Goal: Task Accomplishment & Management: Manage account settings

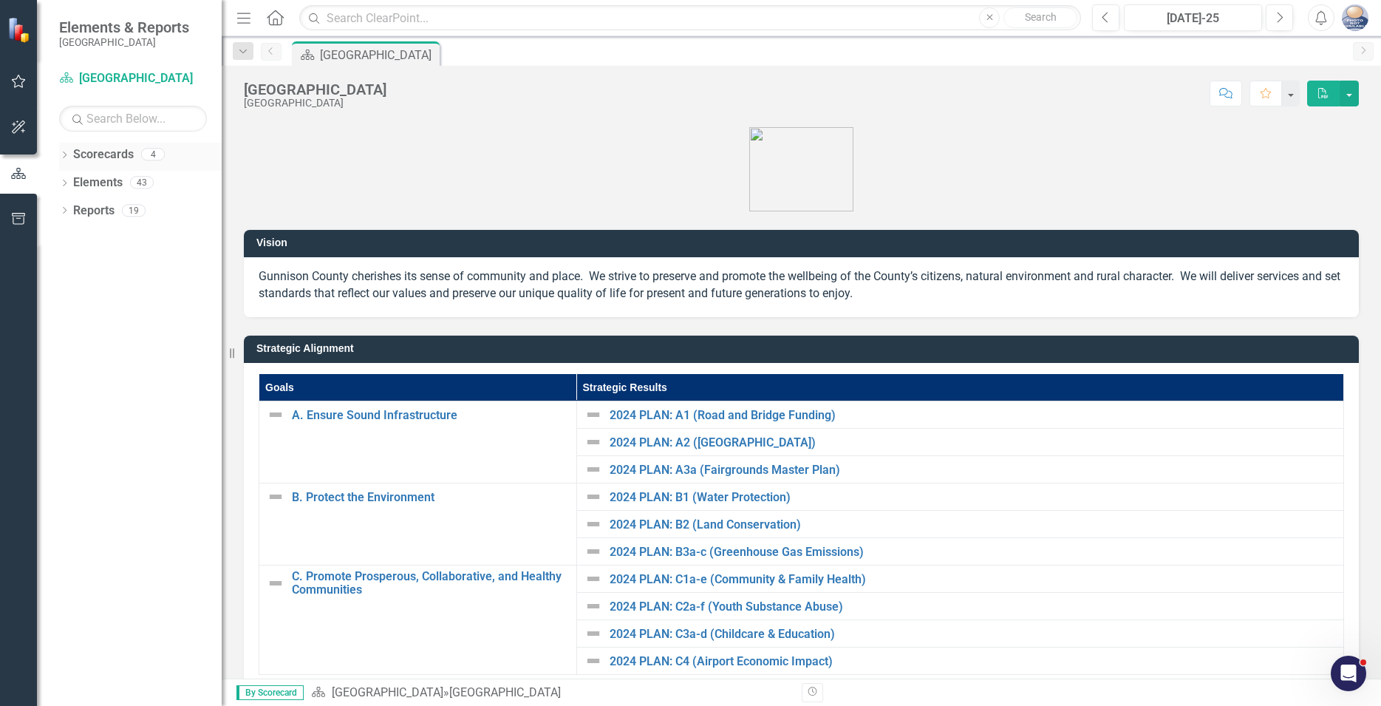
click at [64, 156] on icon "Dropdown" at bounding box center [64, 156] width 10 height 8
click at [105, 161] on link "Scorecards" at bounding box center [103, 154] width 61 height 17
click at [340, 20] on input "text" at bounding box center [690, 18] width 782 height 26
click at [64, 239] on icon "Dropdown" at bounding box center [64, 240] width 10 height 8
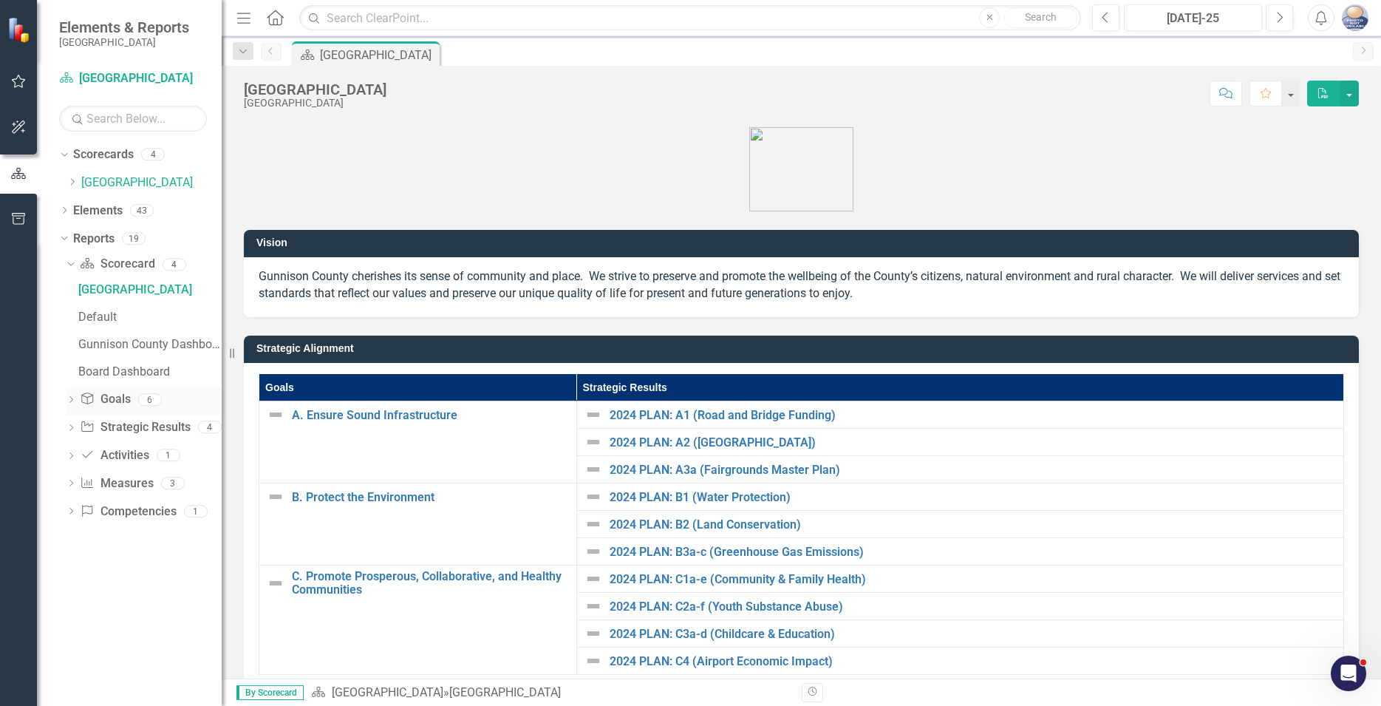
click at [73, 401] on icon "Dropdown" at bounding box center [71, 401] width 10 height 8
click at [135, 480] on link "Strategic Result Strategic Results" at bounding box center [135, 482] width 110 height 17
click at [71, 509] on icon "Dropdown" at bounding box center [71, 512] width 10 height 8
click at [77, 181] on icon "Dropdown" at bounding box center [72, 181] width 11 height 9
click at [83, 209] on icon "Dropdown" at bounding box center [86, 209] width 11 height 9
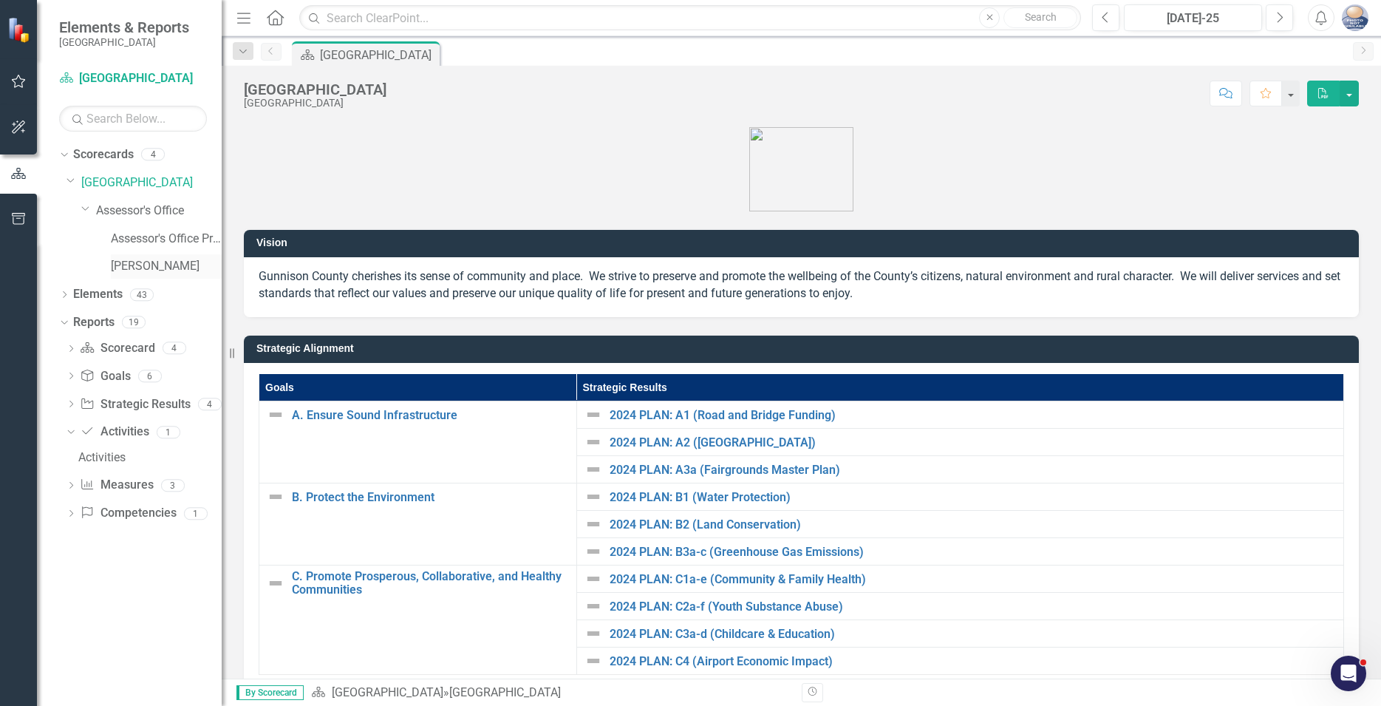
click at [132, 264] on link "[PERSON_NAME]" at bounding box center [166, 266] width 111 height 17
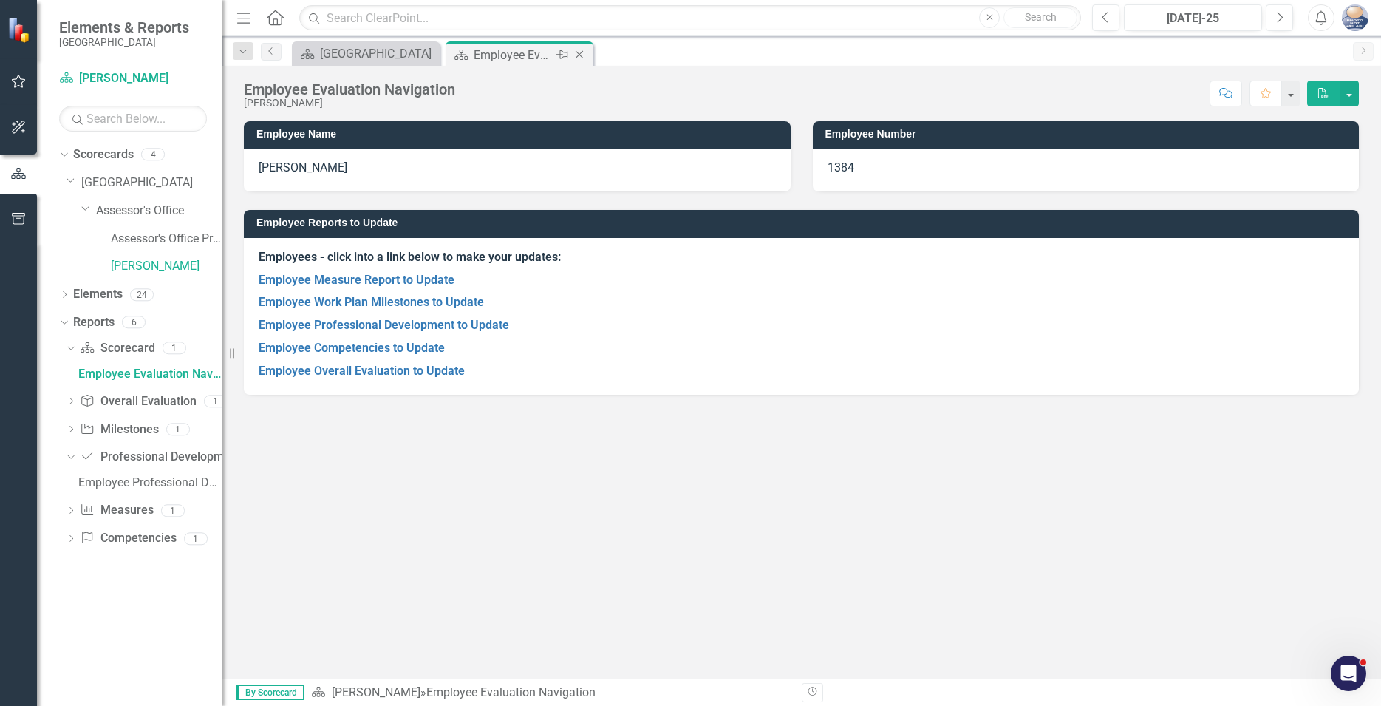
click at [537, 53] on div "Employee Evaluation Navigation" at bounding box center [513, 55] width 79 height 18
click at [69, 538] on icon "Dropdown" at bounding box center [71, 540] width 10 height 8
click at [126, 517] on div "Employee Competencies to Update" at bounding box center [149, 513] width 143 height 13
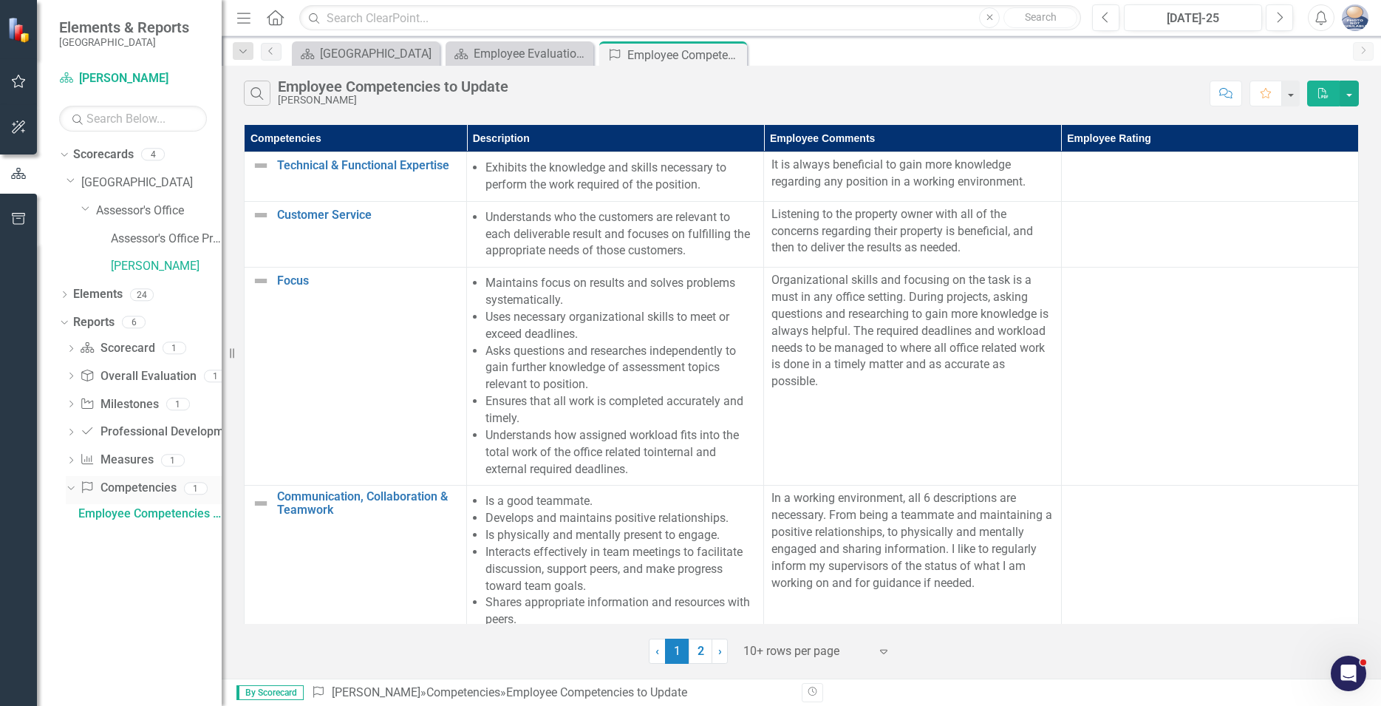
click at [70, 486] on icon "Dropdown" at bounding box center [69, 488] width 8 height 10
click at [71, 460] on icon "Dropdown" at bounding box center [71, 461] width 10 height 8
click at [131, 487] on div "Employee Measure Report to Update" at bounding box center [149, 485] width 143 height 13
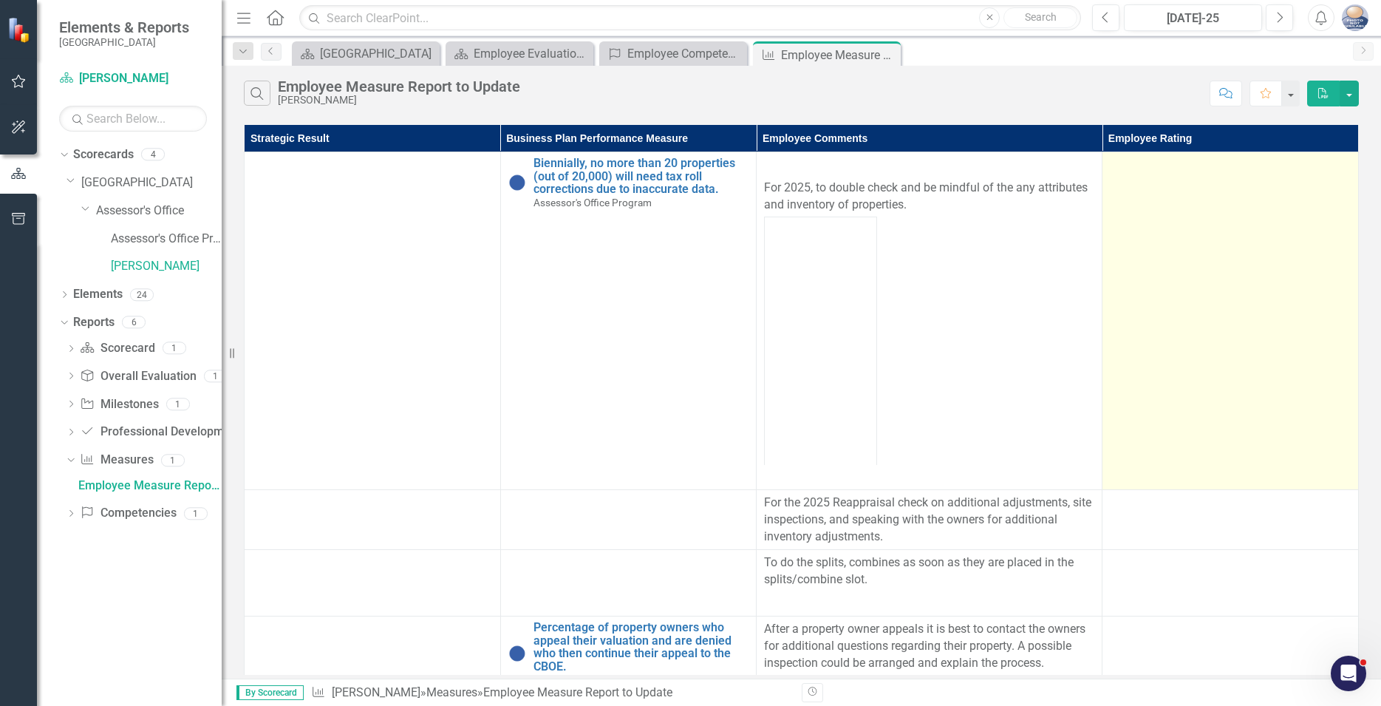
click at [1150, 182] on td at bounding box center [1231, 321] width 256 height 338
click at [1122, 197] on td at bounding box center [1231, 321] width 256 height 338
click at [1143, 210] on td at bounding box center [1231, 321] width 256 height 338
click at [1157, 196] on td at bounding box center [1231, 321] width 256 height 338
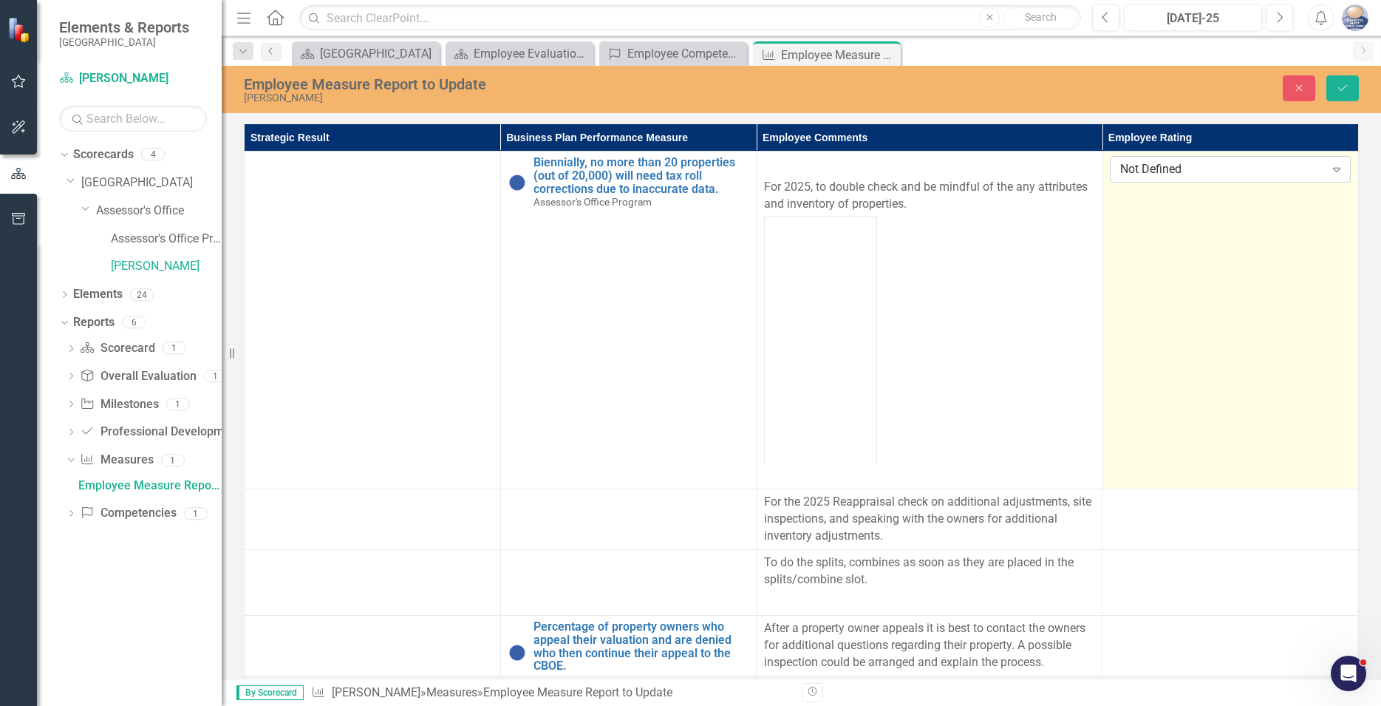
click at [1337, 169] on icon "Expand" at bounding box center [1337, 169] width 15 height 12
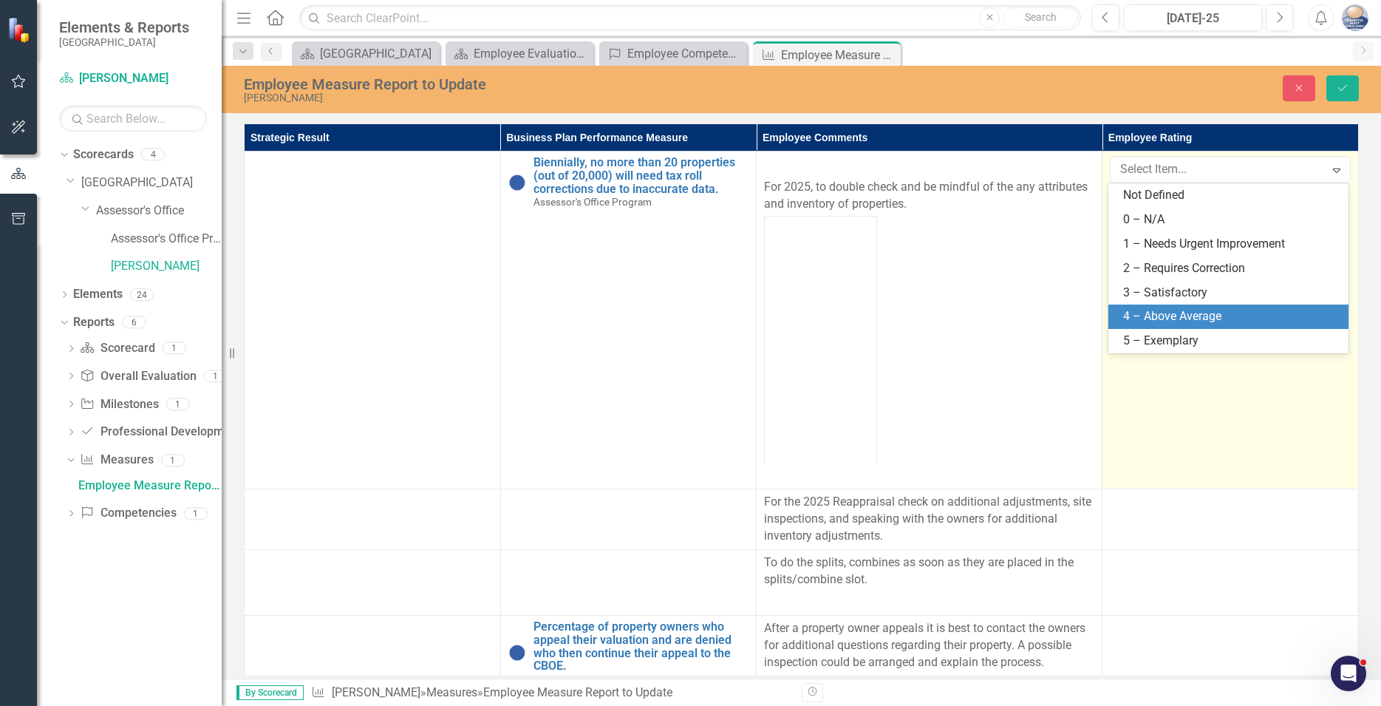
click at [1153, 316] on div "4 – Above Average" at bounding box center [1231, 316] width 217 height 17
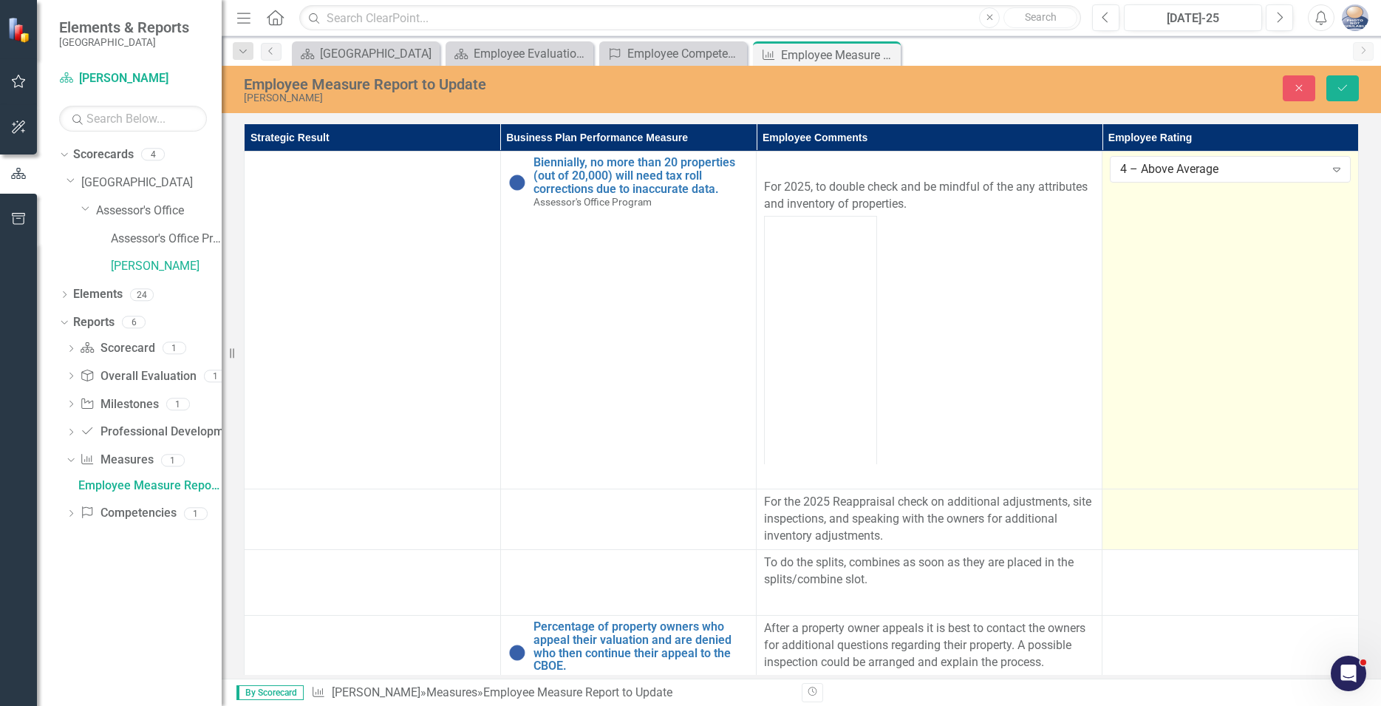
click at [1143, 524] on td at bounding box center [1231, 519] width 256 height 61
click at [1214, 511] on div at bounding box center [1230, 503] width 241 height 18
click at [1300, 505] on div at bounding box center [1230, 503] width 241 height 18
click at [1330, 505] on icon "Expand" at bounding box center [1337, 507] width 15 height 12
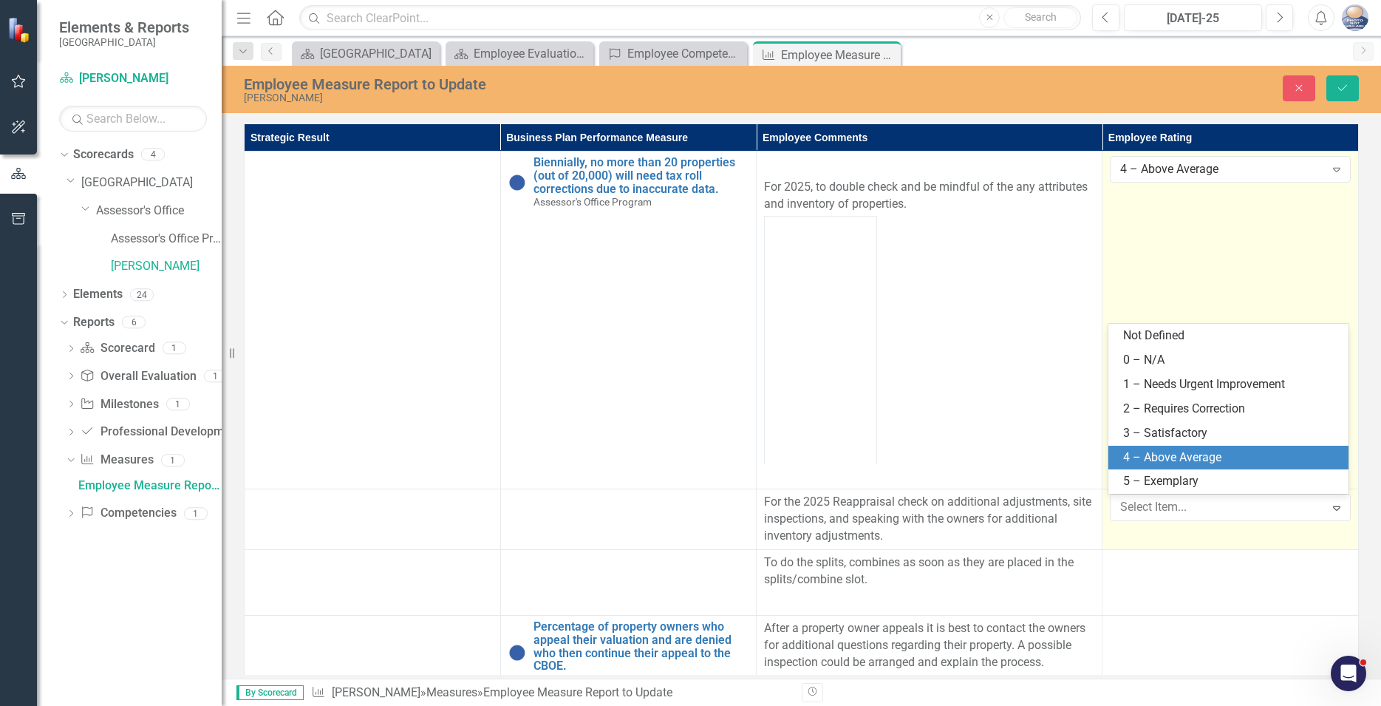
click at [1149, 460] on div "4 – Above Average" at bounding box center [1231, 457] width 217 height 17
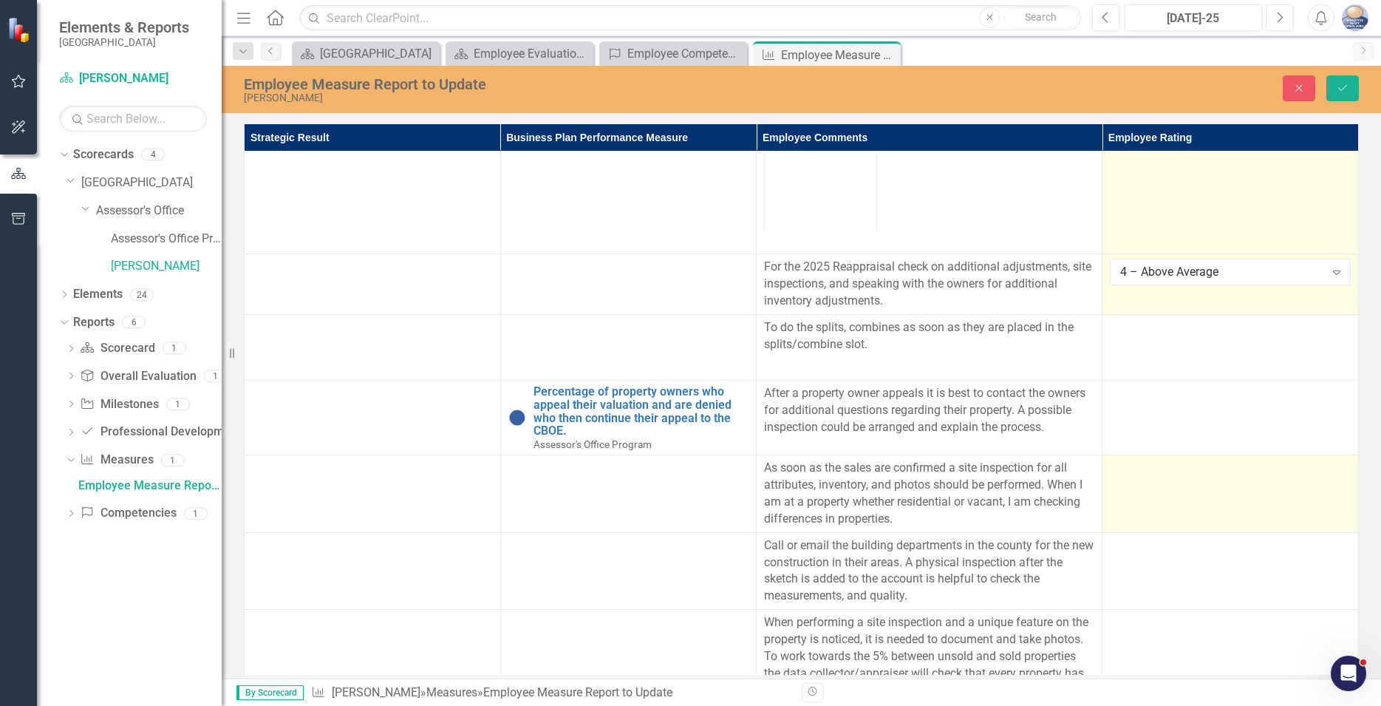
scroll to position [337, 0]
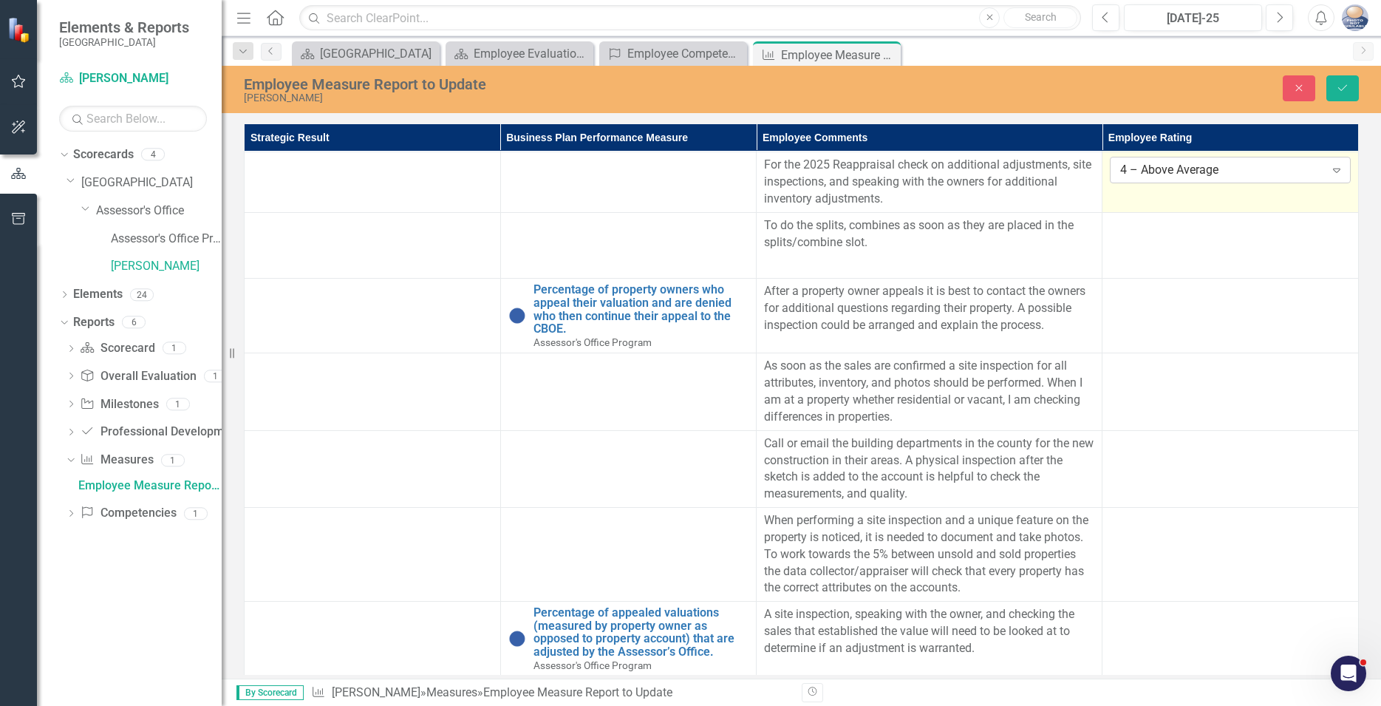
click at [1334, 171] on icon "Expand" at bounding box center [1337, 170] width 15 height 12
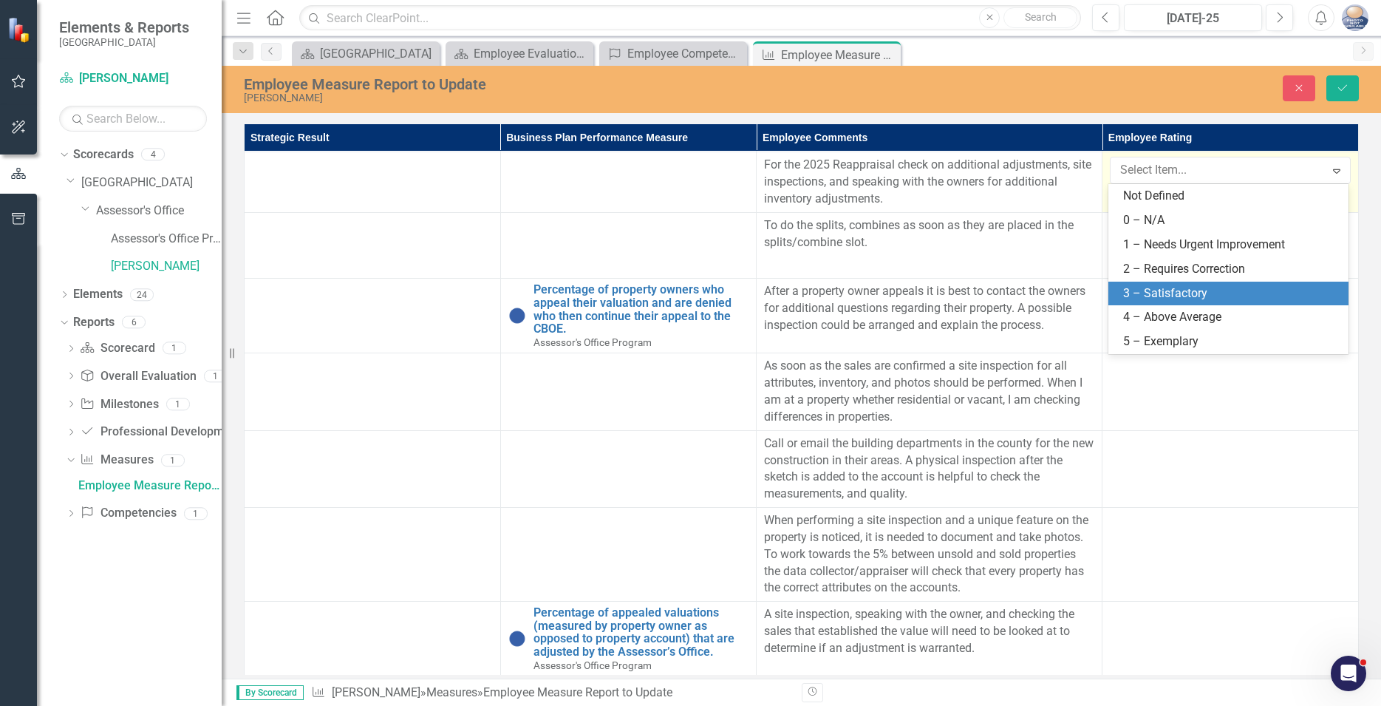
click at [1174, 293] on div "3 – Satisfactory" at bounding box center [1231, 293] width 217 height 17
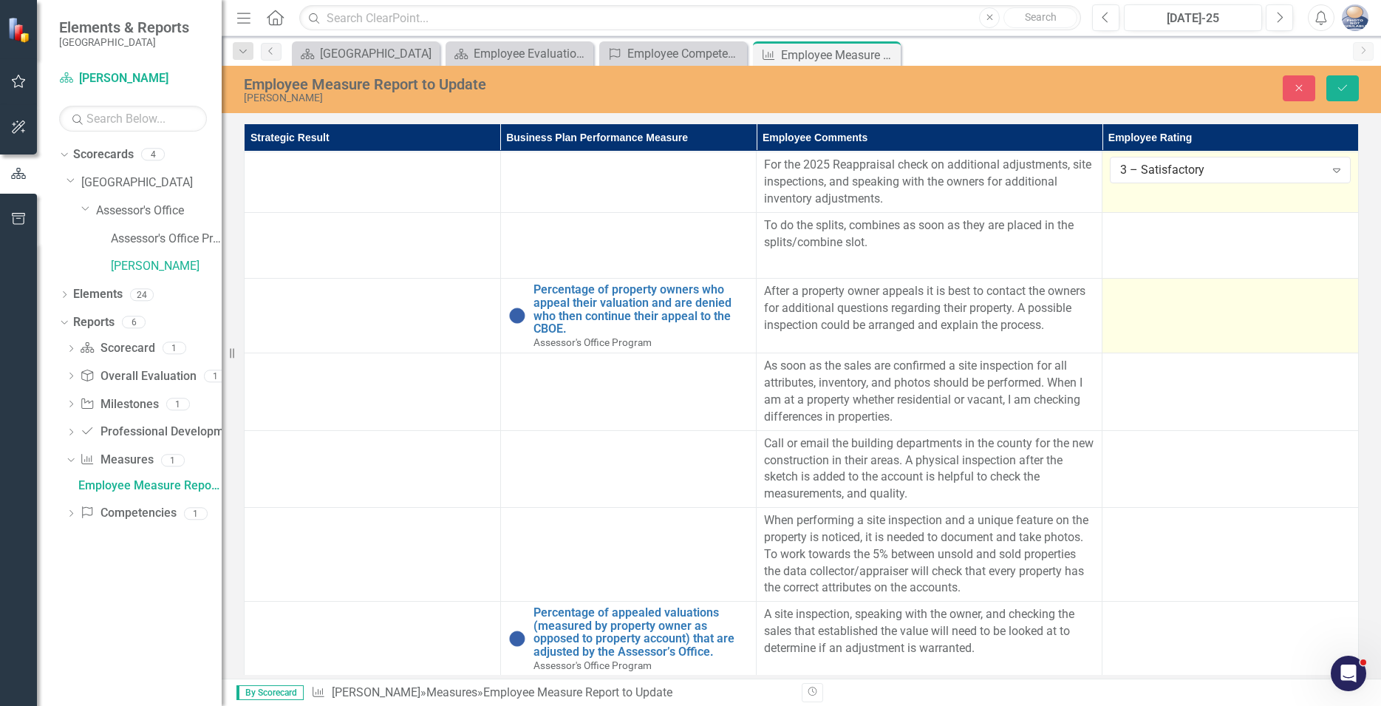
scroll to position [0, 0]
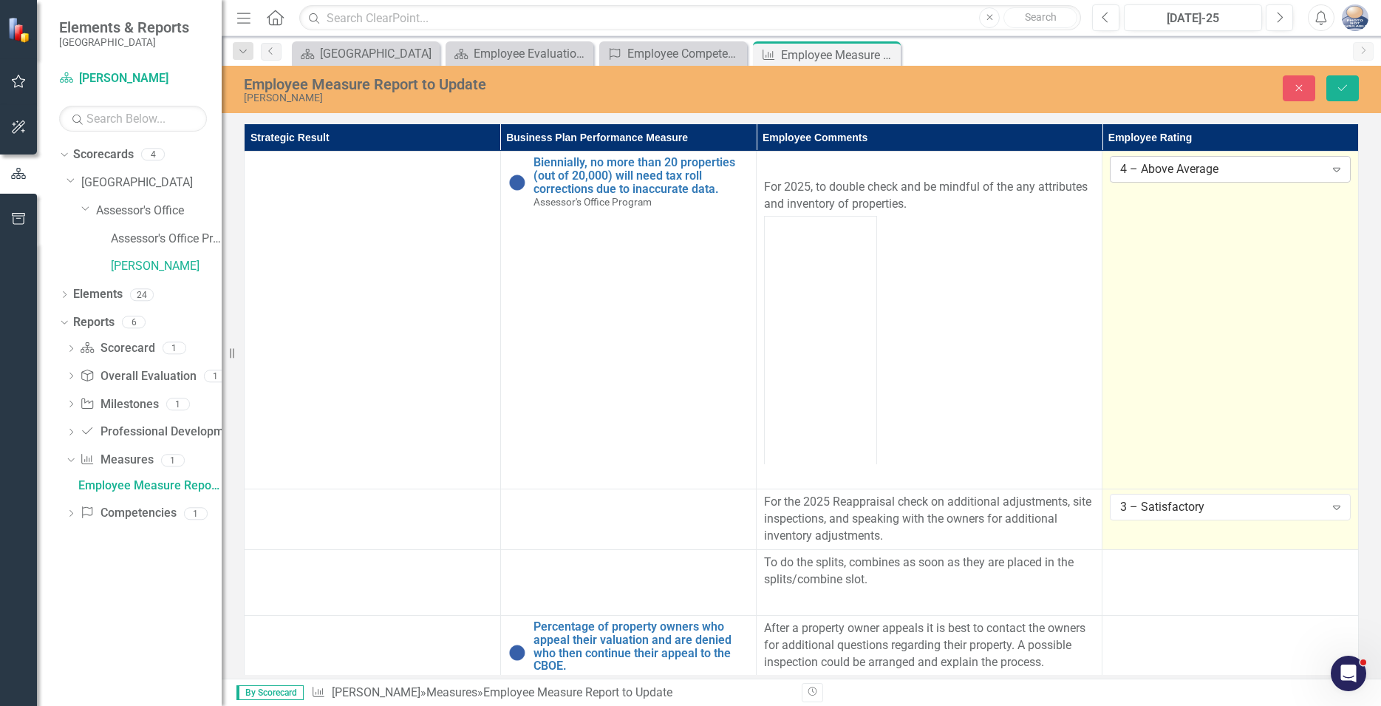
click at [1333, 166] on icon "Expand" at bounding box center [1337, 169] width 15 height 12
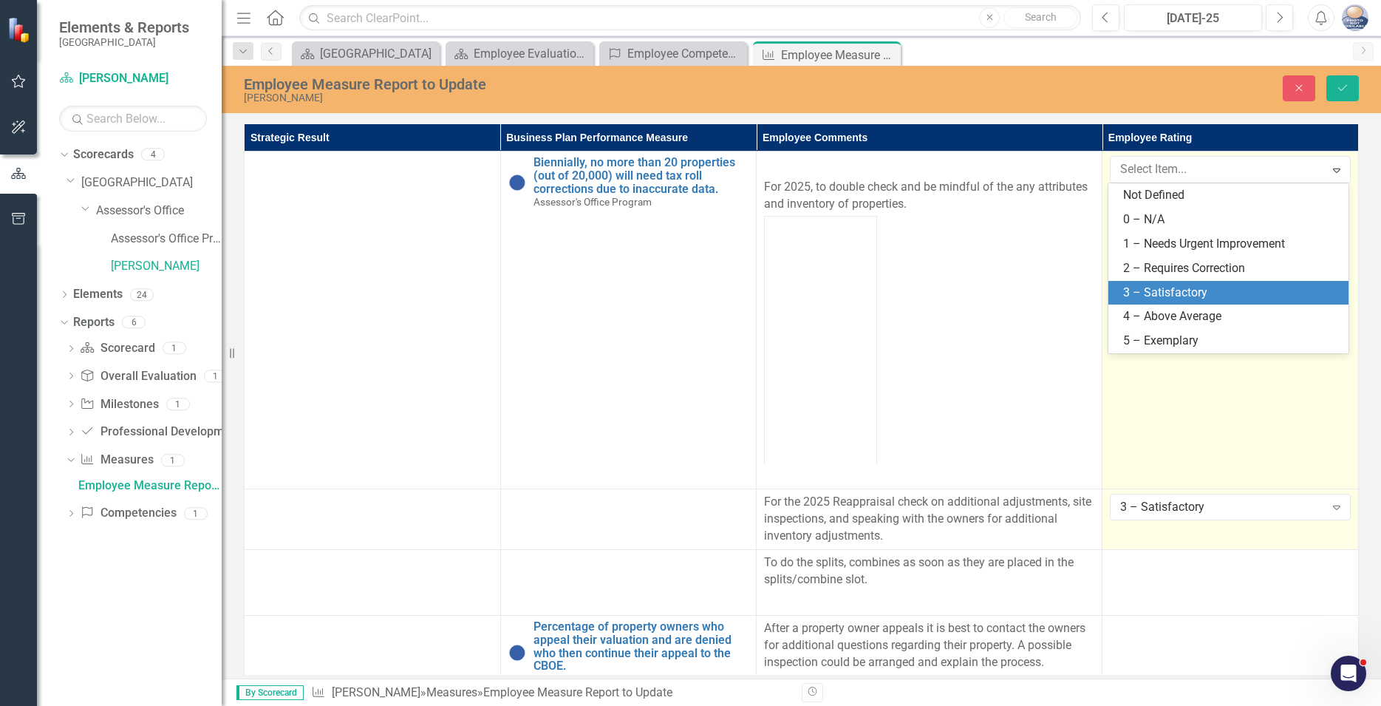
click at [1162, 290] on div "3 – Satisfactory" at bounding box center [1231, 293] width 217 height 17
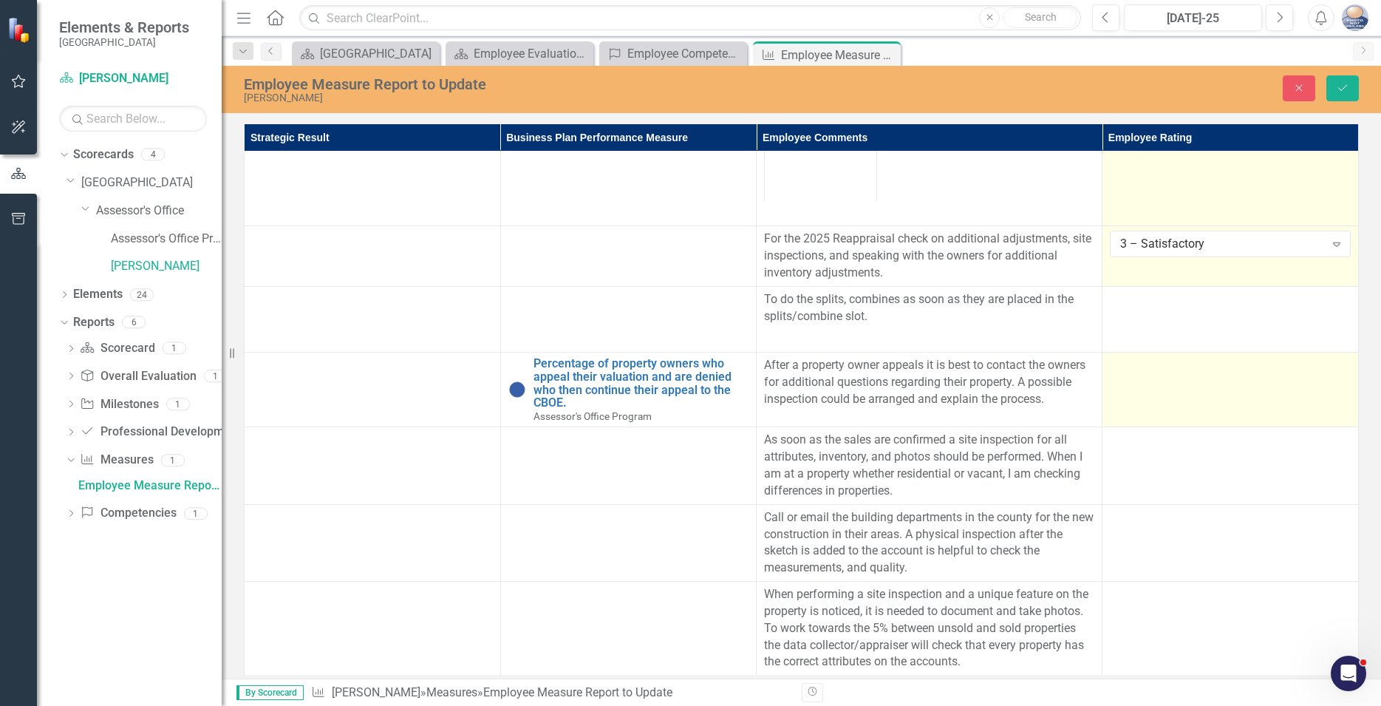
scroll to position [267, 0]
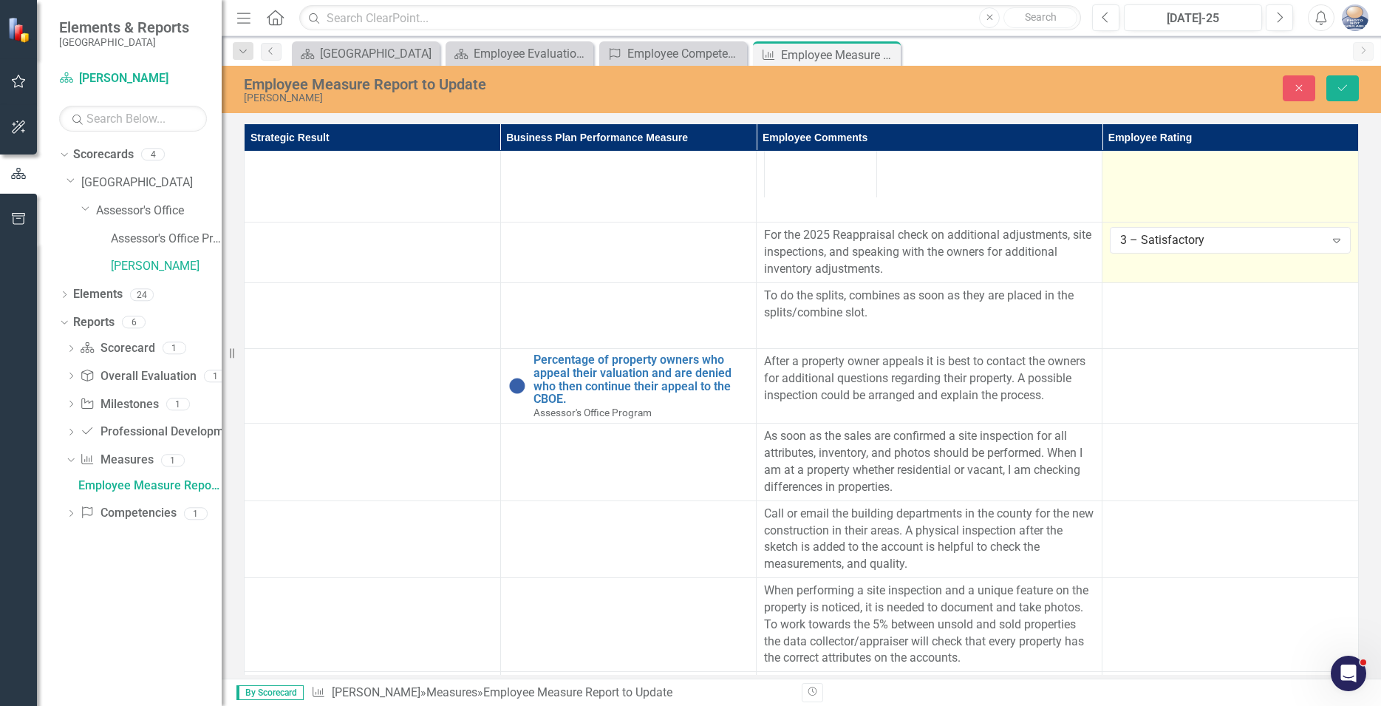
click at [1195, 265] on td "3 – Satisfactory Expand" at bounding box center [1231, 252] width 256 height 61
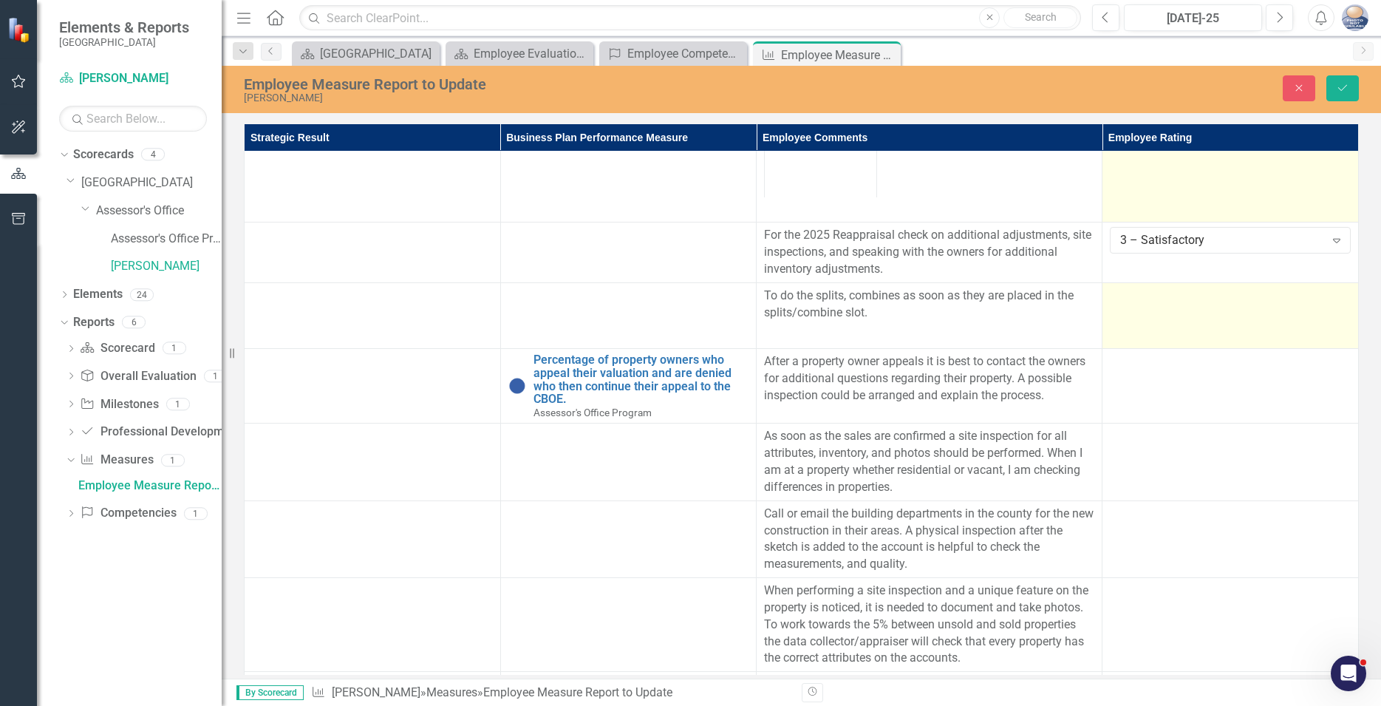
click at [1160, 313] on td at bounding box center [1231, 315] width 256 height 67
click at [1338, 307] on td at bounding box center [1231, 315] width 256 height 67
click at [1341, 307] on td at bounding box center [1231, 315] width 256 height 67
click at [1341, 307] on div "Expand" at bounding box center [1337, 301] width 27 height 24
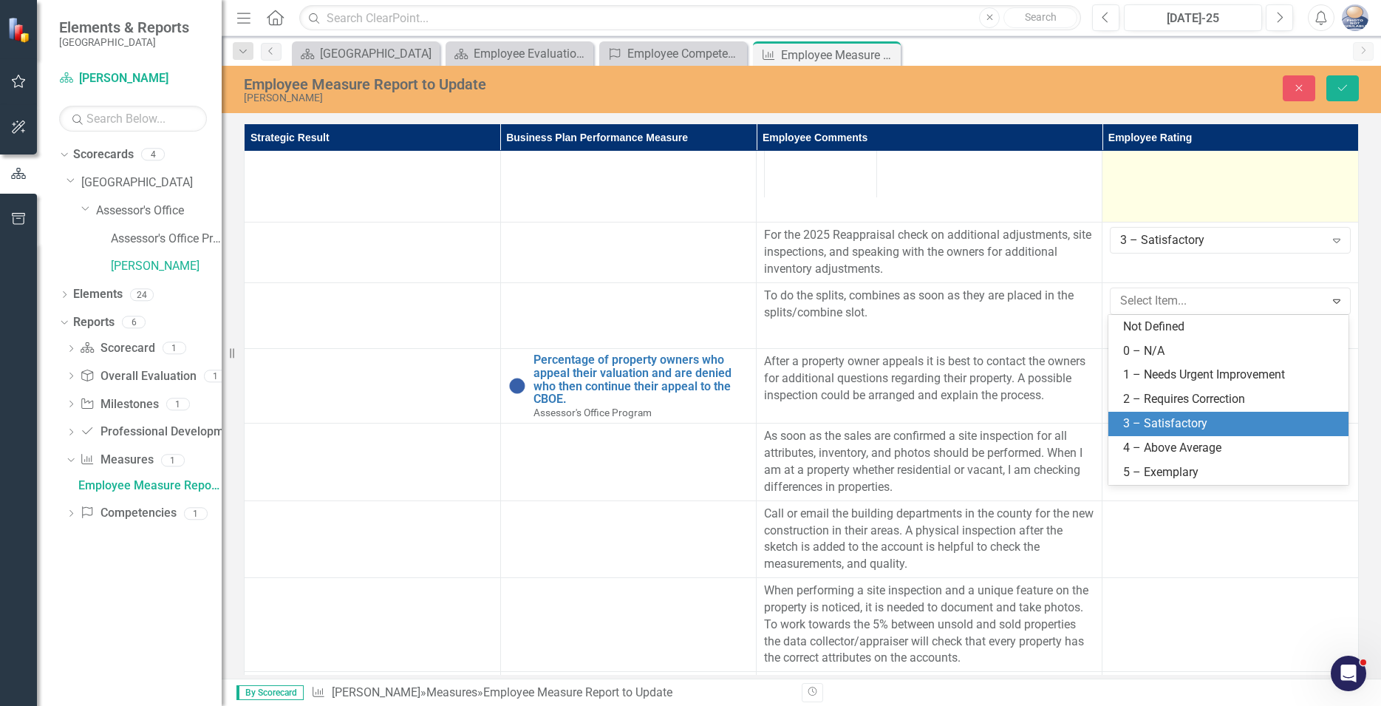
click at [1158, 422] on div "3 – Satisfactory" at bounding box center [1231, 423] width 217 height 17
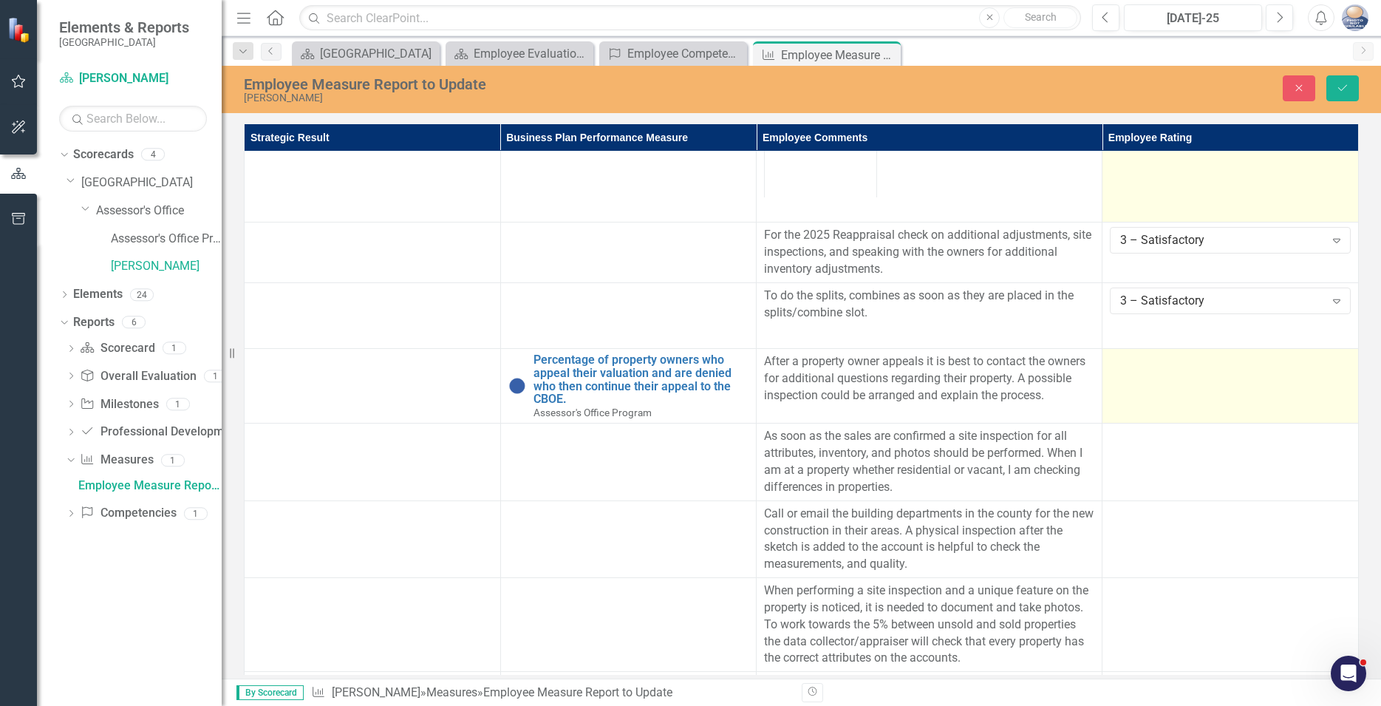
click at [1164, 394] on td at bounding box center [1231, 386] width 256 height 75
click at [1328, 361] on div at bounding box center [1230, 362] width 241 height 18
click at [1330, 361] on icon "Expand" at bounding box center [1337, 367] width 15 height 12
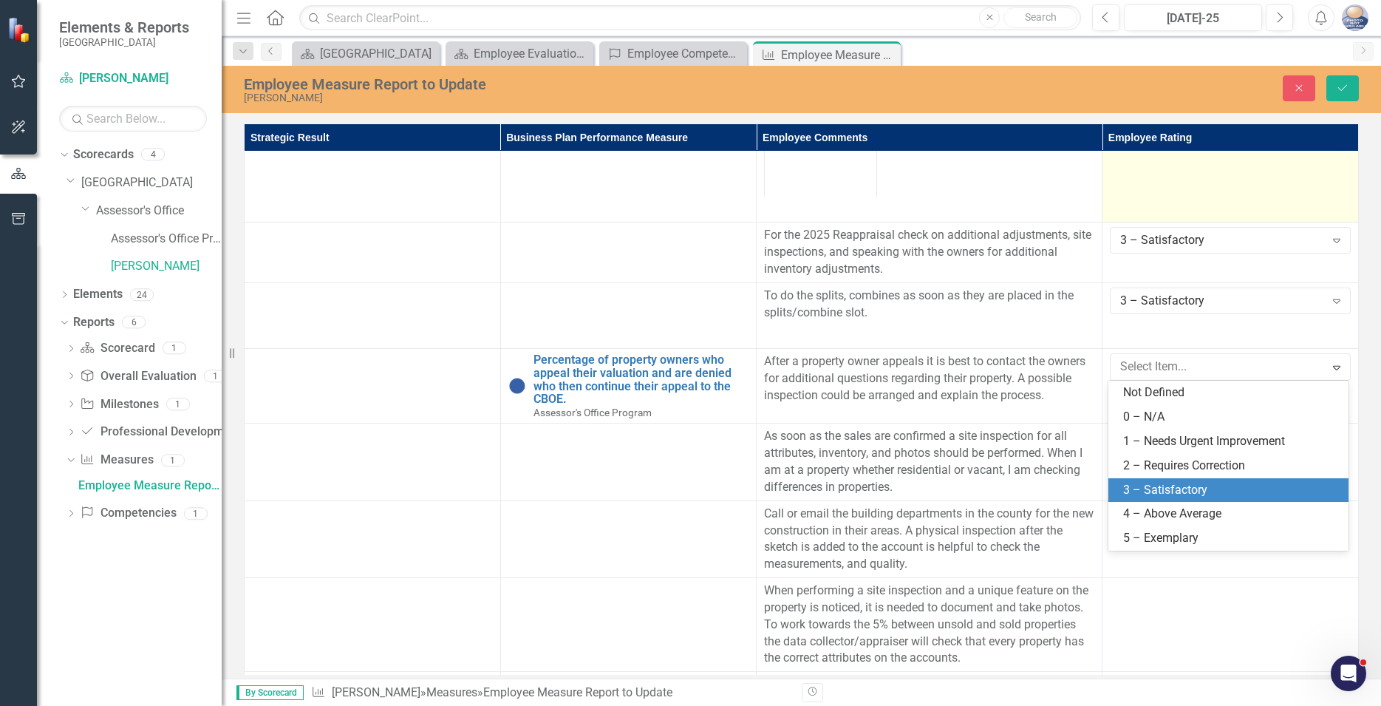
click at [1168, 494] on div "3 – Satisfactory" at bounding box center [1231, 490] width 217 height 17
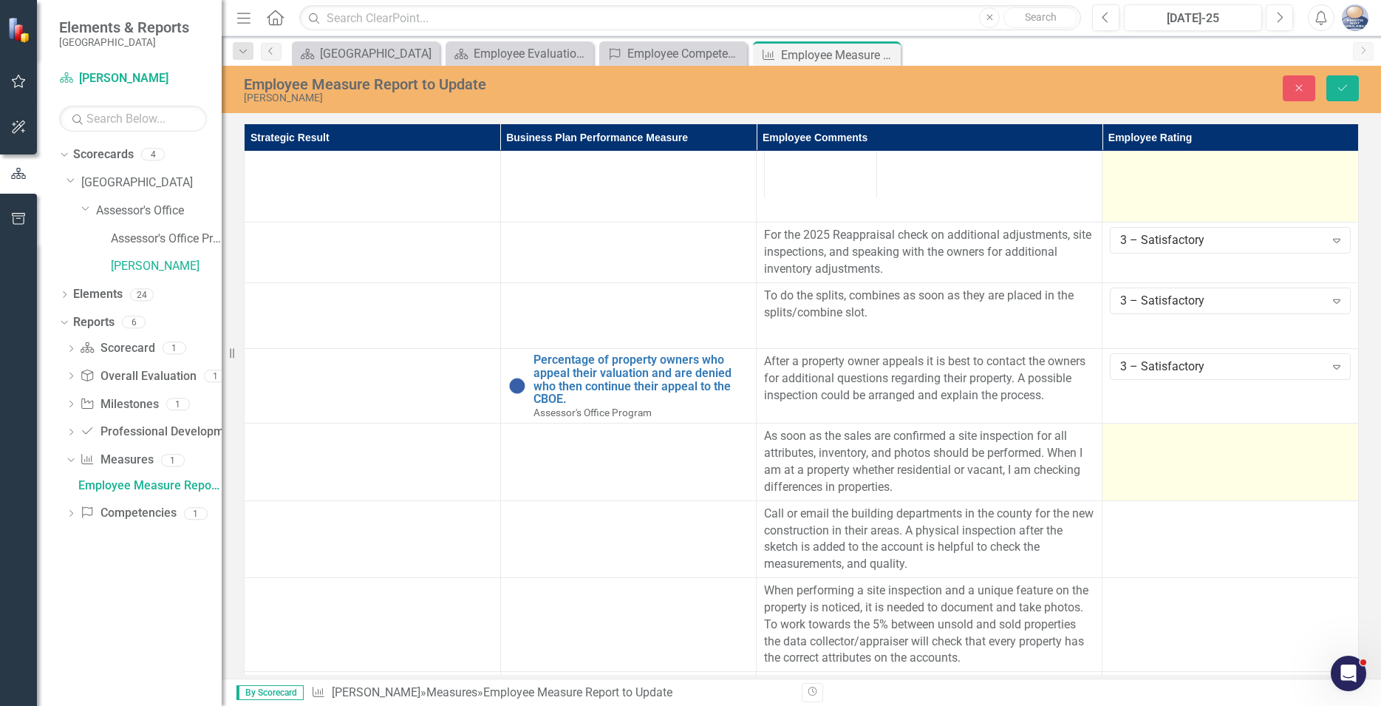
click at [1154, 466] on td at bounding box center [1231, 461] width 256 height 77
click at [1318, 442] on div at bounding box center [1230, 437] width 241 height 18
click at [1337, 440] on icon at bounding box center [1336, 442] width 7 height 4
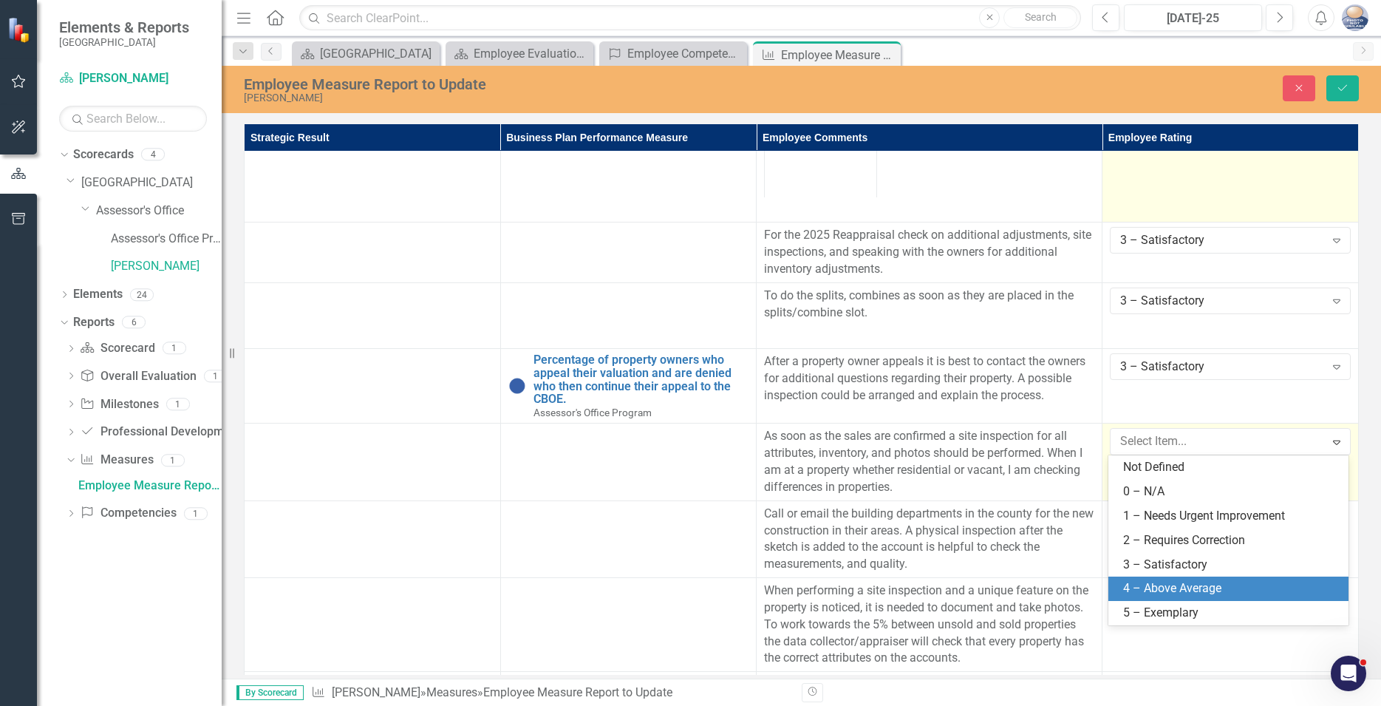
click at [1202, 591] on div "4 – Above Average" at bounding box center [1231, 588] width 217 height 17
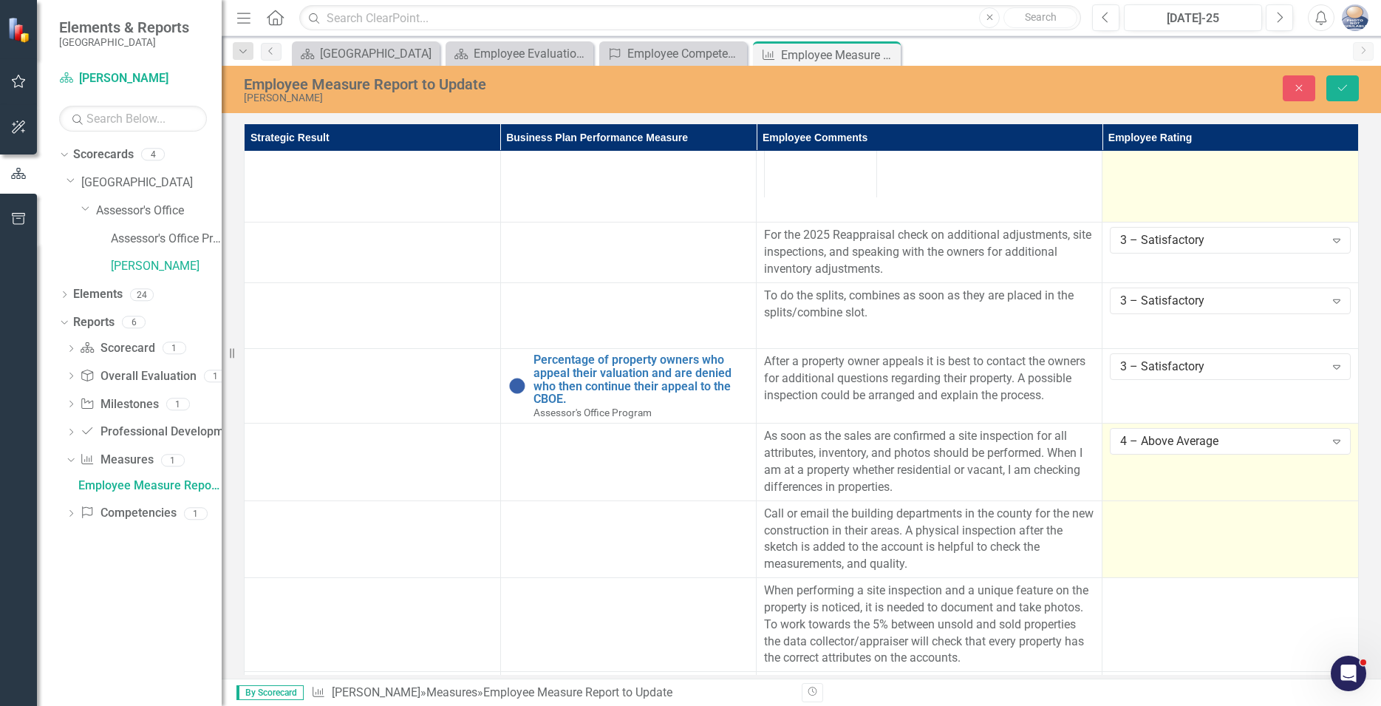
click at [1186, 541] on td at bounding box center [1231, 538] width 256 height 77
click at [1335, 517] on icon "Expand" at bounding box center [1337, 519] width 15 height 12
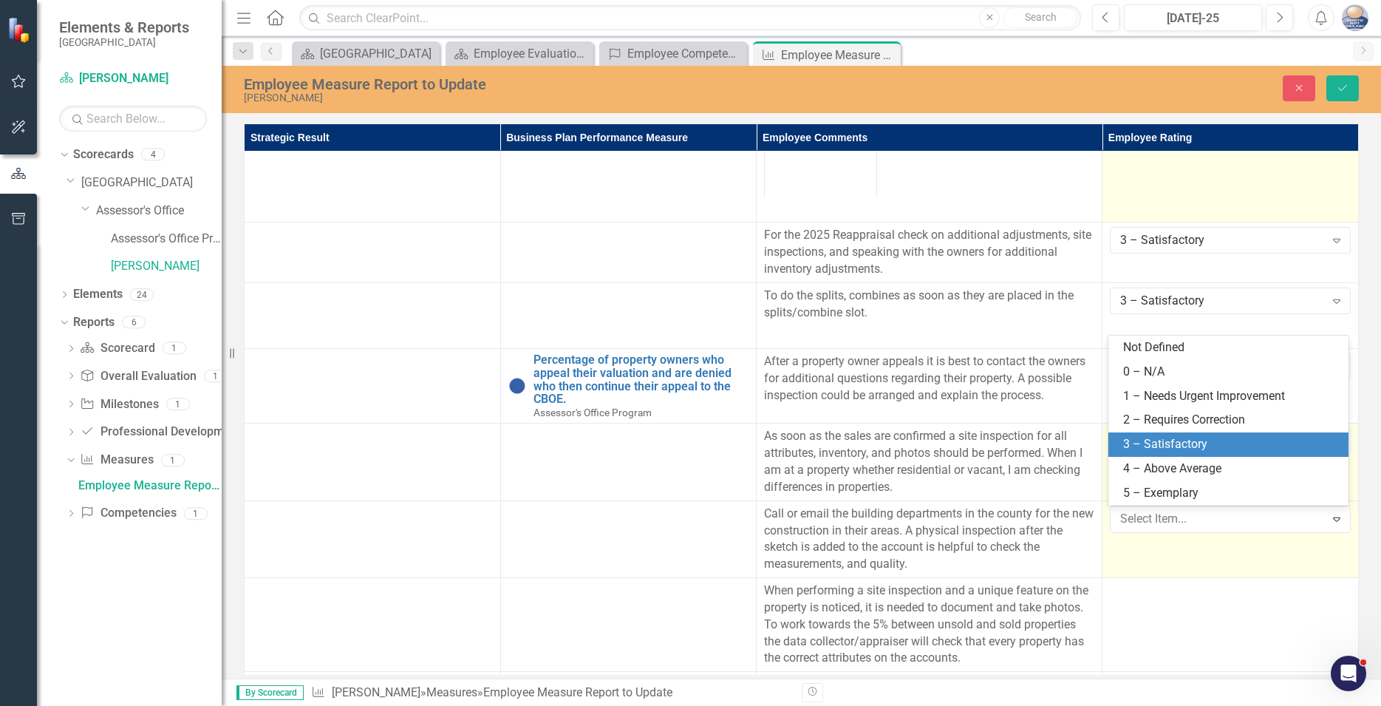
click at [1171, 441] on div "3 – Satisfactory" at bounding box center [1231, 444] width 217 height 17
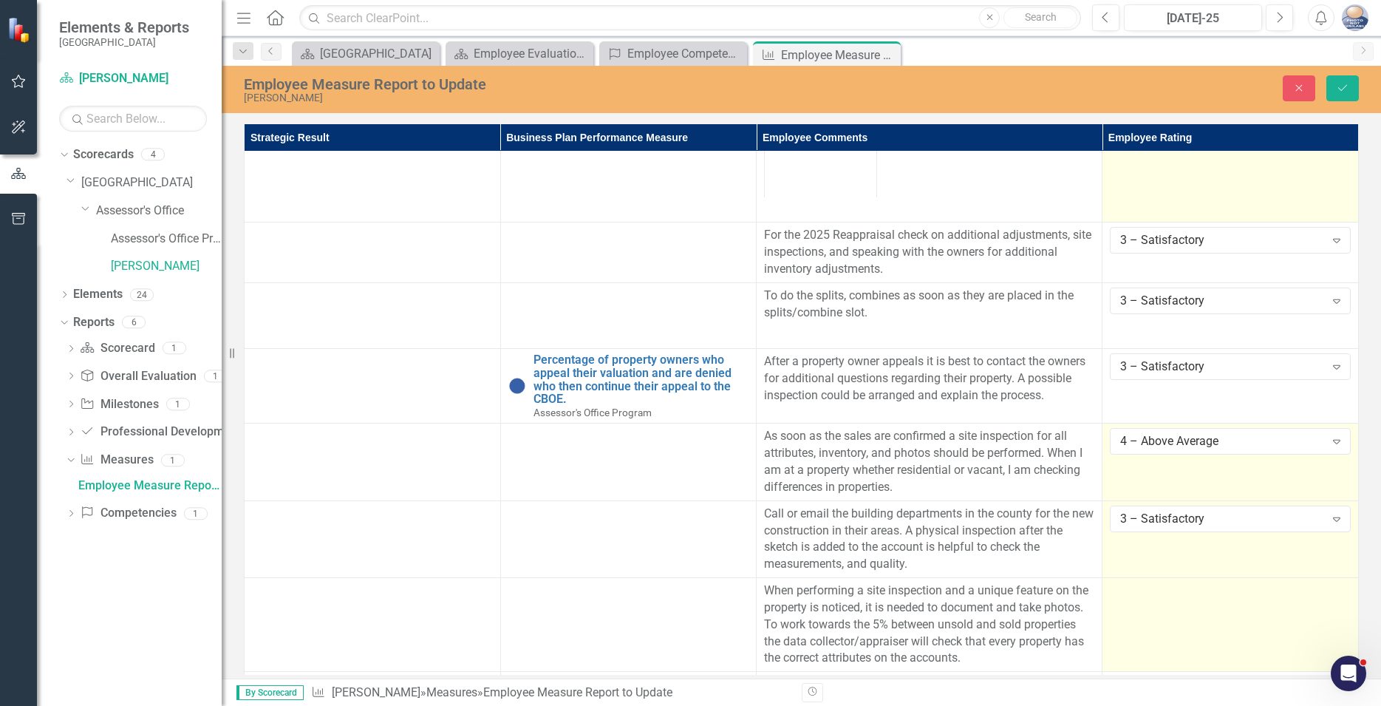
scroll to position [351, 0]
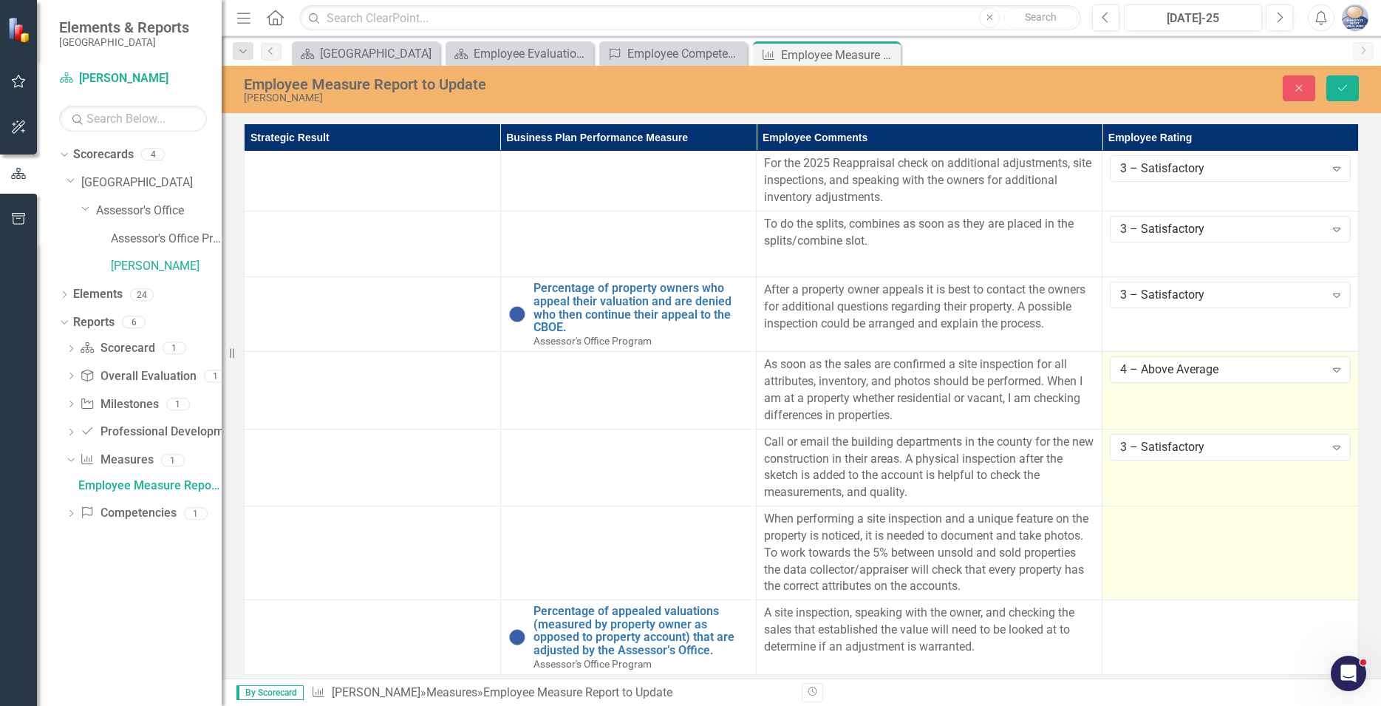
click at [1183, 531] on td at bounding box center [1231, 553] width 256 height 94
click at [1149, 549] on td at bounding box center [1231, 553] width 256 height 94
click at [1281, 532] on td at bounding box center [1231, 553] width 256 height 94
click at [1335, 518] on icon "Expand" at bounding box center [1337, 524] width 15 height 12
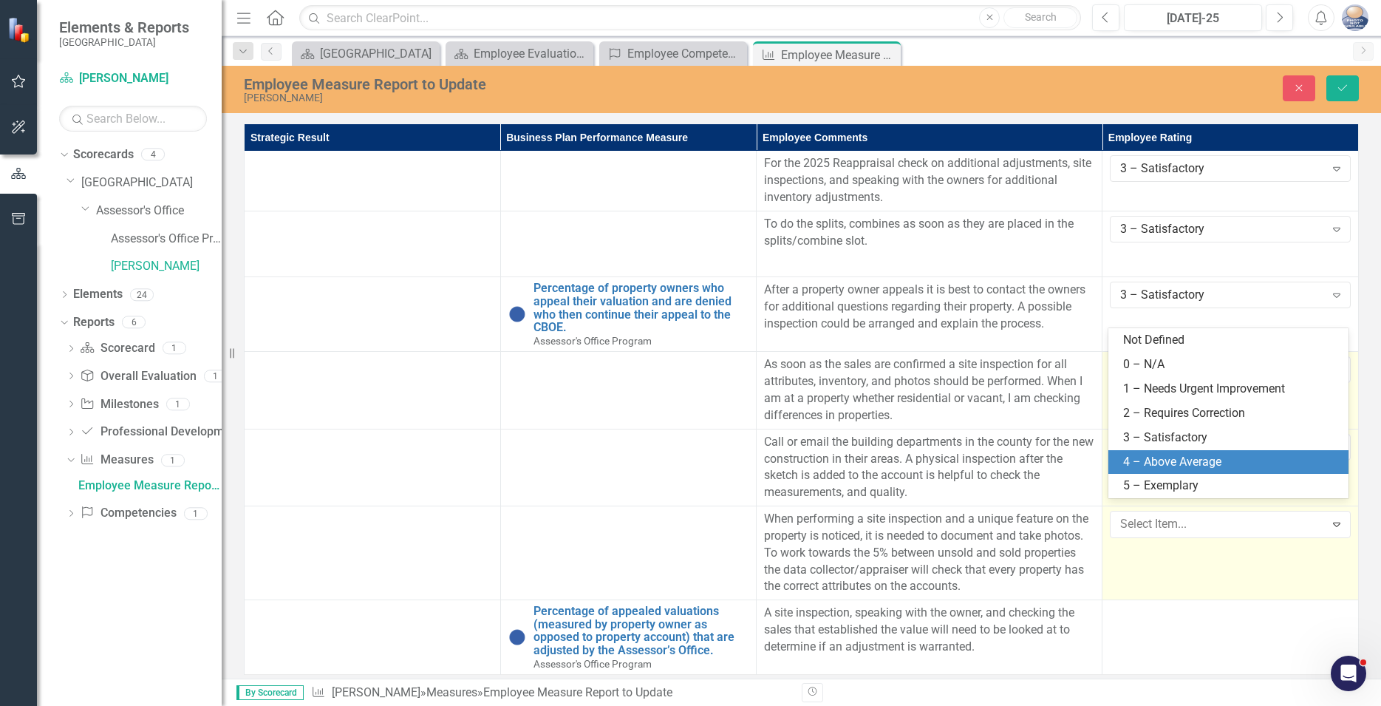
click at [1168, 459] on div "4 – Above Average" at bounding box center [1231, 462] width 217 height 17
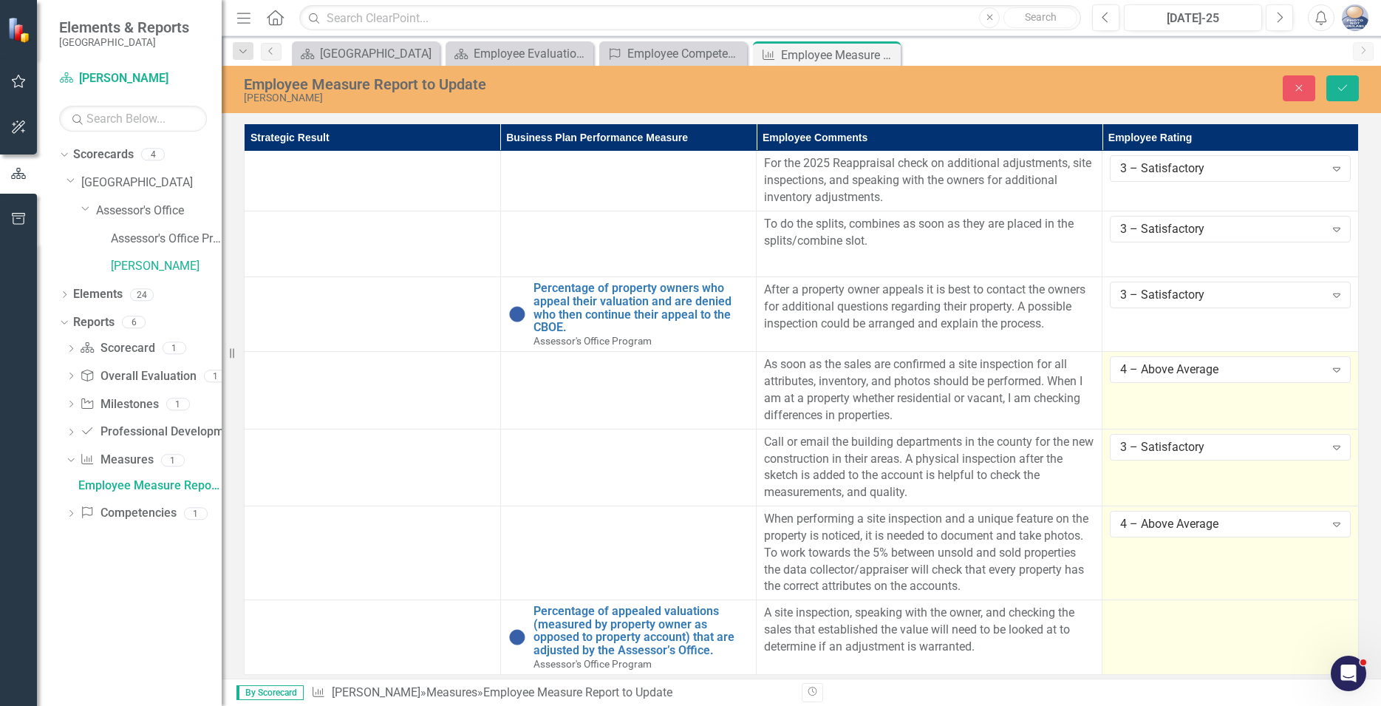
click at [1158, 616] on td at bounding box center [1231, 637] width 256 height 75
click at [1319, 600] on td at bounding box center [1231, 637] width 256 height 75
click at [1326, 605] on div at bounding box center [1230, 614] width 241 height 18
click at [1336, 612] on icon "Expand" at bounding box center [1337, 618] width 15 height 12
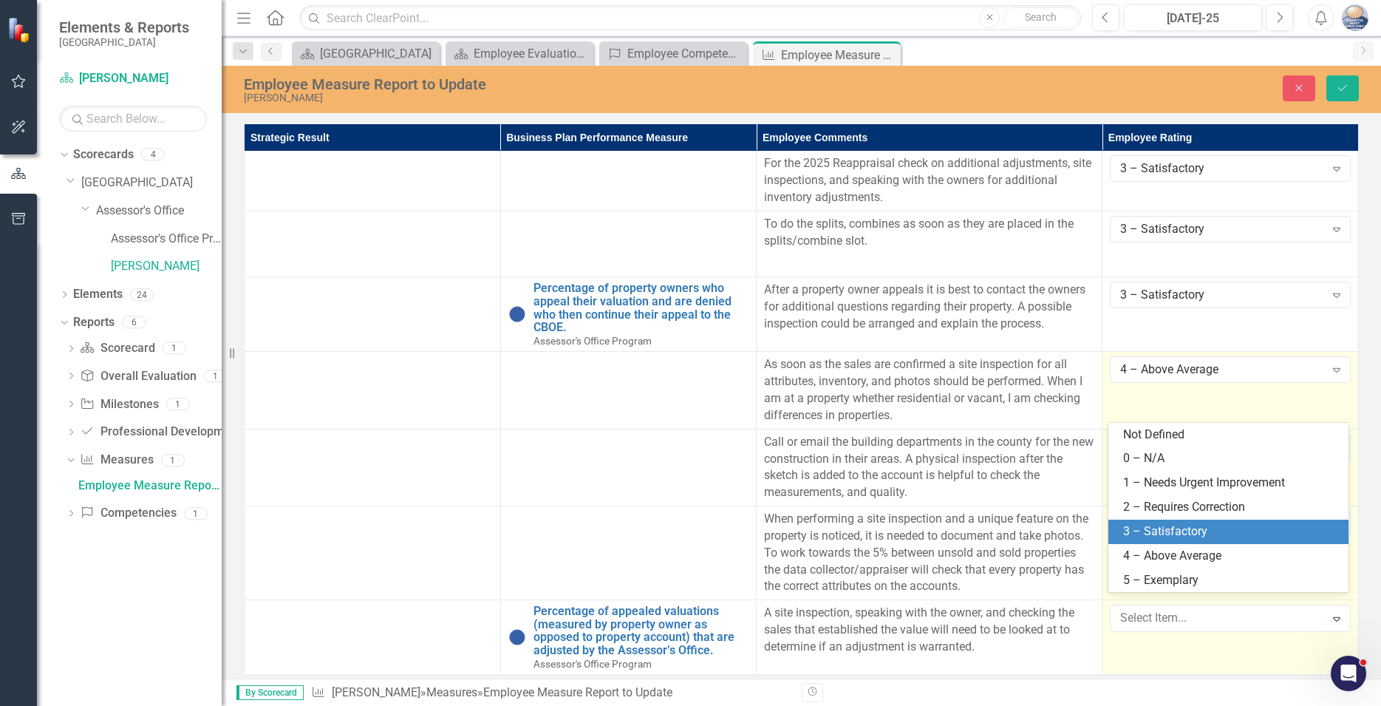
click at [1173, 528] on div "3 – Satisfactory" at bounding box center [1231, 531] width 217 height 17
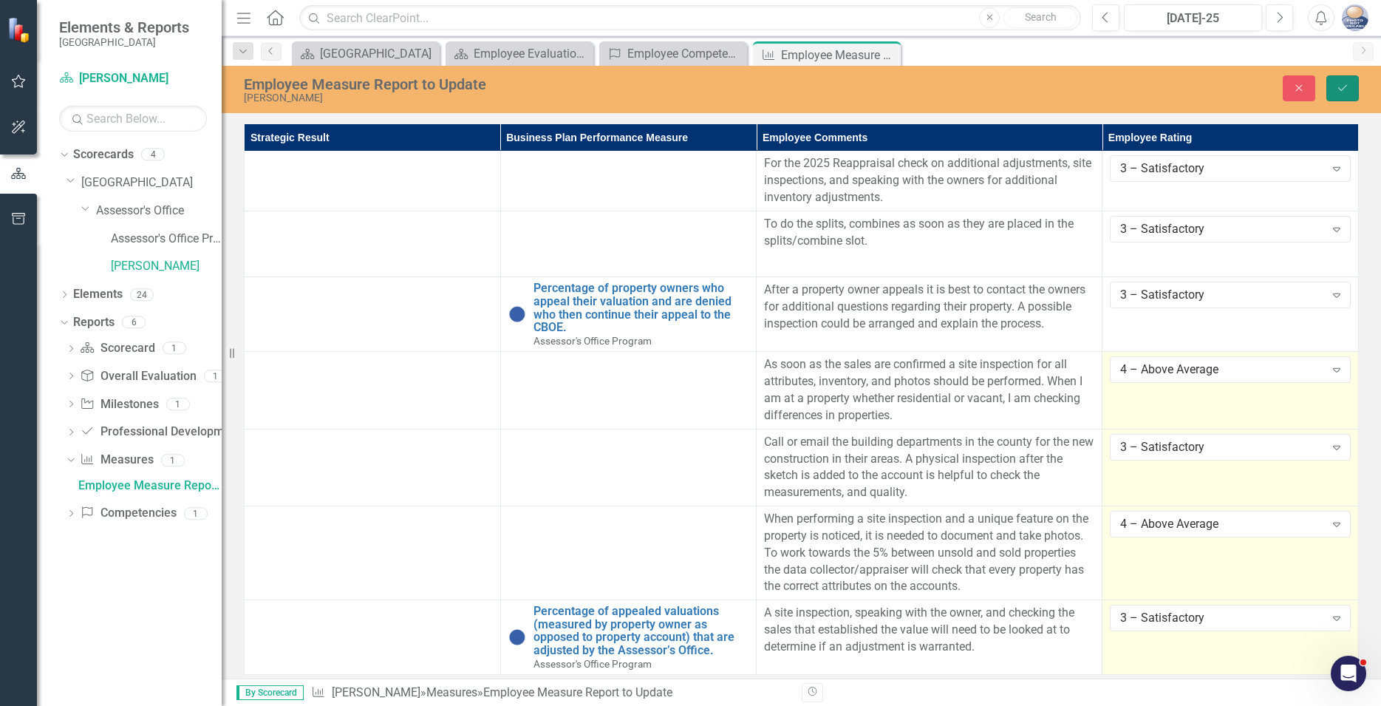
click at [1342, 87] on icon "Save" at bounding box center [1342, 88] width 13 height 10
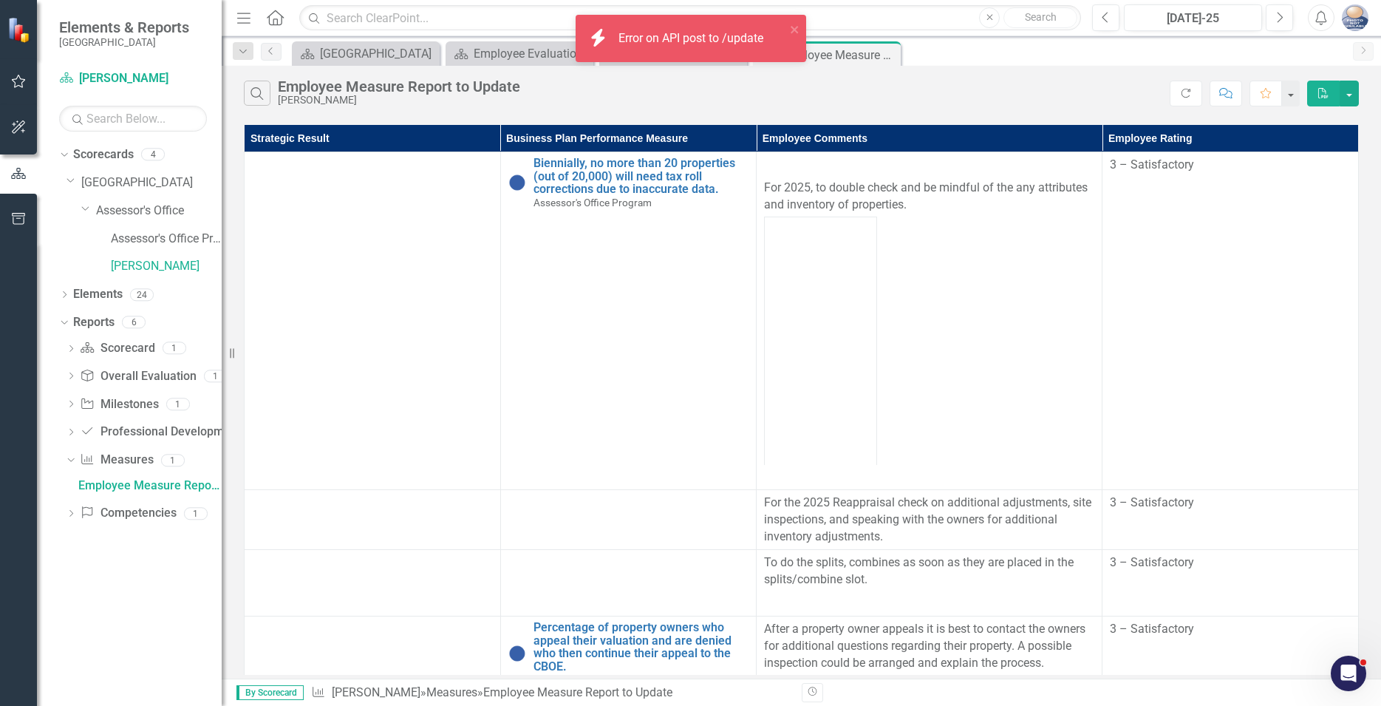
scroll to position [339, 0]
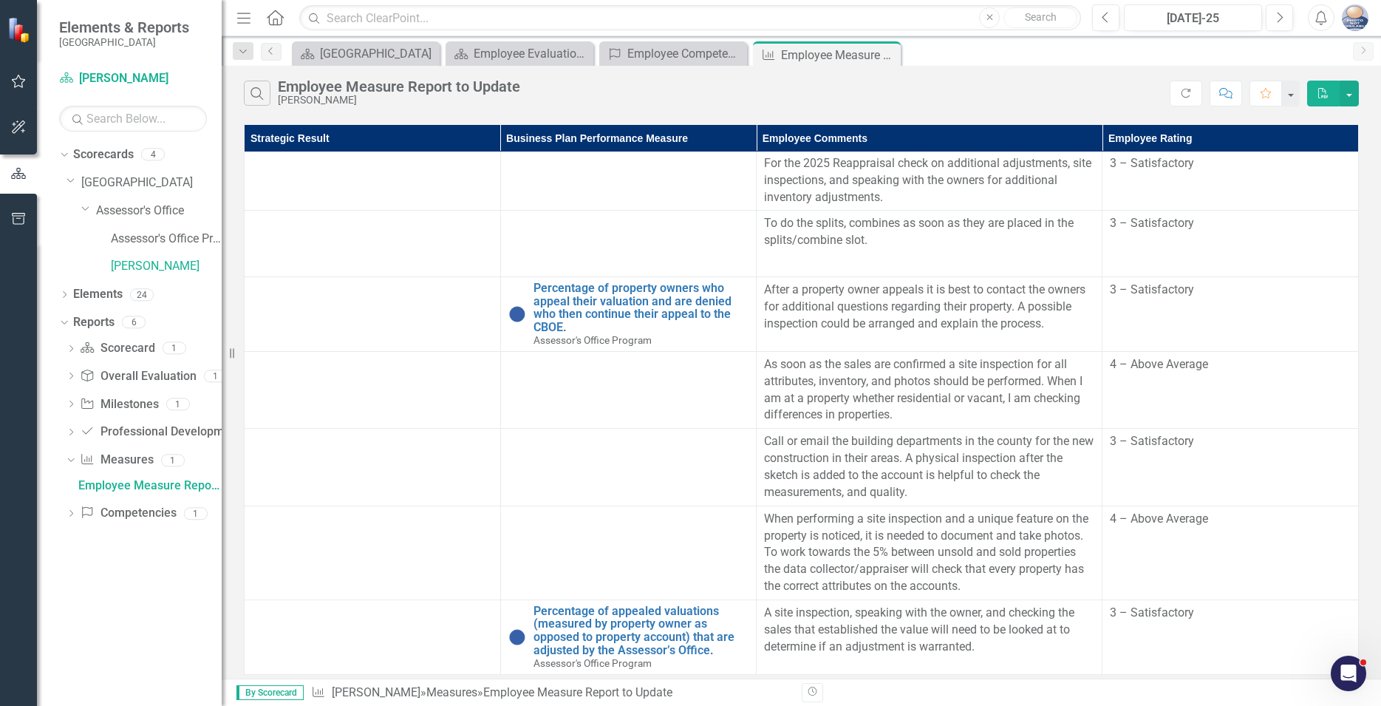
click at [1341, 677] on icon "Open Intercom Messenger" at bounding box center [1349, 673] width 24 height 24
click at [1197, 677] on div "Strategic Result Business Plan Performance Measure Employee Comments Employee R…" at bounding box center [802, 399] width 1160 height 557
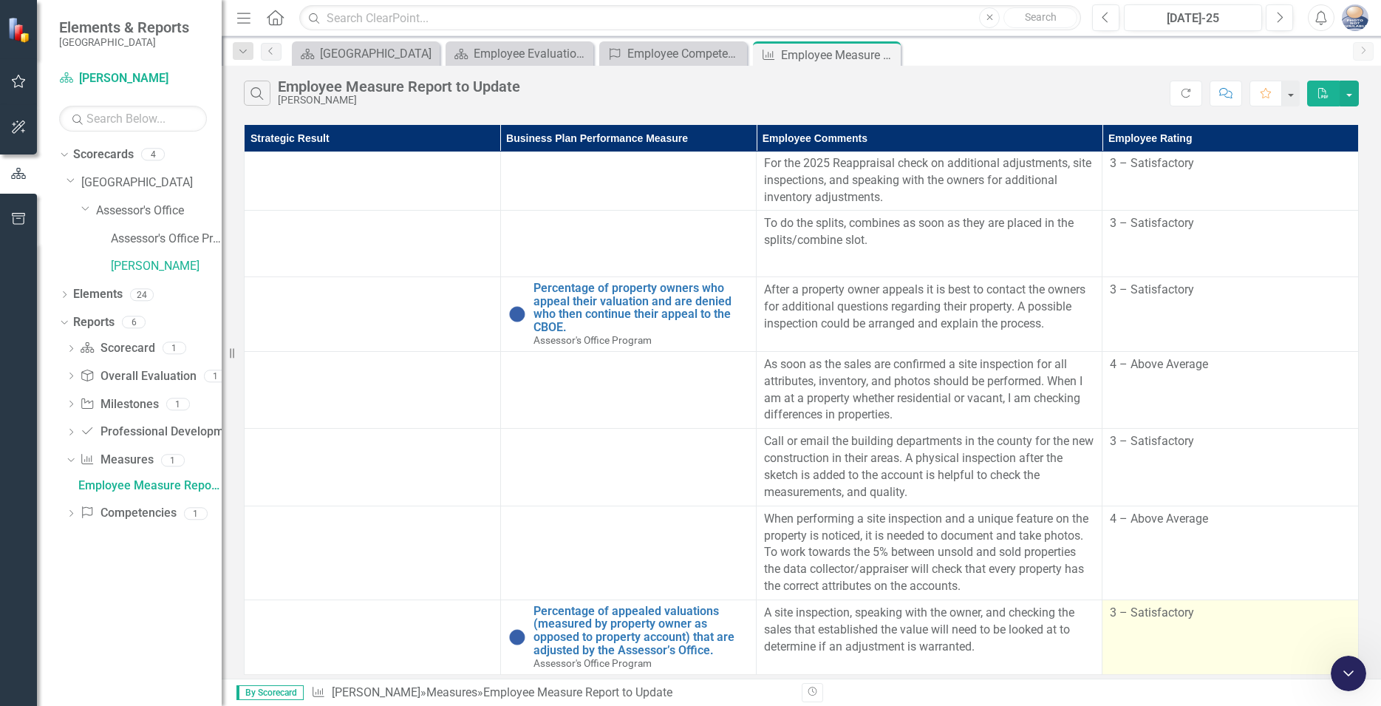
click at [1165, 667] on td "3 – Satisfactory" at bounding box center [1231, 636] width 256 height 75
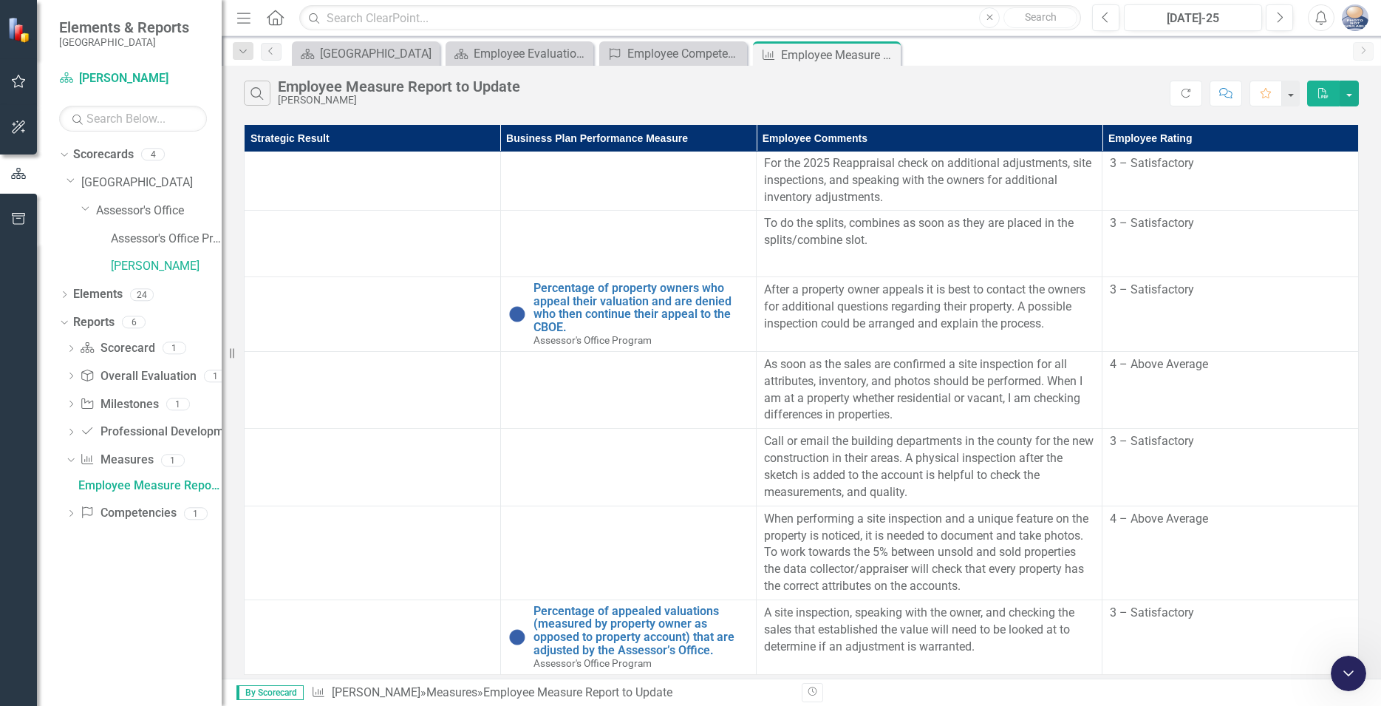
click at [1355, 682] on div "Close Intercom Messenger" at bounding box center [1348, 673] width 35 height 35
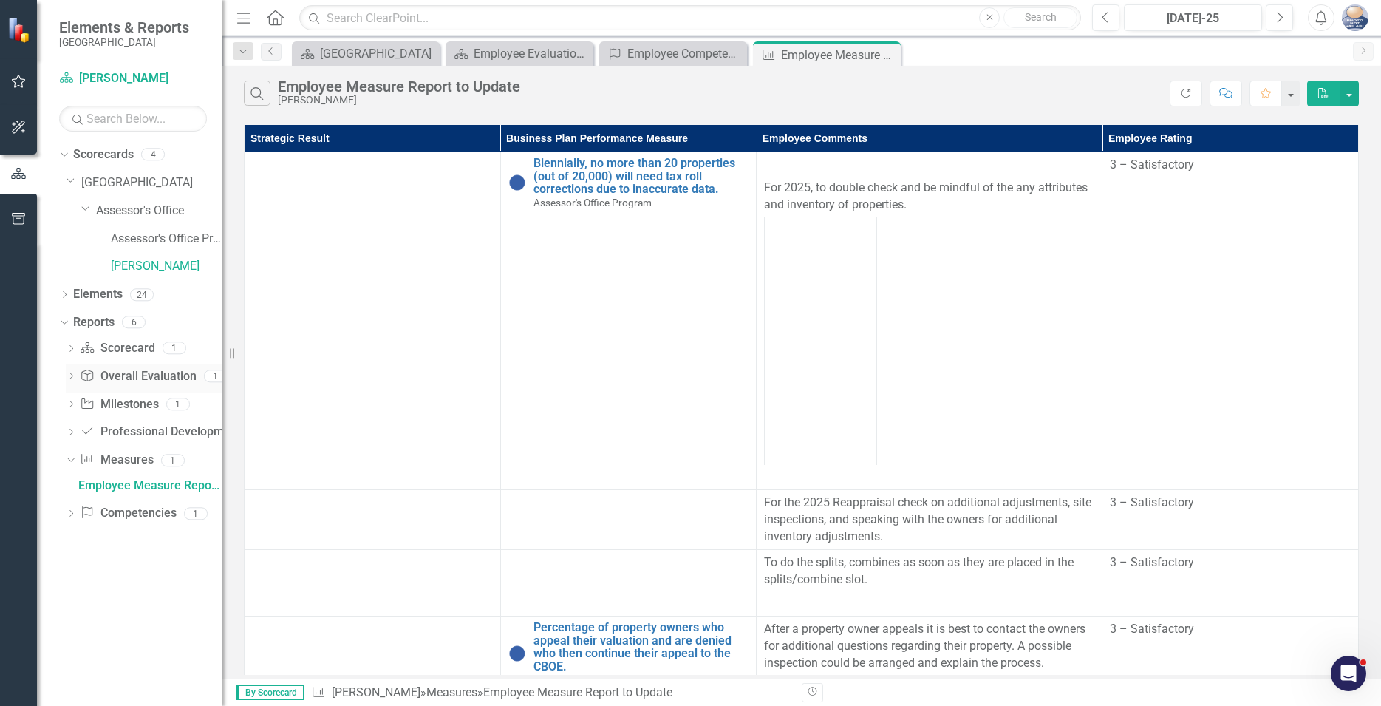
click at [124, 376] on link "Overall Evaluation Overall Evaluation" at bounding box center [138, 376] width 116 height 17
click at [70, 377] on icon "Dropdown" at bounding box center [71, 377] width 10 height 8
click at [102, 402] on div "Employee Overall Evaluation to Update" at bounding box center [149, 401] width 143 height 13
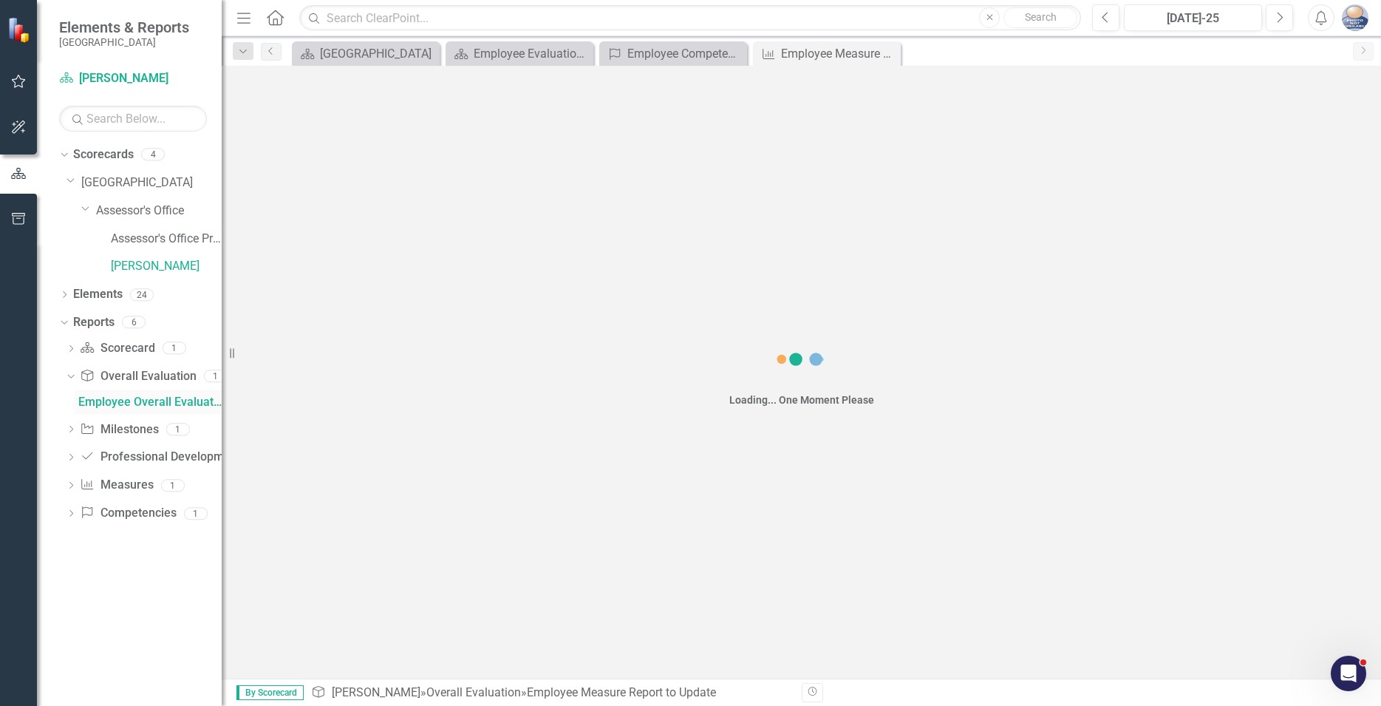
click at [102, 402] on div "Employee Overall Evaluation to Update" at bounding box center [149, 401] width 143 height 13
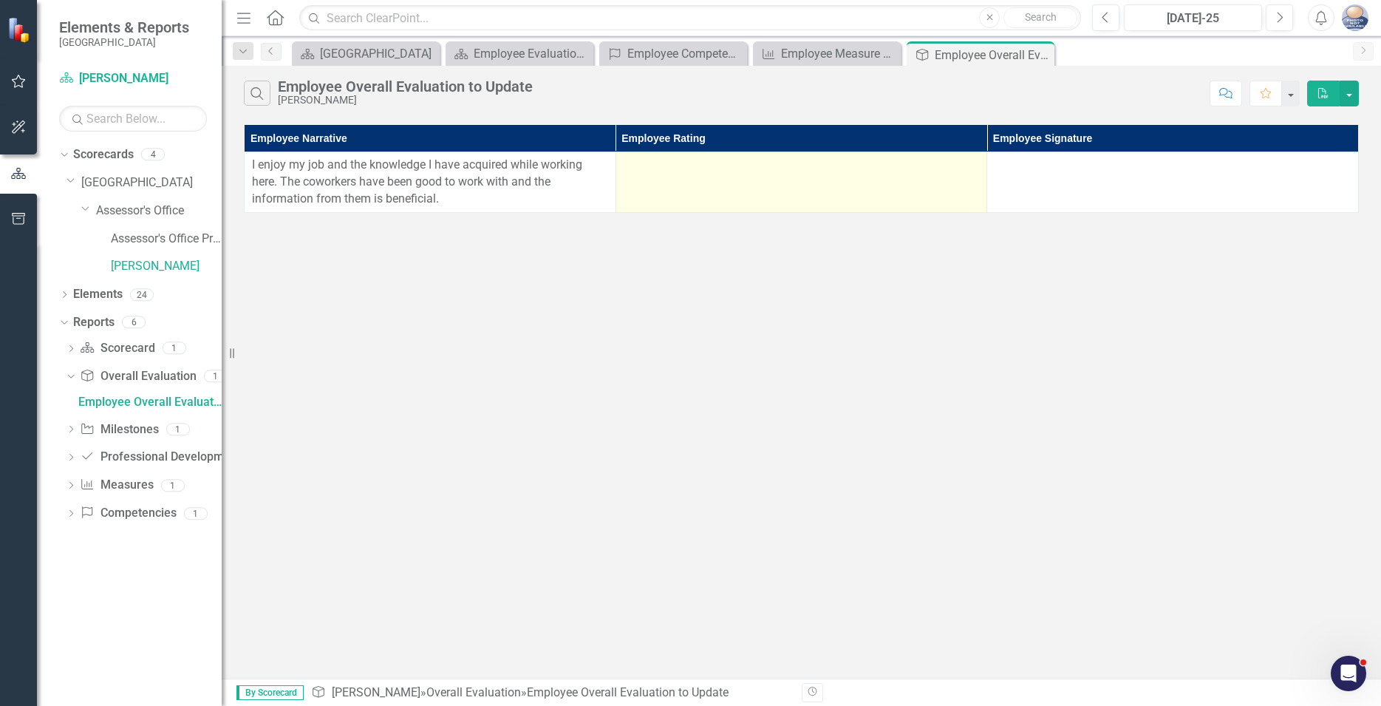
click at [882, 183] on td at bounding box center [802, 182] width 372 height 61
click at [829, 173] on div at bounding box center [802, 166] width 356 height 18
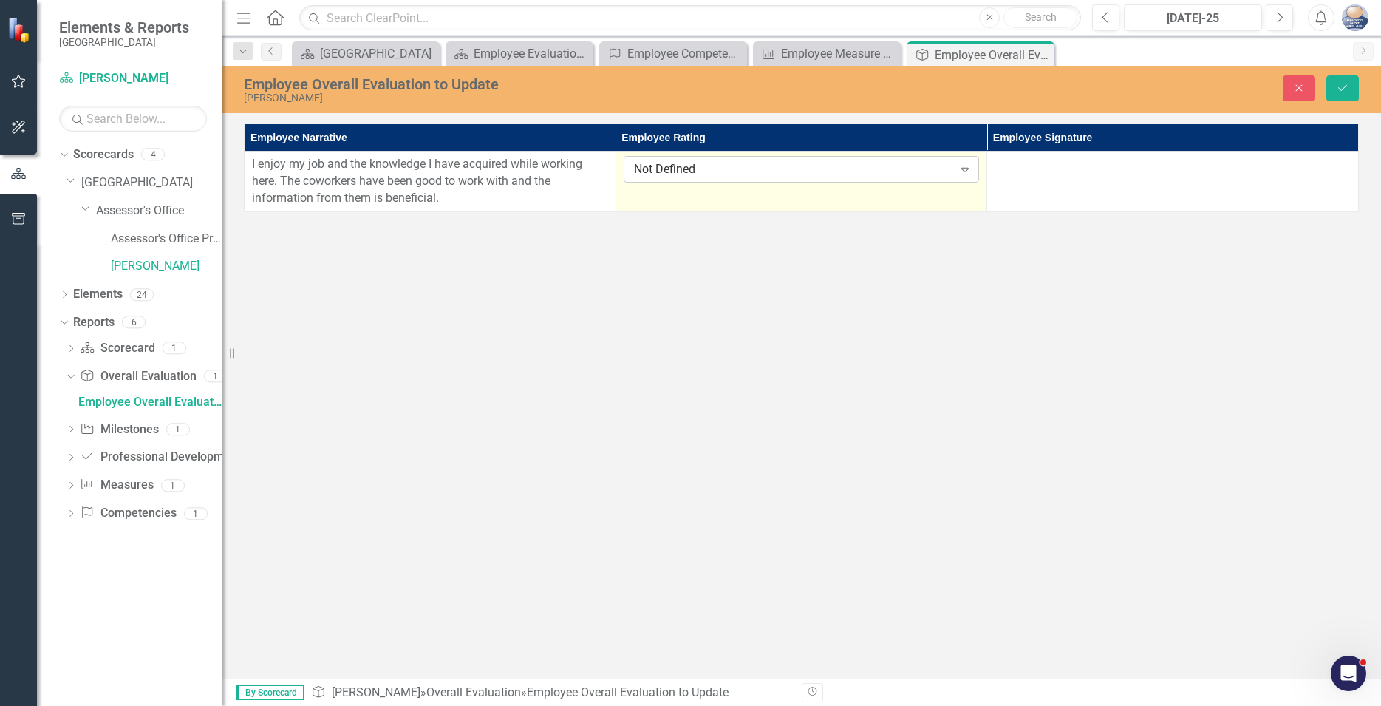
click at [973, 171] on icon "Expand" at bounding box center [965, 169] width 15 height 12
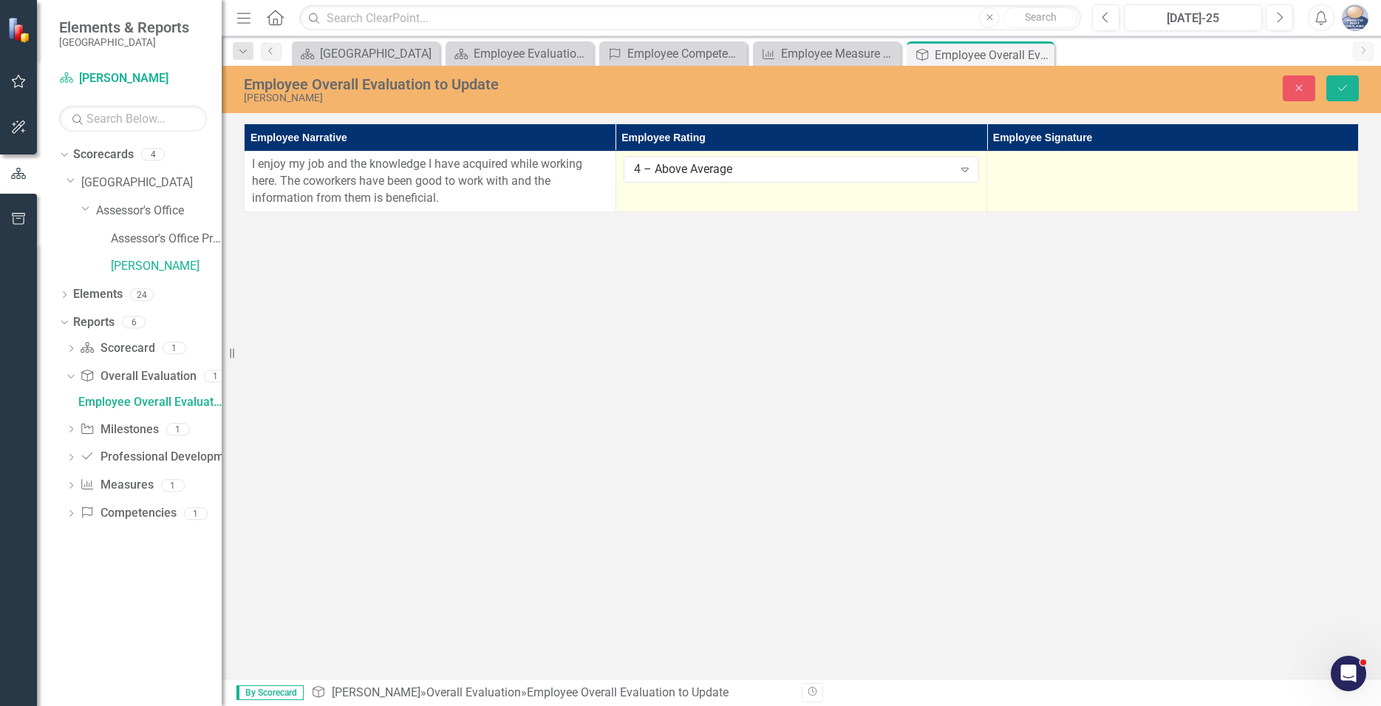
click at [1106, 166] on div at bounding box center [1173, 165] width 356 height 18
click at [1115, 169] on div at bounding box center [1173, 165] width 356 height 18
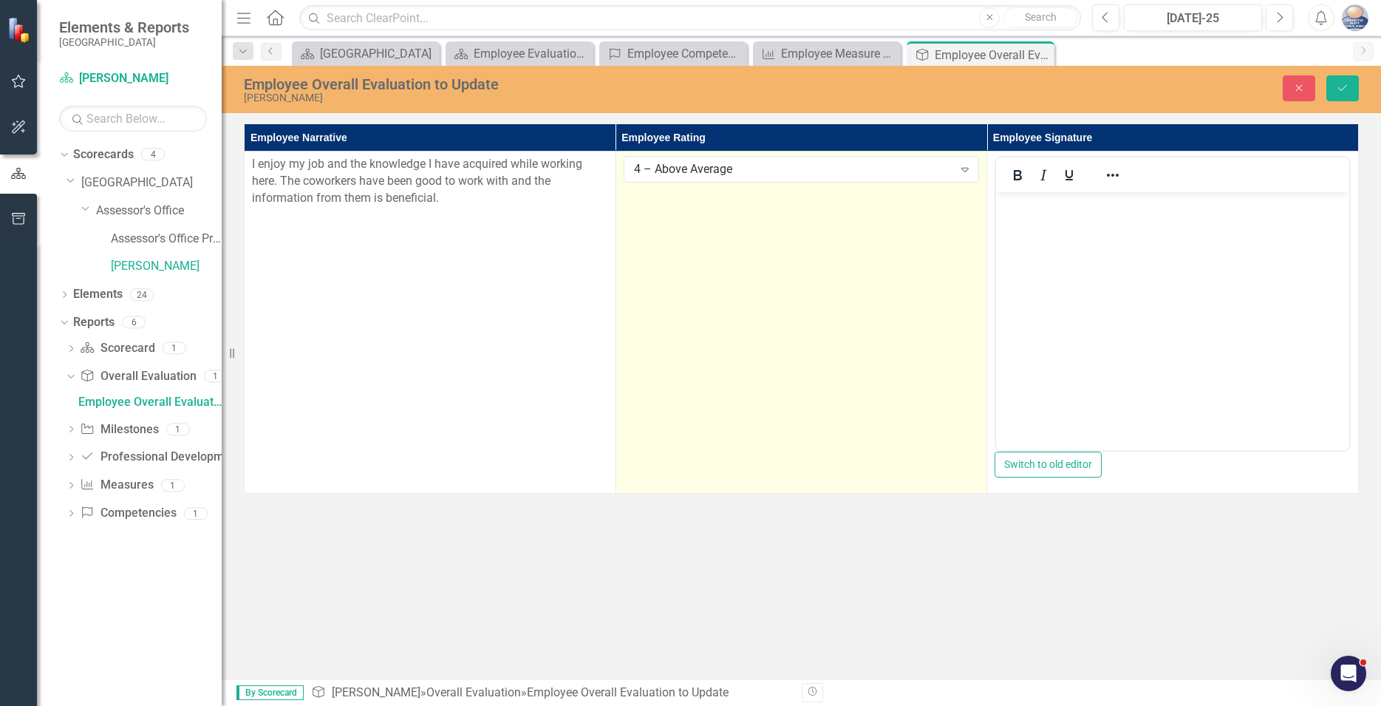
click at [1066, 275] on body "Rich Text Area. Press ALT-0 for help." at bounding box center [1172, 303] width 353 height 222
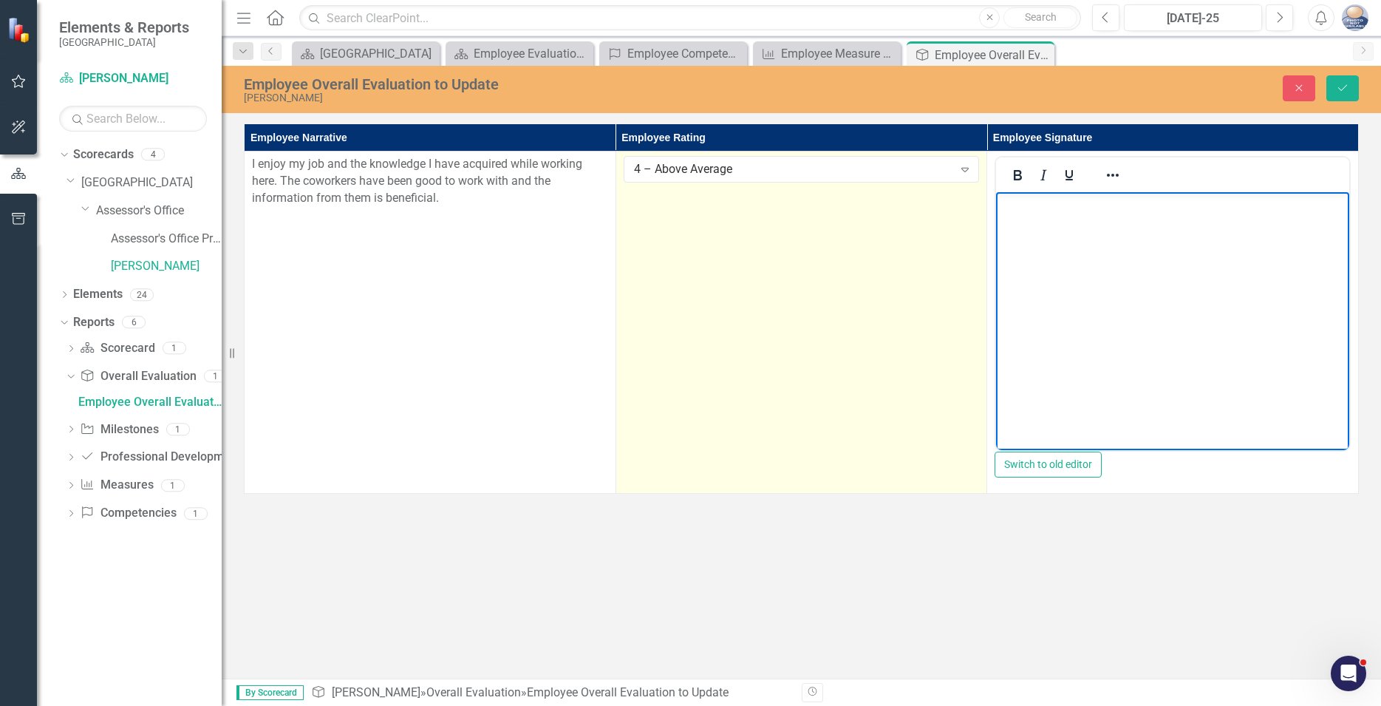
click at [1024, 208] on p "Rich Text Area. Press ALT-0 for help." at bounding box center [1173, 205] width 346 height 18
click at [1018, 205] on p "[PERSON_NAME]" at bounding box center [1173, 205] width 346 height 18
click at [996, 205] on html "[PERSON_NAME]" at bounding box center [1172, 303] width 353 height 222
click at [1122, 178] on icon "Reveal or hide additional toolbar items" at bounding box center [1113, 175] width 18 height 18
click at [973, 167] on icon "Expand" at bounding box center [965, 169] width 15 height 12
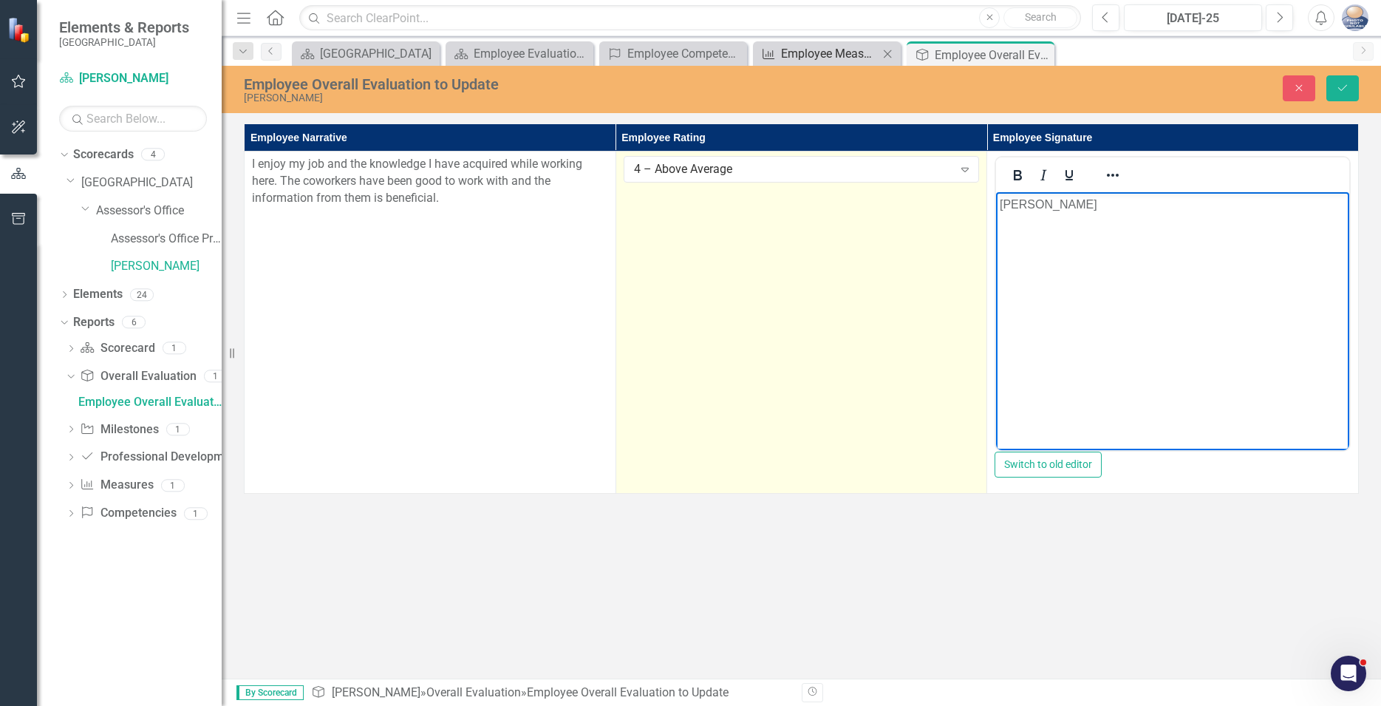
click at [1102, 465] on button "Switch to old editor" at bounding box center [1048, 465] width 107 height 26
click at [1346, 86] on icon "submit" at bounding box center [1342, 88] width 9 height 6
click at [826, 50] on div "Employee Measure Report to Update" at bounding box center [830, 53] width 98 height 18
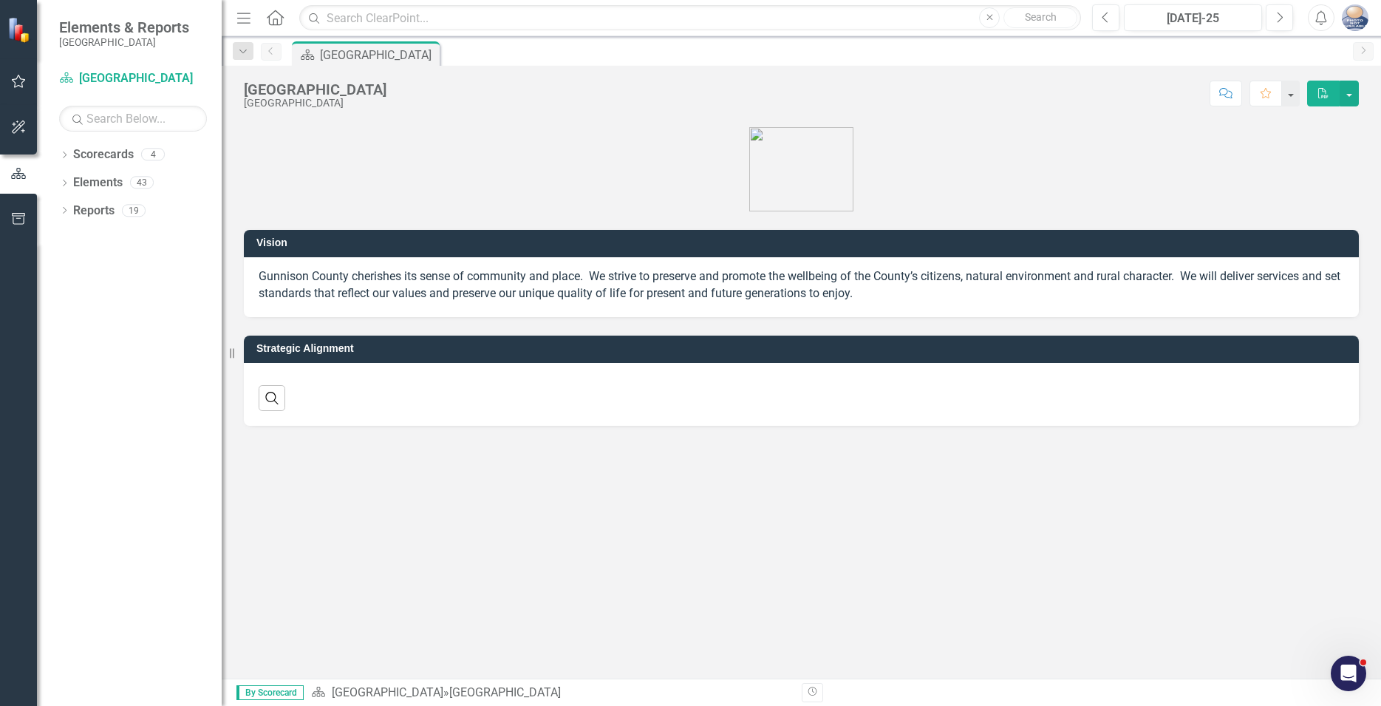
click at [467, 541] on div "Vision Gunnison County cherishes its sense of community and place. We strive to…" at bounding box center [802, 399] width 1160 height 557
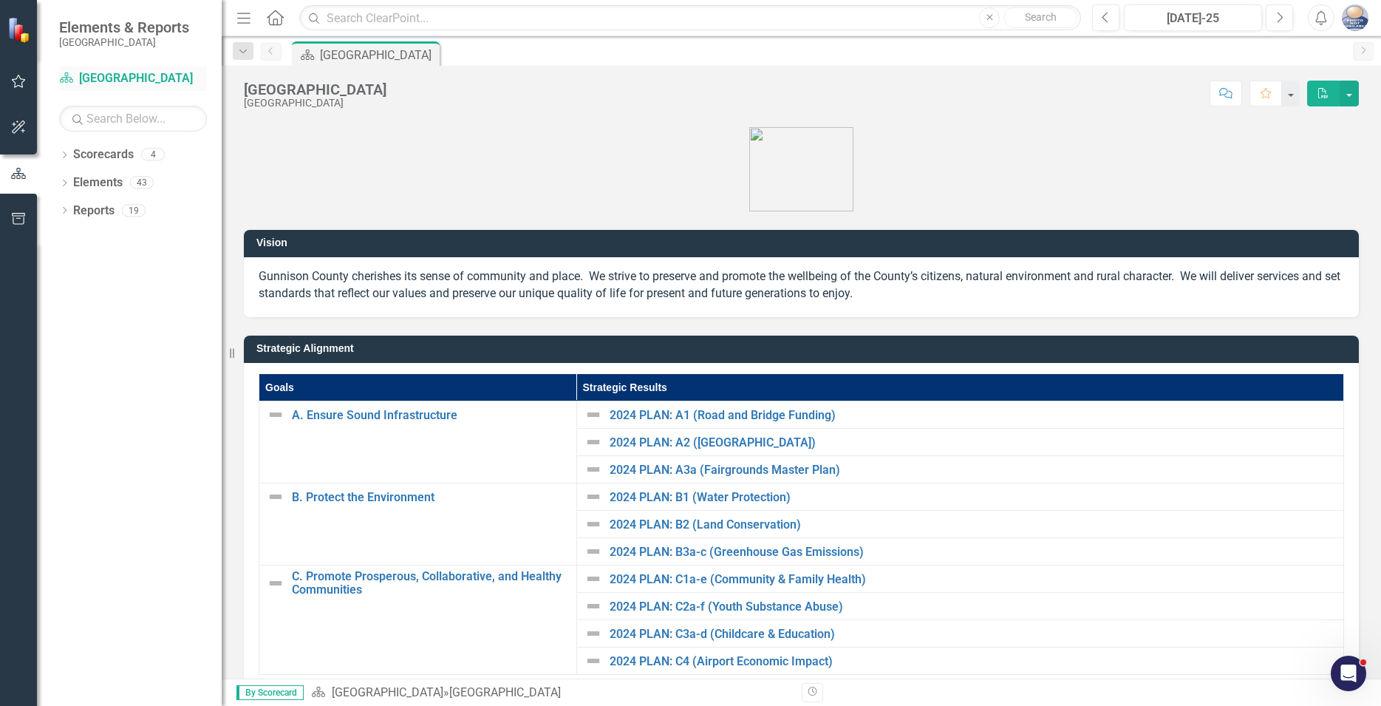
click at [72, 79] on icon at bounding box center [66, 77] width 13 height 10
click at [89, 353] on div "Dropdown Scorecards 4 Dropdown Gunnison County Dropdown Assessor's Office Asses…" at bounding box center [129, 424] width 185 height 563
click at [64, 154] on icon "Dropdown" at bounding box center [64, 156] width 10 height 8
click at [72, 183] on icon "Dropdown" at bounding box center [72, 181] width 11 height 9
click at [87, 209] on icon "Dropdown" at bounding box center [86, 209] width 11 height 9
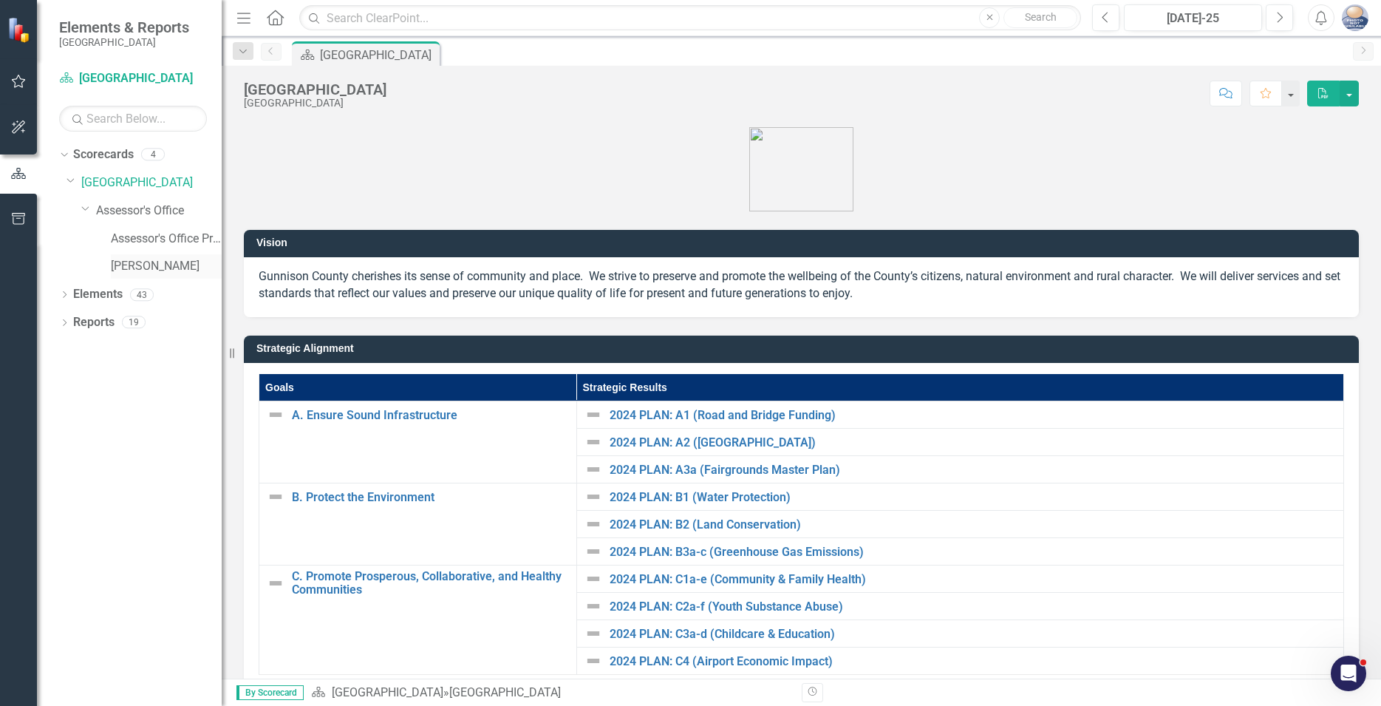
click at [138, 268] on link "[PERSON_NAME]" at bounding box center [166, 266] width 111 height 17
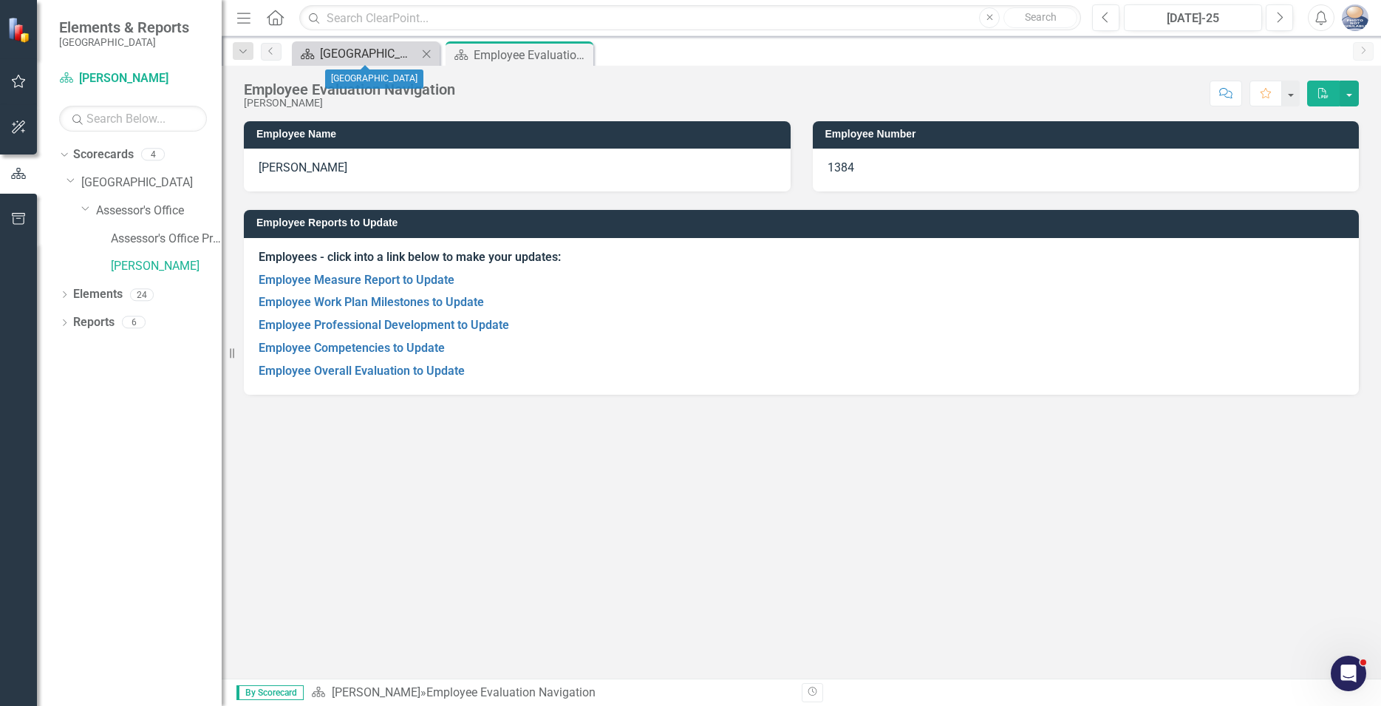
click at [413, 50] on div "[GEOGRAPHIC_DATA]" at bounding box center [369, 53] width 98 height 18
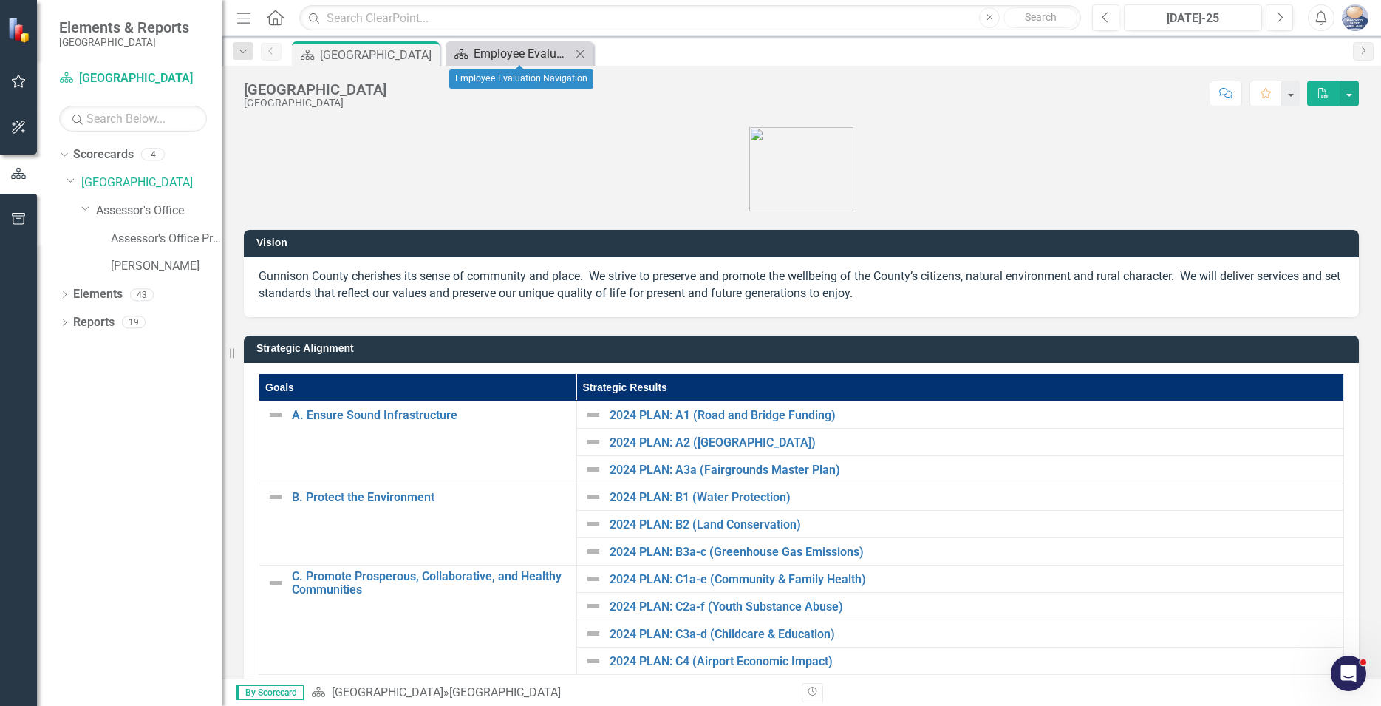
click at [501, 53] on div "Employee Evaluation Navigation" at bounding box center [523, 53] width 98 height 18
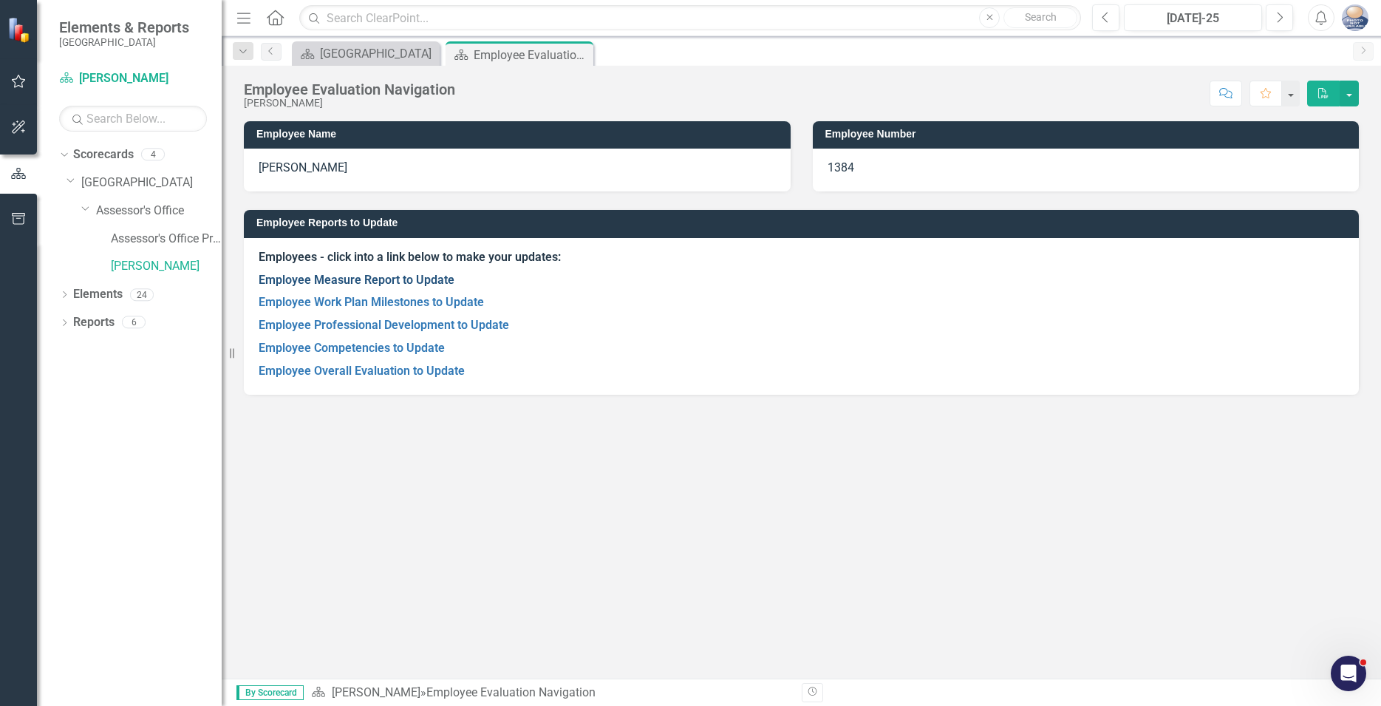
click at [327, 285] on link "Employee Measure Report to Update" at bounding box center [357, 280] width 196 height 14
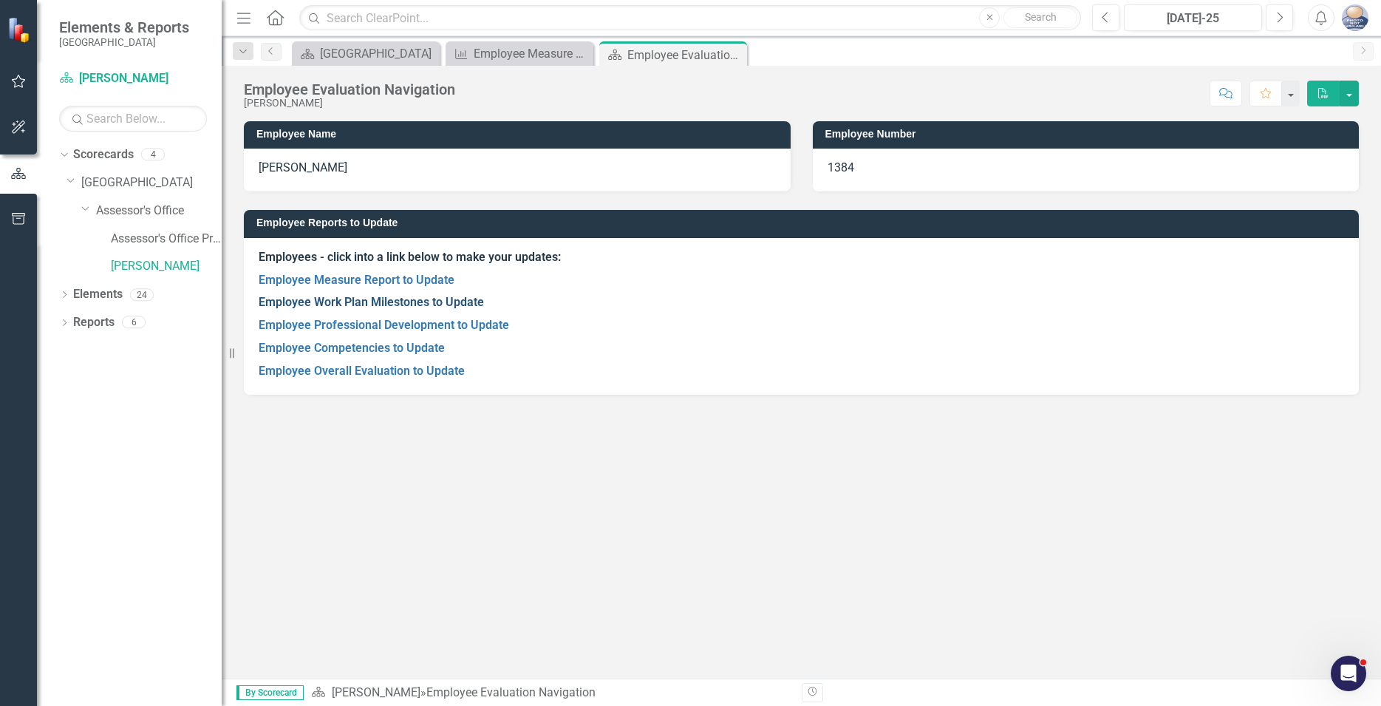
click at [313, 303] on link "Employee Work Plan Milestones to Update" at bounding box center [371, 302] width 225 height 14
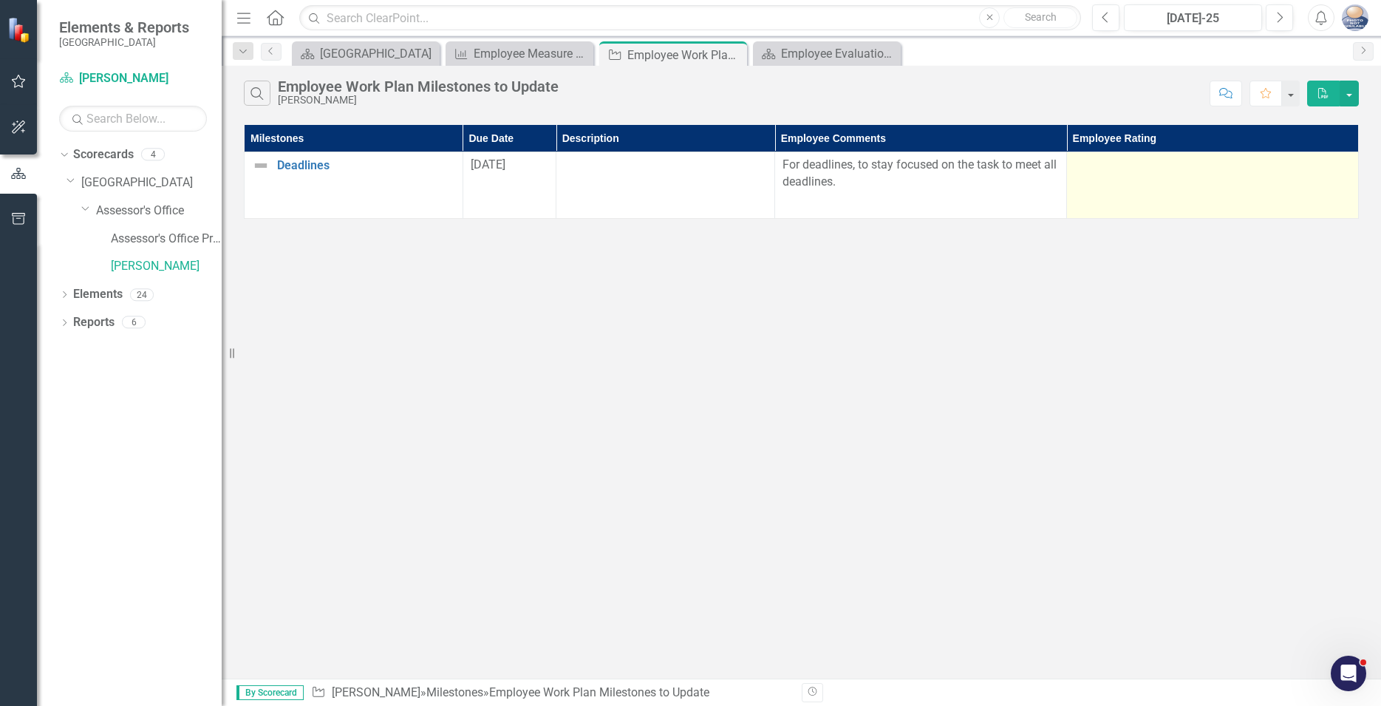
click at [1128, 182] on td at bounding box center [1213, 185] width 292 height 67
click at [1300, 155] on td at bounding box center [1213, 185] width 292 height 67
click at [1302, 155] on td at bounding box center [1213, 185] width 292 height 67
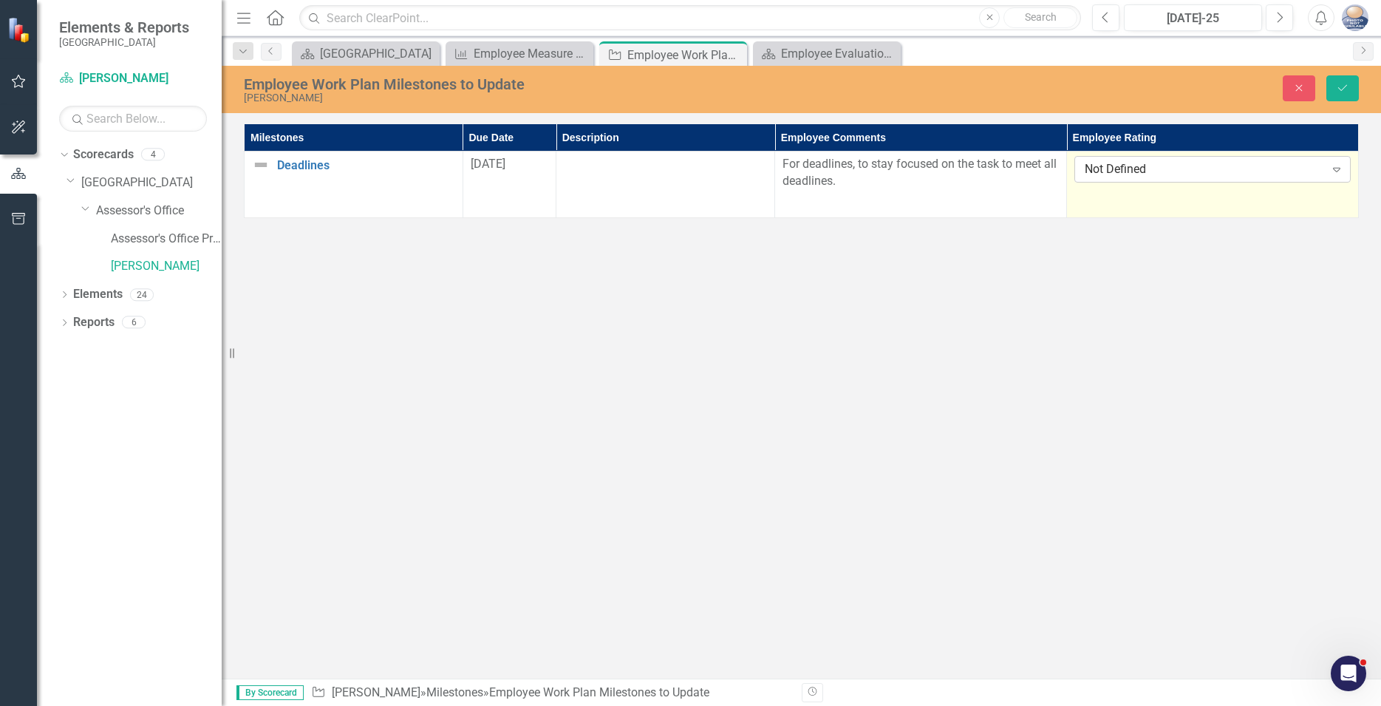
click at [1340, 164] on icon "Expand" at bounding box center [1337, 169] width 15 height 12
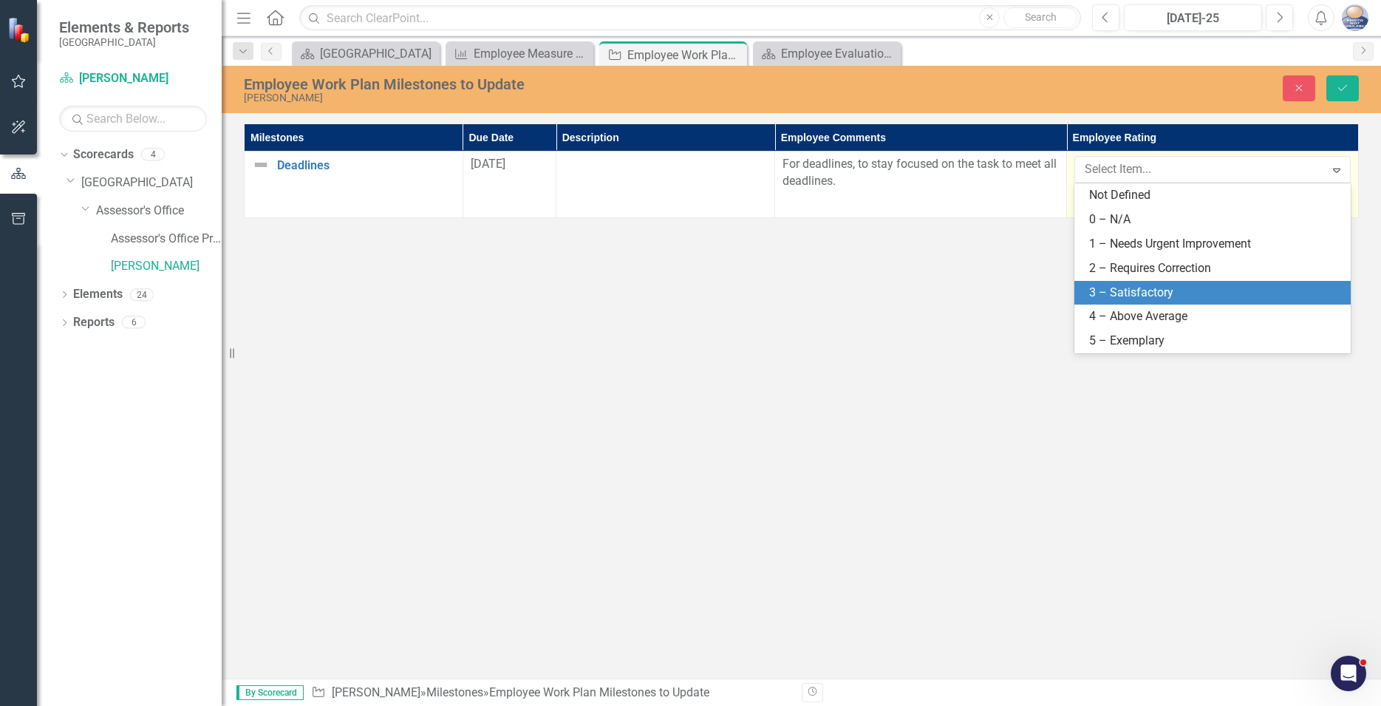
click at [1155, 287] on div "3 – Satisfactory" at bounding box center [1215, 293] width 253 height 17
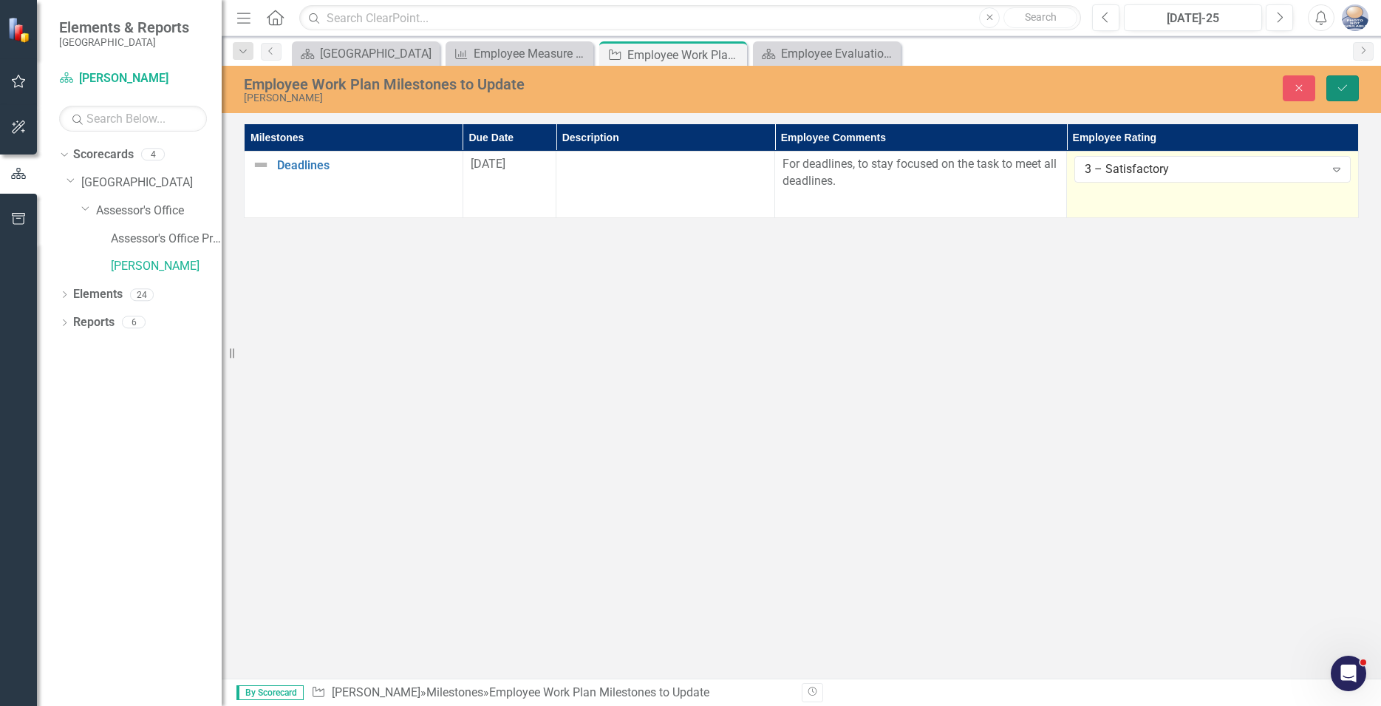
click at [1344, 85] on icon "Save" at bounding box center [1342, 88] width 13 height 10
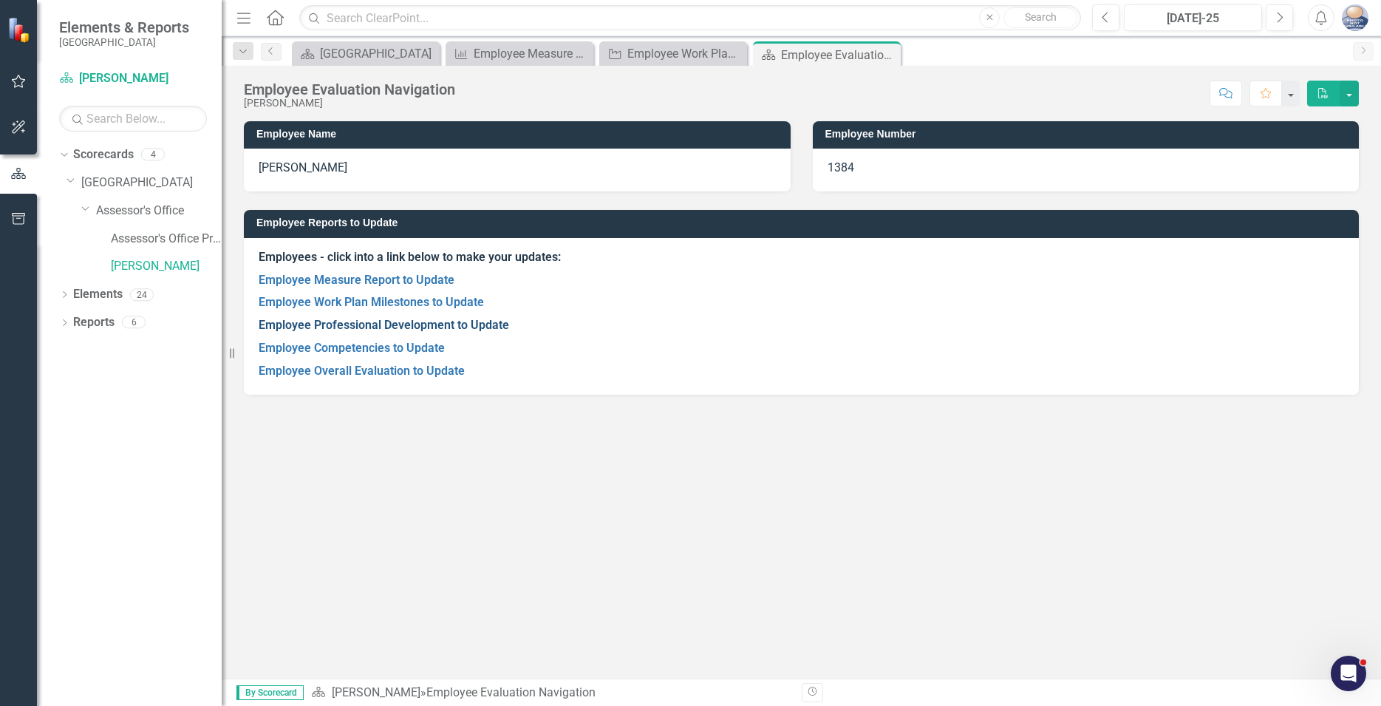
click at [388, 324] on link "Employee Professional Development to Update" at bounding box center [384, 325] width 251 height 14
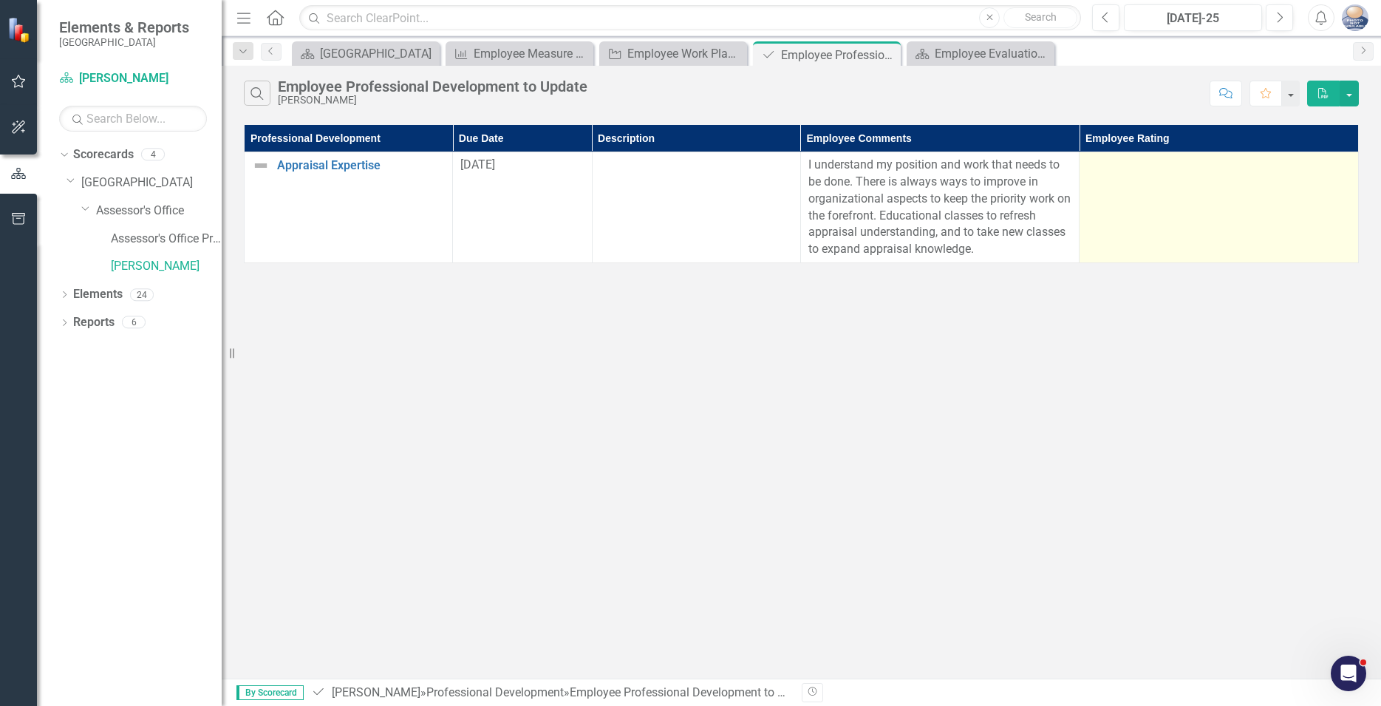
click at [1251, 192] on td at bounding box center [1219, 207] width 279 height 111
click at [1321, 186] on td at bounding box center [1219, 207] width 279 height 111
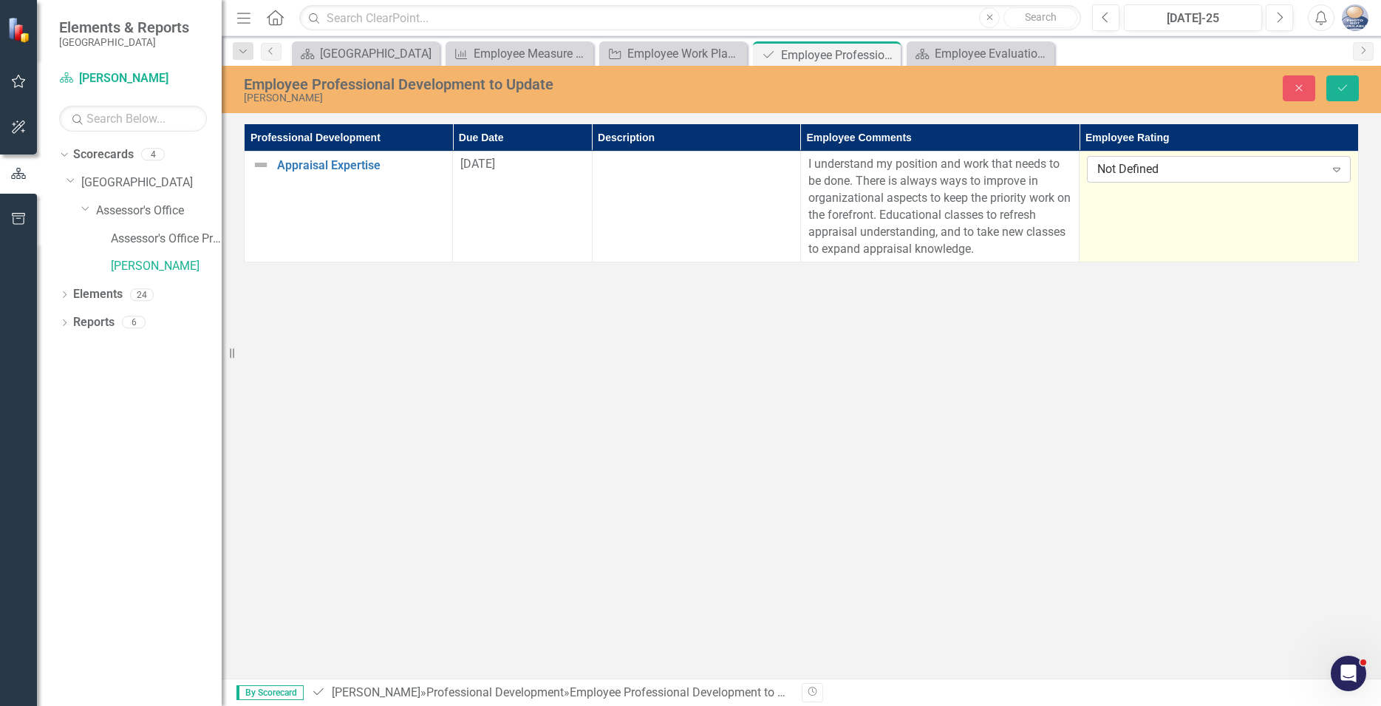
click at [1329, 168] on div "Expand" at bounding box center [1337, 169] width 27 height 24
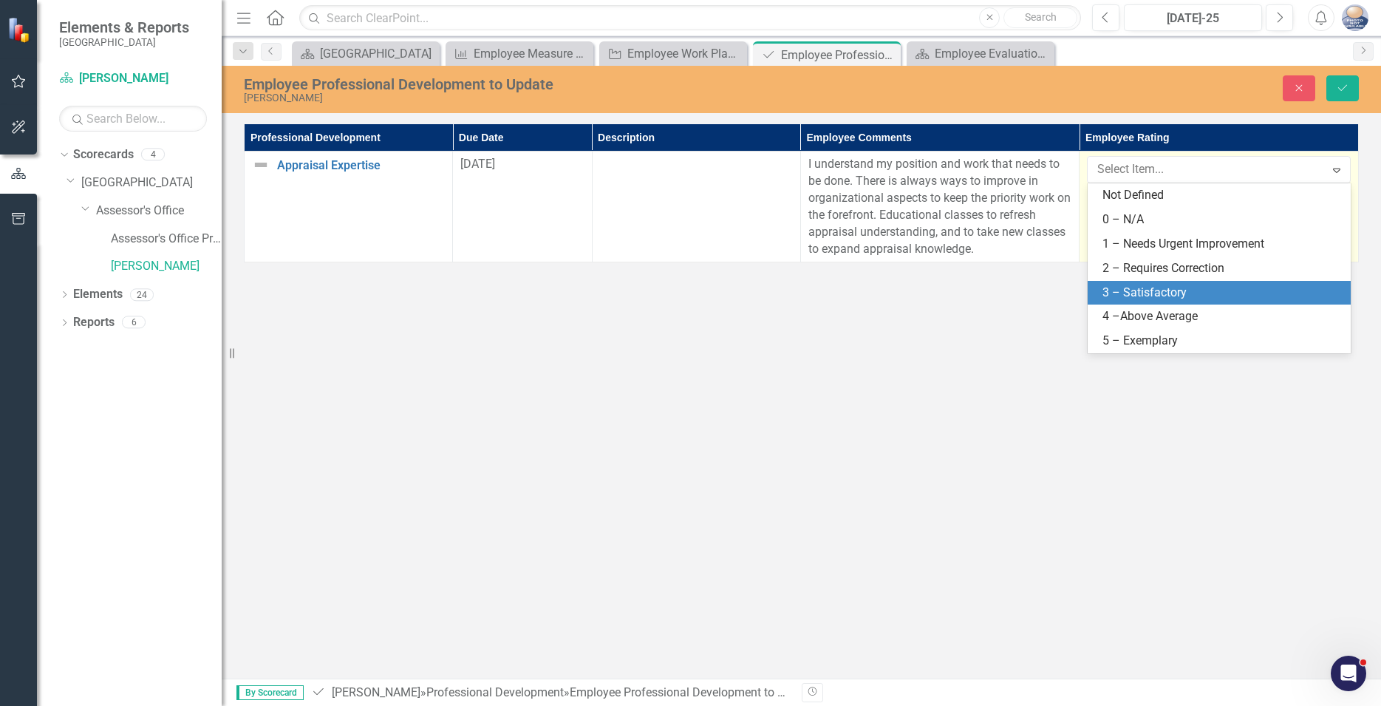
click at [1116, 293] on div "3 – Satisfactory" at bounding box center [1223, 293] width 240 height 17
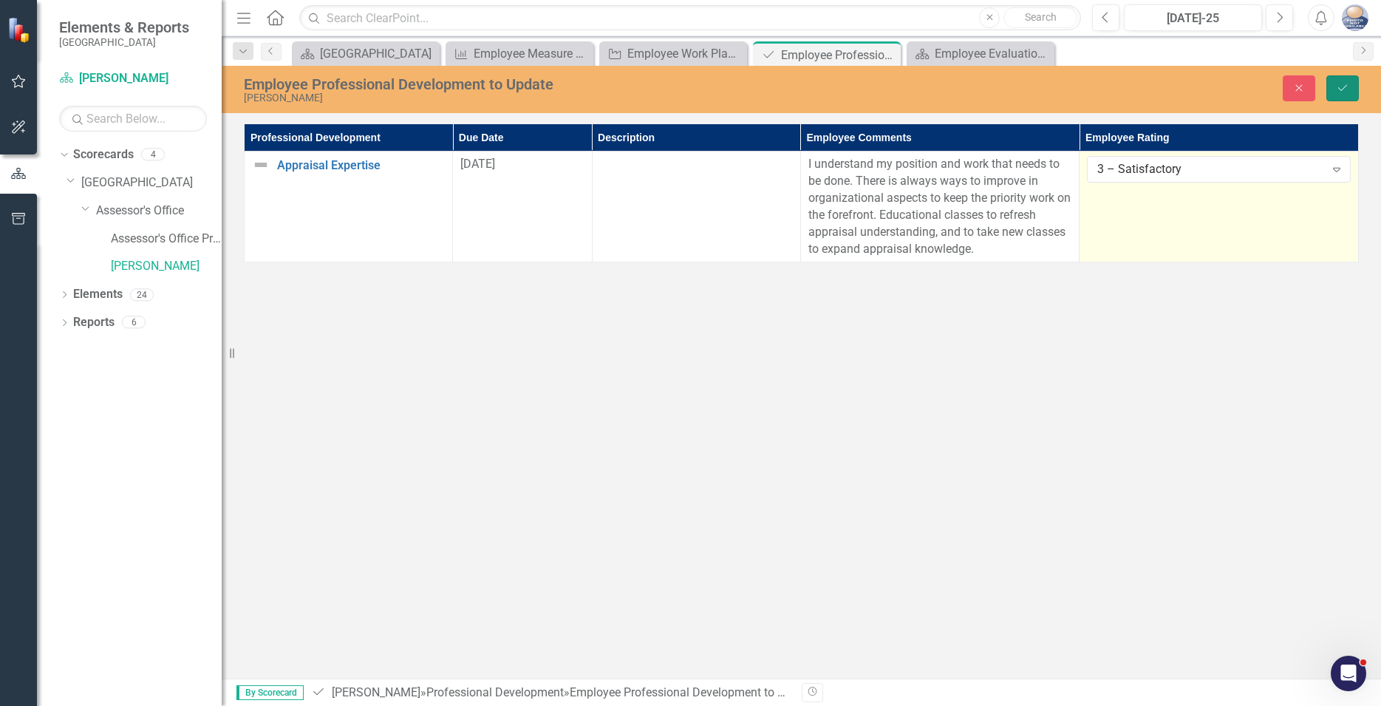
click at [1339, 86] on icon "Save" at bounding box center [1342, 88] width 13 height 10
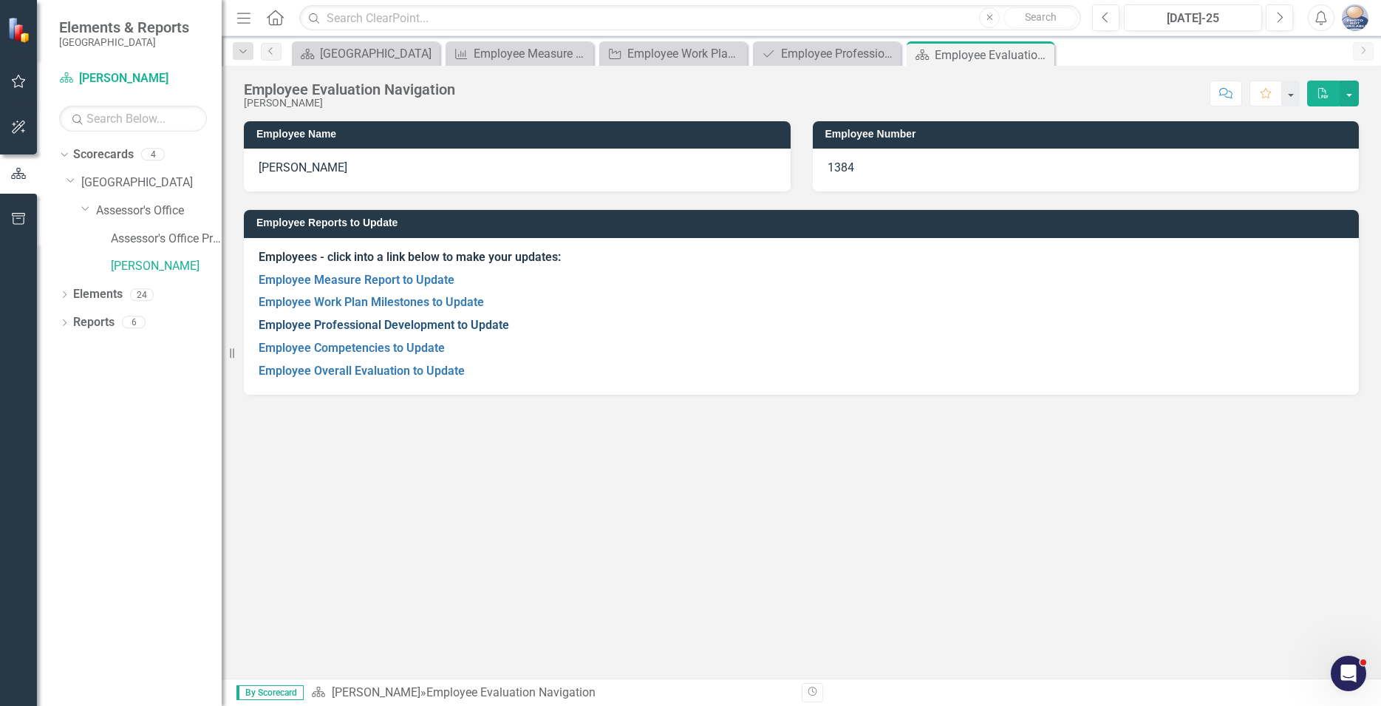
click at [375, 325] on link "Employee Professional Development to Update" at bounding box center [384, 325] width 251 height 14
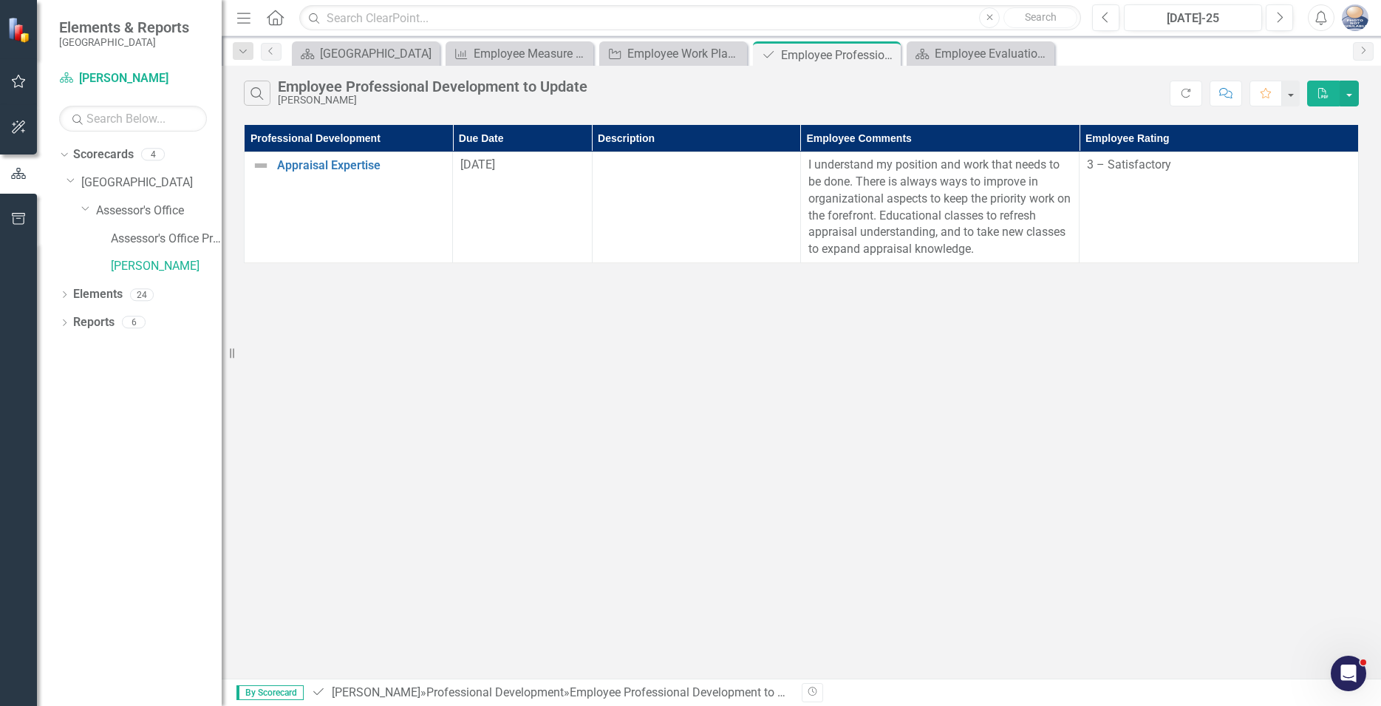
click at [375, 325] on div "Search Employee Professional Development to Update Mary Mast Refresh Comment Fa…" at bounding box center [802, 372] width 1160 height 613
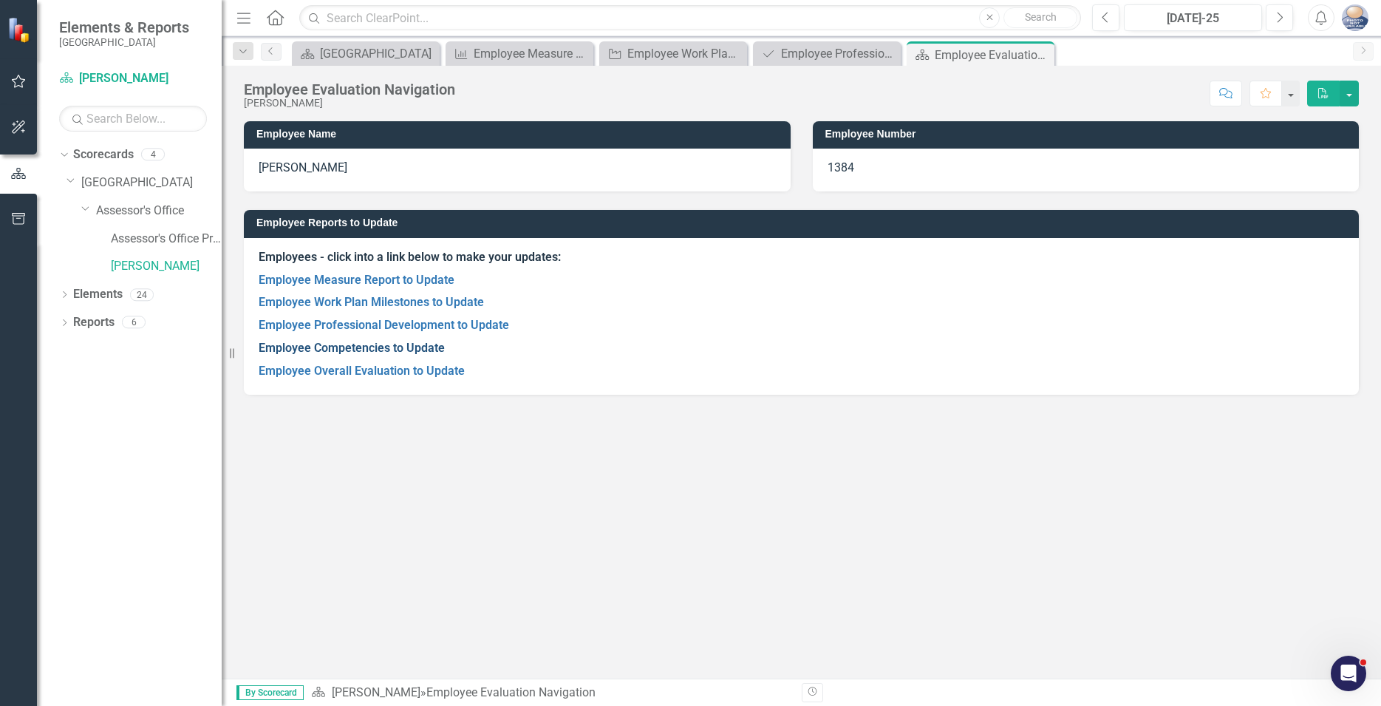
click at [295, 350] on link "Employee Competencies to Update" at bounding box center [352, 348] width 186 height 14
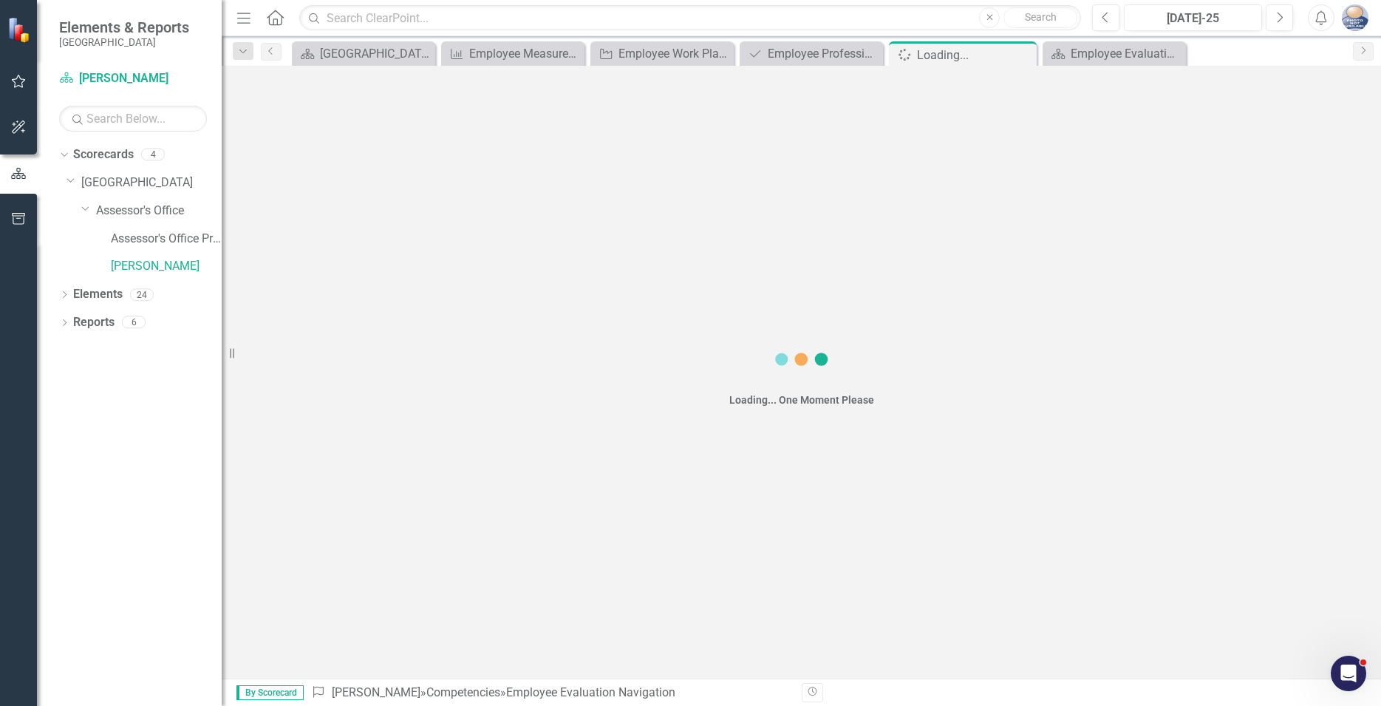
click at [295, 350] on div "Loading... One Moment Please" at bounding box center [802, 372] width 1160 height 613
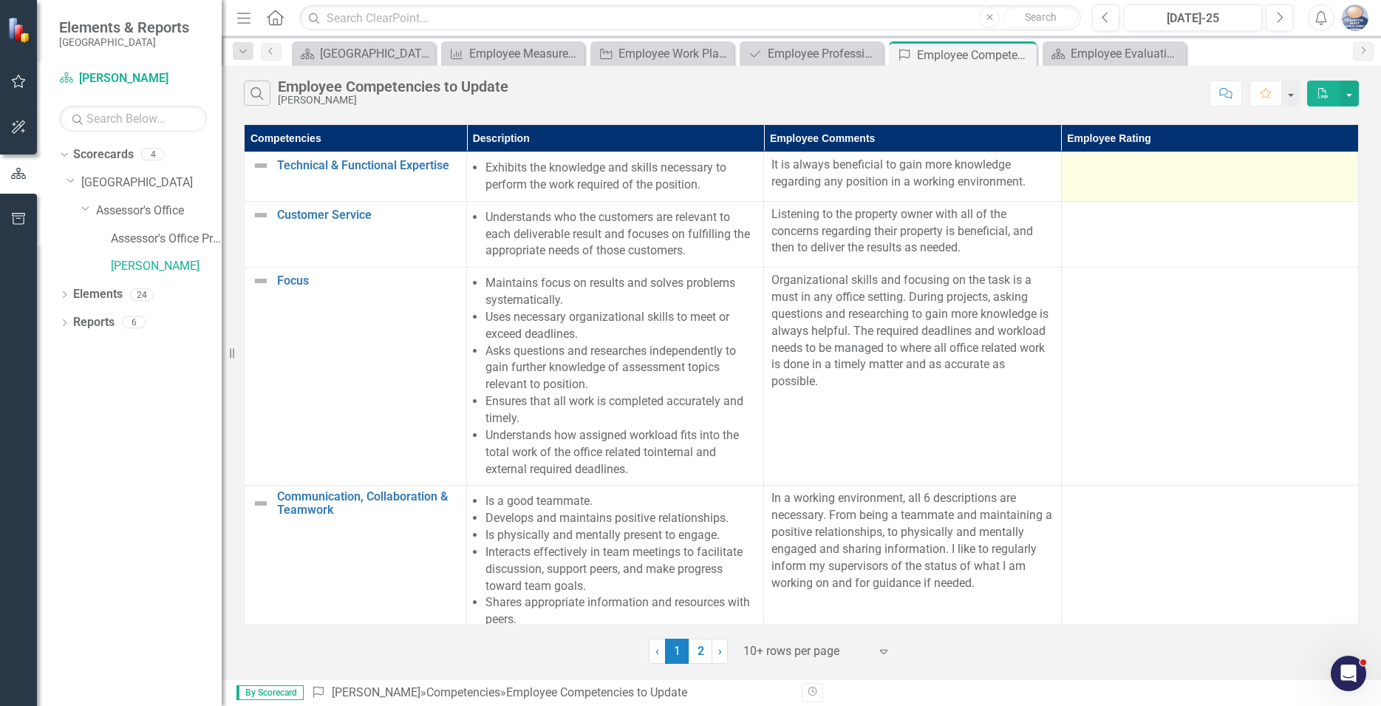
click at [1153, 168] on div at bounding box center [1210, 166] width 282 height 18
click at [1294, 172] on div at bounding box center [1210, 166] width 282 height 18
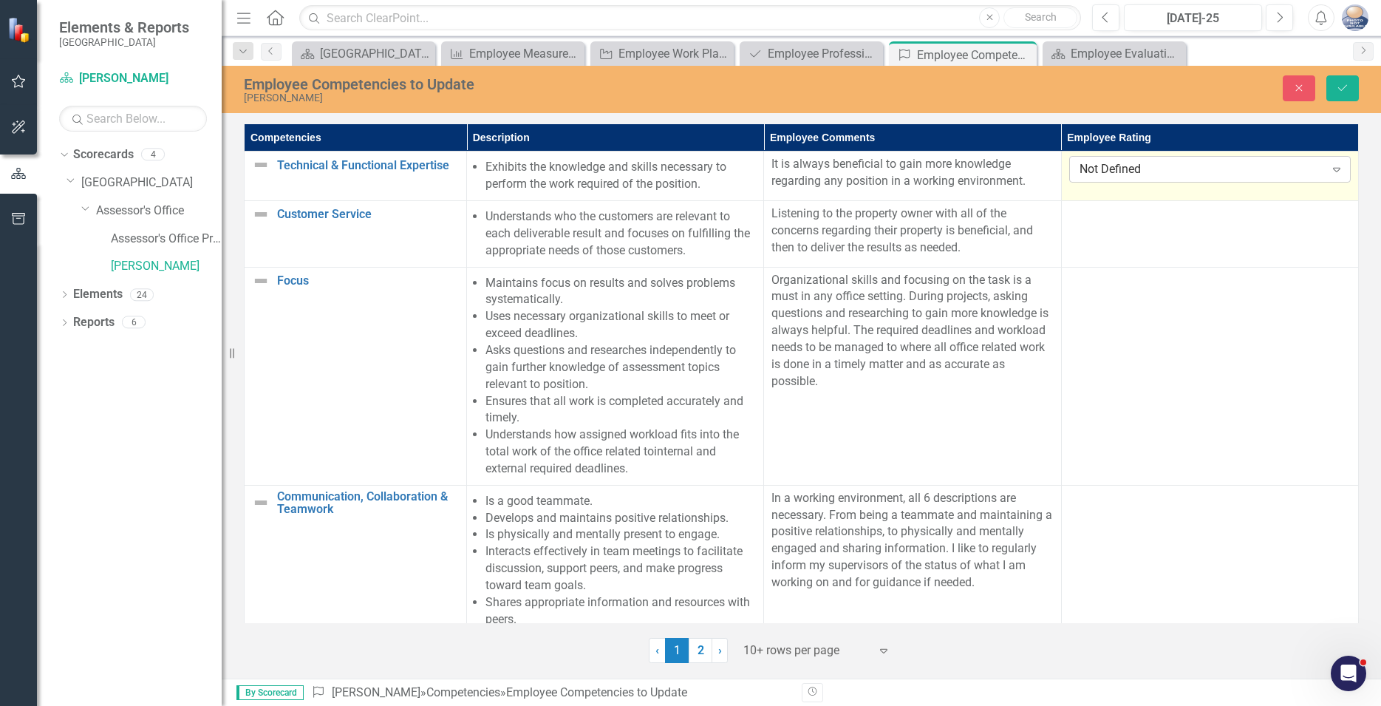
click at [1335, 169] on icon at bounding box center [1336, 170] width 7 height 4
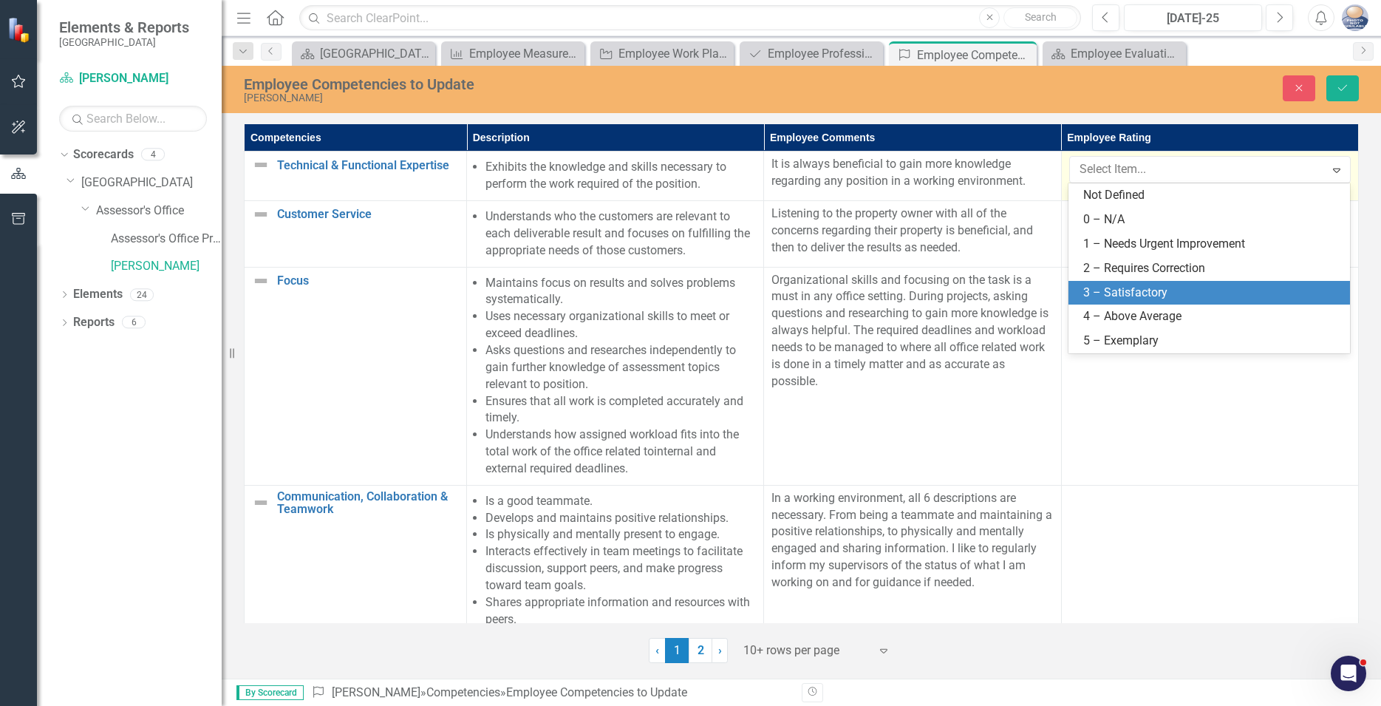
click at [1120, 296] on div "3 – Satisfactory" at bounding box center [1212, 293] width 258 height 17
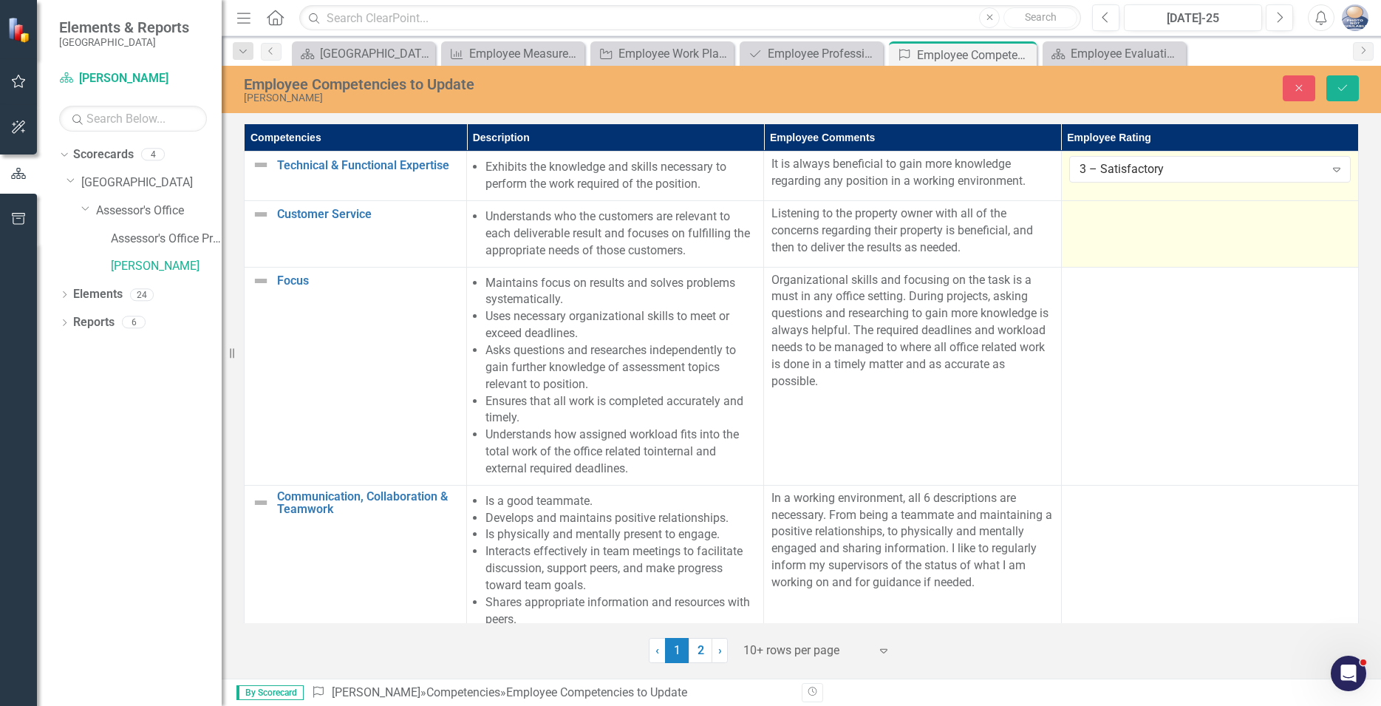
click at [1183, 225] on td at bounding box center [1209, 234] width 297 height 67
click at [1335, 220] on icon at bounding box center [1336, 219] width 7 height 4
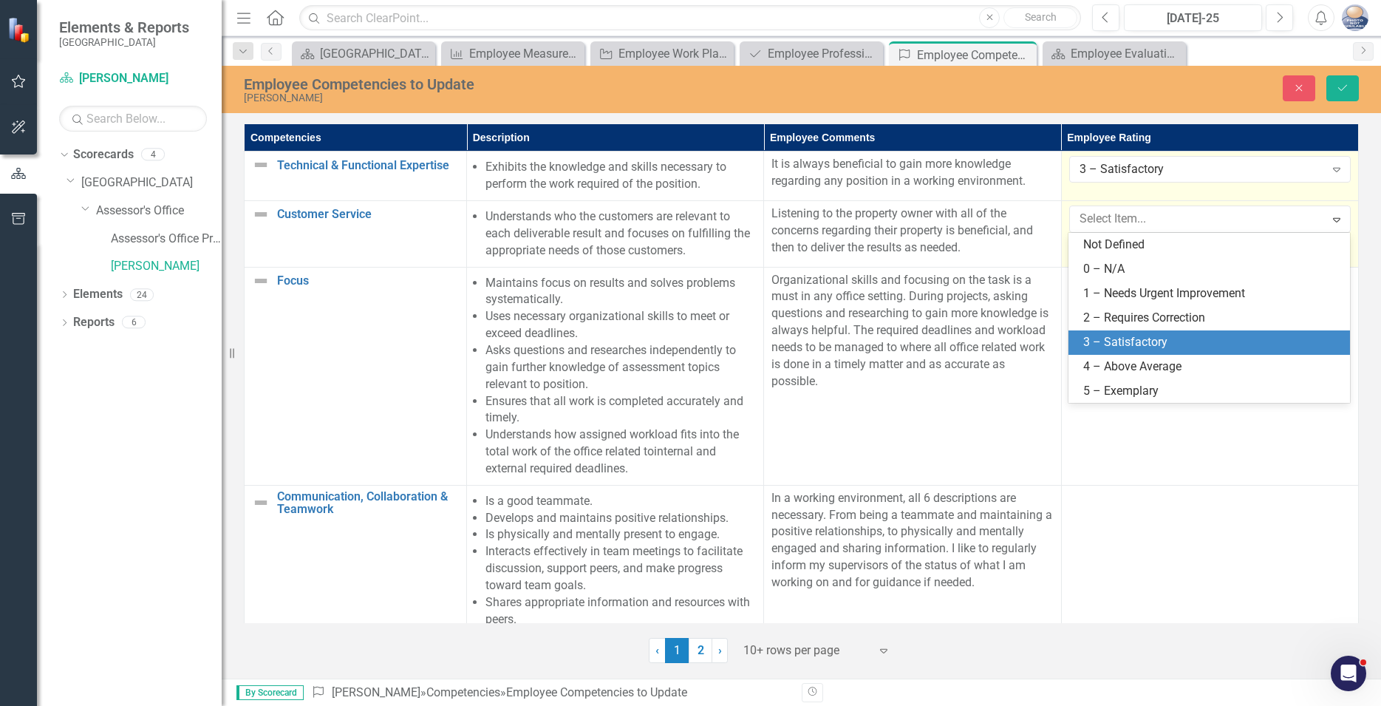
click at [1139, 335] on div "3 – Satisfactory" at bounding box center [1212, 342] width 258 height 17
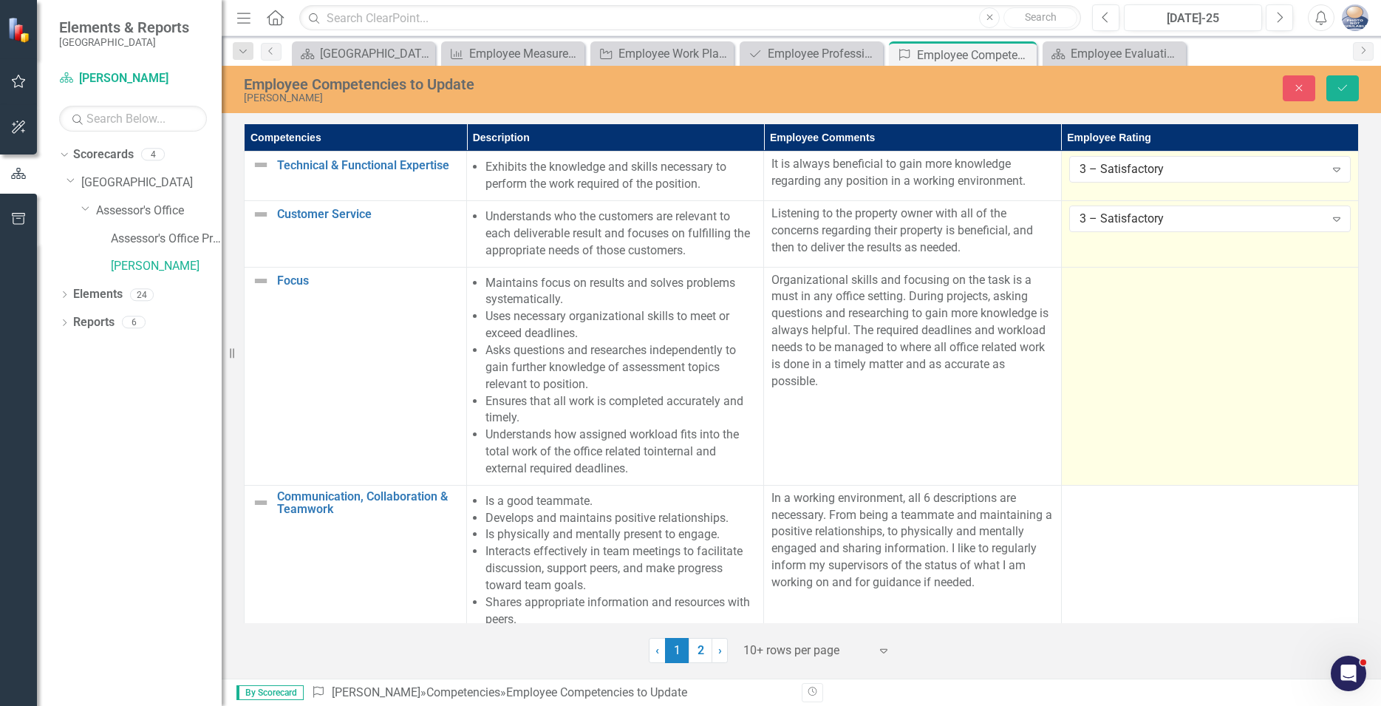
click at [1157, 345] on td at bounding box center [1209, 376] width 297 height 218
click at [1163, 347] on td at bounding box center [1209, 376] width 297 height 218
click at [1333, 287] on icon "Expand" at bounding box center [1337, 285] width 15 height 12
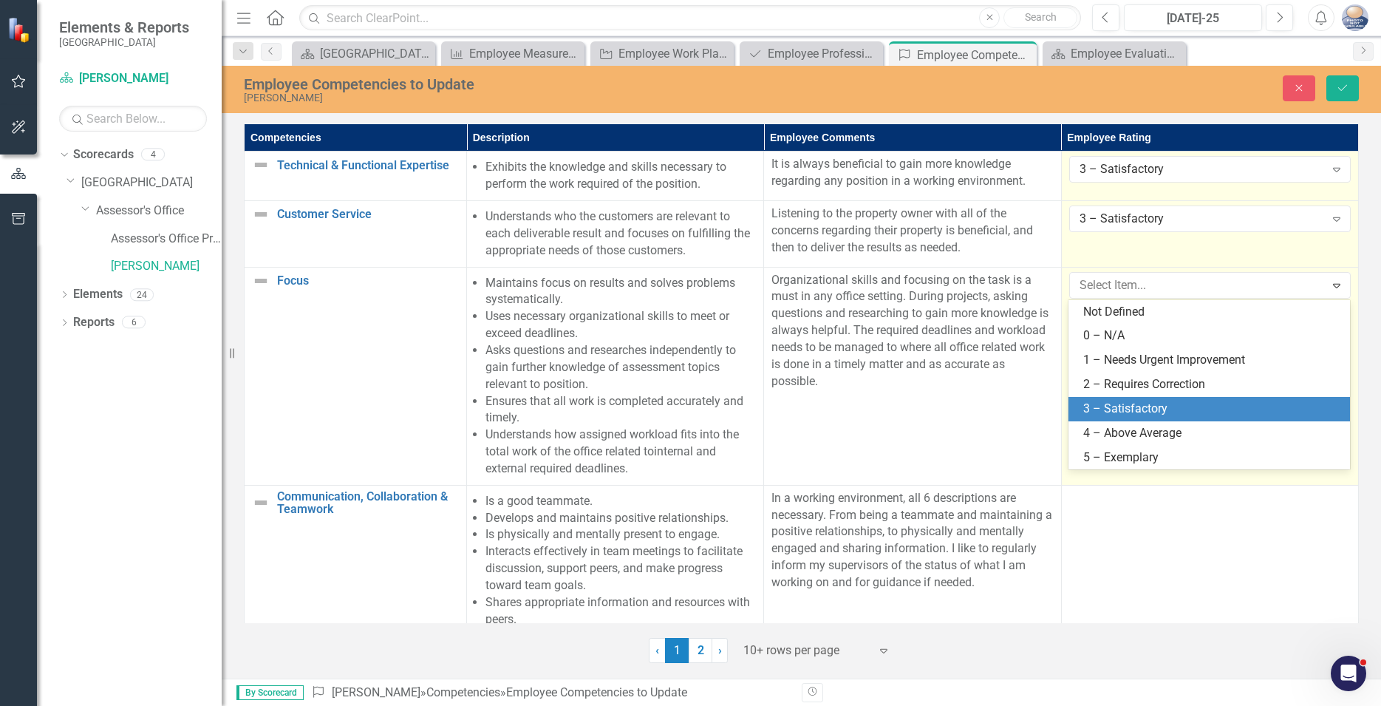
click at [1140, 409] on div "3 – Satisfactory" at bounding box center [1212, 409] width 258 height 17
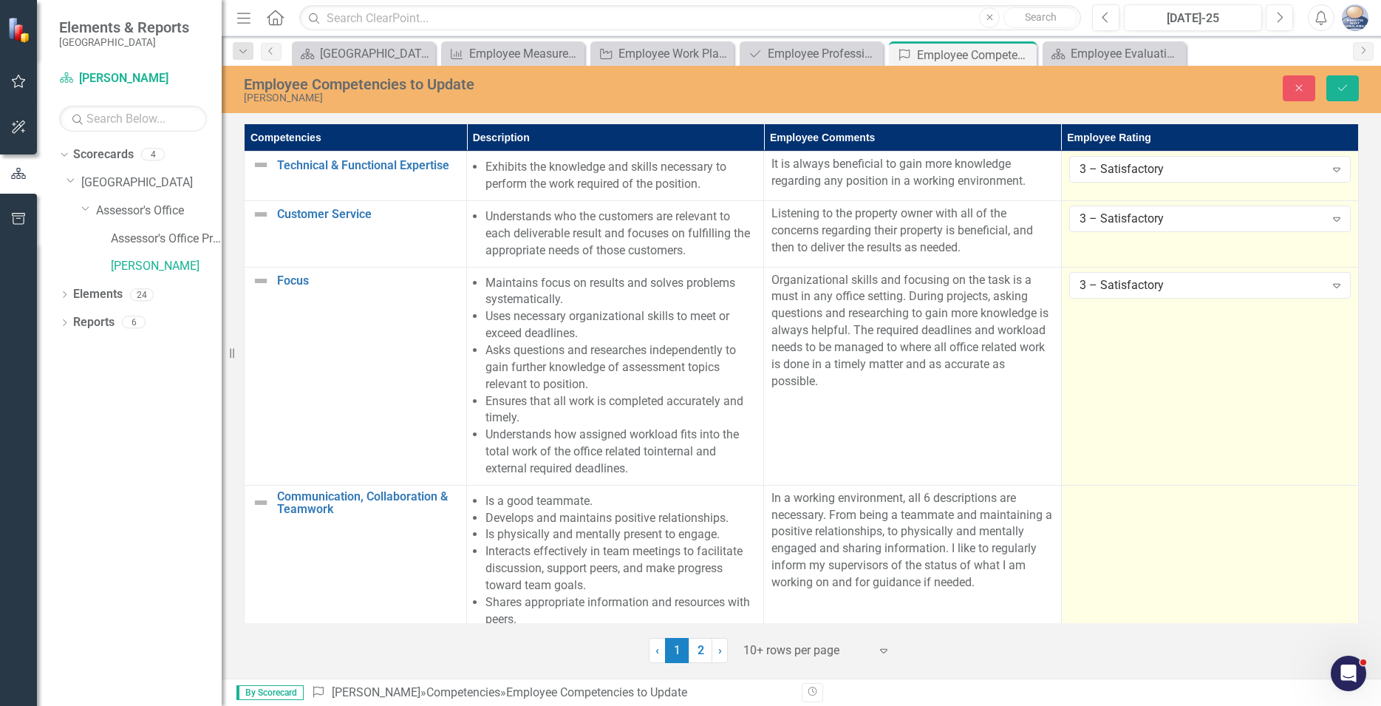
click at [1149, 546] on td at bounding box center [1209, 569] width 297 height 168
click at [1336, 506] on icon "Expand" at bounding box center [1337, 503] width 15 height 12
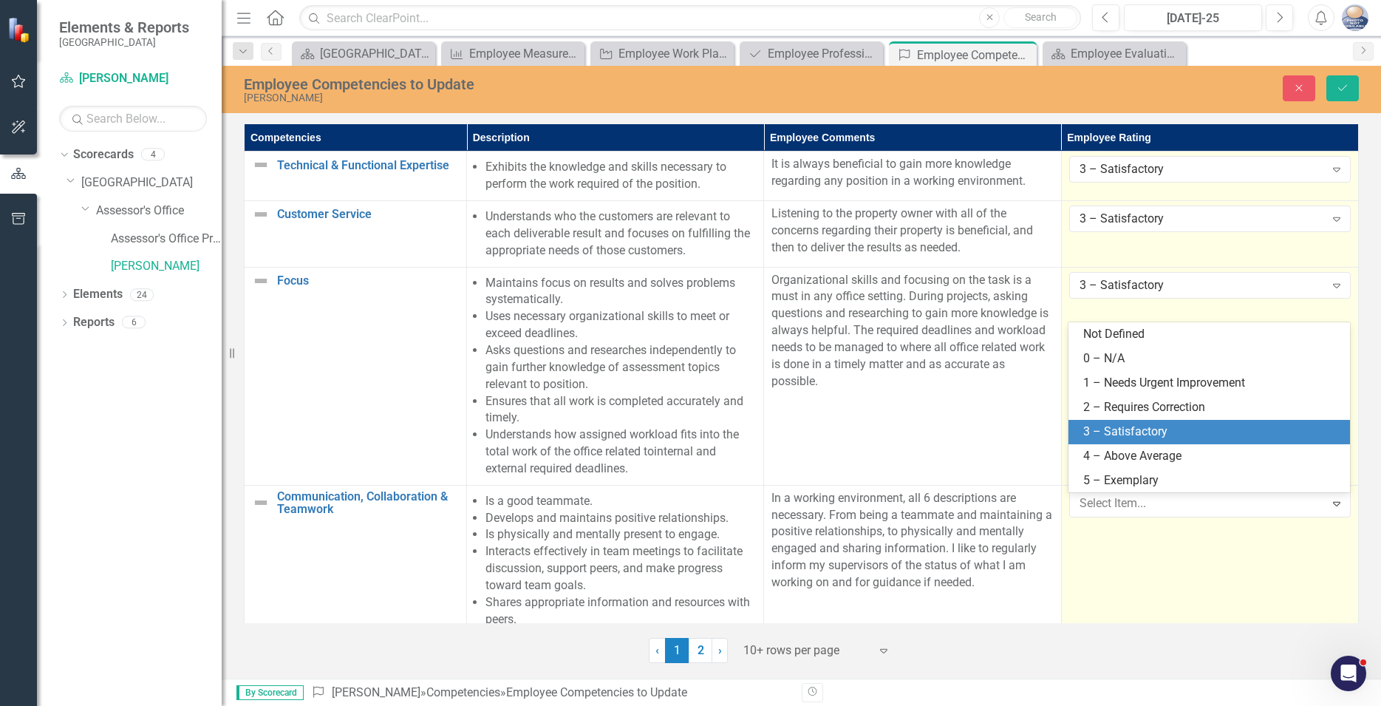
click at [1137, 428] on div "3 – Satisfactory" at bounding box center [1212, 431] width 258 height 17
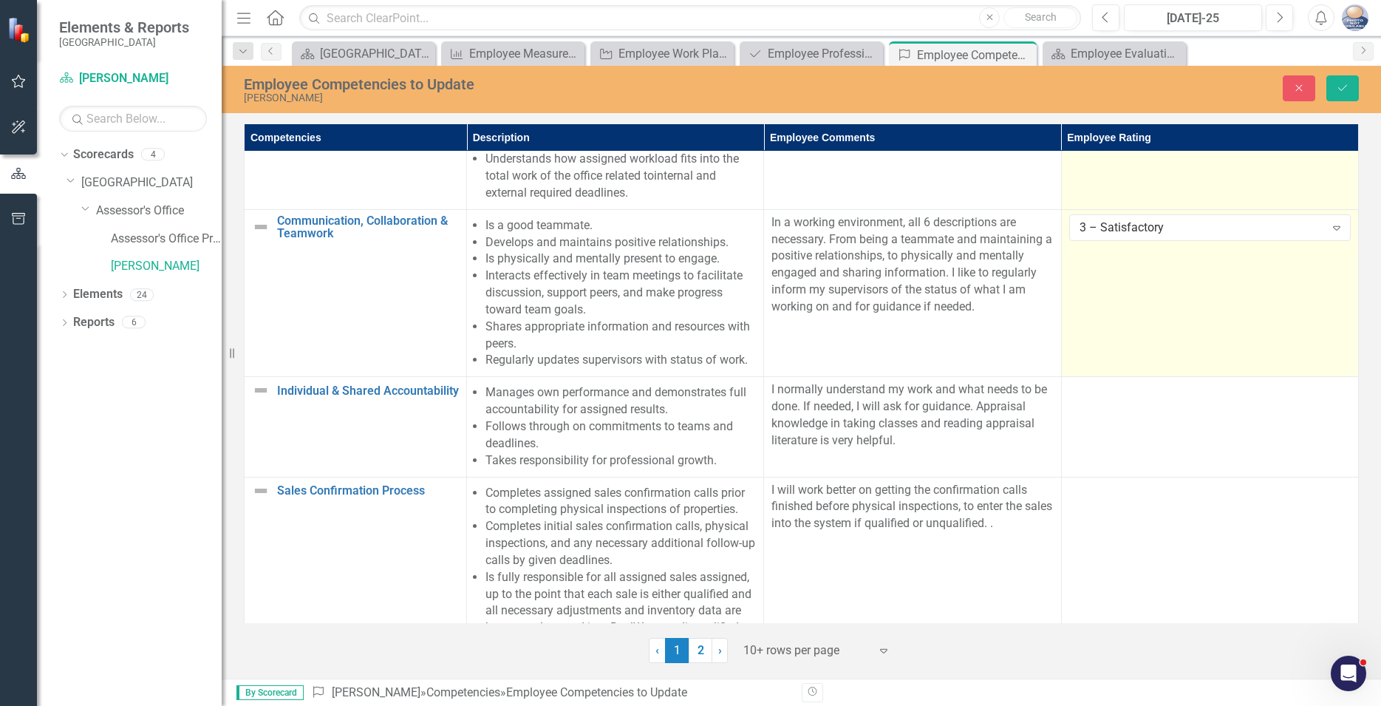
scroll to position [253, 0]
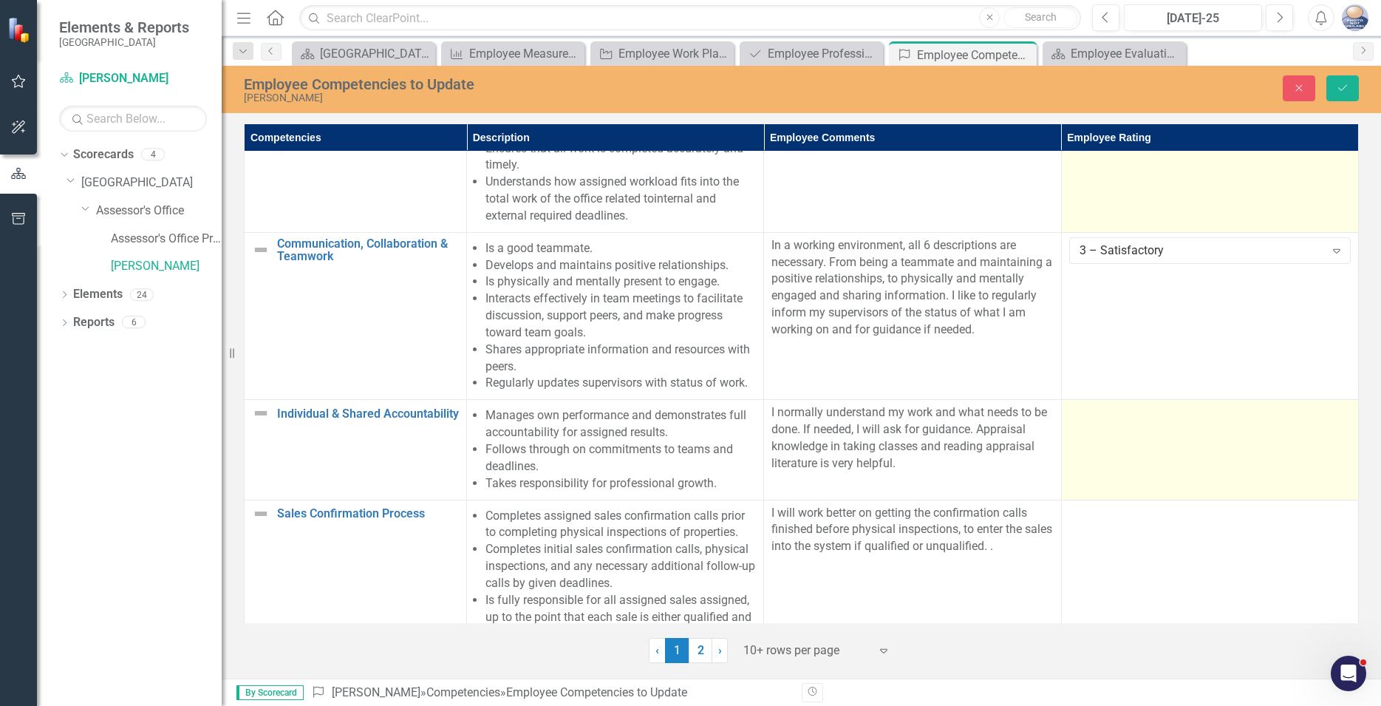
click at [1216, 463] on td at bounding box center [1209, 450] width 297 height 100
click at [1337, 421] on icon "Expand" at bounding box center [1337, 418] width 15 height 12
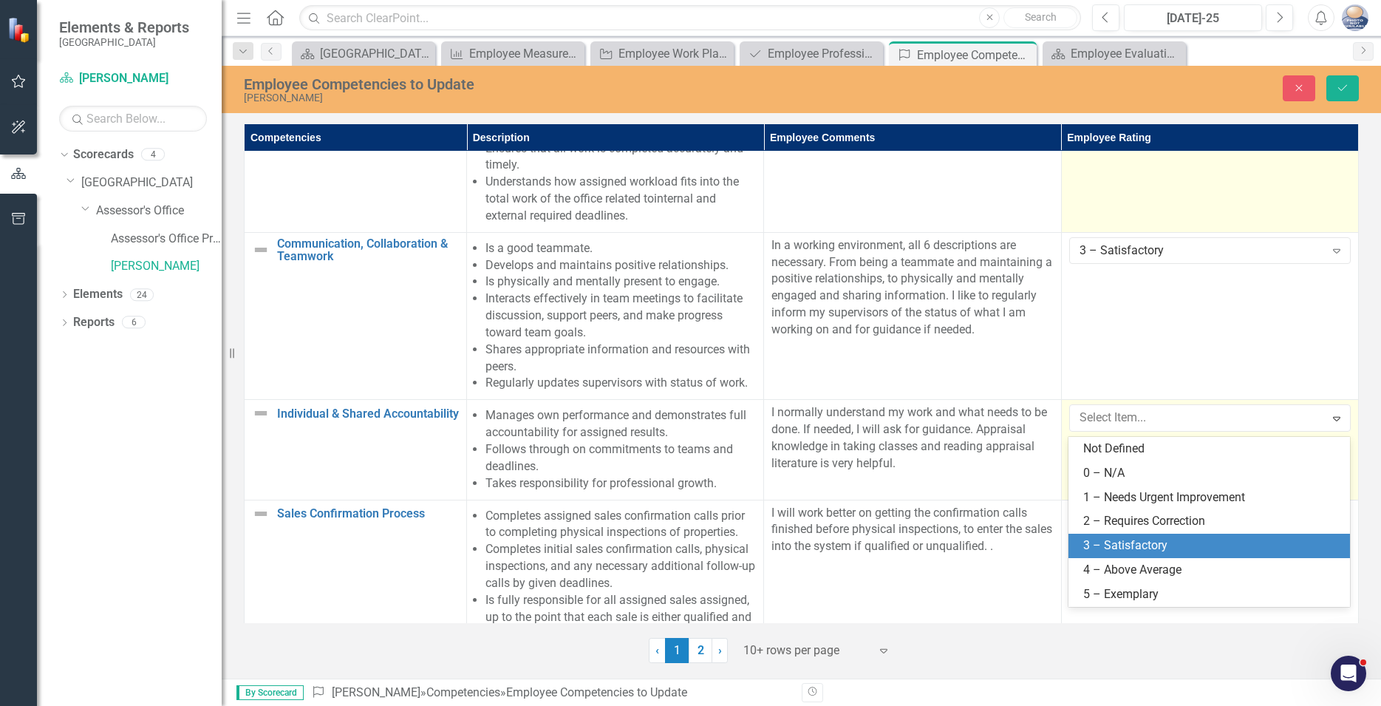
click at [1120, 540] on div "3 – Satisfactory" at bounding box center [1212, 545] width 258 height 17
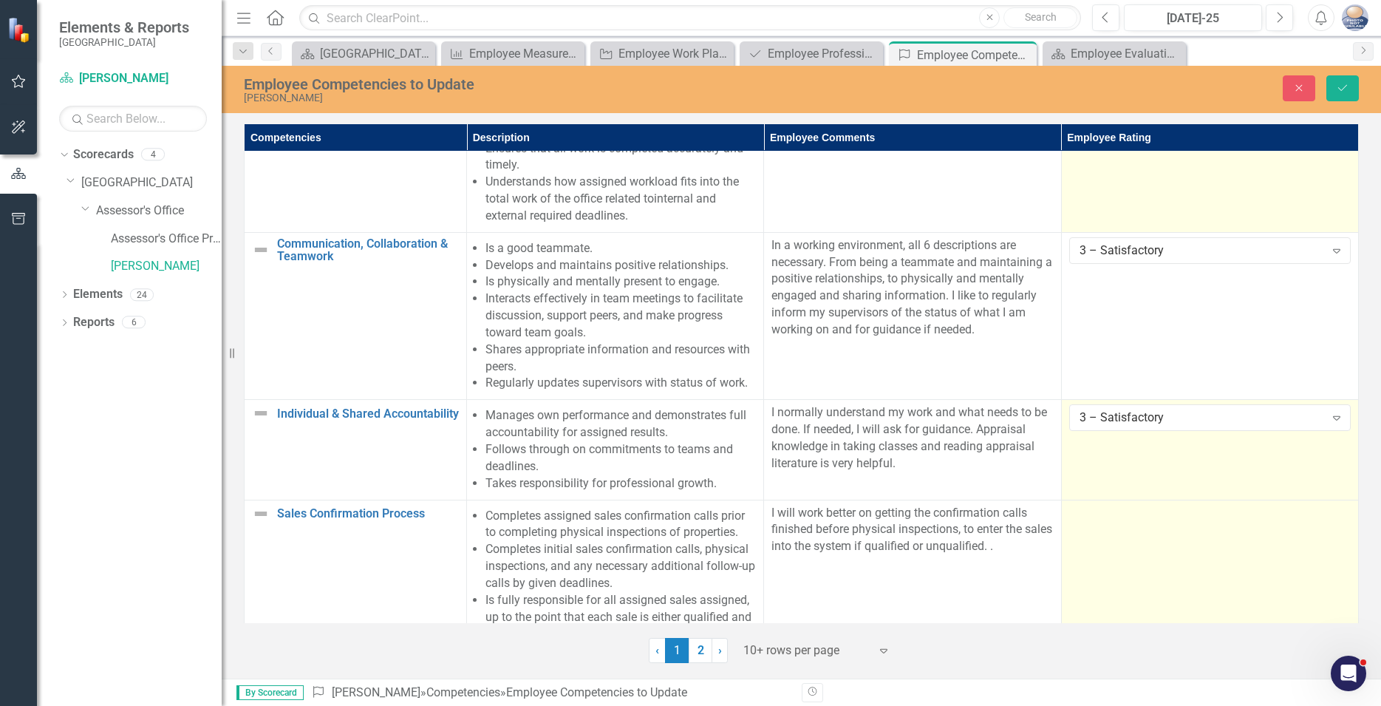
click at [1183, 541] on td at bounding box center [1209, 600] width 297 height 201
click at [1183, 541] on td "Not Defined Expand" at bounding box center [1209, 600] width 297 height 201
click at [1336, 524] on icon "Expand" at bounding box center [1337, 518] width 15 height 12
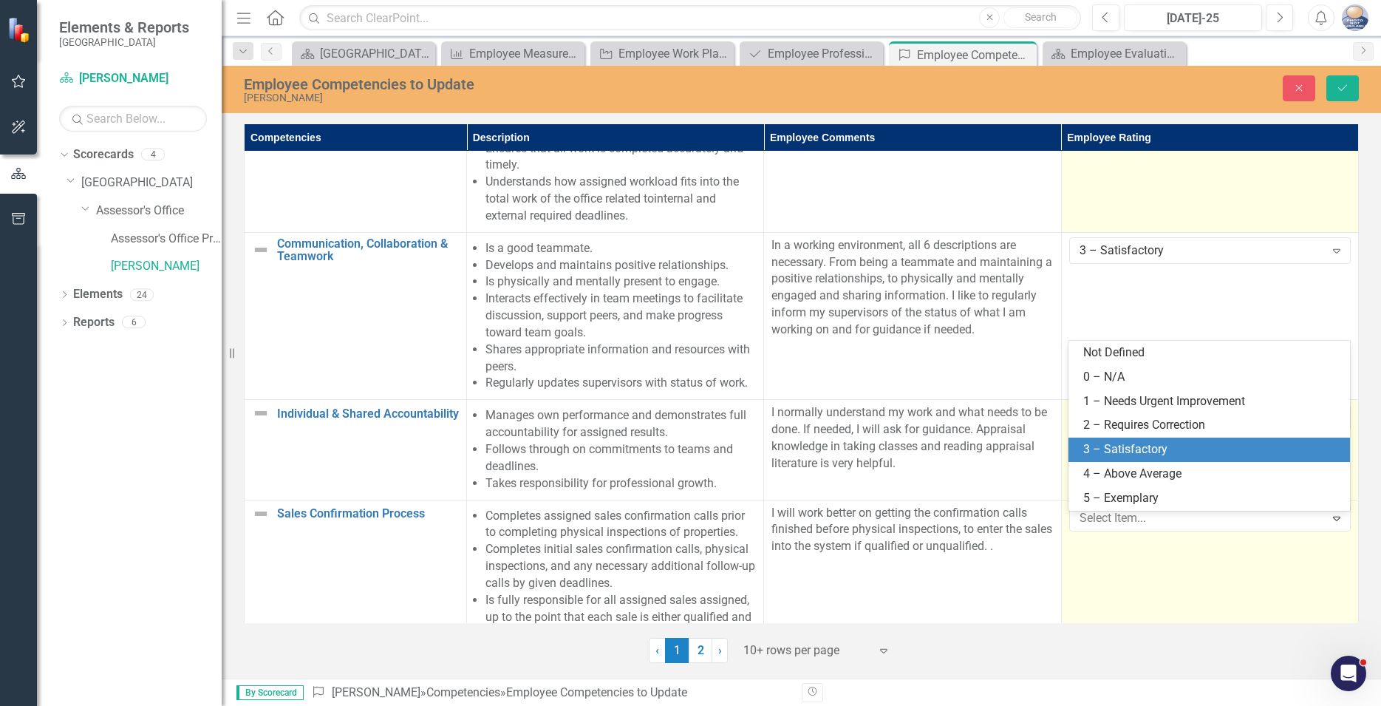
click at [1130, 446] on div "3 – Satisfactory" at bounding box center [1212, 449] width 258 height 17
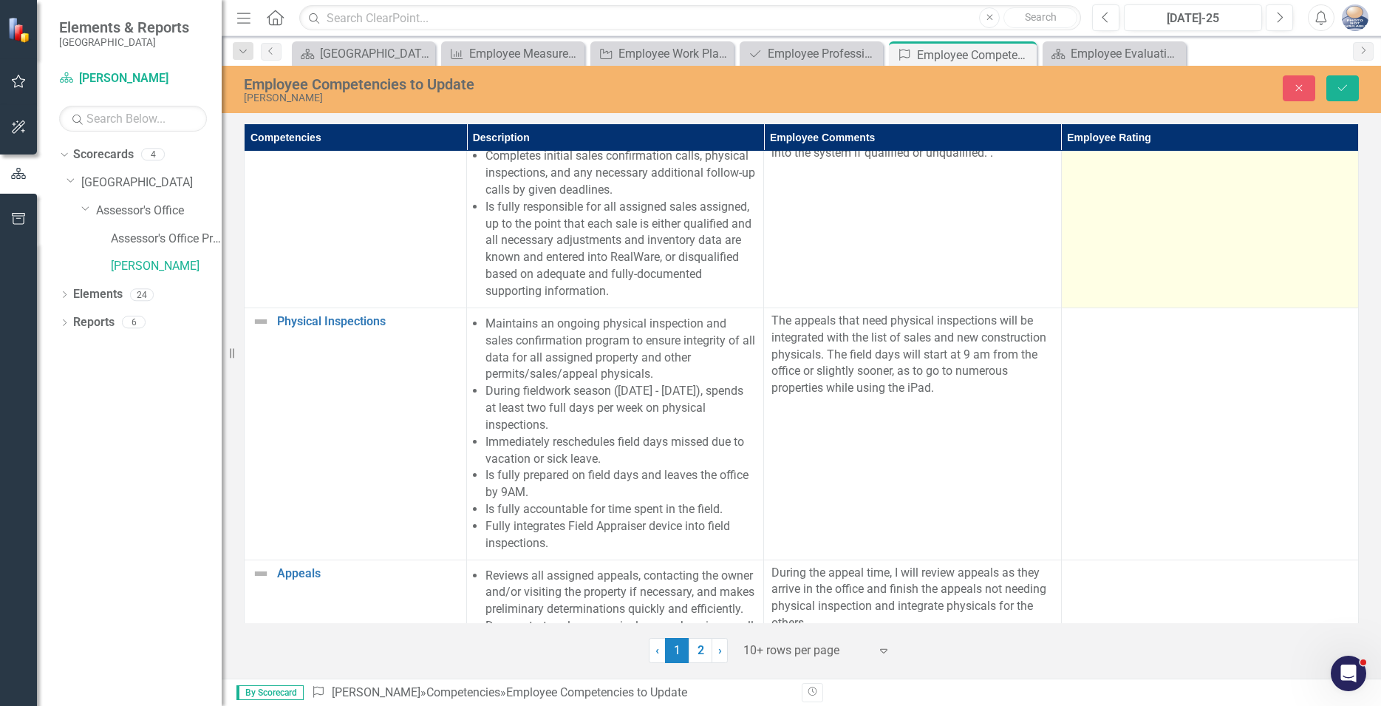
scroll to position [674, 0]
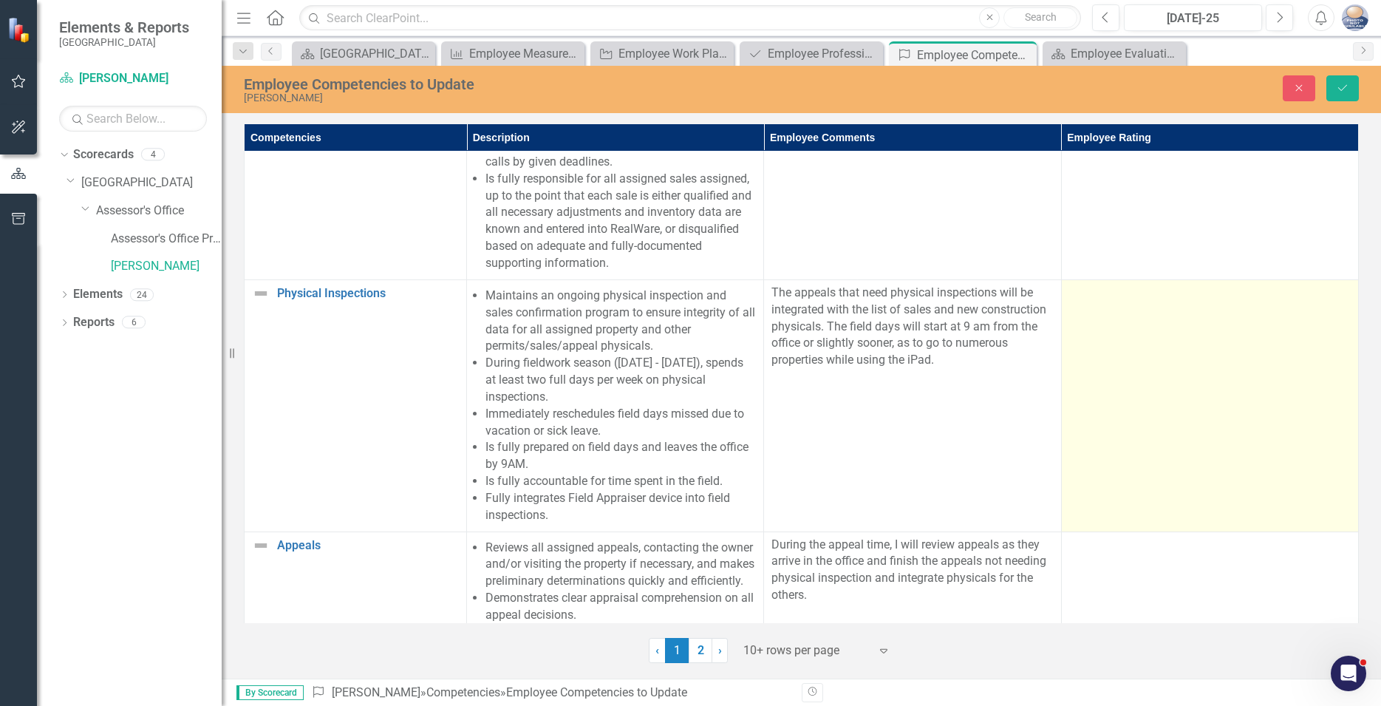
click at [1182, 394] on td at bounding box center [1209, 405] width 297 height 252
click at [1336, 304] on icon "Expand" at bounding box center [1337, 298] width 15 height 12
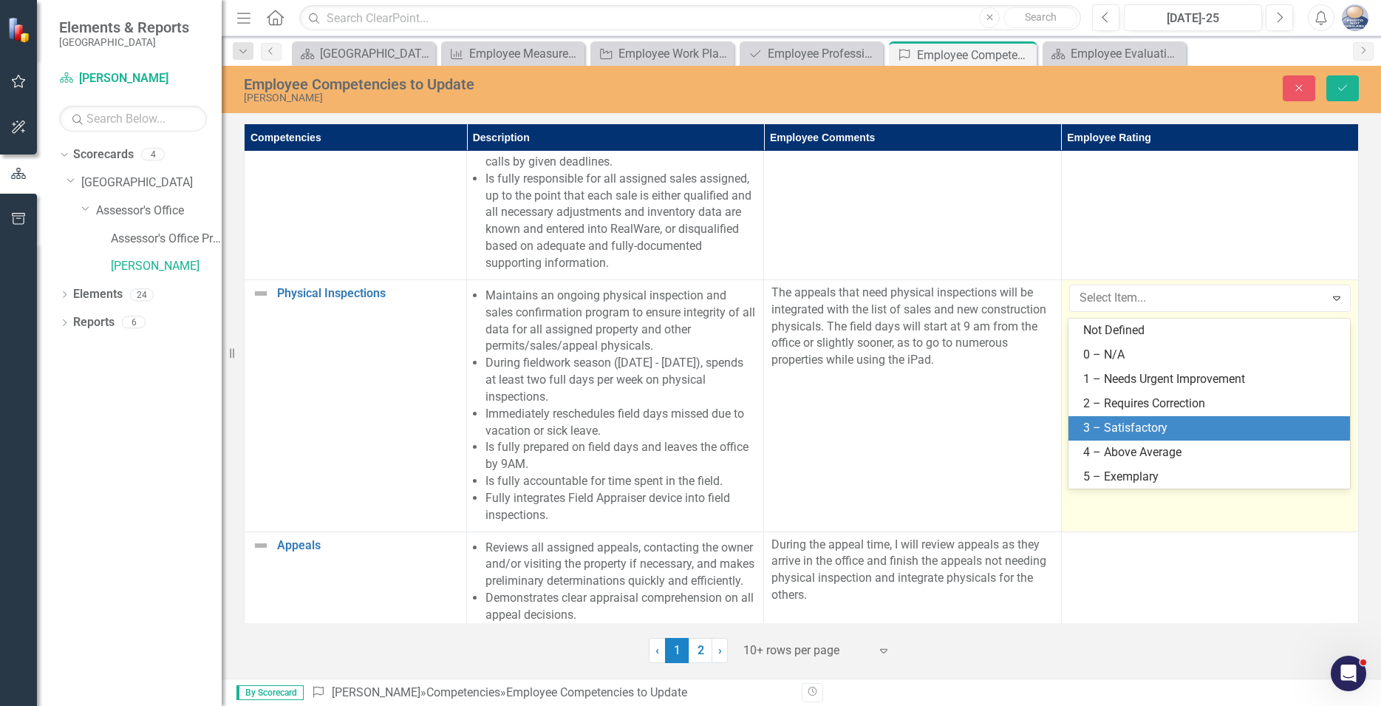
click at [1123, 423] on div "3 – Satisfactory" at bounding box center [1212, 428] width 258 height 17
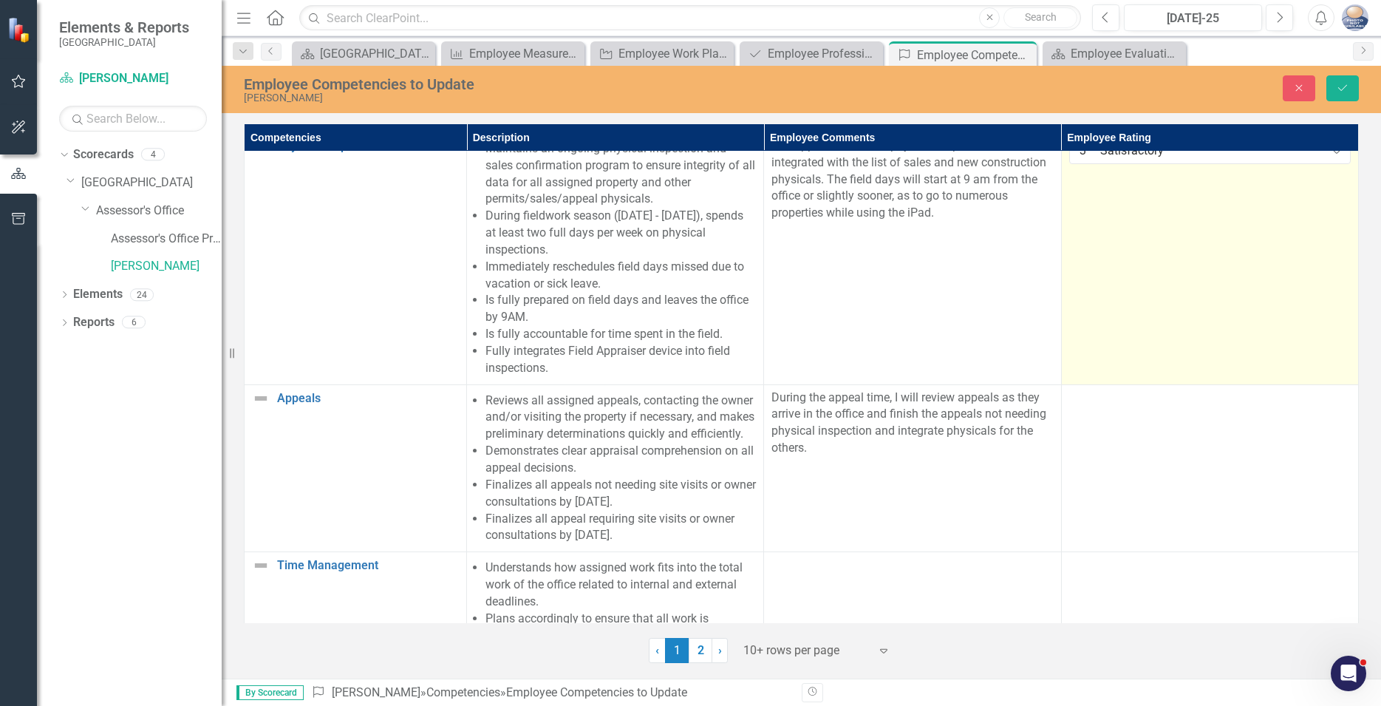
scroll to position [927, 0]
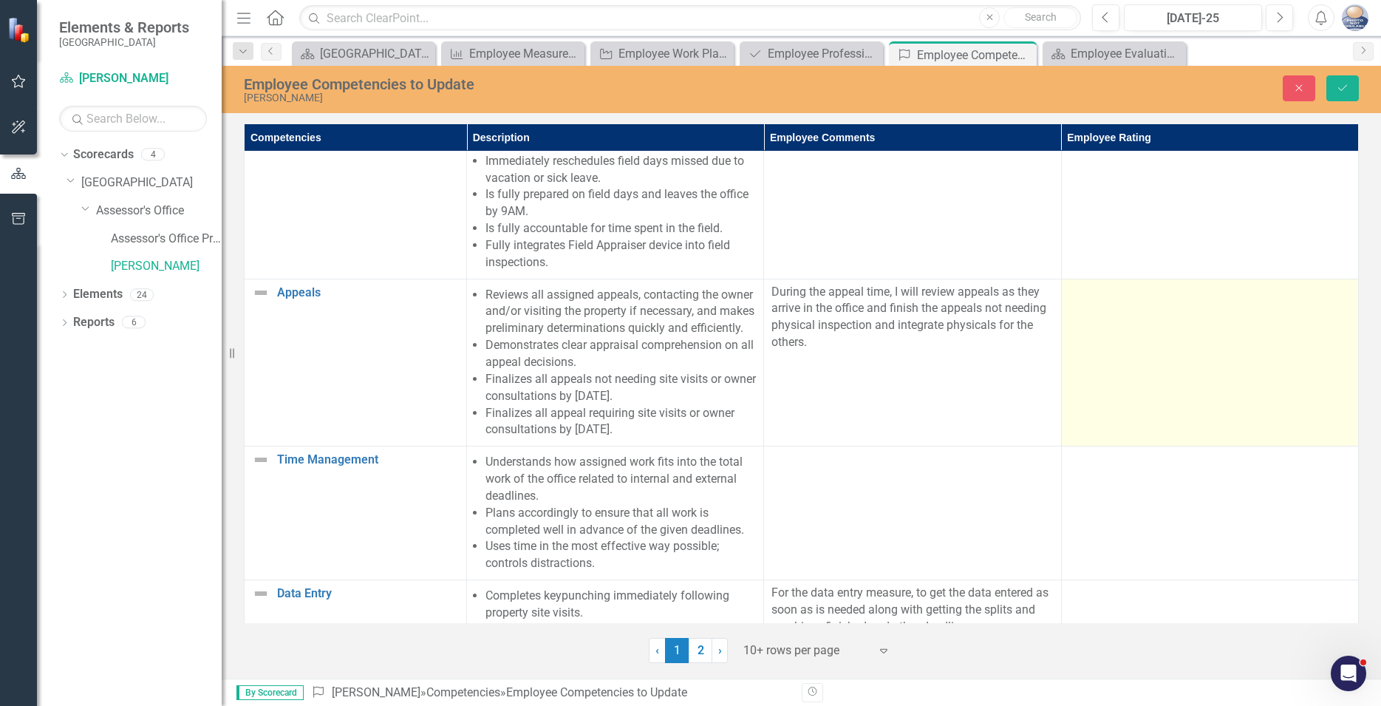
click at [1180, 372] on td at bounding box center [1209, 363] width 297 height 168
click at [1333, 303] on icon "Expand" at bounding box center [1337, 297] width 15 height 12
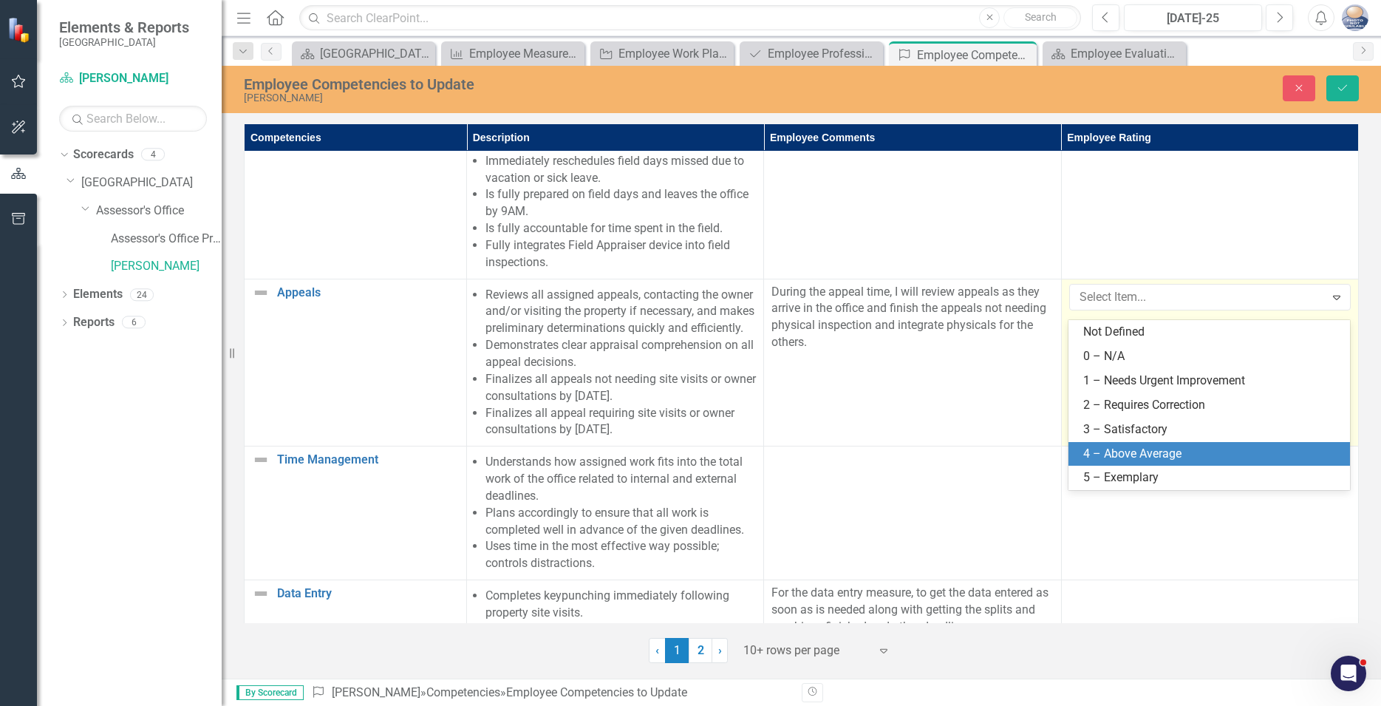
click at [1140, 449] on div "4 – Above Average" at bounding box center [1212, 454] width 258 height 17
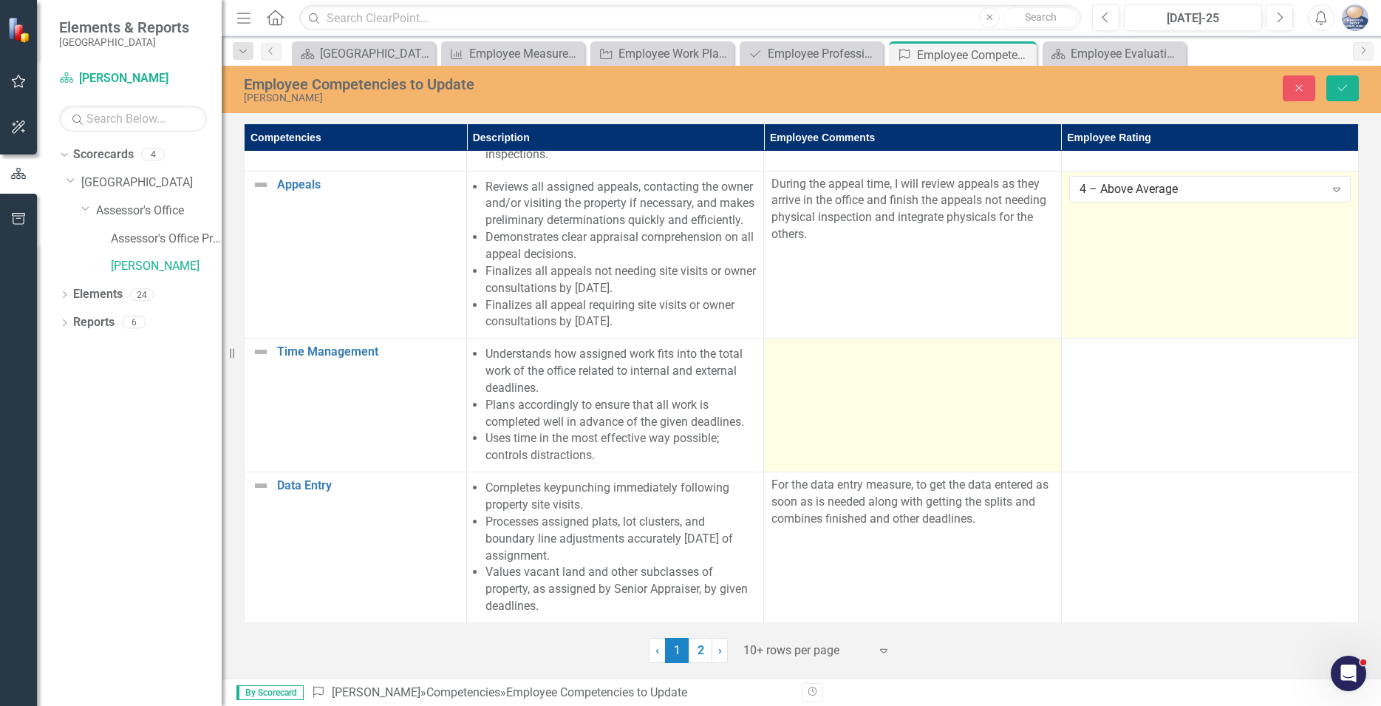
scroll to position [1078, 0]
click at [808, 350] on td at bounding box center [912, 405] width 297 height 134
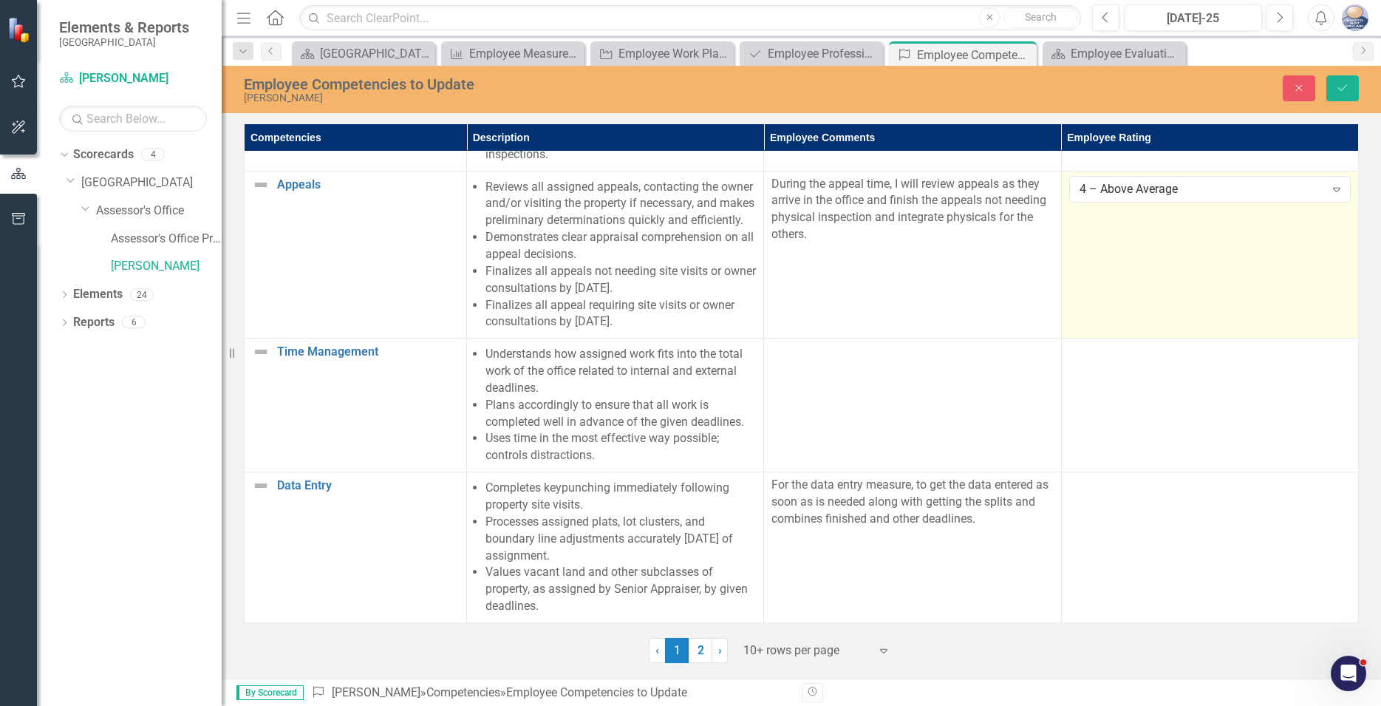
click at [758, 338] on td "Understands how assigned work fits into the total work of the office related to…" at bounding box center [615, 405] width 297 height 134
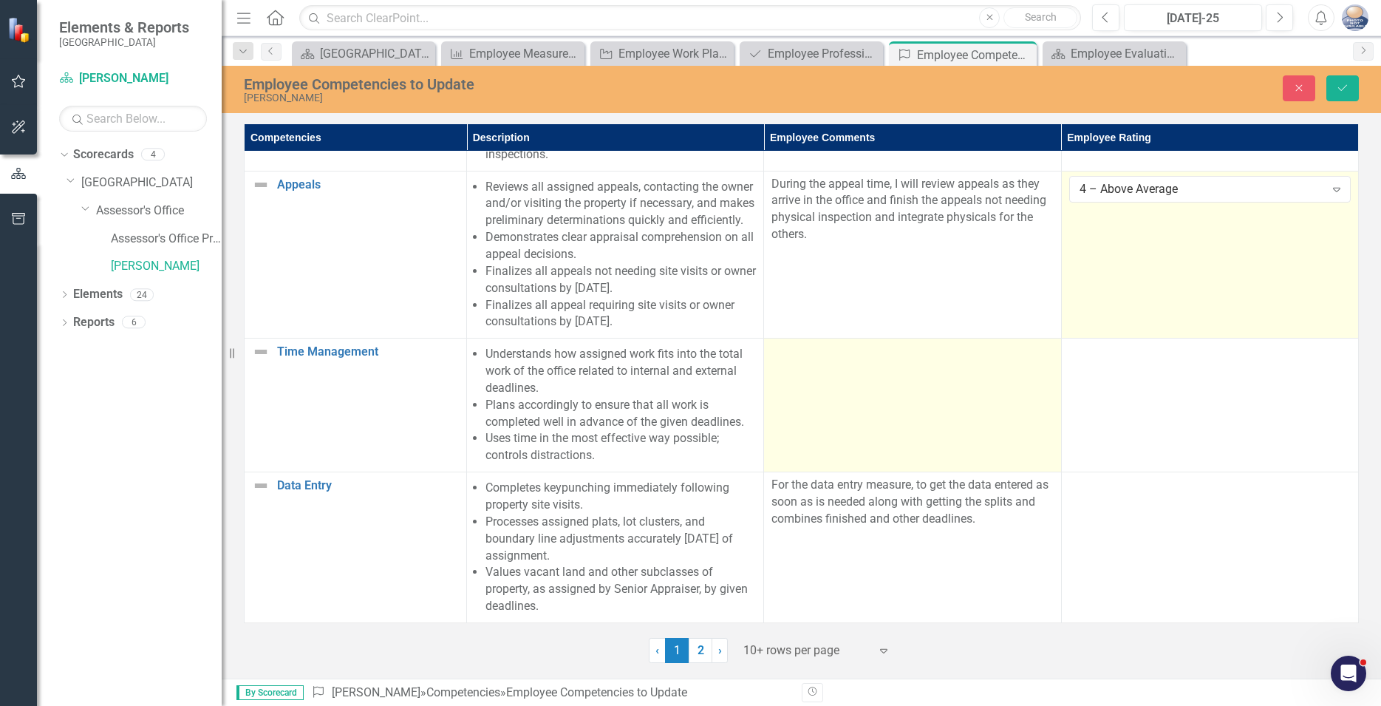
click at [785, 343] on div at bounding box center [913, 352] width 282 height 18
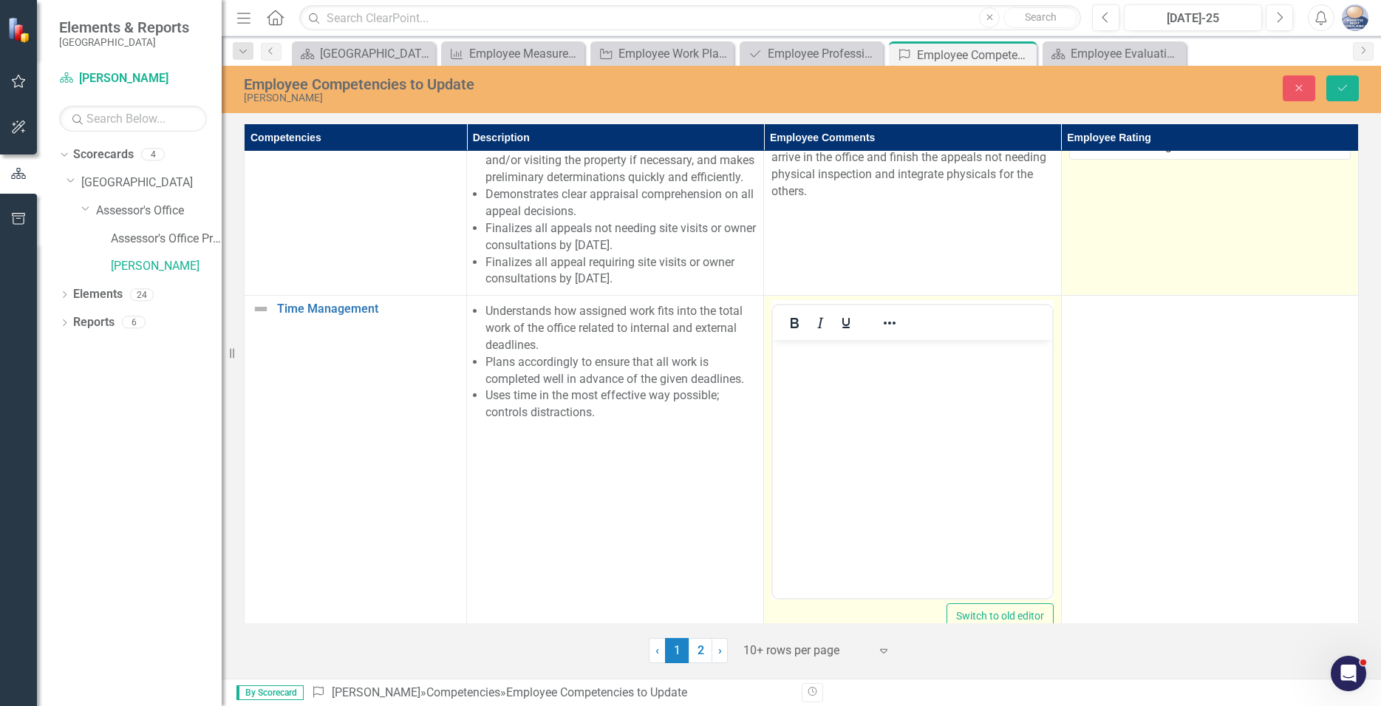
scroll to position [0, 0]
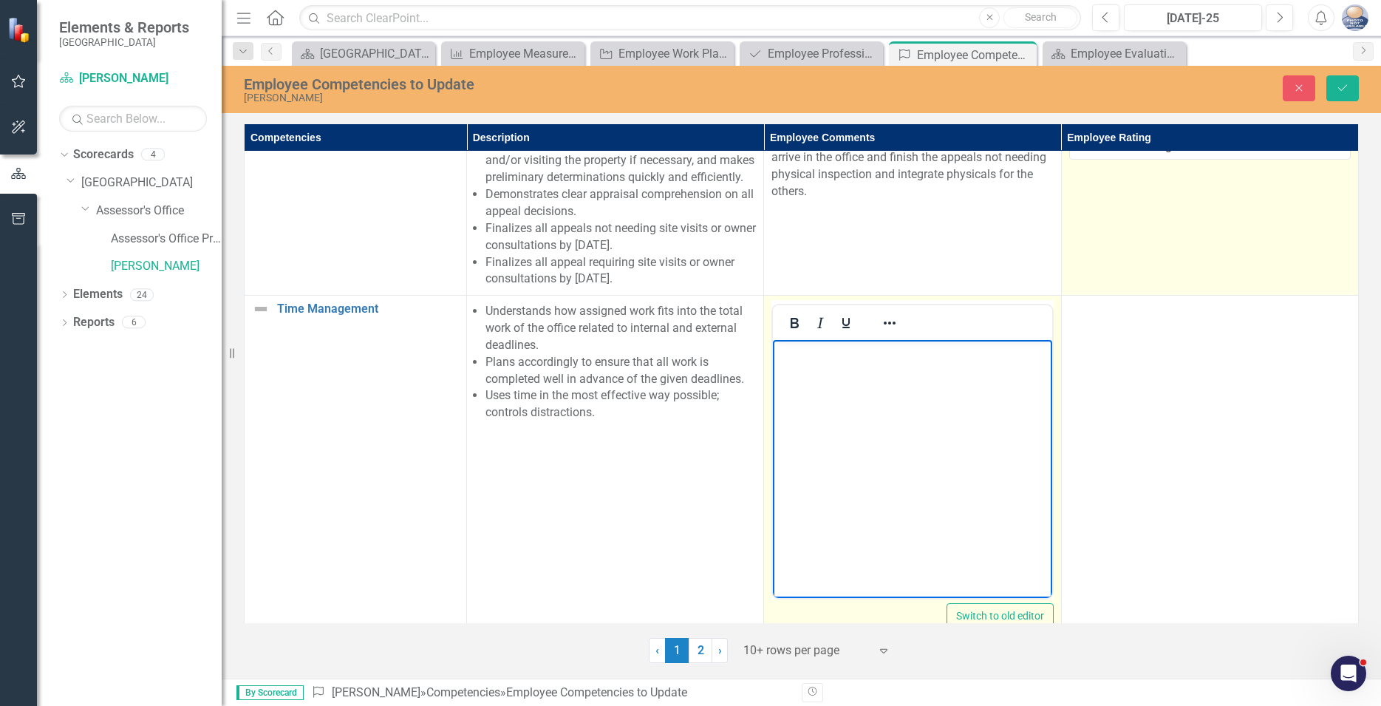
click at [795, 389] on body "Rich Text Area. Press ALT-0 for help." at bounding box center [912, 451] width 279 height 222
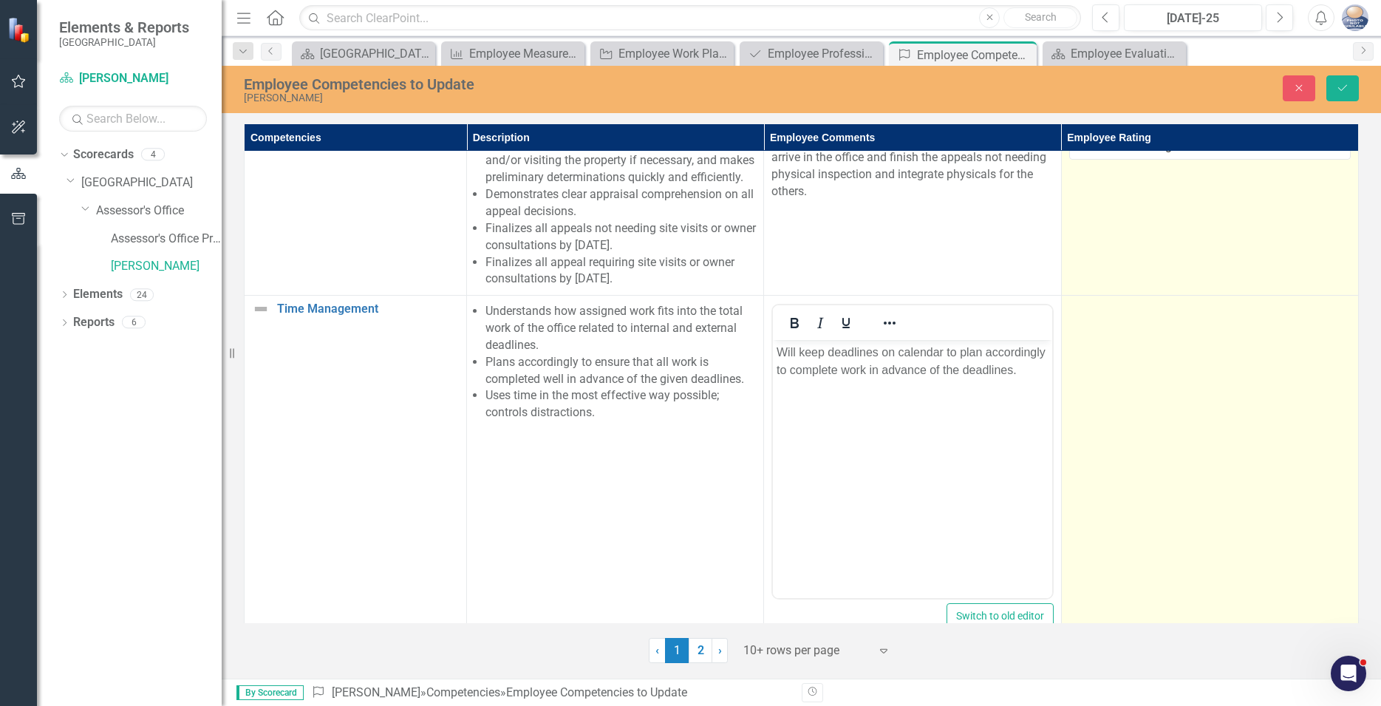
click at [1157, 454] on td at bounding box center [1209, 471] width 297 height 350
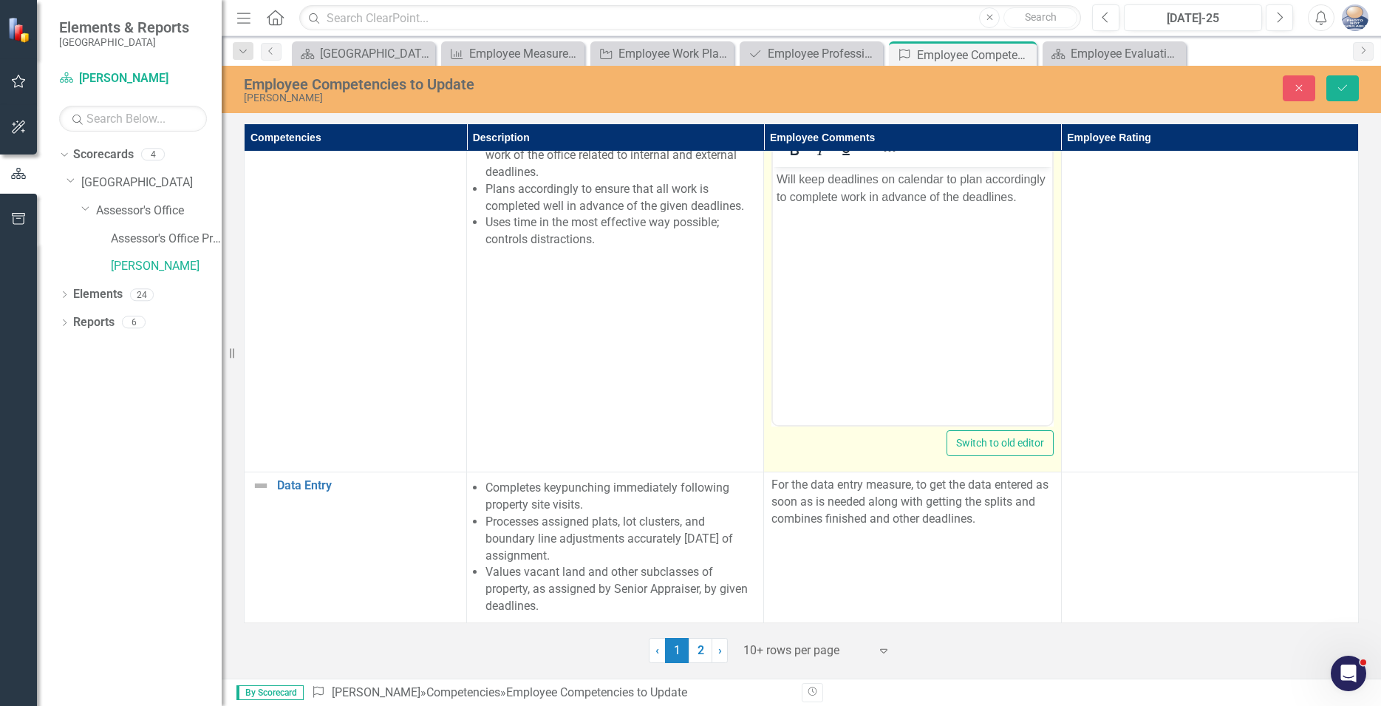
scroll to position [1010, 0]
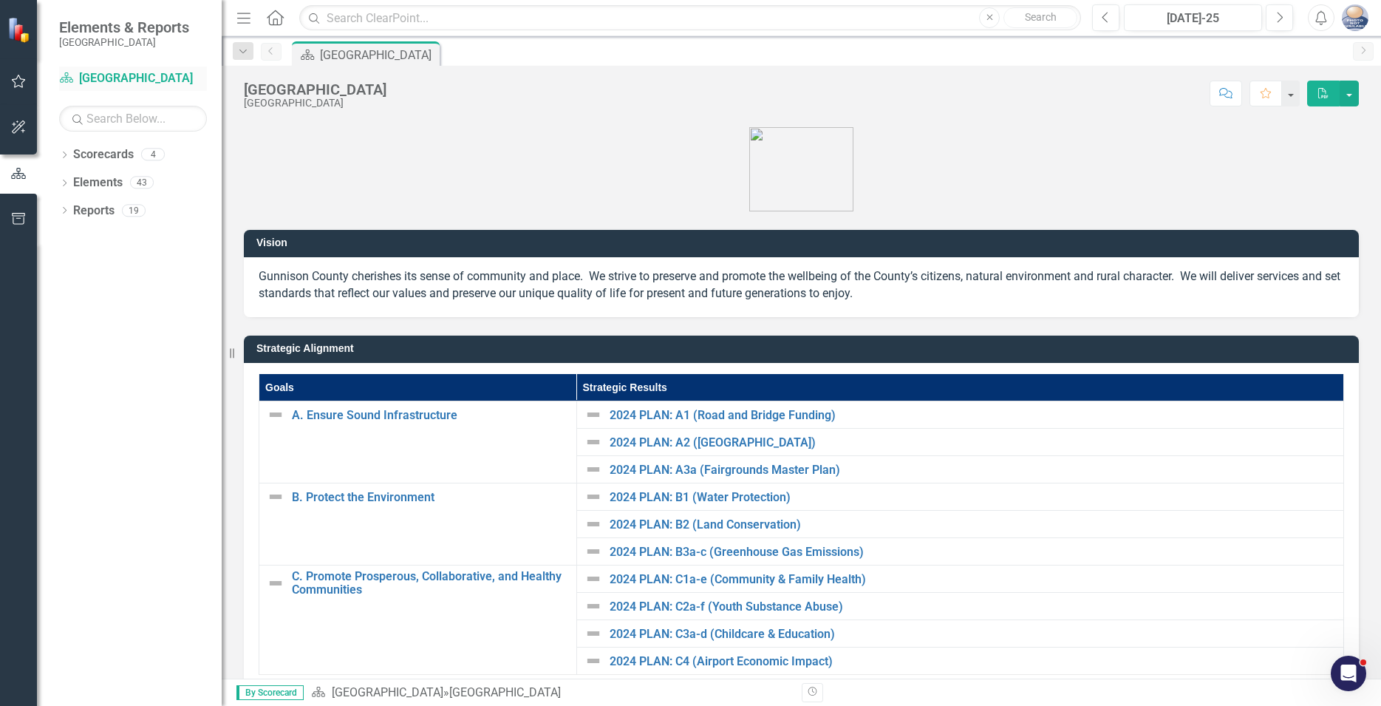
click at [67, 82] on icon "Scorecard" at bounding box center [66, 78] width 15 height 12
click at [72, 82] on icon "Scorecard" at bounding box center [66, 78] width 15 height 12
click at [72, 81] on icon "Scorecard" at bounding box center [66, 78] width 15 height 12
click at [61, 78] on icon "Scorecard" at bounding box center [66, 78] width 15 height 12
click at [64, 152] on icon at bounding box center [65, 155] width 4 height 7
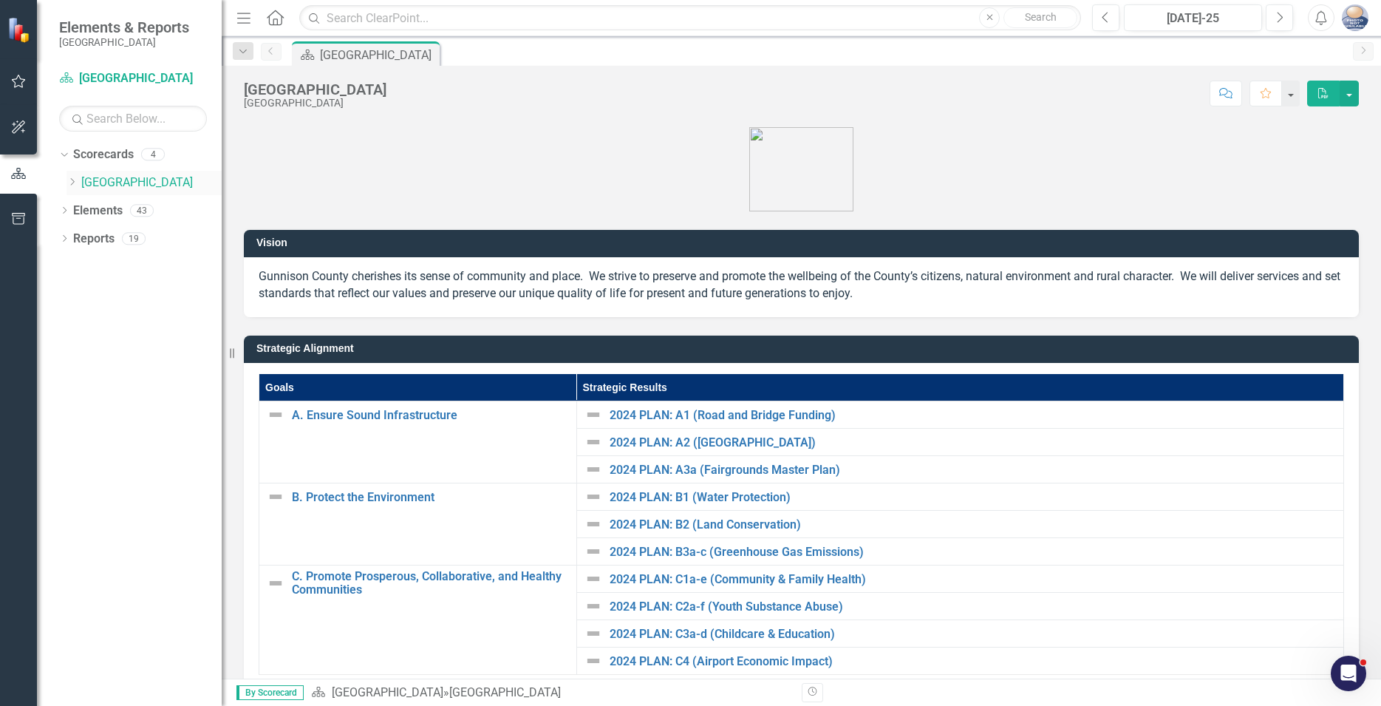
click at [69, 184] on icon "Dropdown" at bounding box center [72, 181] width 11 height 9
click at [84, 210] on icon "Dropdown" at bounding box center [86, 209] width 11 height 9
click at [147, 271] on link "[PERSON_NAME]" at bounding box center [166, 266] width 111 height 17
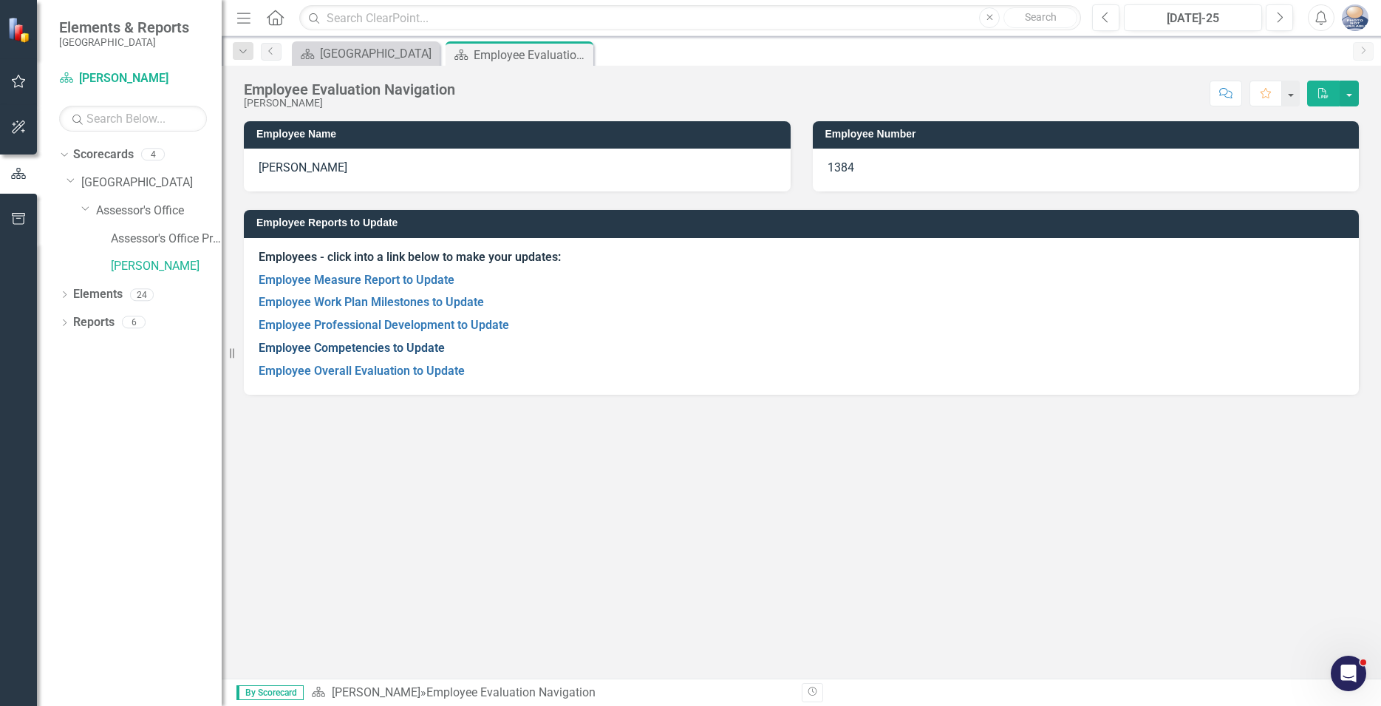
click at [347, 347] on link "Employee Competencies to Update" at bounding box center [352, 348] width 186 height 14
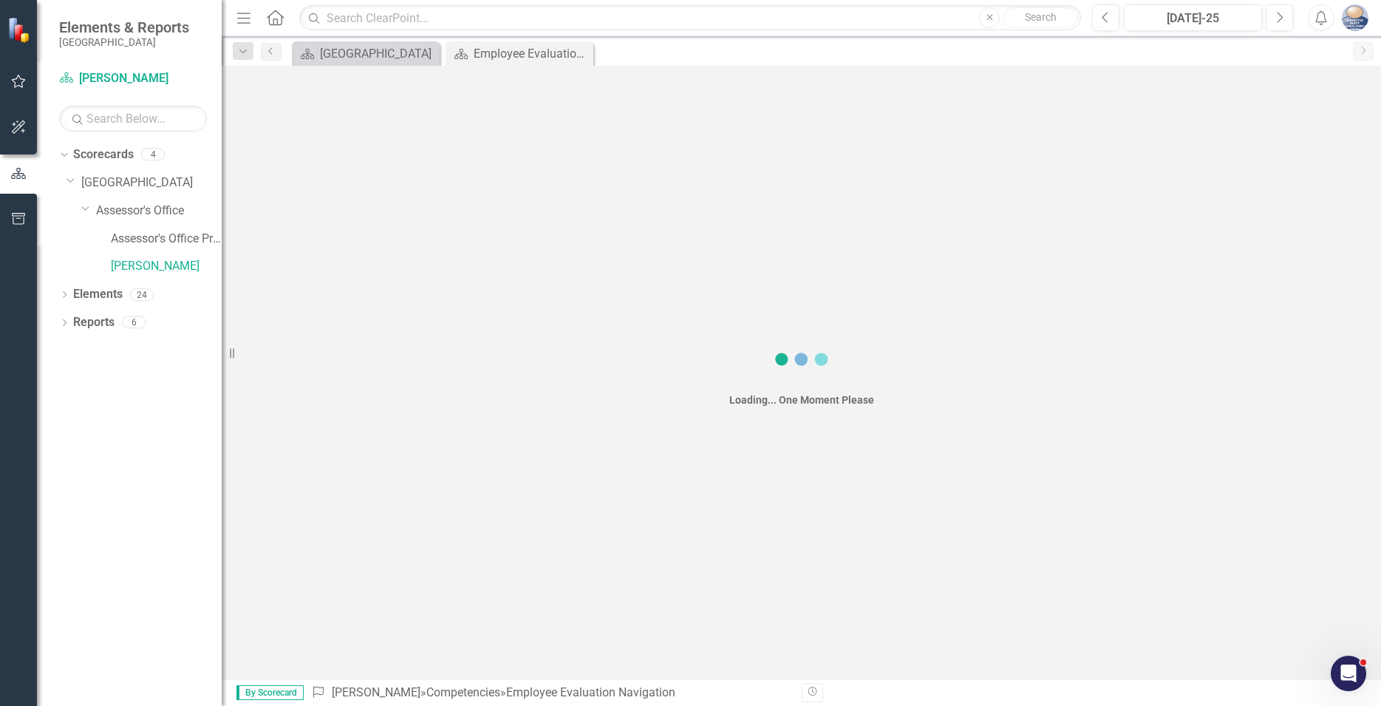
click at [347, 347] on div "Loading... One Moment Please" at bounding box center [802, 372] width 1160 height 613
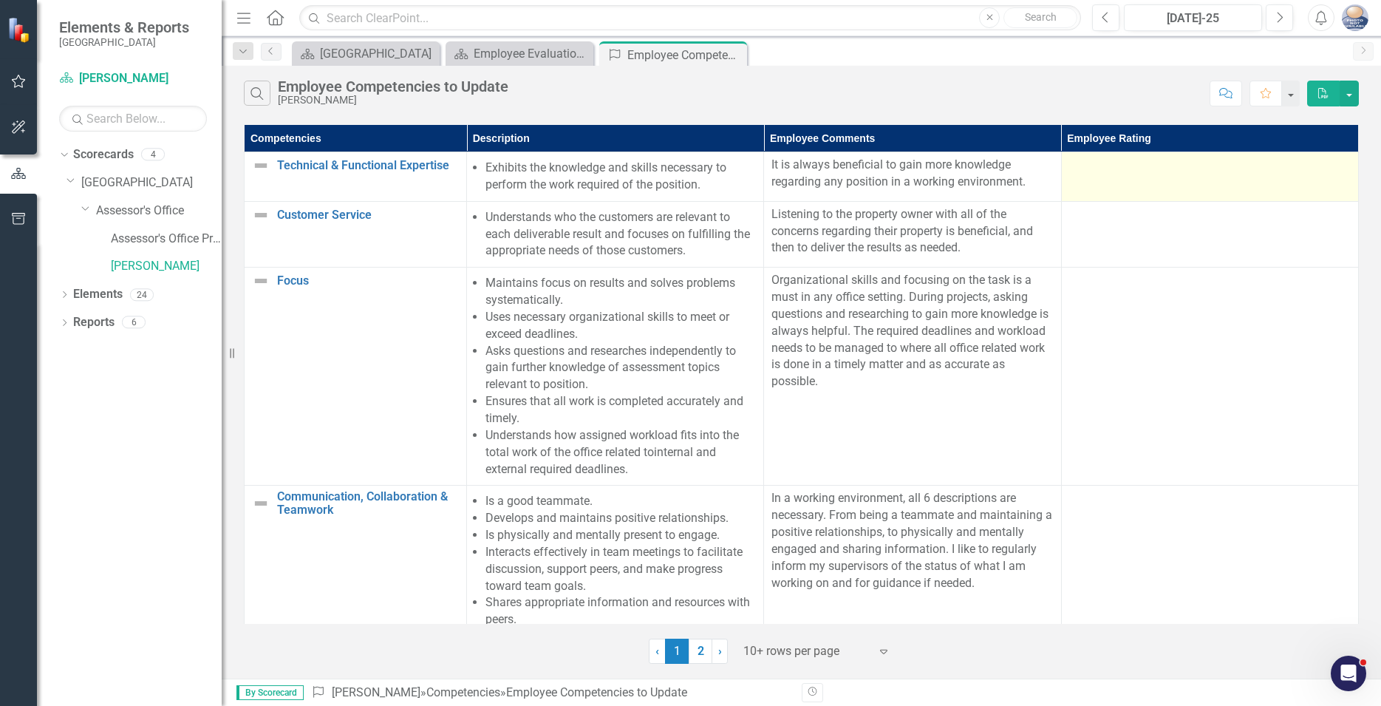
click at [1300, 160] on div at bounding box center [1210, 166] width 282 height 18
click at [1328, 162] on div at bounding box center [1210, 166] width 282 height 18
click at [1316, 196] on td at bounding box center [1209, 177] width 297 height 50
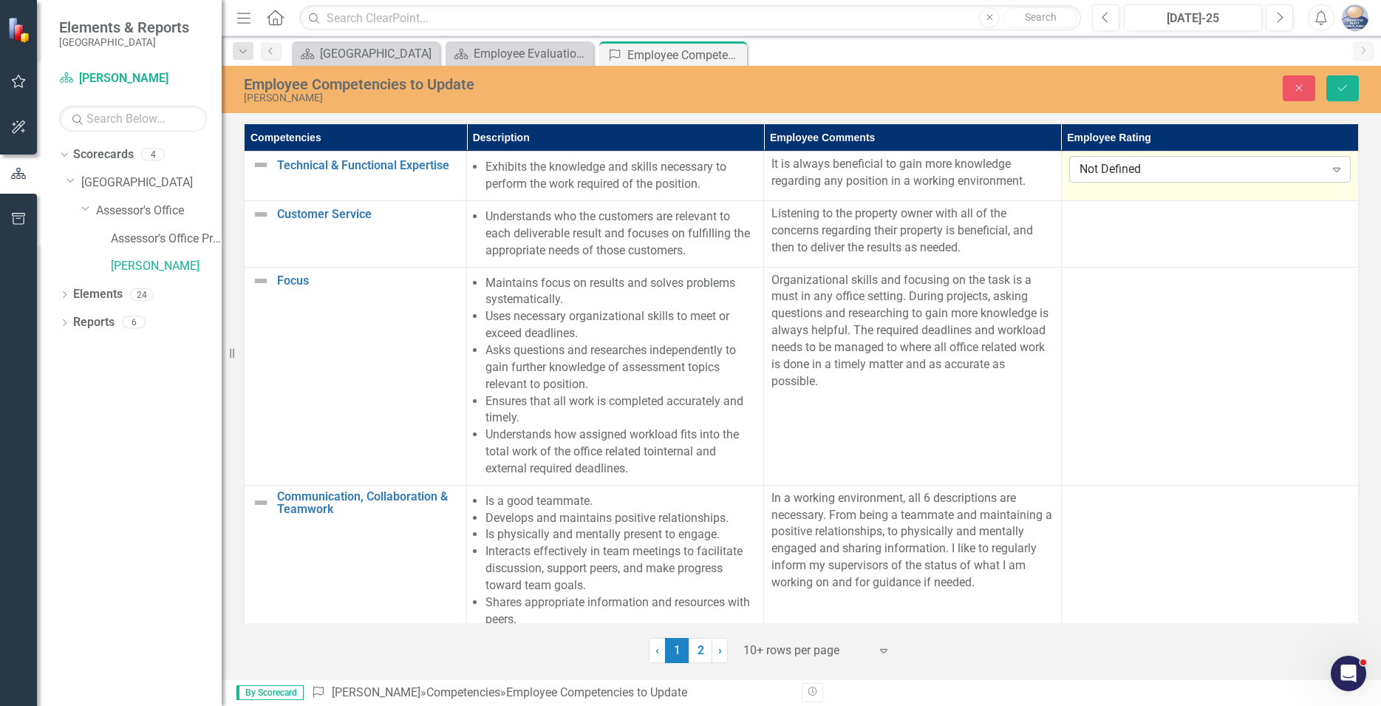
click at [1327, 166] on div "Expand" at bounding box center [1337, 169] width 27 height 24
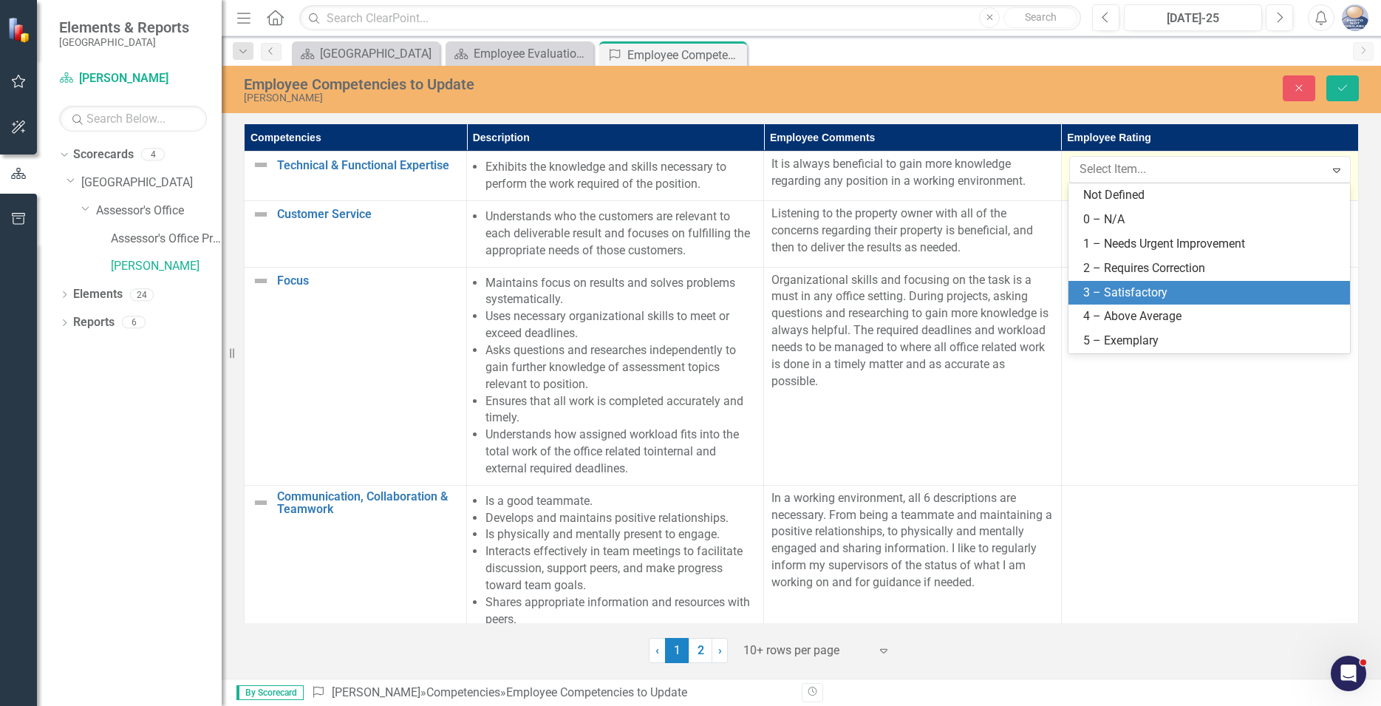
click at [1128, 295] on div "3 – Satisfactory" at bounding box center [1212, 293] width 258 height 17
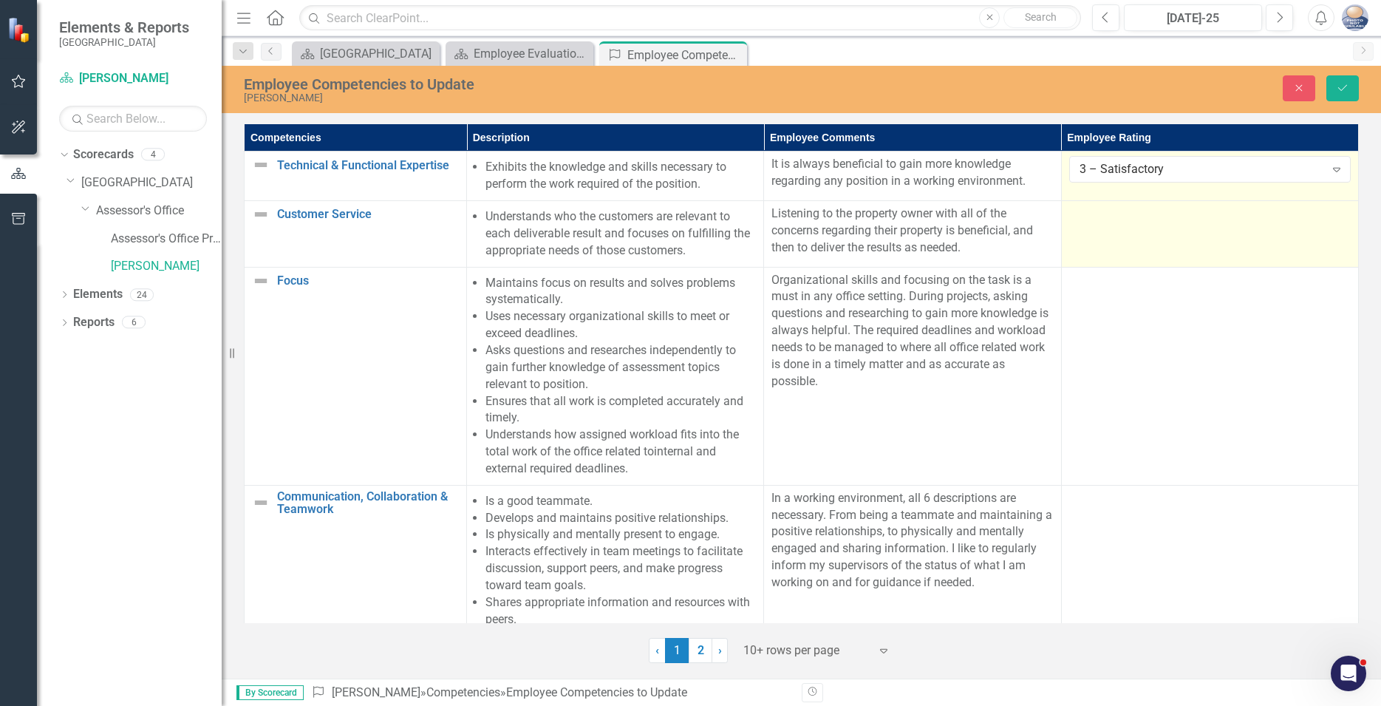
click at [1256, 248] on td at bounding box center [1209, 234] width 297 height 67
click at [1341, 216] on icon "Expand" at bounding box center [1337, 219] width 15 height 12
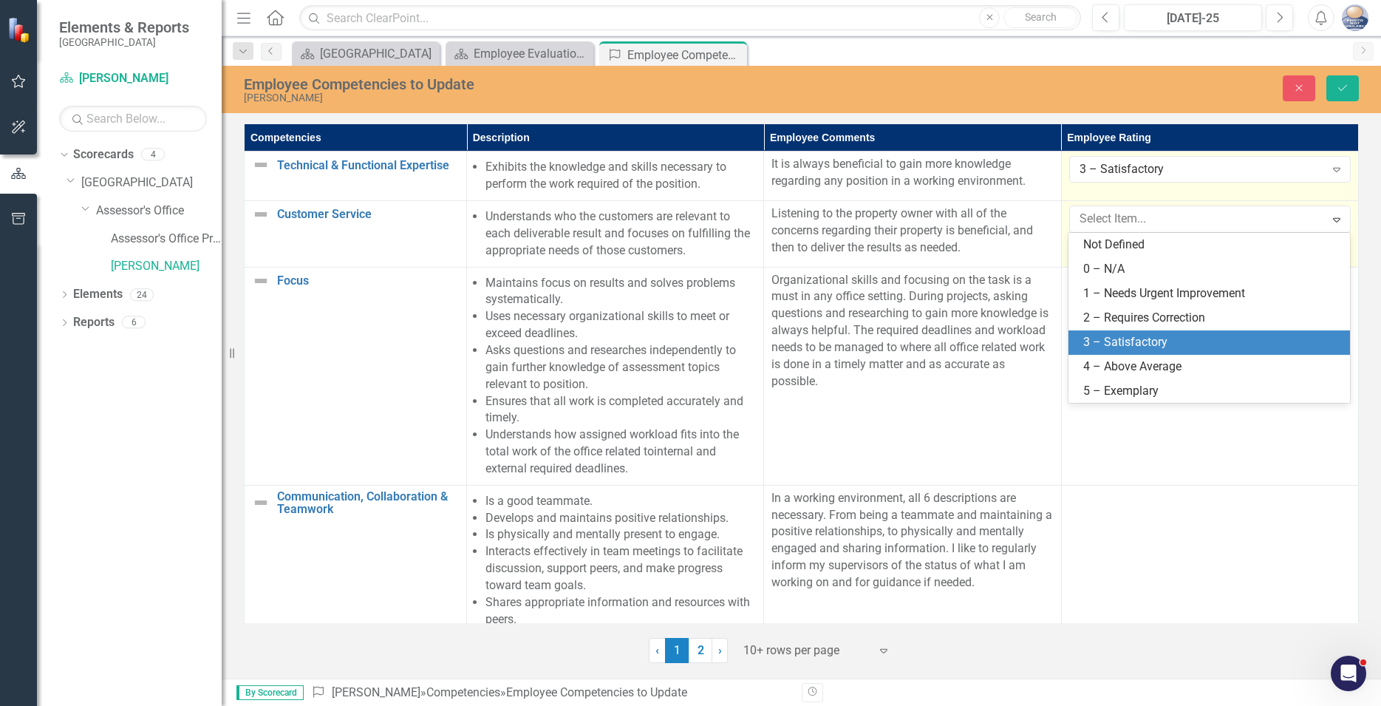
click at [1158, 341] on div "3 – Satisfactory" at bounding box center [1212, 342] width 258 height 17
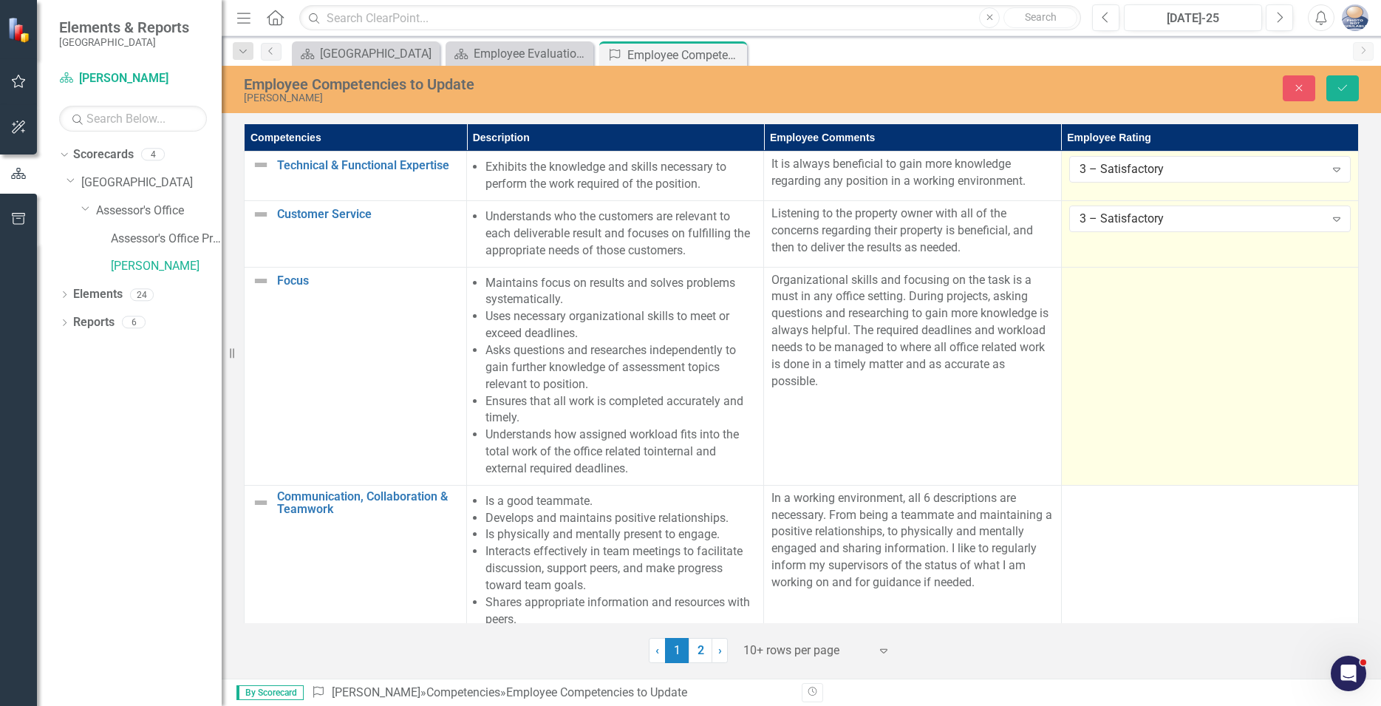
click at [1166, 376] on td at bounding box center [1209, 376] width 297 height 218
click at [1335, 282] on icon "Expand" at bounding box center [1337, 285] width 15 height 12
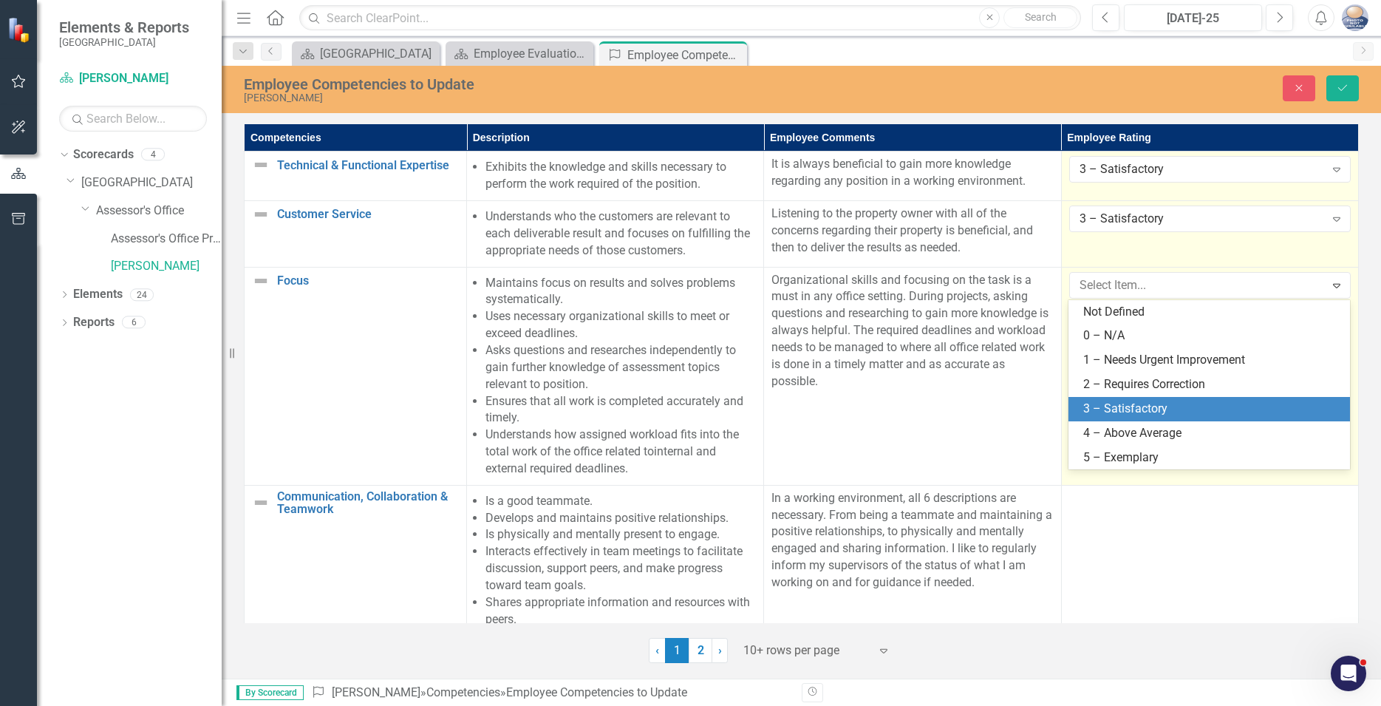
click at [1132, 406] on div "3 – Satisfactory" at bounding box center [1212, 409] width 258 height 17
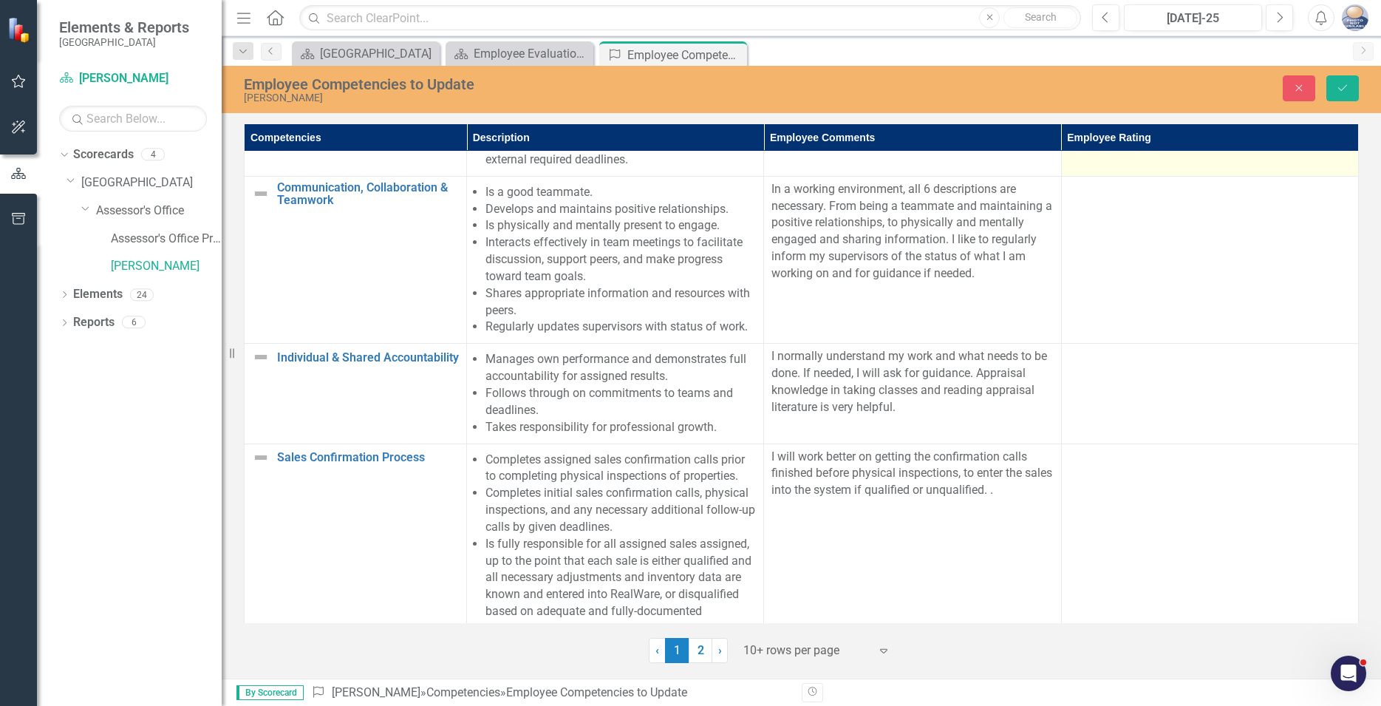
scroll to position [337, 0]
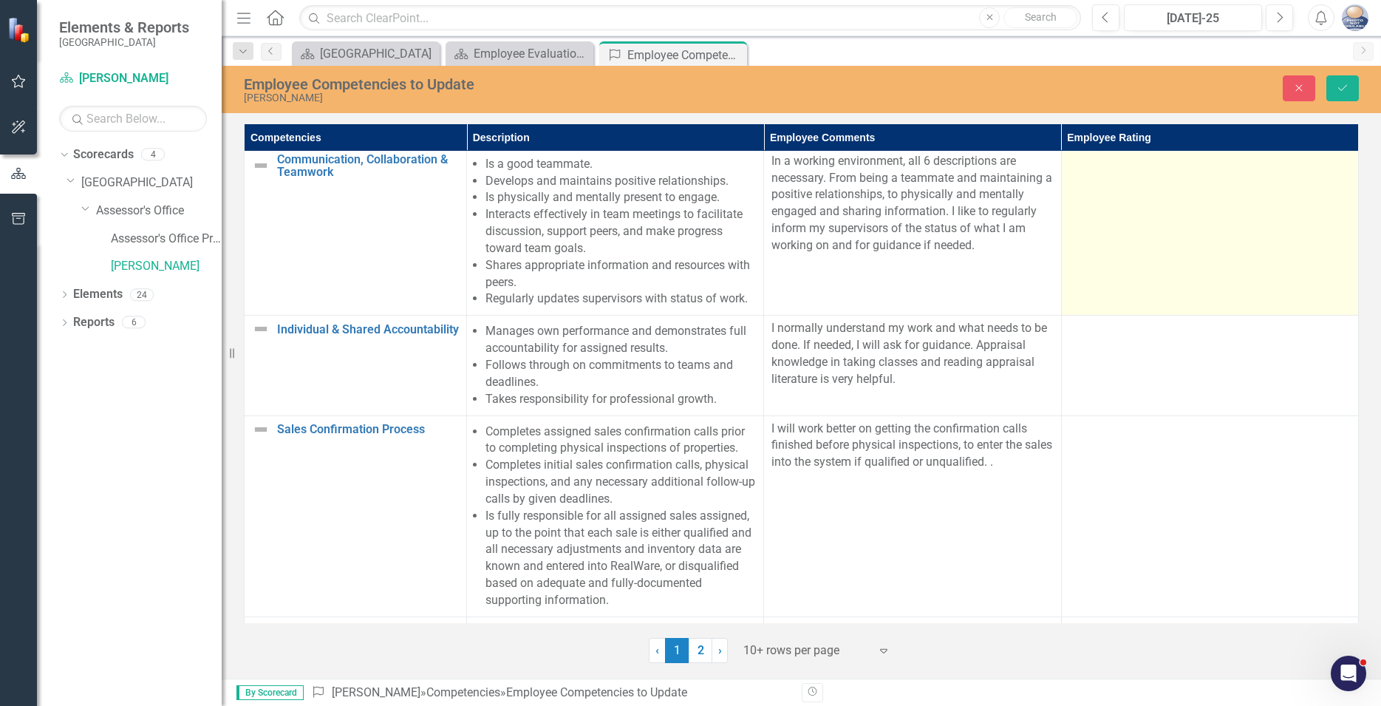
click at [1226, 222] on td at bounding box center [1209, 232] width 297 height 168
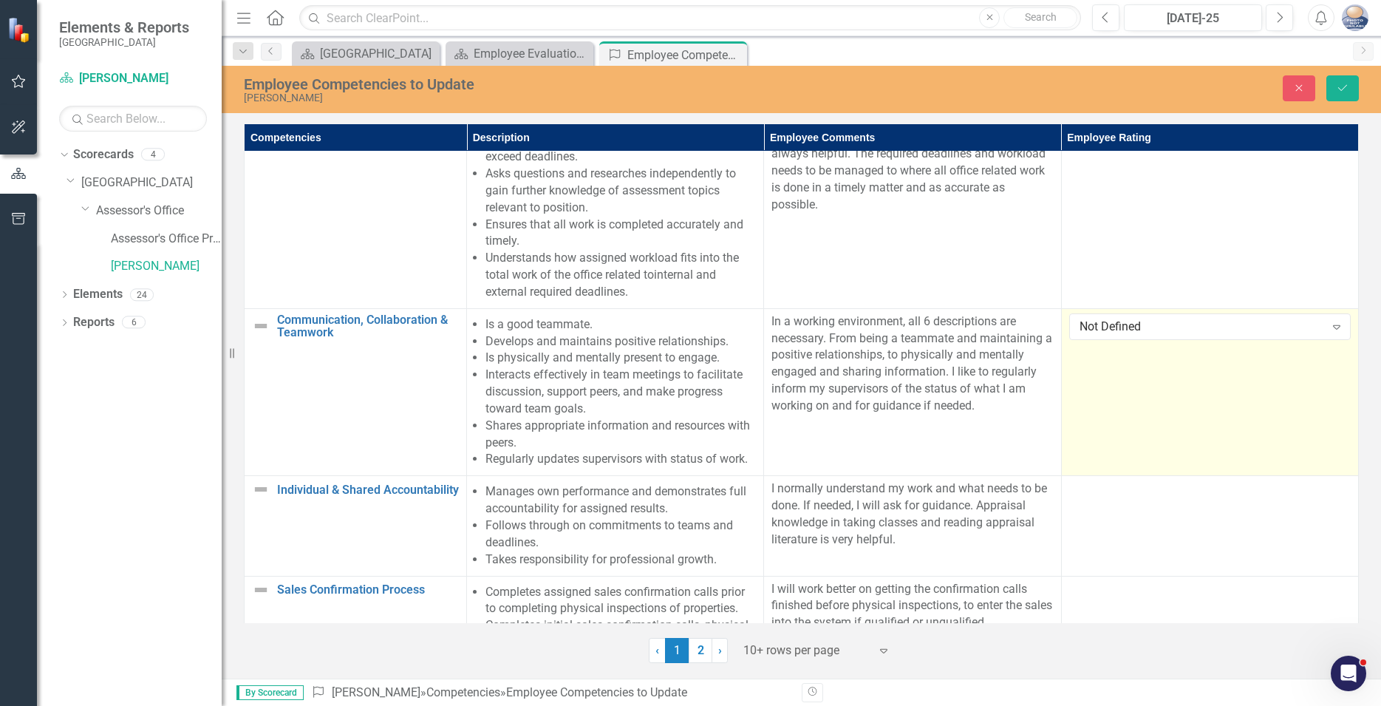
scroll to position [169, 0]
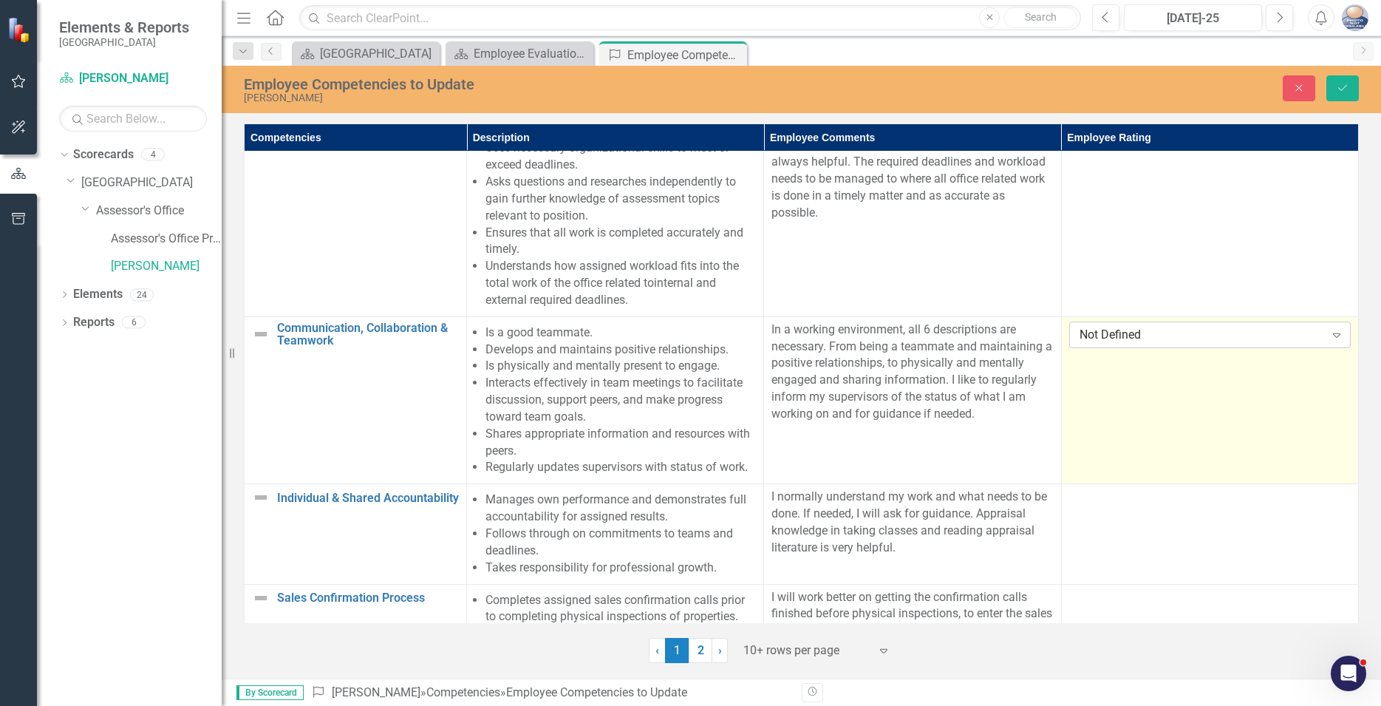
click at [1333, 337] on icon "Expand" at bounding box center [1337, 335] width 15 height 12
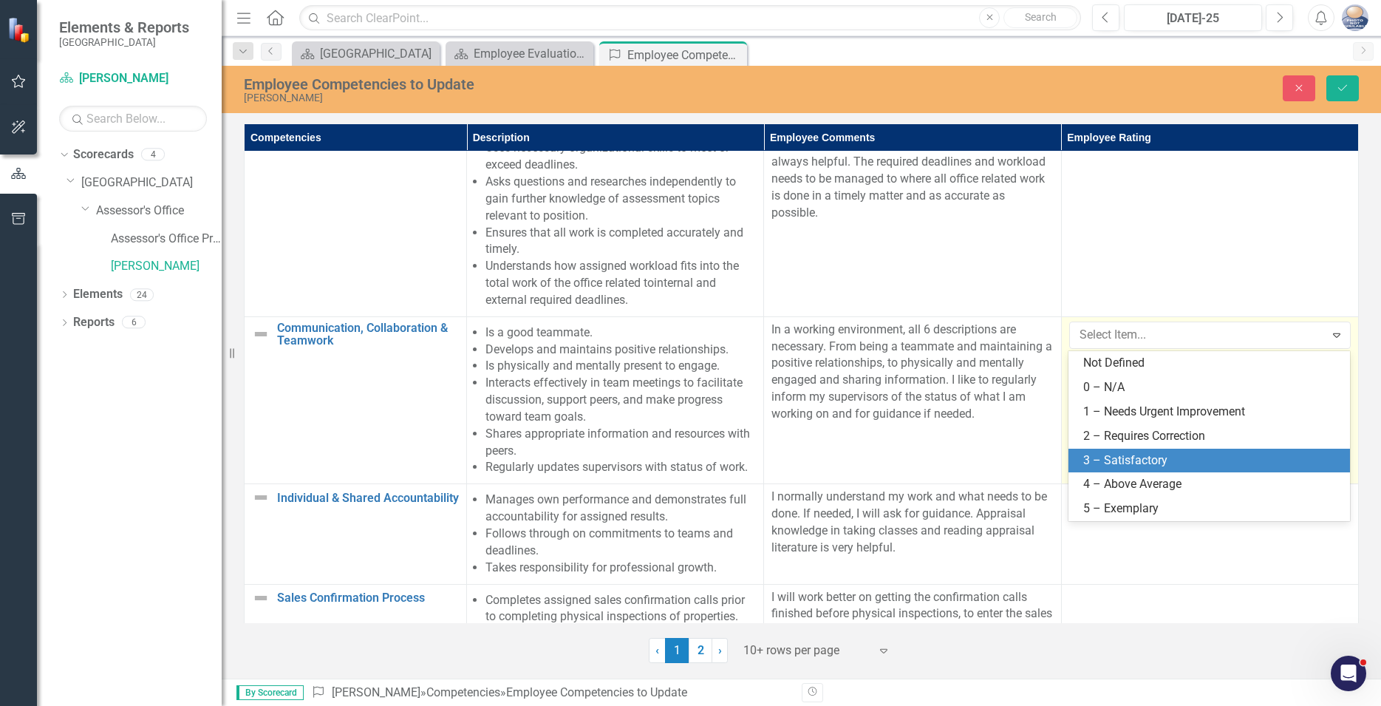
click at [1145, 457] on div "3 – Satisfactory" at bounding box center [1212, 460] width 258 height 17
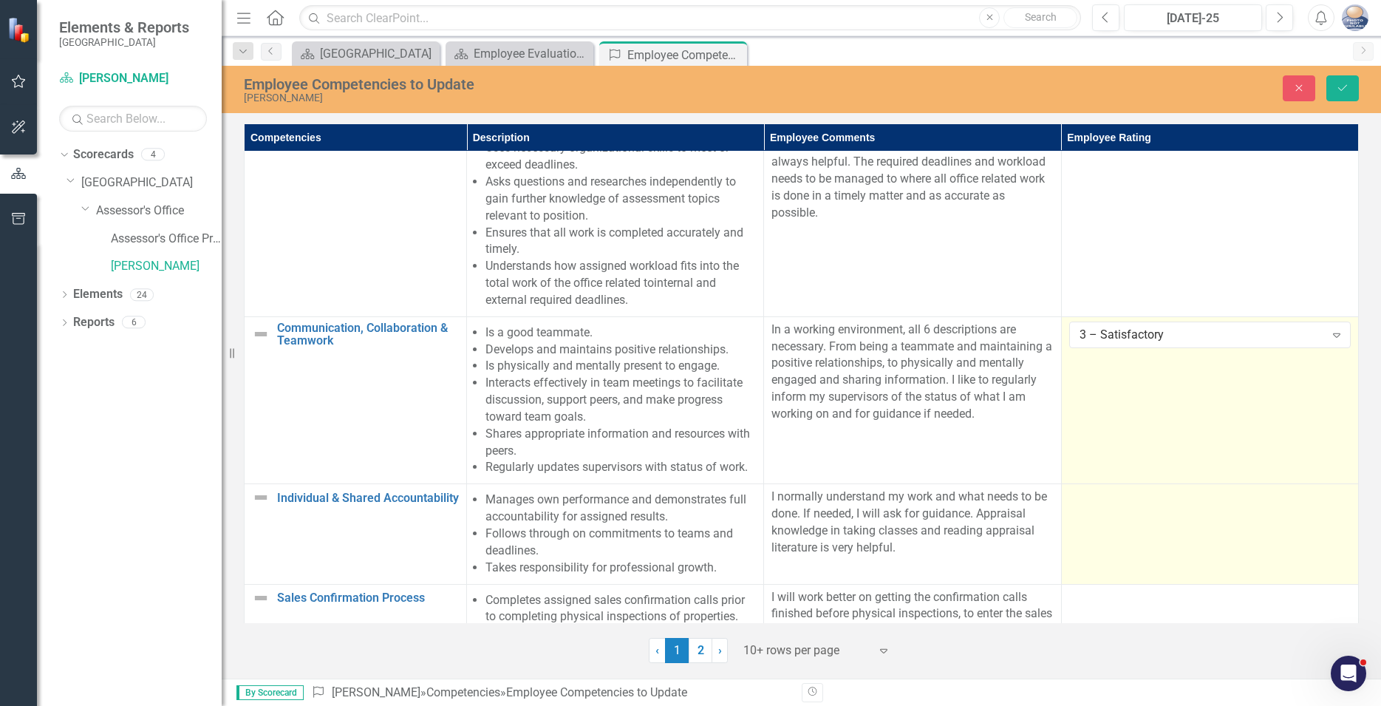
click at [1172, 537] on td at bounding box center [1209, 534] width 297 height 100
click at [1338, 505] on icon "Expand" at bounding box center [1337, 502] width 15 height 12
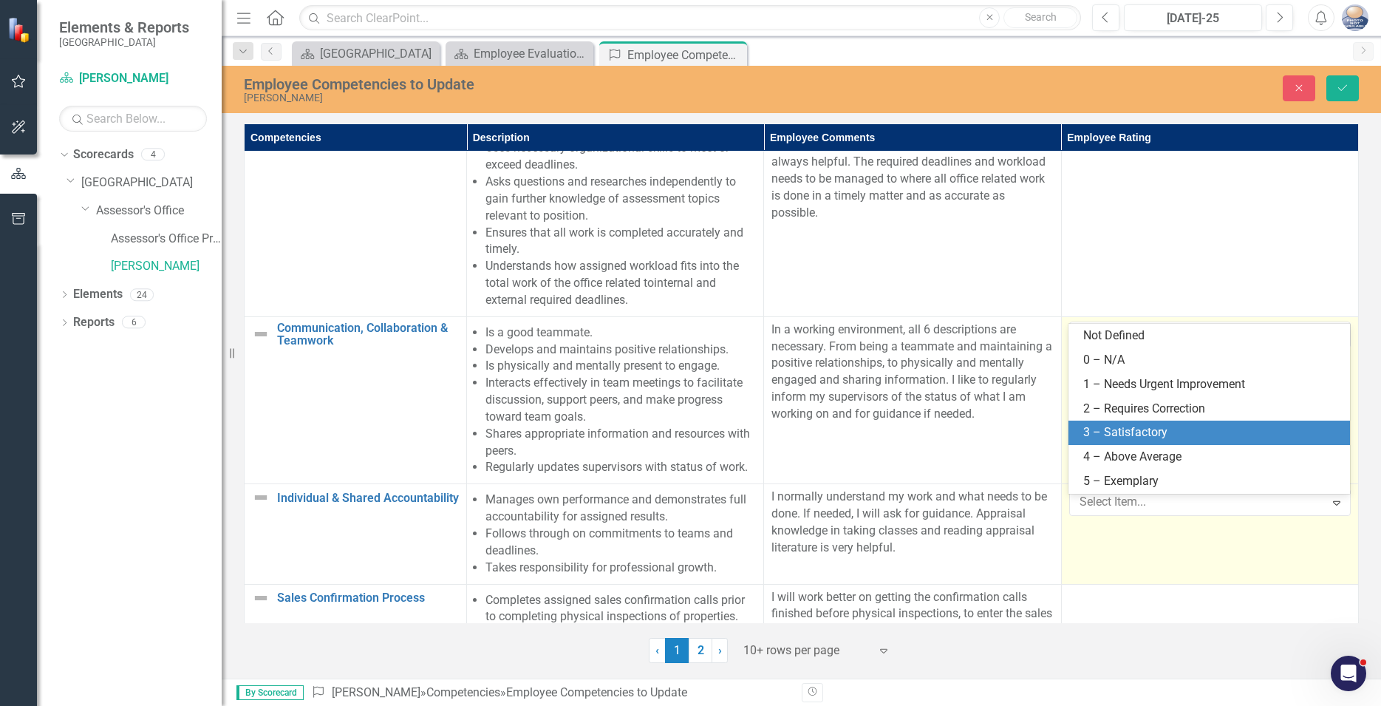
click at [1125, 432] on div "3 – Satisfactory" at bounding box center [1212, 432] width 258 height 17
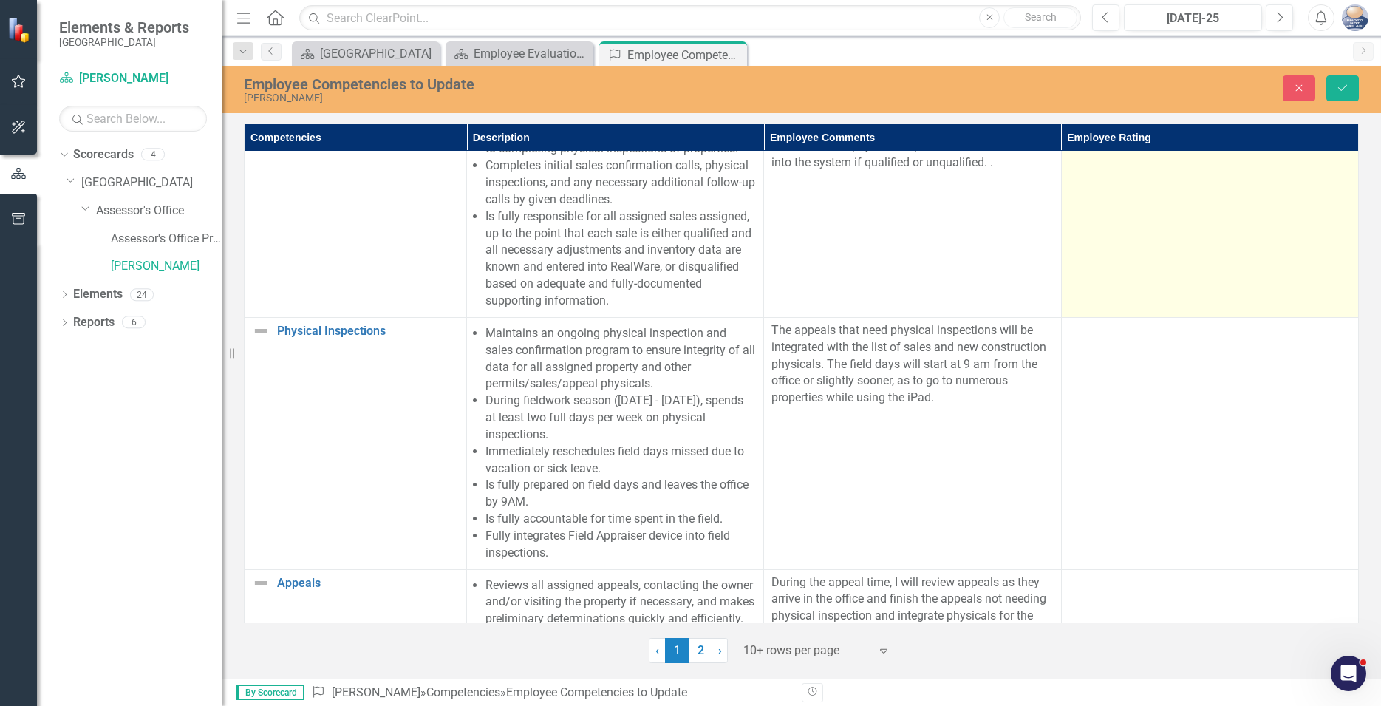
scroll to position [674, 0]
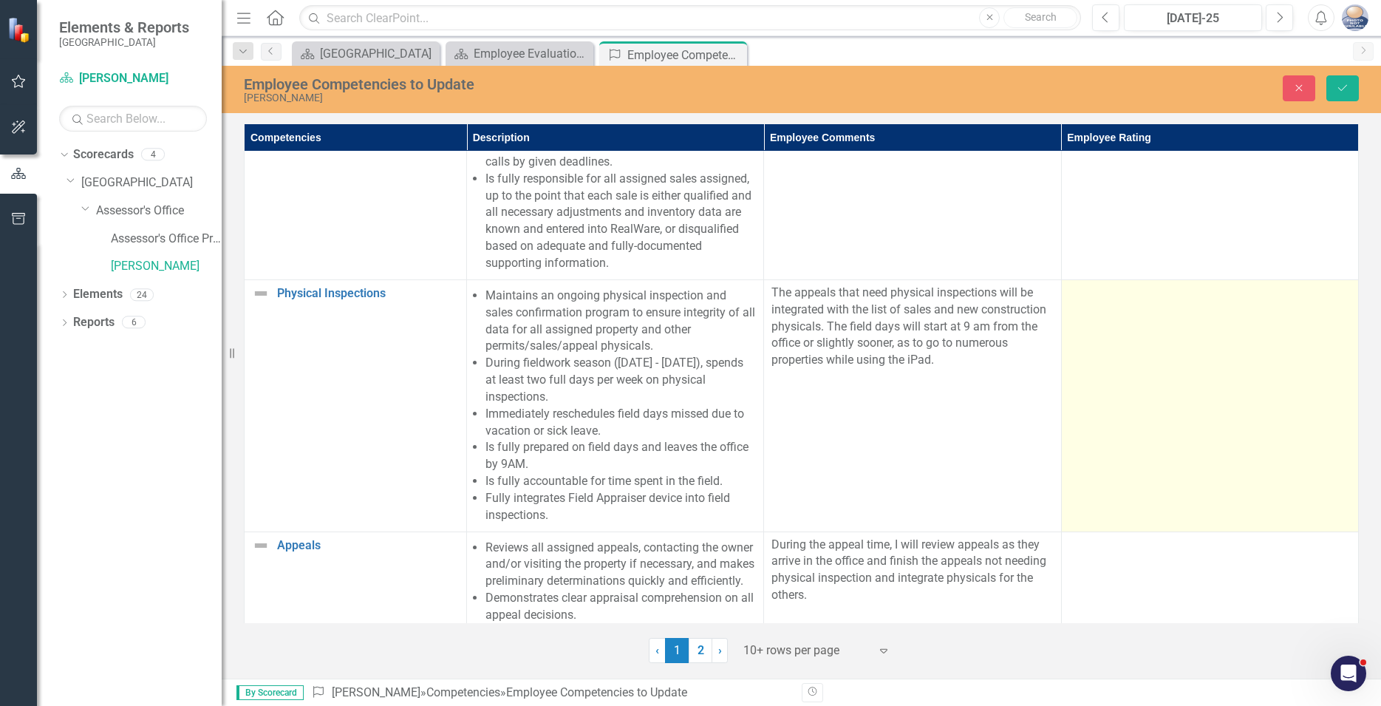
click at [1253, 424] on td at bounding box center [1209, 405] width 297 height 252
click at [1261, 424] on td at bounding box center [1209, 405] width 297 height 252
click at [1264, 425] on td at bounding box center [1209, 405] width 297 height 252
click at [1226, 412] on td at bounding box center [1209, 405] width 297 height 252
click at [1229, 408] on td at bounding box center [1209, 405] width 297 height 252
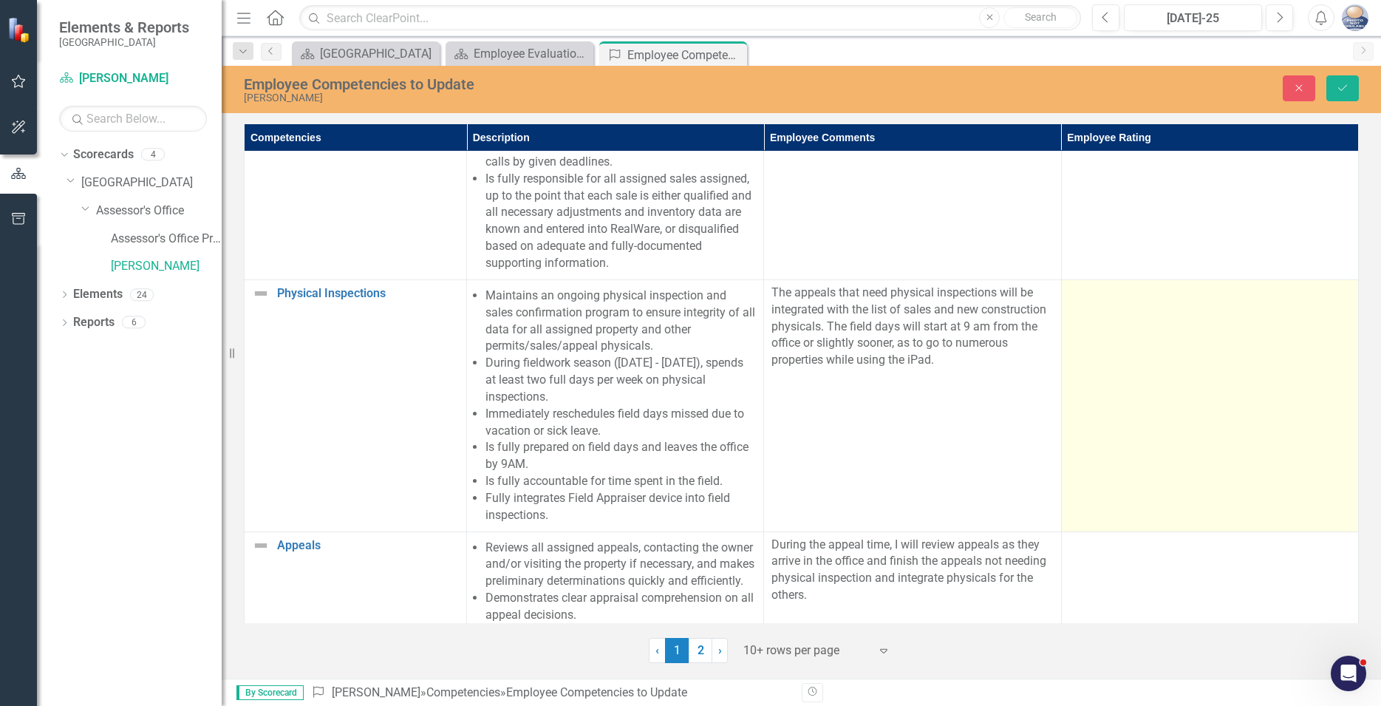
click at [1284, 322] on td at bounding box center [1209, 405] width 297 height 252
click at [1332, 304] on icon "Expand" at bounding box center [1337, 298] width 15 height 12
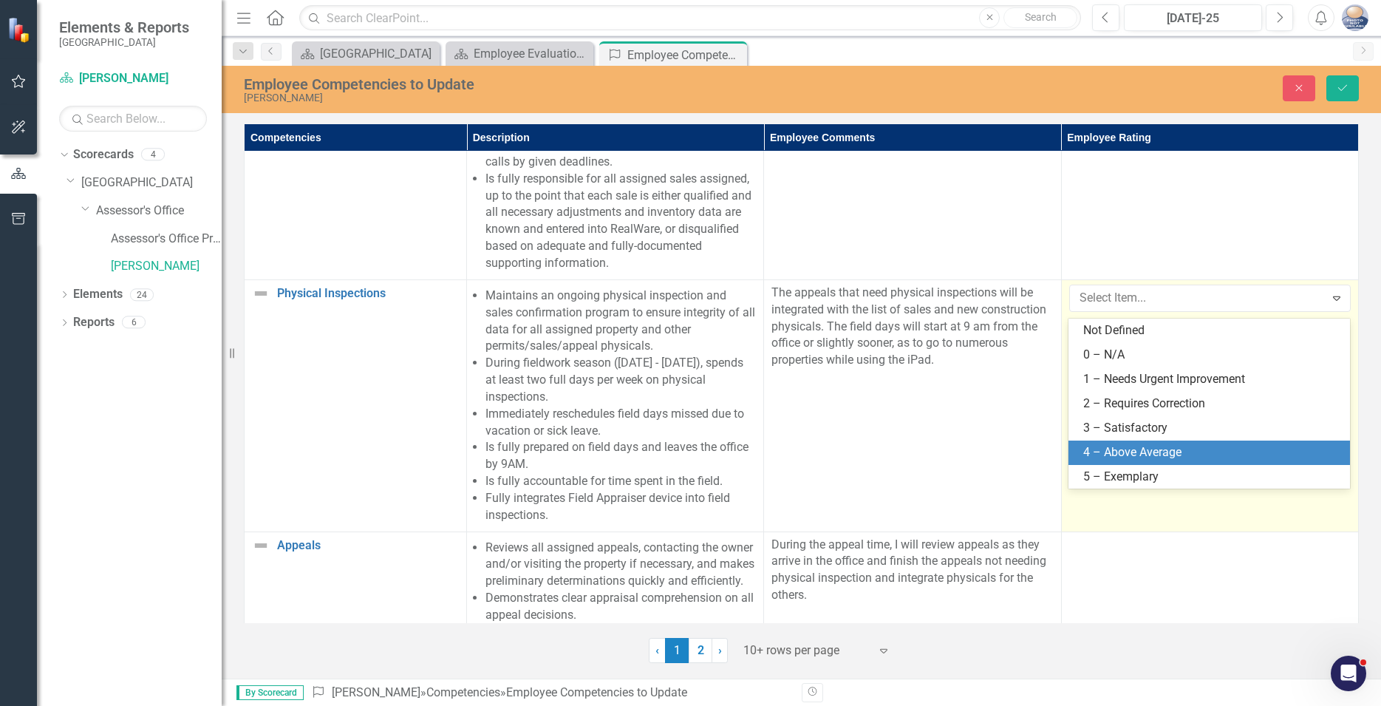
drag, startPoint x: 1128, startPoint y: 449, endPoint x: 1121, endPoint y: 438, distance: 12.9
click at [1128, 449] on div "4 – Above Average" at bounding box center [1212, 452] width 258 height 17
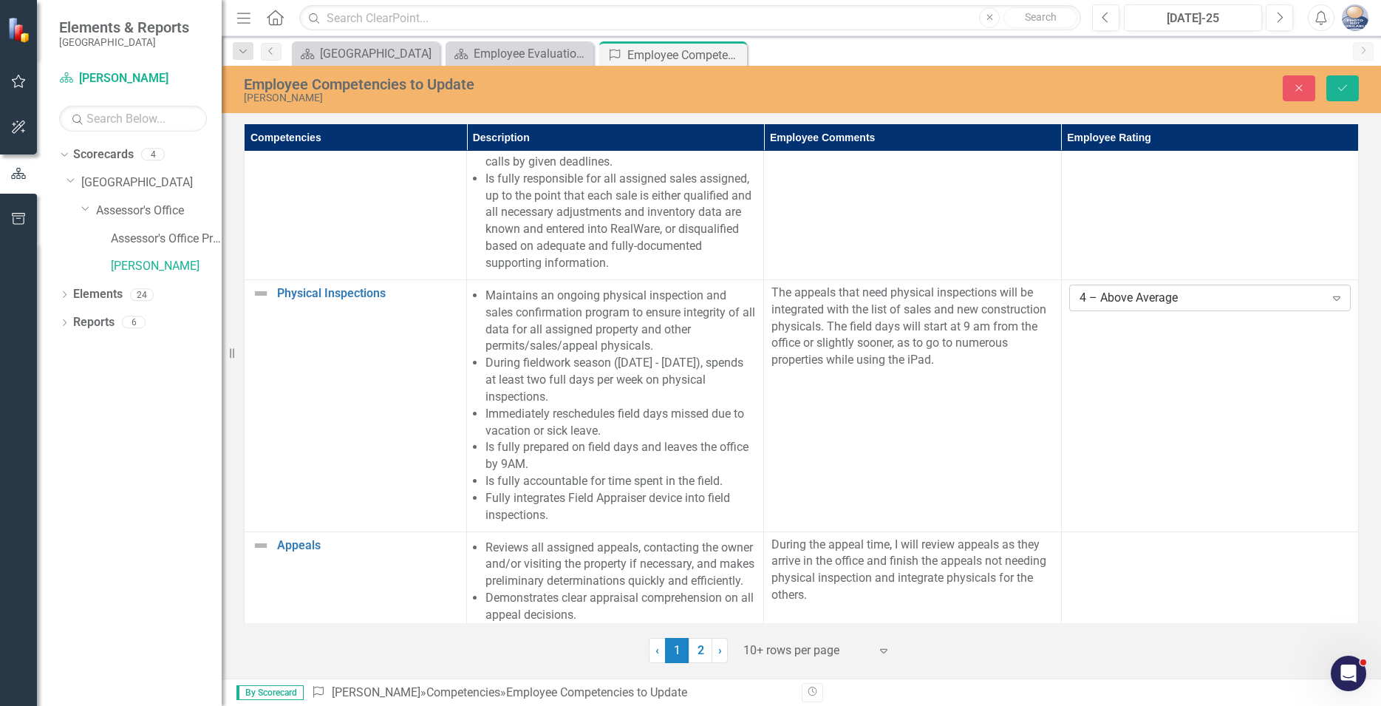
click at [1336, 304] on icon "Expand" at bounding box center [1337, 298] width 15 height 12
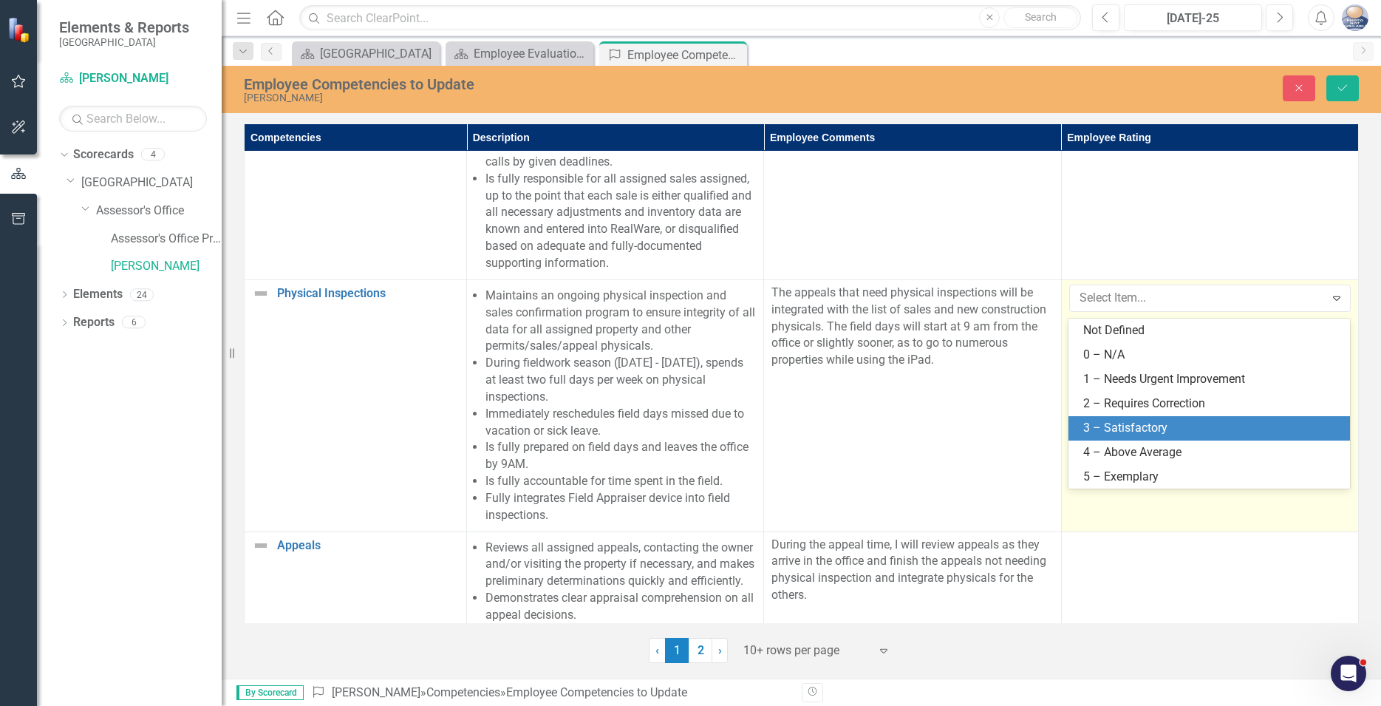
click at [1137, 431] on div "3 – Satisfactory" at bounding box center [1212, 428] width 258 height 17
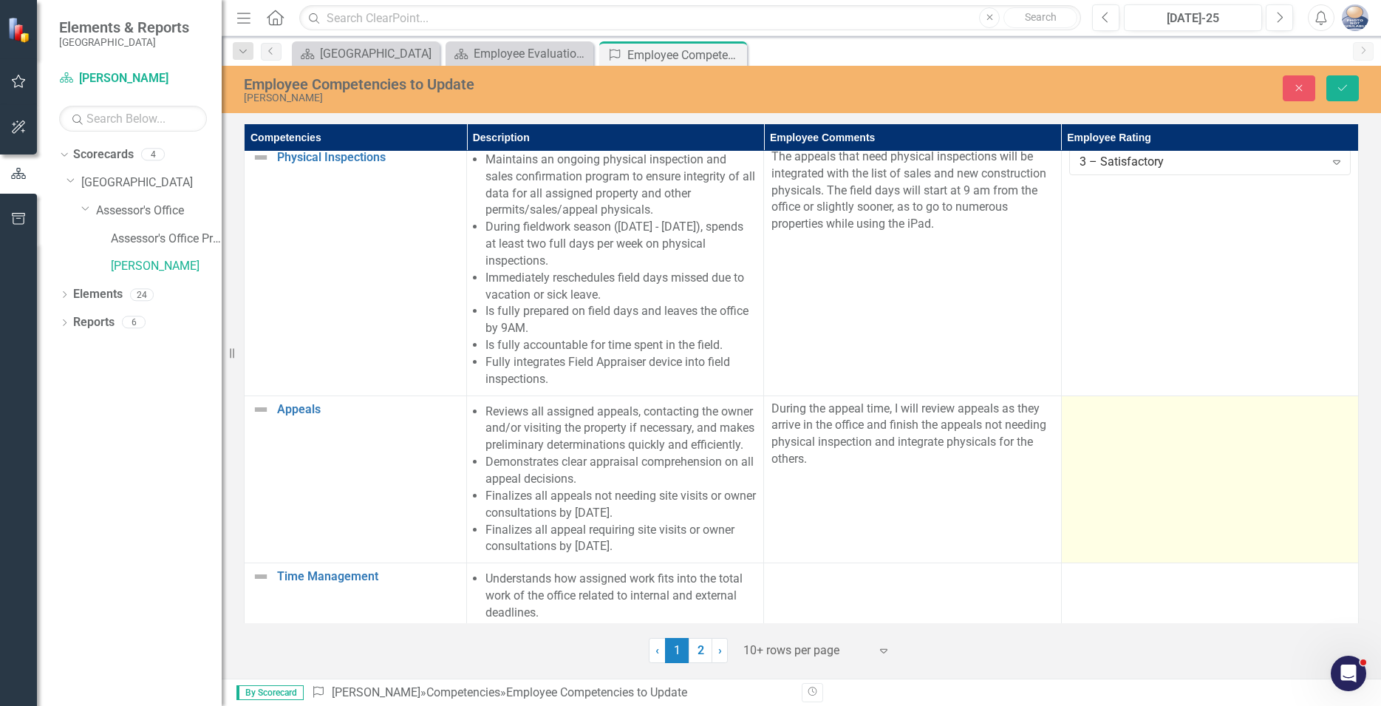
scroll to position [843, 0]
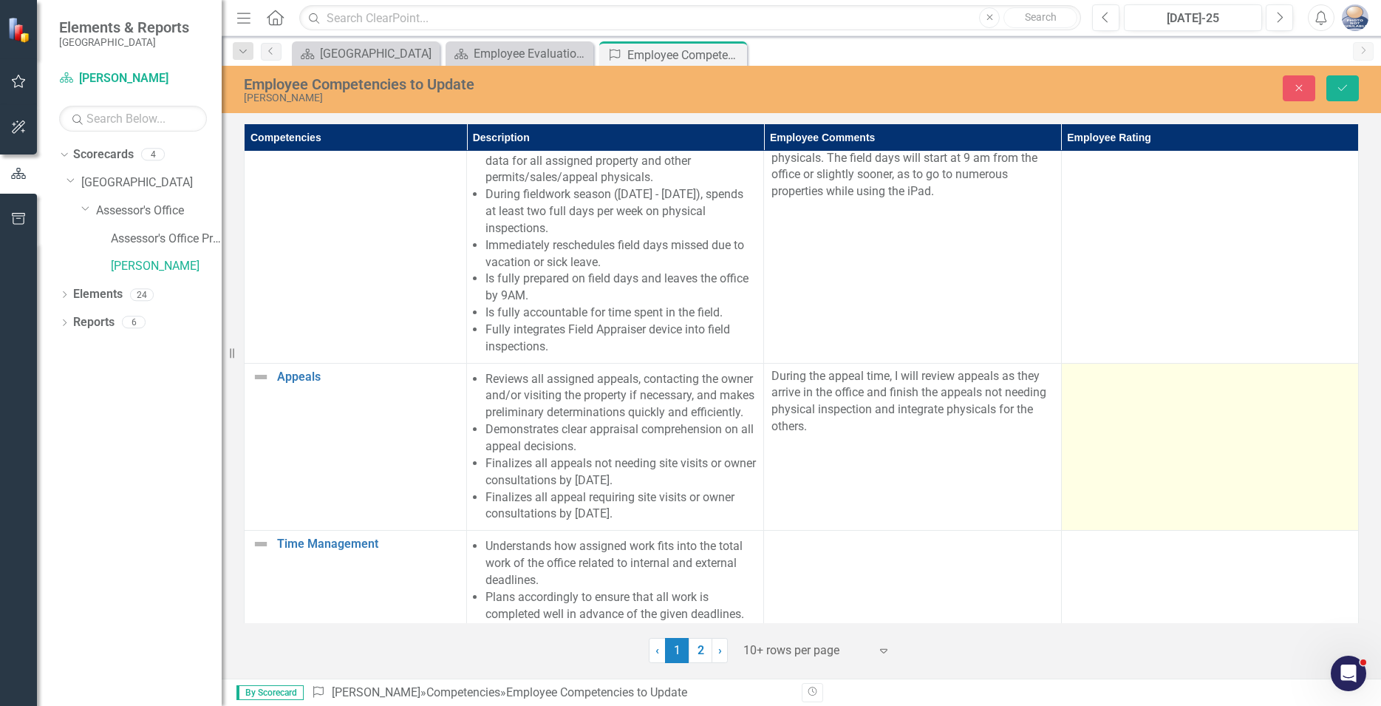
click at [1209, 429] on td at bounding box center [1209, 447] width 297 height 168
click at [1338, 384] on icon at bounding box center [1336, 382] width 7 height 4
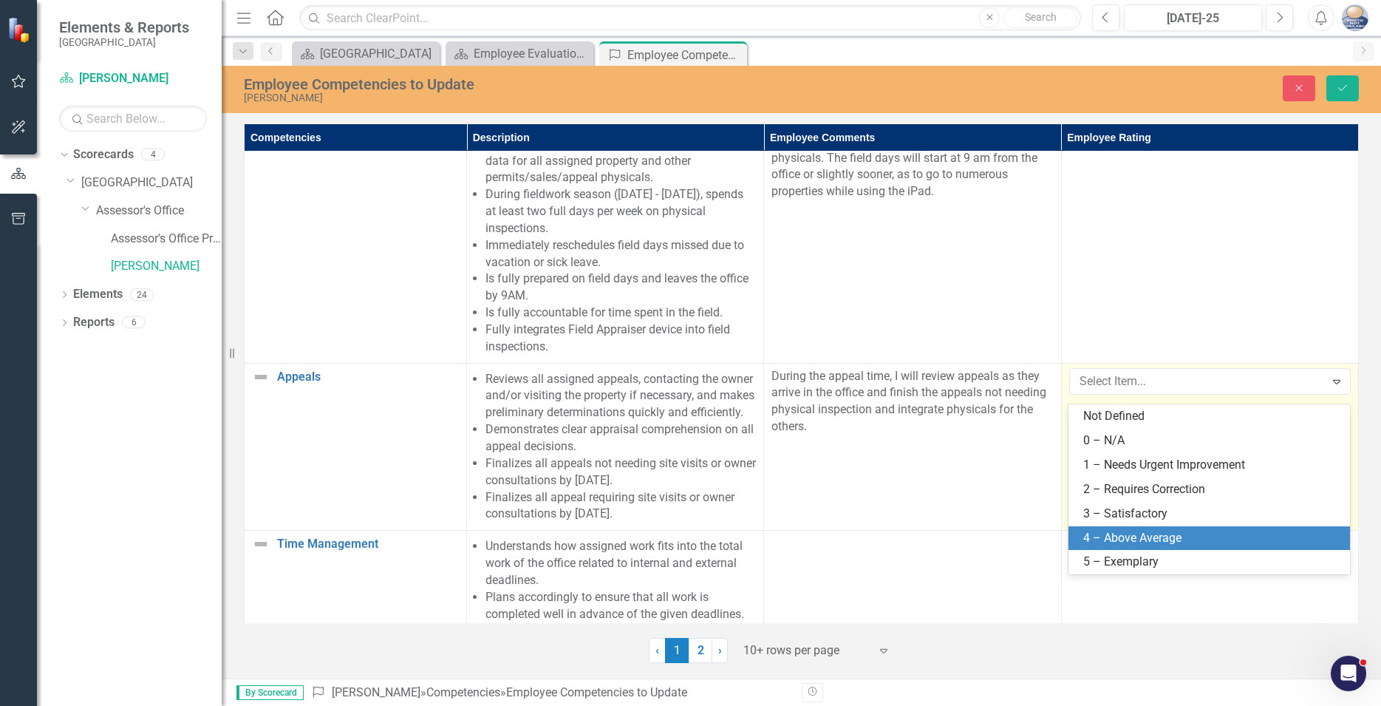
click at [1112, 534] on div "4 – Above Average" at bounding box center [1212, 538] width 258 height 17
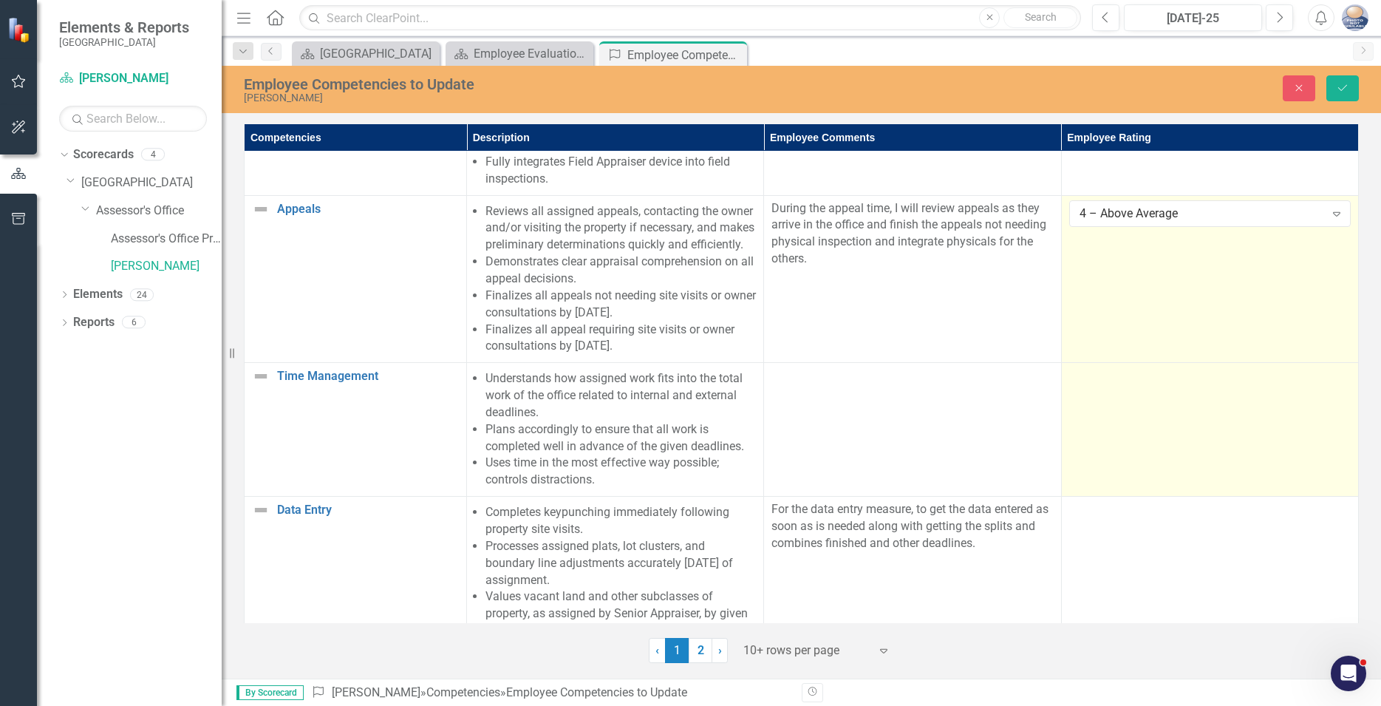
scroll to position [1078, 0]
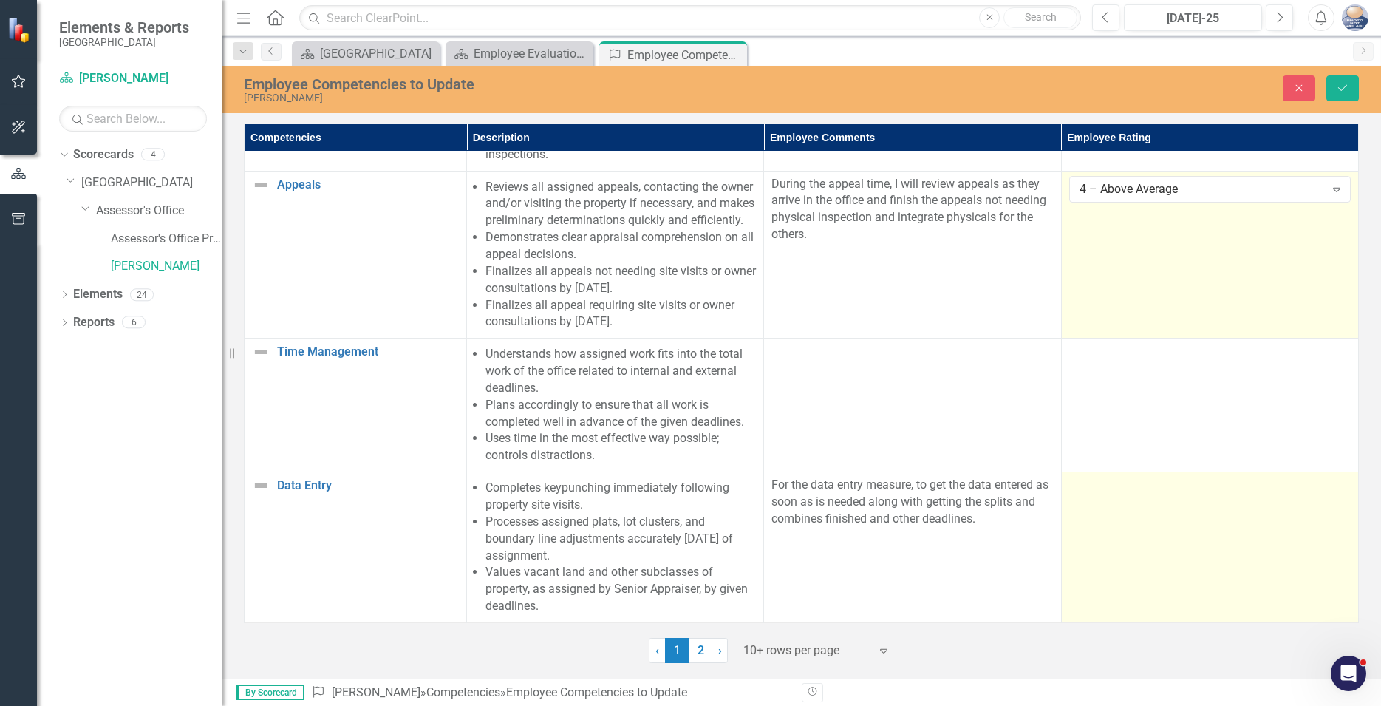
click at [1208, 505] on td at bounding box center [1209, 547] width 297 height 151
click at [1312, 483] on td at bounding box center [1209, 547] width 297 height 151
click at [1314, 477] on div at bounding box center [1210, 486] width 282 height 18
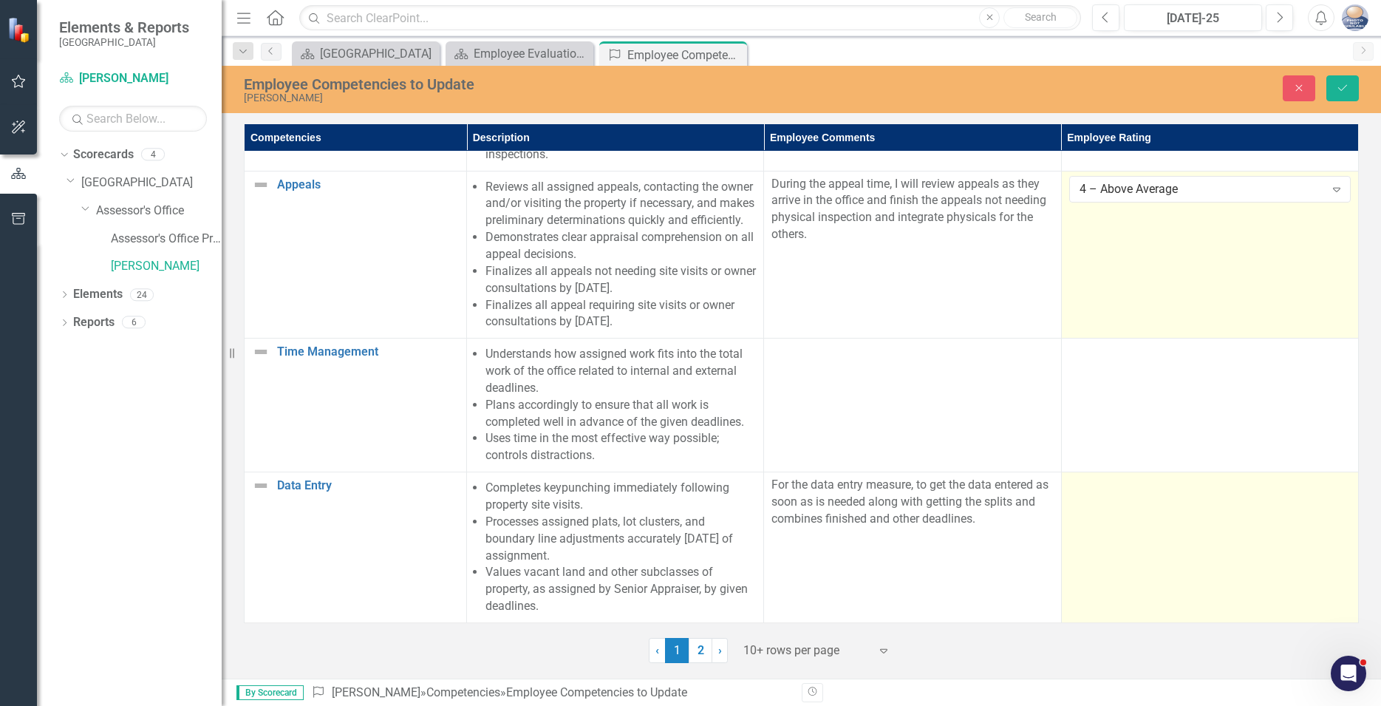
click at [1314, 477] on div at bounding box center [1210, 486] width 282 height 18
click at [1123, 502] on td at bounding box center [1209, 547] width 297 height 151
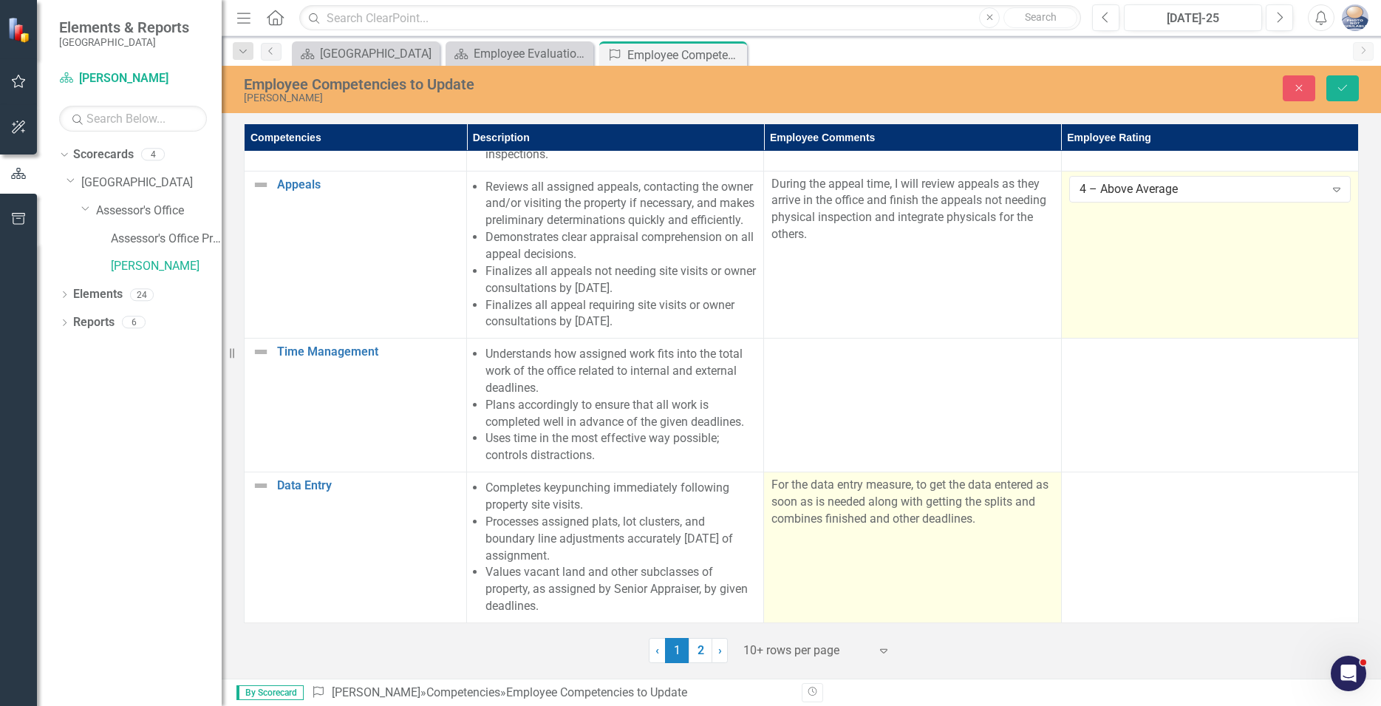
drag, startPoint x: 859, startPoint y: 508, endPoint x: 877, endPoint y: 496, distance: 21.7
click at [862, 508] on p "For the data entry measure, to get the data entered as soon as is needed along …" at bounding box center [913, 502] width 282 height 51
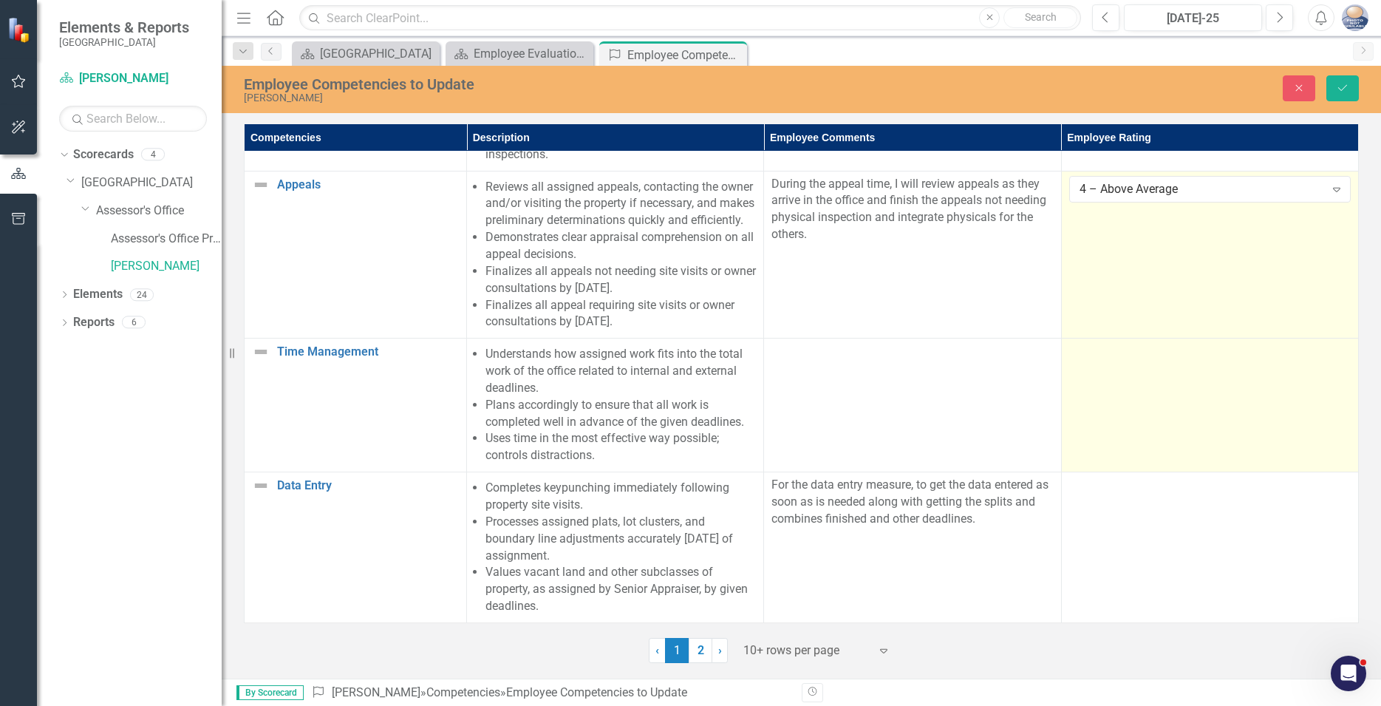
click at [1151, 361] on td at bounding box center [1209, 405] width 297 height 134
click at [1137, 343] on div at bounding box center [1210, 352] width 282 height 18
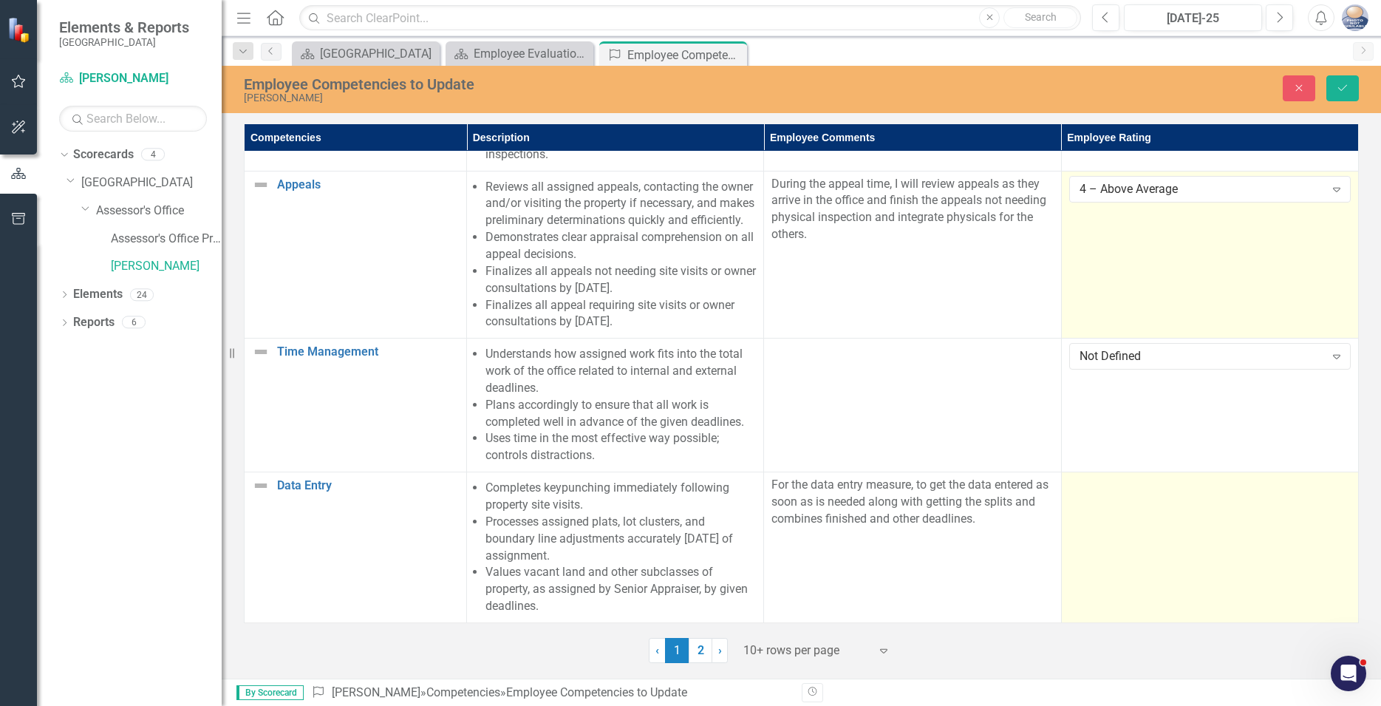
click at [1157, 511] on td at bounding box center [1209, 547] width 297 height 151
click at [1335, 489] on icon at bounding box center [1336, 491] width 7 height 4
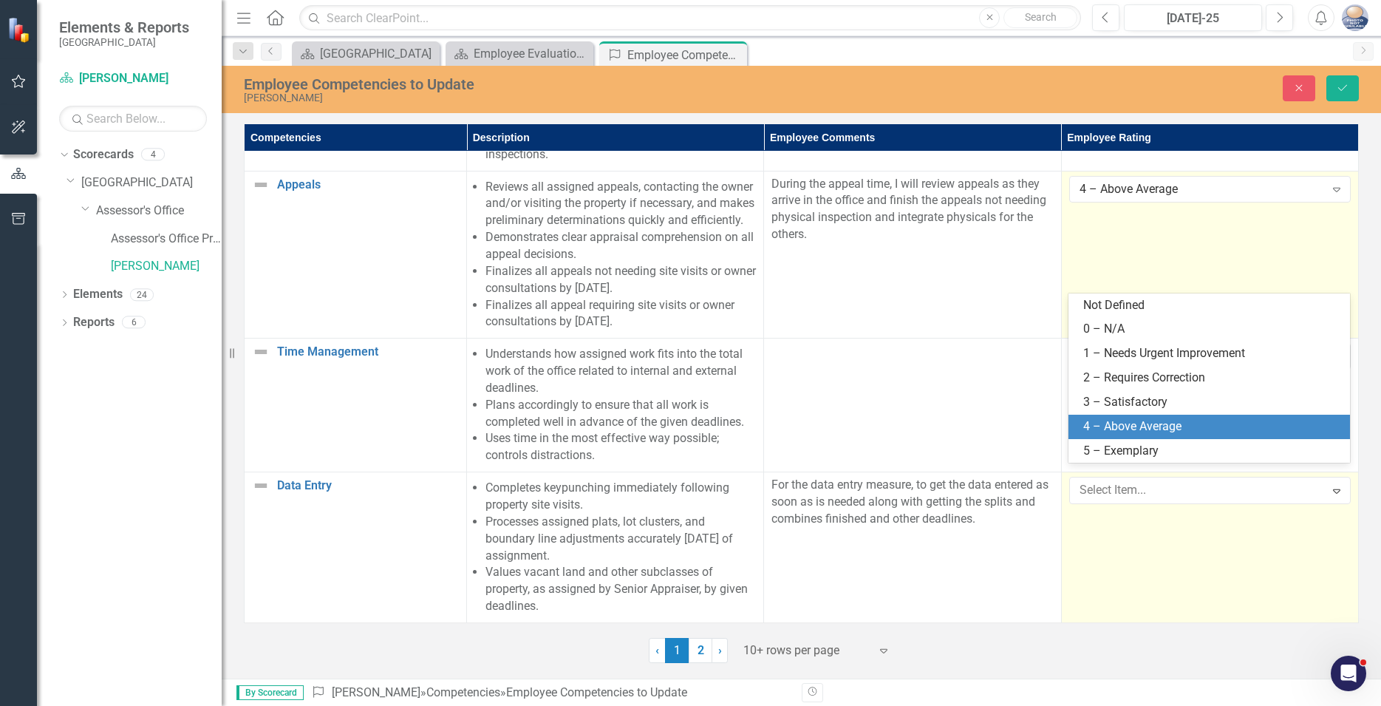
click at [1188, 424] on div "4 – Above Average" at bounding box center [1212, 426] width 258 height 17
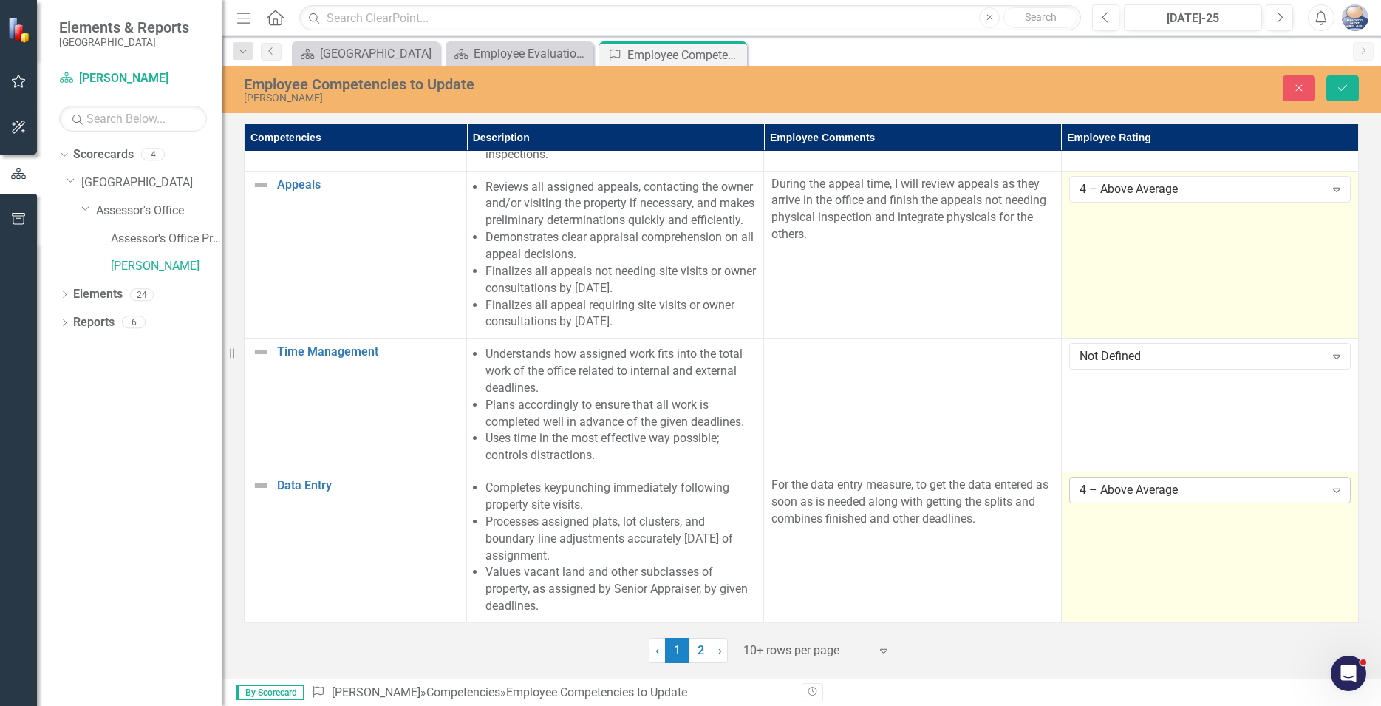
click at [1336, 484] on icon "Expand" at bounding box center [1337, 490] width 15 height 12
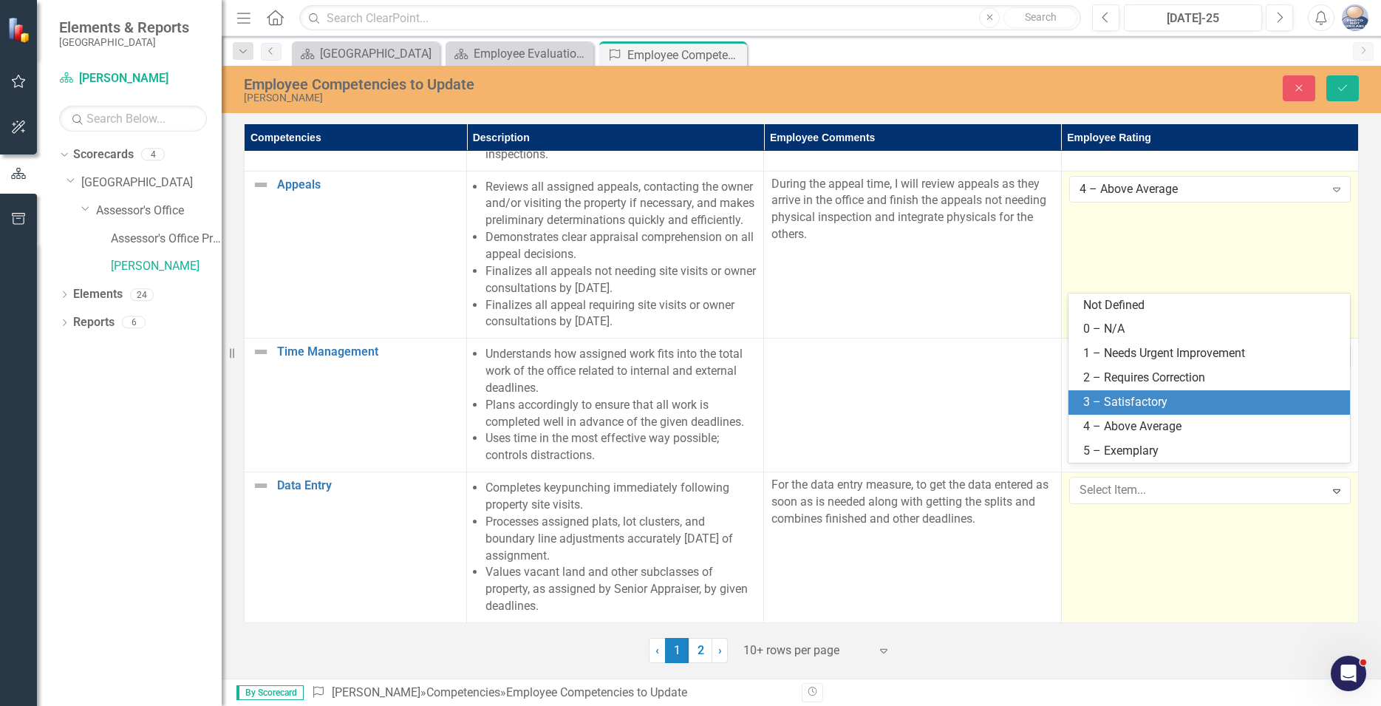
click at [1137, 399] on div "3 – Satisfactory" at bounding box center [1212, 402] width 258 height 17
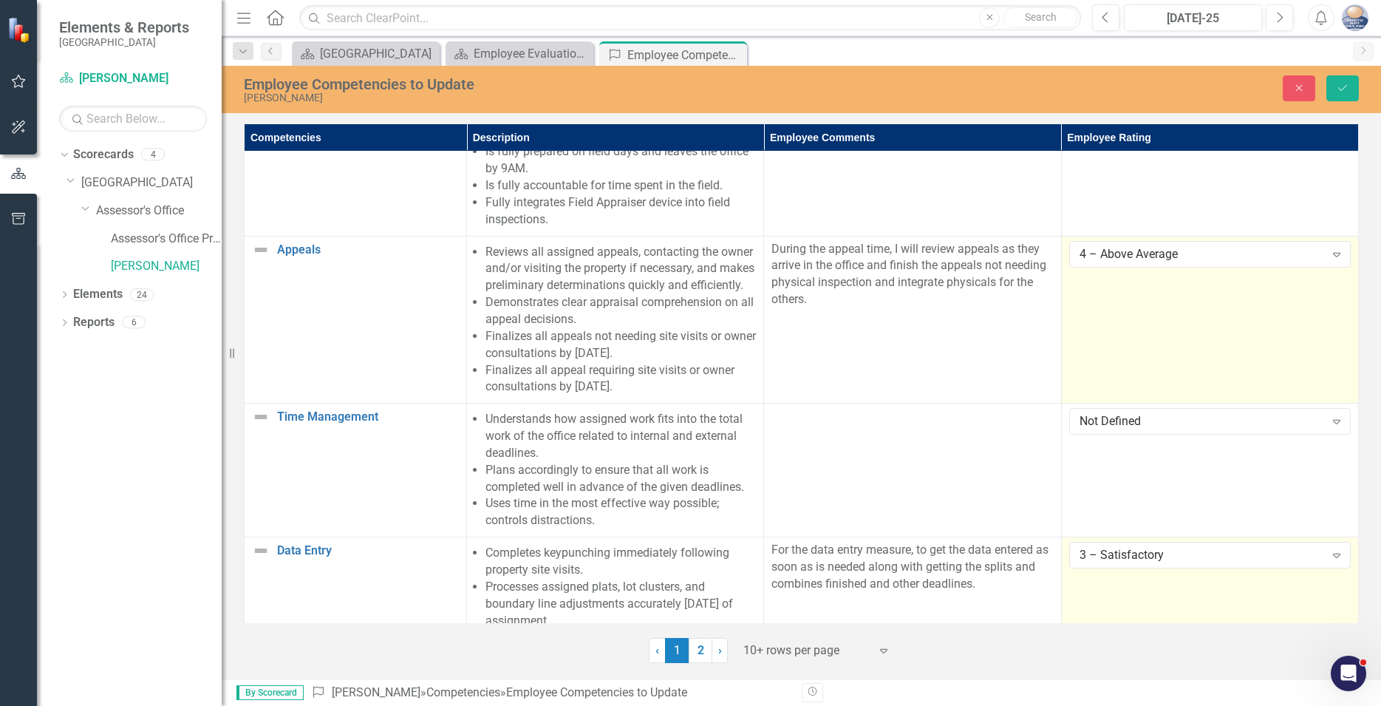
scroll to position [909, 0]
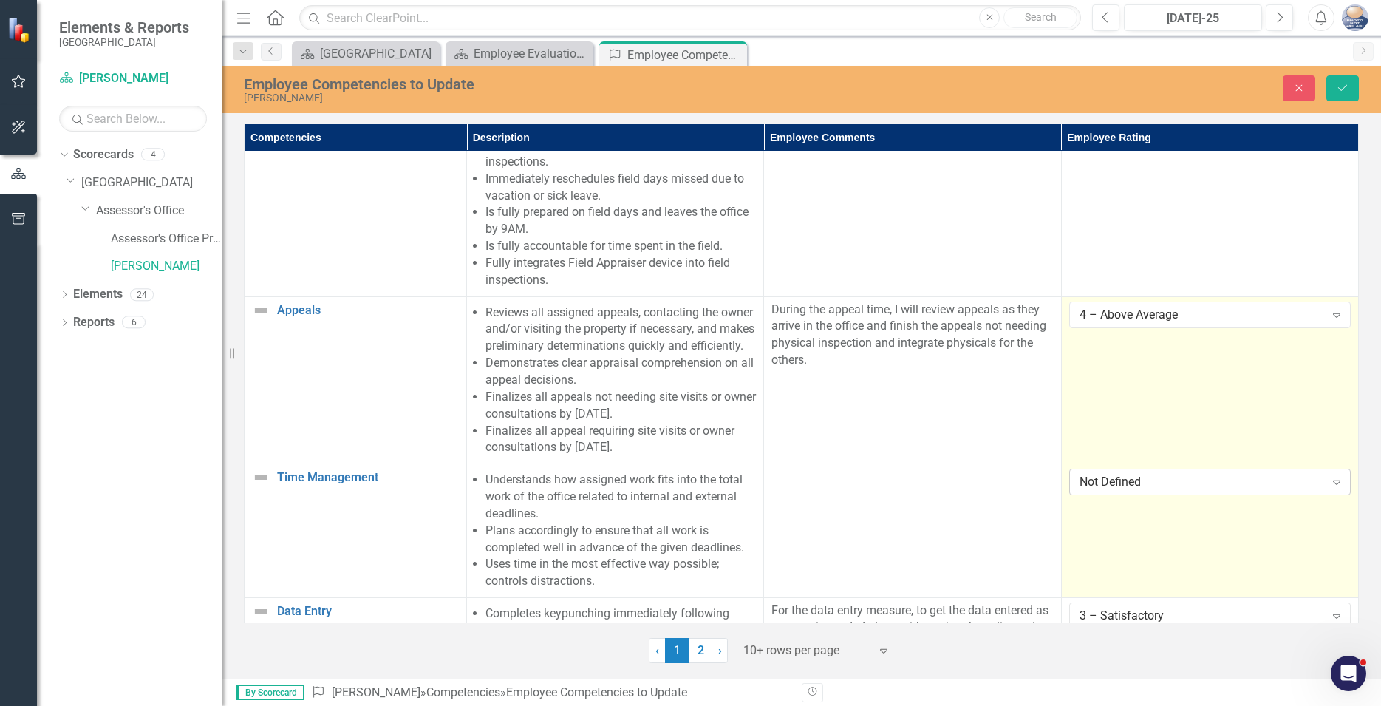
click at [1336, 485] on icon at bounding box center [1336, 482] width 7 height 4
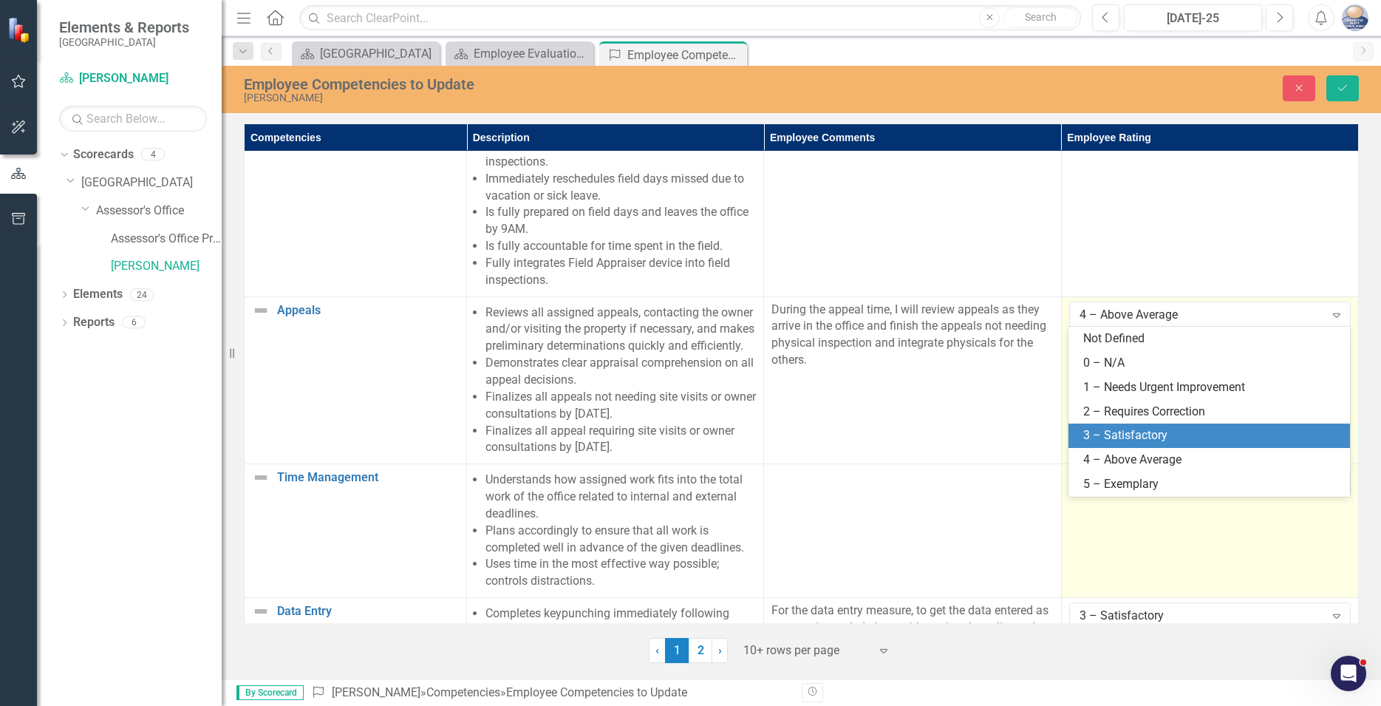
click at [1158, 437] on div "3 – Satisfactory" at bounding box center [1212, 435] width 258 height 17
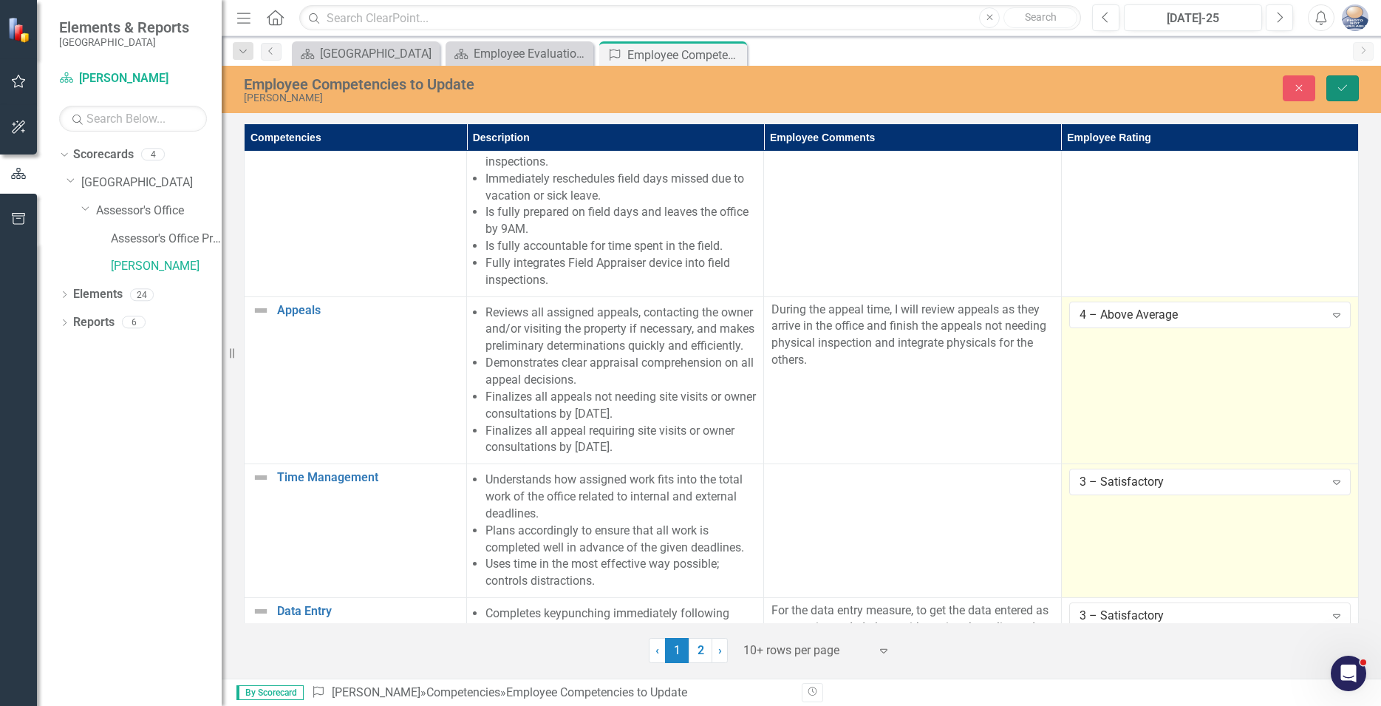
click at [1339, 86] on icon "Save" at bounding box center [1342, 88] width 13 height 10
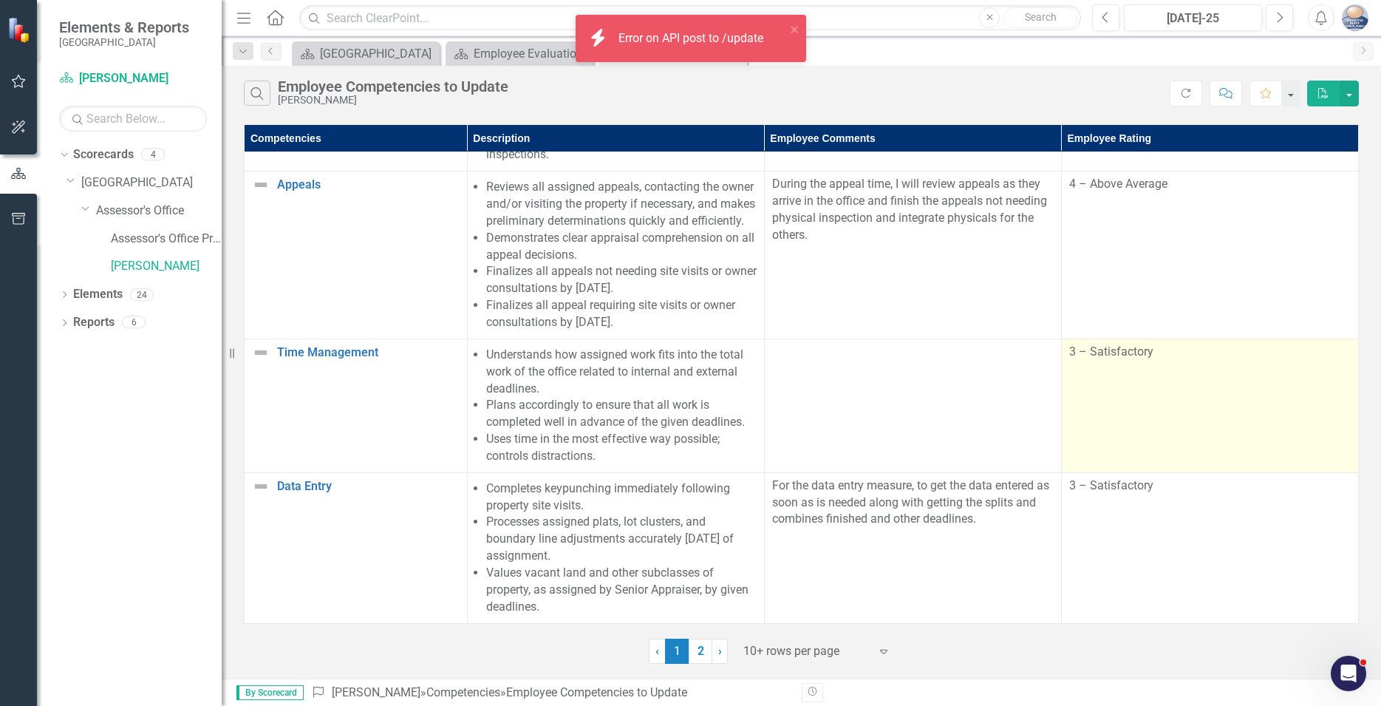
scroll to position [1064, 0]
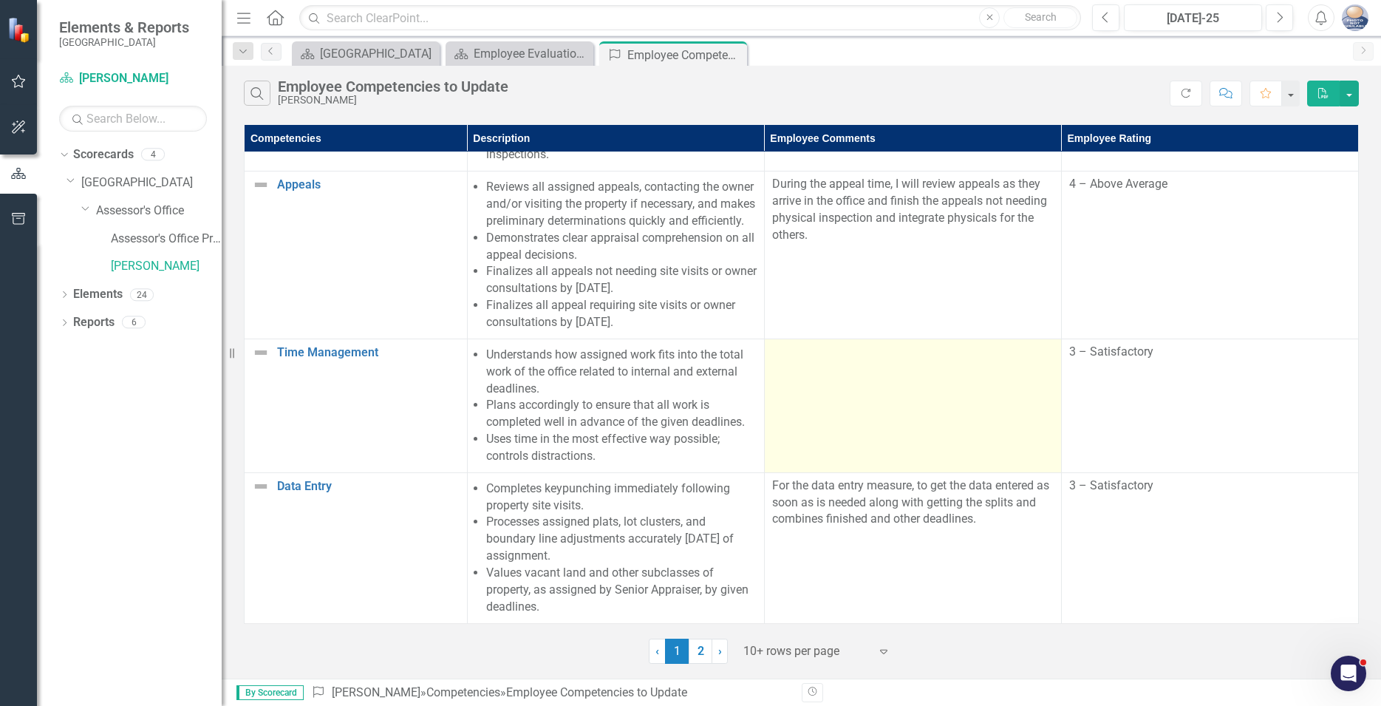
click at [780, 369] on td at bounding box center [912, 405] width 297 height 134
click at [784, 359] on div at bounding box center [913, 353] width 282 height 18
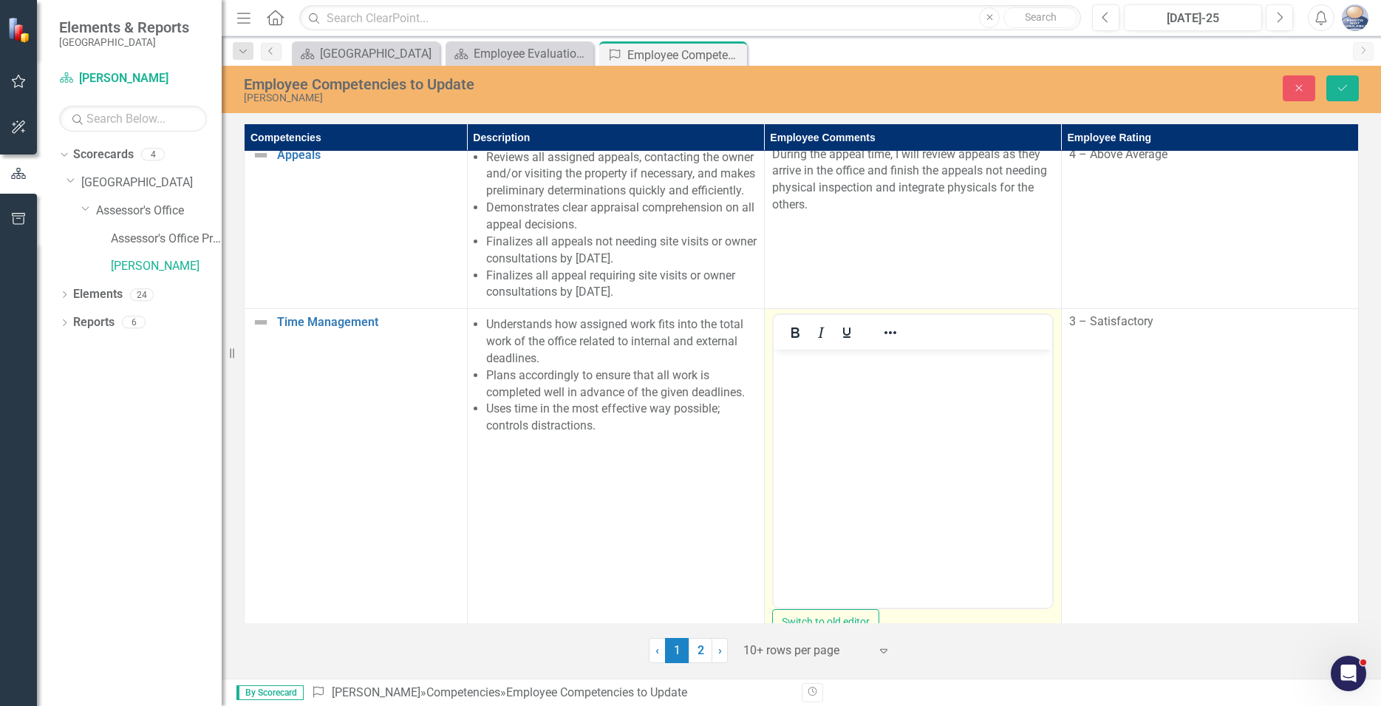
scroll to position [0, 0]
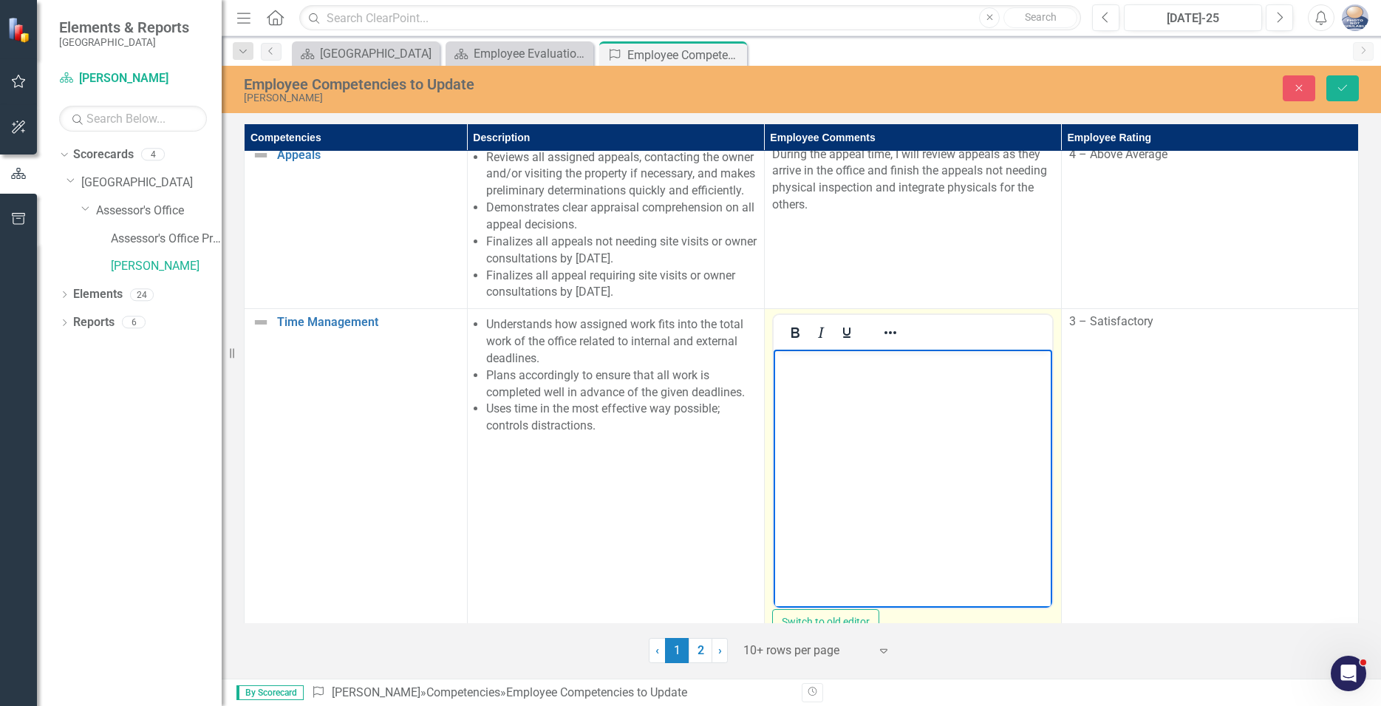
click at [782, 384] on body "Rich Text Area. Press ALT-0 for help." at bounding box center [912, 461] width 279 height 222
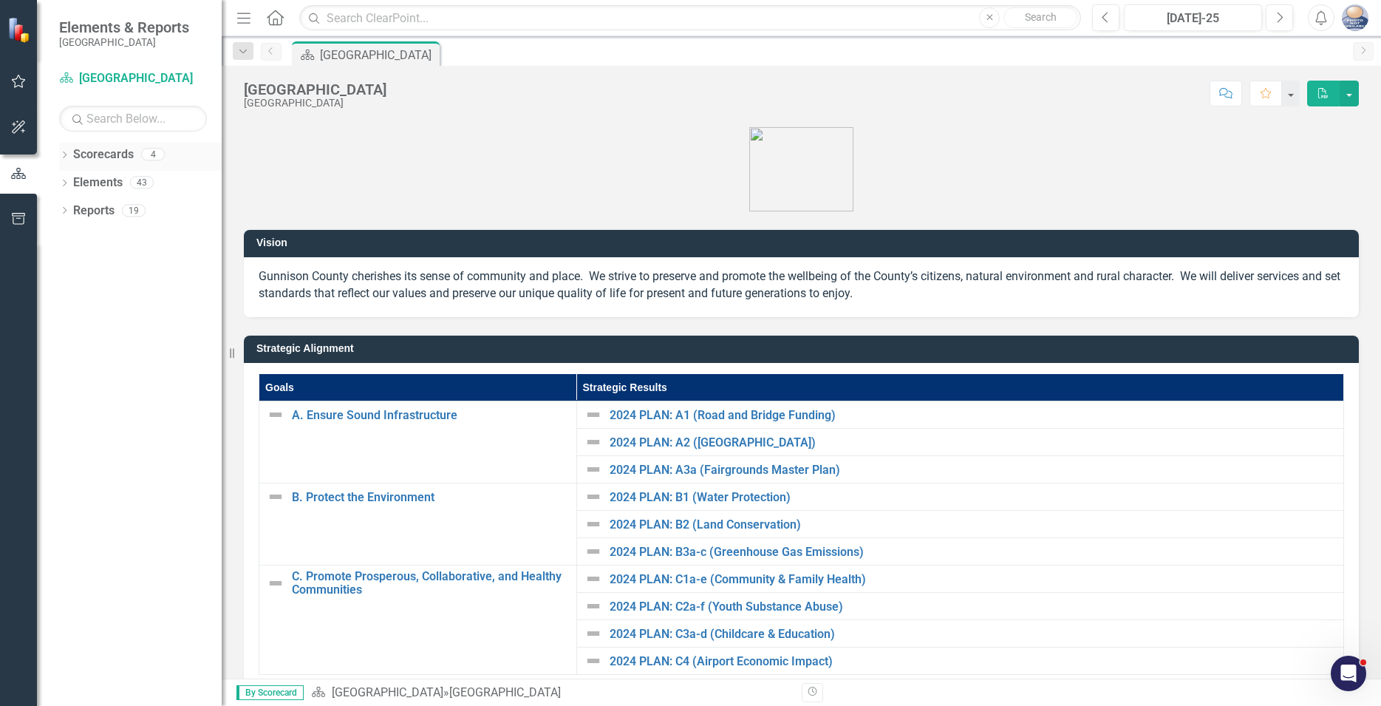
click at [65, 154] on icon "Dropdown" at bounding box center [64, 156] width 10 height 8
click at [70, 186] on icon "Dropdown" at bounding box center [72, 181] width 11 height 9
click at [86, 209] on icon "Dropdown" at bounding box center [86, 209] width 11 height 9
click at [121, 267] on link "[PERSON_NAME]" at bounding box center [166, 266] width 111 height 17
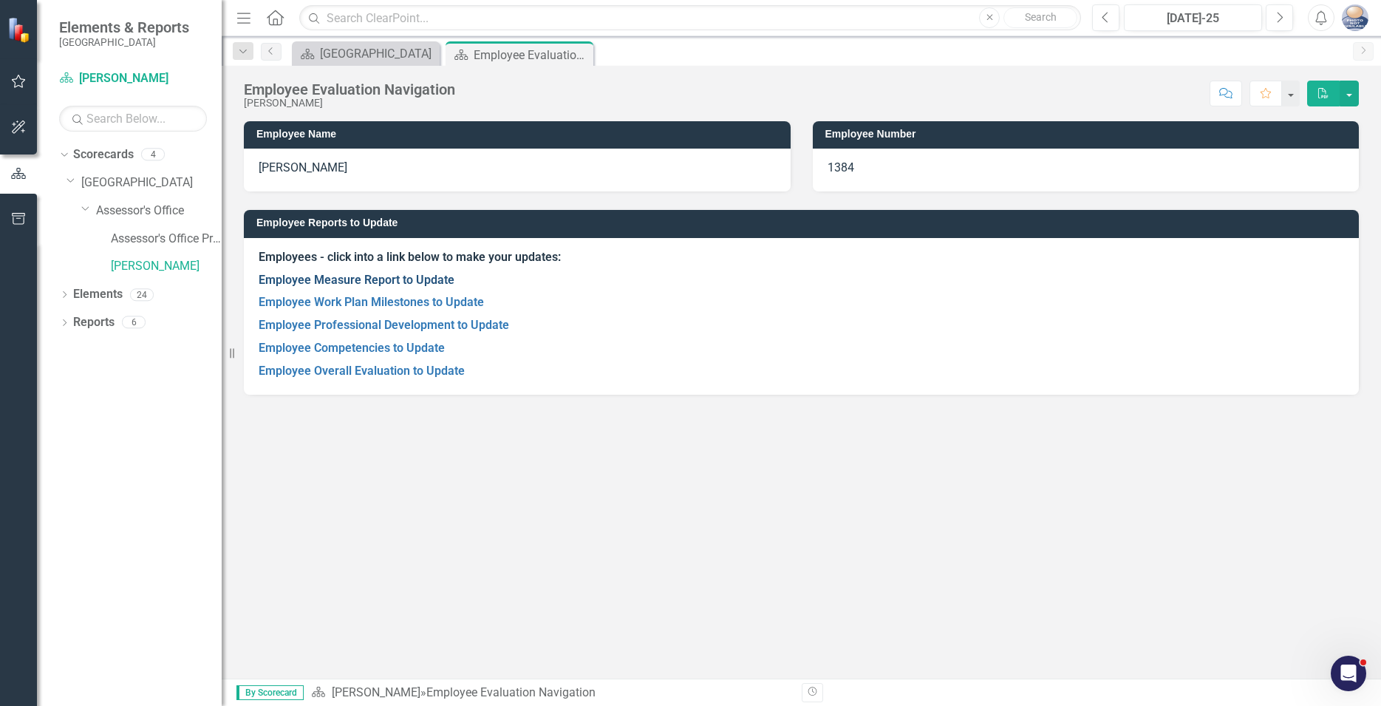
click at [349, 284] on link "Employee Measure Report to Update" at bounding box center [357, 280] width 196 height 14
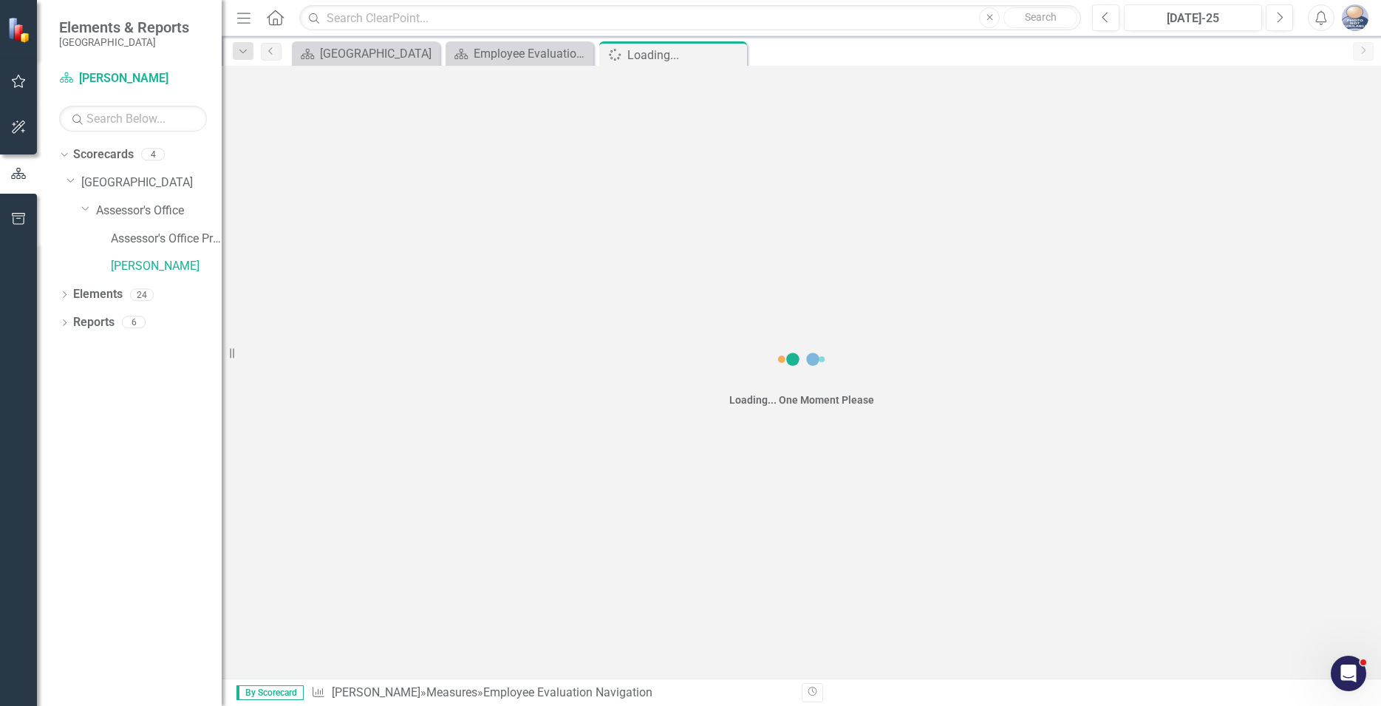
click at [349, 284] on div "Loading... One Moment Please" at bounding box center [802, 372] width 1160 height 613
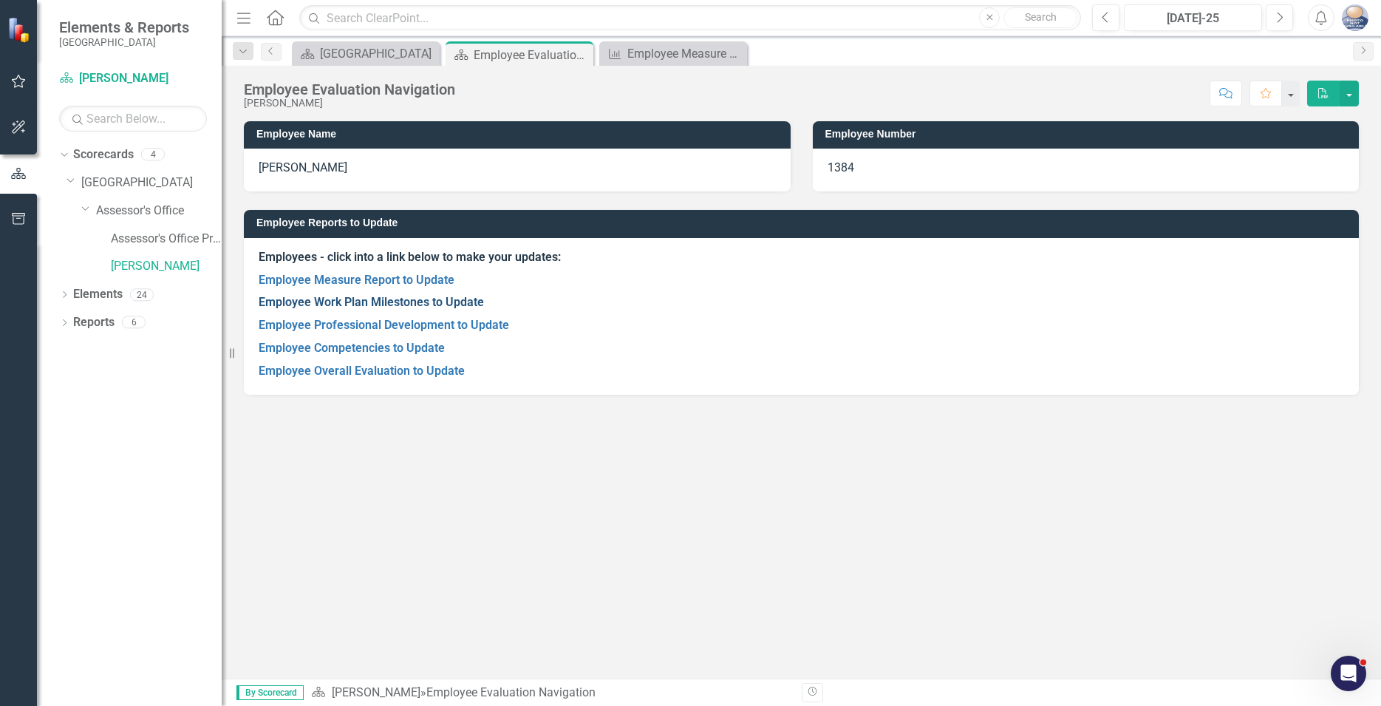
click at [331, 304] on link "Employee Work Plan Milestones to Update" at bounding box center [371, 302] width 225 height 14
click at [357, 324] on link "Employee Professional Development to Update" at bounding box center [384, 325] width 251 height 14
click at [346, 350] on link "Employee Competencies to Update" at bounding box center [352, 348] width 186 height 14
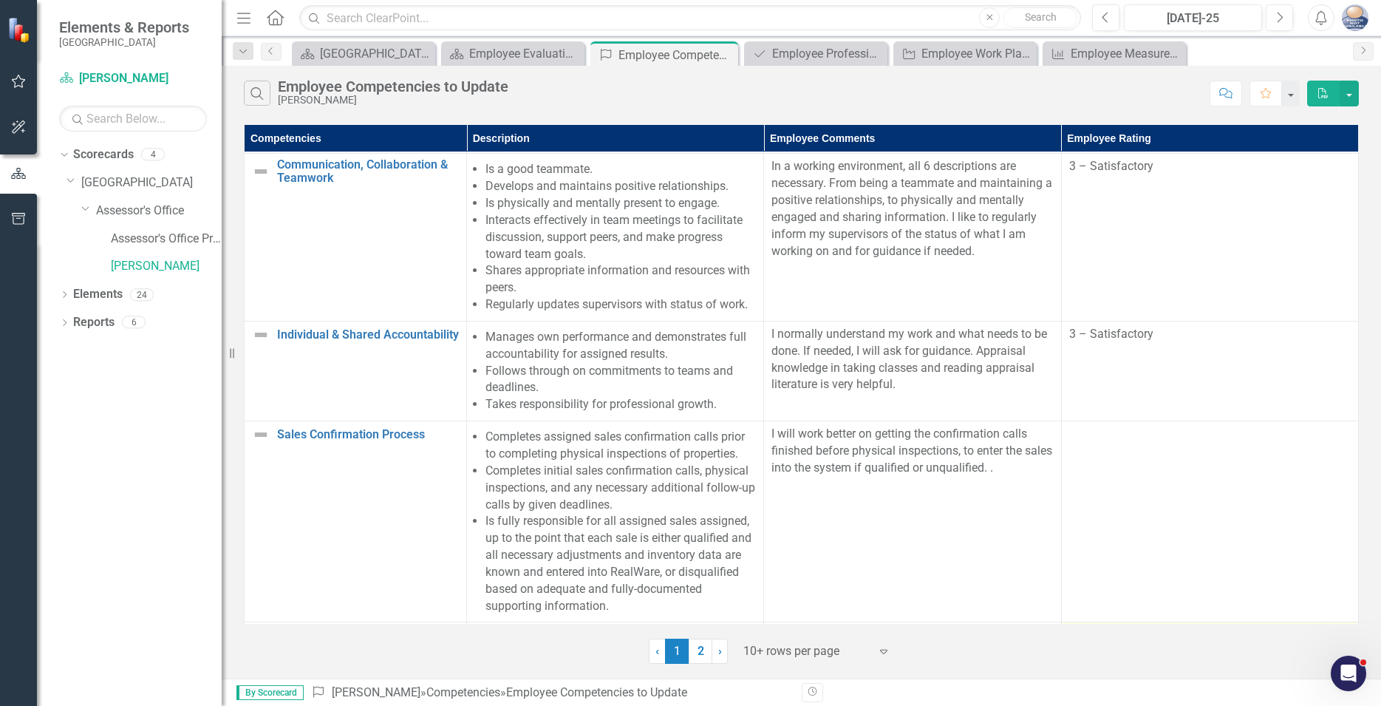
scroll to position [319, 0]
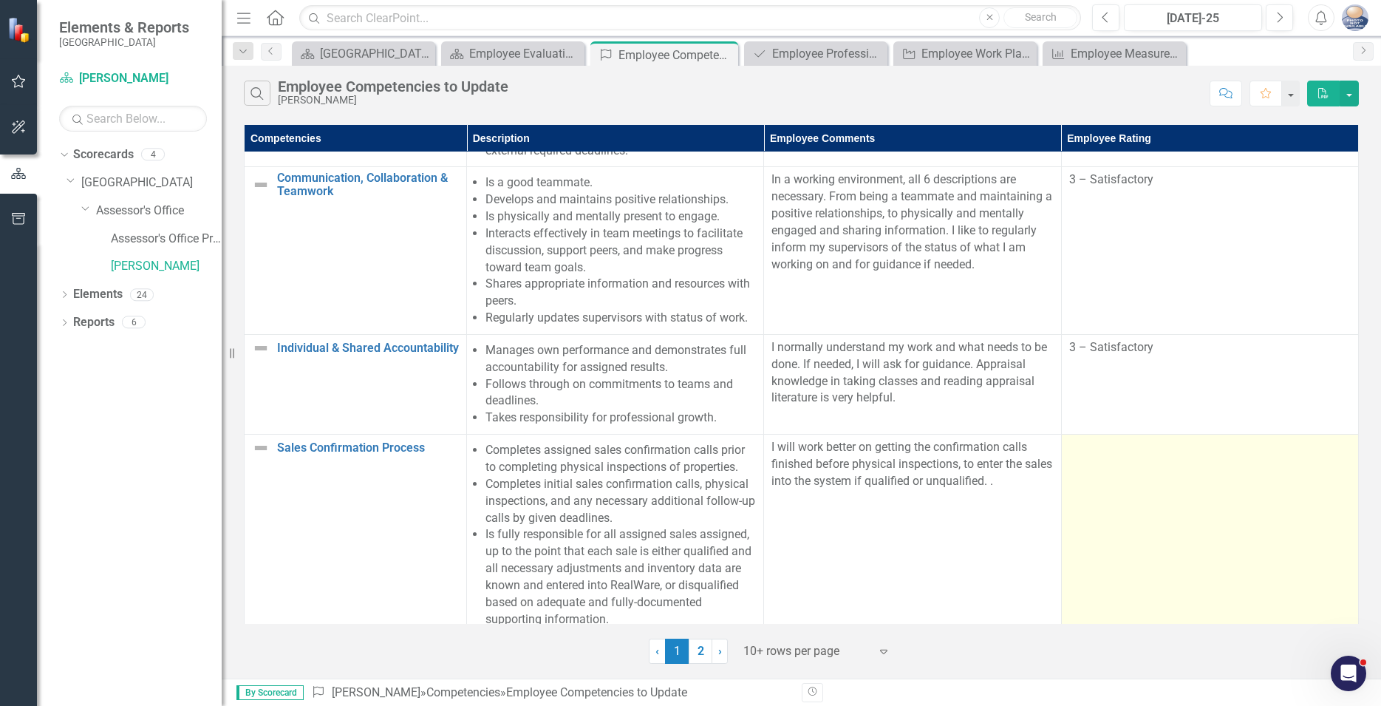
click at [1214, 468] on td at bounding box center [1209, 535] width 297 height 201
click at [1216, 457] on div at bounding box center [1210, 448] width 282 height 18
click at [1217, 453] on div at bounding box center [1210, 448] width 282 height 18
click at [1087, 455] on div at bounding box center [1210, 448] width 282 height 18
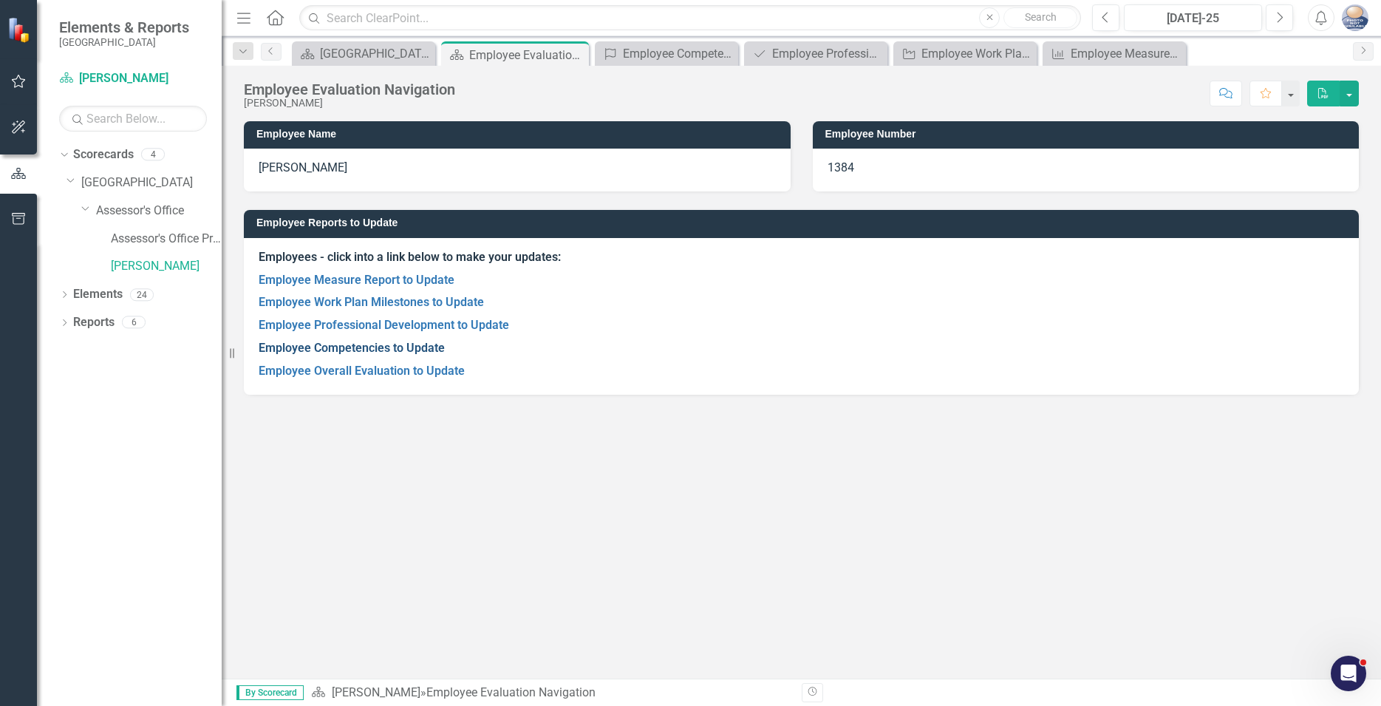
click at [335, 346] on link "Employee Competencies to Update" at bounding box center [352, 348] width 186 height 14
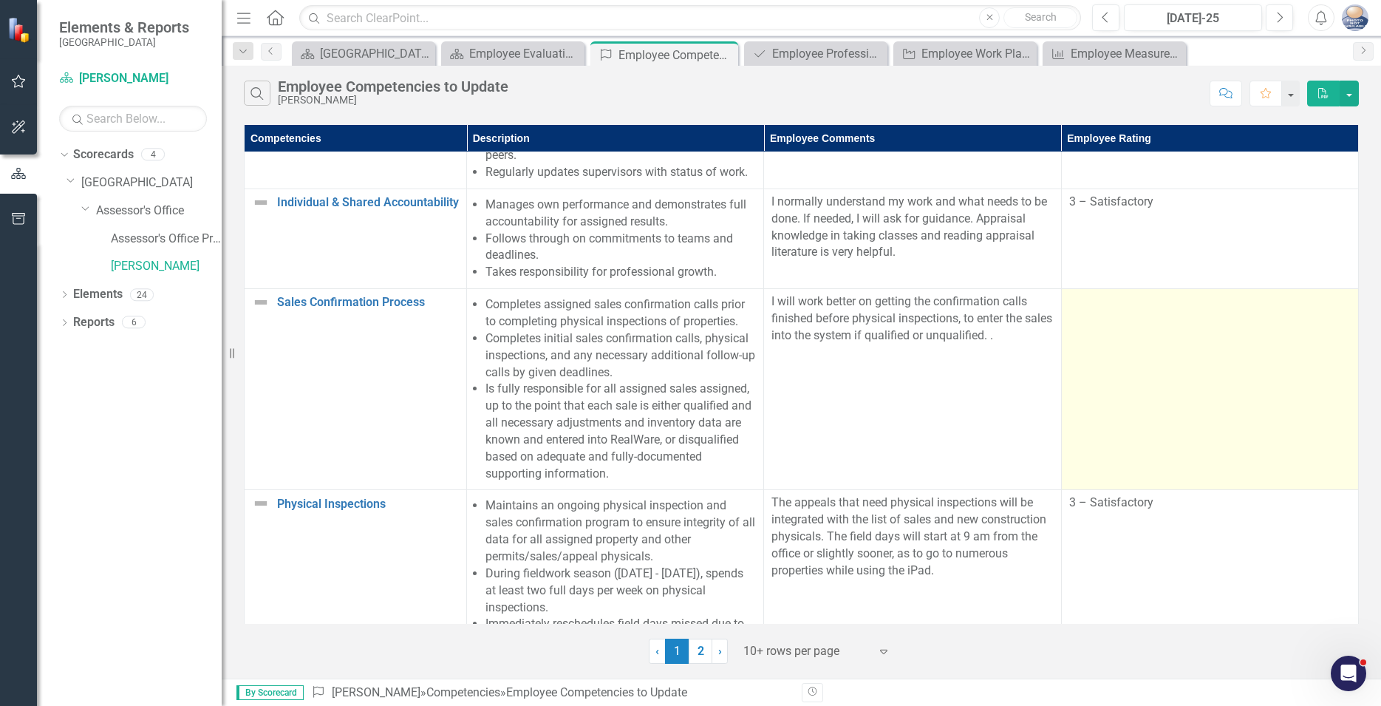
scroll to position [506, 0]
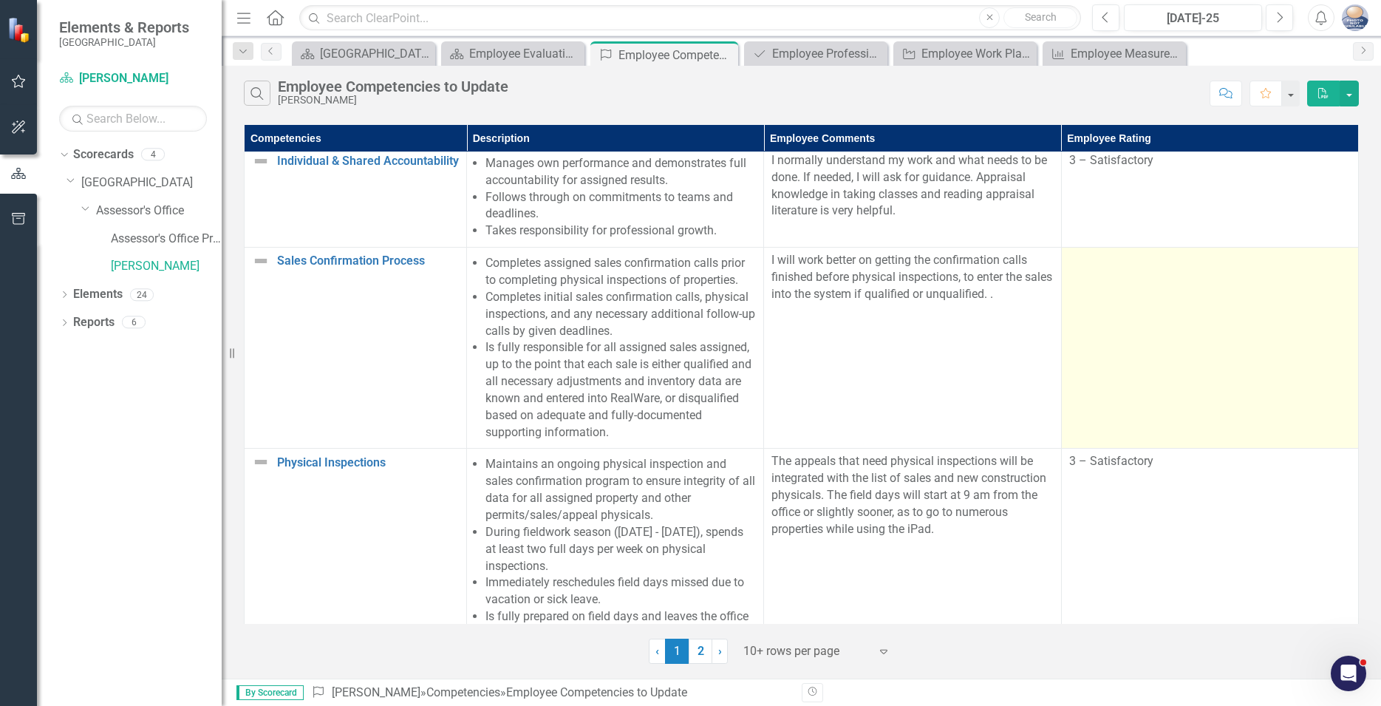
click at [1108, 267] on div at bounding box center [1210, 261] width 282 height 18
click at [1106, 305] on td at bounding box center [1209, 348] width 297 height 201
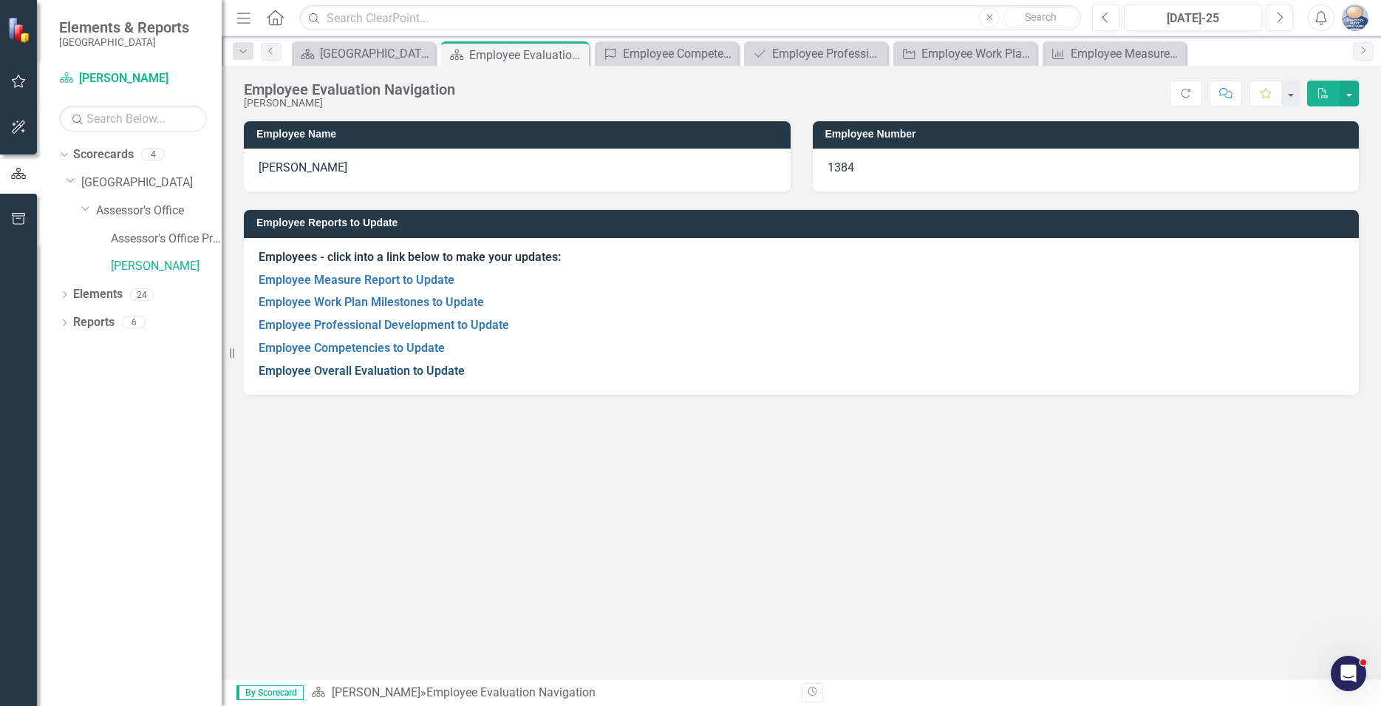
click at [323, 372] on link "Employee Overall Evaluation to Update" at bounding box center [362, 371] width 206 height 14
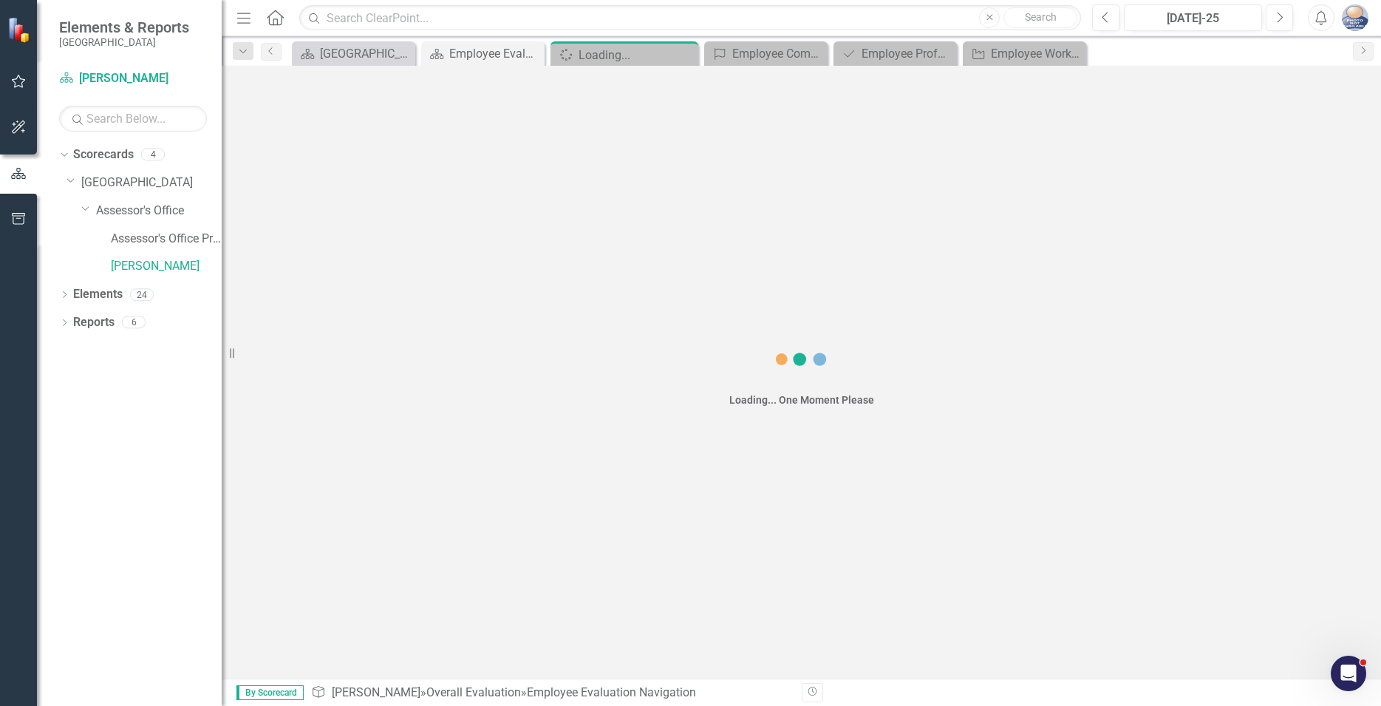
click at [323, 372] on div "Loading... One Moment Please" at bounding box center [802, 372] width 1160 height 613
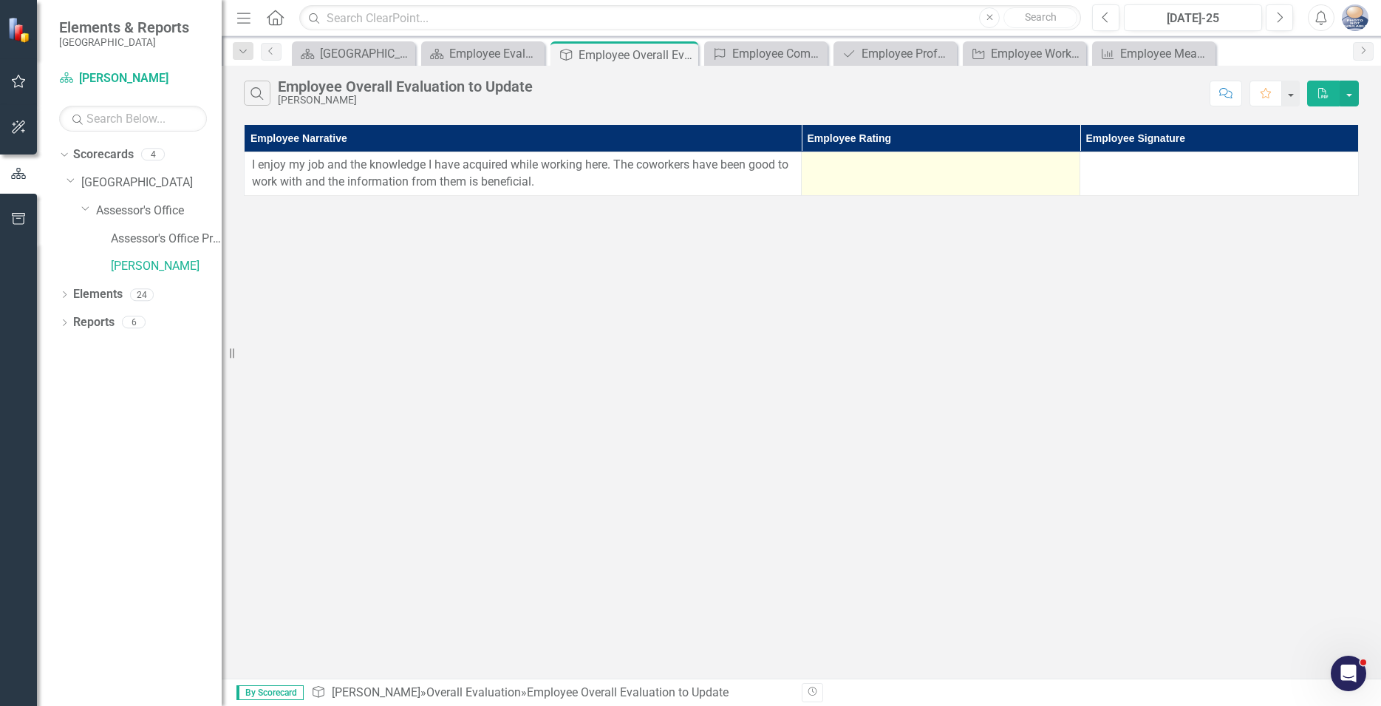
click at [856, 167] on div at bounding box center [940, 166] width 263 height 18
click at [1043, 162] on div at bounding box center [940, 166] width 263 height 18
click at [1060, 161] on div at bounding box center [940, 166] width 263 height 18
click at [814, 156] on td at bounding box center [941, 174] width 279 height 44
click at [841, 164] on div at bounding box center [940, 166] width 263 height 18
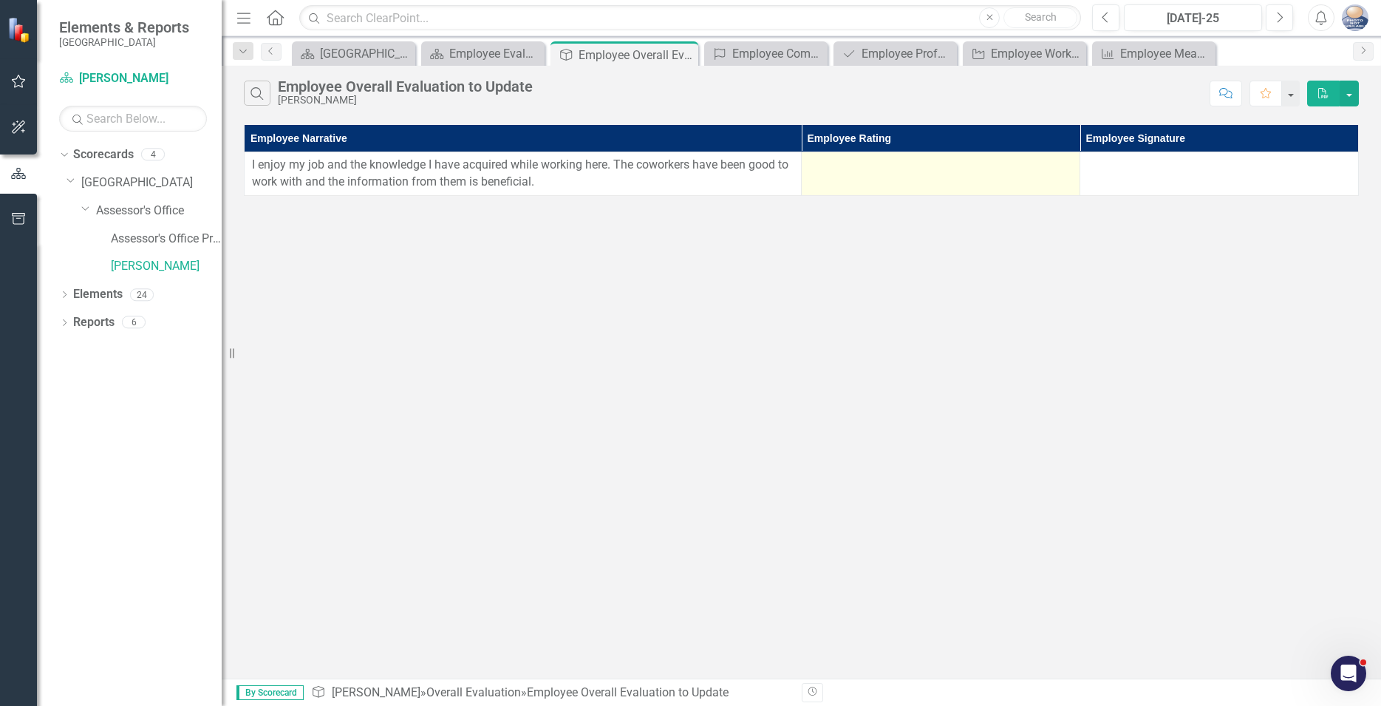
click at [841, 165] on div at bounding box center [940, 166] width 263 height 18
click at [1035, 162] on div at bounding box center [940, 166] width 263 height 18
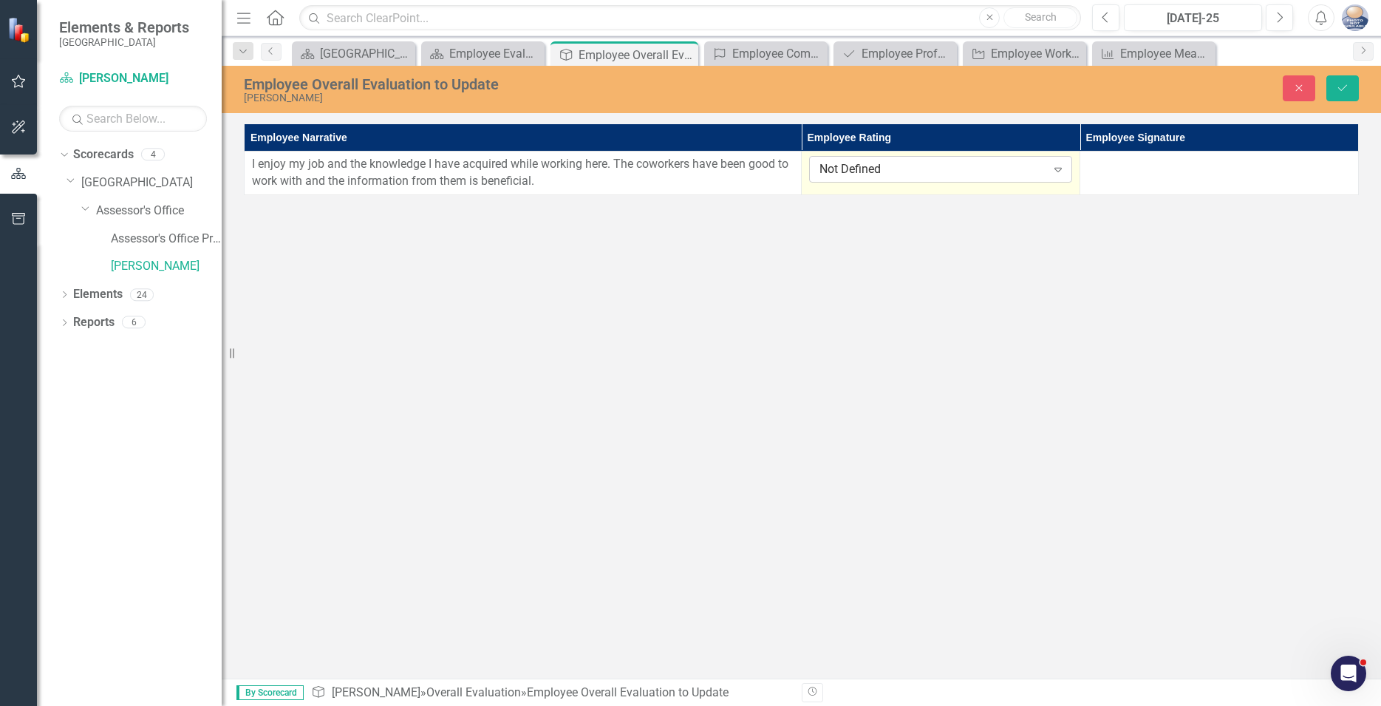
click at [1058, 166] on icon "Expand" at bounding box center [1058, 169] width 15 height 12
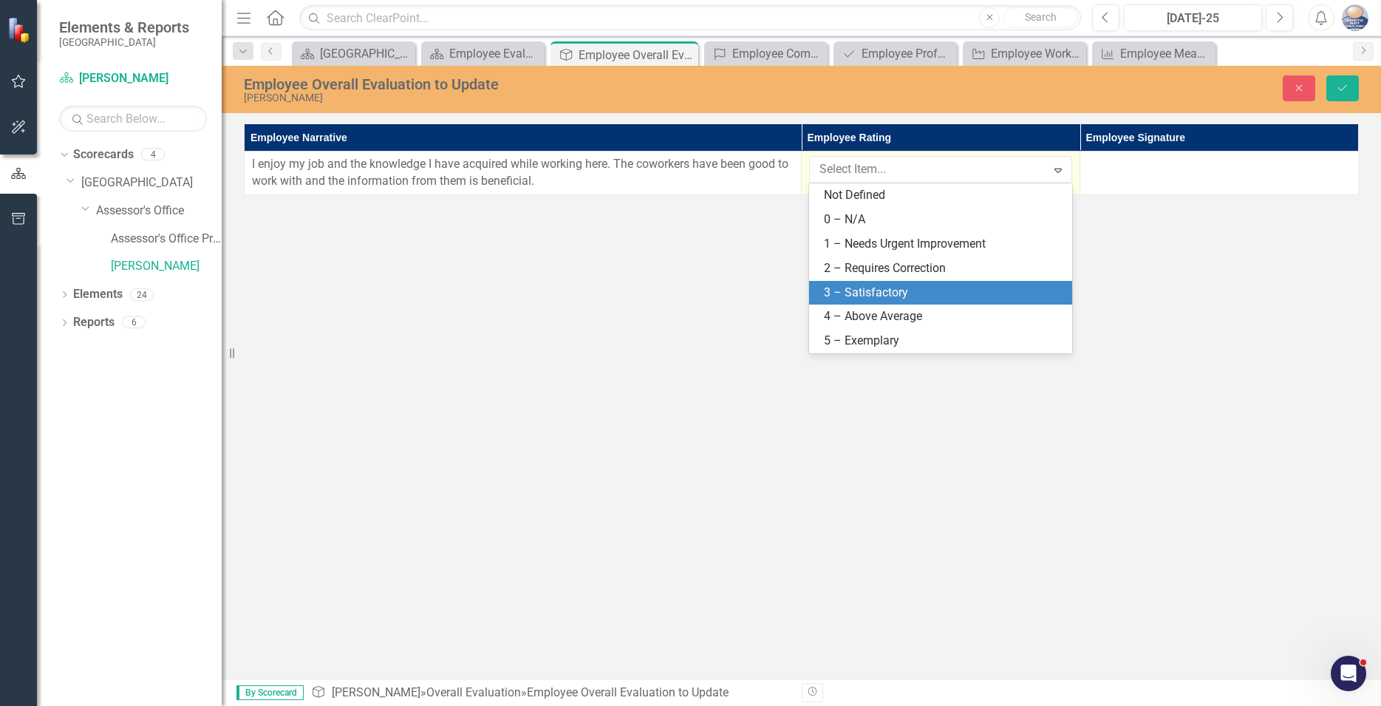
click at [881, 288] on div "3 – Satisfactory" at bounding box center [943, 293] width 239 height 17
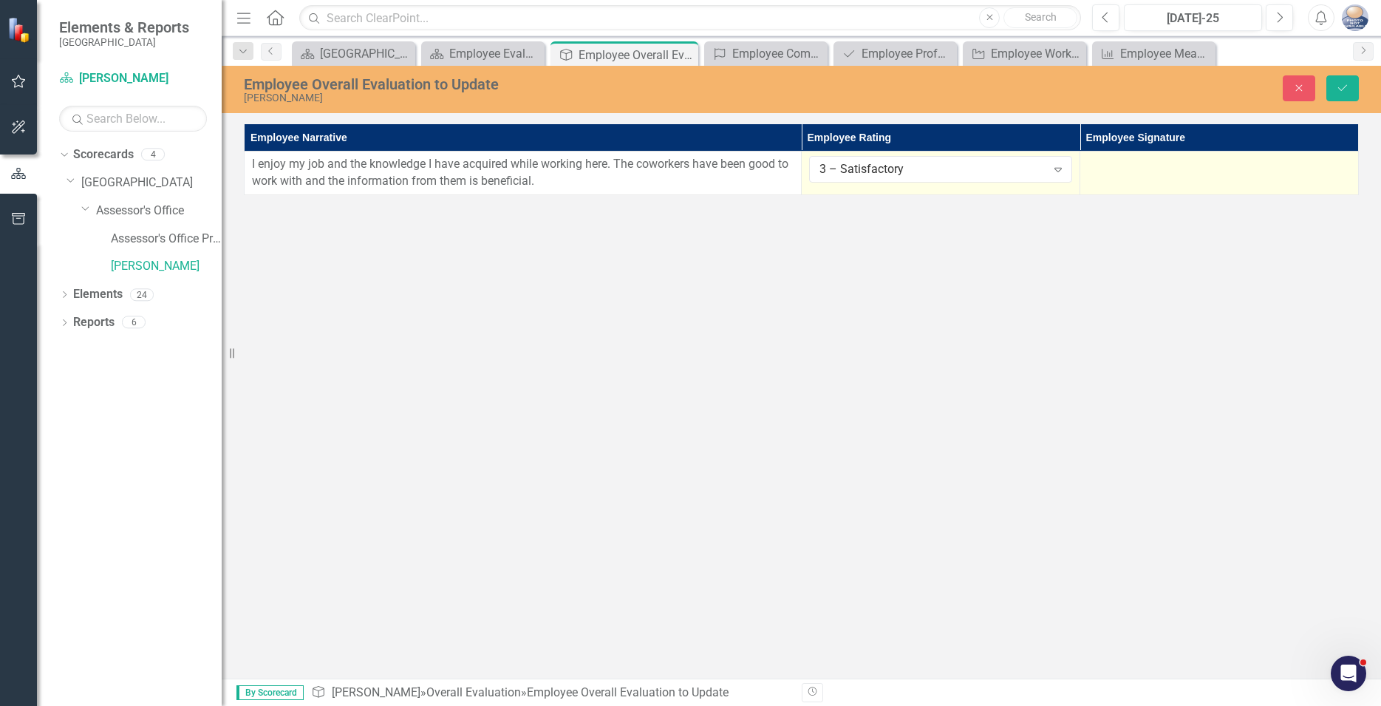
drag, startPoint x: 1154, startPoint y: 163, endPoint x: 1173, endPoint y: 162, distance: 18.5
click at [1155, 163] on div at bounding box center [1219, 165] width 263 height 18
click at [1264, 167] on div at bounding box center [1219, 165] width 263 height 18
click at [1138, 176] on td at bounding box center [1220, 174] width 279 height 44
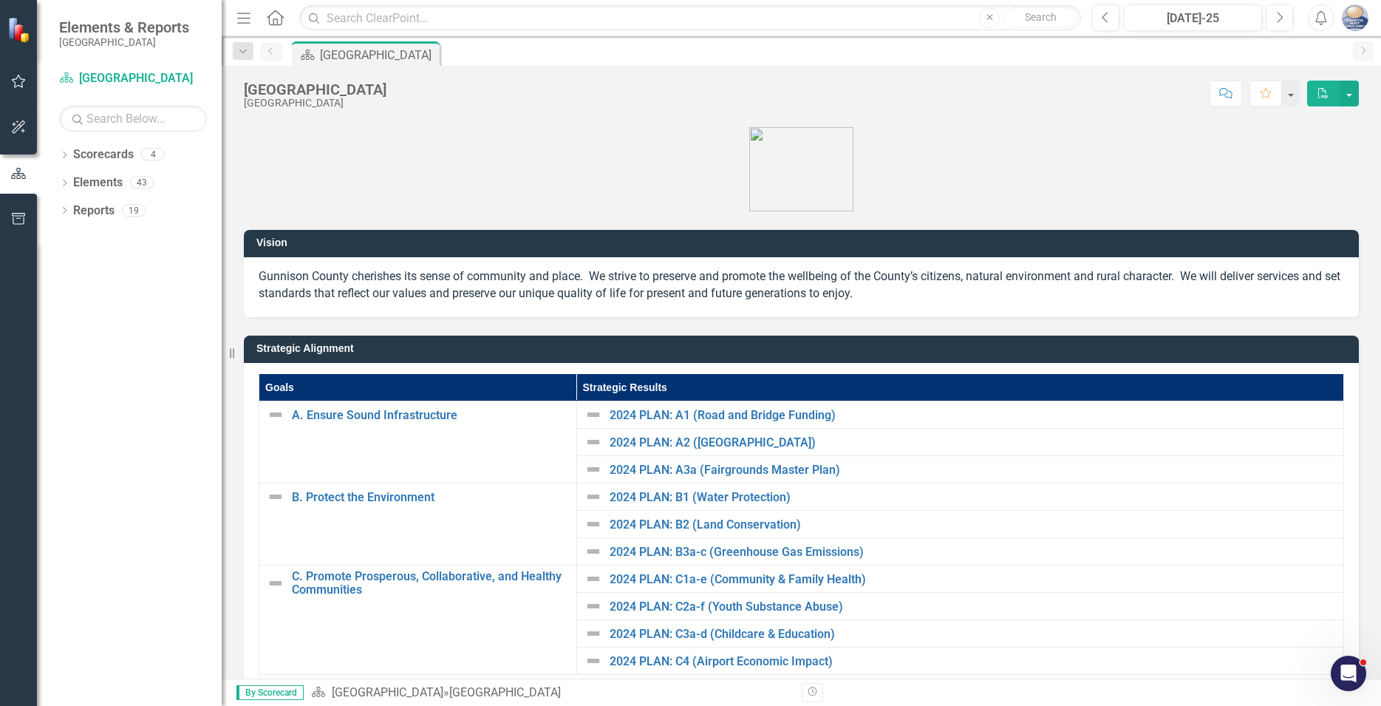
click at [117, 319] on div "Dropdown Scorecards 4 Dropdown Gunnison County Dropdown Assessor's Office Asses…" at bounding box center [129, 424] width 185 height 563
click at [67, 153] on icon "Dropdown" at bounding box center [64, 156] width 10 height 8
click at [71, 182] on icon "Dropdown" at bounding box center [72, 181] width 11 height 9
click at [89, 209] on icon "Dropdown" at bounding box center [86, 209] width 11 height 9
click at [135, 271] on link "[PERSON_NAME]" at bounding box center [166, 266] width 111 height 17
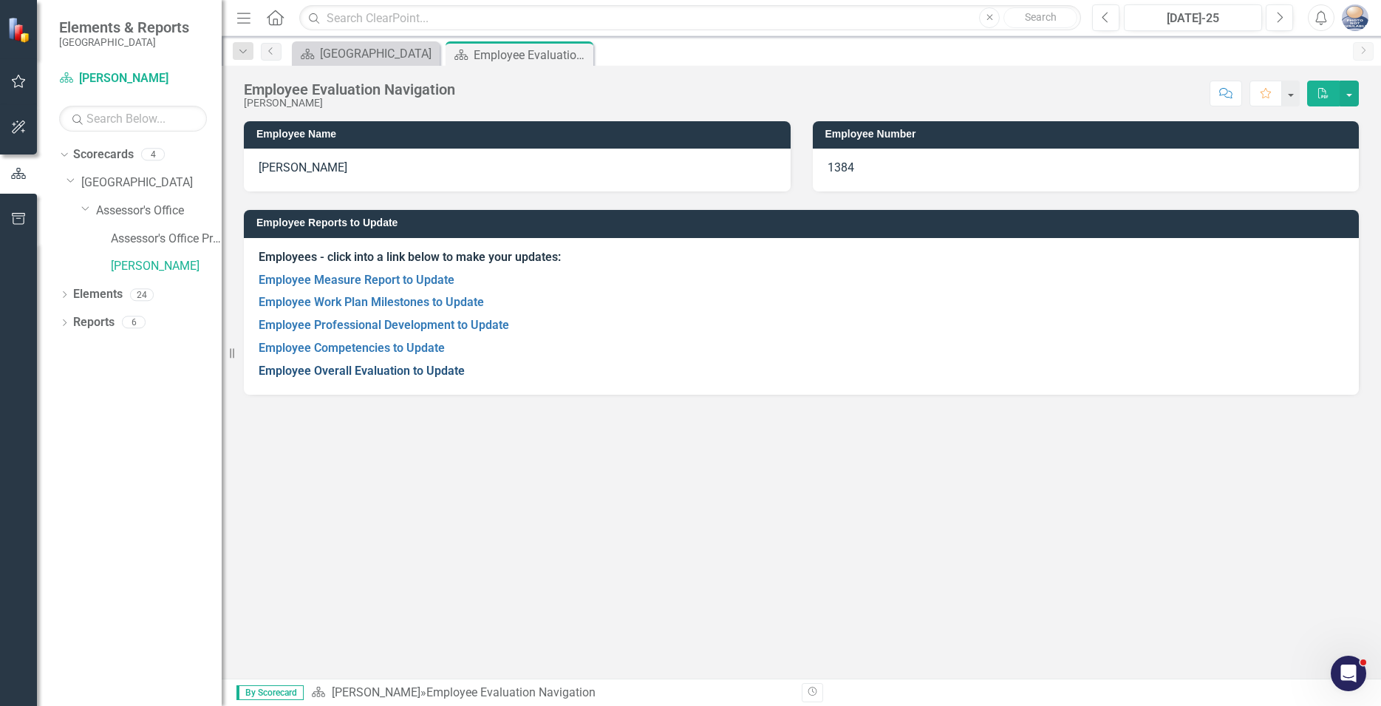
click at [344, 372] on link "Employee Overall Evaluation to Update" at bounding box center [362, 371] width 206 height 14
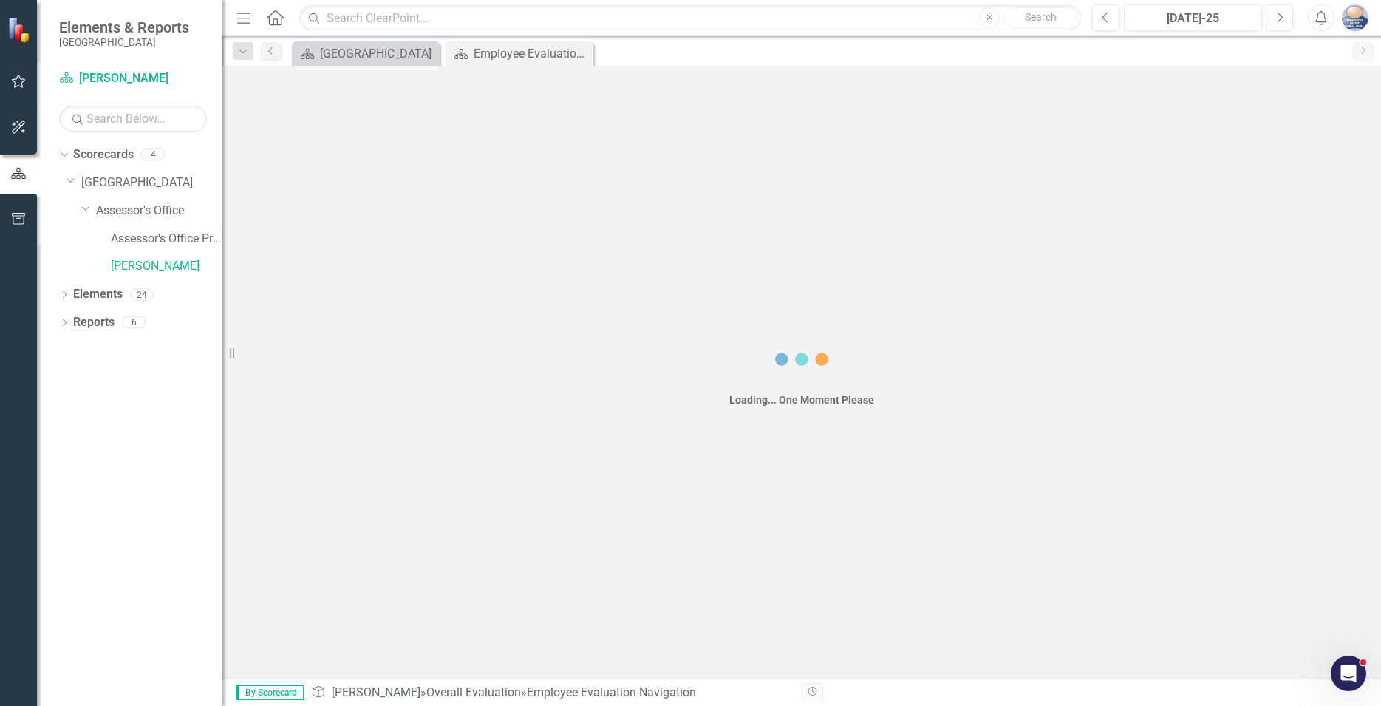
click at [344, 372] on div "Loading... One Moment Please" at bounding box center [802, 372] width 1160 height 613
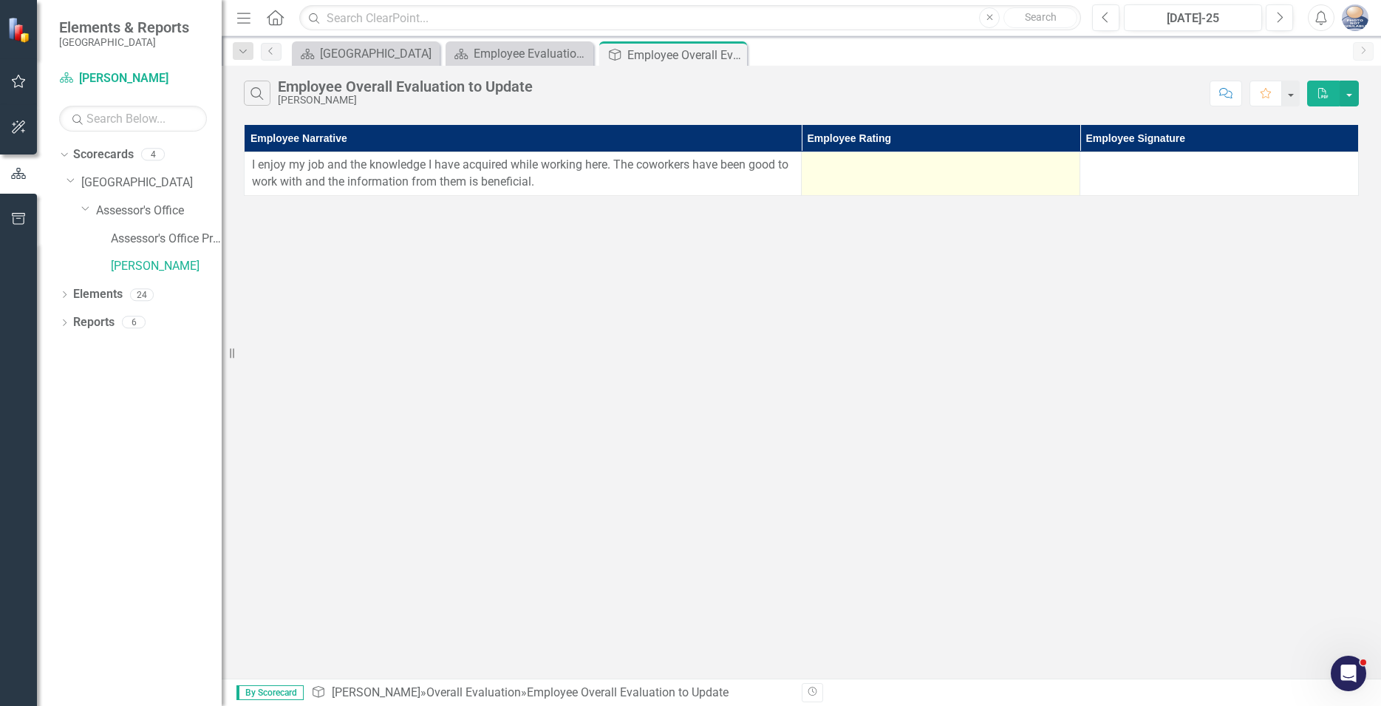
click at [857, 166] on div at bounding box center [940, 166] width 263 height 18
click at [932, 158] on div at bounding box center [940, 166] width 263 height 18
click at [1031, 164] on div at bounding box center [940, 166] width 263 height 18
click at [1033, 165] on div at bounding box center [940, 166] width 263 height 18
click at [1072, 163] on div at bounding box center [940, 166] width 263 height 18
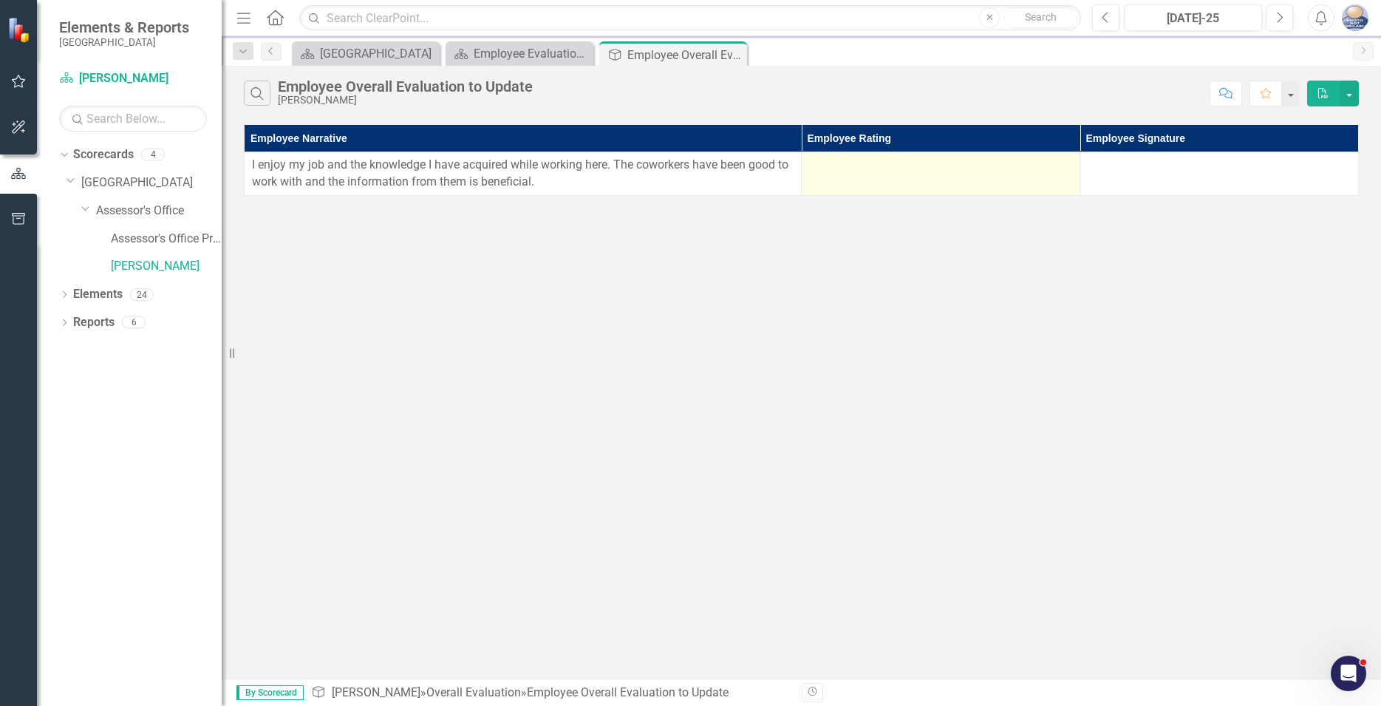
click at [1072, 163] on div at bounding box center [940, 166] width 263 height 18
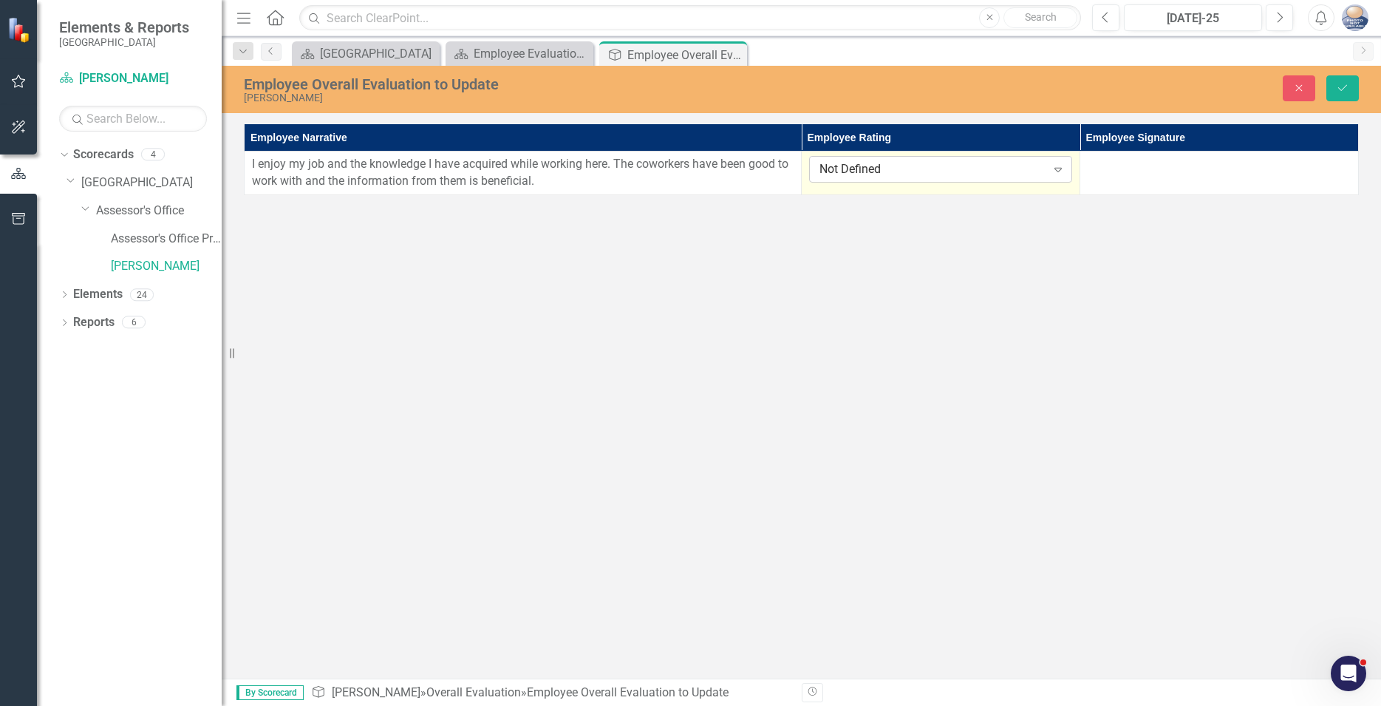
click at [1062, 169] on icon "Expand" at bounding box center [1058, 169] width 15 height 12
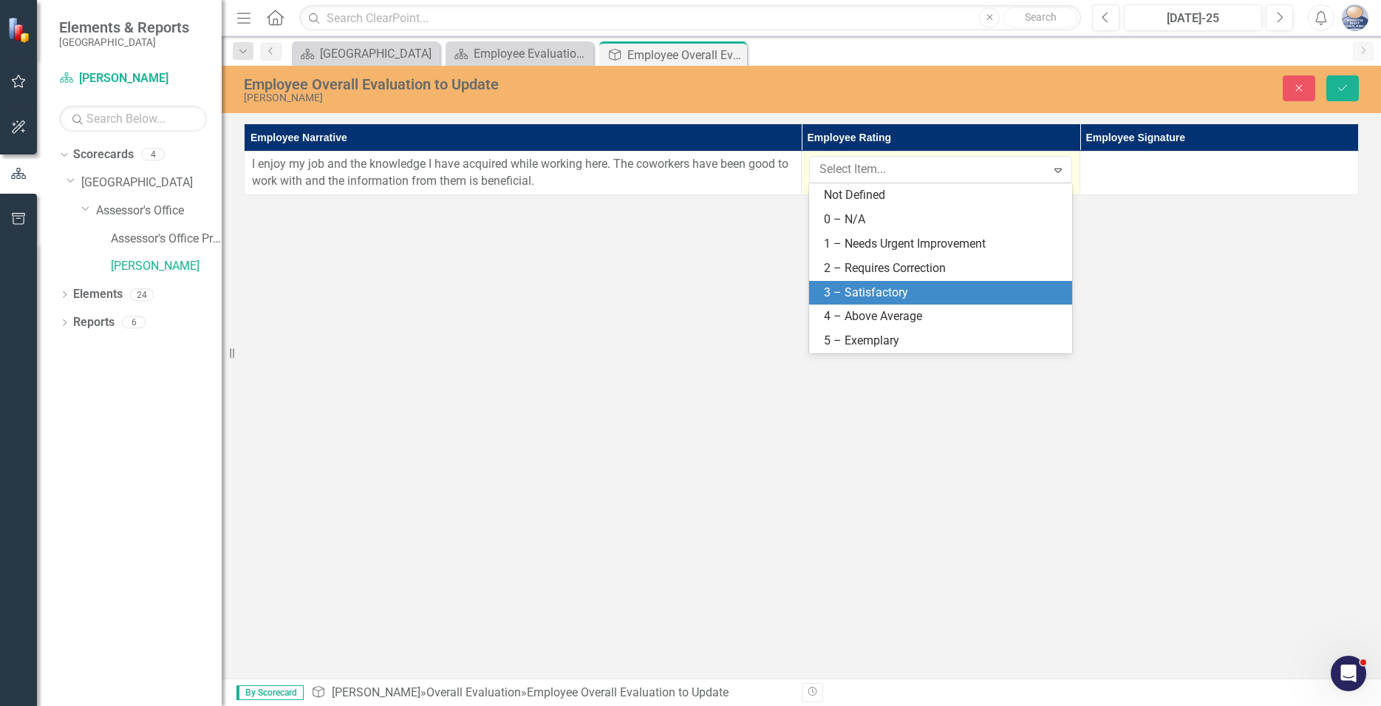
click at [877, 289] on div "3 – Satisfactory" at bounding box center [943, 293] width 239 height 17
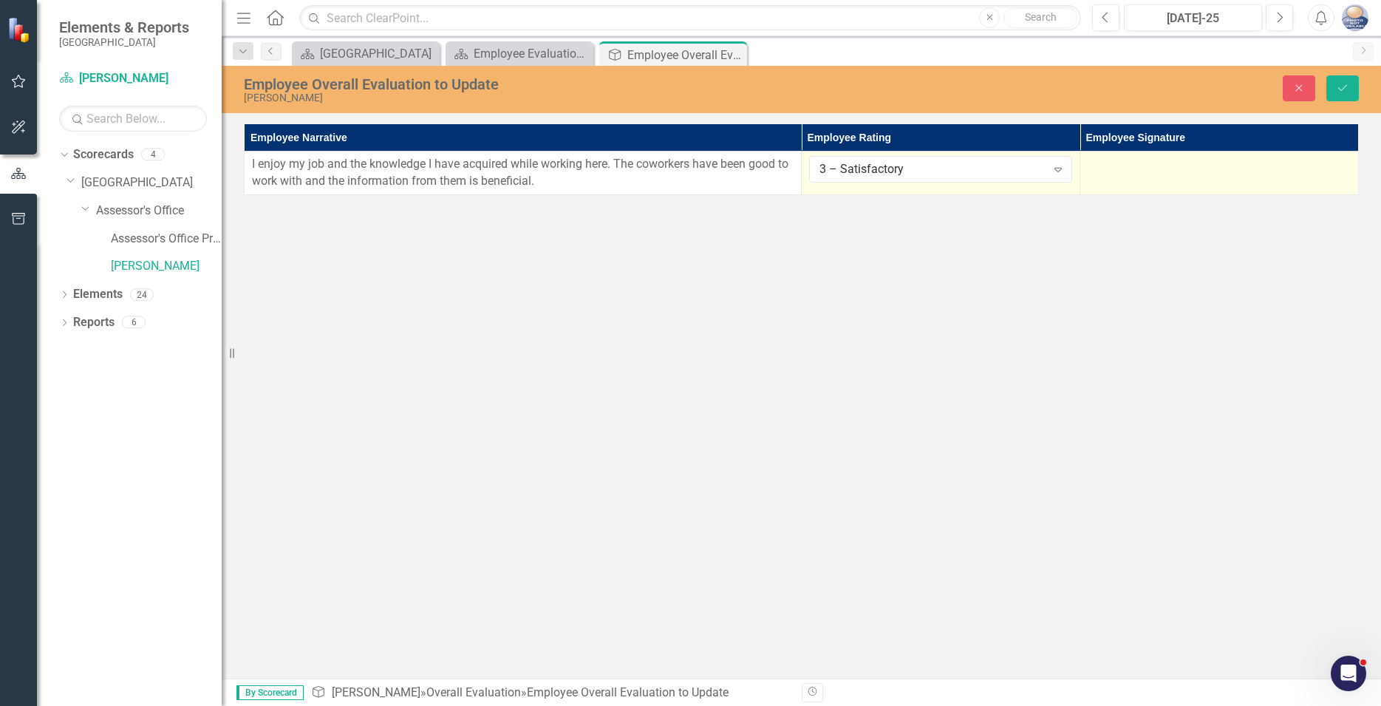
click at [1113, 174] on td at bounding box center [1220, 174] width 279 height 44
click at [1191, 164] on div at bounding box center [1219, 165] width 263 height 18
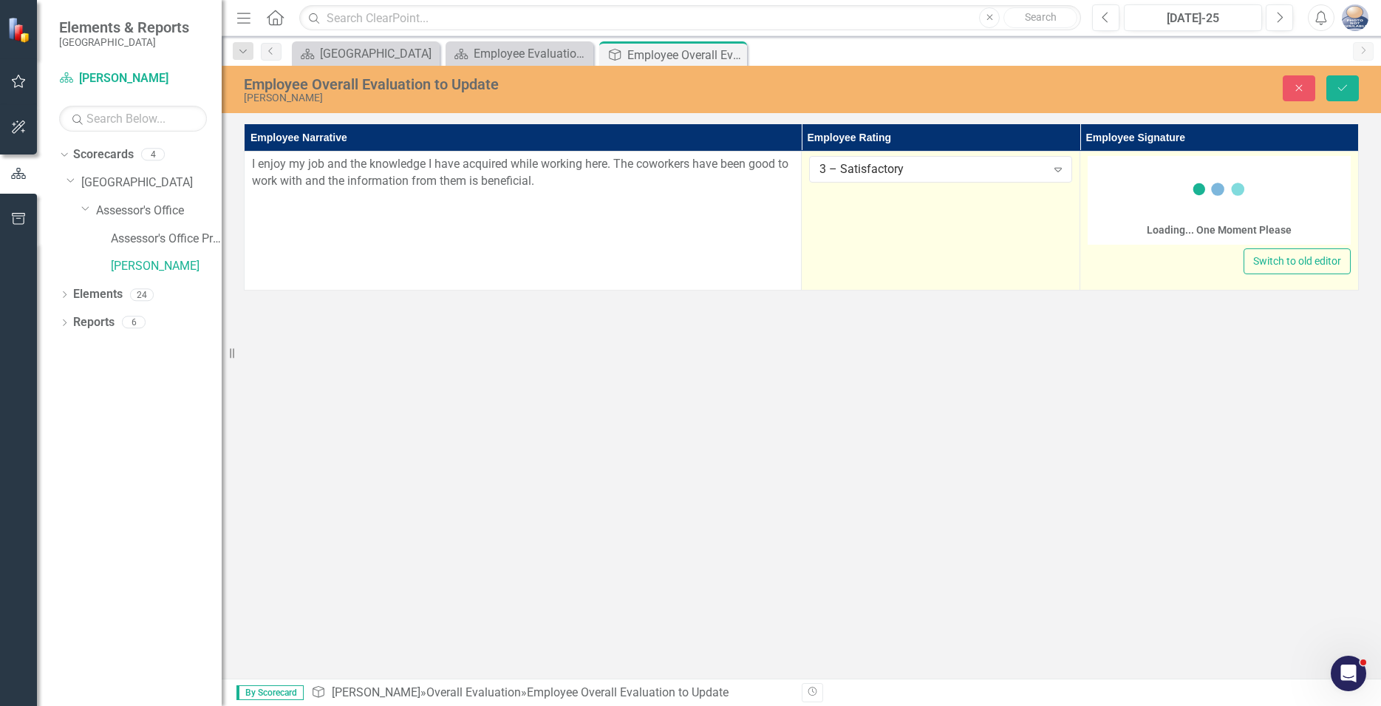
click at [1191, 164] on icon at bounding box center [1219, 189] width 59 height 59
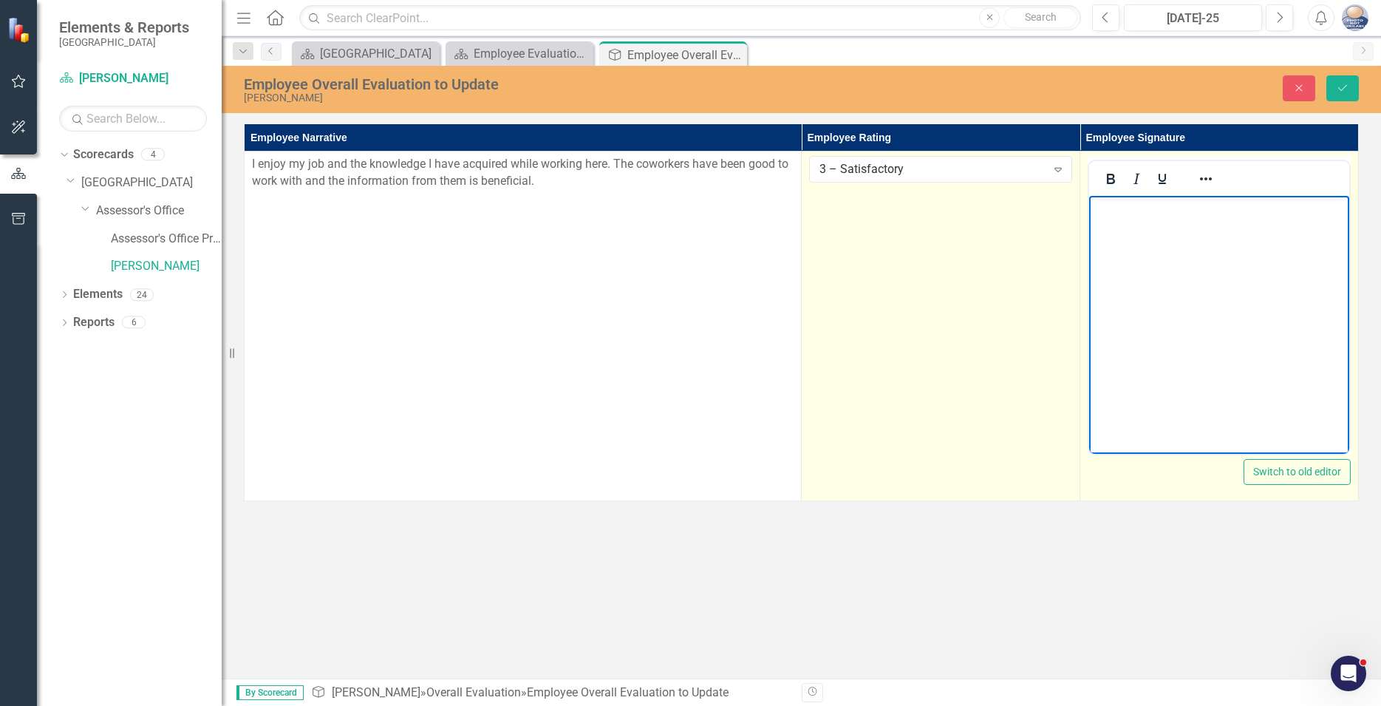
click at [1107, 228] on body "Rich Text Area. Press ALT-0 for help." at bounding box center [1219, 307] width 260 height 222
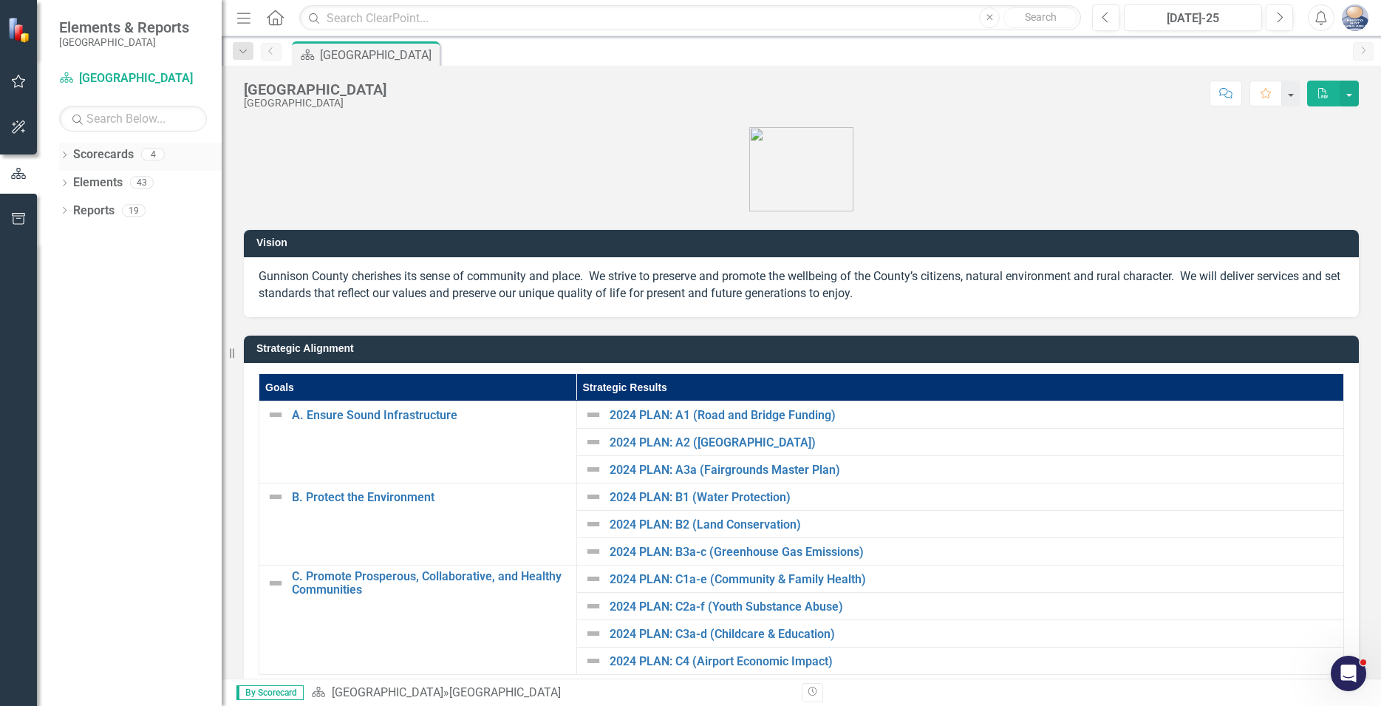
click at [64, 153] on icon at bounding box center [65, 155] width 4 height 7
click at [76, 181] on icon "Dropdown" at bounding box center [72, 181] width 11 height 9
click at [93, 212] on div "Dropdown" at bounding box center [88, 211] width 15 height 13
click at [137, 263] on link "[PERSON_NAME]" at bounding box center [166, 266] width 111 height 17
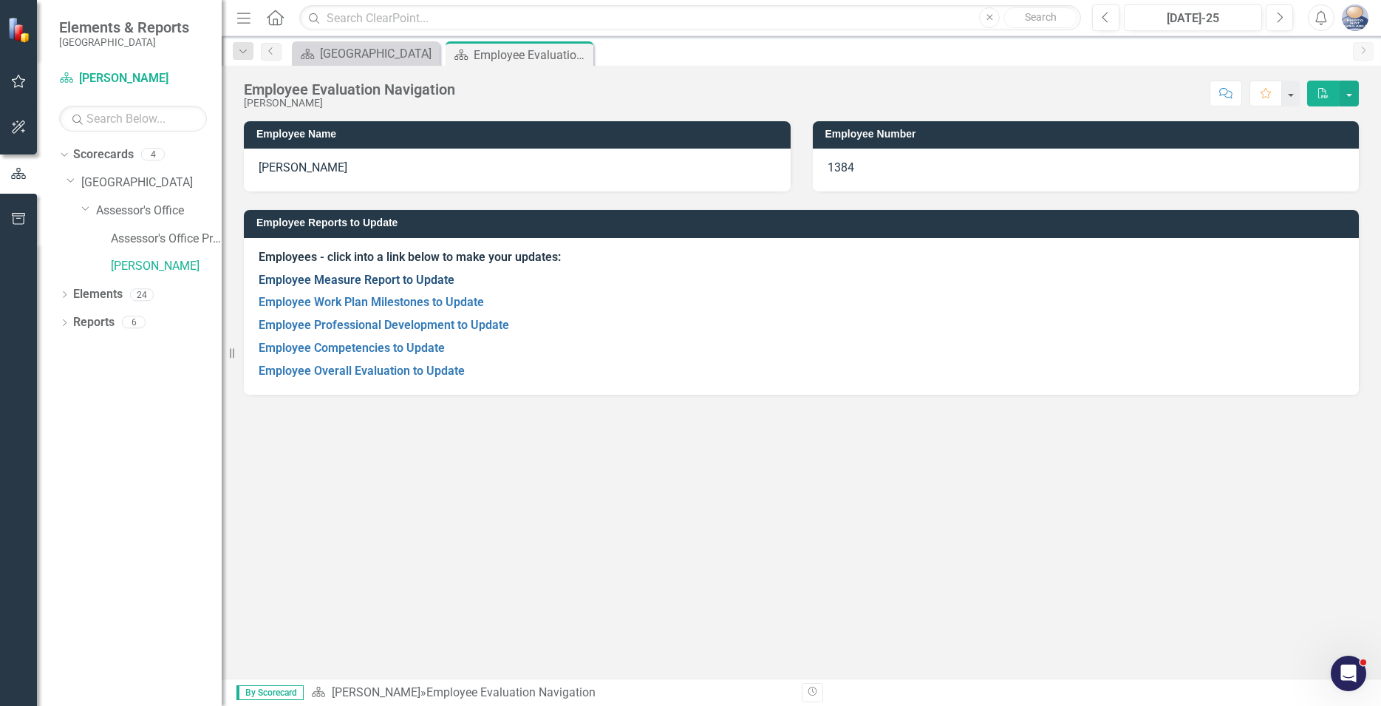
click at [338, 279] on link "Employee Measure Report to Update" at bounding box center [357, 280] width 196 height 14
click at [378, 301] on link "Employee Work Plan Milestones to Update" at bounding box center [371, 302] width 225 height 14
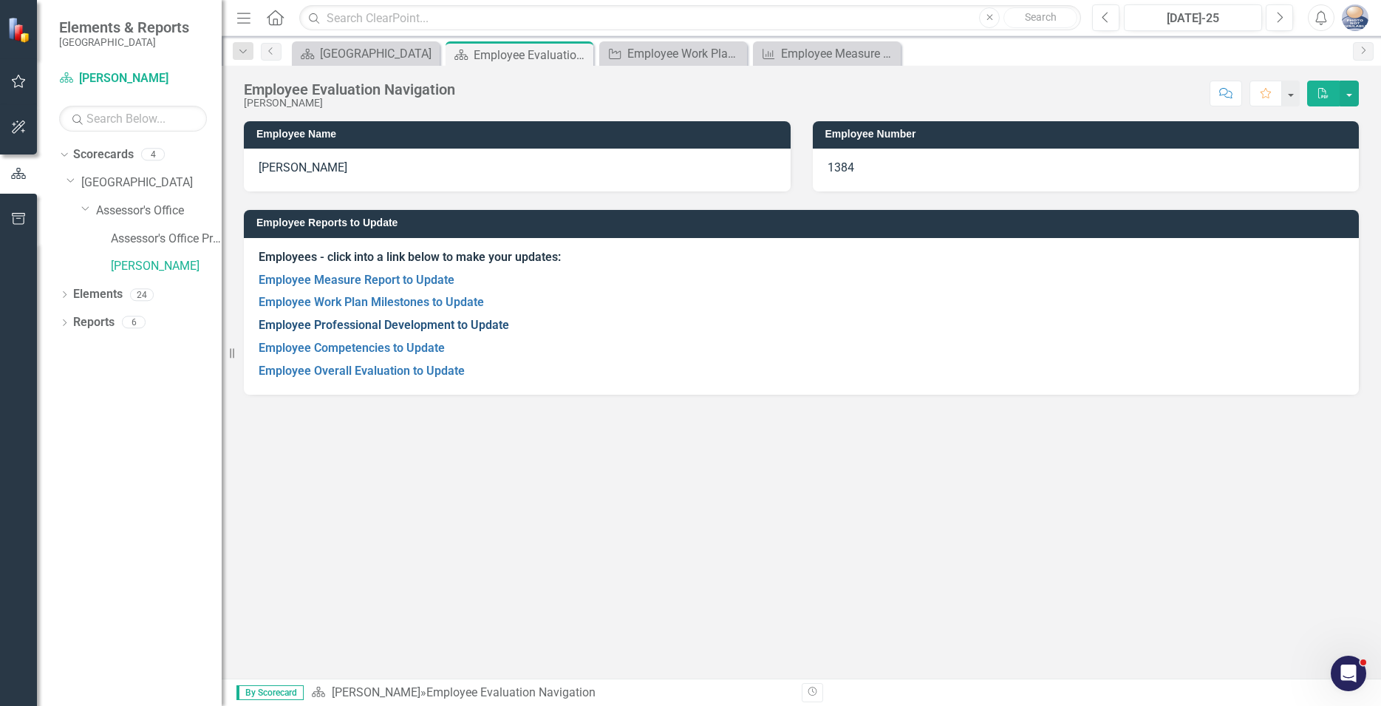
click at [406, 325] on link "Employee Professional Development to Update" at bounding box center [384, 325] width 251 height 14
click at [347, 347] on link "Employee Competencies to Update" at bounding box center [352, 348] width 186 height 14
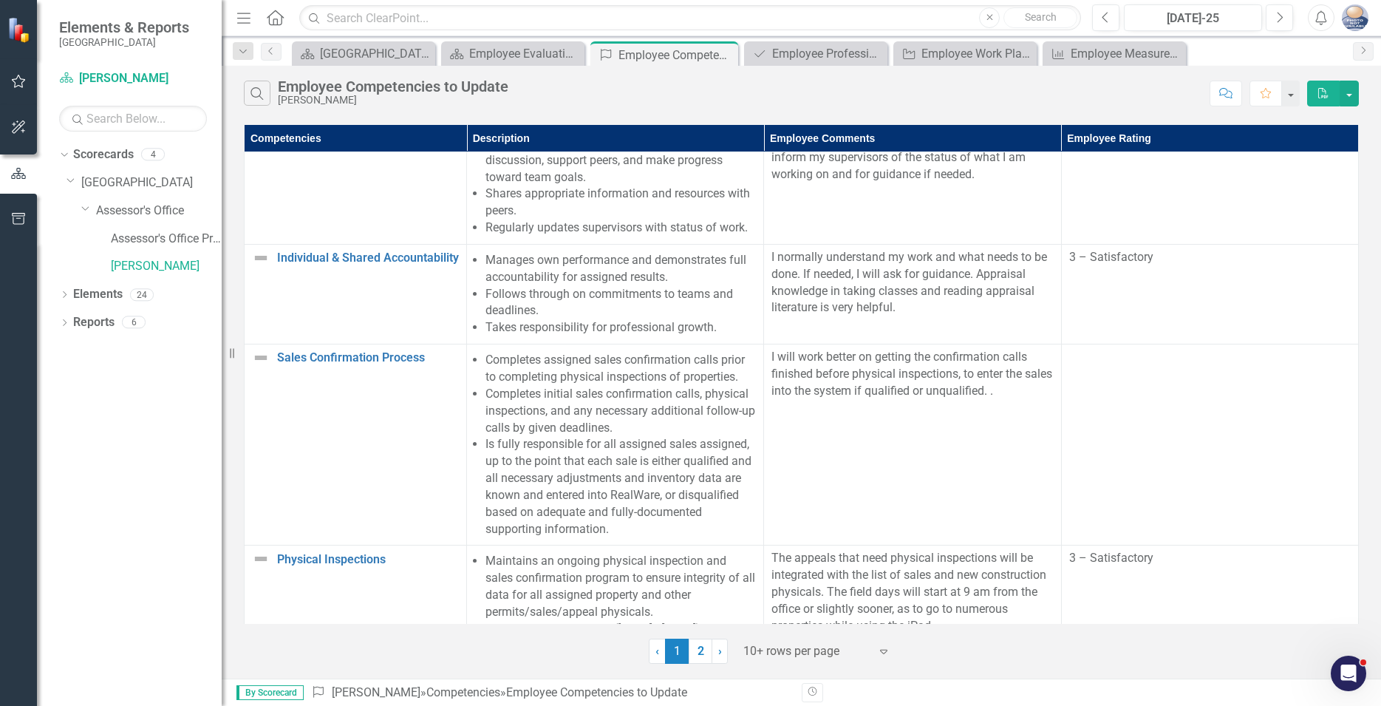
scroll to position [403, 0]
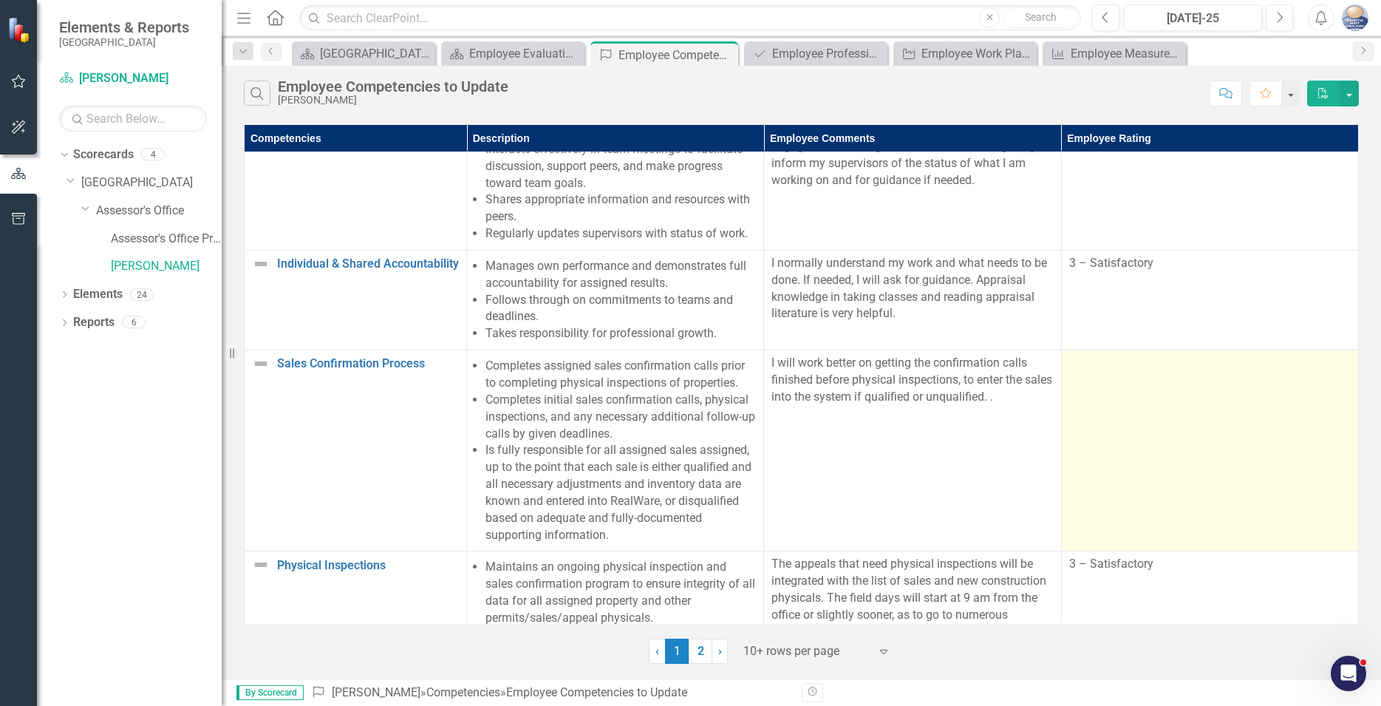
click at [1155, 371] on div at bounding box center [1210, 364] width 282 height 18
click at [1162, 369] on div at bounding box center [1210, 364] width 282 height 18
click at [1081, 372] on div at bounding box center [1210, 364] width 282 height 18
click at [1104, 401] on td at bounding box center [1209, 450] width 297 height 201
click at [1103, 387] on td at bounding box center [1209, 450] width 297 height 201
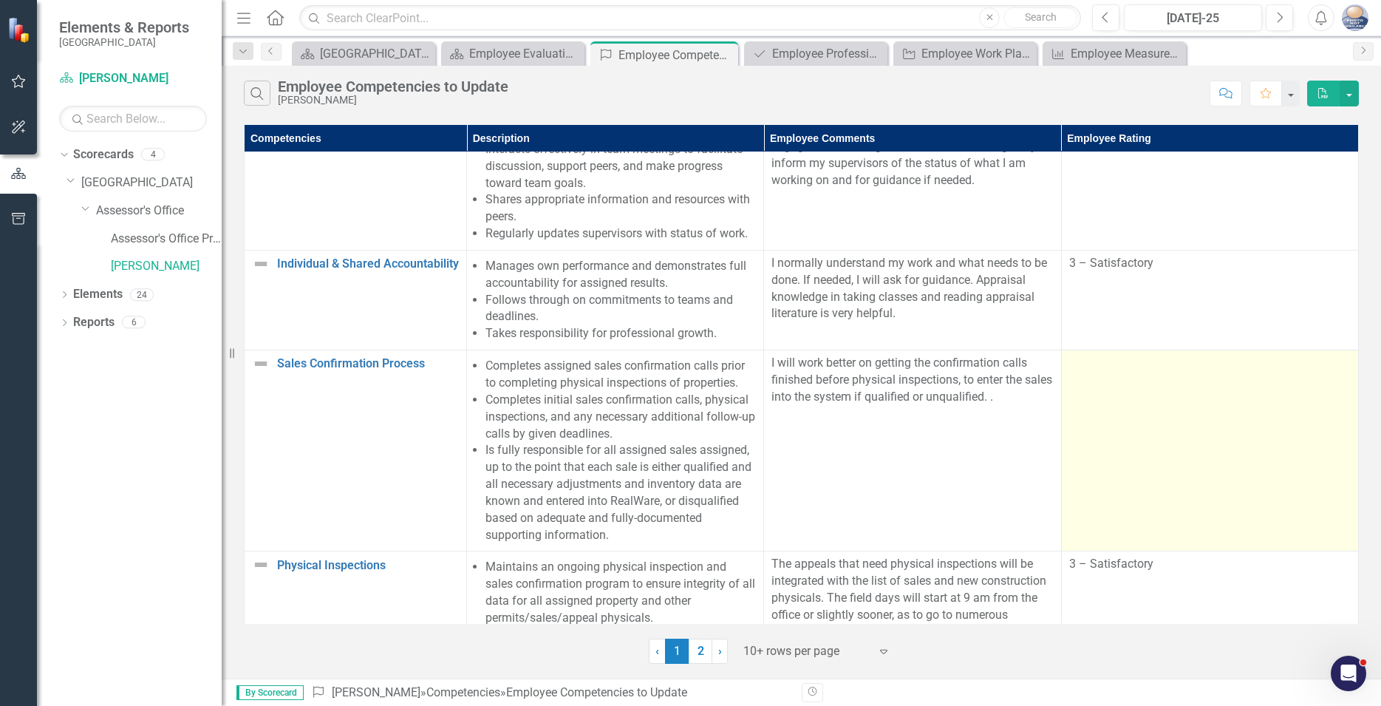
click at [1101, 372] on div at bounding box center [1210, 364] width 282 height 18
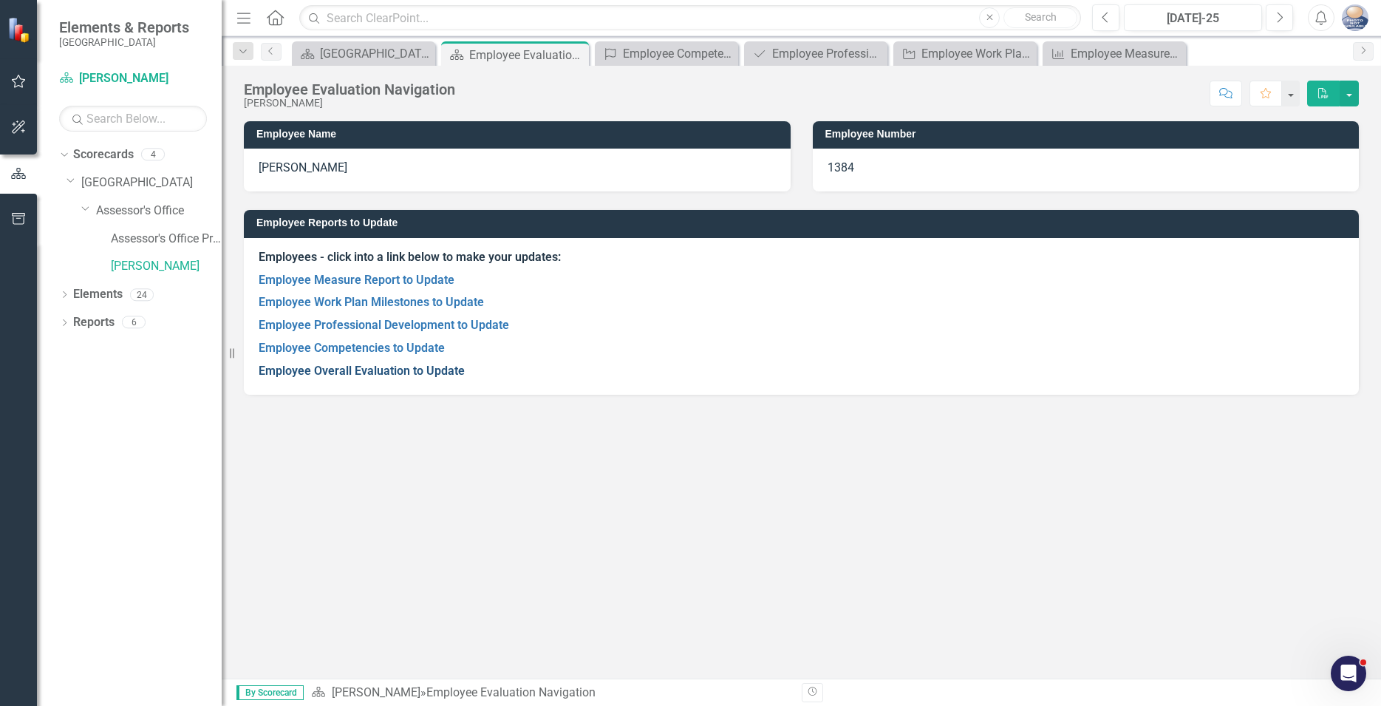
click at [362, 370] on link "Employee Overall Evaluation to Update" at bounding box center [362, 371] width 206 height 14
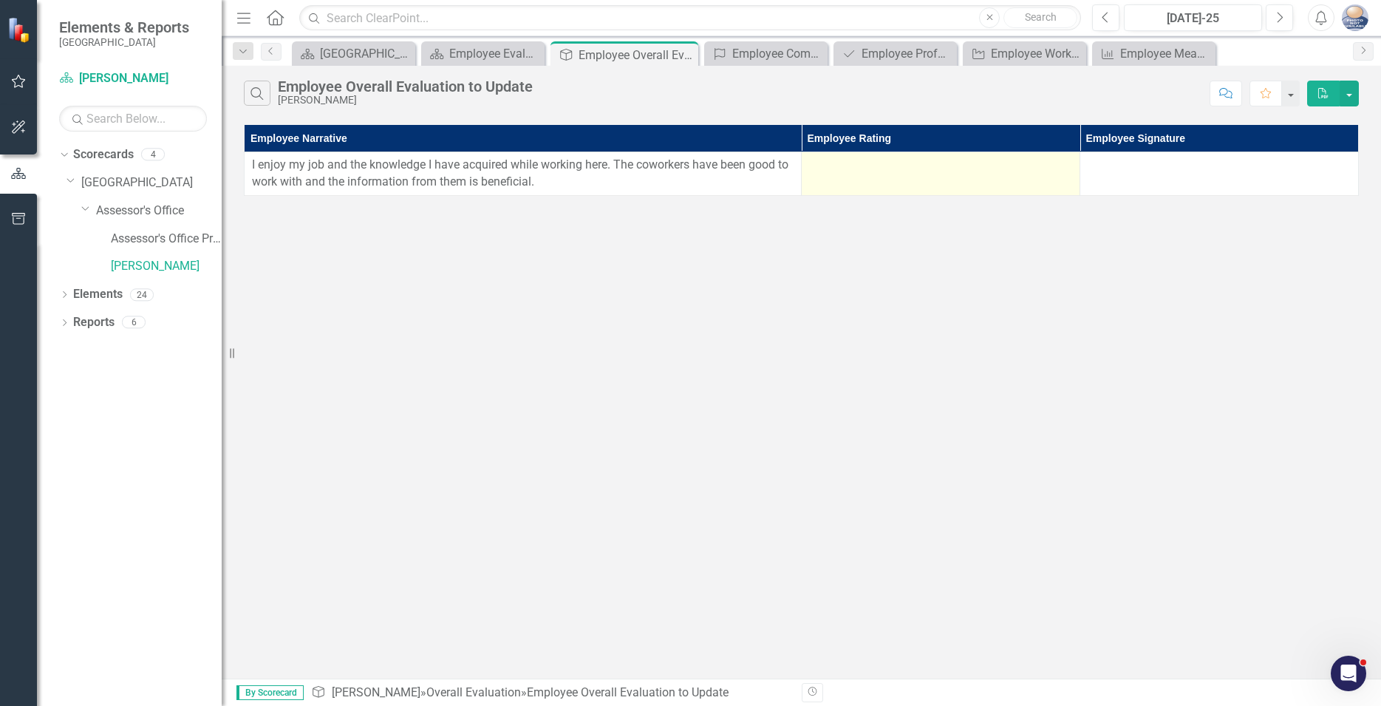
click at [859, 176] on td at bounding box center [941, 174] width 279 height 44
click at [1054, 165] on div at bounding box center [940, 166] width 263 height 18
click at [1055, 165] on div at bounding box center [940, 166] width 263 height 18
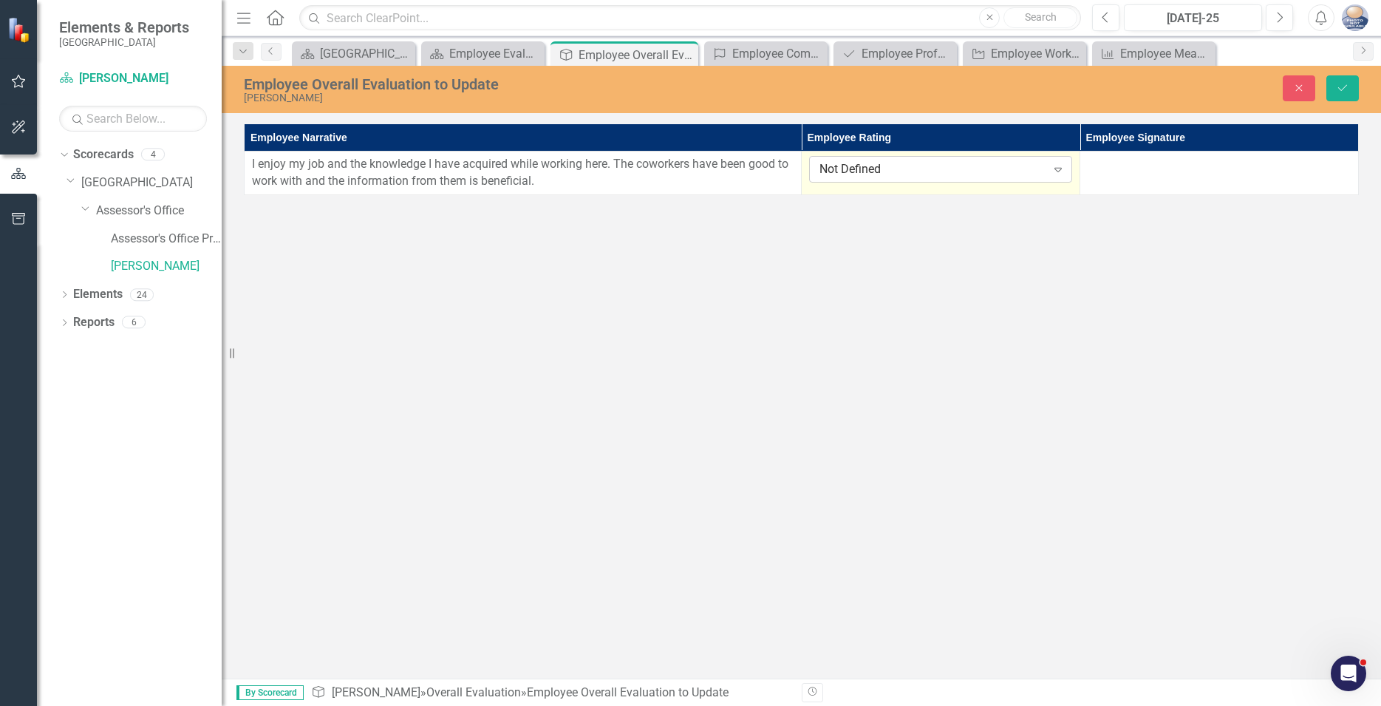
click at [1060, 170] on icon "Expand" at bounding box center [1058, 169] width 15 height 12
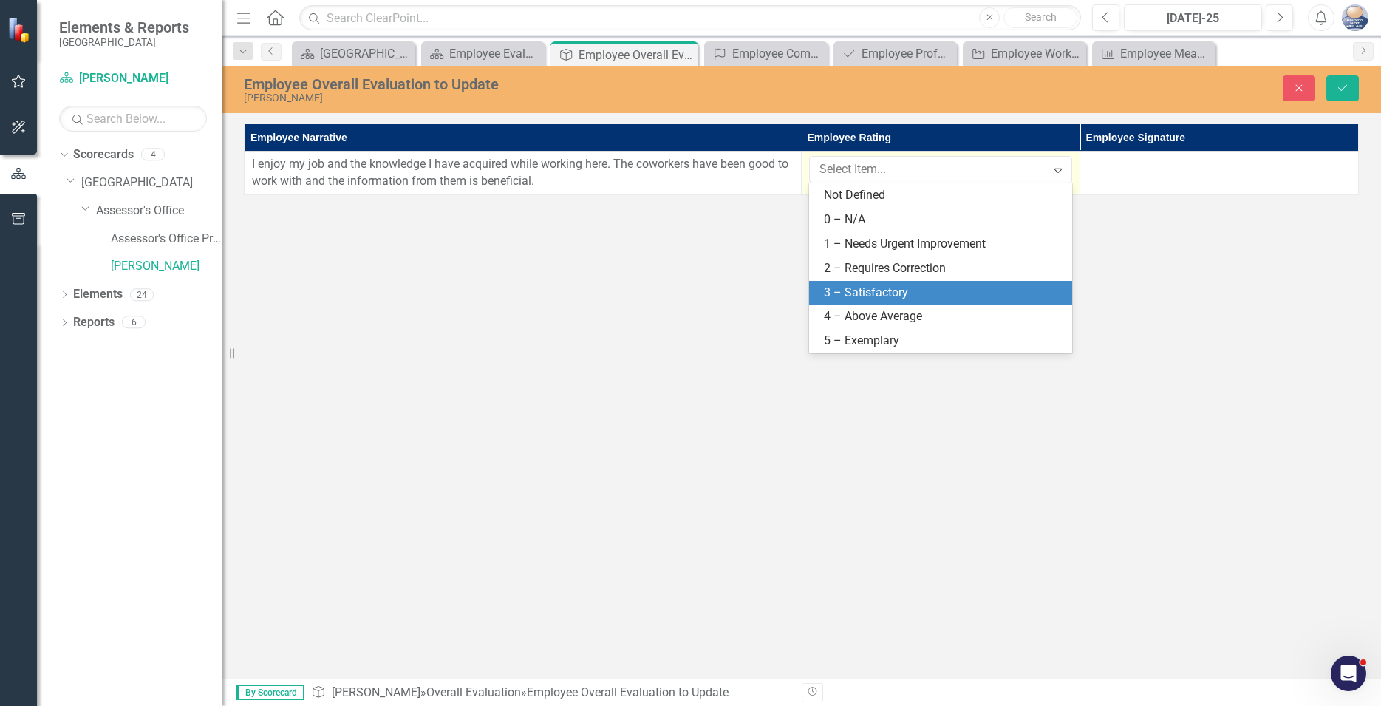
click at [864, 293] on div "3 – Satisfactory" at bounding box center [943, 293] width 239 height 17
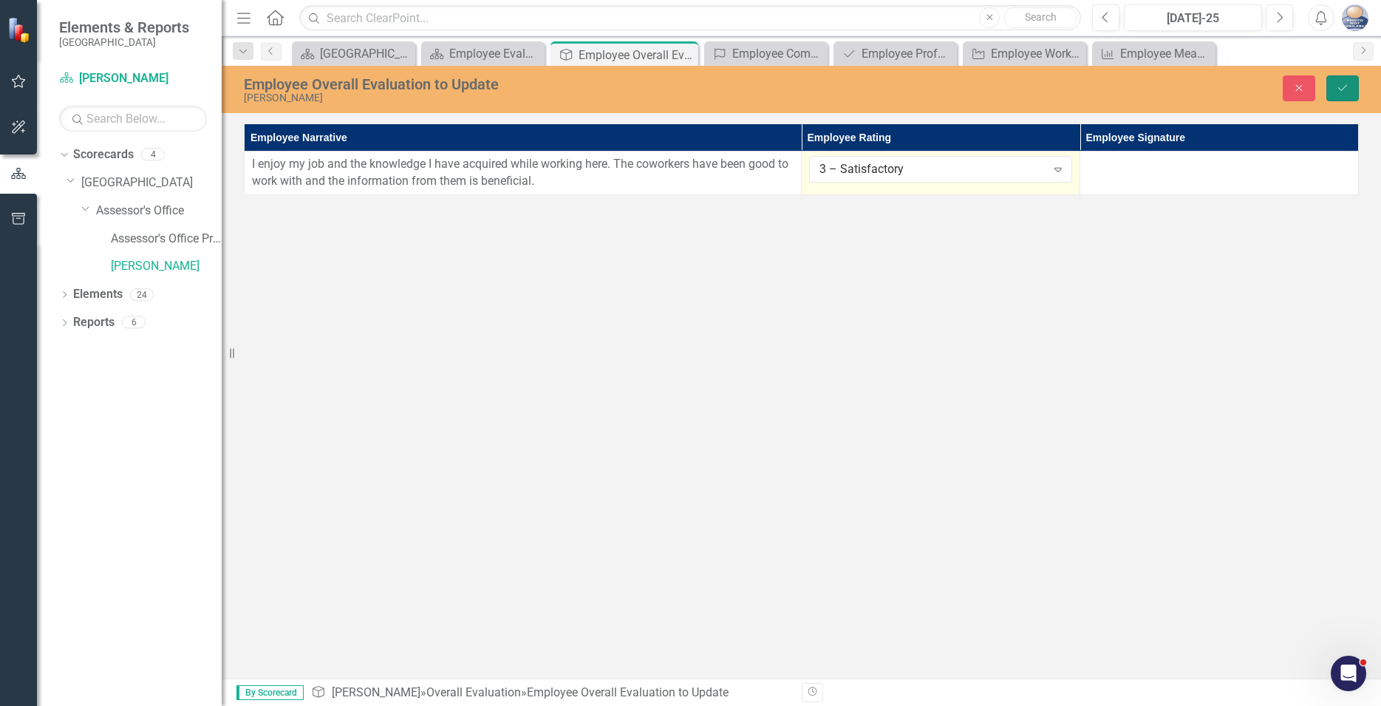
click at [1341, 85] on icon "Save" at bounding box center [1342, 88] width 13 height 10
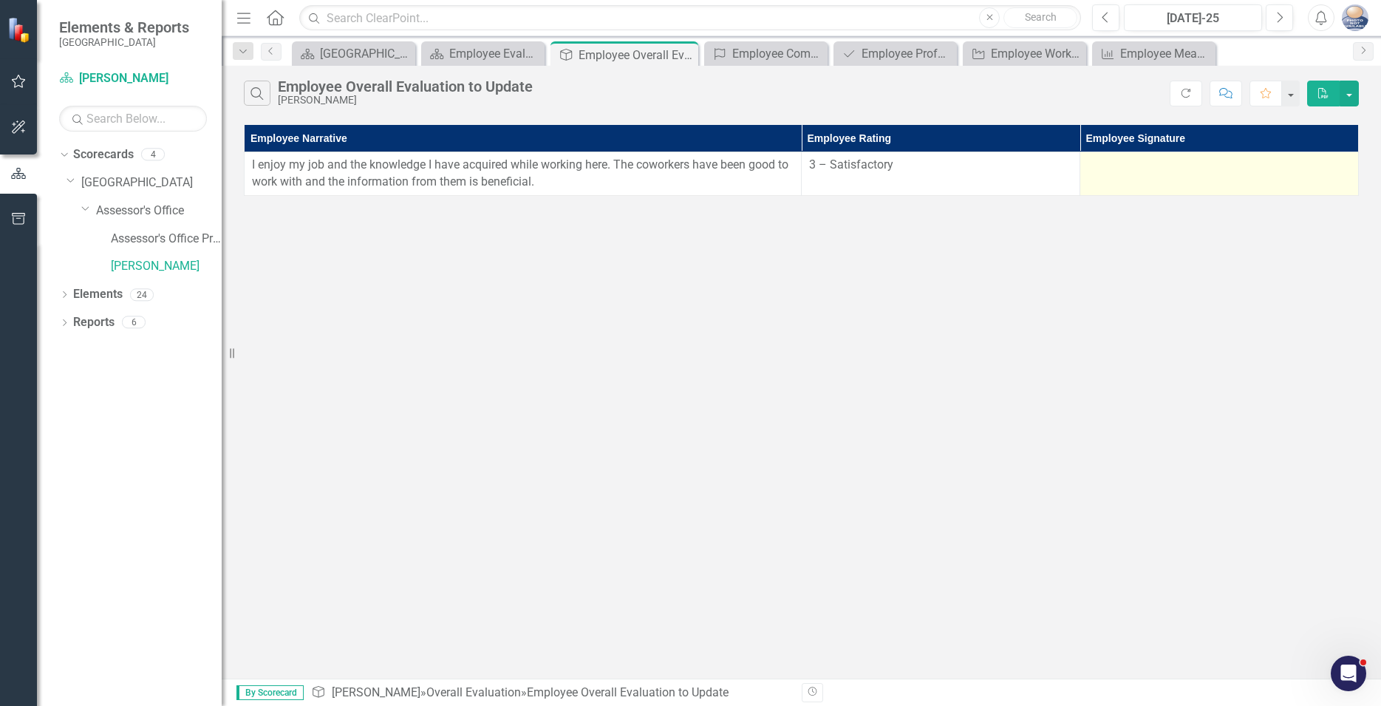
click at [1126, 162] on div at bounding box center [1219, 166] width 263 height 18
click at [1149, 178] on td at bounding box center [1220, 174] width 279 height 44
click at [1151, 178] on td at bounding box center [1220, 174] width 279 height 44
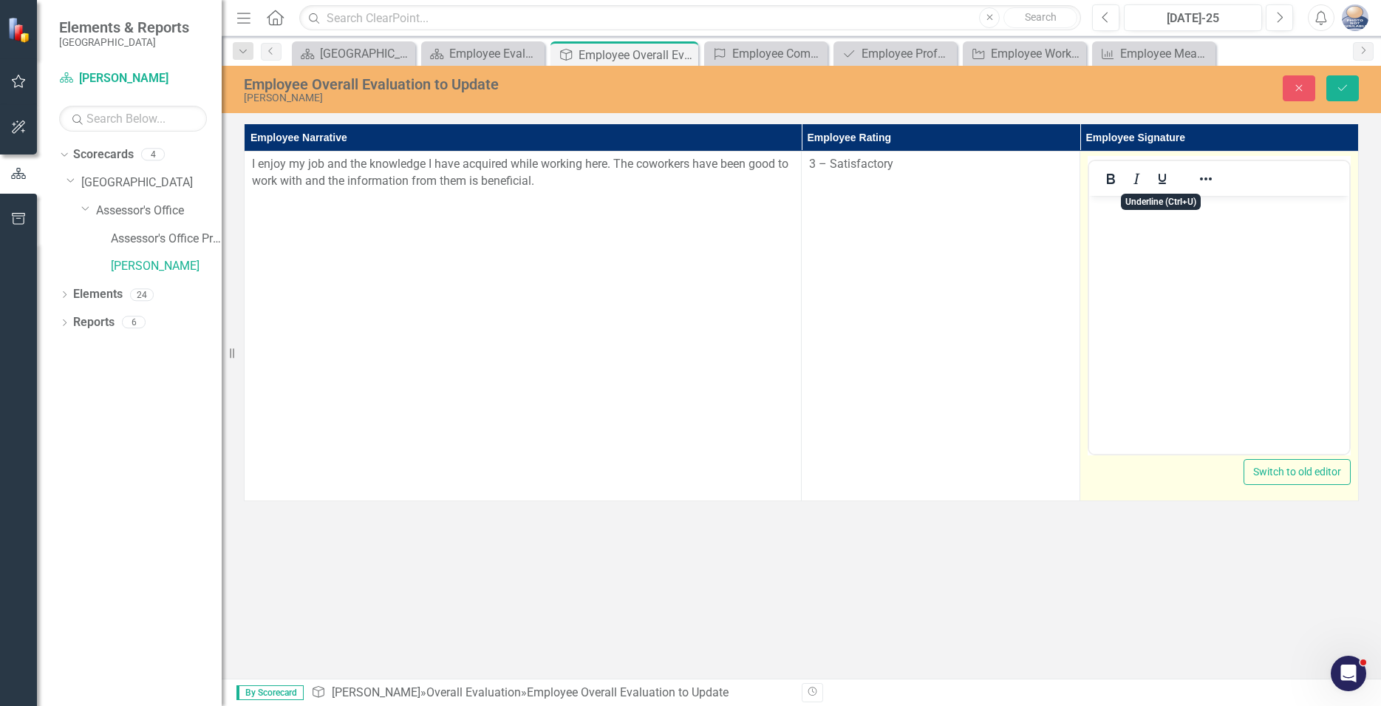
click at [1132, 231] on body "Rich Text Area. Press ALT-0 for help." at bounding box center [1219, 307] width 260 height 222
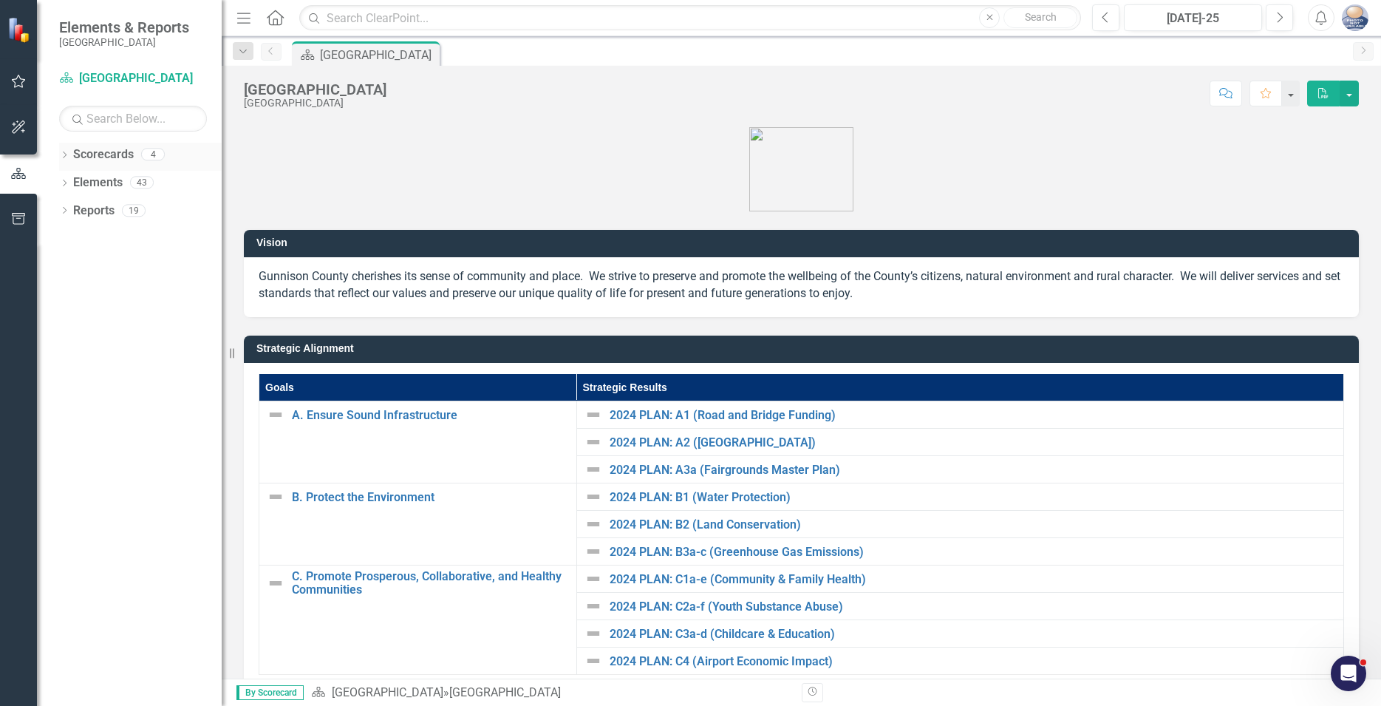
click at [63, 153] on icon "Dropdown" at bounding box center [64, 156] width 10 height 8
click at [70, 181] on icon "Dropdown" at bounding box center [72, 181] width 11 height 9
click at [83, 211] on icon "Dropdown" at bounding box center [86, 209] width 11 height 9
click at [128, 269] on link "[PERSON_NAME]" at bounding box center [166, 266] width 111 height 17
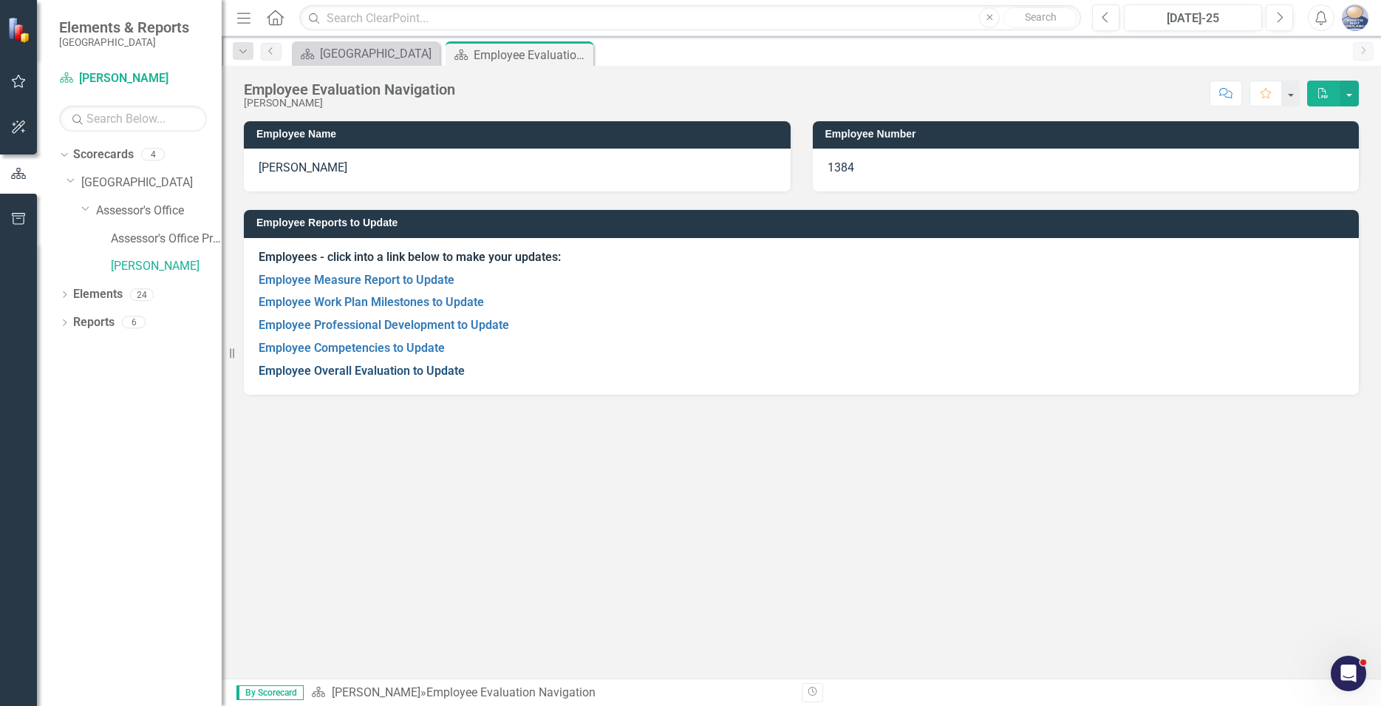
click at [350, 368] on link "Employee Overall Evaluation to Update" at bounding box center [362, 371] width 206 height 14
click at [372, 344] on link "Employee Competencies to Update" at bounding box center [352, 348] width 186 height 14
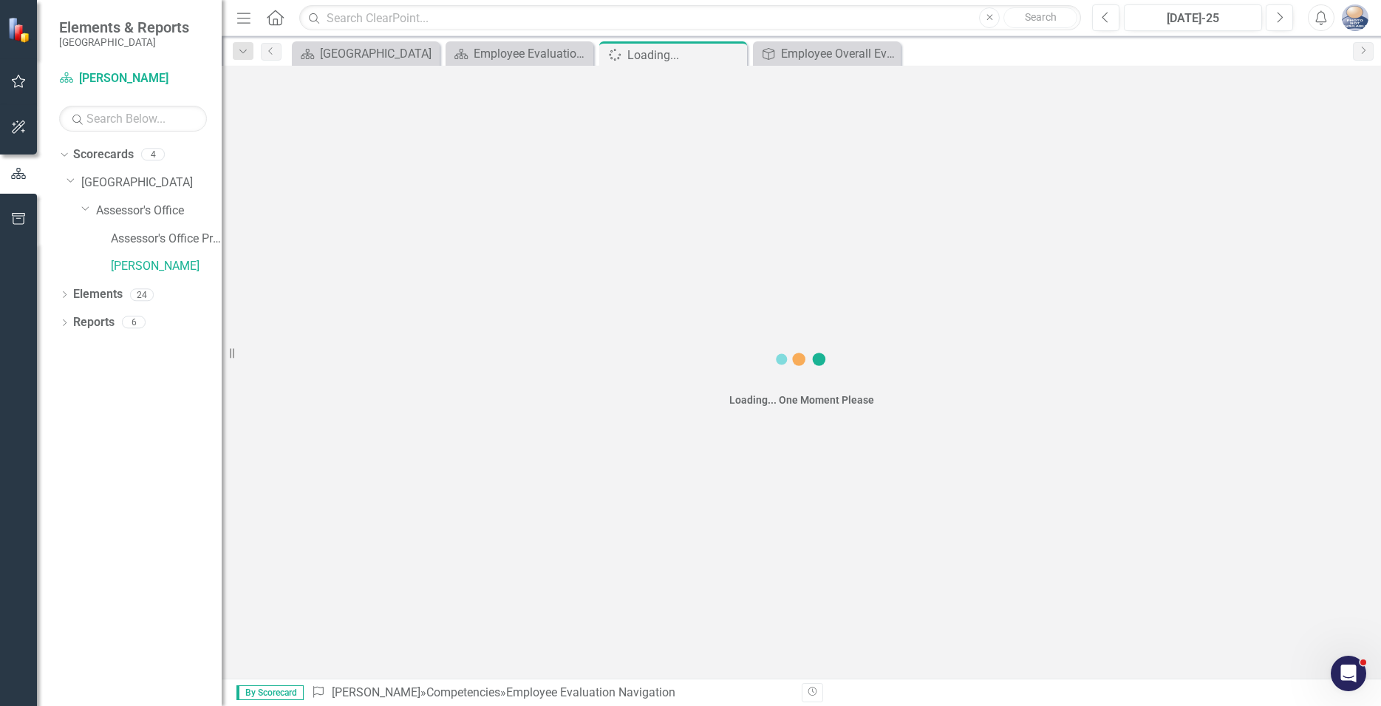
click at [372, 344] on div "Loading... One Moment Please" at bounding box center [802, 372] width 1160 height 613
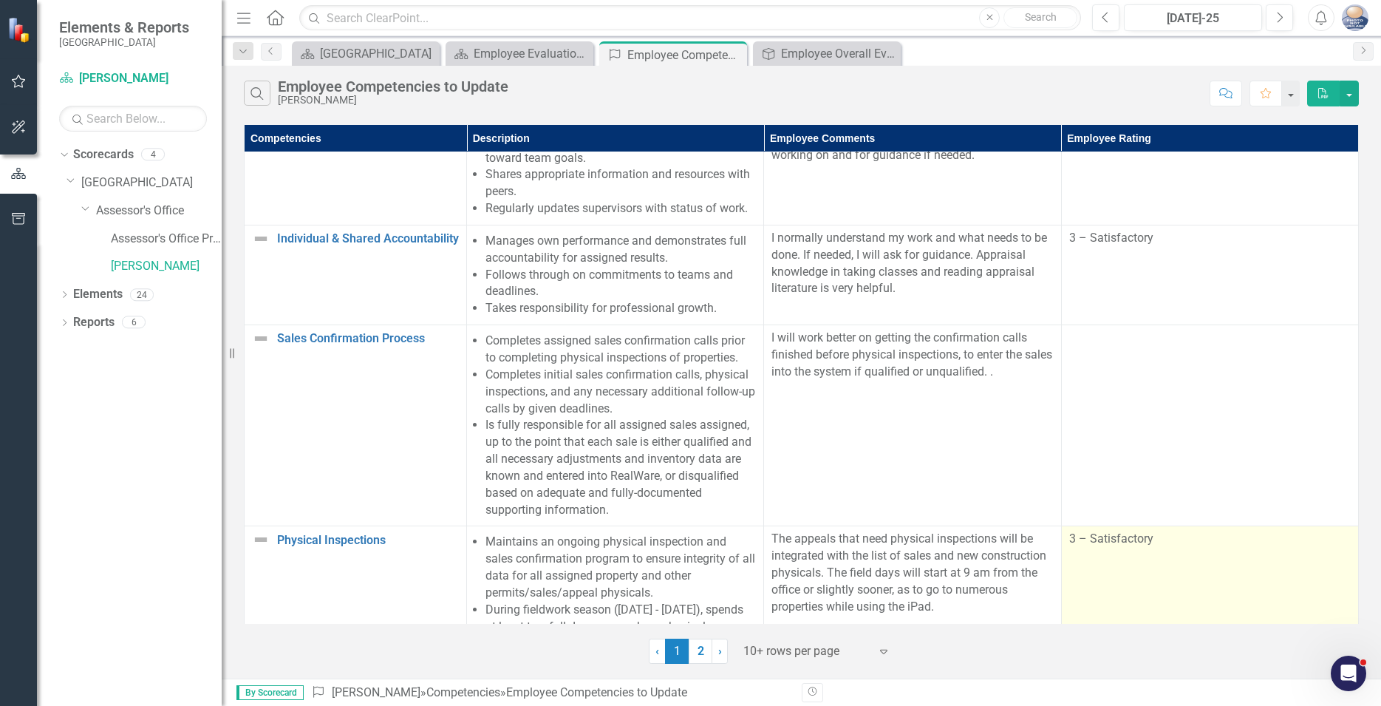
scroll to position [421, 0]
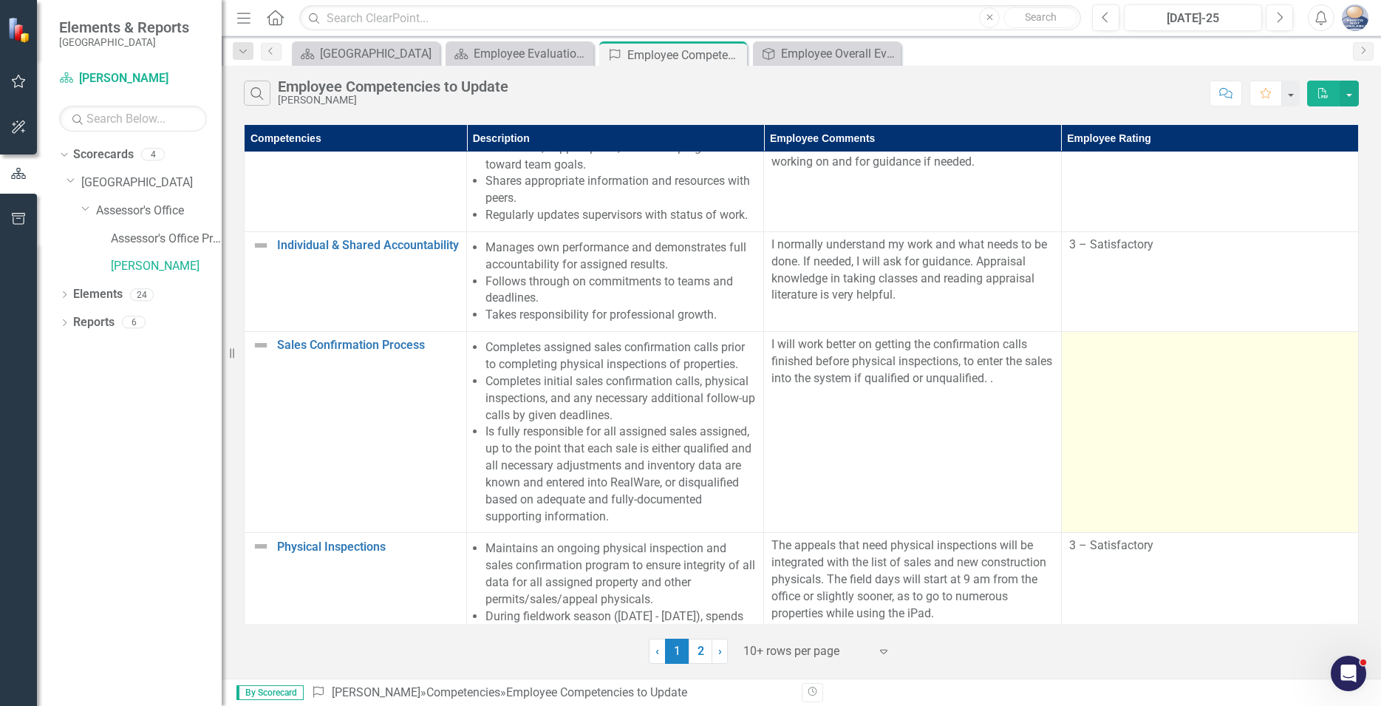
click at [1150, 354] on div at bounding box center [1210, 345] width 282 height 18
click at [1286, 343] on td at bounding box center [1209, 432] width 297 height 201
click at [1149, 405] on td at bounding box center [1209, 432] width 297 height 201
click at [1068, 348] on td at bounding box center [1209, 432] width 297 height 201
click at [1069, 354] on div at bounding box center [1210, 345] width 282 height 18
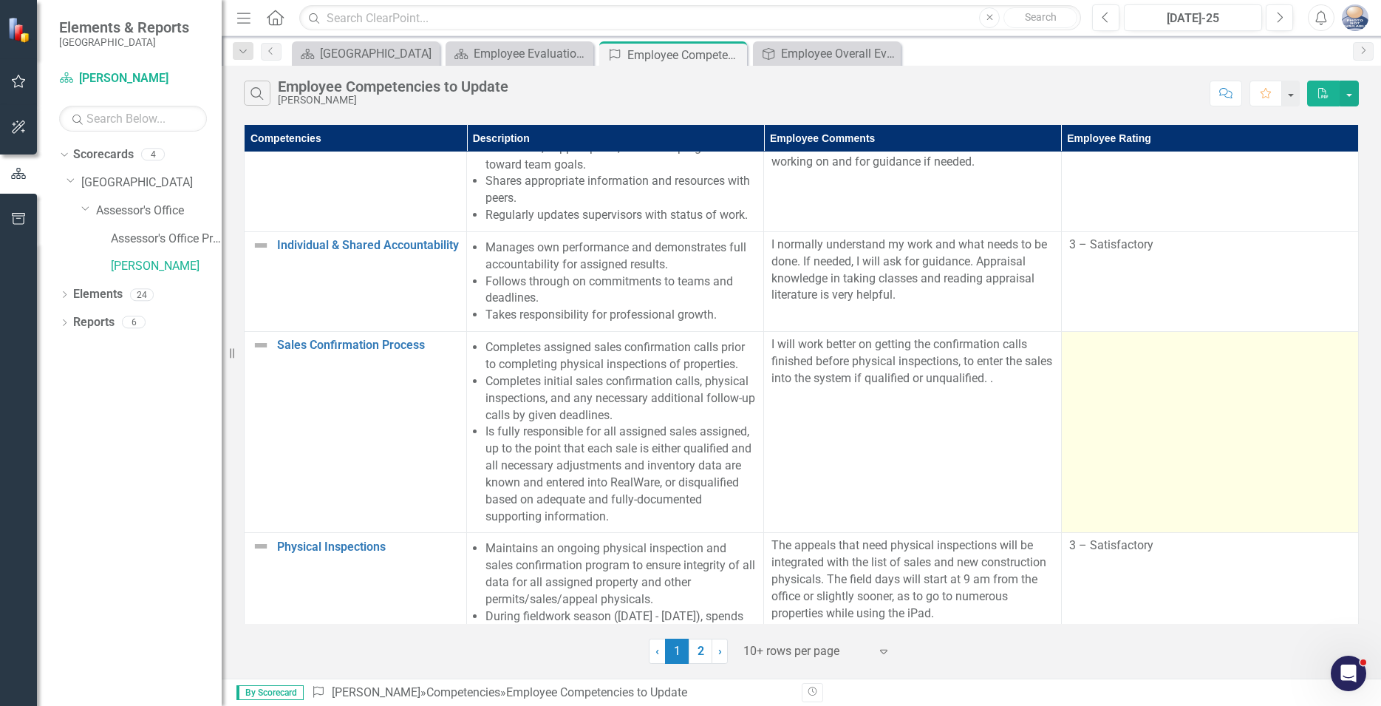
click at [1100, 362] on td at bounding box center [1209, 432] width 297 height 201
click at [1103, 350] on div at bounding box center [1210, 345] width 282 height 18
click at [1083, 350] on div at bounding box center [1210, 345] width 282 height 18
click at [1089, 406] on td at bounding box center [1209, 432] width 297 height 201
click at [1081, 486] on td at bounding box center [1209, 432] width 297 height 201
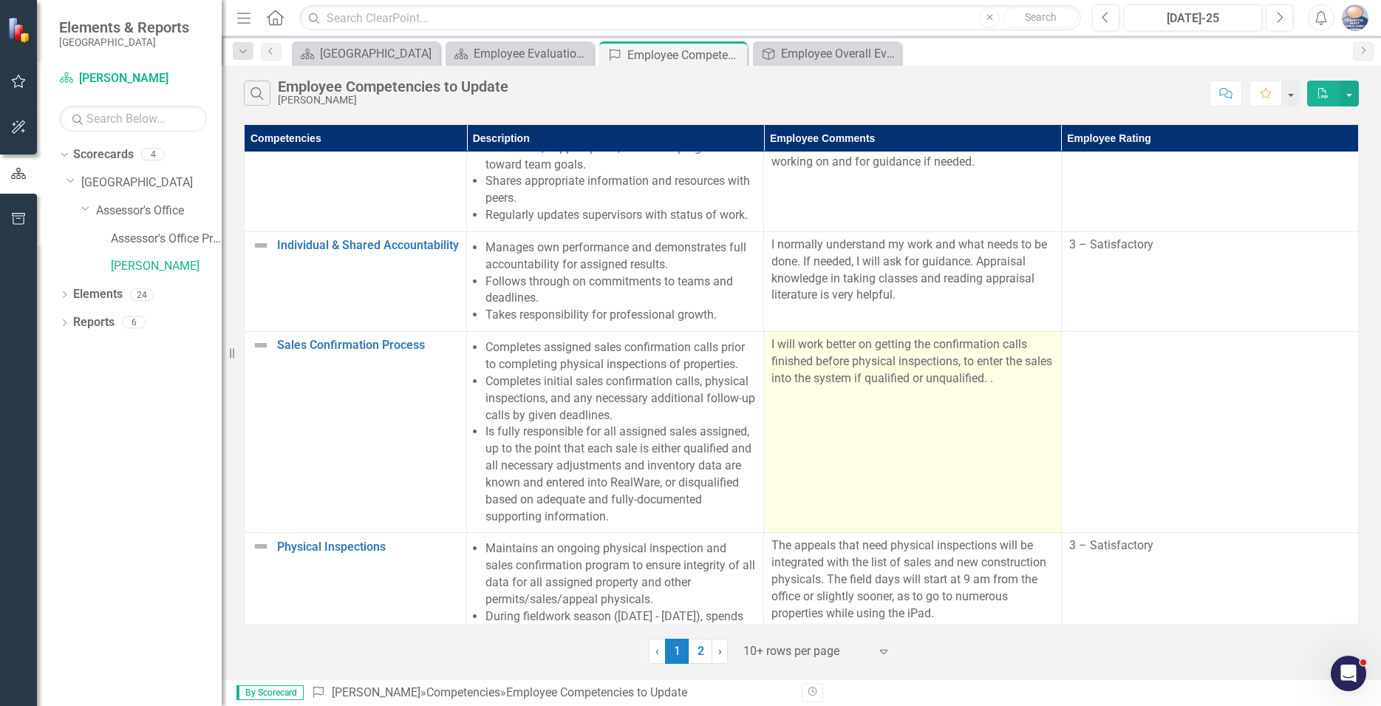
click at [848, 397] on td "I will work better on getting the confirmation calls finished before physical i…" at bounding box center [912, 432] width 297 height 201
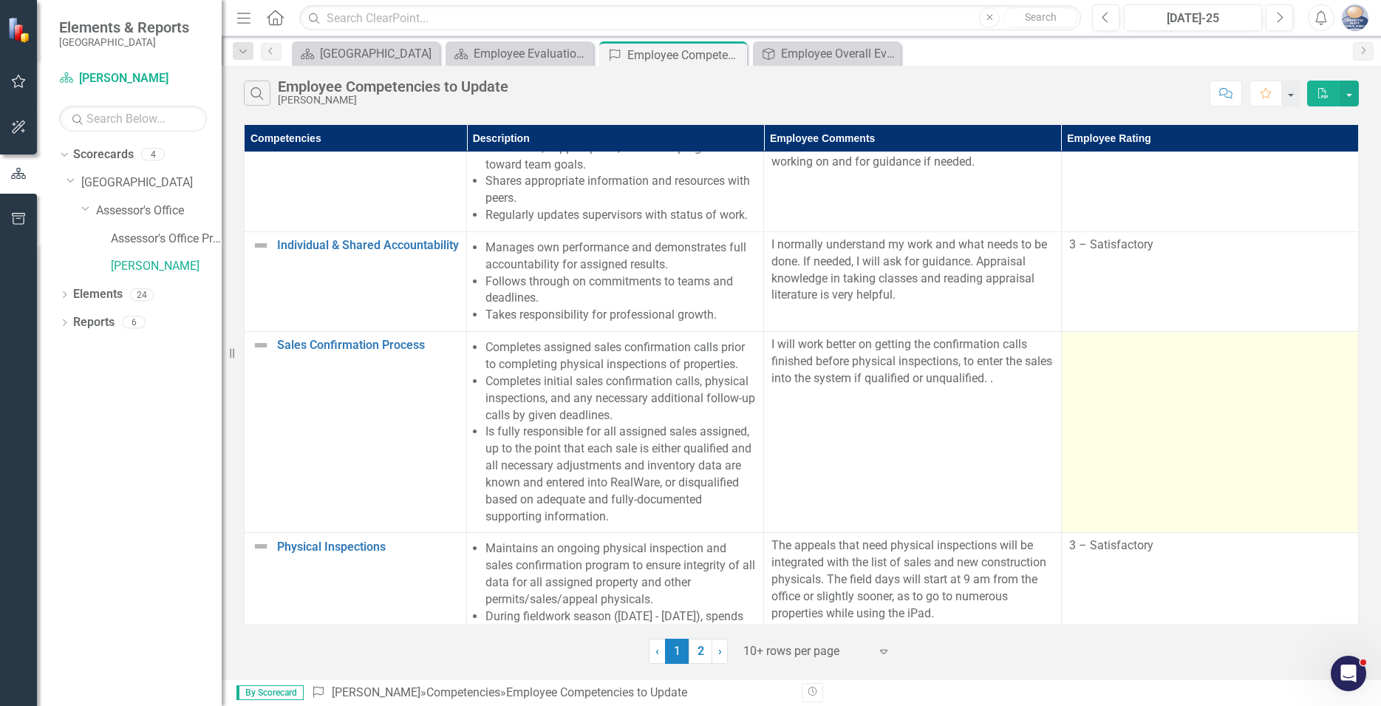
click at [1225, 419] on td at bounding box center [1209, 432] width 297 height 201
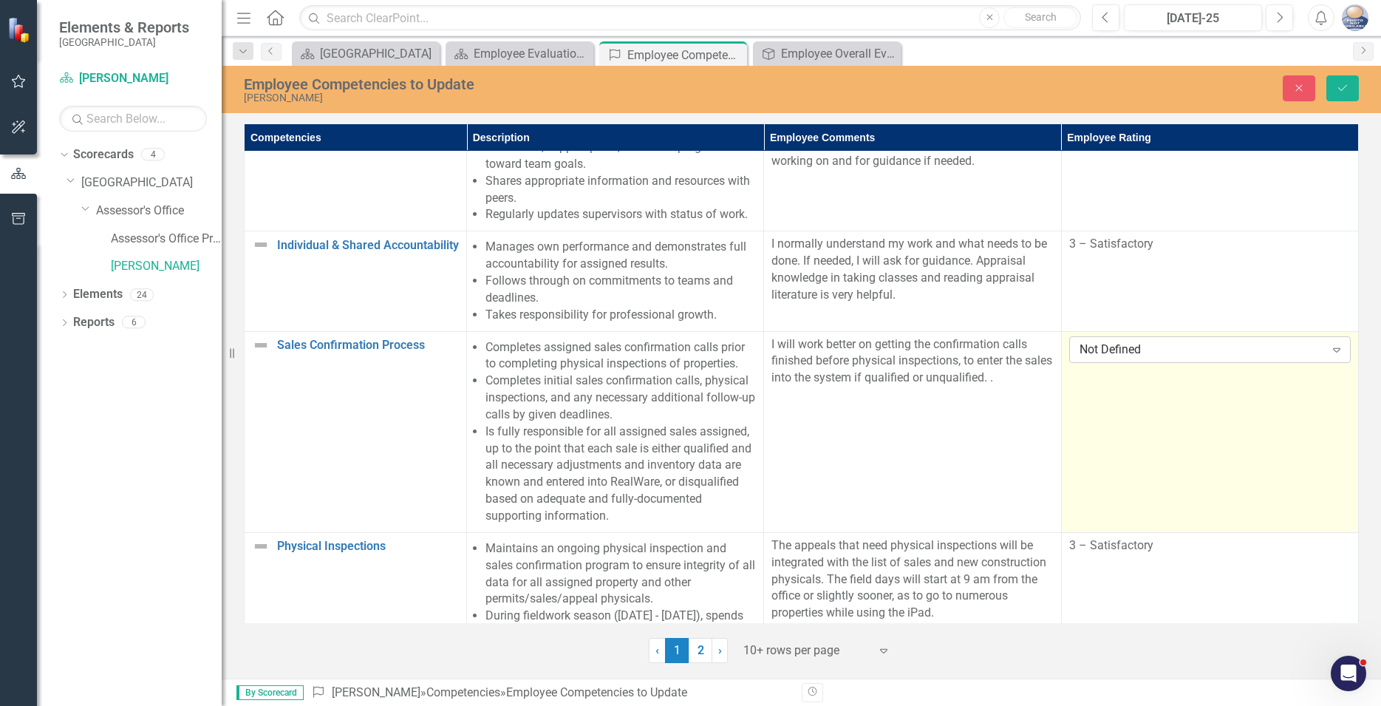
click at [1336, 355] on icon "Expand" at bounding box center [1337, 350] width 15 height 12
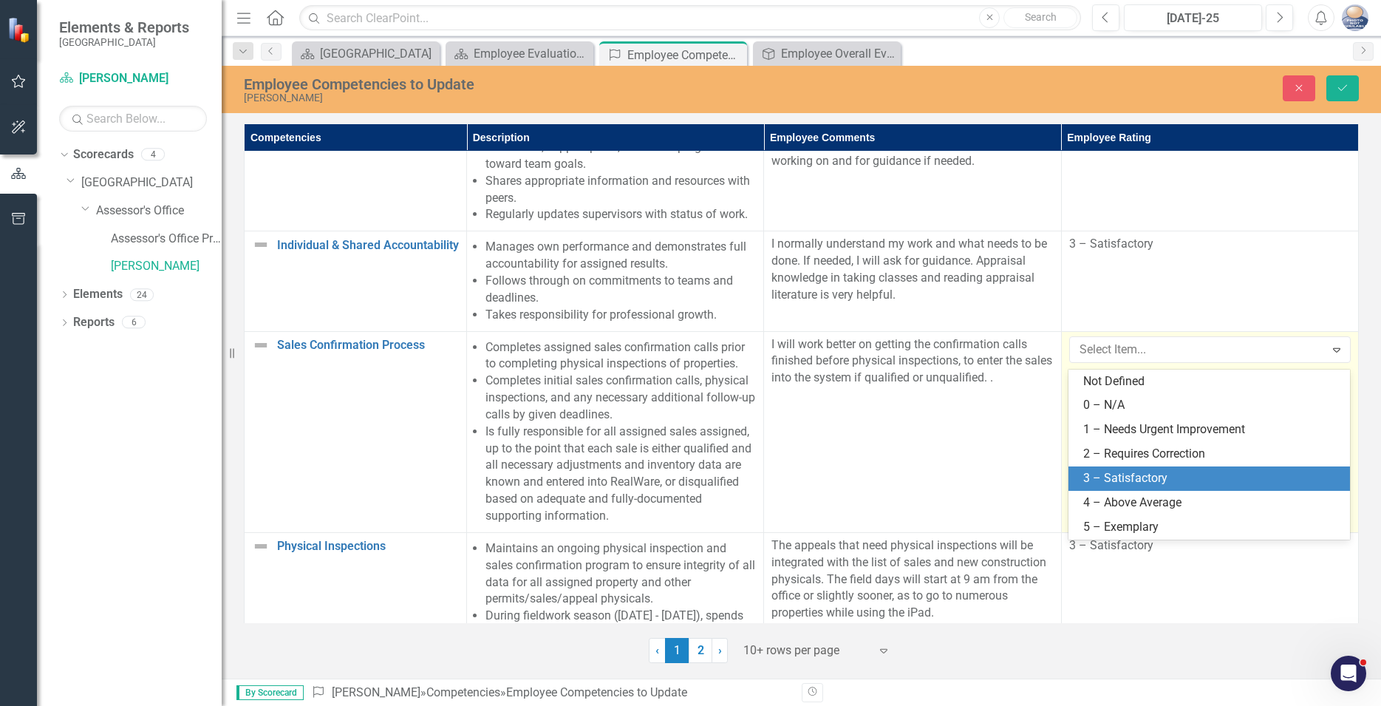
click at [1132, 477] on div "3 – Satisfactory" at bounding box center [1212, 478] width 258 height 17
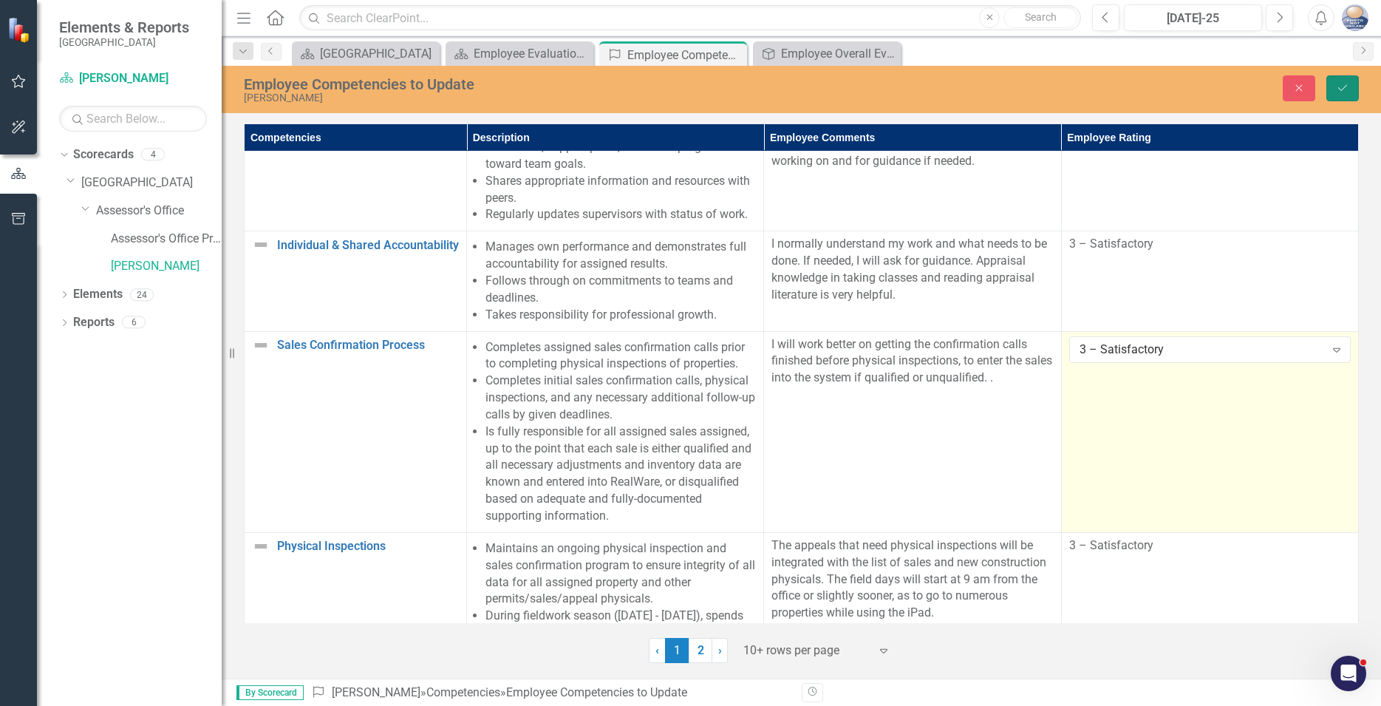
click at [1347, 85] on icon "Save" at bounding box center [1342, 88] width 13 height 10
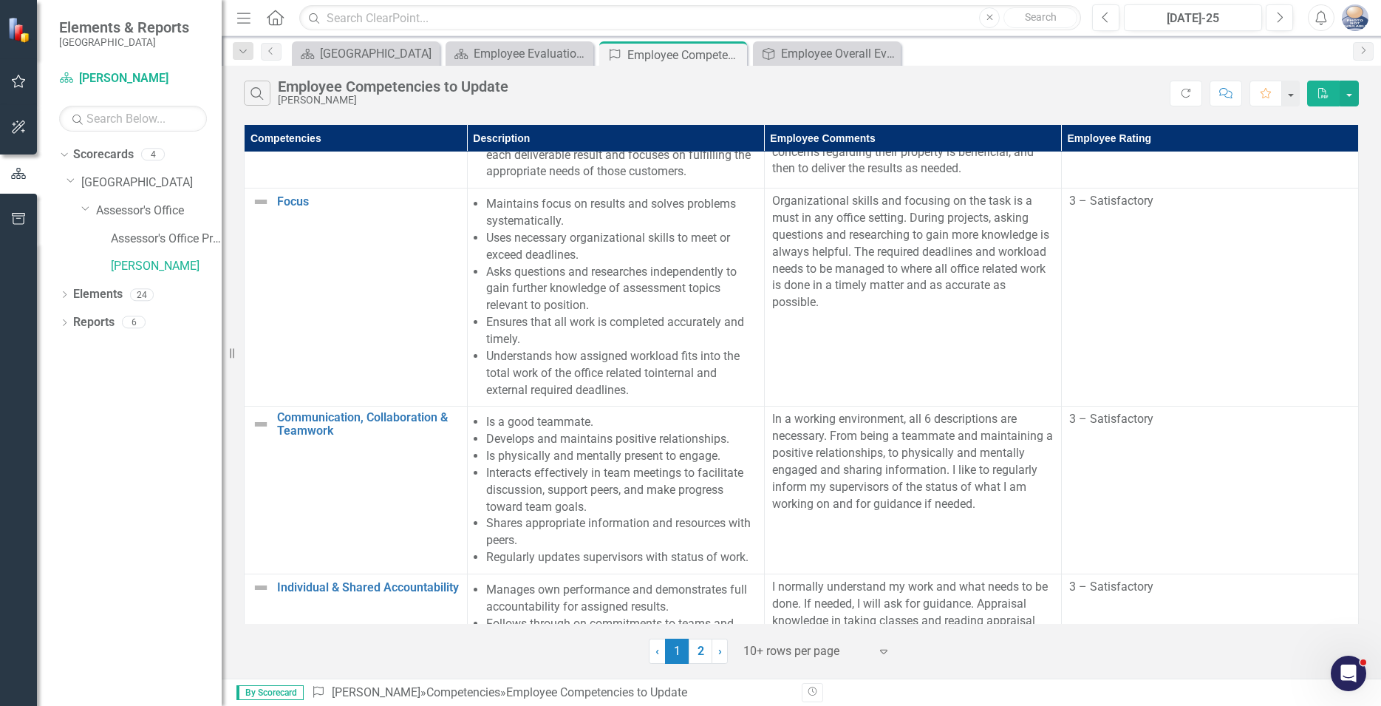
scroll to position [0, 0]
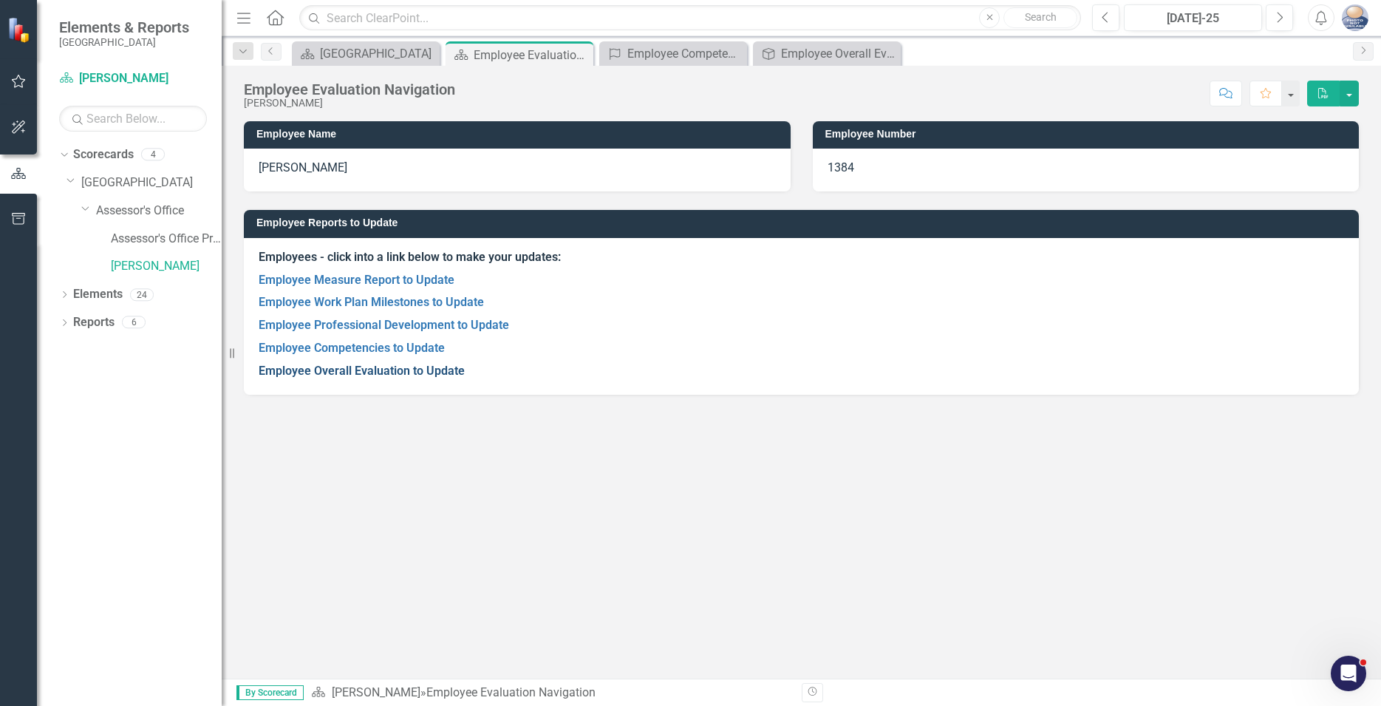
click at [343, 371] on link "Employee Overall Evaluation to Update" at bounding box center [362, 371] width 206 height 14
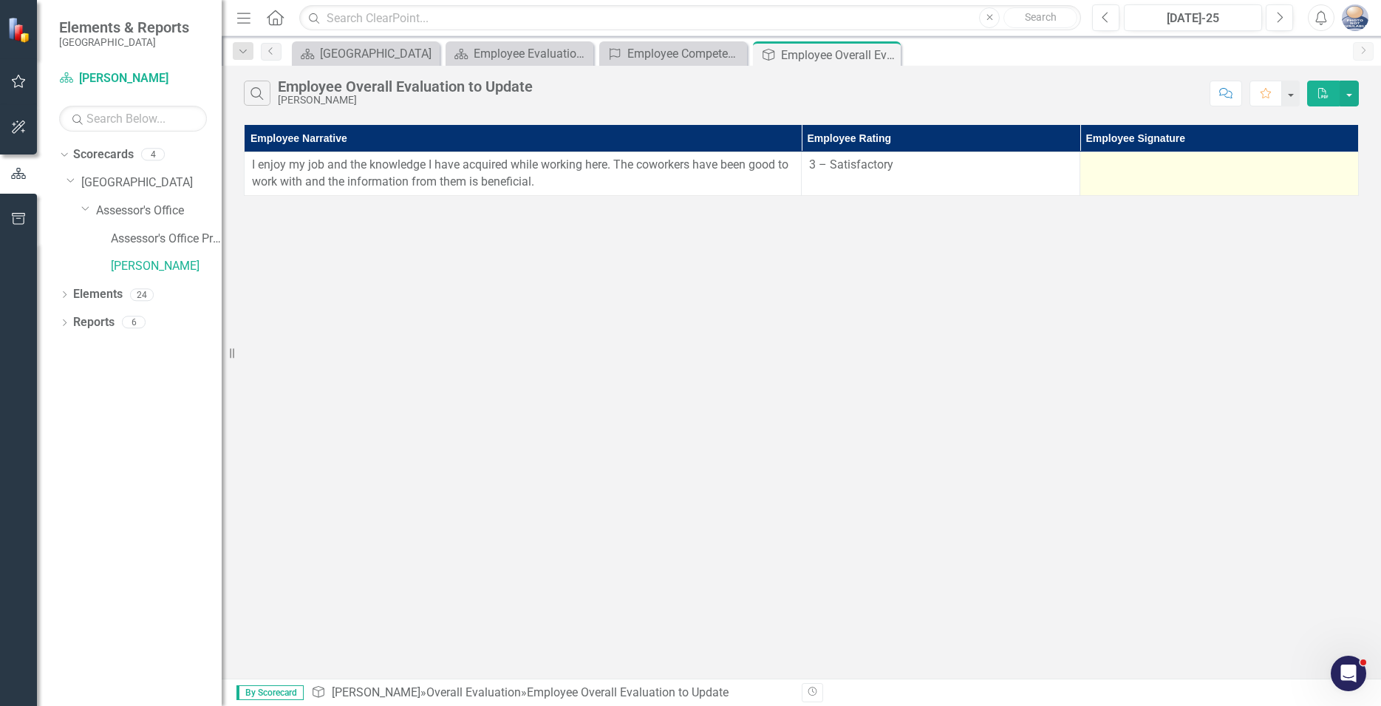
click at [1102, 180] on td at bounding box center [1220, 174] width 279 height 44
click at [1113, 158] on div at bounding box center [1219, 166] width 263 height 18
click at [1138, 177] on td at bounding box center [1220, 174] width 279 height 44
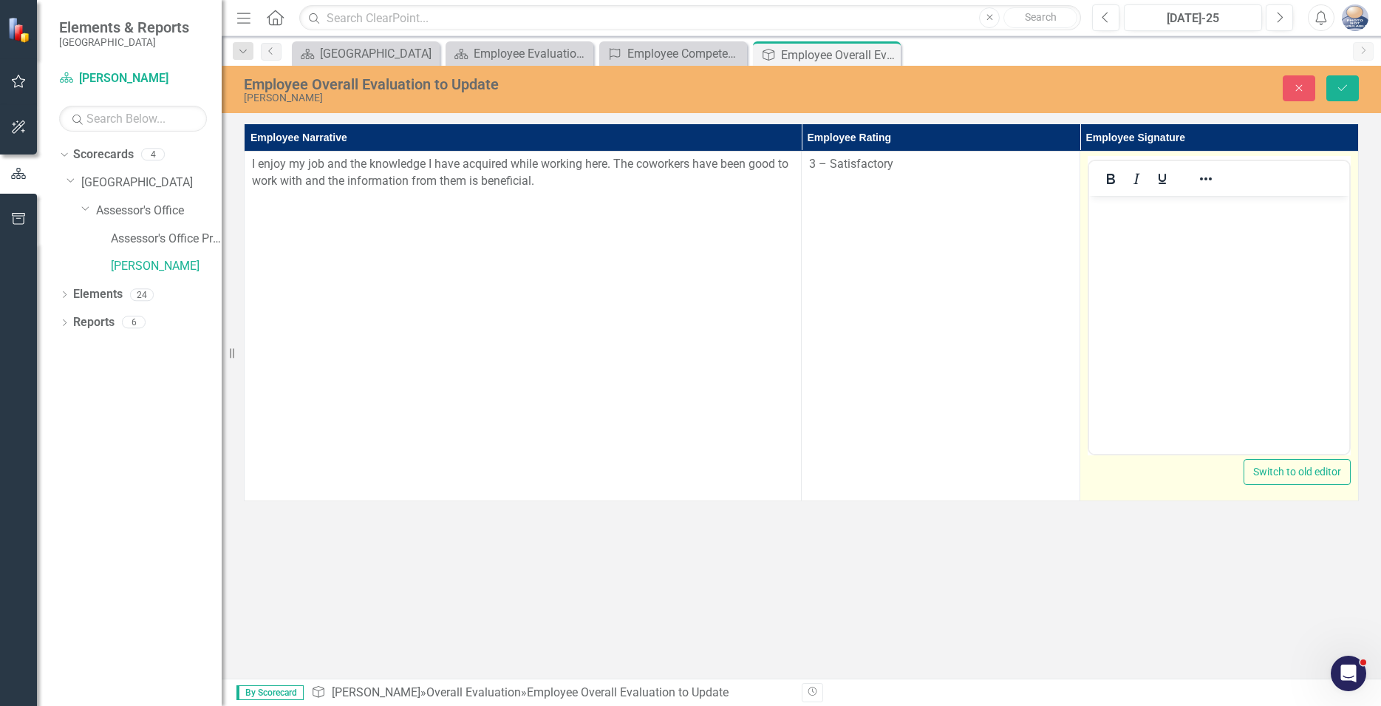
click at [1131, 245] on body "Rich Text Area. Press ALT-0 for help." at bounding box center [1219, 307] width 260 height 222
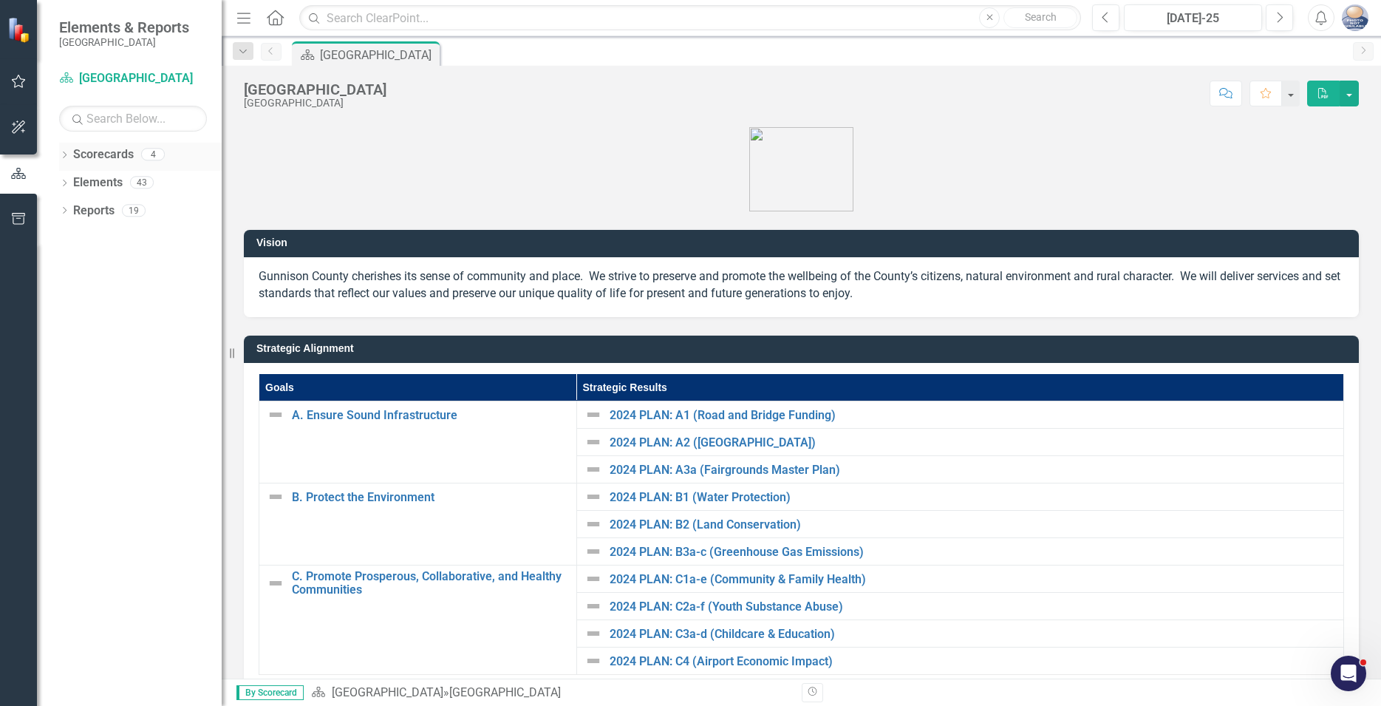
click at [67, 157] on icon "Dropdown" at bounding box center [64, 156] width 10 height 8
click at [73, 186] on icon "Dropdown" at bounding box center [72, 181] width 11 height 9
click at [86, 212] on icon "Dropdown" at bounding box center [86, 209] width 11 height 9
click at [149, 269] on link "[PERSON_NAME]" at bounding box center [166, 266] width 111 height 17
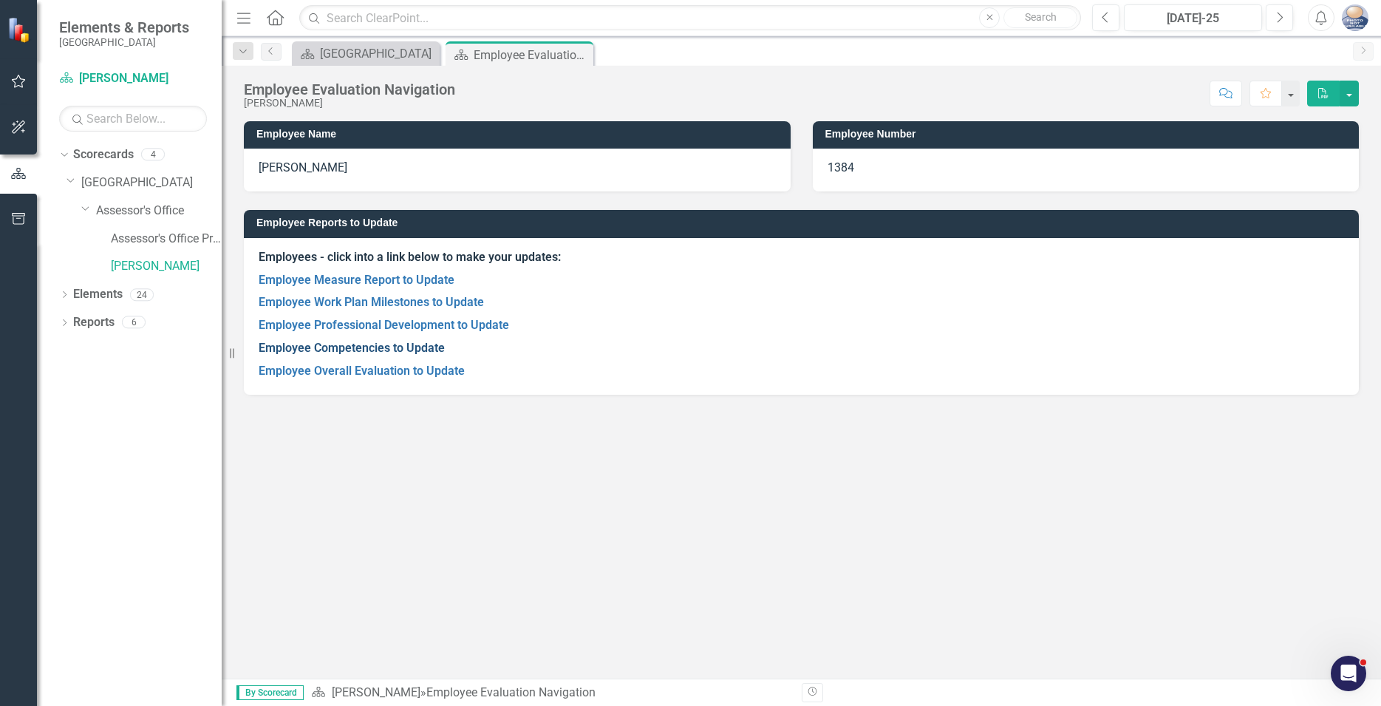
click at [337, 347] on link "Employee Competencies to Update" at bounding box center [352, 348] width 186 height 14
click at [335, 368] on link "Employee Overall Evaluation to Update" at bounding box center [362, 371] width 206 height 14
click at [468, 327] on link "Employee Professional Development to Update" at bounding box center [384, 325] width 251 height 14
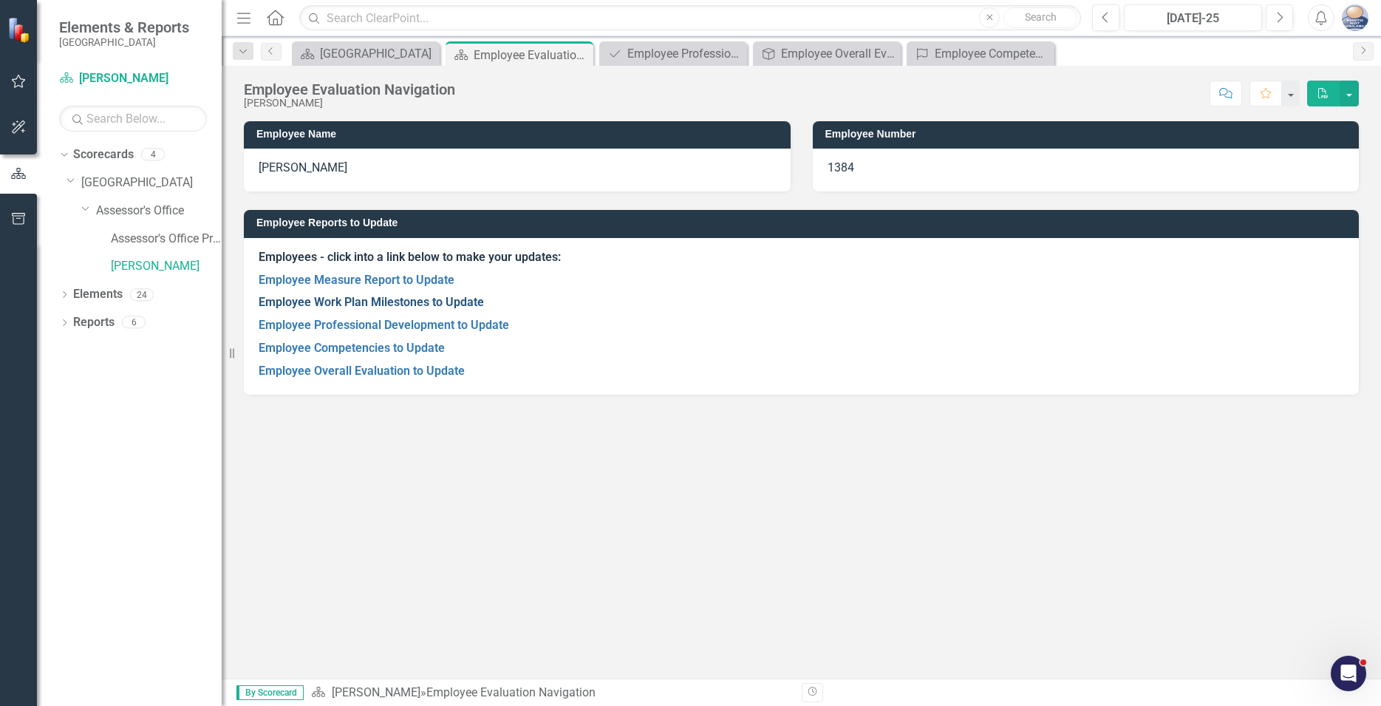
click at [367, 302] on link "Employee Work Plan Milestones to Update" at bounding box center [371, 302] width 225 height 14
click at [332, 283] on link "Employee Measure Report to Update" at bounding box center [357, 280] width 196 height 14
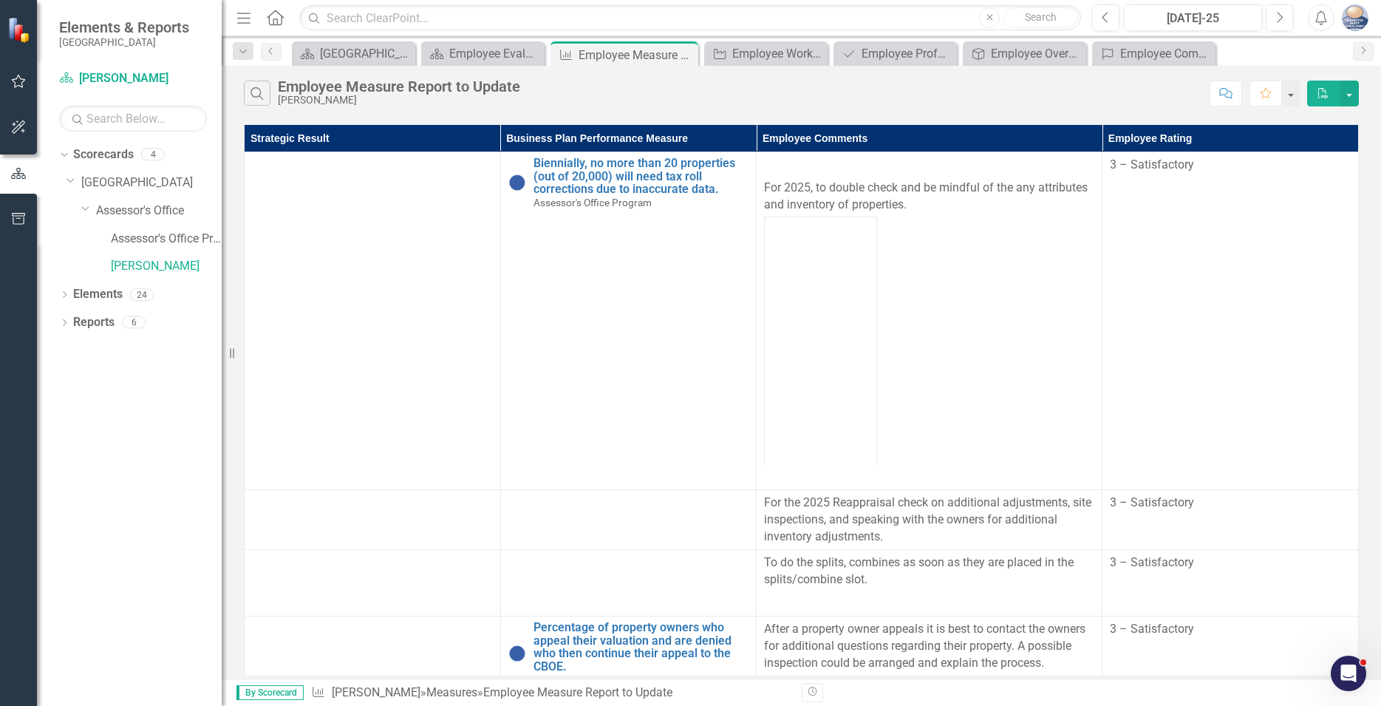
click at [101, 391] on div "Dropdown Scorecards 4 Dropdown Gunnison County Dropdown Assessor's Office Asses…" at bounding box center [129, 424] width 185 height 563
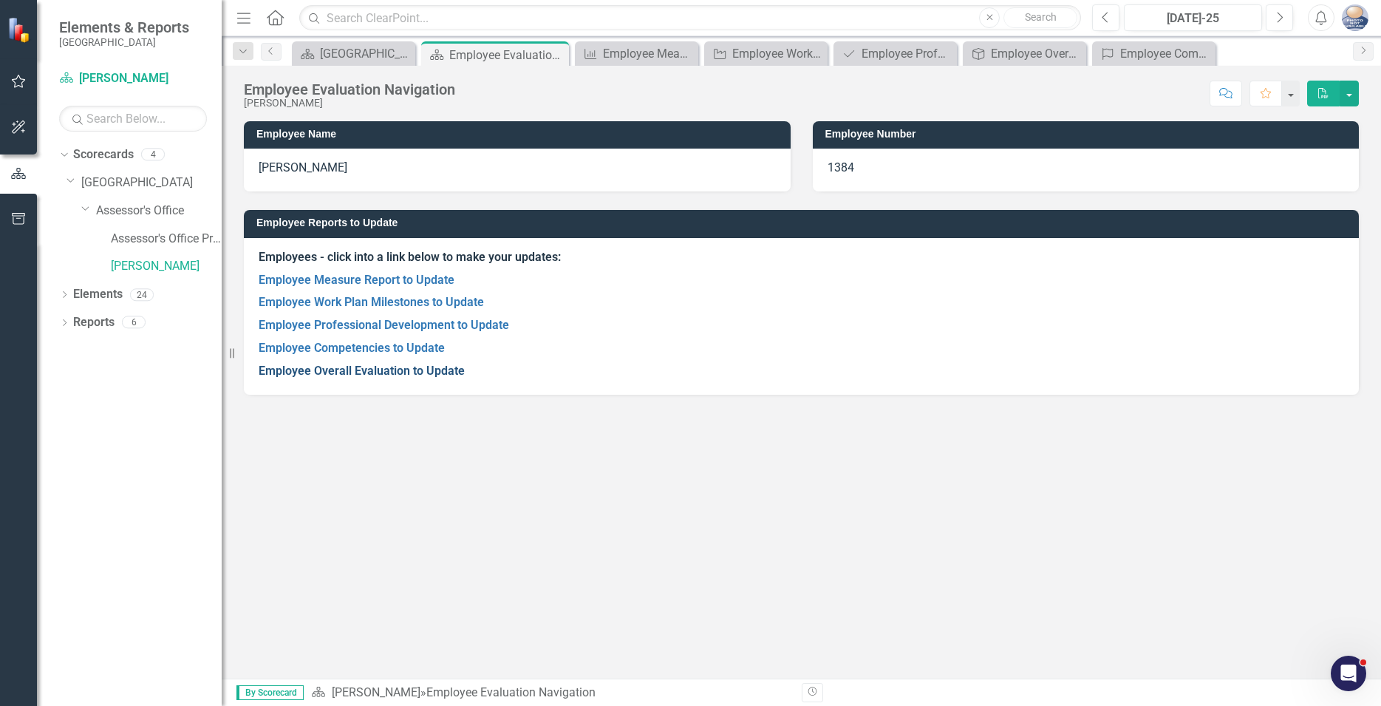
click at [317, 374] on link "Employee Overall Evaluation to Update" at bounding box center [362, 371] width 206 height 14
click at [398, 276] on link "Employee Measure Report to Update" at bounding box center [357, 280] width 196 height 14
click at [64, 291] on div "Dropdown" at bounding box center [64, 296] width 10 height 13
click at [69, 435] on icon "Dropdown" at bounding box center [72, 436] width 10 height 8
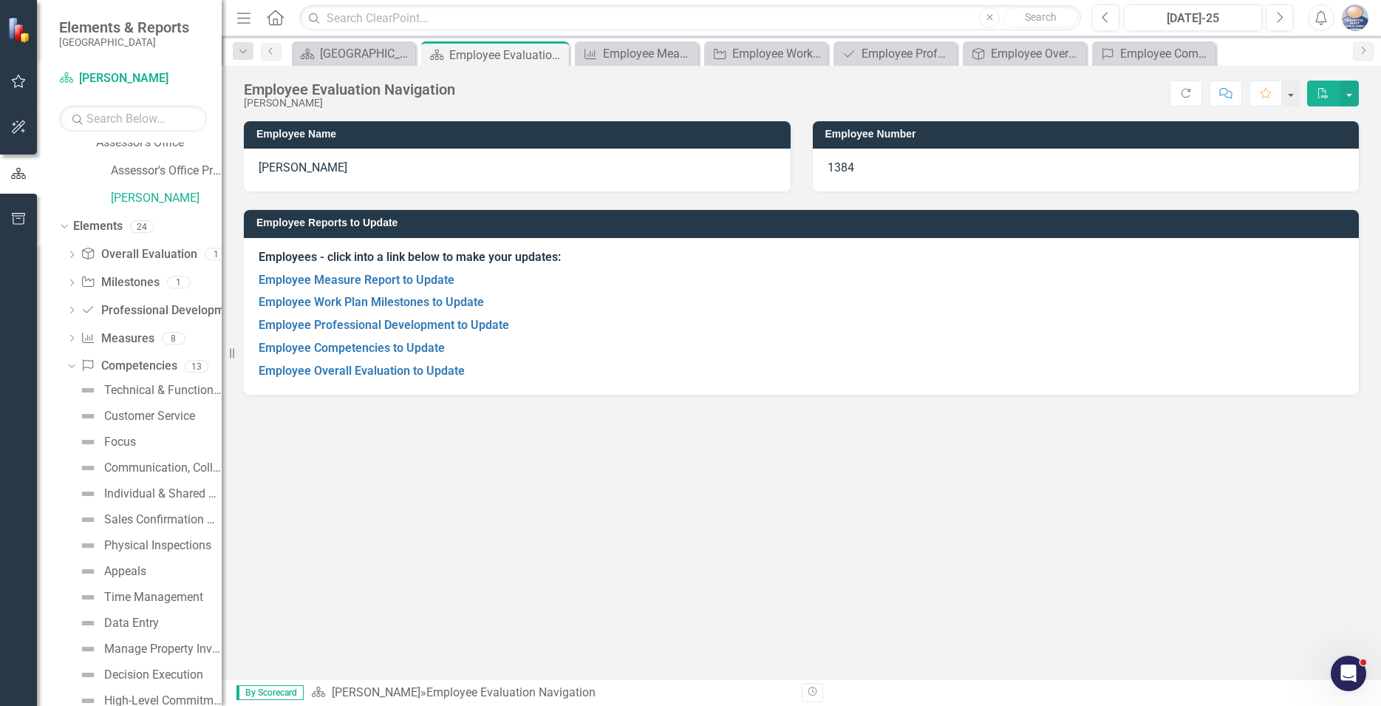
scroll to position [109, 0]
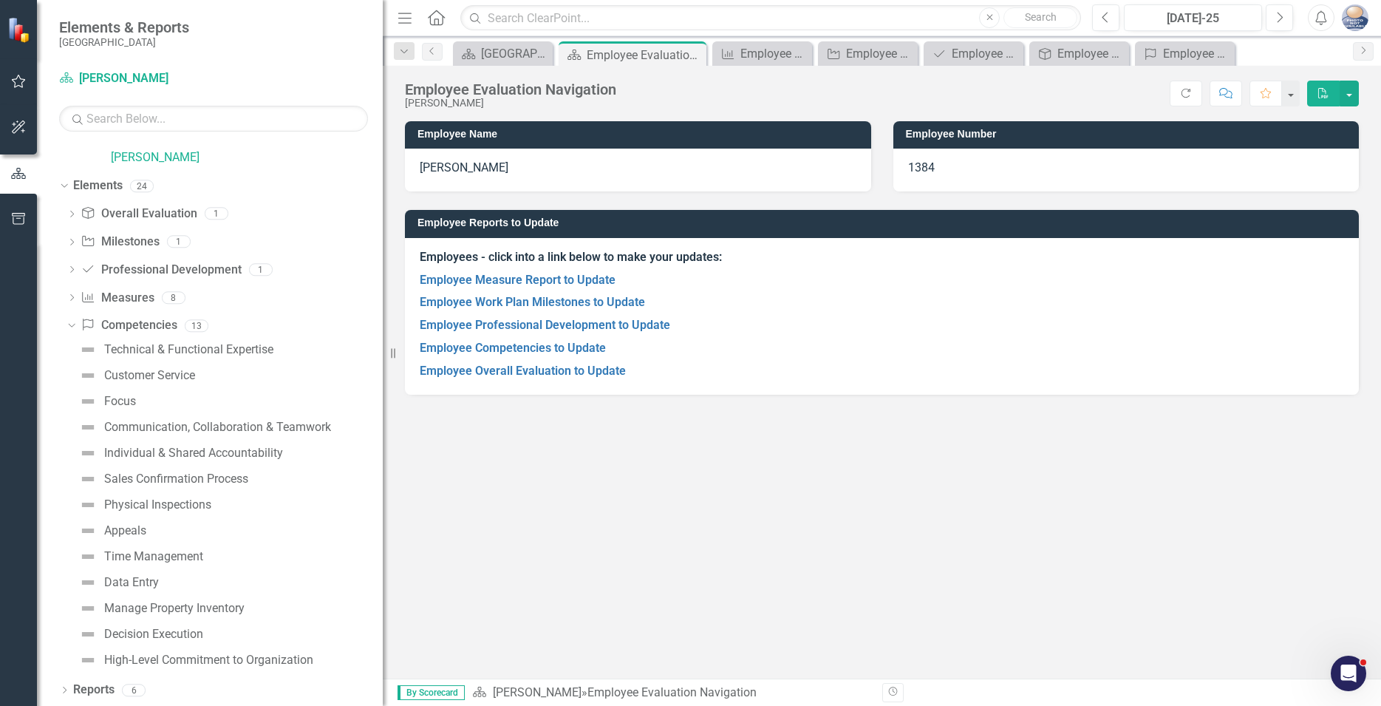
drag, startPoint x: 224, startPoint y: 666, endPoint x: 383, endPoint y: 685, distance: 160.1
click at [383, 685] on div "Resize" at bounding box center [389, 353] width 12 height 706
click at [129, 636] on div "Decision Execution" at bounding box center [153, 633] width 99 height 13
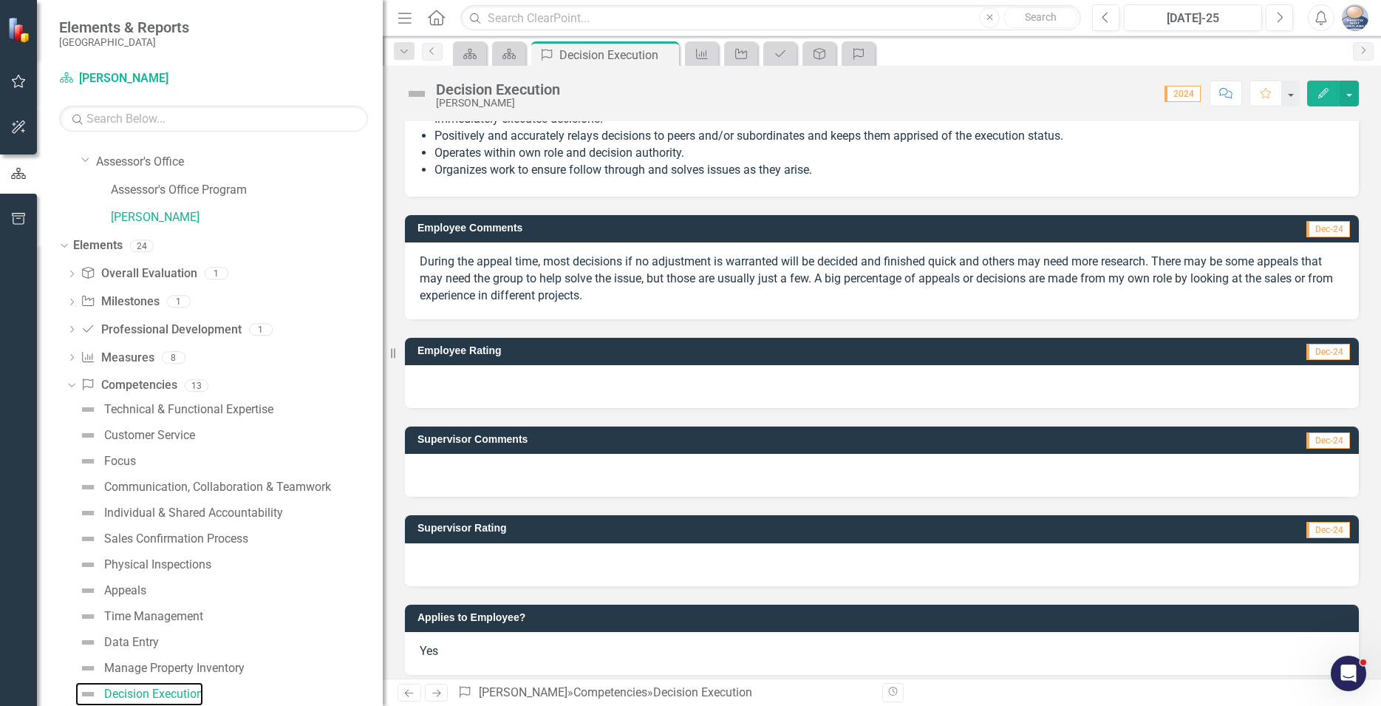
scroll to position [64, 0]
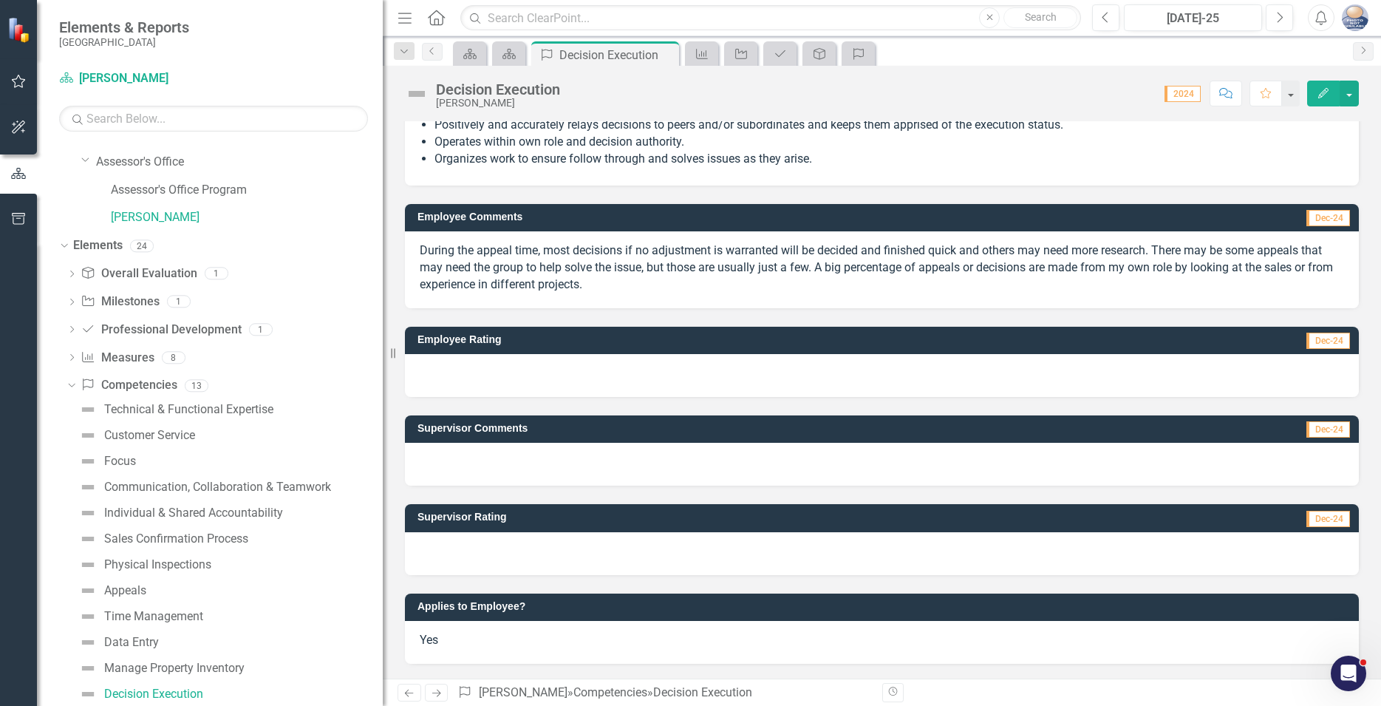
click at [455, 375] on div at bounding box center [882, 375] width 954 height 43
click at [956, 384] on div at bounding box center [882, 375] width 954 height 43
click at [1059, 379] on div at bounding box center [882, 375] width 954 height 43
click at [429, 364] on div at bounding box center [882, 375] width 954 height 43
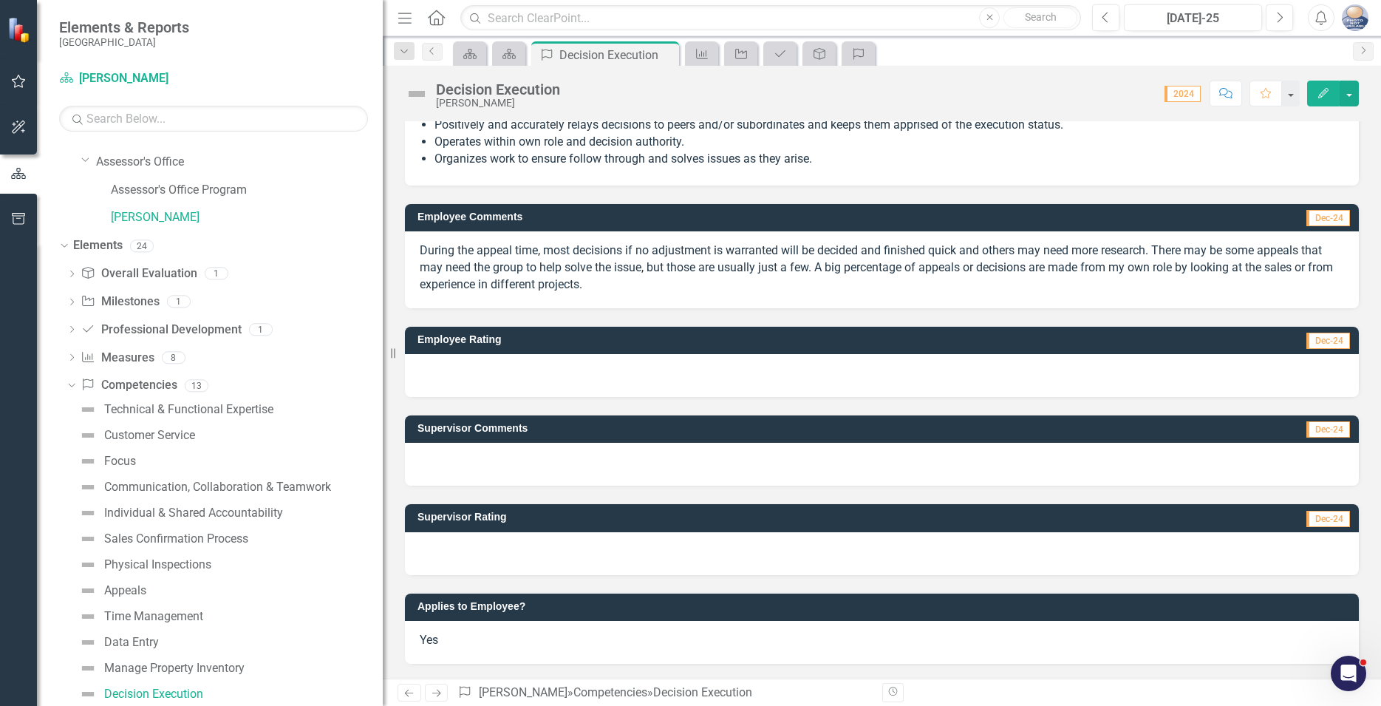
click at [559, 378] on div at bounding box center [882, 375] width 954 height 43
click at [508, 377] on div at bounding box center [882, 375] width 954 height 43
click at [510, 378] on div at bounding box center [882, 375] width 954 height 43
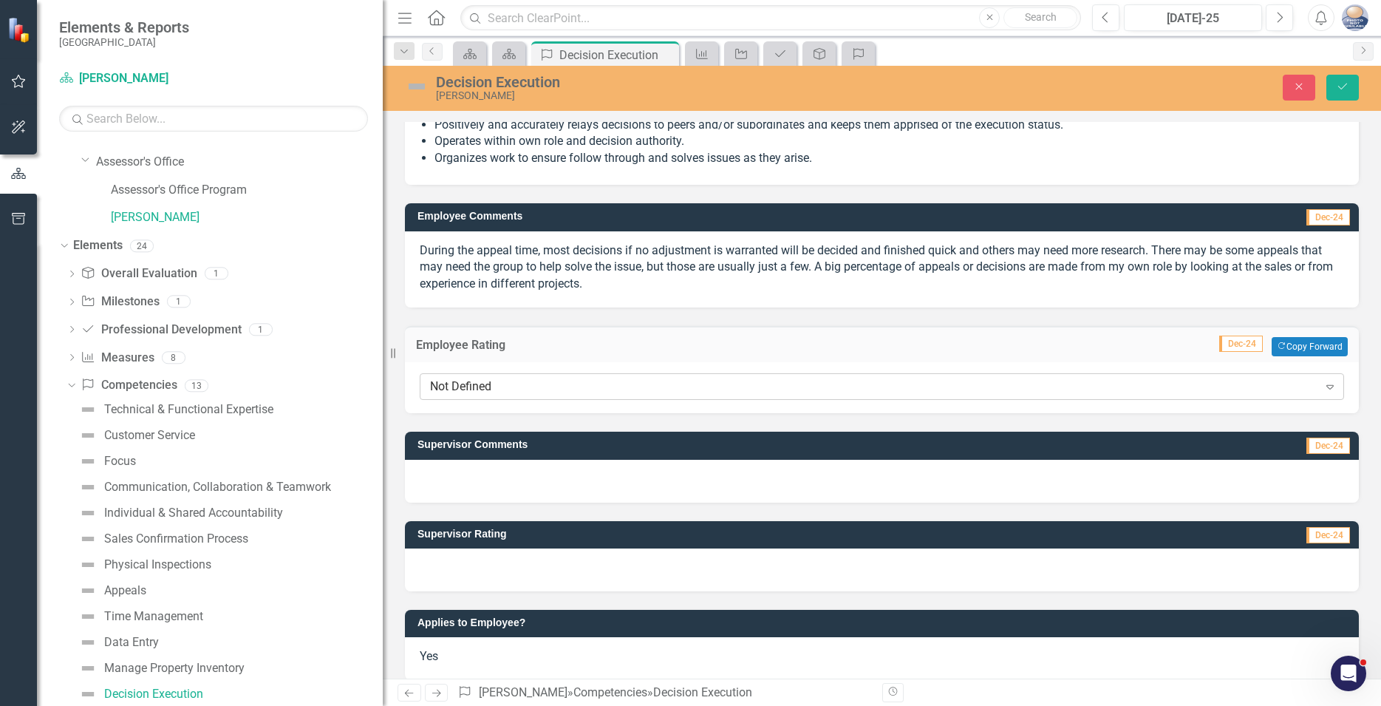
click at [1323, 387] on icon "Expand" at bounding box center [1330, 387] width 15 height 12
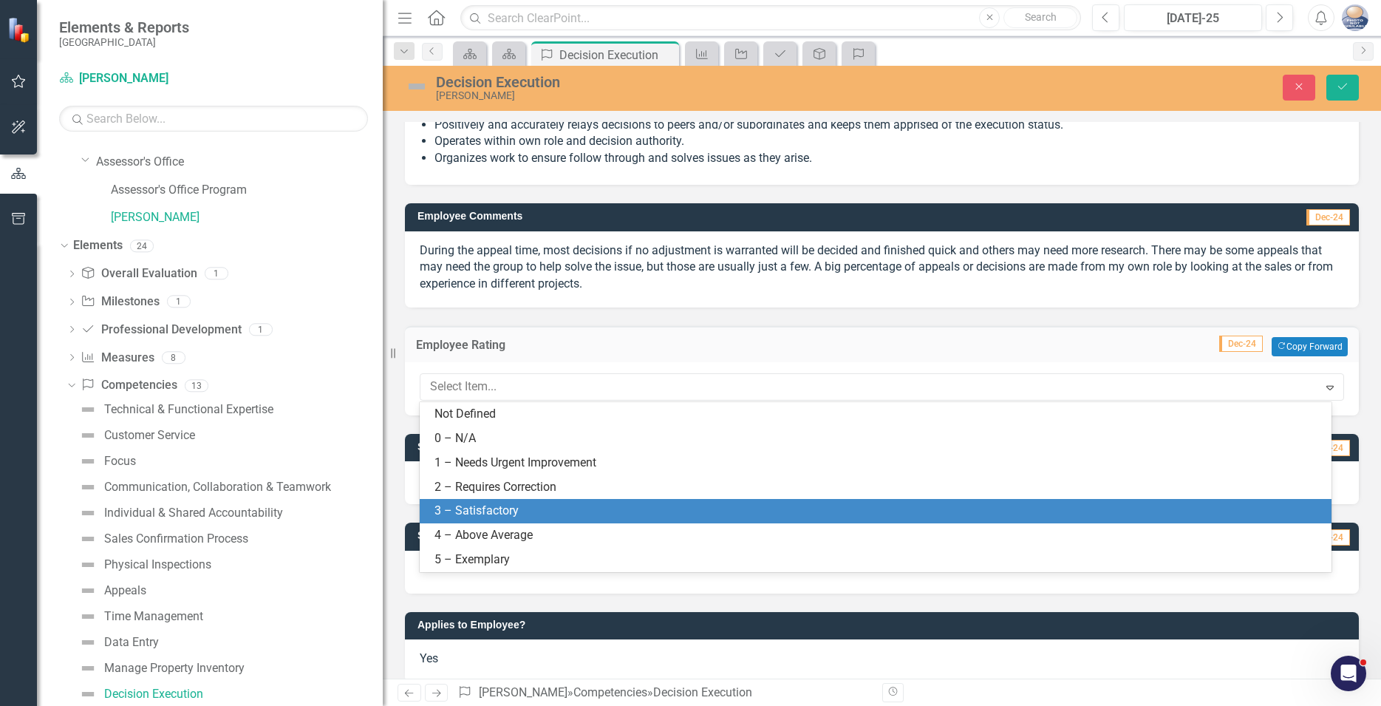
click at [507, 509] on div "3 – Satisfactory" at bounding box center [879, 511] width 888 height 17
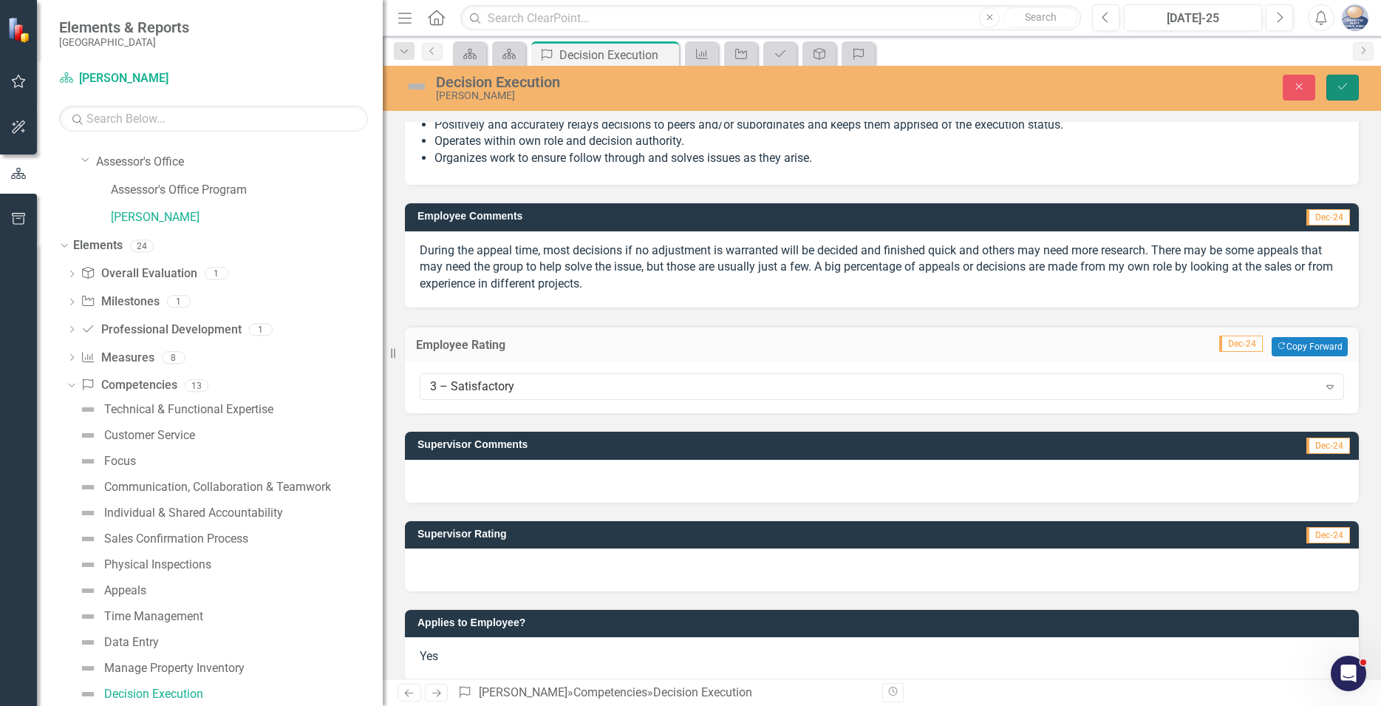
click at [1338, 82] on icon "Save" at bounding box center [1342, 86] width 13 height 10
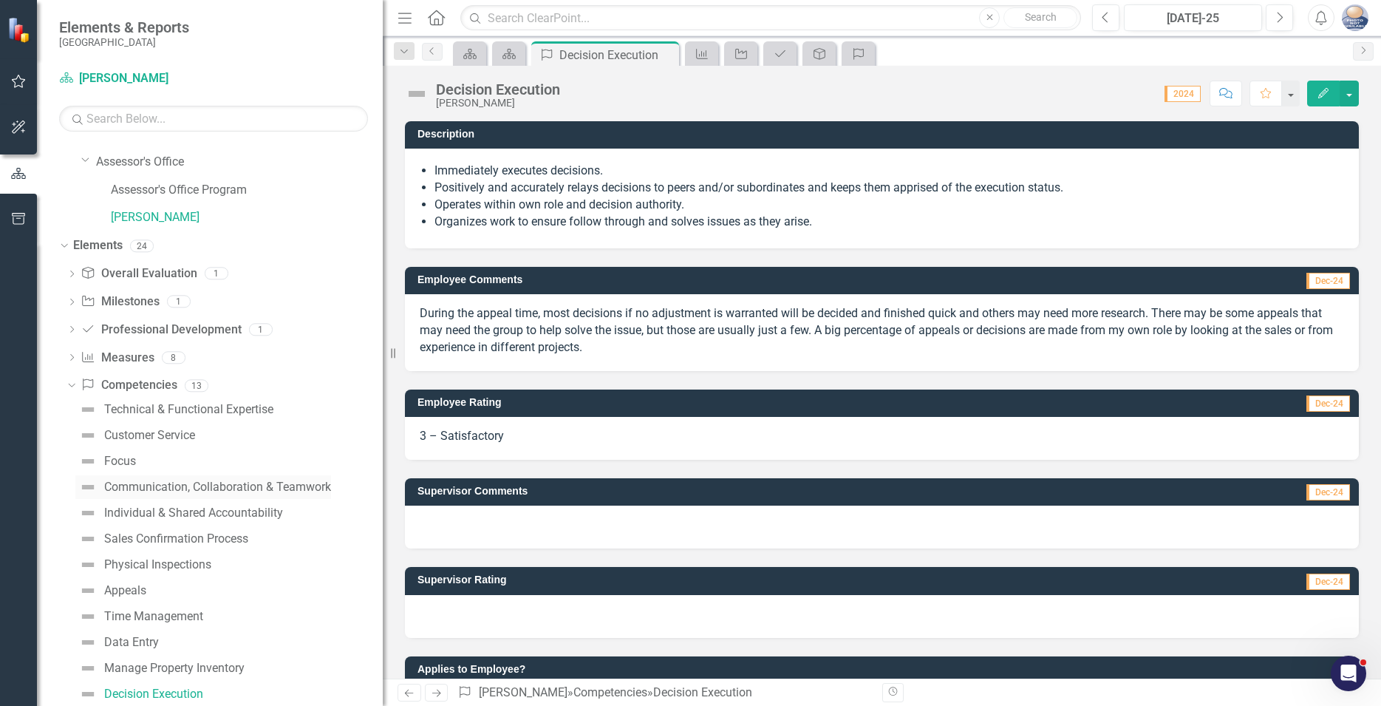
click at [163, 487] on div "Communication, Collaboration & Teamwork" at bounding box center [217, 486] width 227 height 13
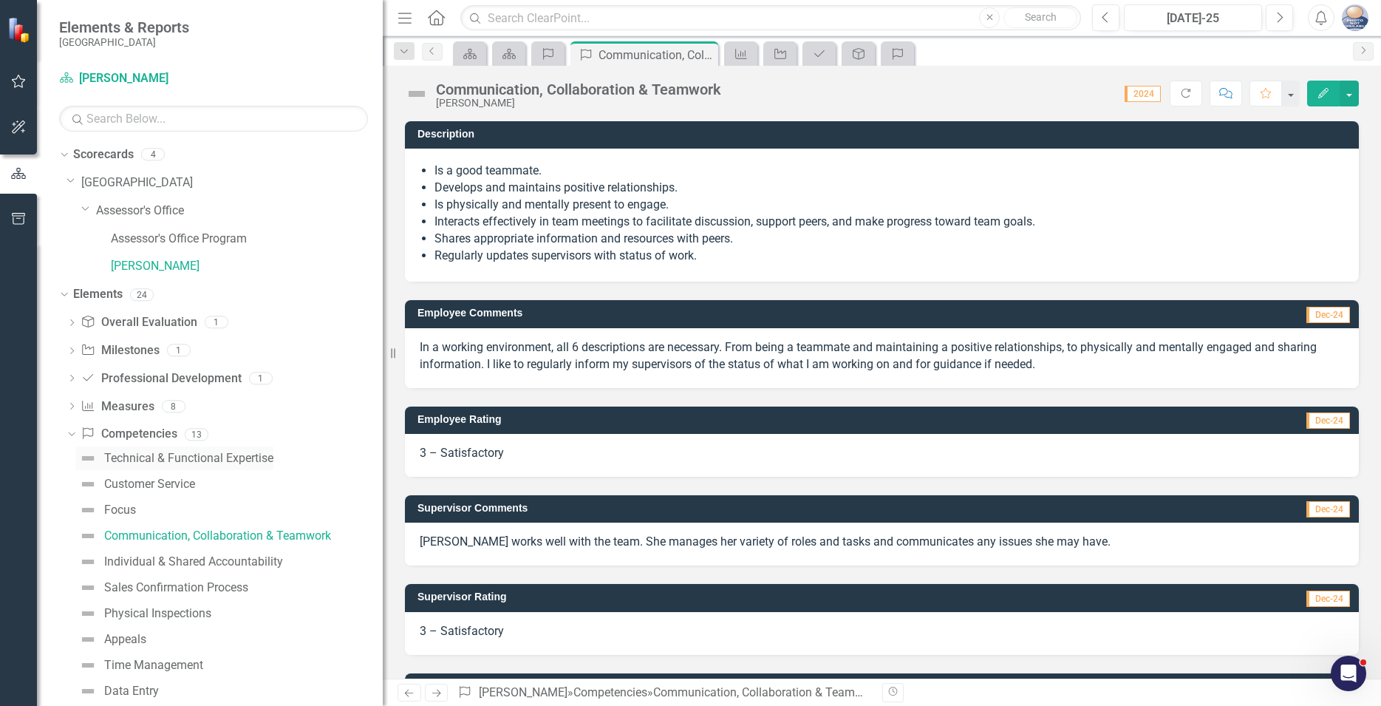
click at [119, 460] on div "Technical & Functional Expertise" at bounding box center [188, 458] width 169 height 13
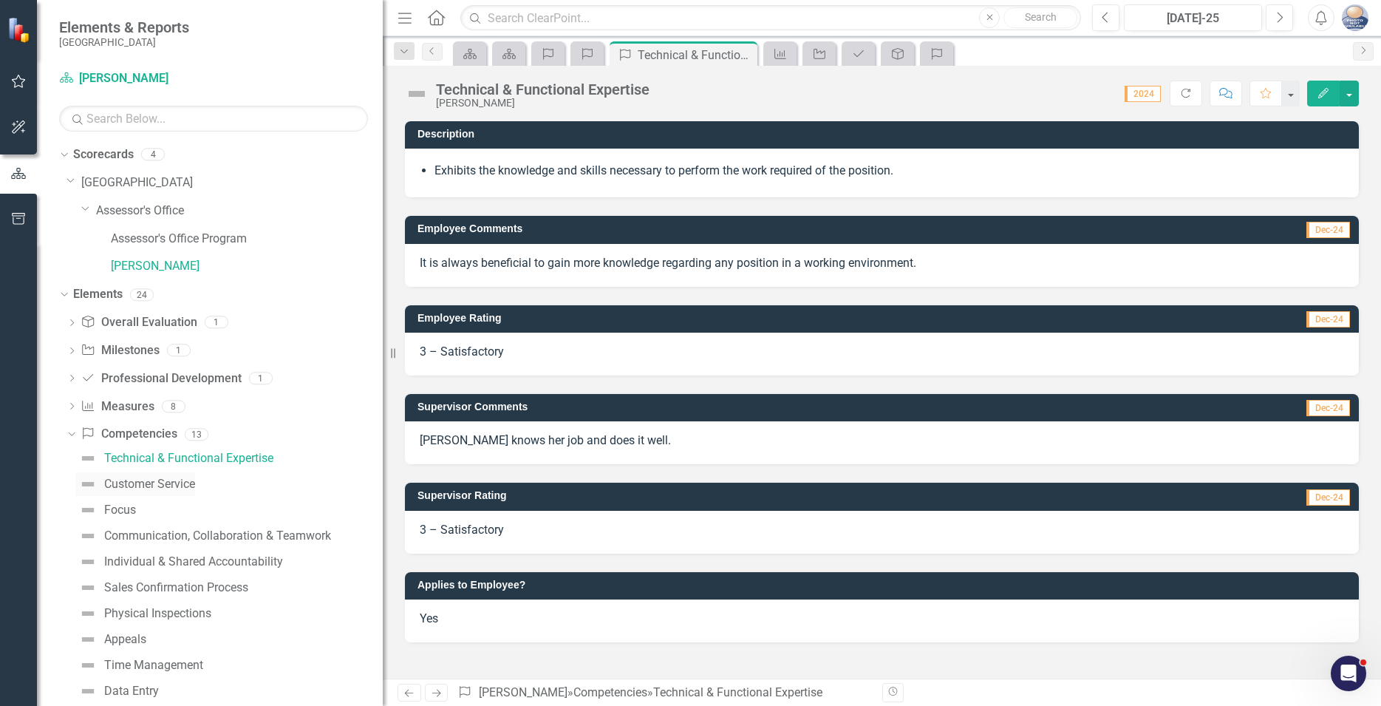
click at [126, 486] on div "Customer Service" at bounding box center [149, 483] width 91 height 13
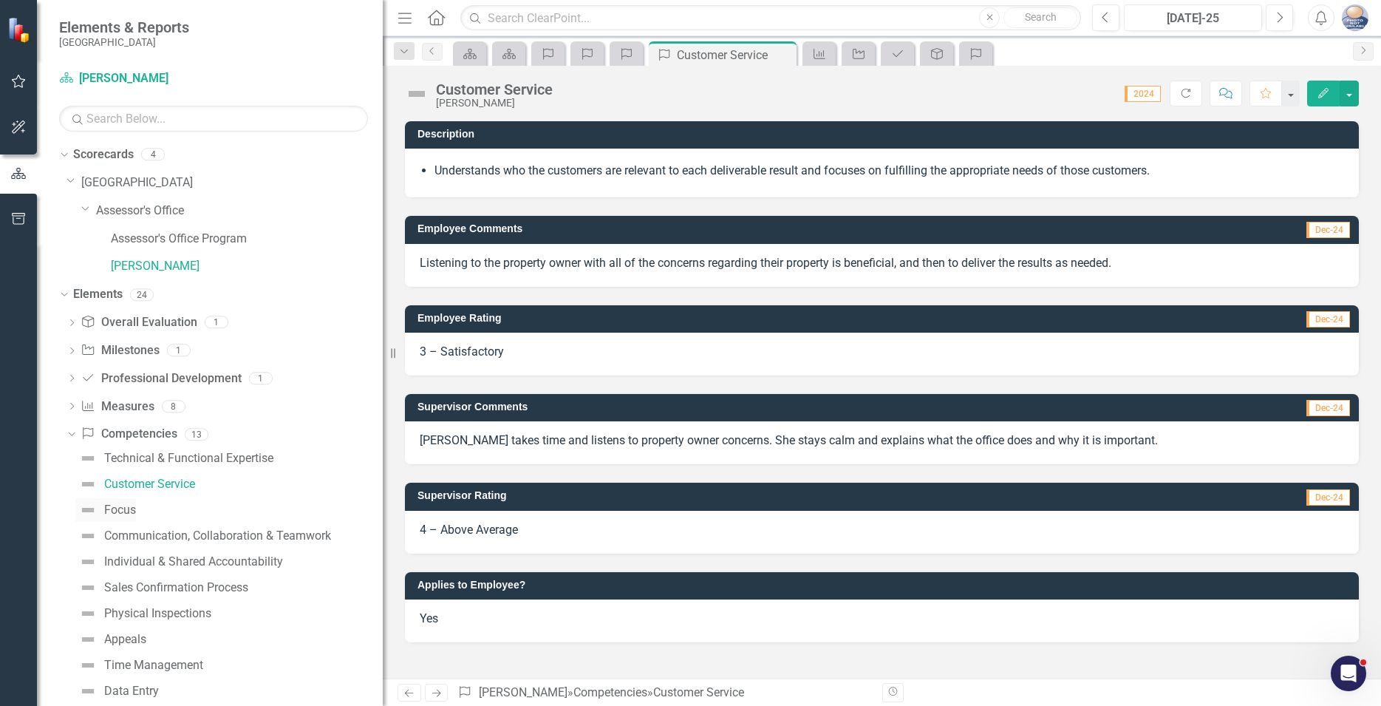
click at [127, 509] on div "Focus" at bounding box center [120, 509] width 32 height 13
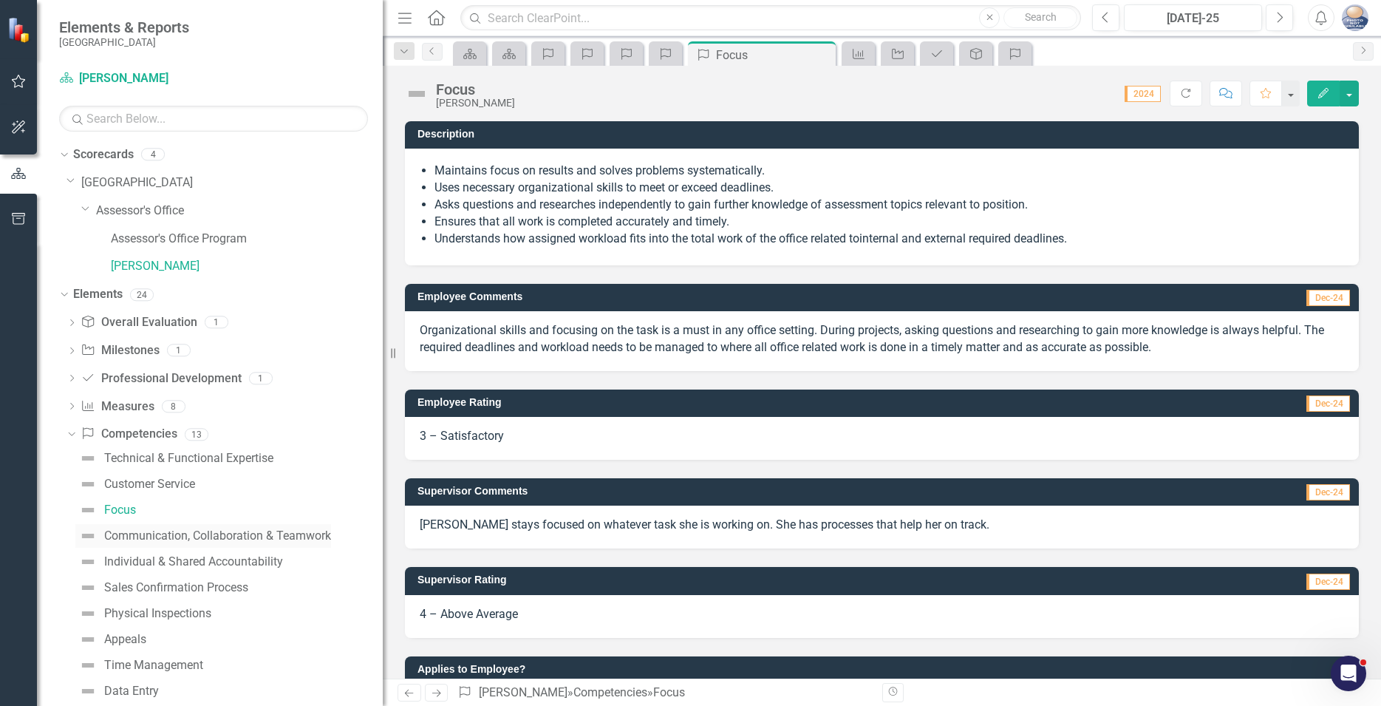
click at [123, 536] on div "Communication, Collaboration & Teamwork" at bounding box center [217, 535] width 227 height 13
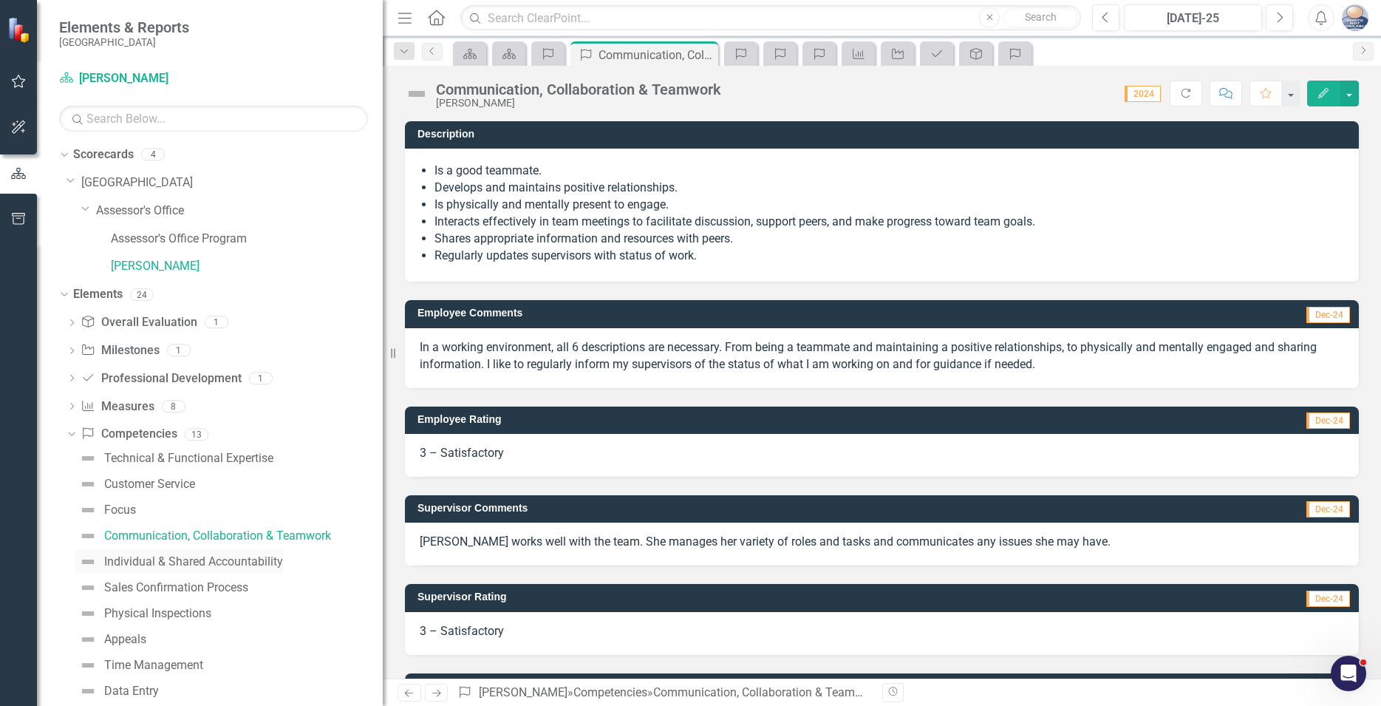
click at [137, 562] on div "Individual & Shared Accountability" at bounding box center [193, 561] width 179 height 13
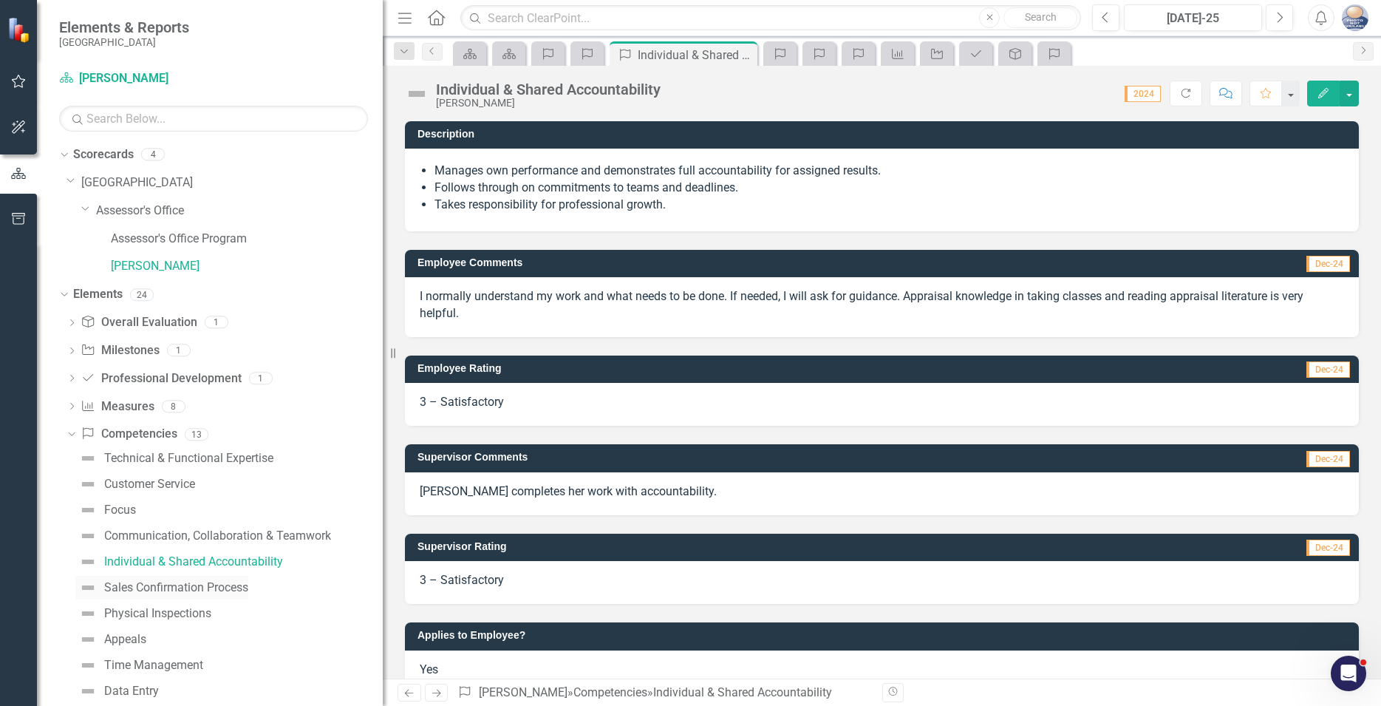
click at [135, 587] on div "Sales Confirmation Process" at bounding box center [176, 587] width 144 height 13
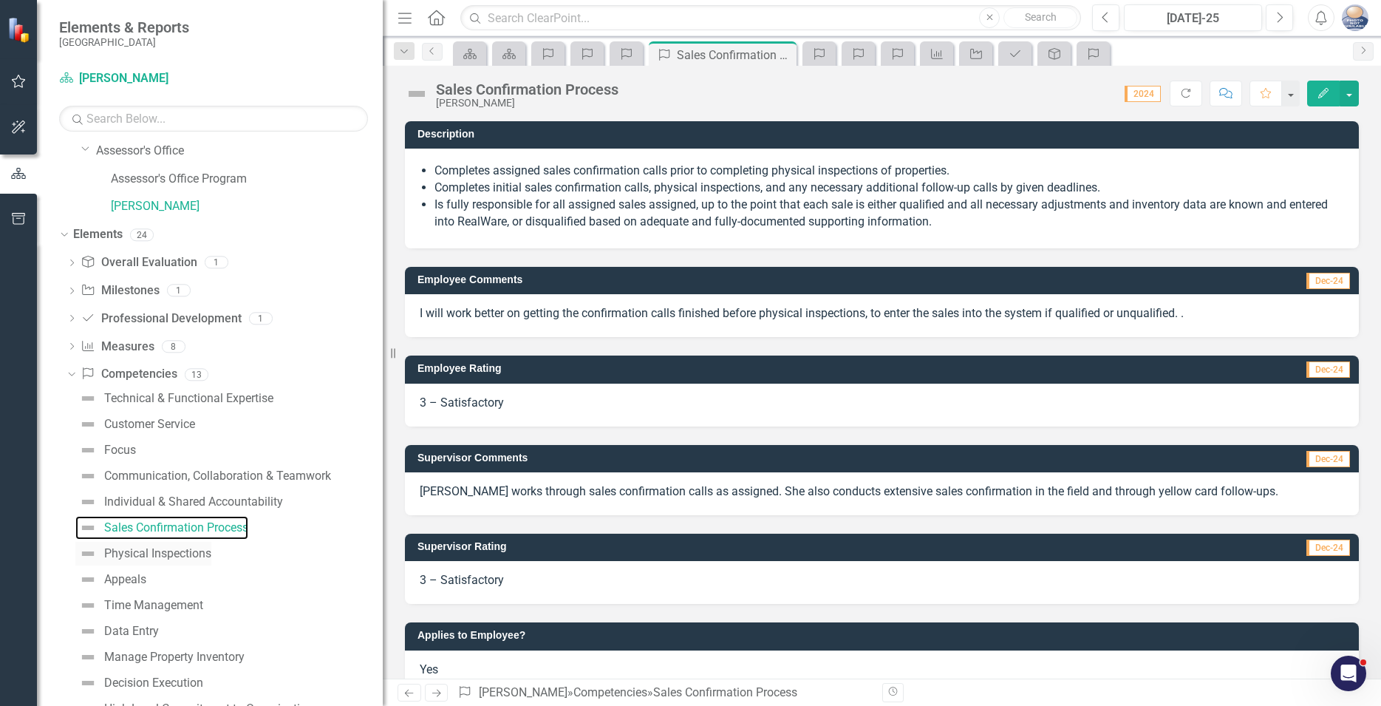
scroll to position [109, 0]
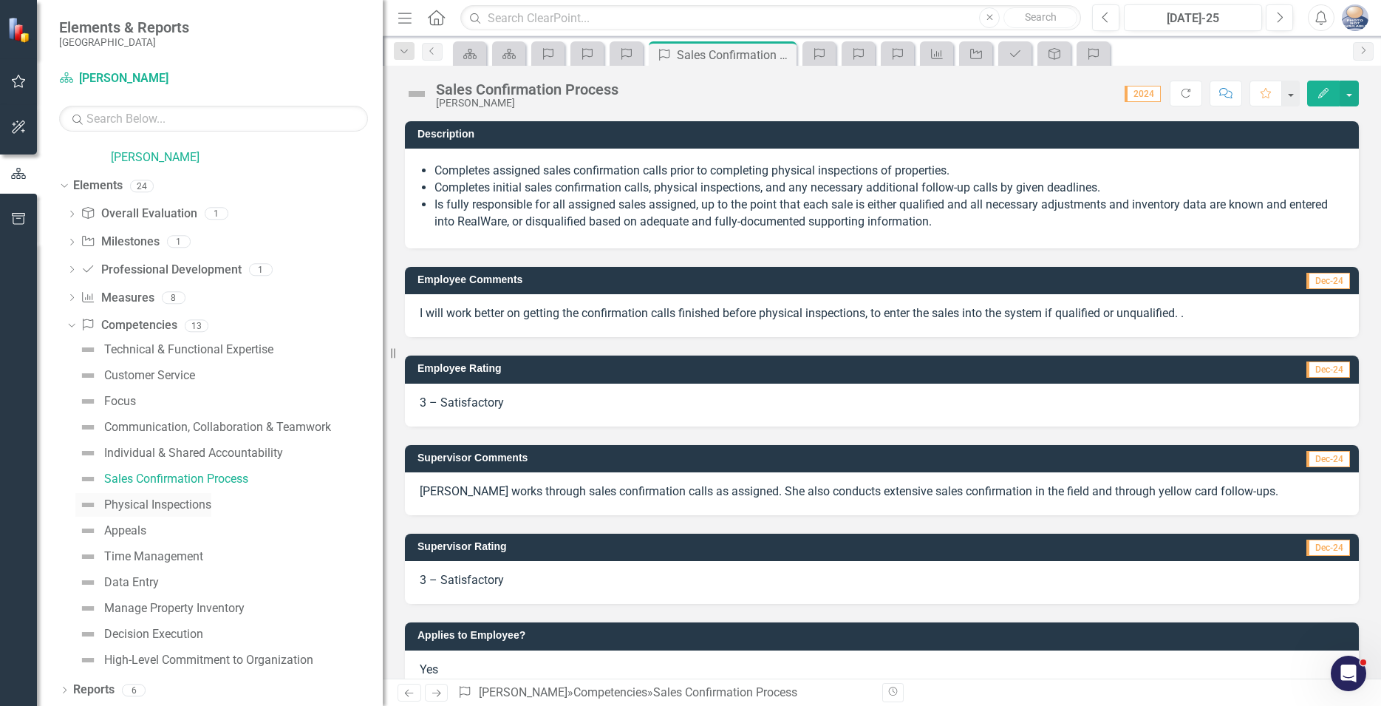
click at [128, 506] on div "Physical Inspections" at bounding box center [157, 504] width 107 height 13
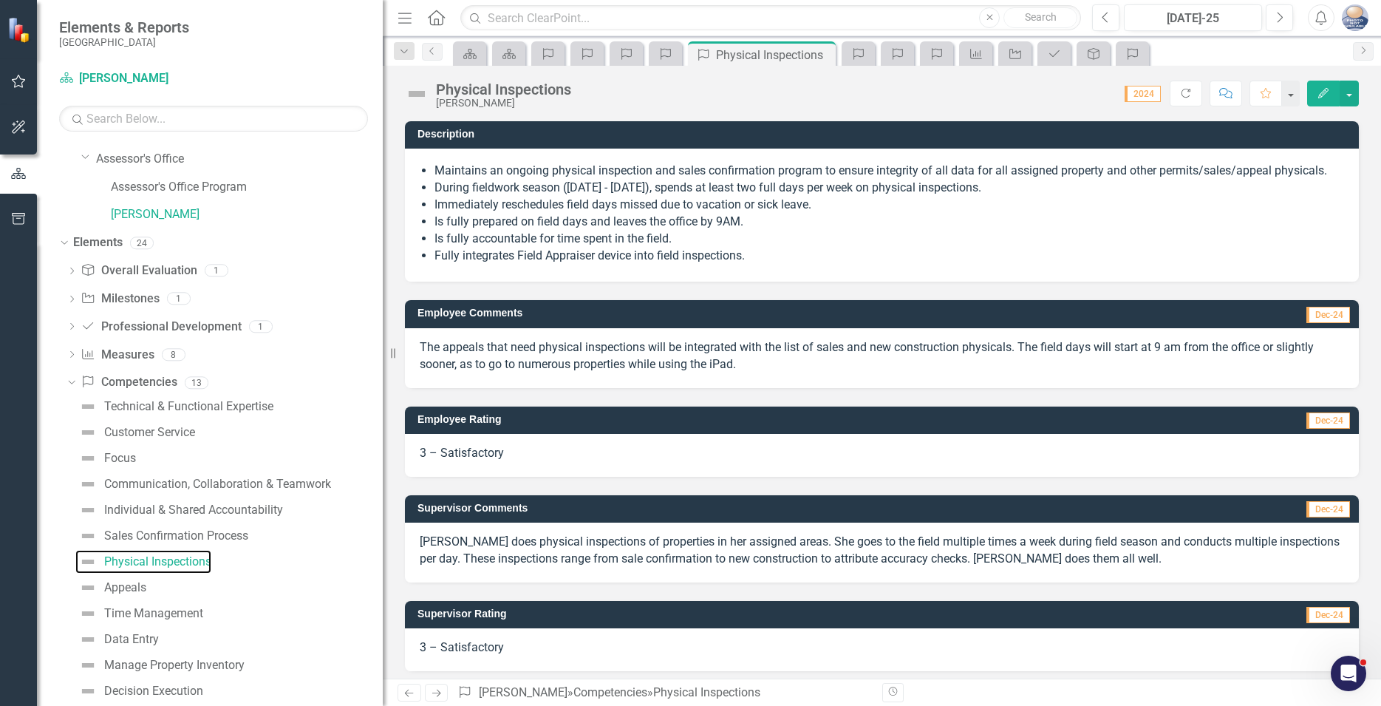
scroll to position [109, 0]
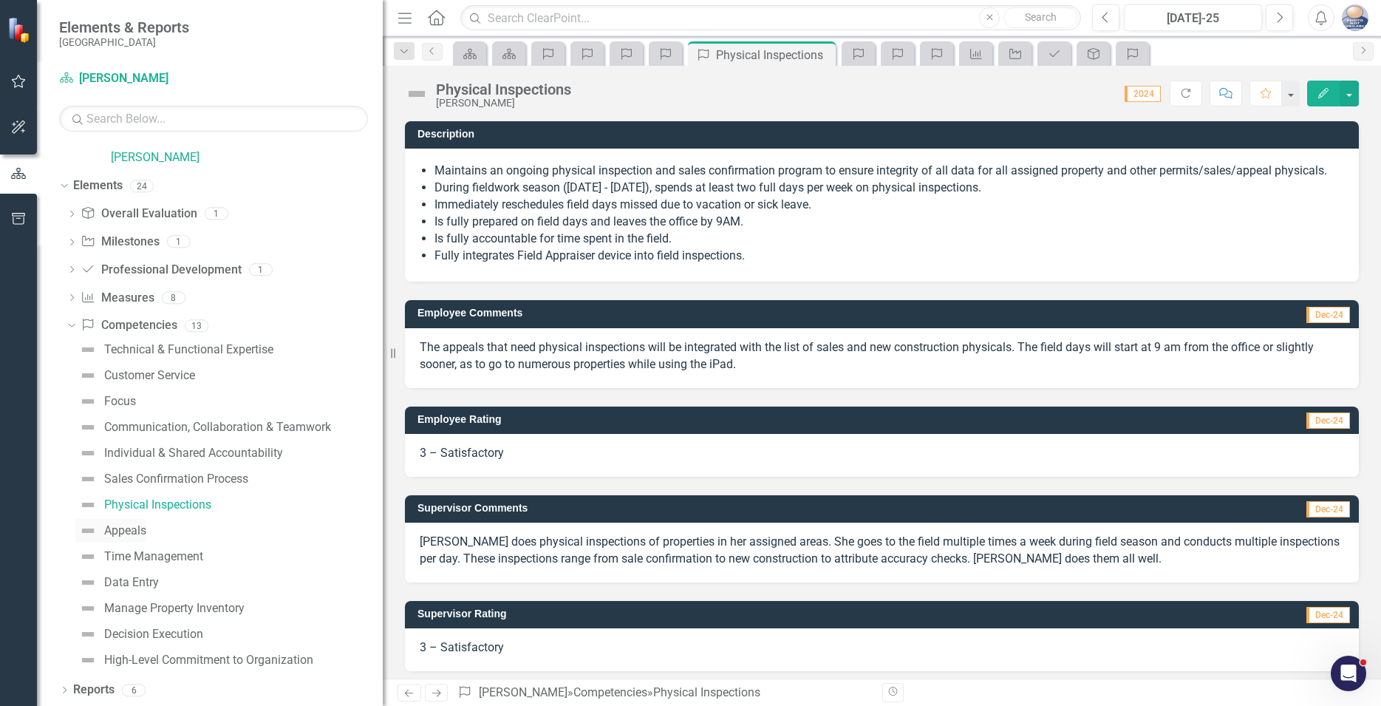
click at [113, 531] on div "Appeals" at bounding box center [125, 530] width 42 height 13
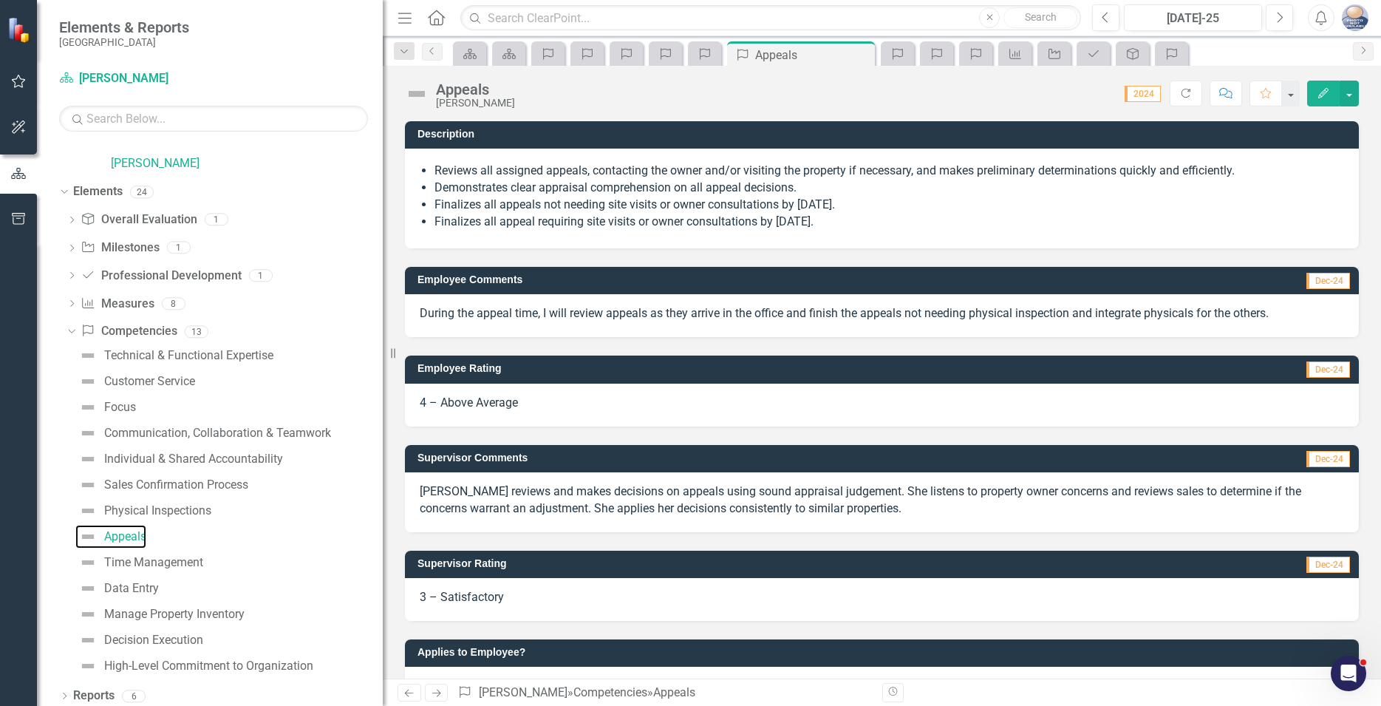
scroll to position [109, 0]
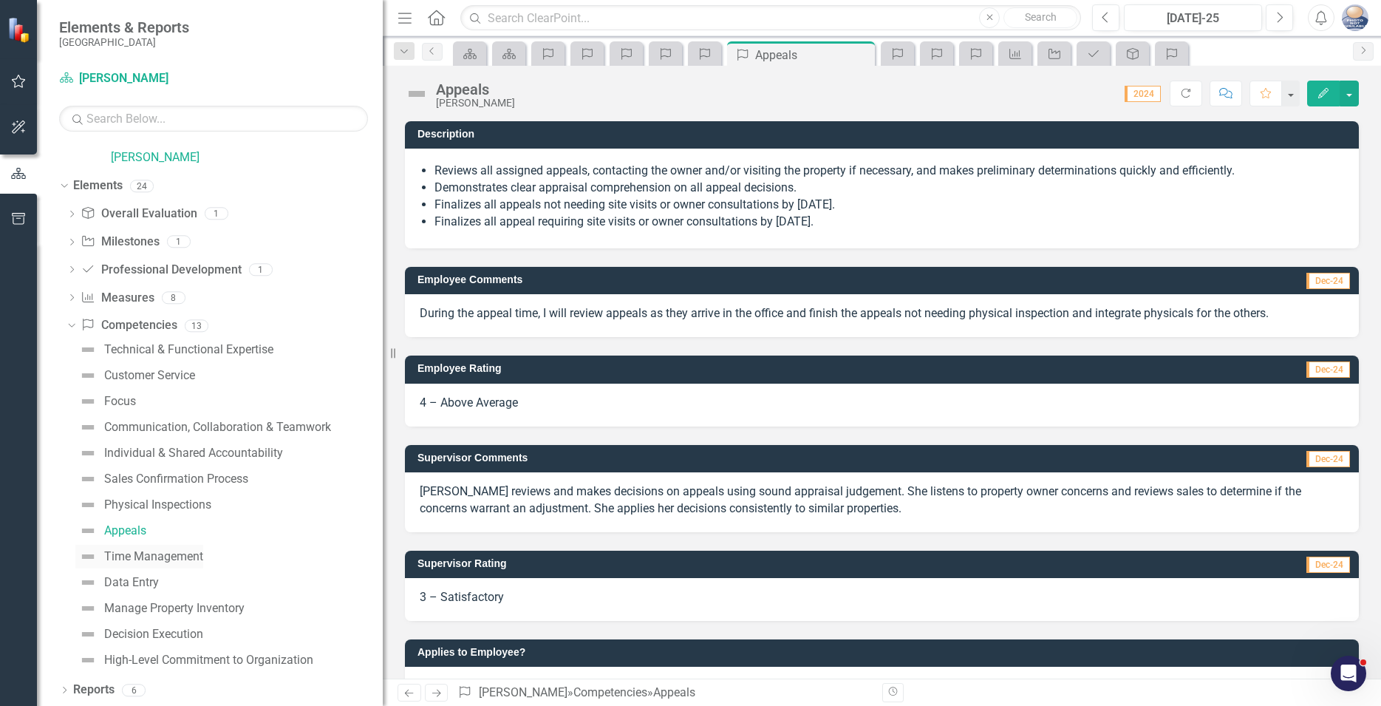
click at [166, 558] on div "Time Management" at bounding box center [153, 556] width 99 height 13
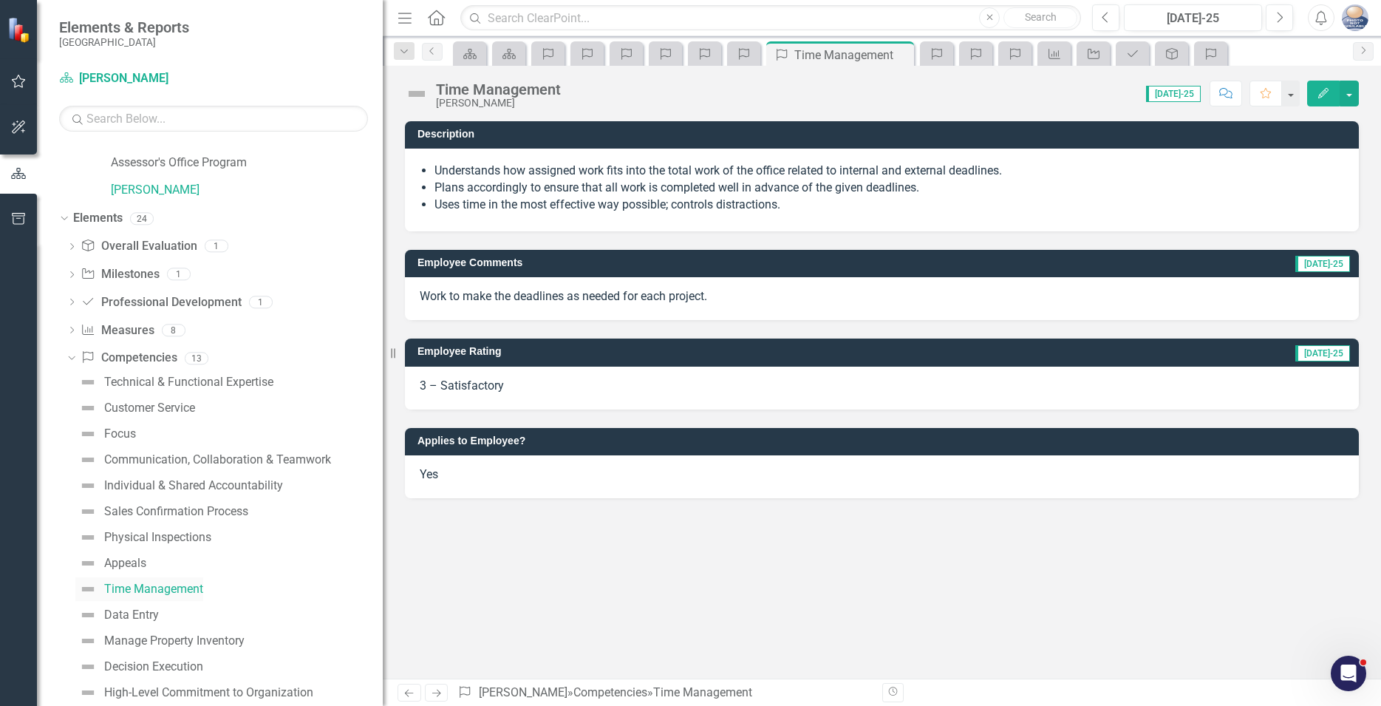
scroll to position [109, 0]
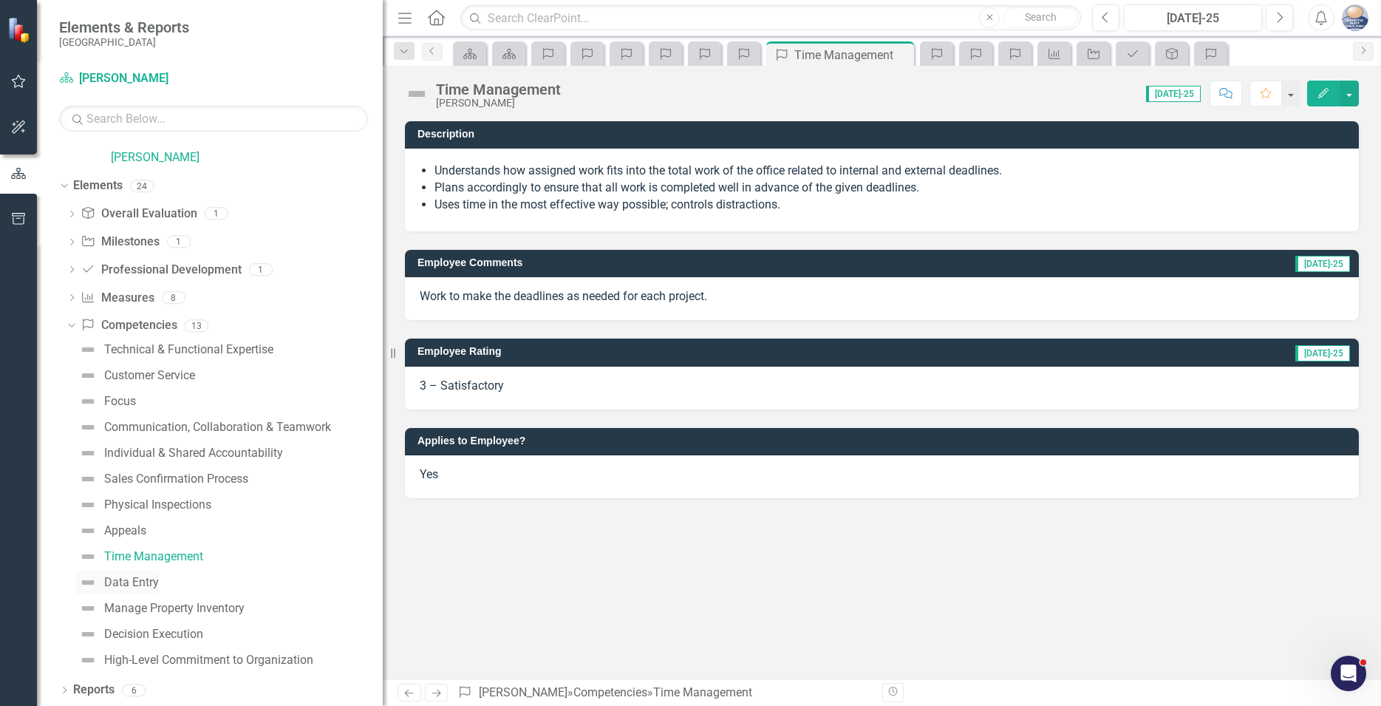
click at [131, 583] on div "Data Entry" at bounding box center [131, 582] width 55 height 13
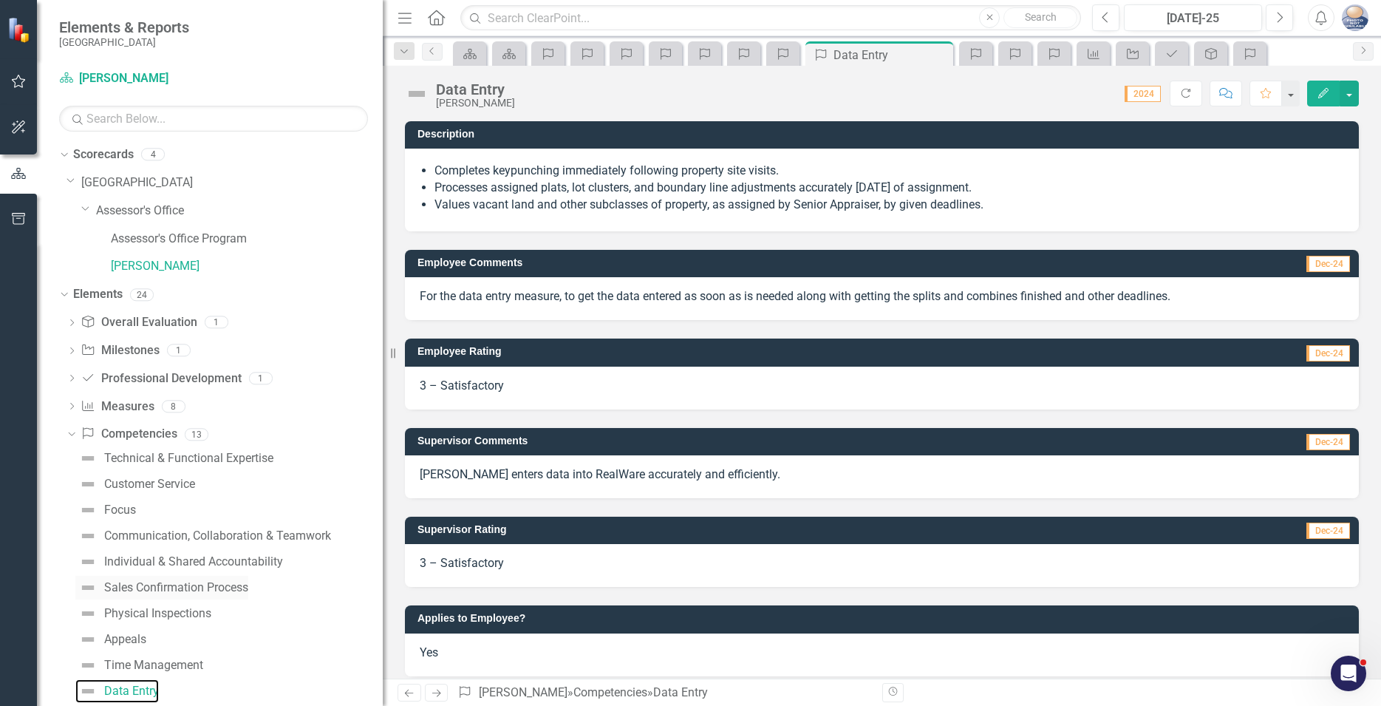
scroll to position [109, 0]
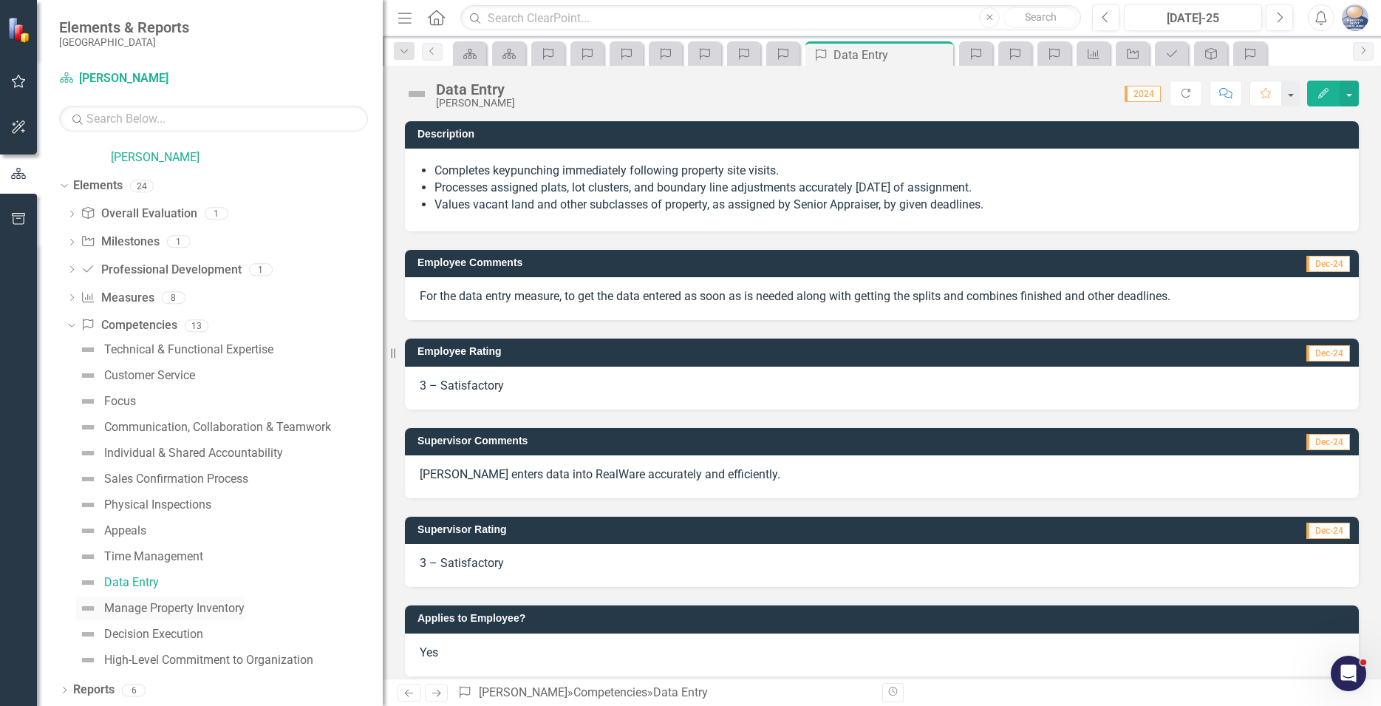
click at [133, 606] on div "Manage Property Inventory" at bounding box center [174, 608] width 140 height 13
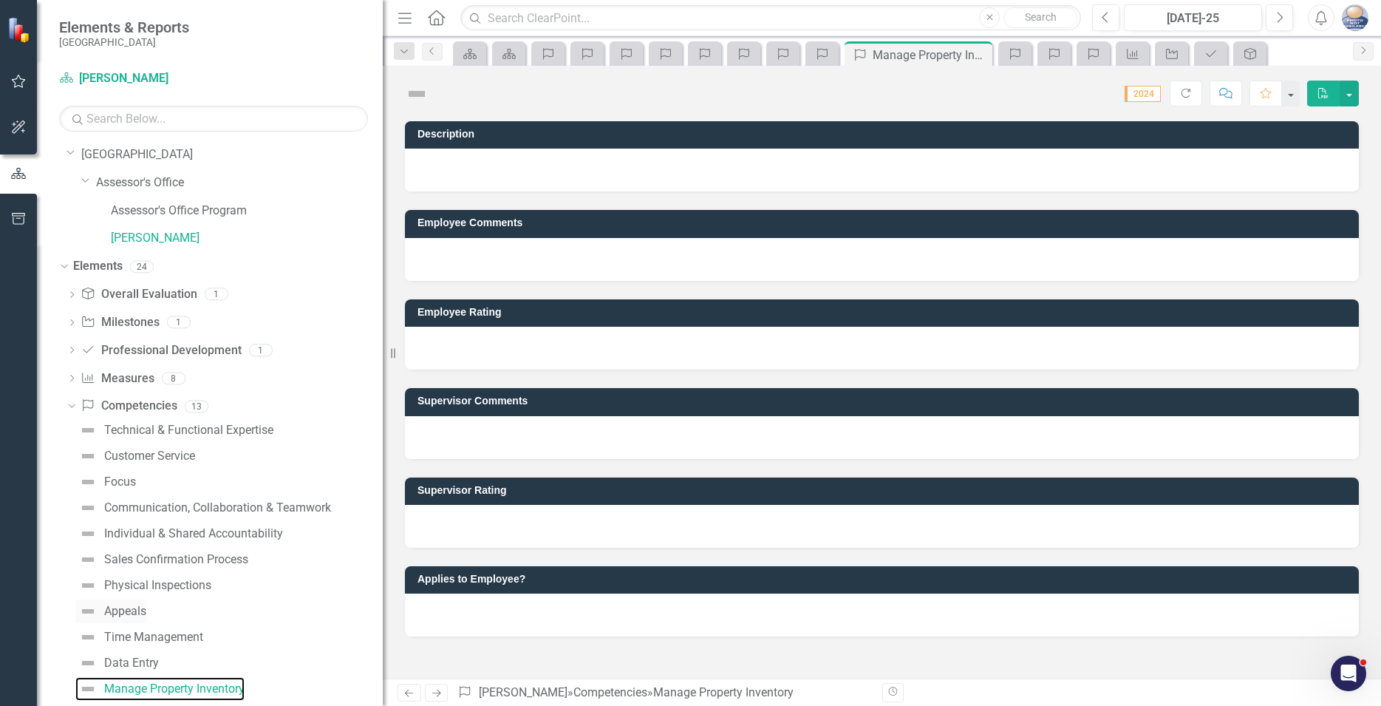
scroll to position [23, 0]
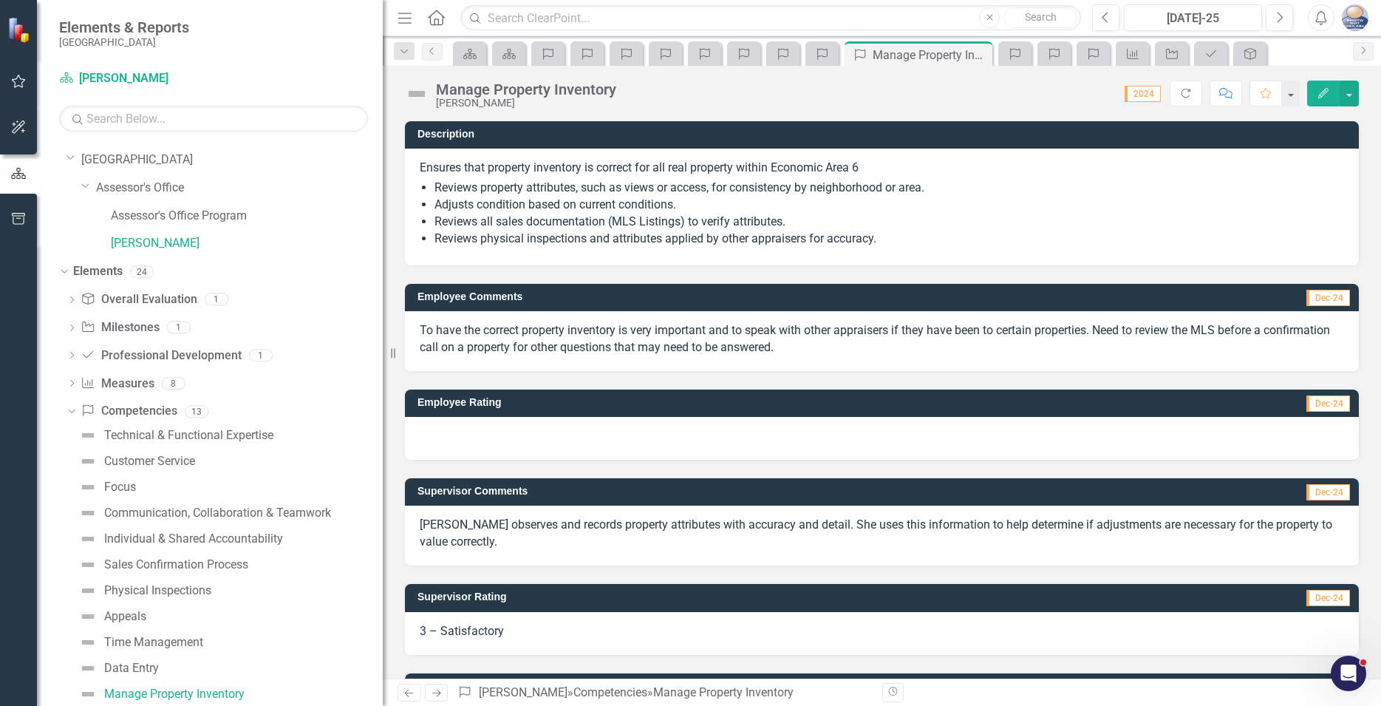
click at [666, 433] on div at bounding box center [882, 438] width 954 height 43
click at [1267, 434] on div at bounding box center [882, 438] width 954 height 43
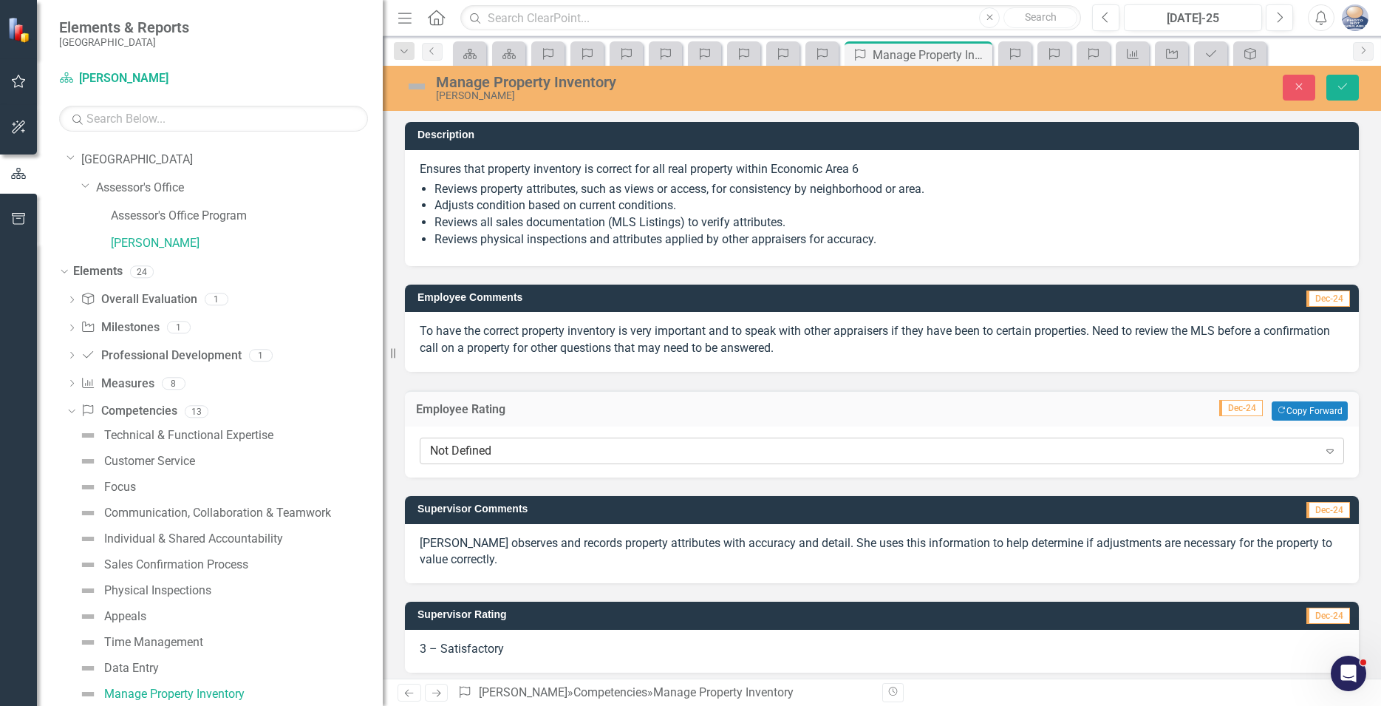
click at [1323, 450] on icon "Expand" at bounding box center [1330, 451] width 15 height 12
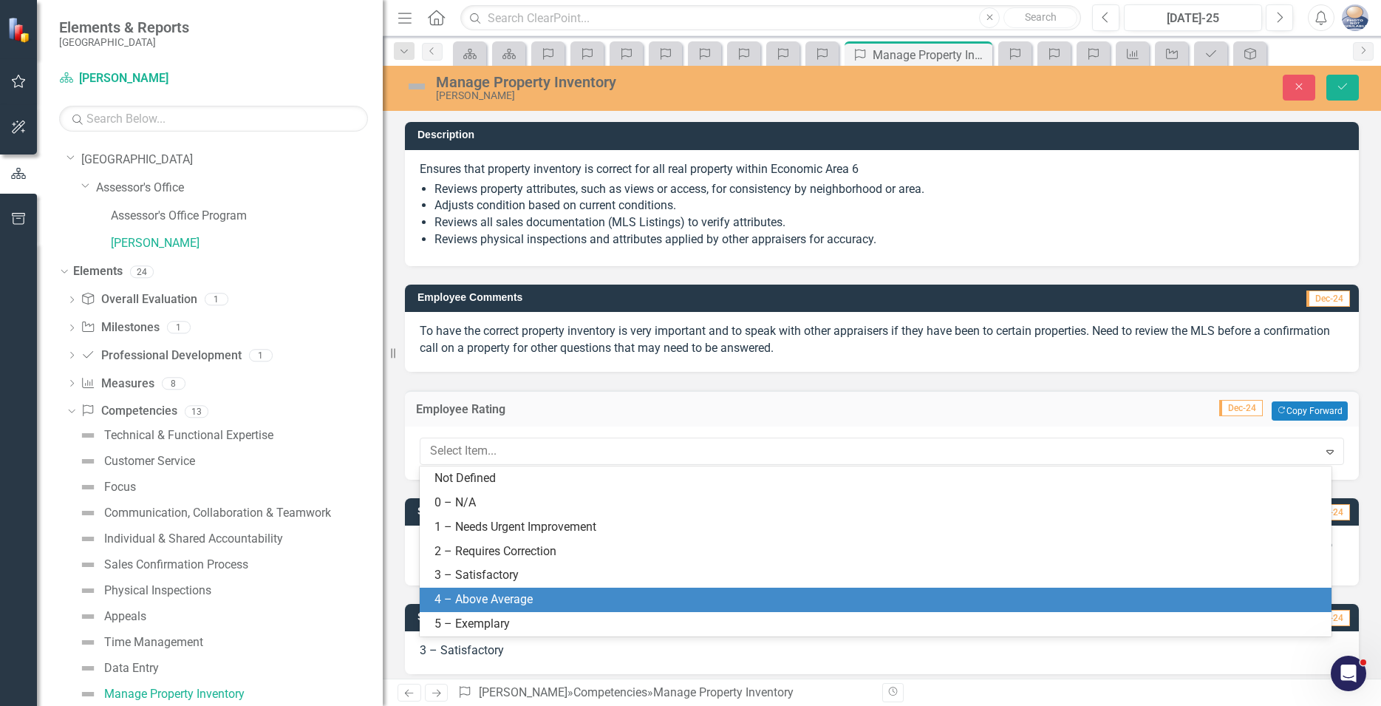
click at [500, 598] on div "4 – Above Average" at bounding box center [879, 599] width 888 height 17
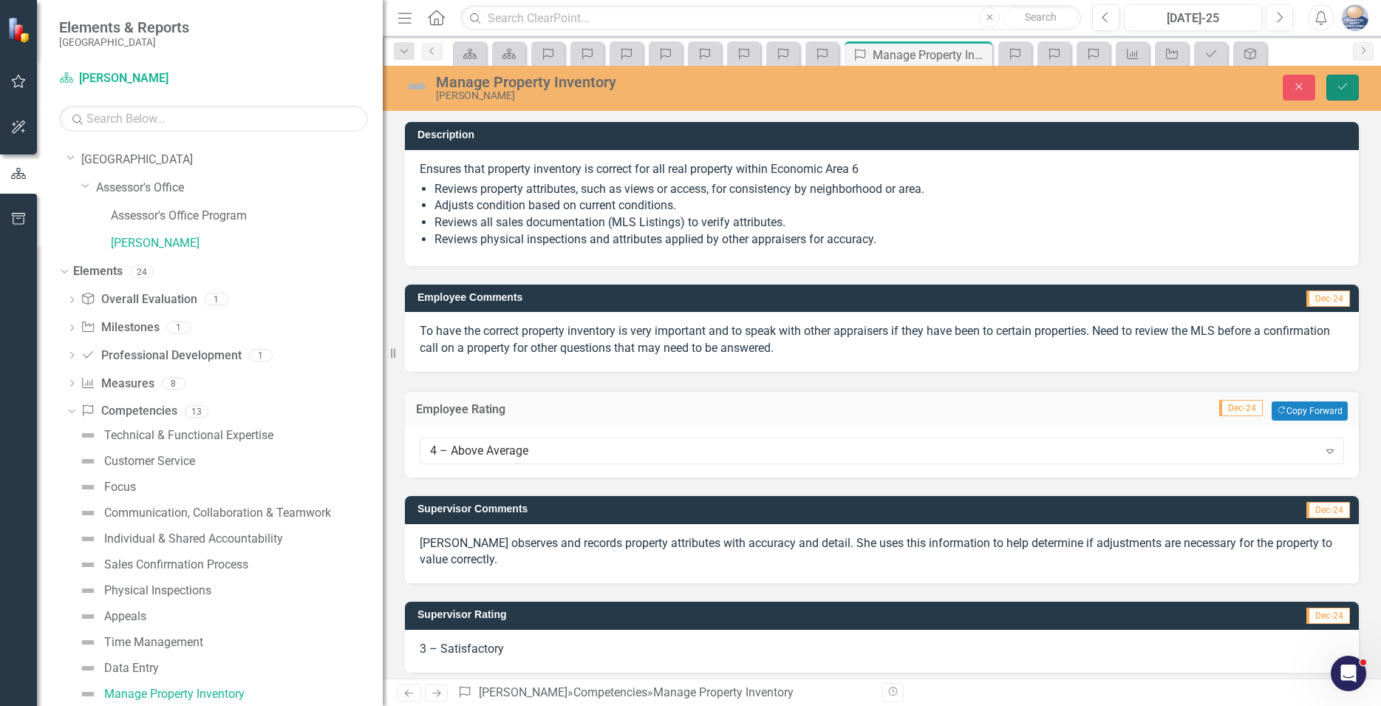
click at [1345, 82] on icon "Save" at bounding box center [1342, 86] width 13 height 10
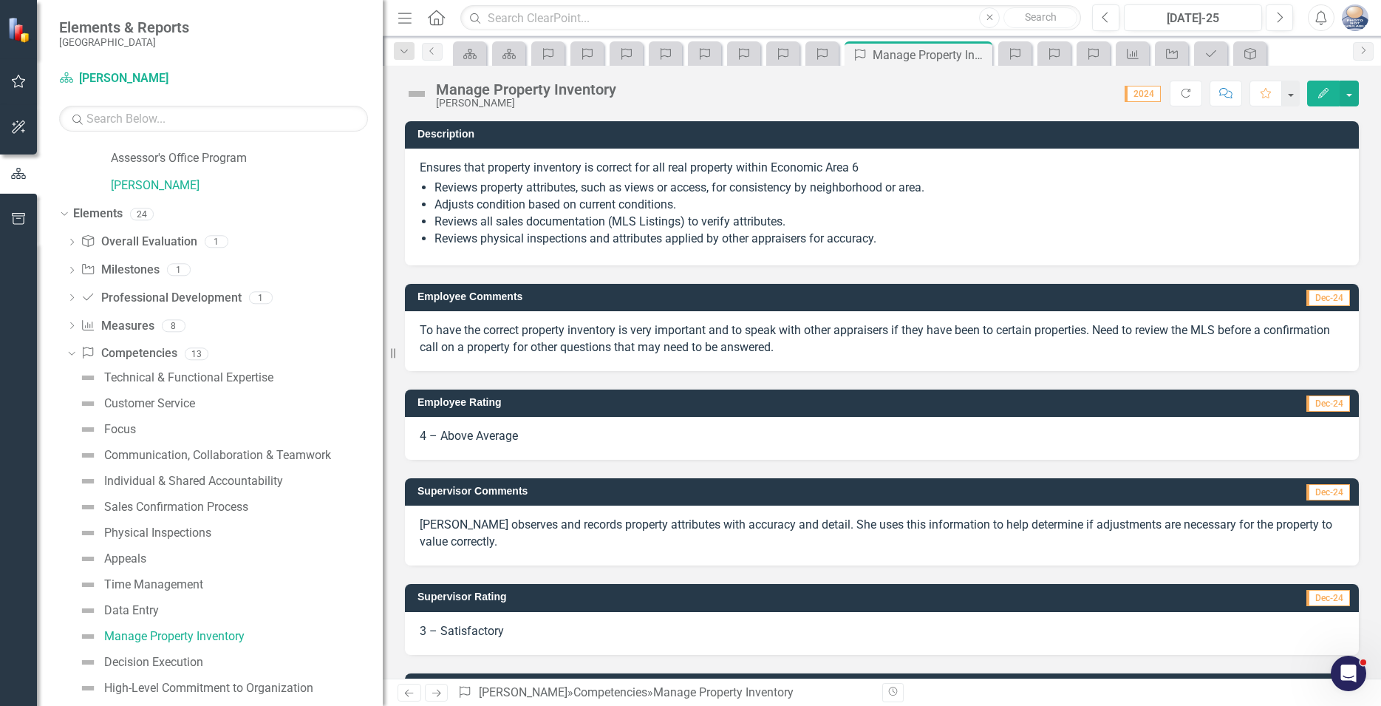
scroll to position [109, 0]
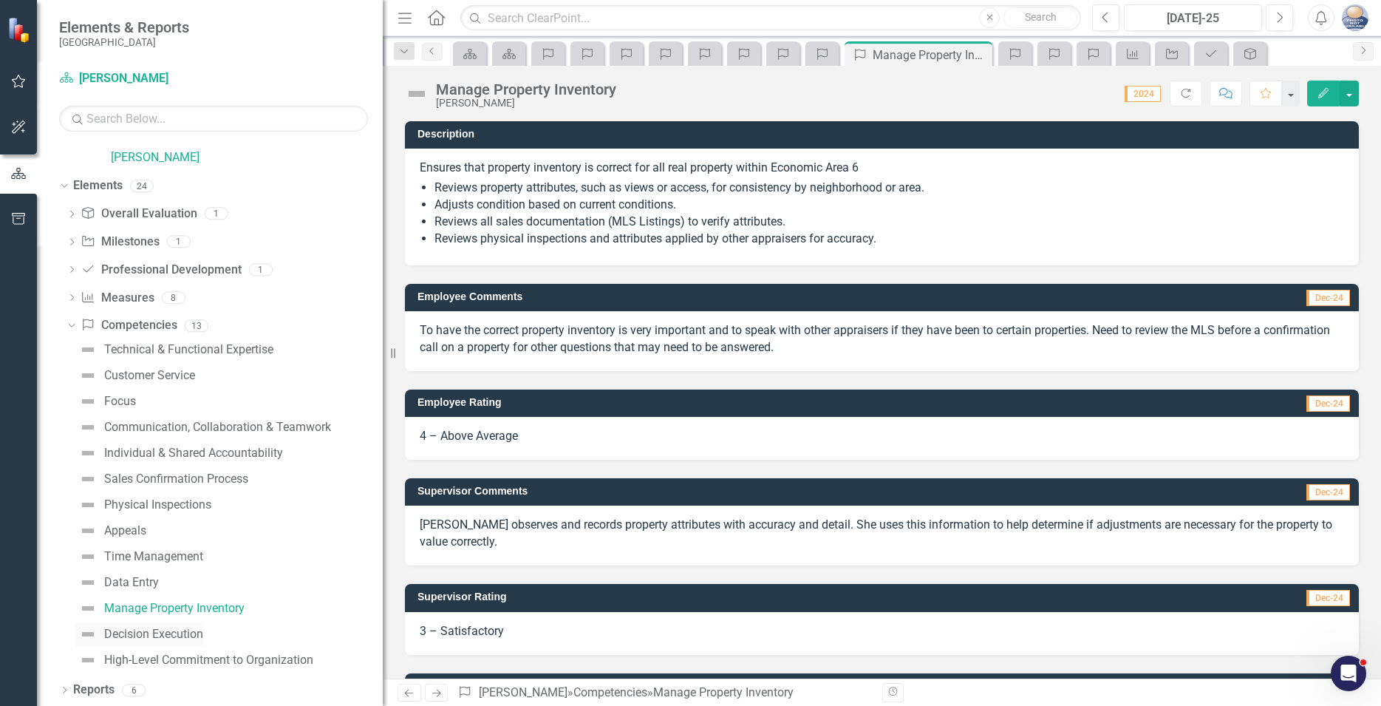
click at [126, 633] on div "Decision Execution" at bounding box center [153, 633] width 99 height 13
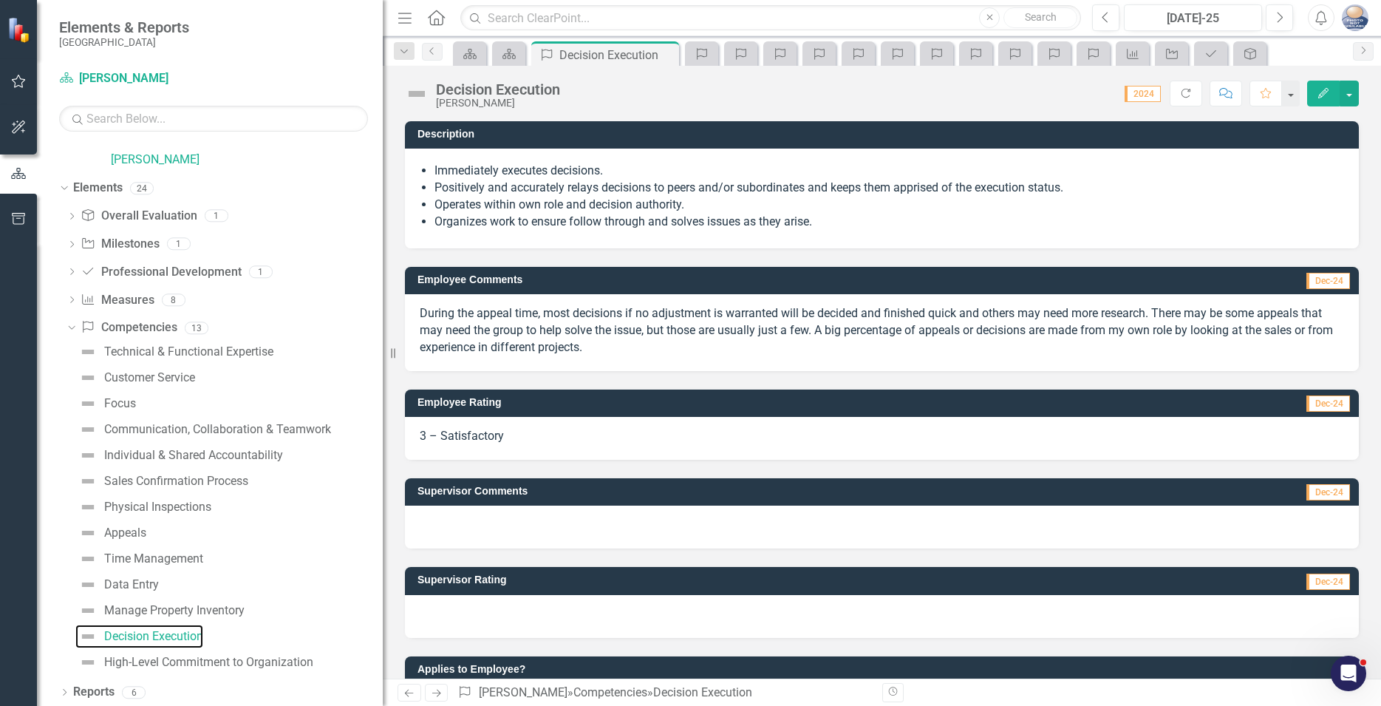
scroll to position [109, 0]
click at [64, 693] on icon at bounding box center [65, 690] width 4 height 7
click at [62, 185] on icon "Dropdown" at bounding box center [62, 185] width 8 height 10
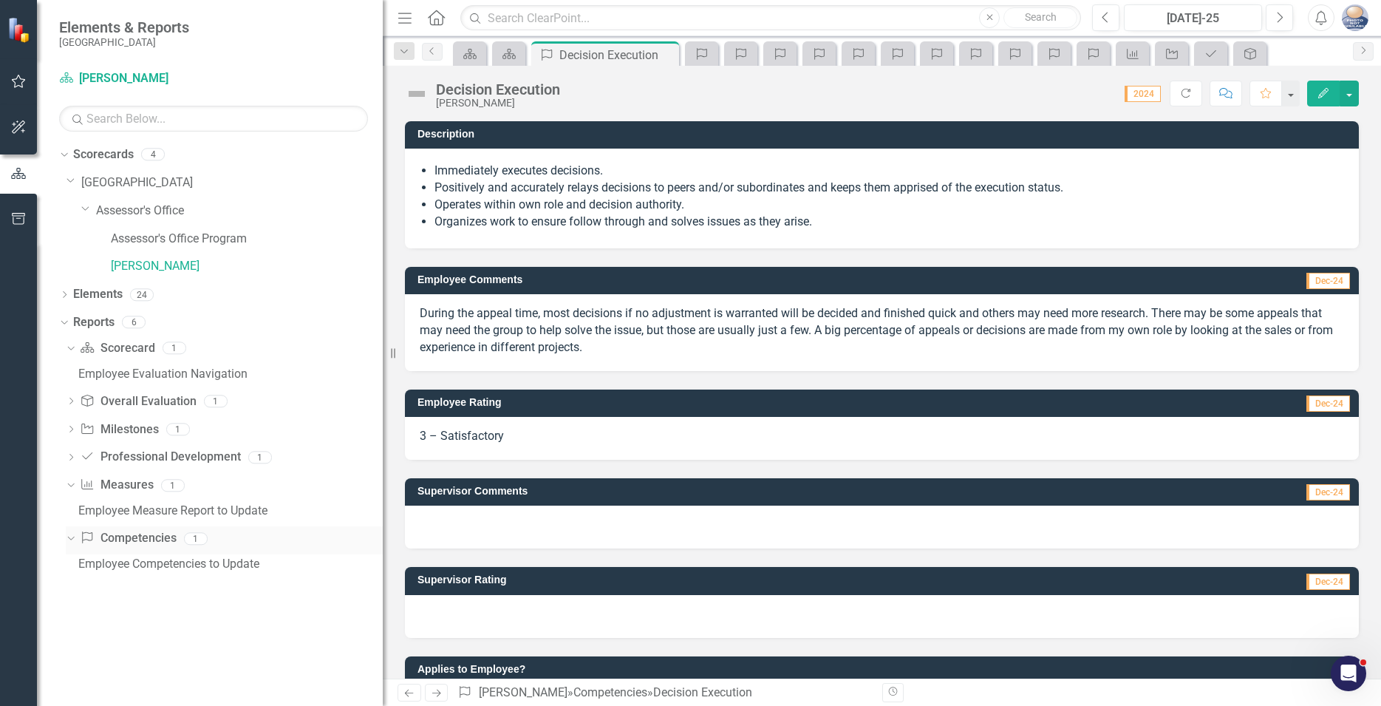
click at [72, 541] on icon "Dropdown" at bounding box center [69, 538] width 8 height 10
click at [72, 540] on icon at bounding box center [71, 538] width 4 height 7
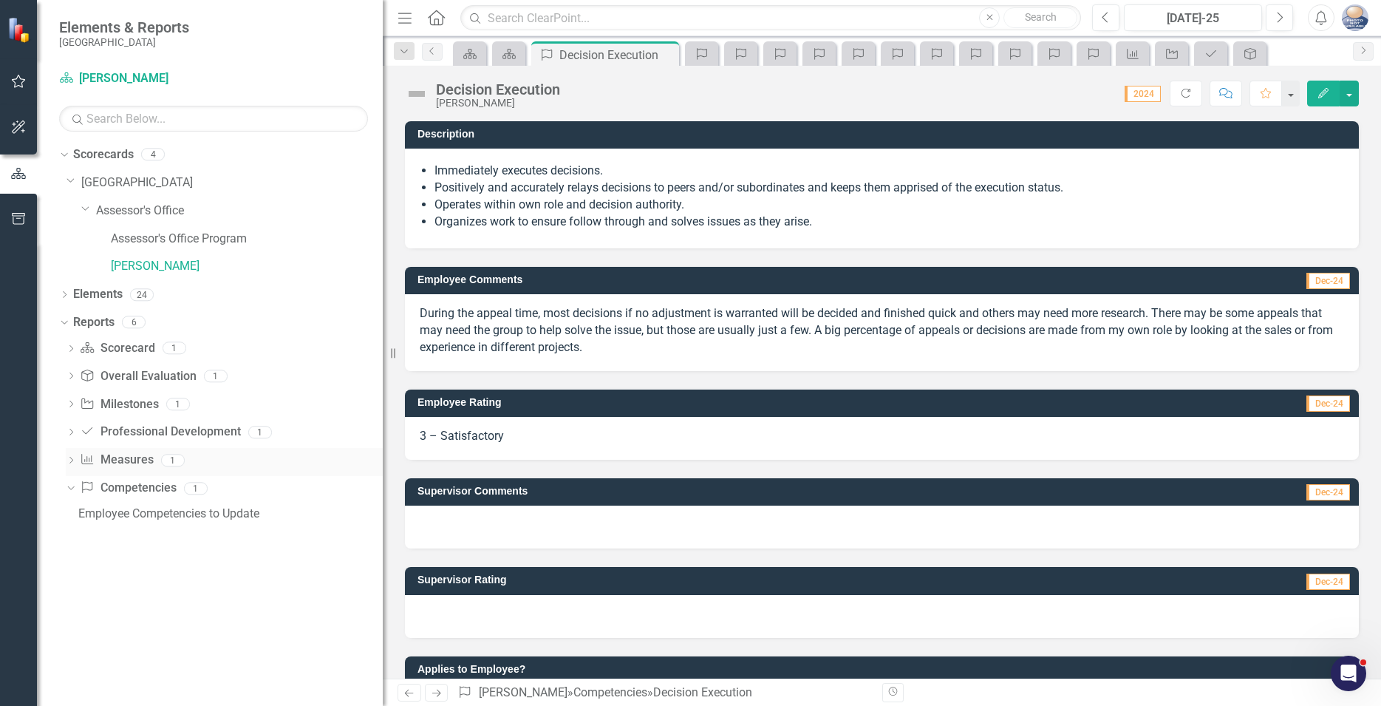
click at [72, 462] on icon at bounding box center [71, 460] width 4 height 7
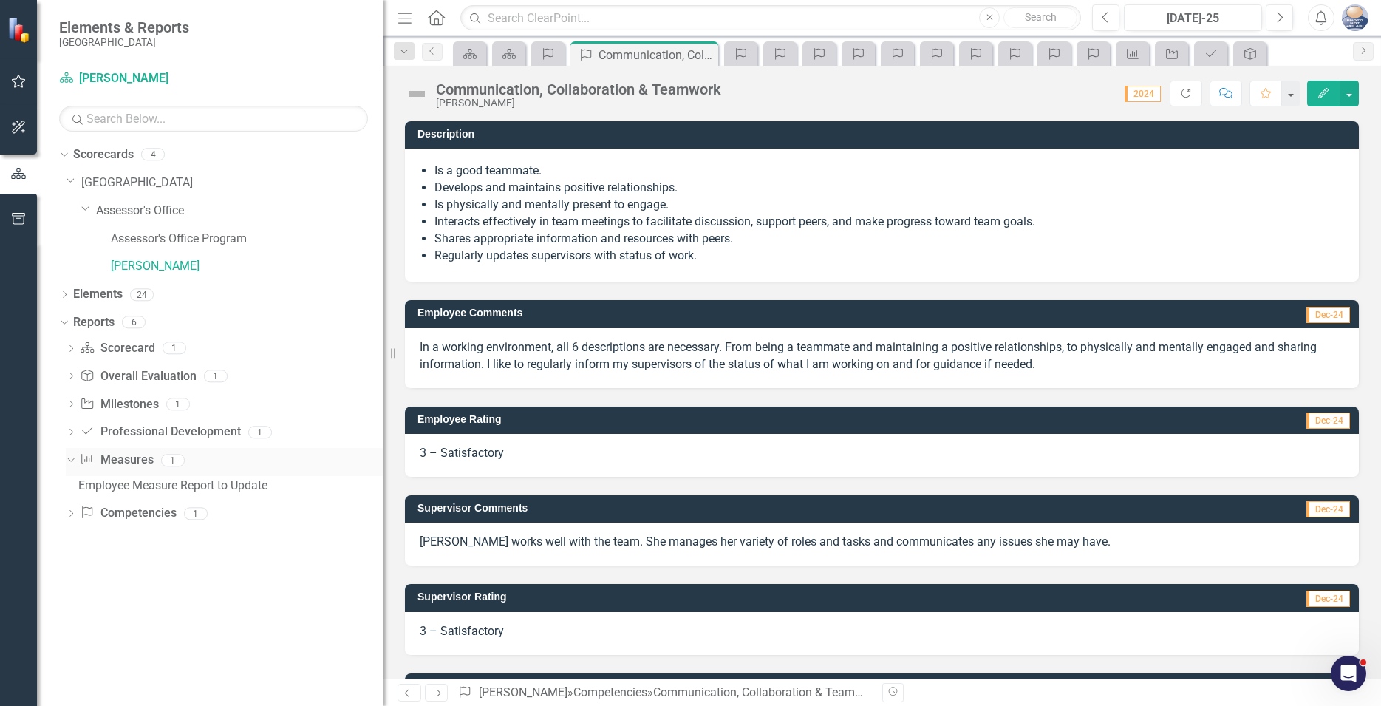
click at [69, 458] on icon "Dropdown" at bounding box center [69, 460] width 8 height 10
click at [70, 490] on icon "Dropdown" at bounding box center [71, 490] width 10 height 8
click at [166, 520] on link "Employee Competencies to Update" at bounding box center [229, 514] width 308 height 24
click at [166, 520] on div "Employee Competencies to Update" at bounding box center [230, 513] width 305 height 13
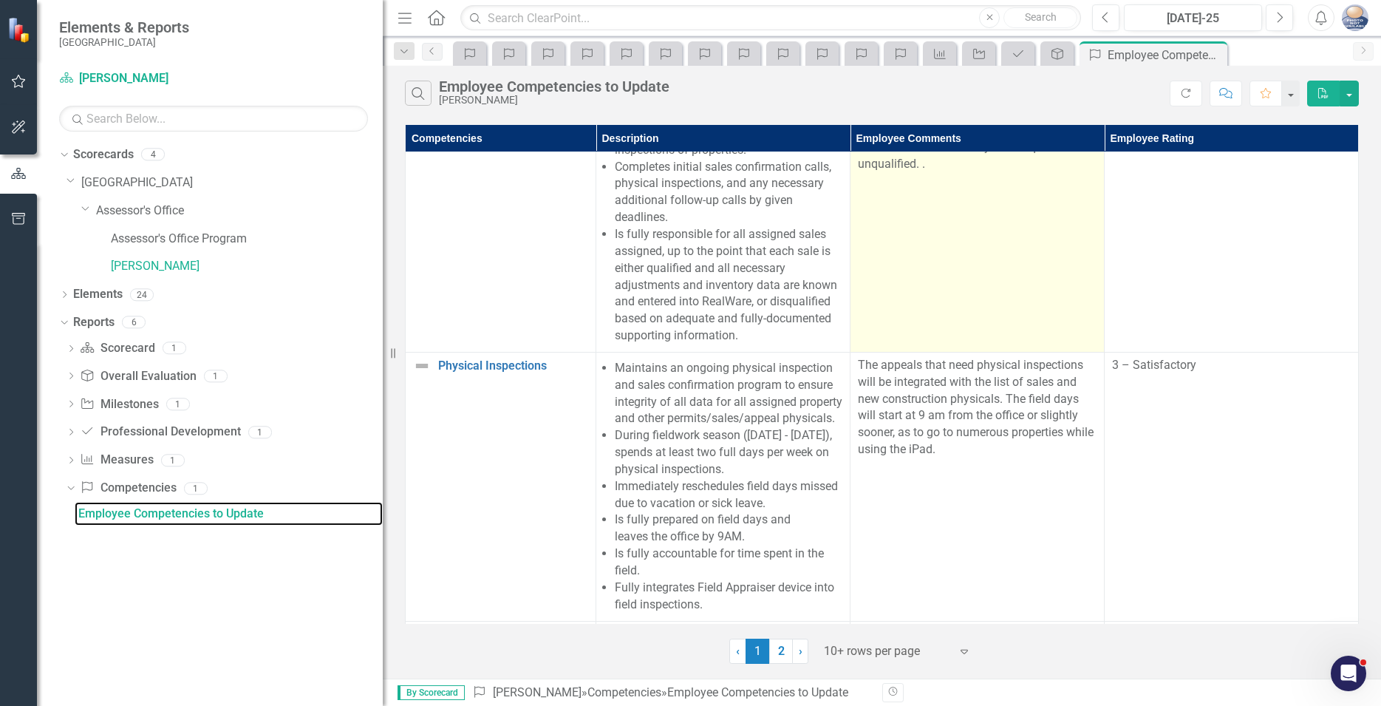
scroll to position [454, 0]
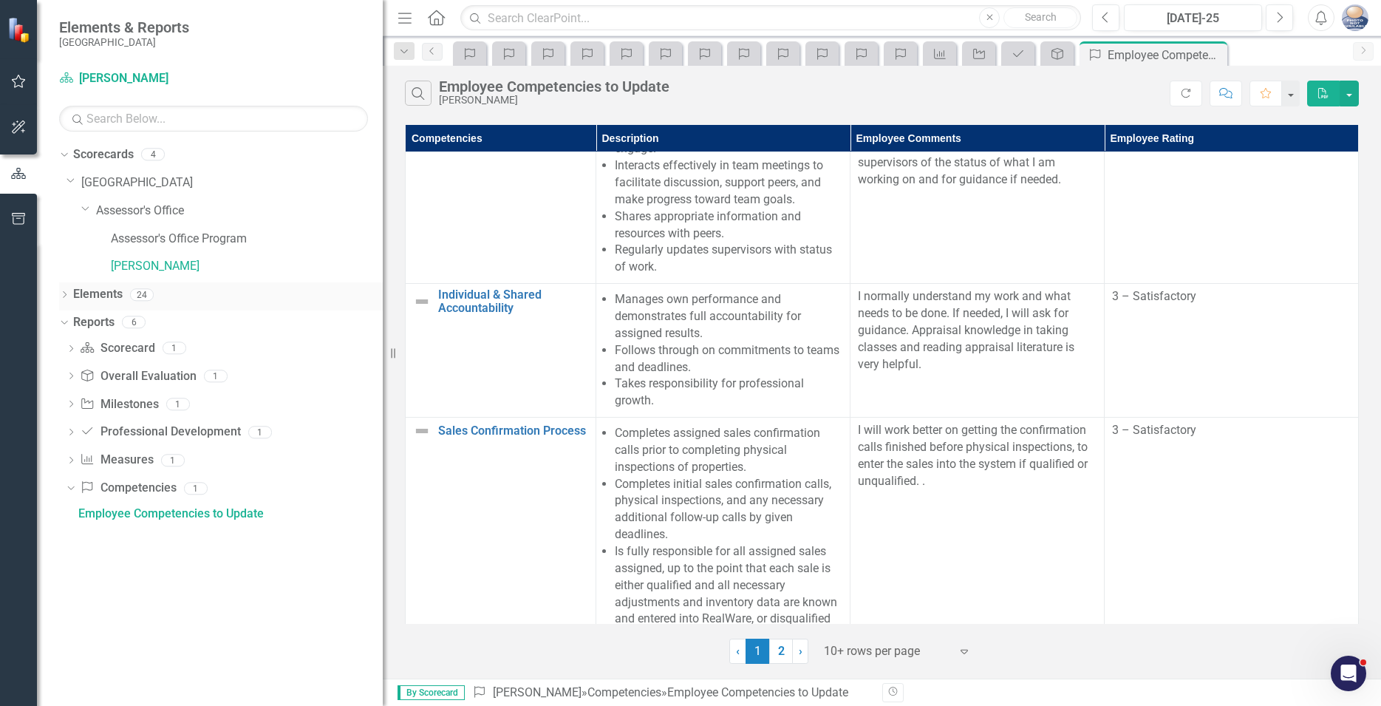
click at [64, 294] on icon "Dropdown" at bounding box center [64, 296] width 10 height 8
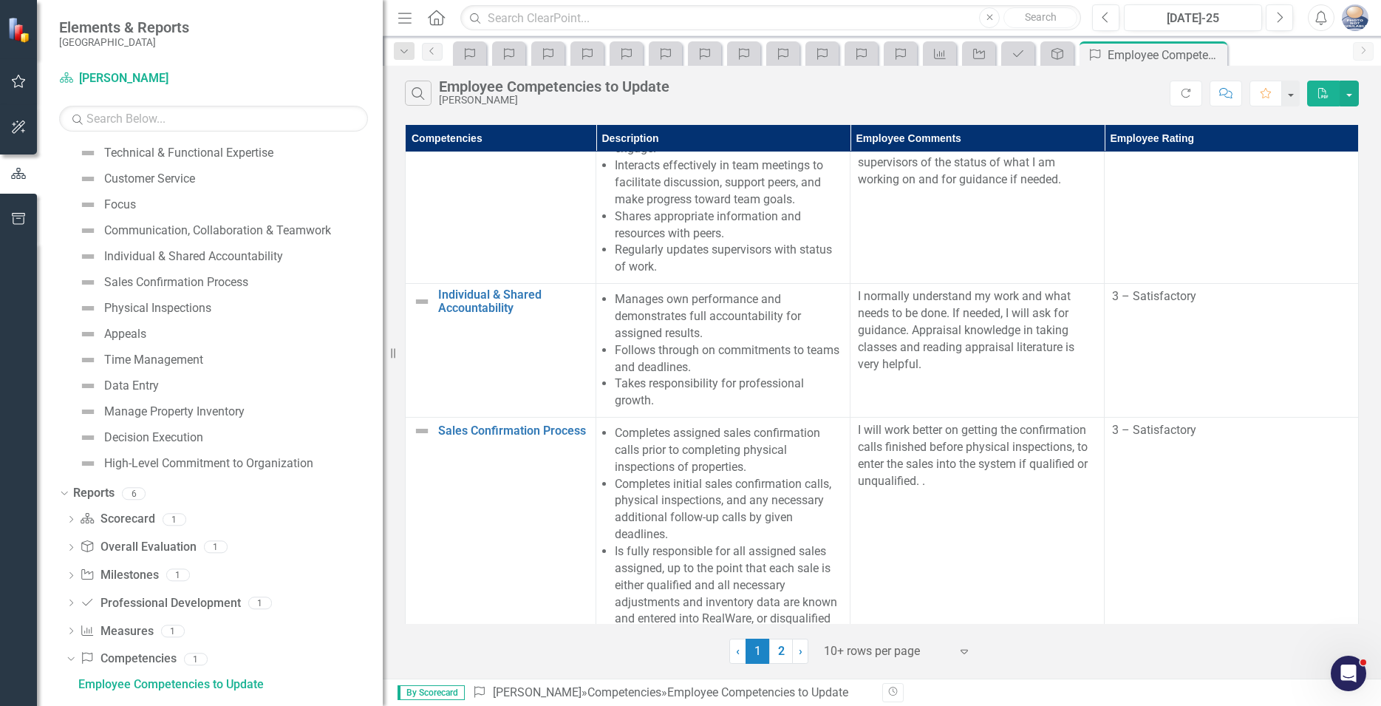
scroll to position [322, 0]
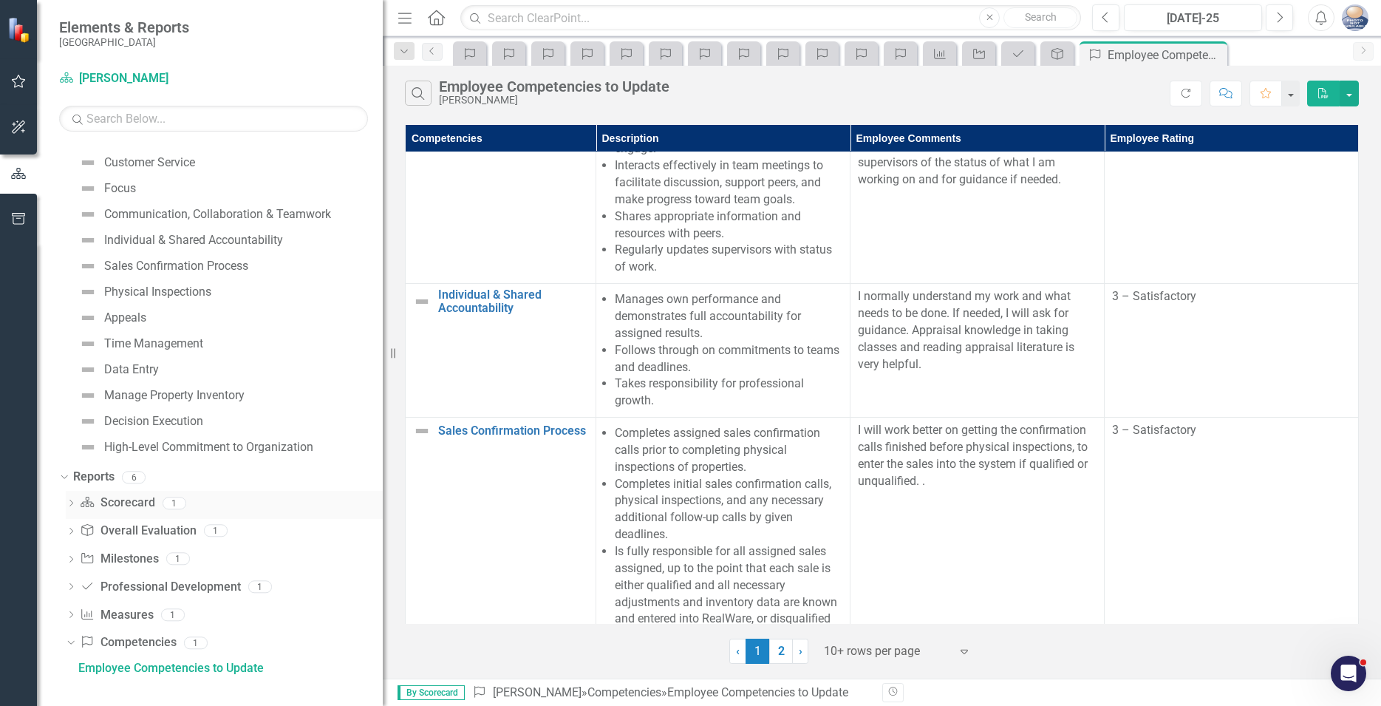
click at [71, 500] on div "Dropdown" at bounding box center [71, 504] width 10 height 13
click at [72, 554] on icon "Dropdown" at bounding box center [71, 558] width 10 height 8
click at [71, 585] on icon "Dropdown" at bounding box center [71, 586] width 10 height 8
click at [72, 616] on icon "Dropdown" at bounding box center [71, 613] width 10 height 8
click at [69, 639] on icon "Dropdown" at bounding box center [71, 641] width 10 height 8
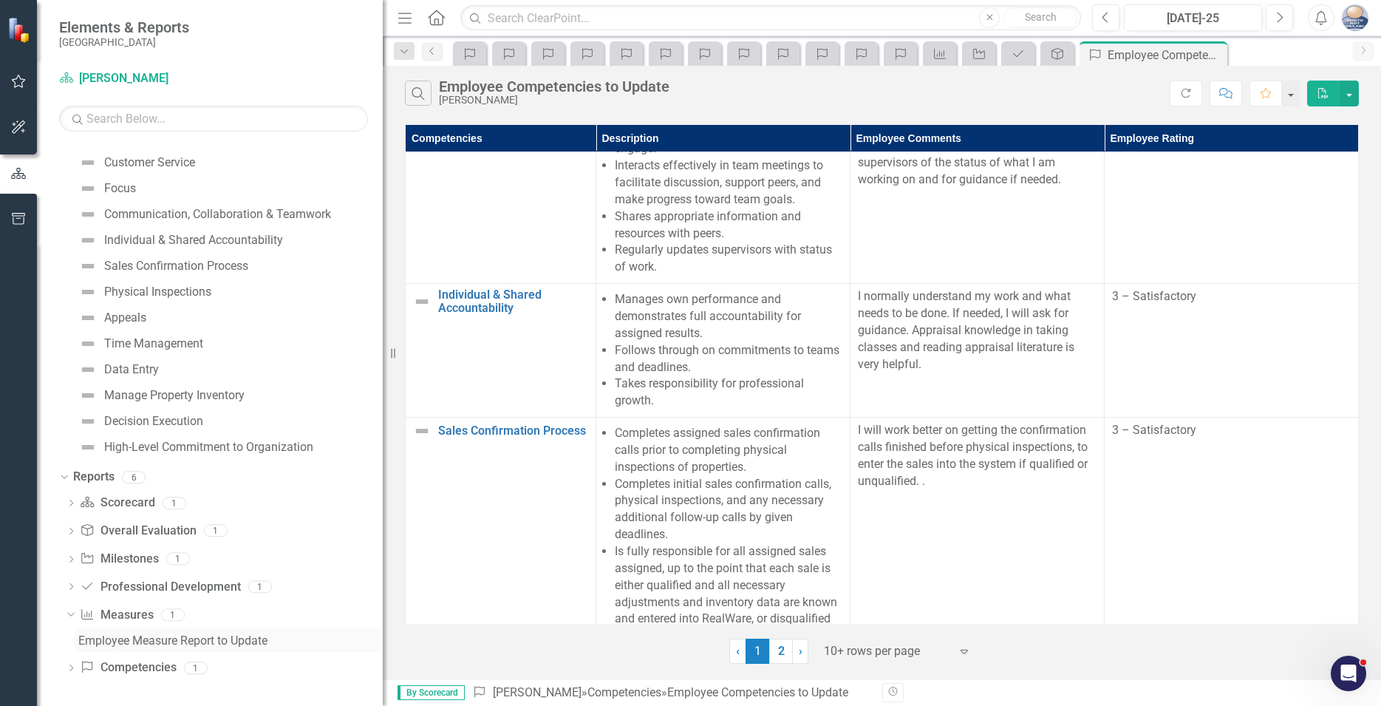
click at [96, 640] on div "Employee Measure Report to Update" at bounding box center [230, 640] width 305 height 13
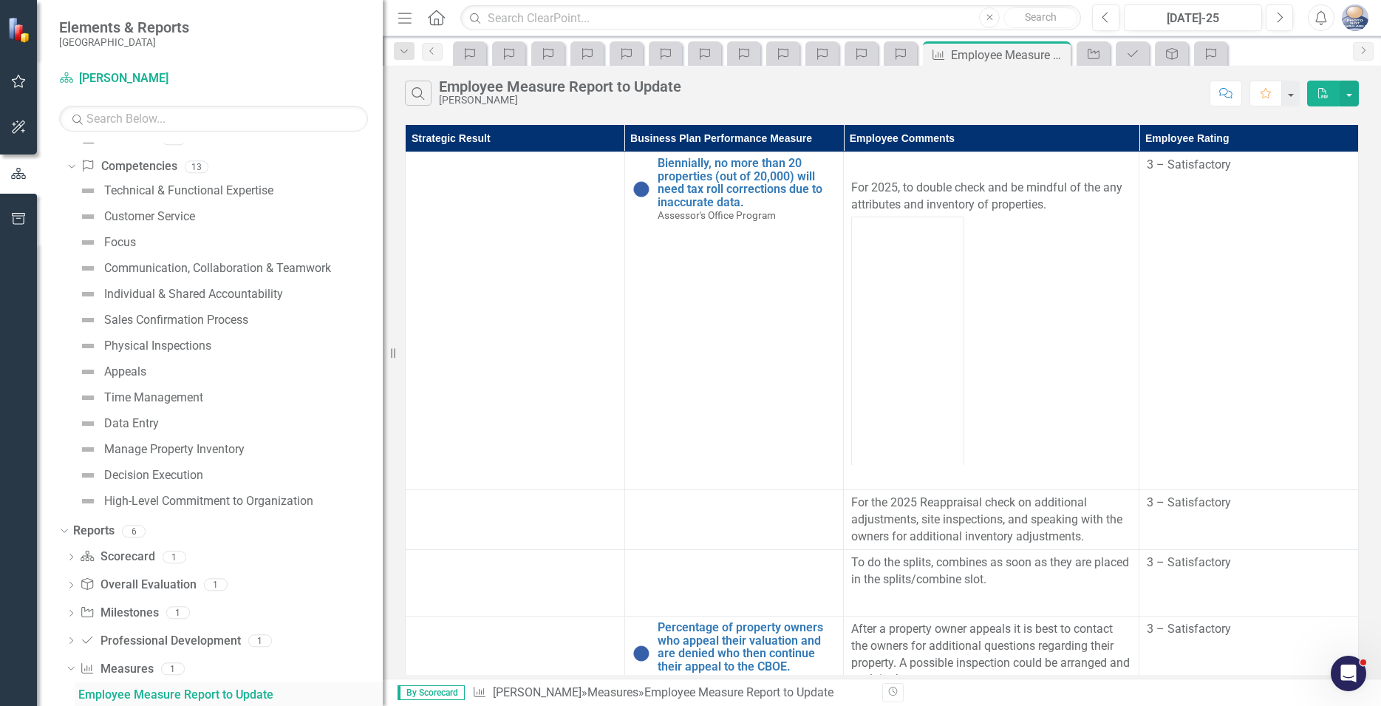
scroll to position [322, 0]
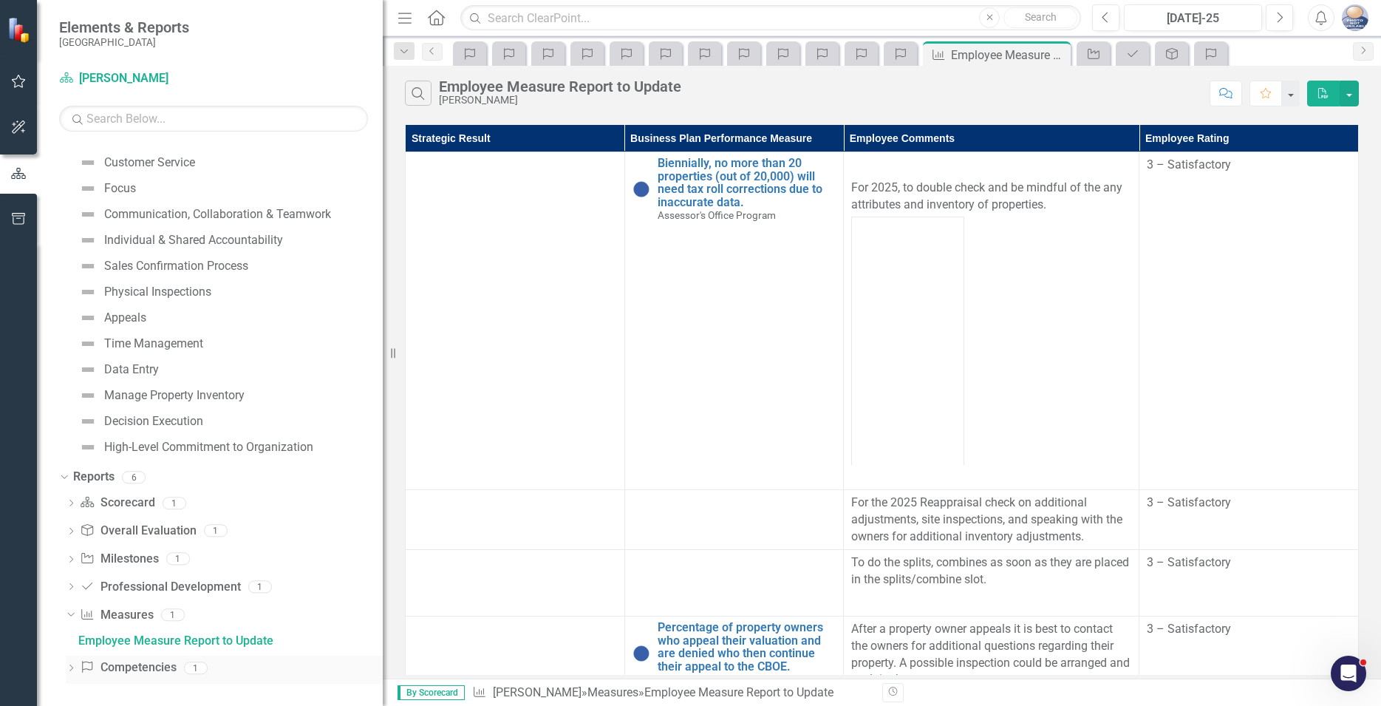
click at [72, 667] on icon "Dropdown" at bounding box center [71, 669] width 10 height 8
click at [136, 667] on div "Employee Competencies to Update" at bounding box center [230, 667] width 305 height 13
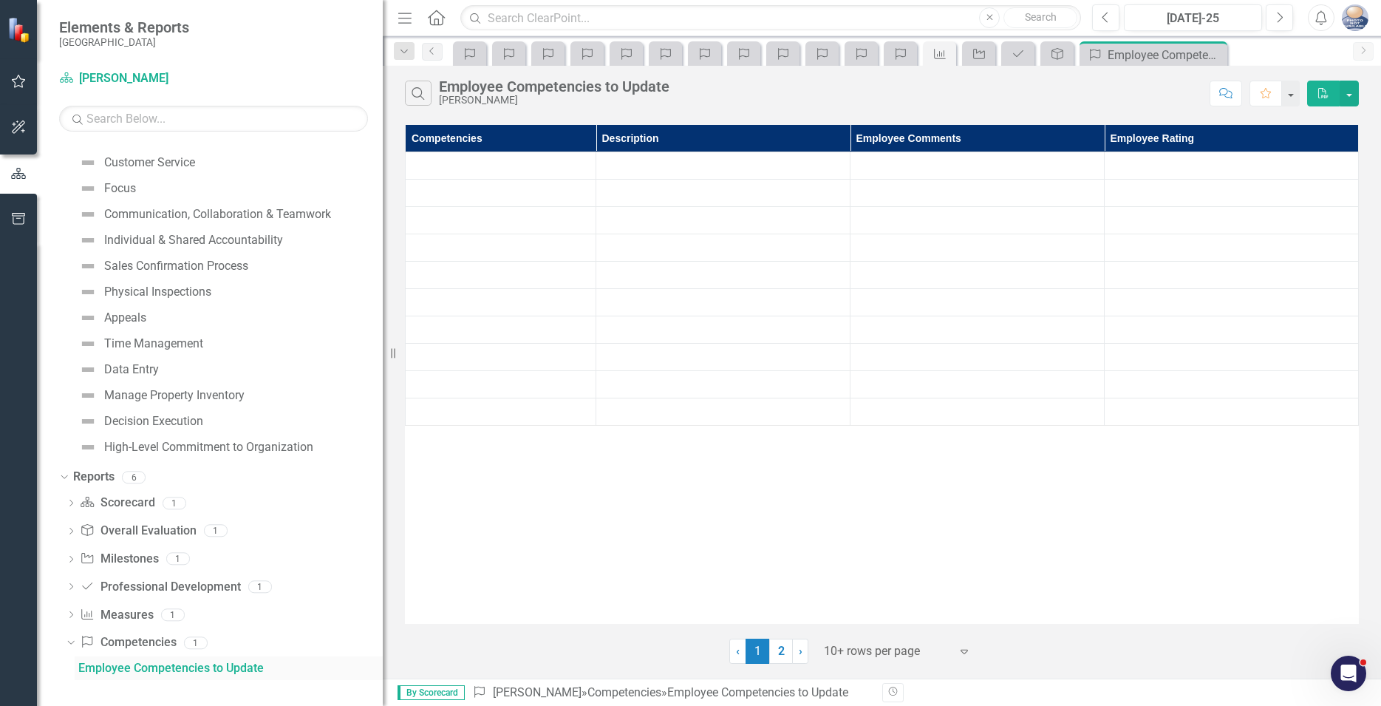
click at [136, 667] on div "Employee Competencies to Update" at bounding box center [230, 667] width 305 height 13
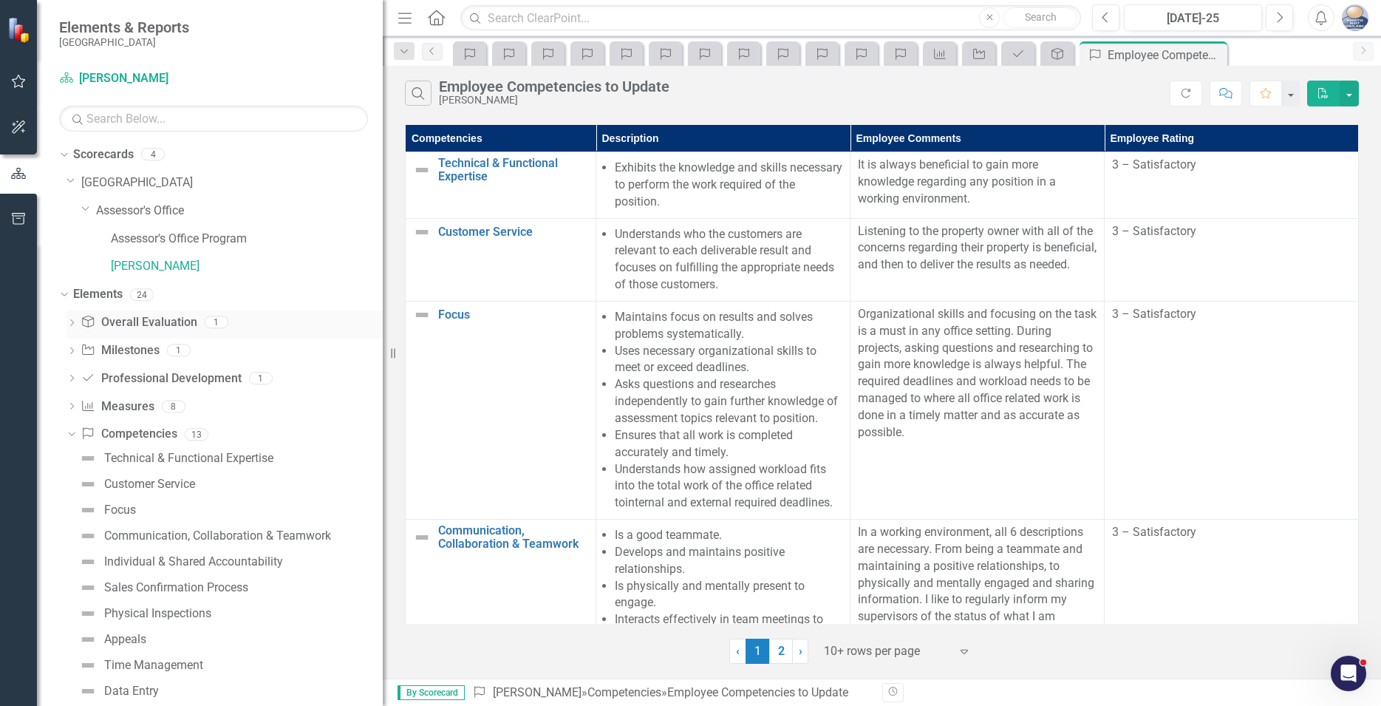
click at [71, 324] on icon "Dropdown" at bounding box center [72, 324] width 10 height 8
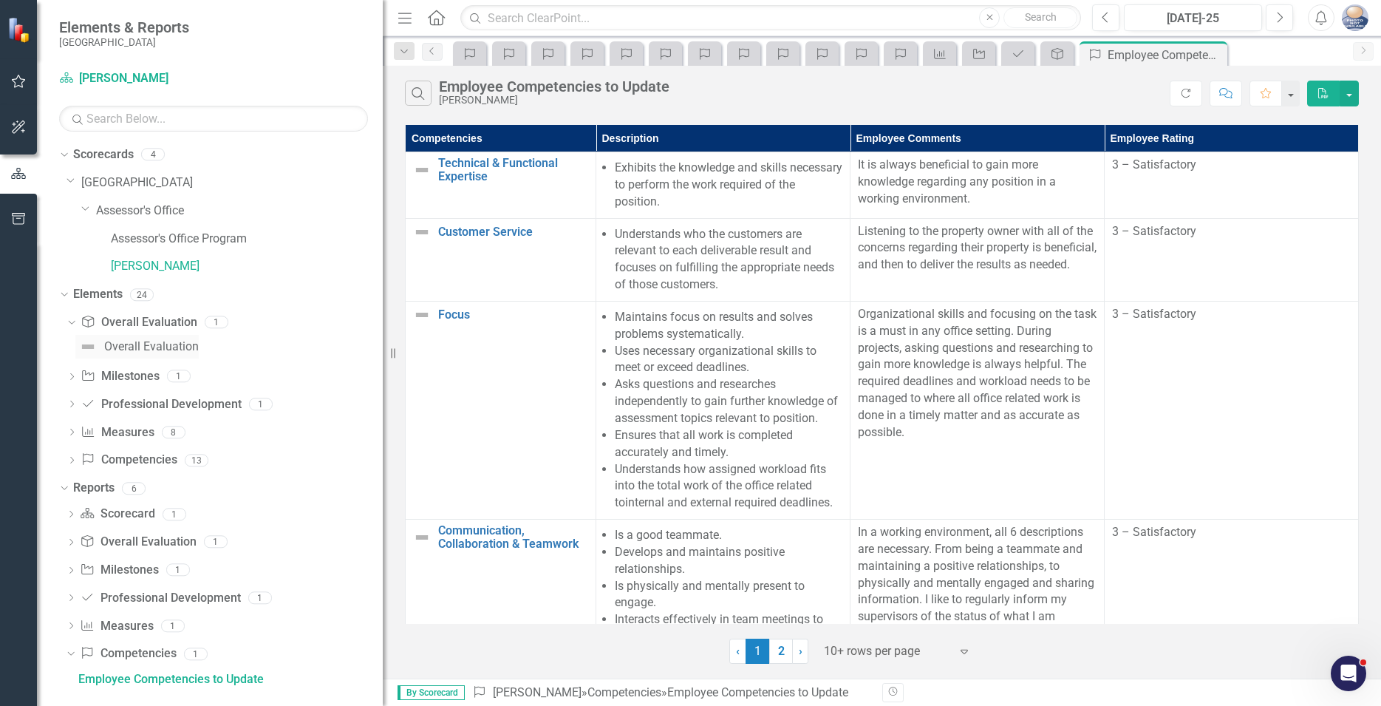
click at [126, 349] on div "Overall Evaluation" at bounding box center [151, 346] width 95 height 13
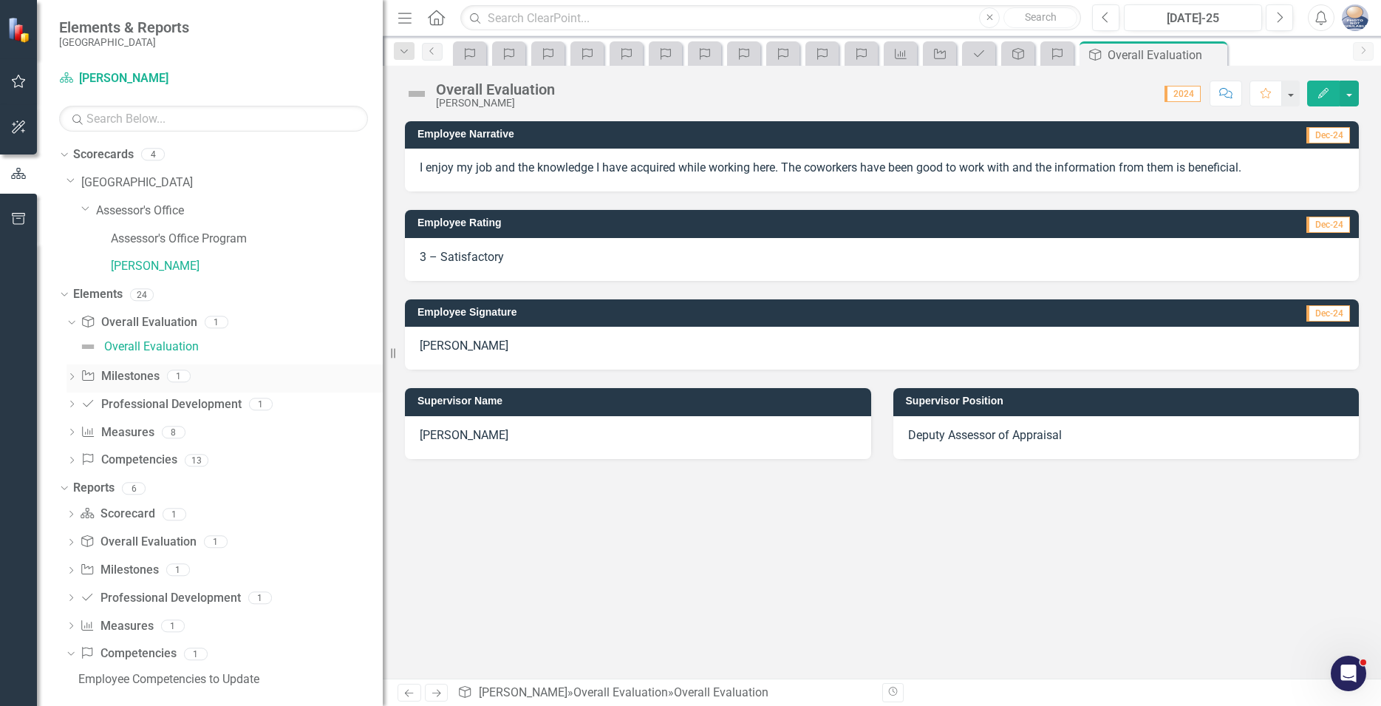
click at [119, 380] on link "Milestone Milestones" at bounding box center [120, 376] width 78 height 17
click at [119, 378] on link "Milestone Milestones" at bounding box center [120, 376] width 78 height 17
click at [71, 378] on icon "Dropdown" at bounding box center [72, 378] width 10 height 8
click at [131, 374] on div "Deadlines" at bounding box center [146, 374] width 52 height 13
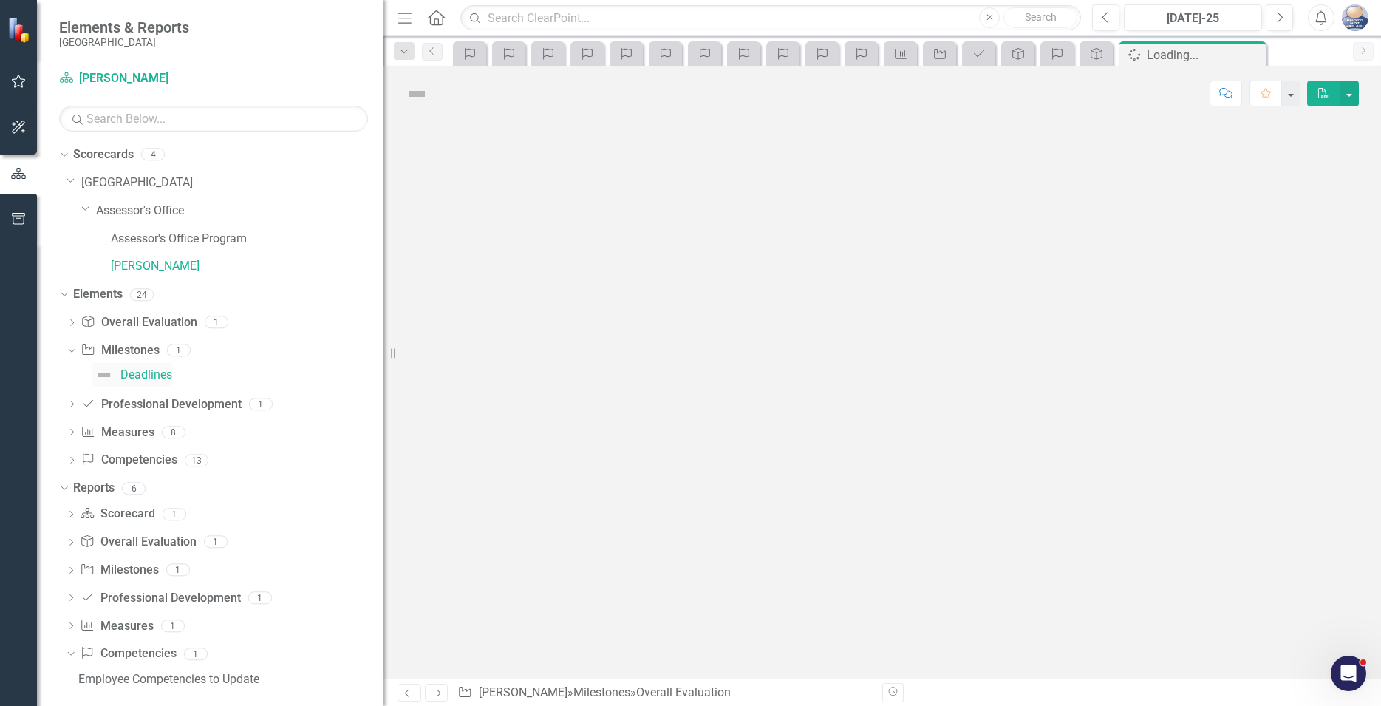
click at [131, 374] on div "Deadlines" at bounding box center [146, 374] width 52 height 13
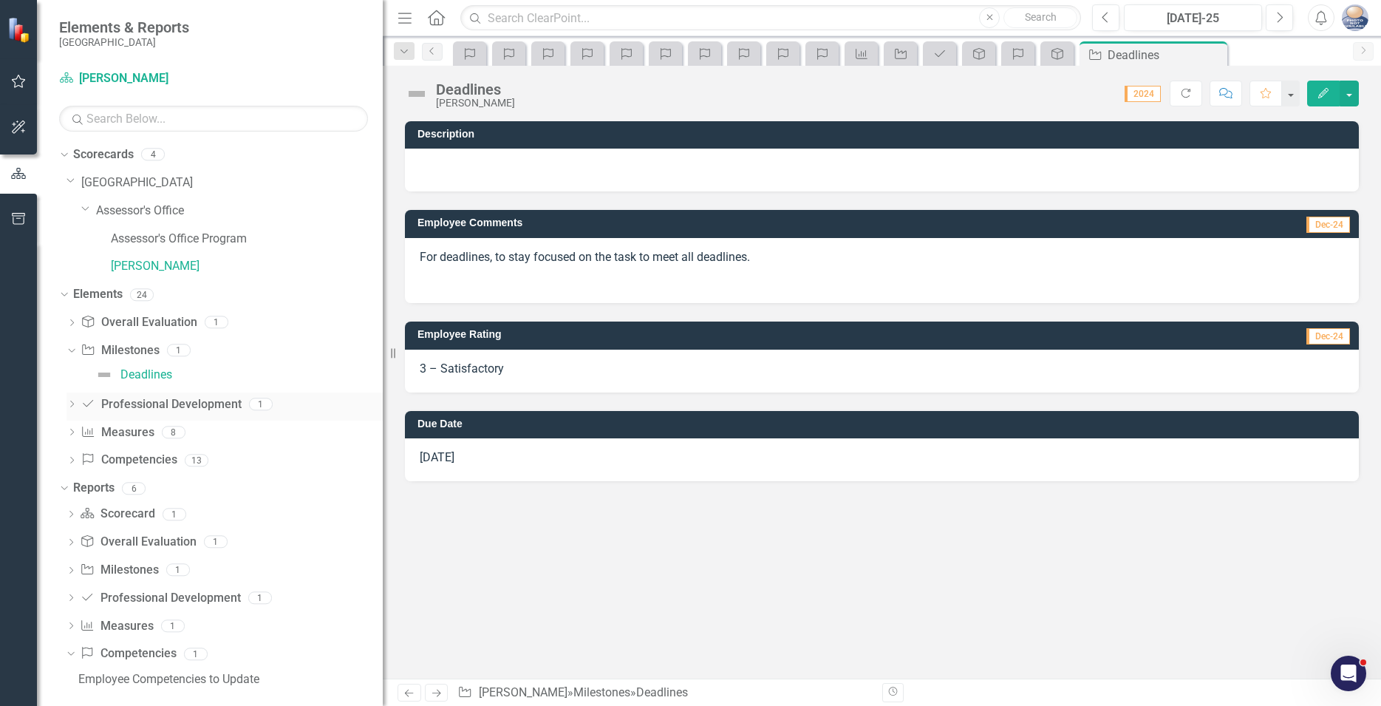
click at [71, 404] on icon "Dropdown" at bounding box center [72, 405] width 10 height 8
click at [140, 404] on div "Appraisal Expertise" at bounding box center [154, 402] width 100 height 13
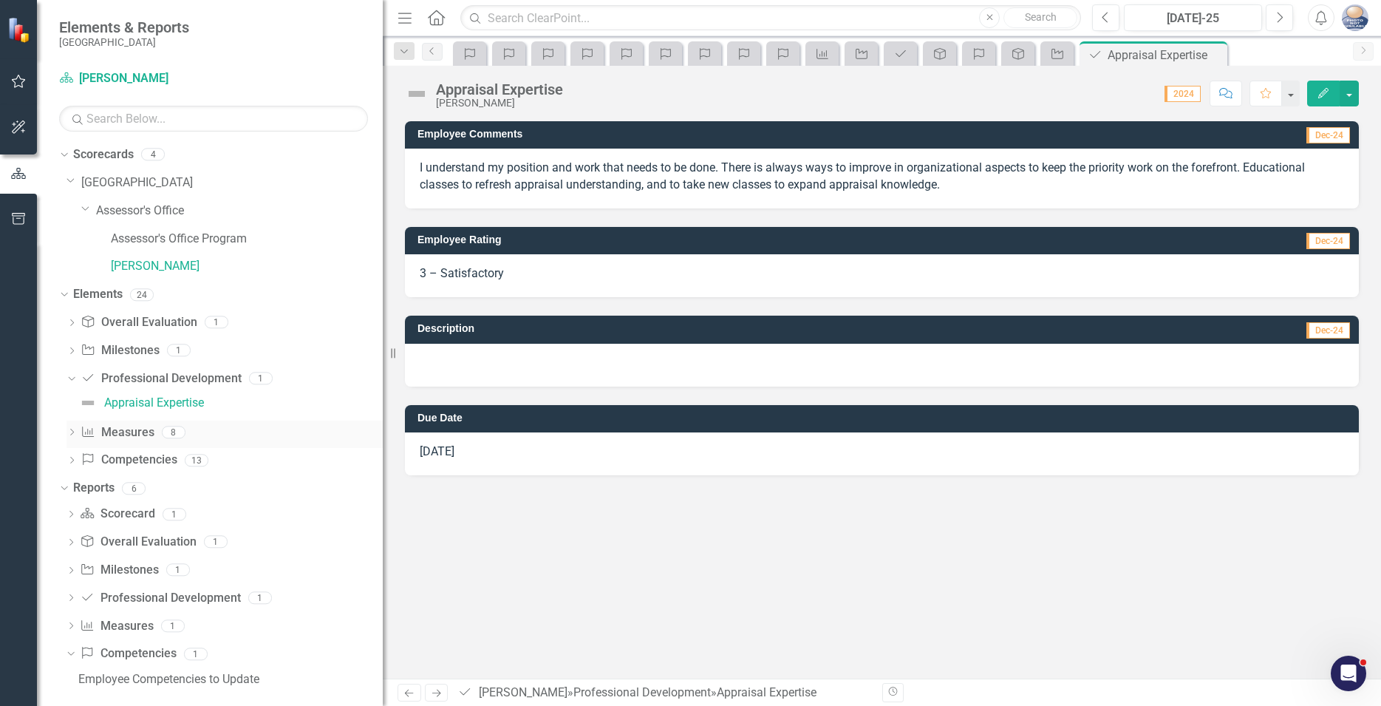
click at [71, 432] on icon "Dropdown" at bounding box center [72, 433] width 10 height 8
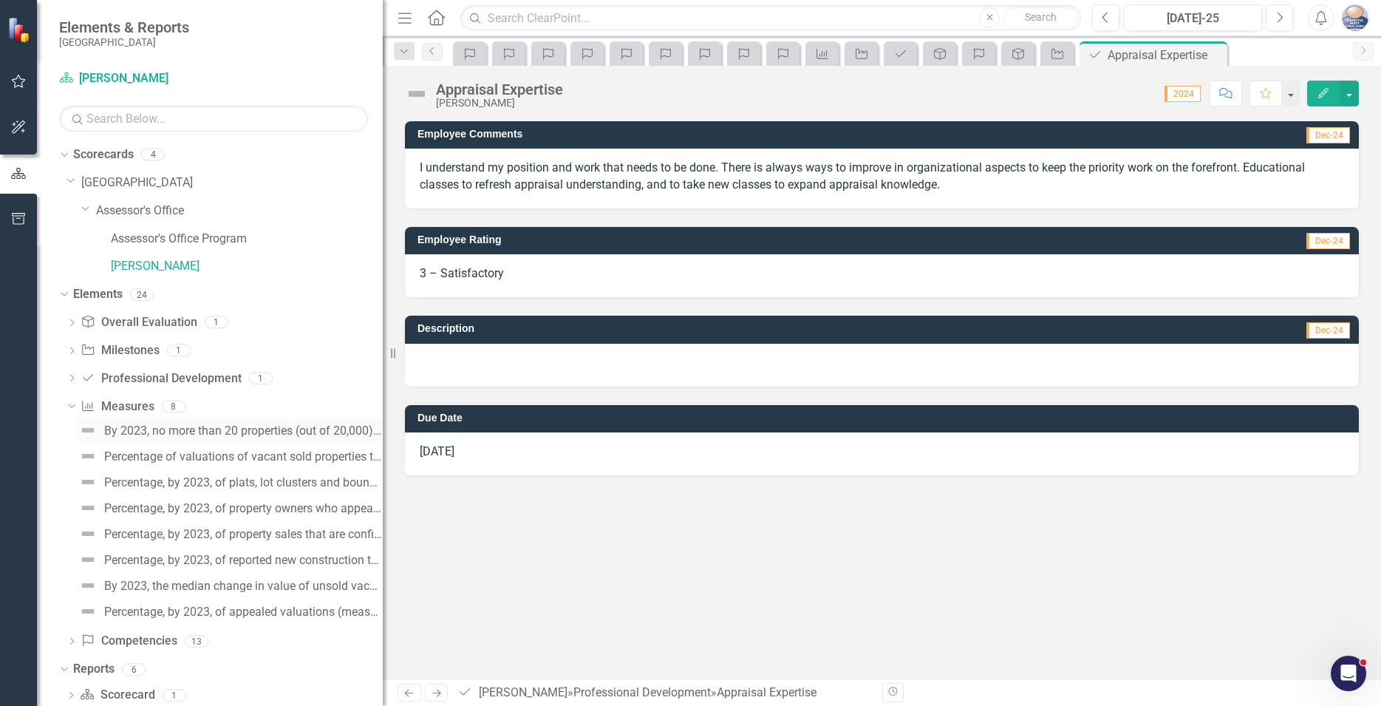
click at [169, 431] on div "By 2023, no more than 20 properties (out of 20,000) will need tax roll correcti…" at bounding box center [243, 430] width 279 height 13
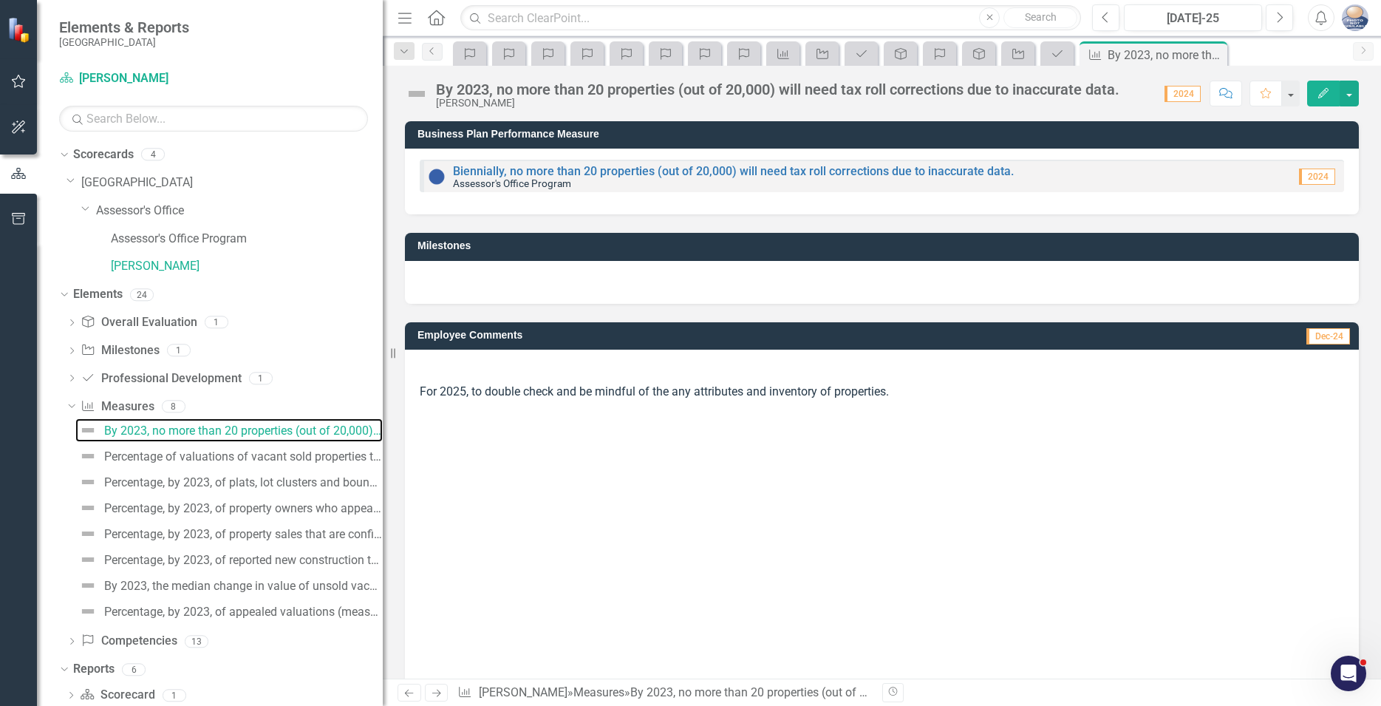
scroll to position [112, 0]
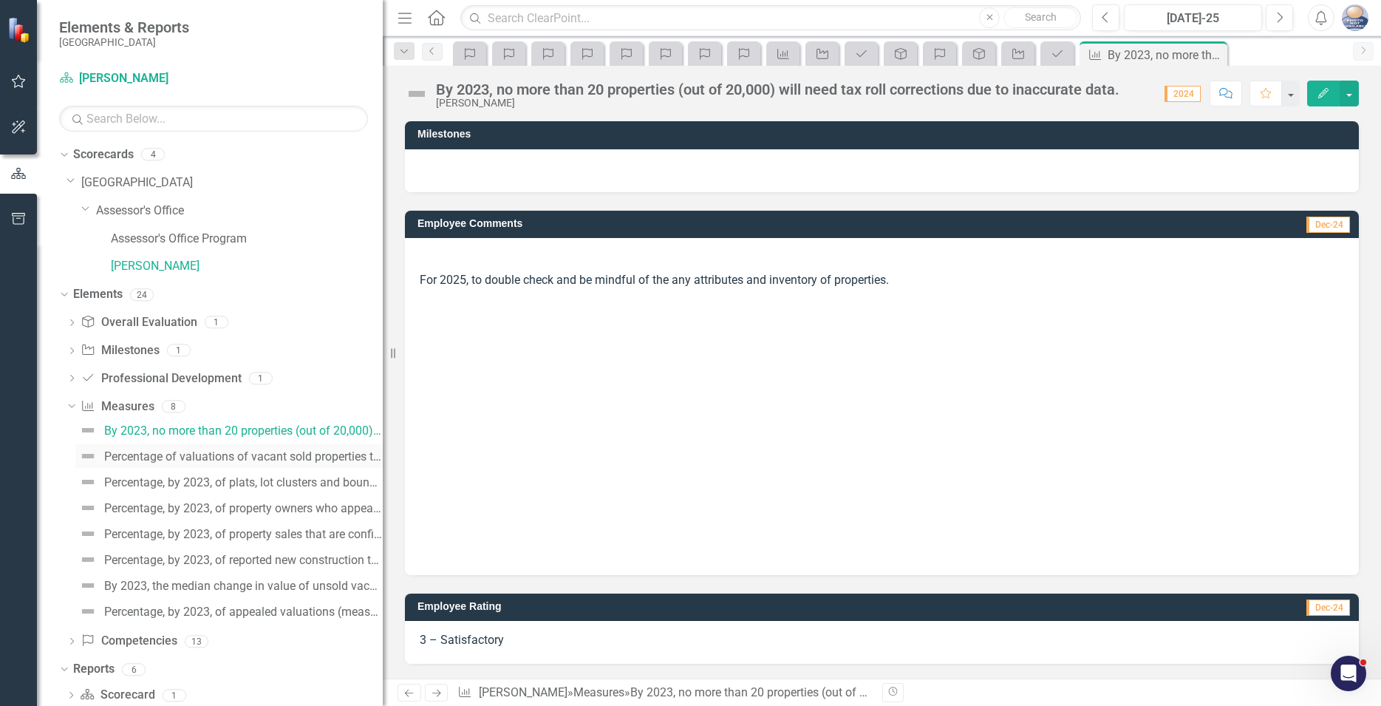
click at [168, 451] on div "Percentage of valuations of vacant sold properties that are within 10% of sales…" at bounding box center [243, 456] width 279 height 13
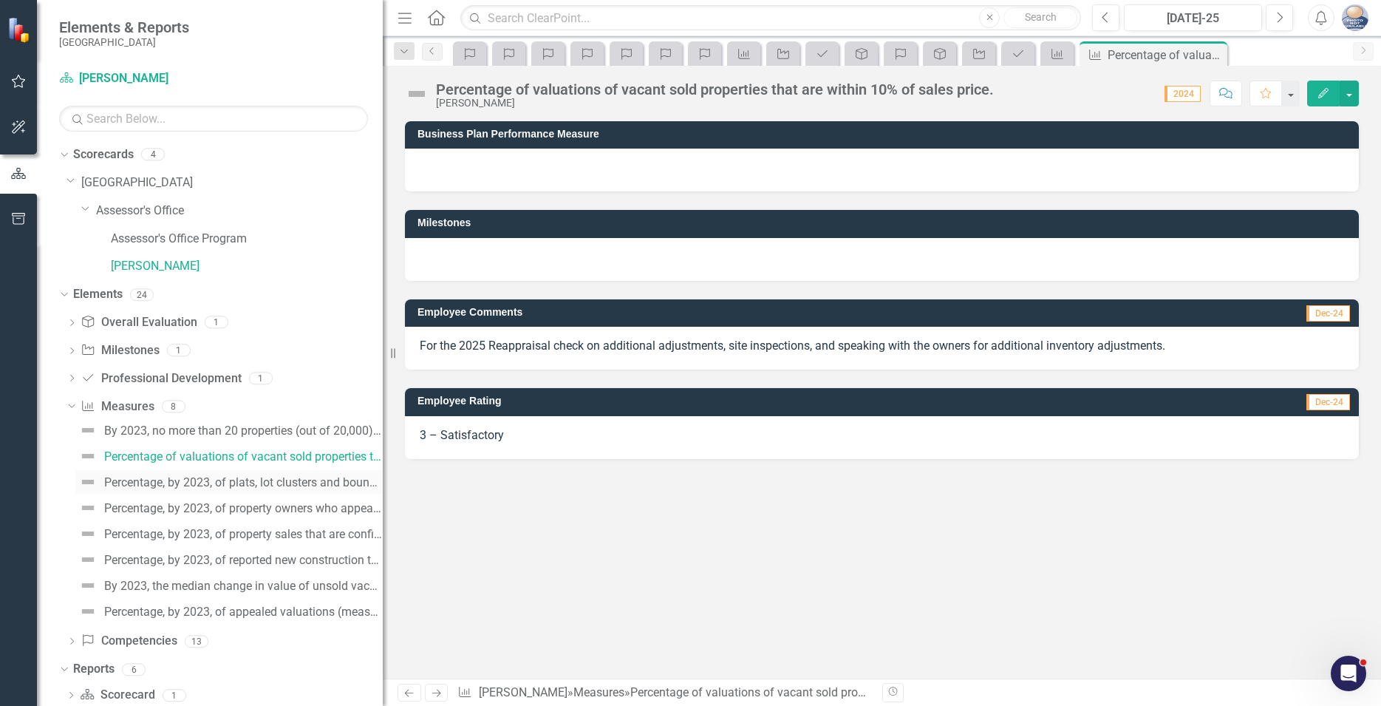
click at [152, 479] on div "Percentage, by 2023, of plats, lot clusters and boundary line adjustments that …" at bounding box center [243, 482] width 279 height 13
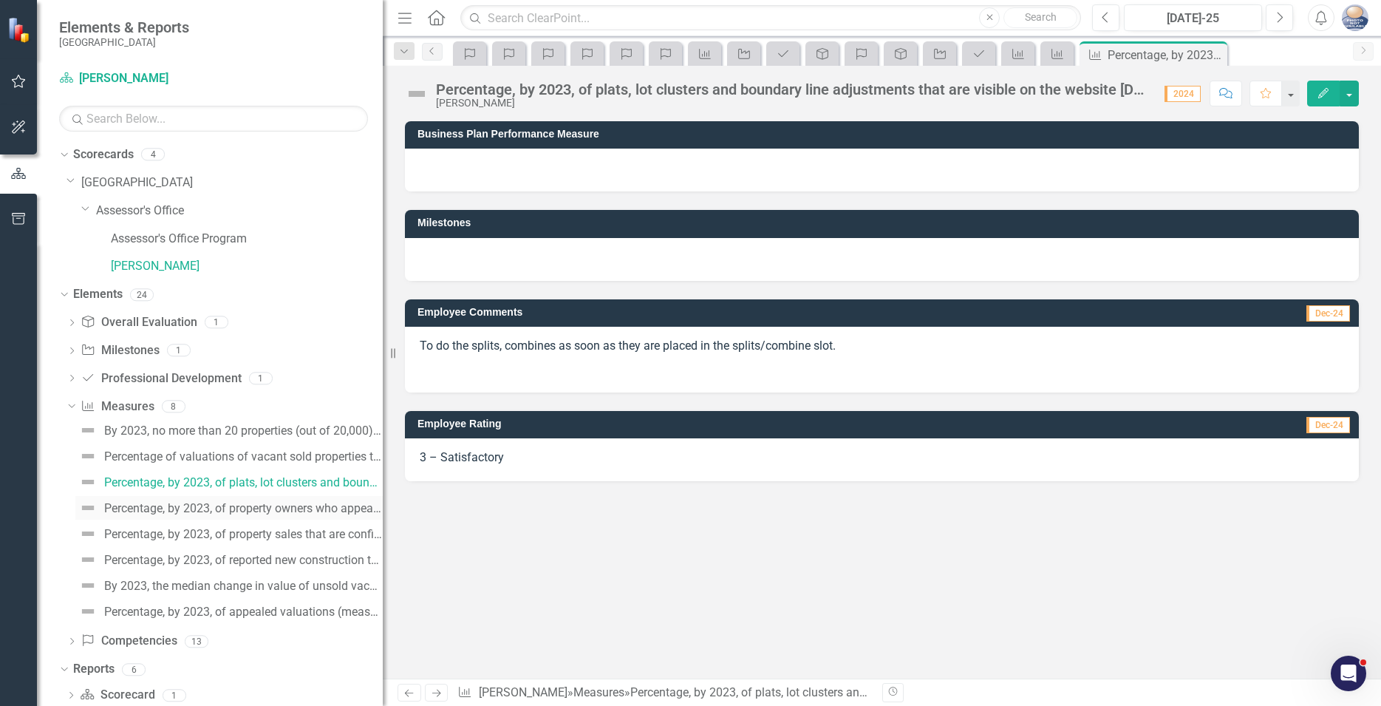
click at [112, 509] on div "Percentage, by 2023, of property owners who appeal their valuation and are deni…" at bounding box center [243, 508] width 279 height 13
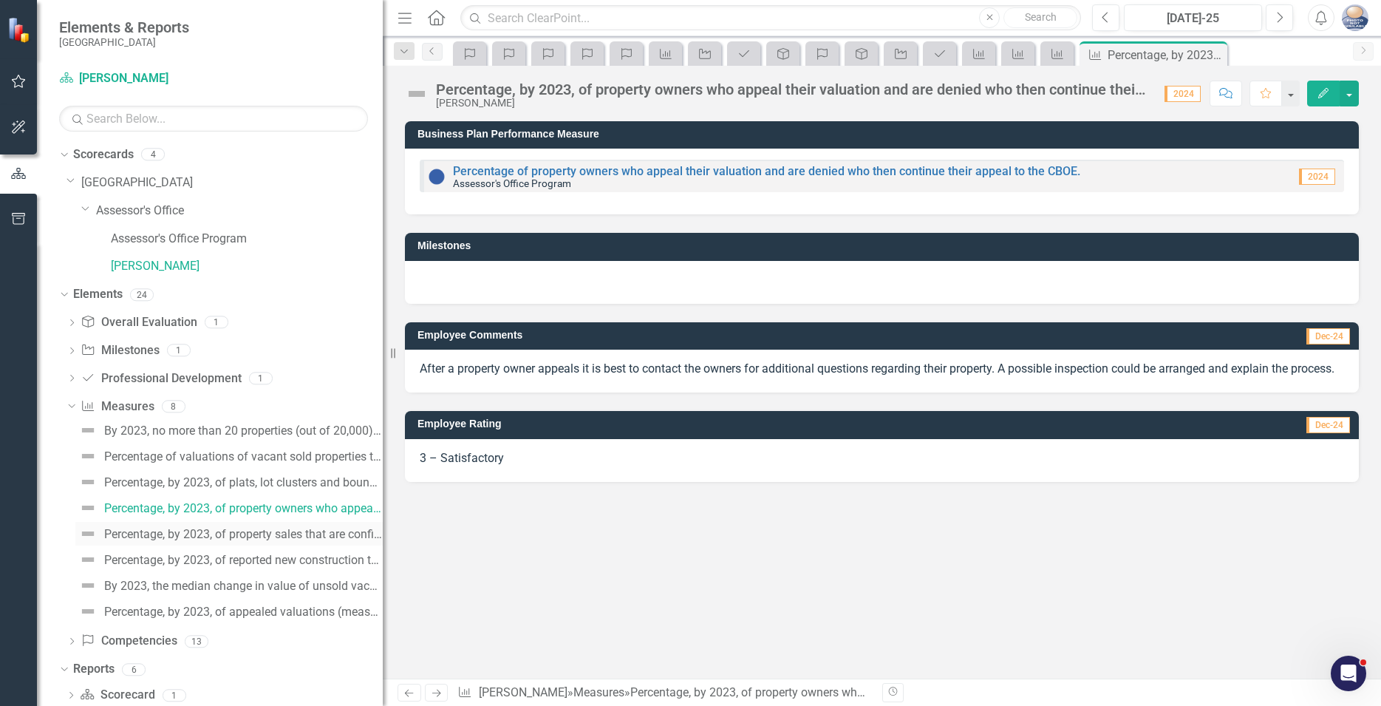
click at [148, 533] on div "Percentage, by 2023, of property sales that are confirmed [DATE] of being enter…" at bounding box center [243, 534] width 279 height 13
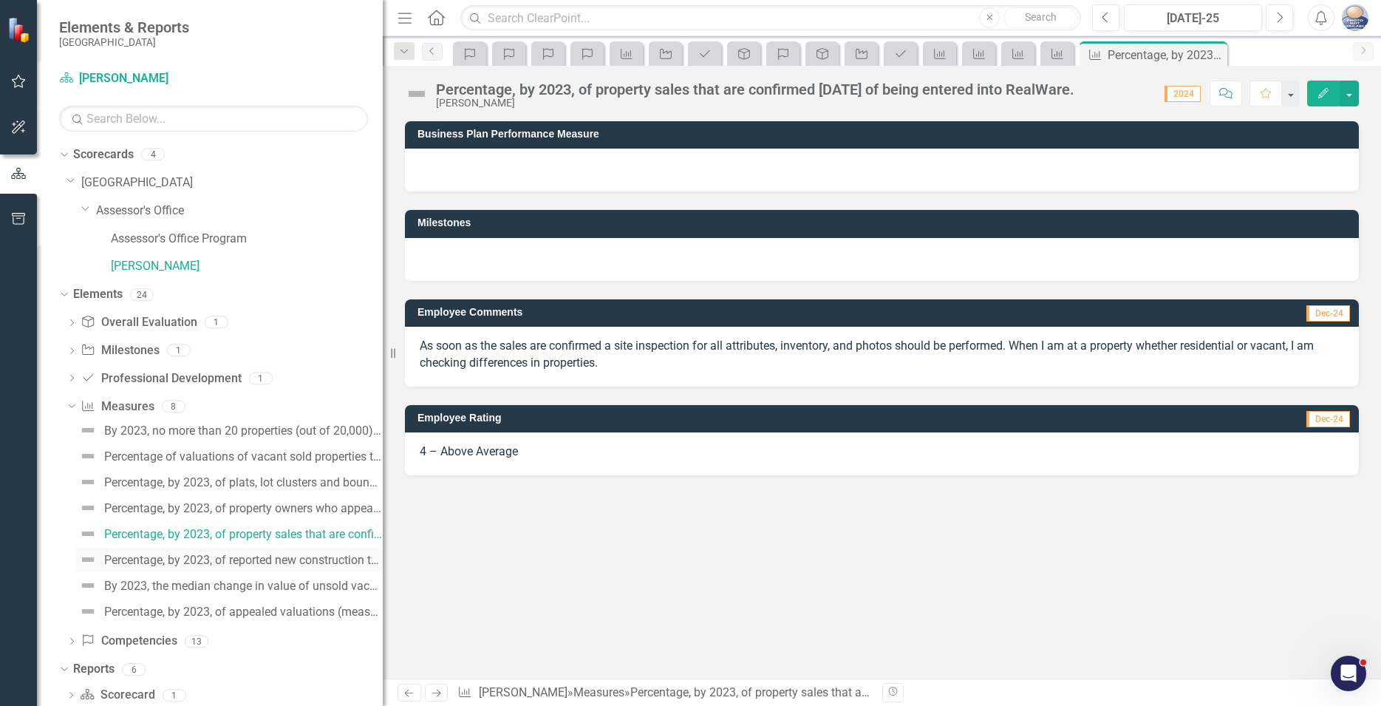
click at [166, 554] on div "Percentage, by 2023, of reported new construction that is included in the tax r…" at bounding box center [243, 560] width 279 height 13
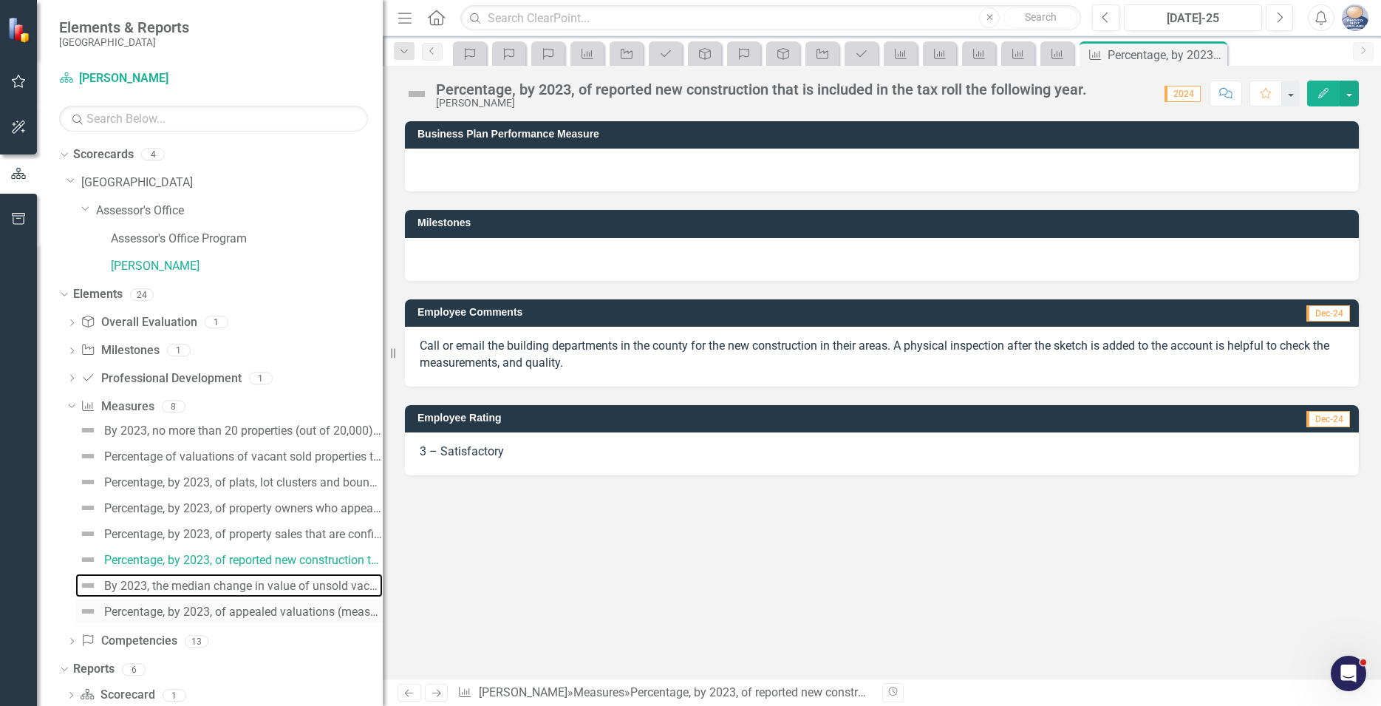
click at [169, 589] on div "By 2023, the median change in value of unsold vacant properties is within 5% of…" at bounding box center [243, 585] width 279 height 13
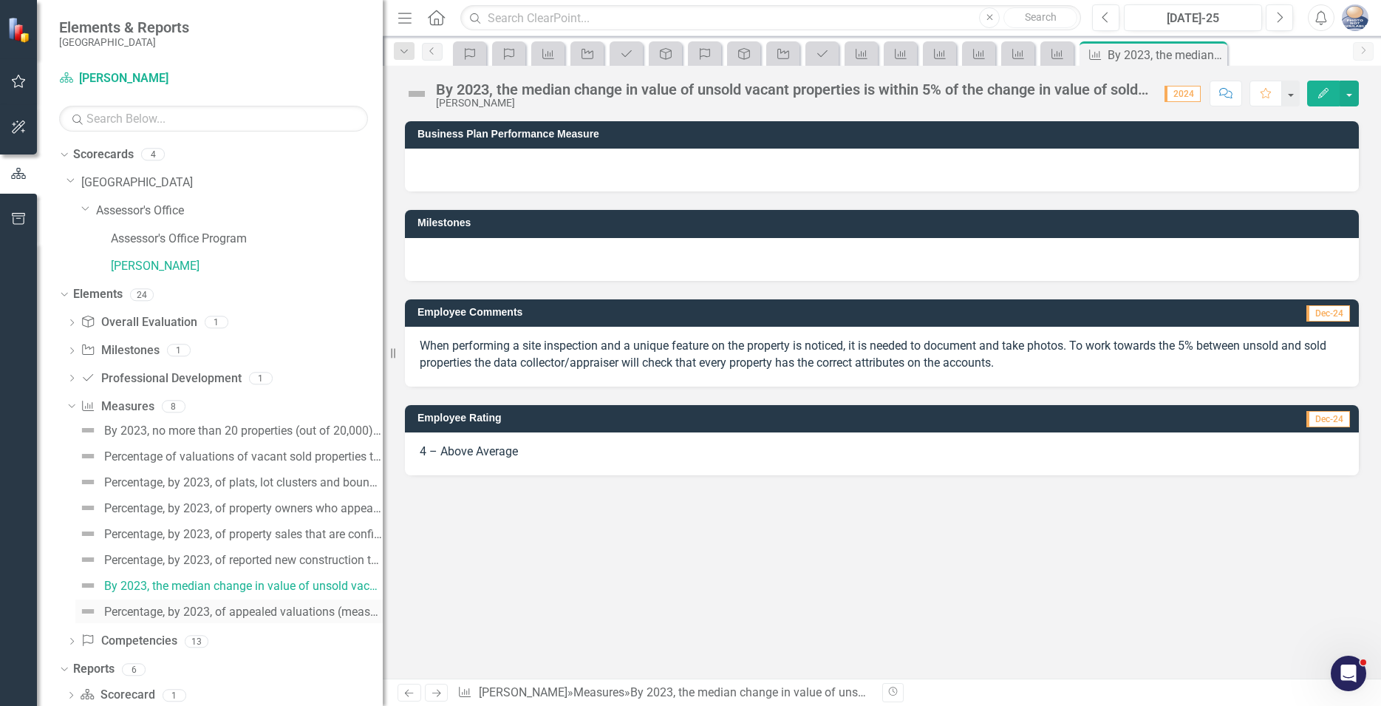
click at [169, 608] on div "Percentage, by 2023, of appealed valuations (measured by property owner as oppo…" at bounding box center [243, 611] width 279 height 13
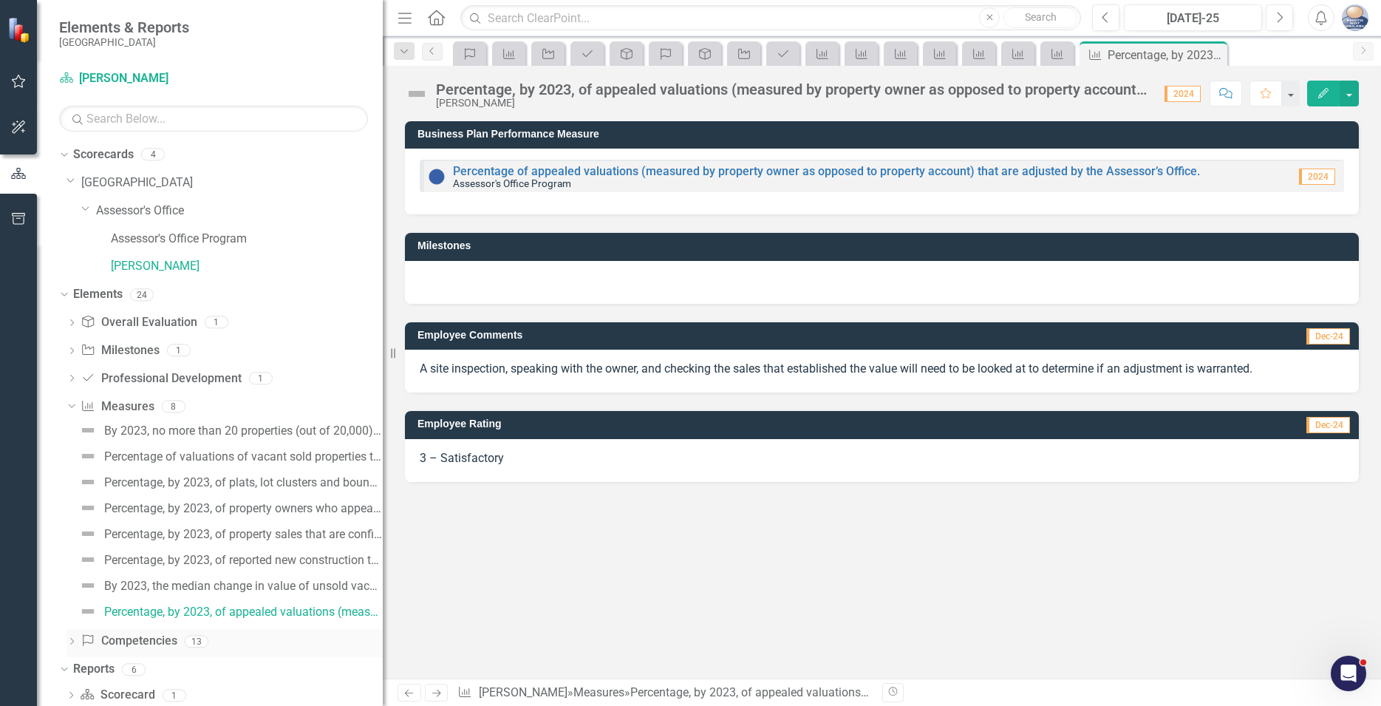
click at [72, 642] on icon "Dropdown" at bounding box center [72, 643] width 10 height 8
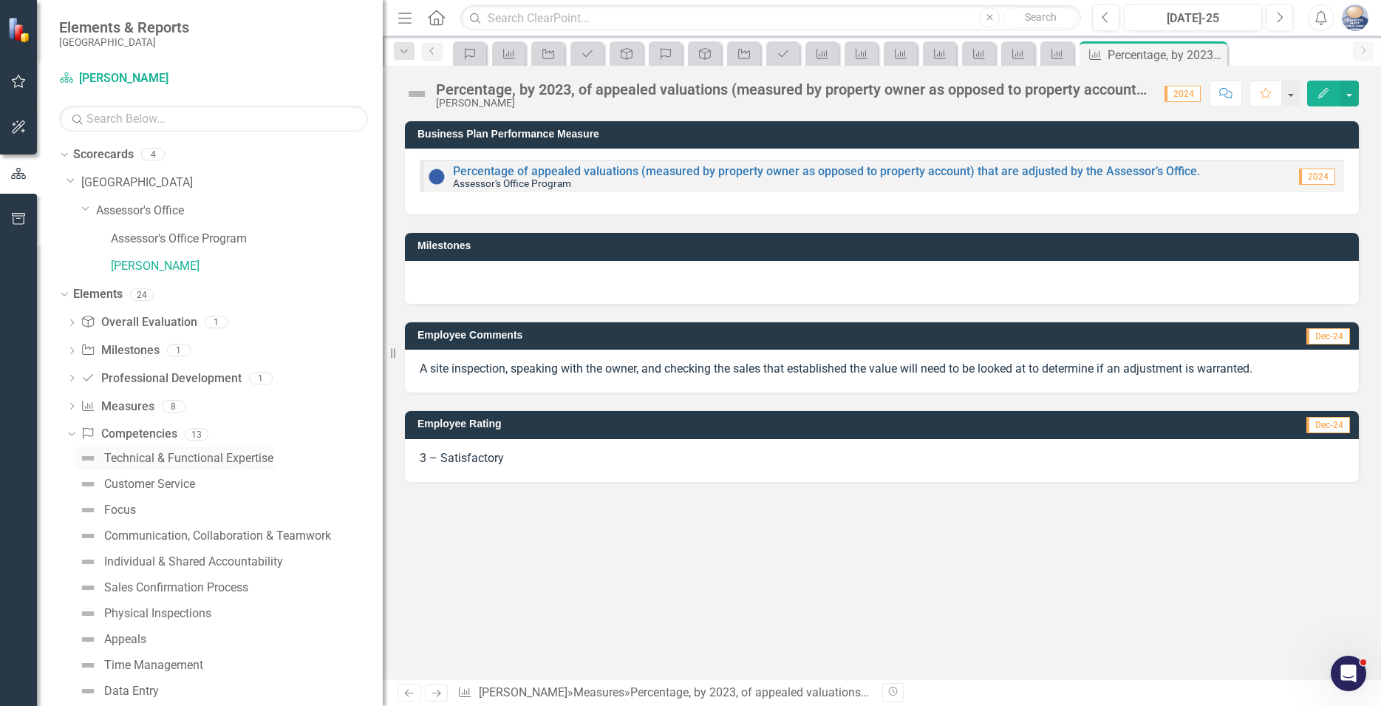
click at [140, 460] on div "Technical & Functional Expertise" at bounding box center [188, 458] width 169 height 13
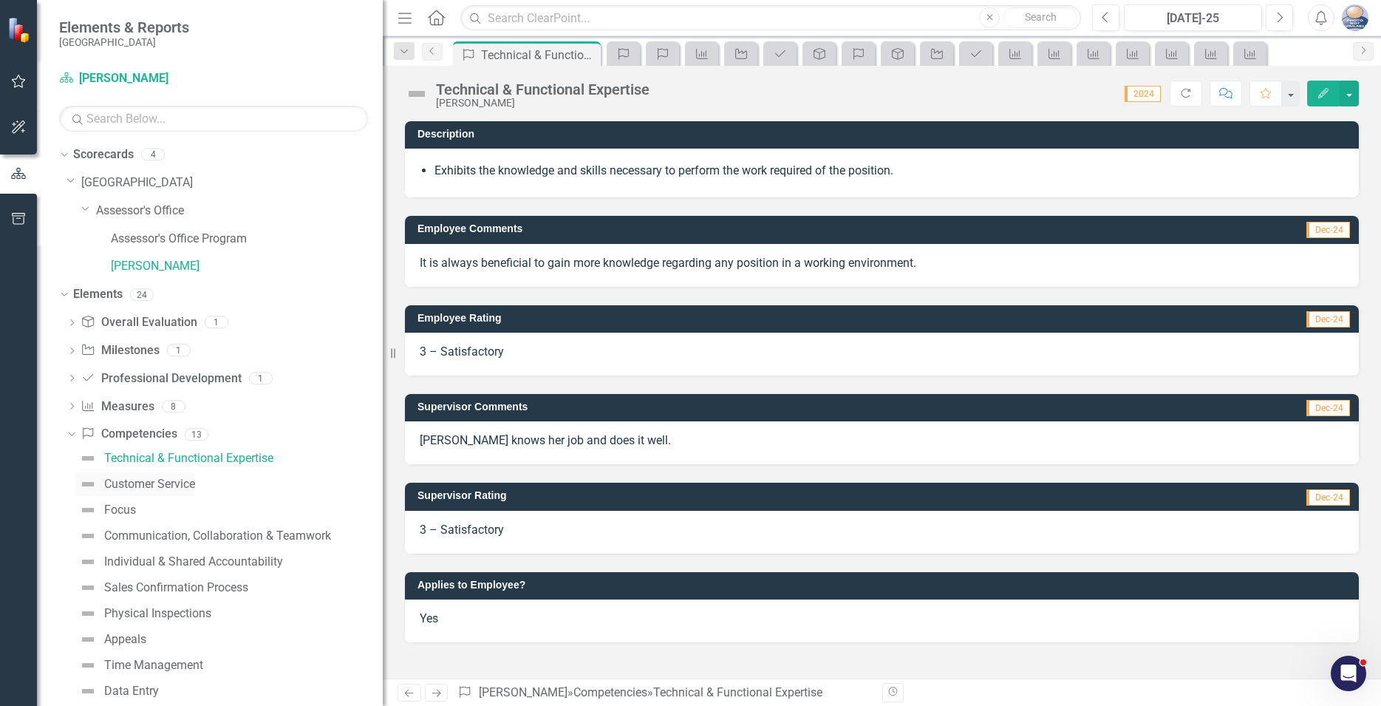
click at [142, 482] on div "Customer Service" at bounding box center [149, 483] width 91 height 13
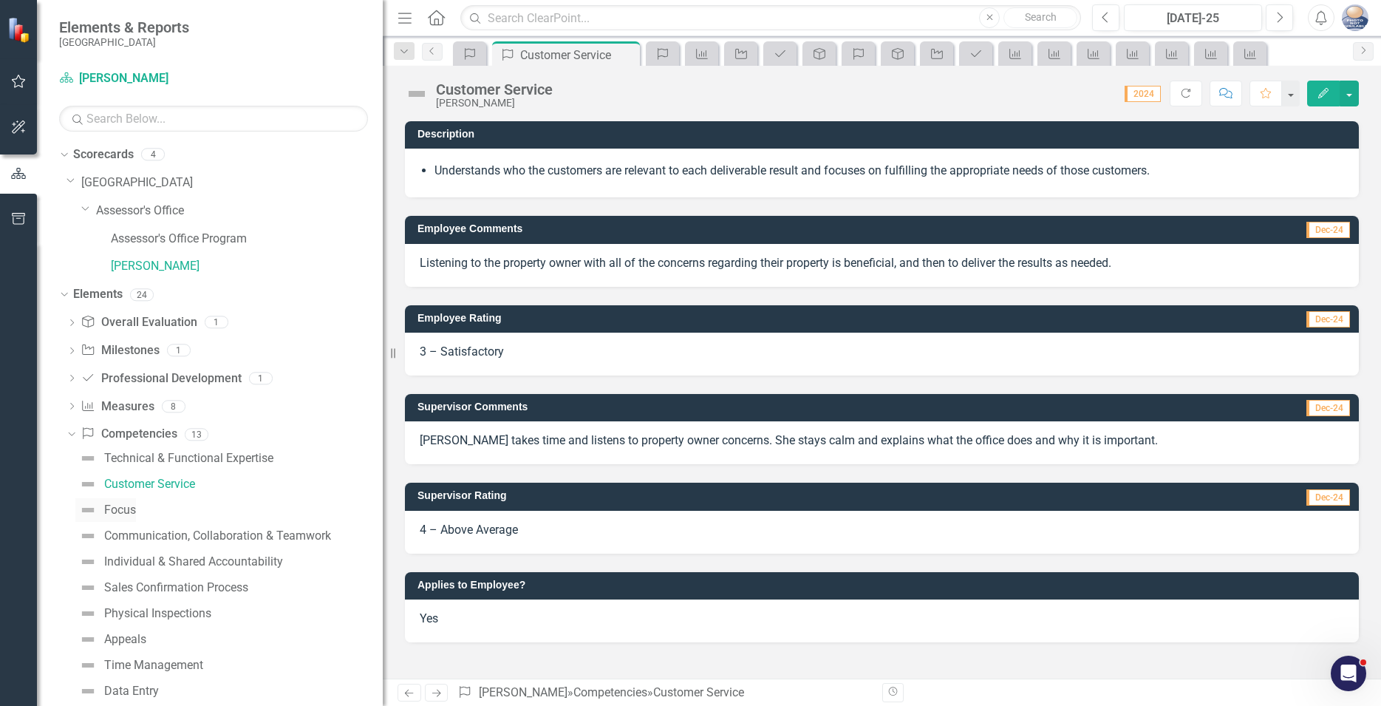
click at [123, 508] on div "Focus" at bounding box center [120, 509] width 32 height 13
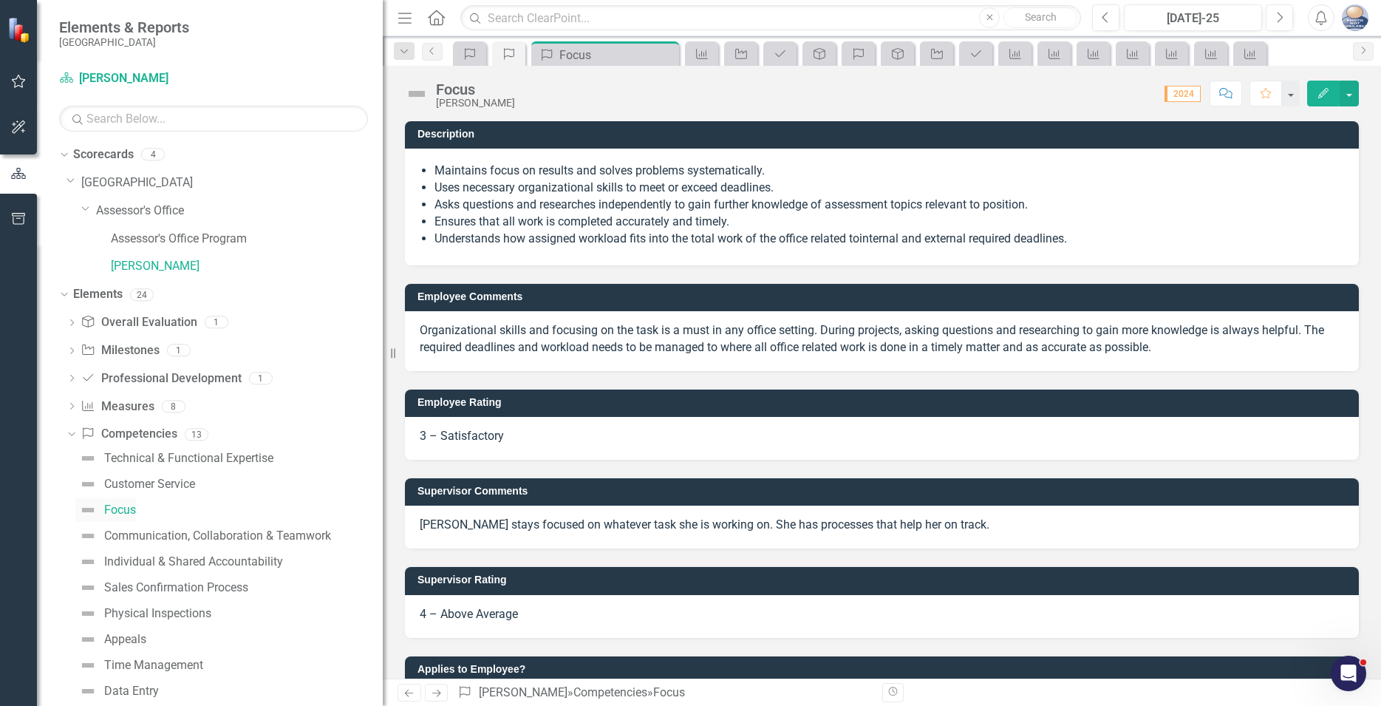
click at [123, 508] on div "Focus" at bounding box center [120, 509] width 32 height 13
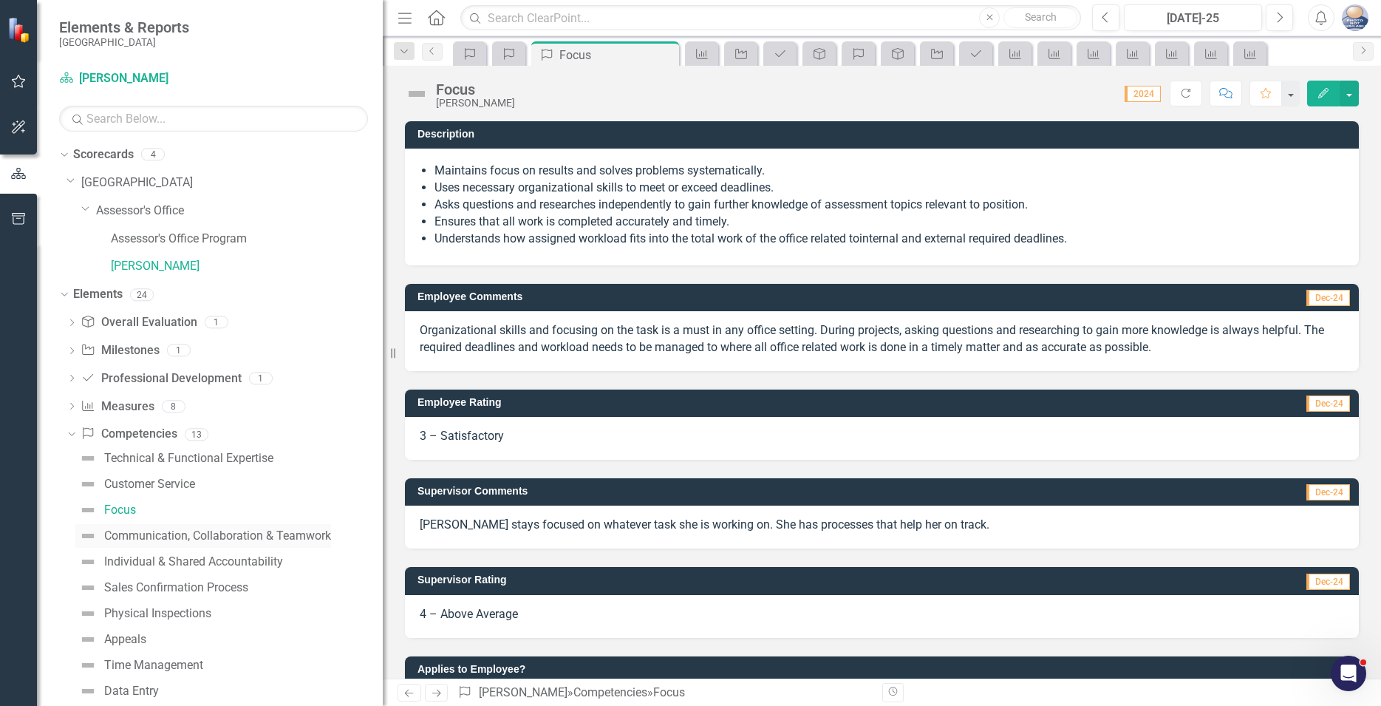
click at [135, 533] on div "Communication, Collaboration & Teamwork" at bounding box center [217, 535] width 227 height 13
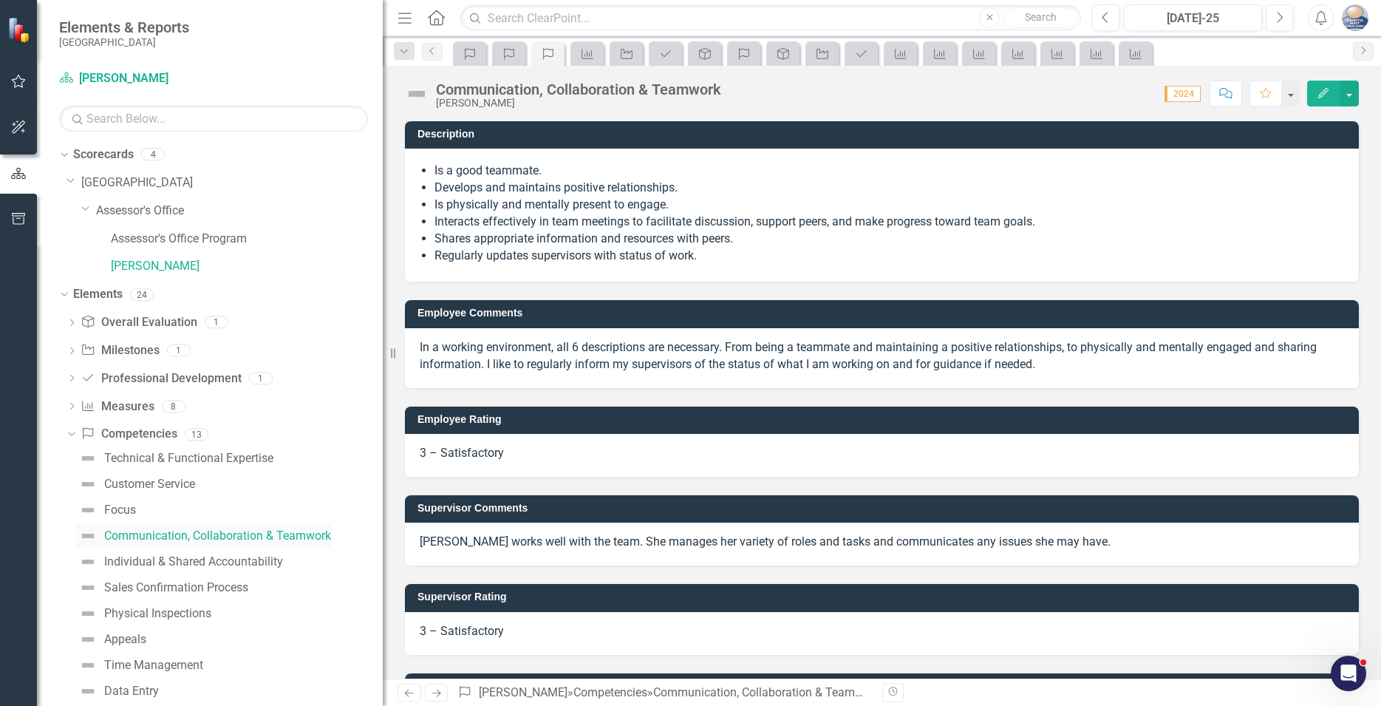
click at [135, 533] on div "Communication, Collaboration & Teamwork" at bounding box center [217, 535] width 227 height 13
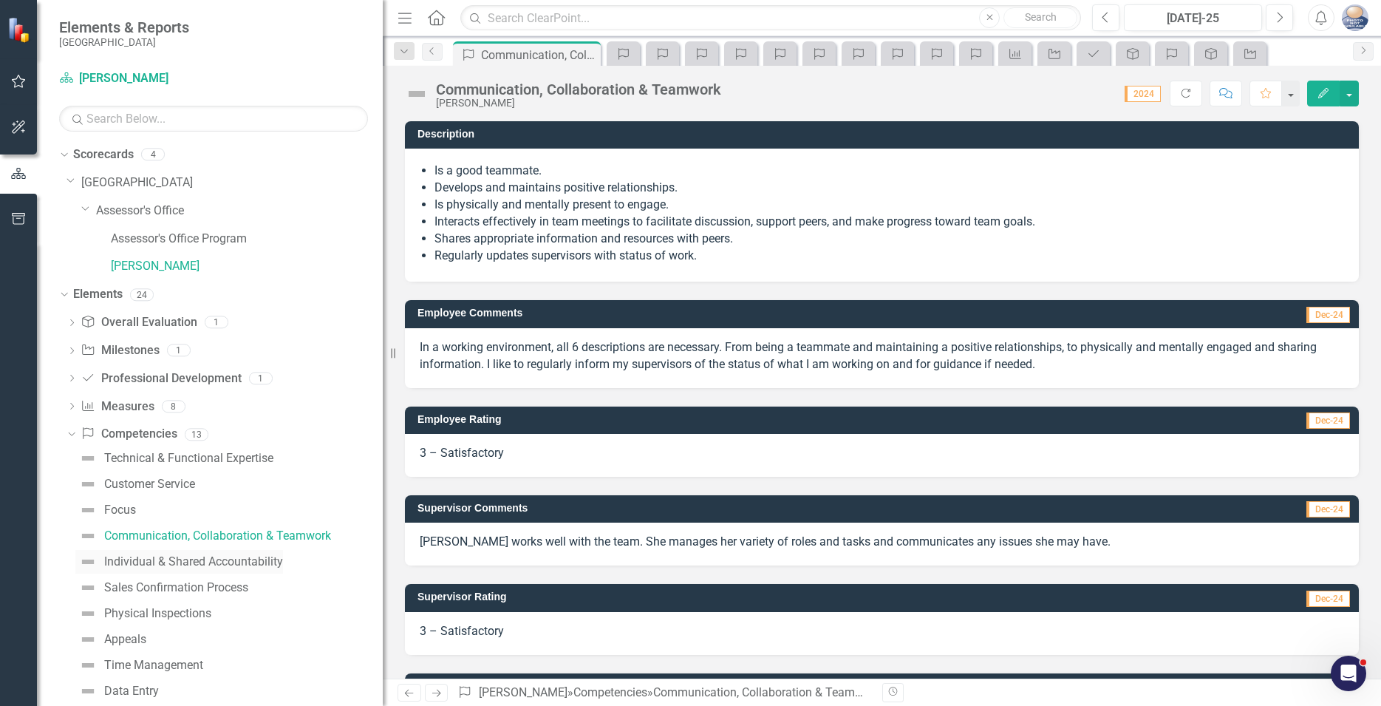
click at [135, 565] on div "Individual & Shared Accountability" at bounding box center [193, 561] width 179 height 13
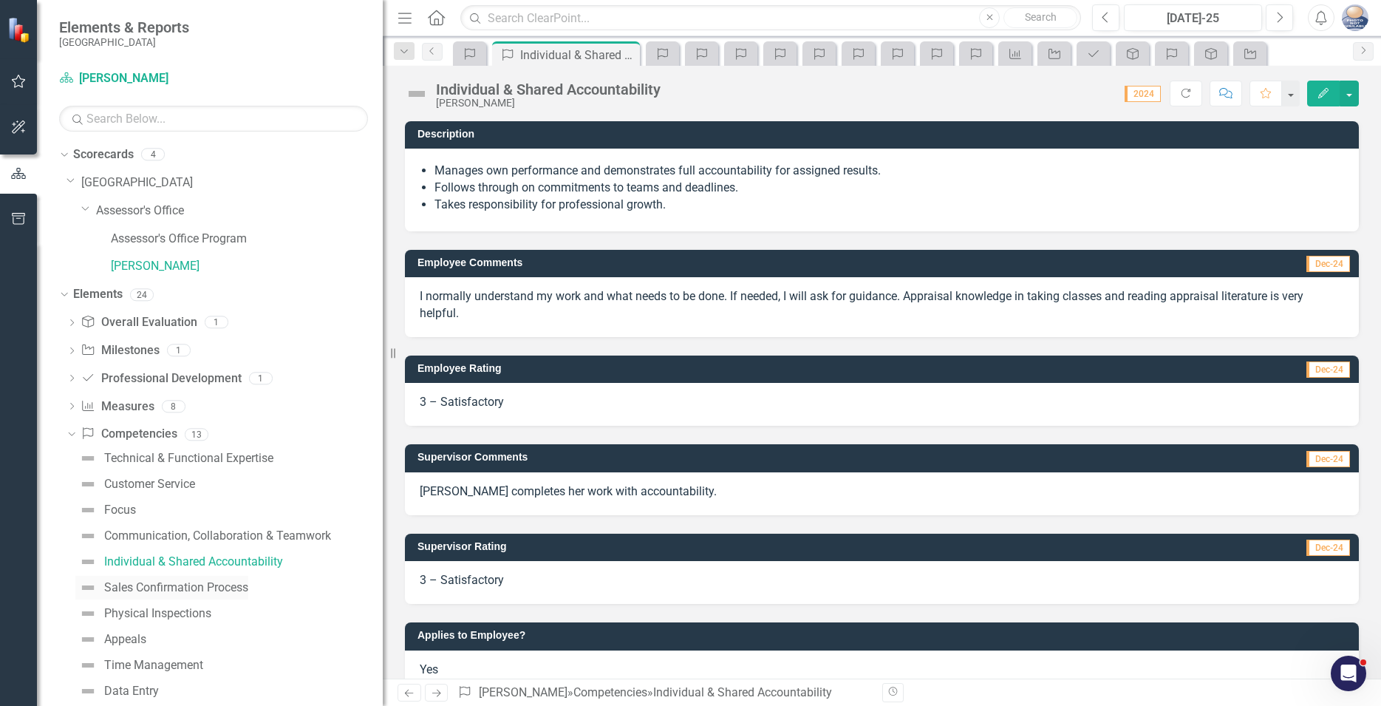
click at [128, 587] on div "Sales Confirmation Process" at bounding box center [176, 587] width 144 height 13
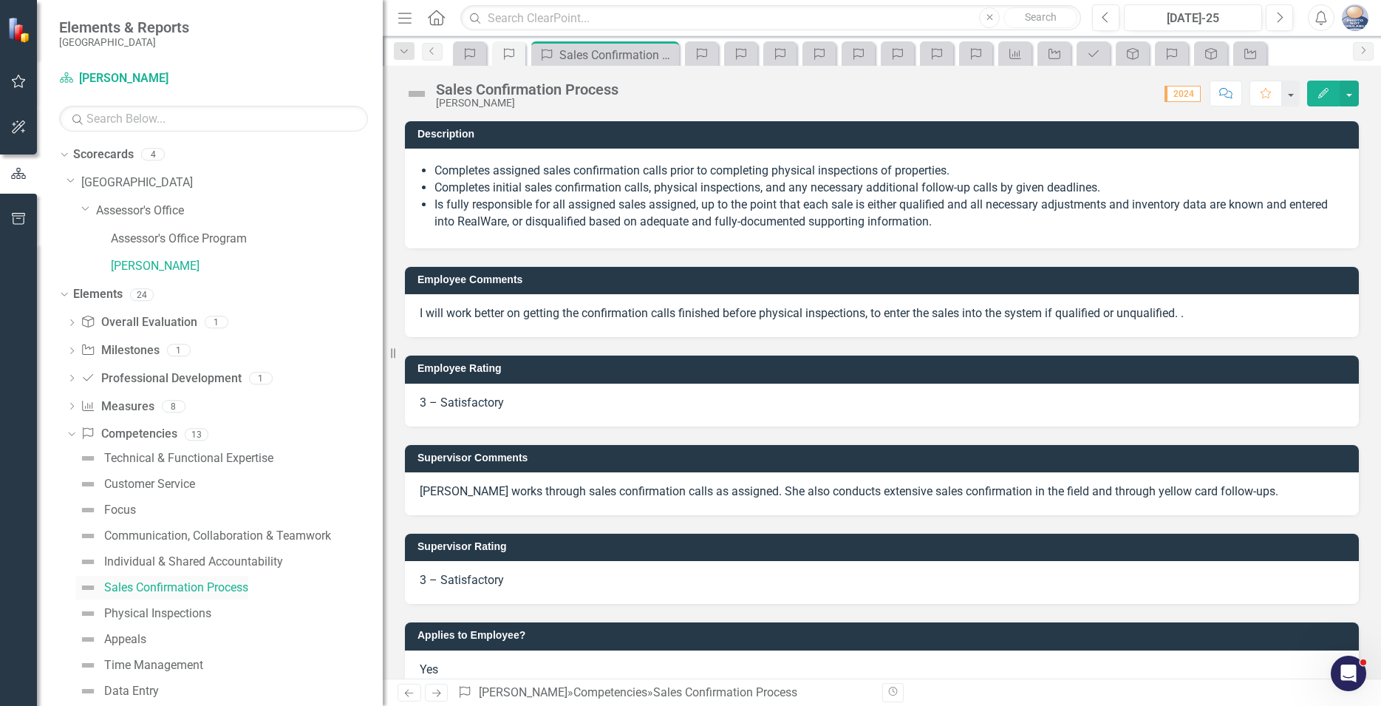
click at [128, 587] on div "Sales Confirmation Process" at bounding box center [176, 587] width 144 height 13
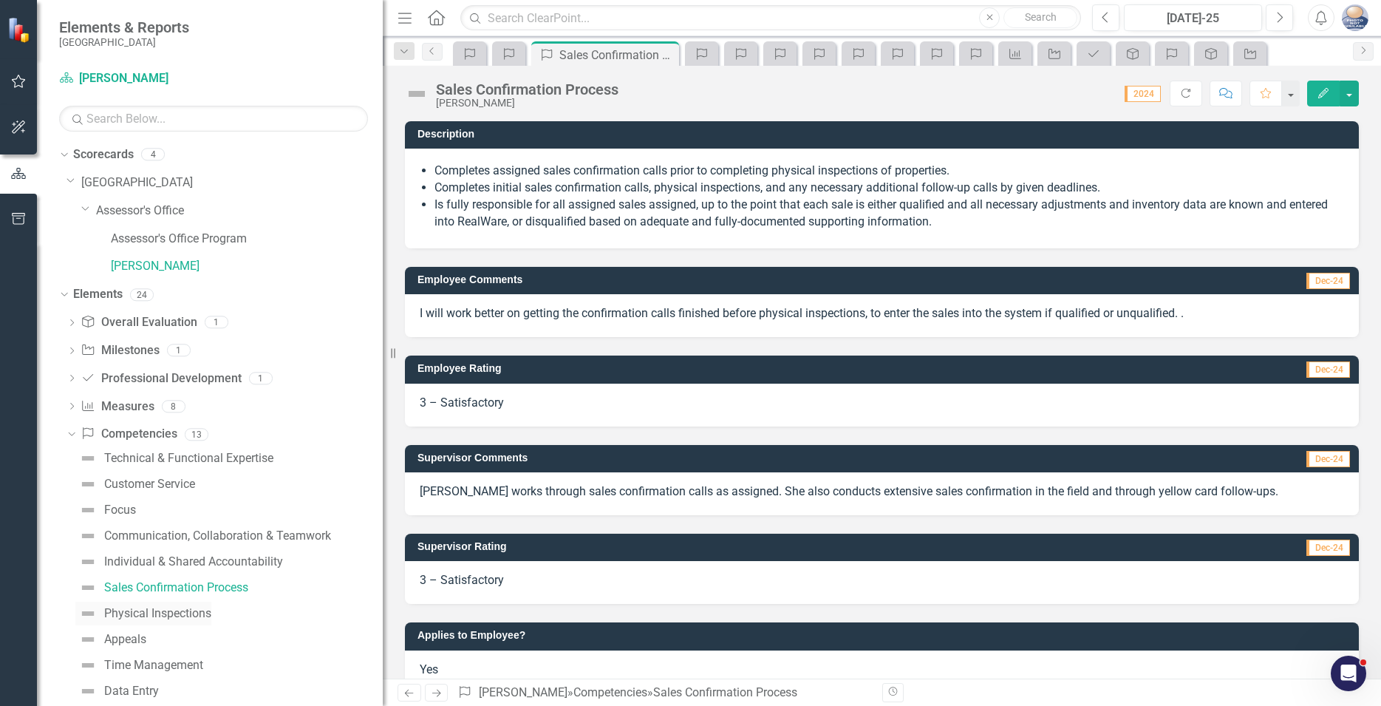
click at [119, 612] on div "Physical Inspections" at bounding box center [157, 613] width 107 height 13
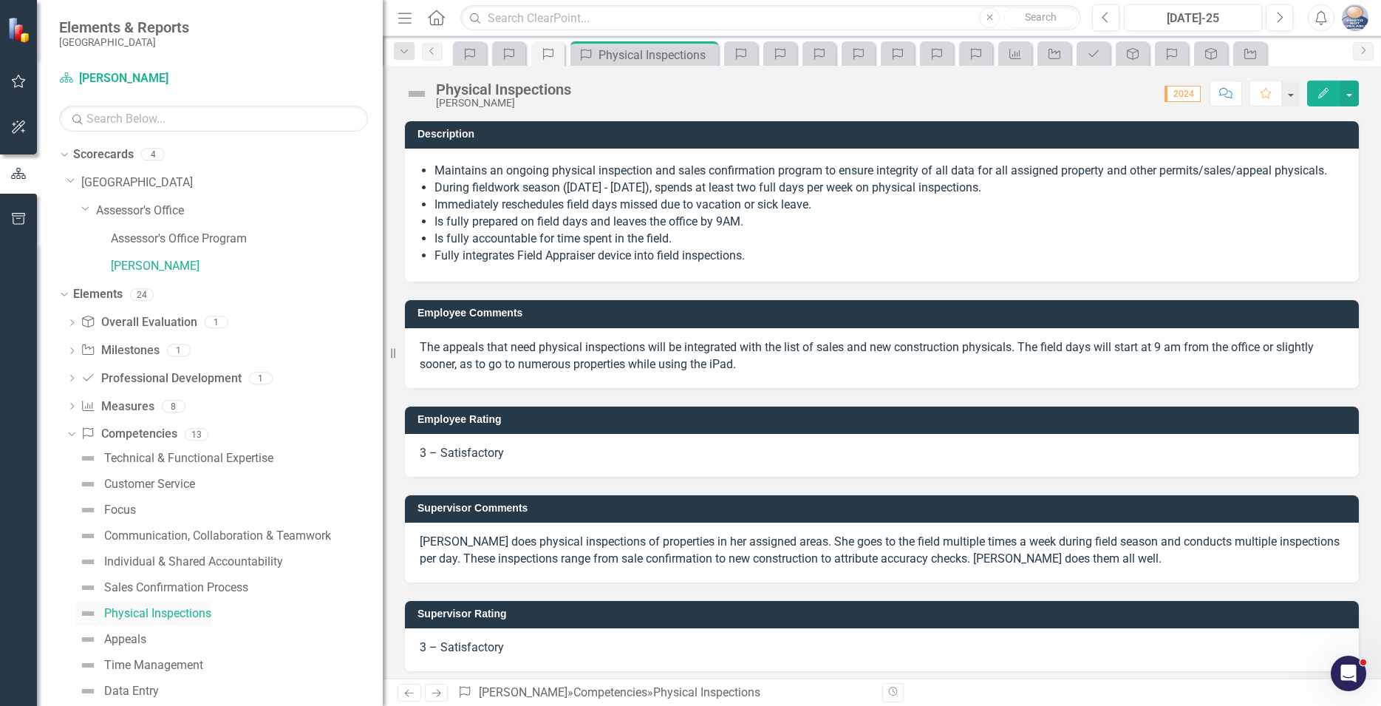
click at [119, 612] on div "Physical Inspections" at bounding box center [157, 613] width 107 height 13
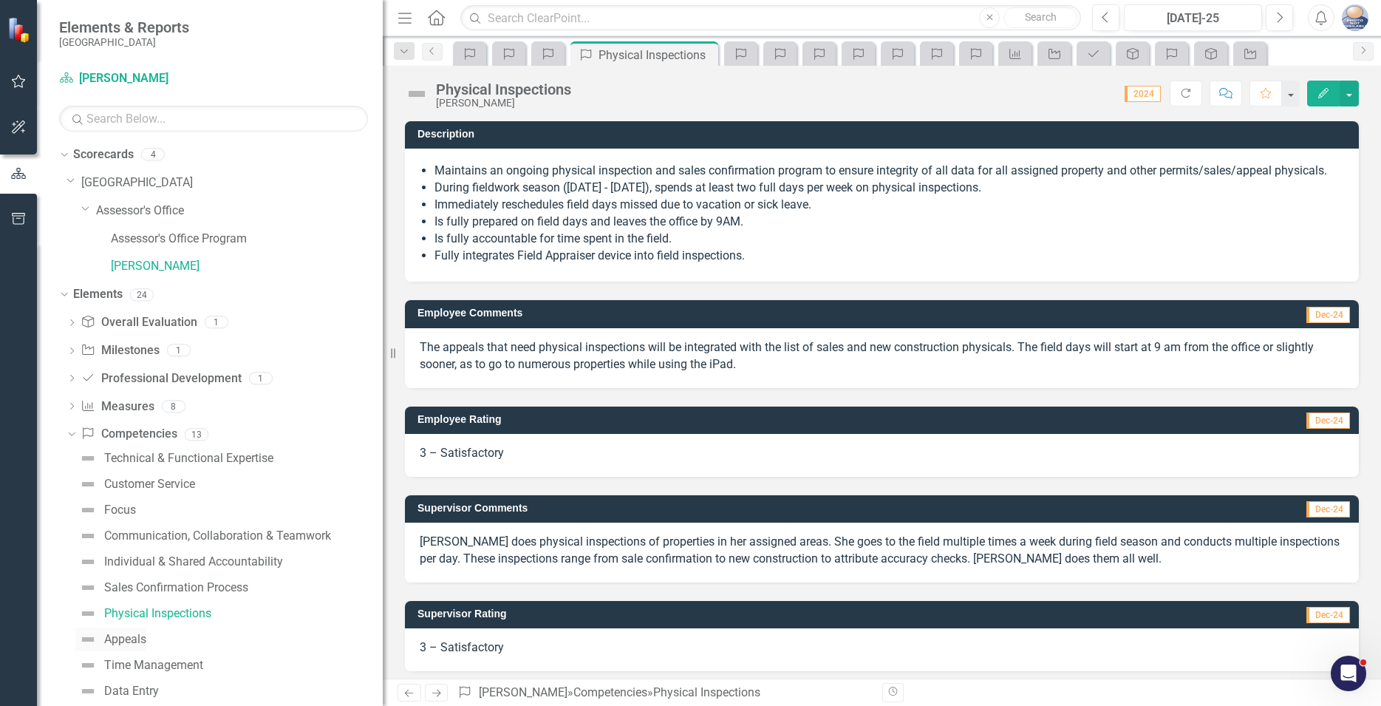
click at [123, 636] on div "Appeals" at bounding box center [125, 639] width 42 height 13
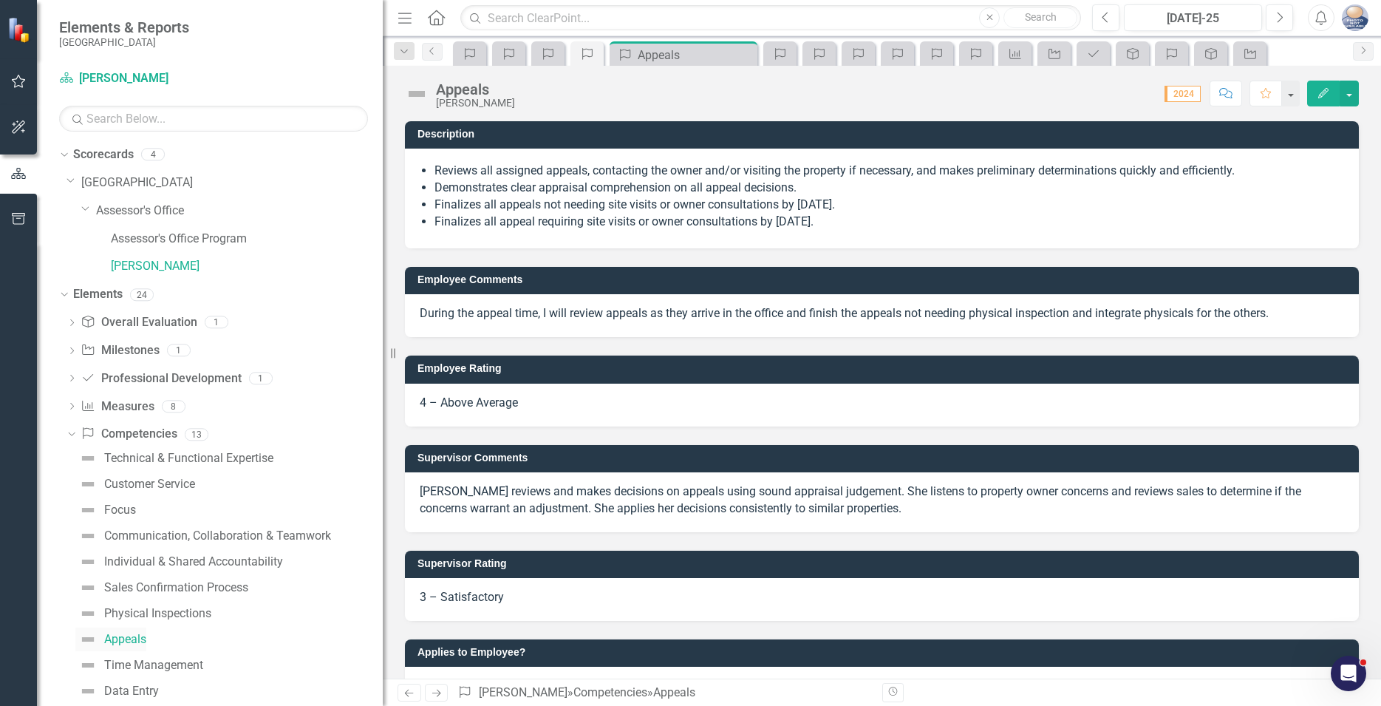
click at [123, 636] on div "Appeals" at bounding box center [125, 639] width 42 height 13
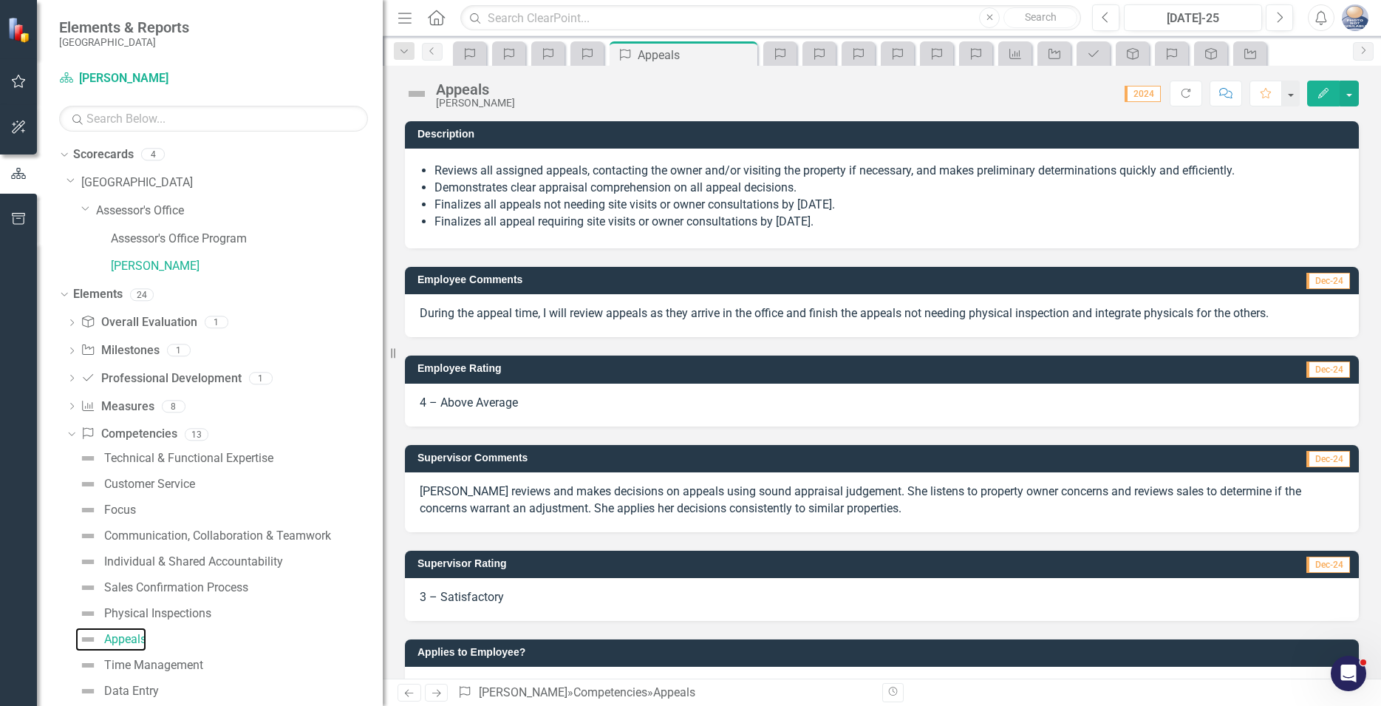
scroll to position [48, 0]
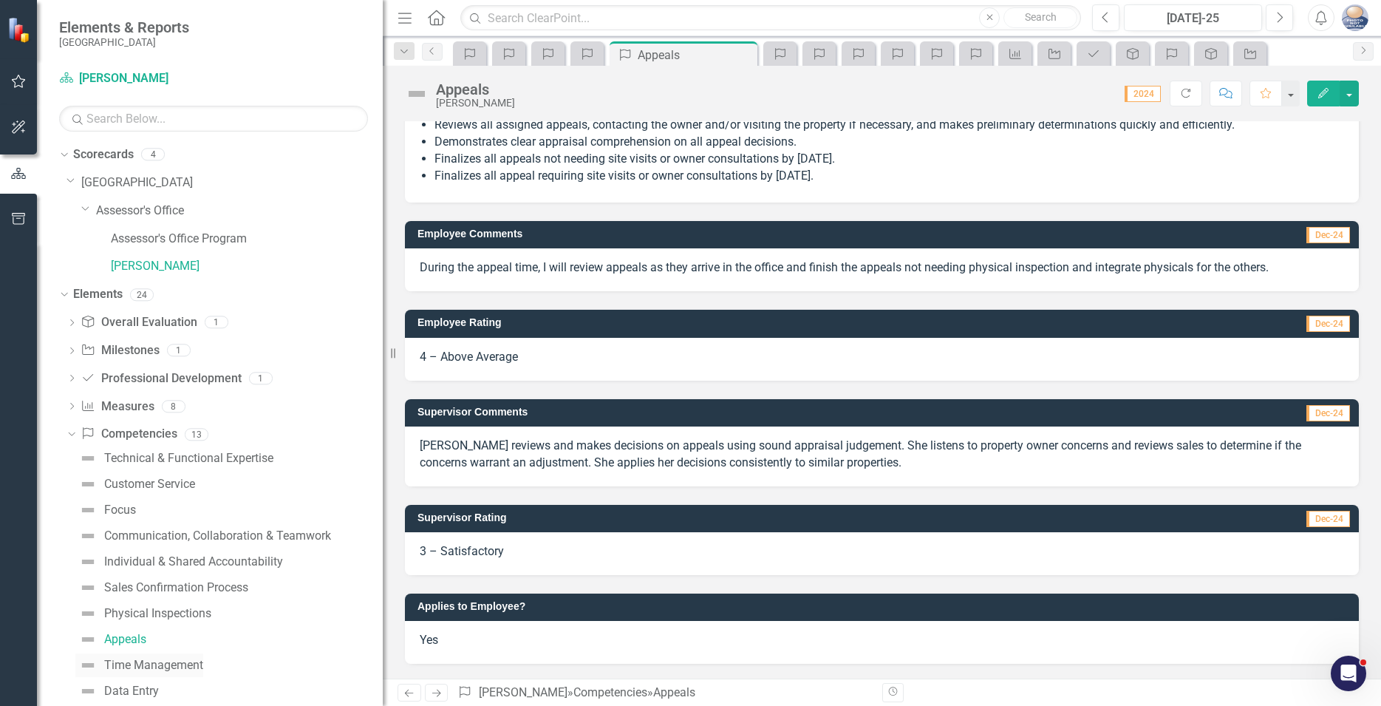
click at [140, 660] on div "Time Management" at bounding box center [153, 665] width 99 height 13
click at [141, 660] on div "Time Management" at bounding box center [153, 665] width 99 height 13
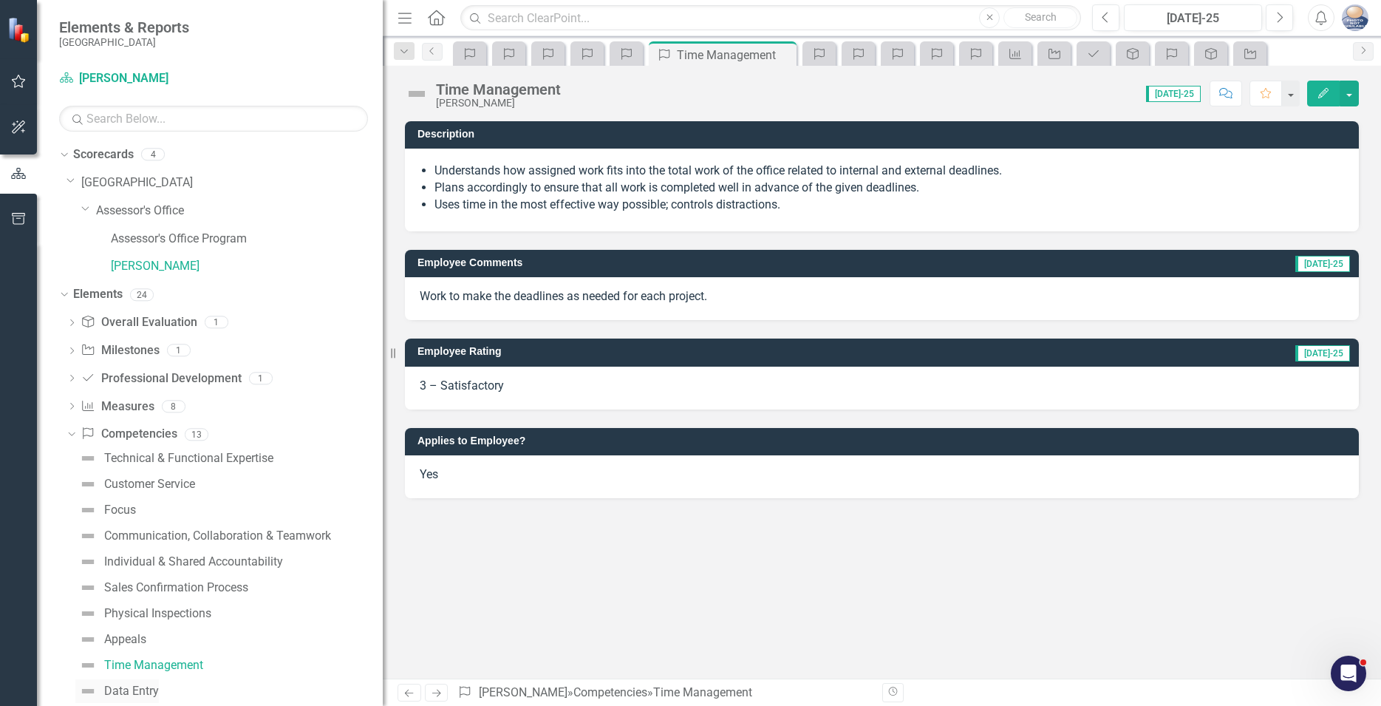
click at [136, 692] on div "Data Entry" at bounding box center [131, 690] width 55 height 13
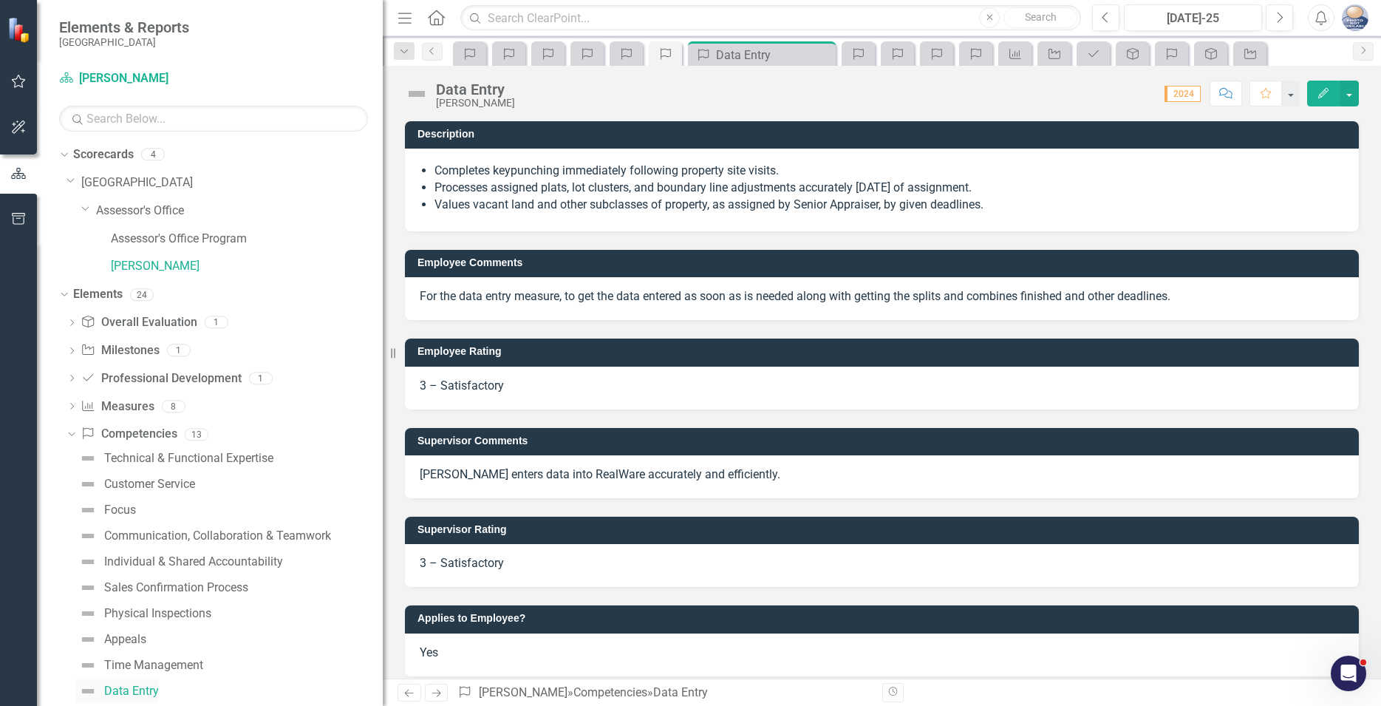
click at [137, 689] on div "Data Entry" at bounding box center [131, 690] width 55 height 13
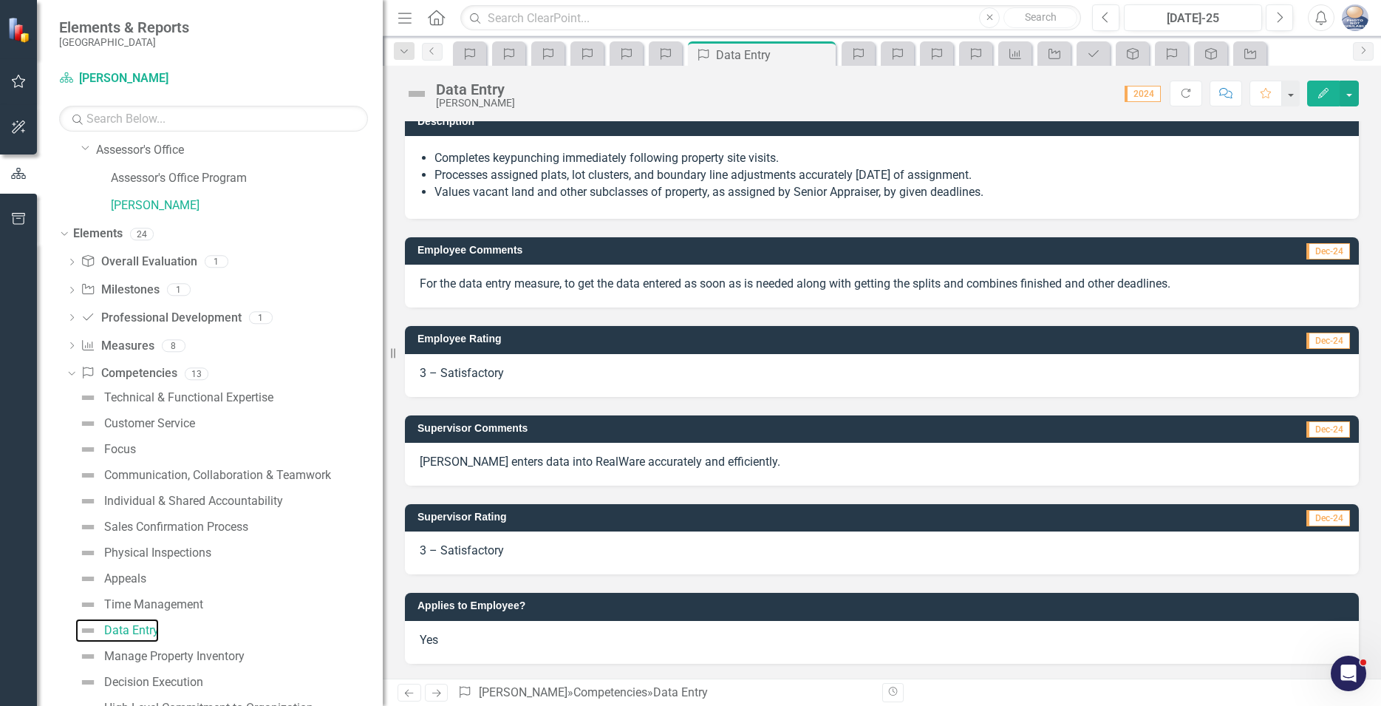
scroll to position [322, 0]
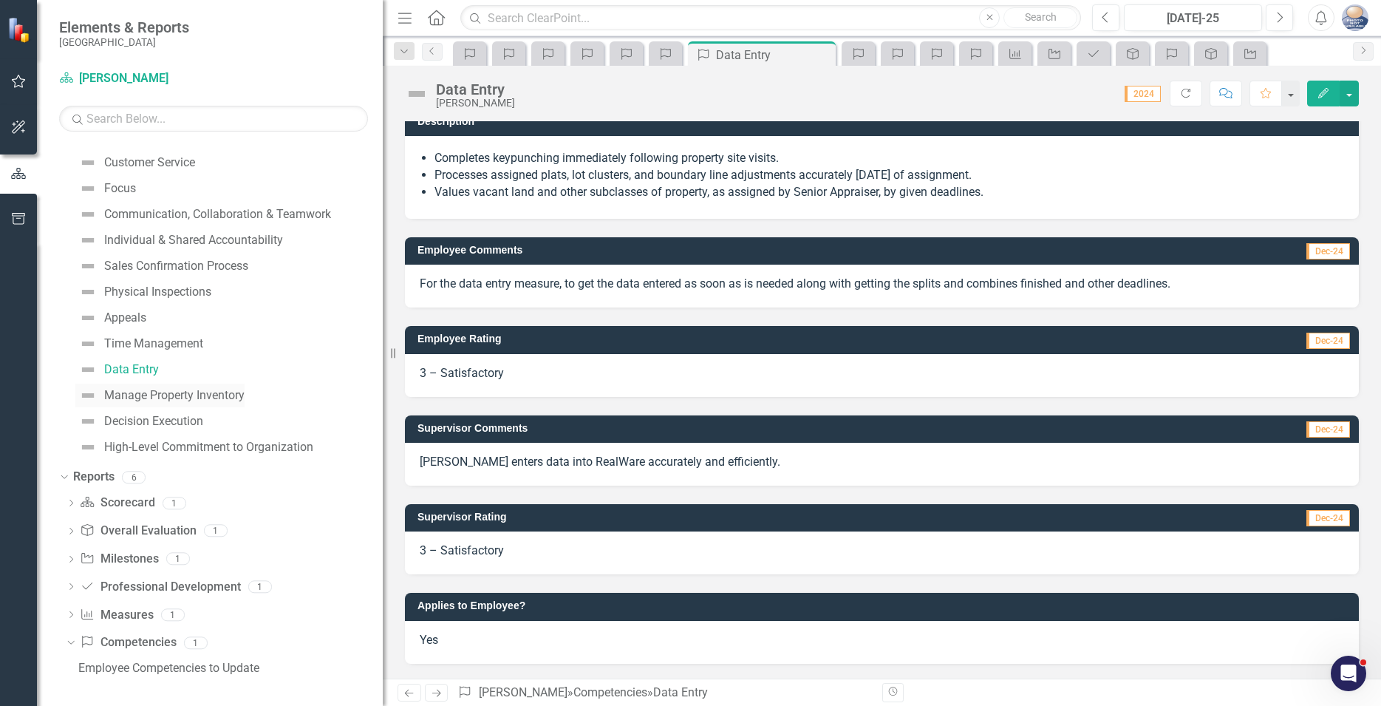
click at [136, 398] on div "Manage Property Inventory" at bounding box center [174, 395] width 140 height 13
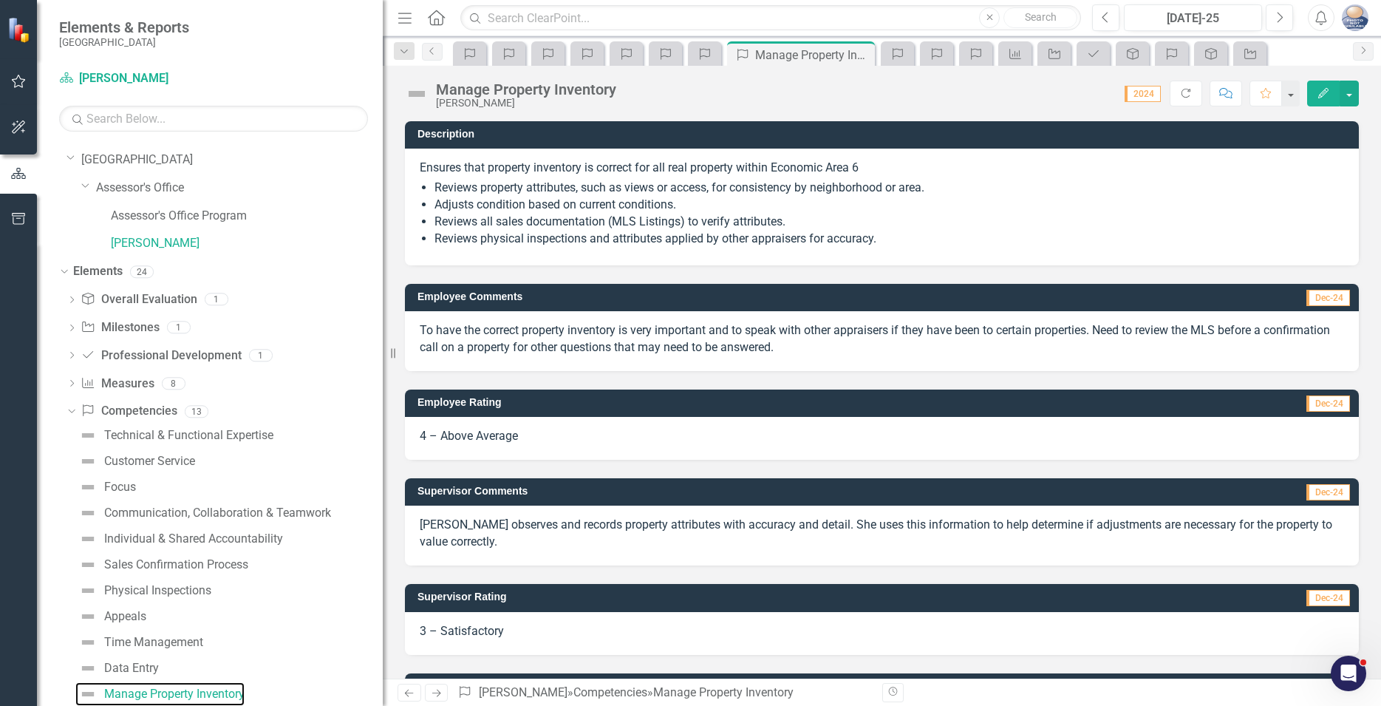
scroll to position [322, 0]
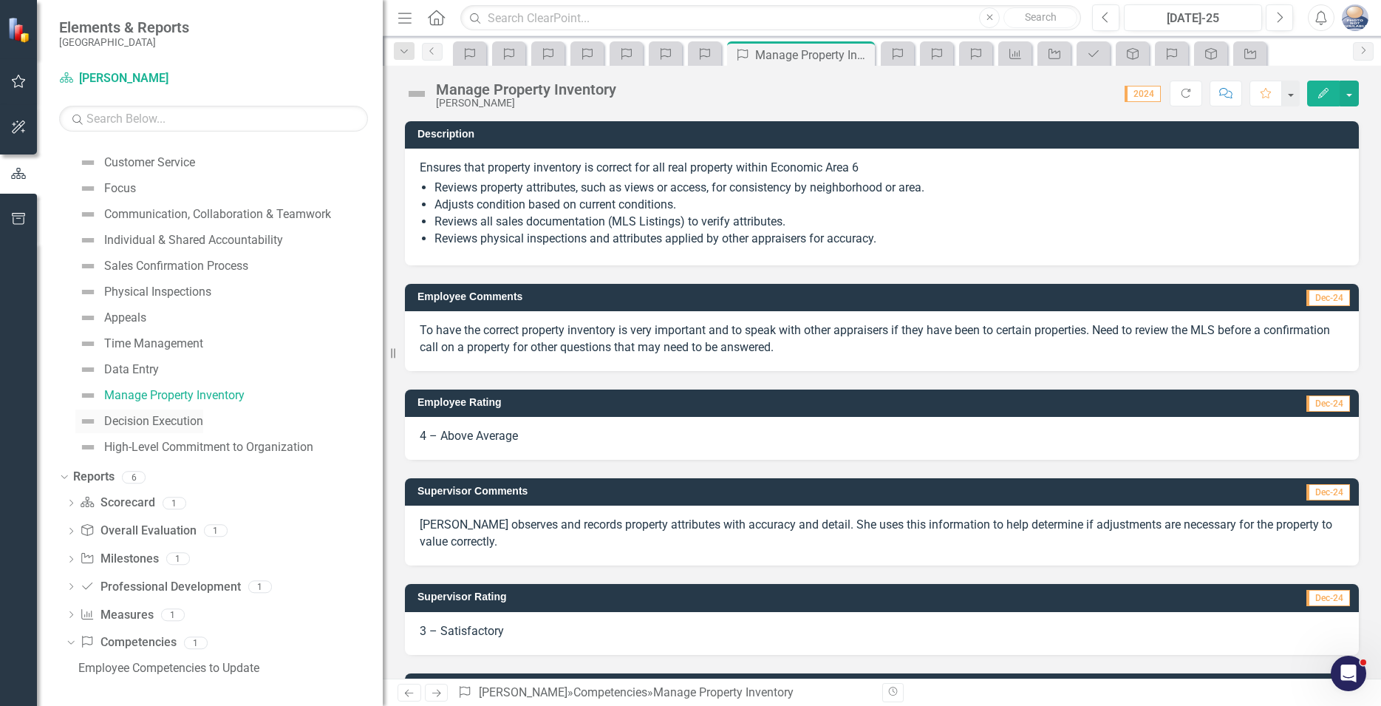
click at [127, 418] on div "Decision Execution" at bounding box center [153, 421] width 99 height 13
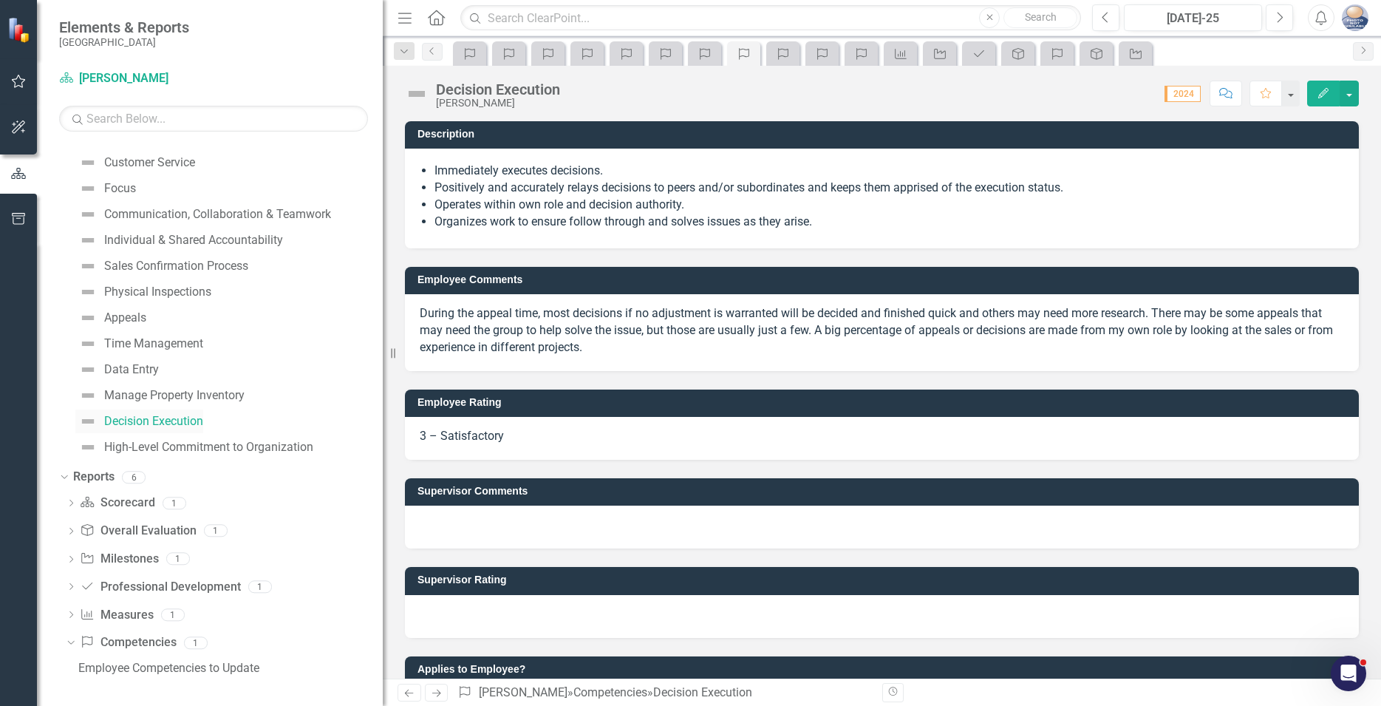
click at [127, 418] on div "Decision Execution" at bounding box center [153, 421] width 99 height 13
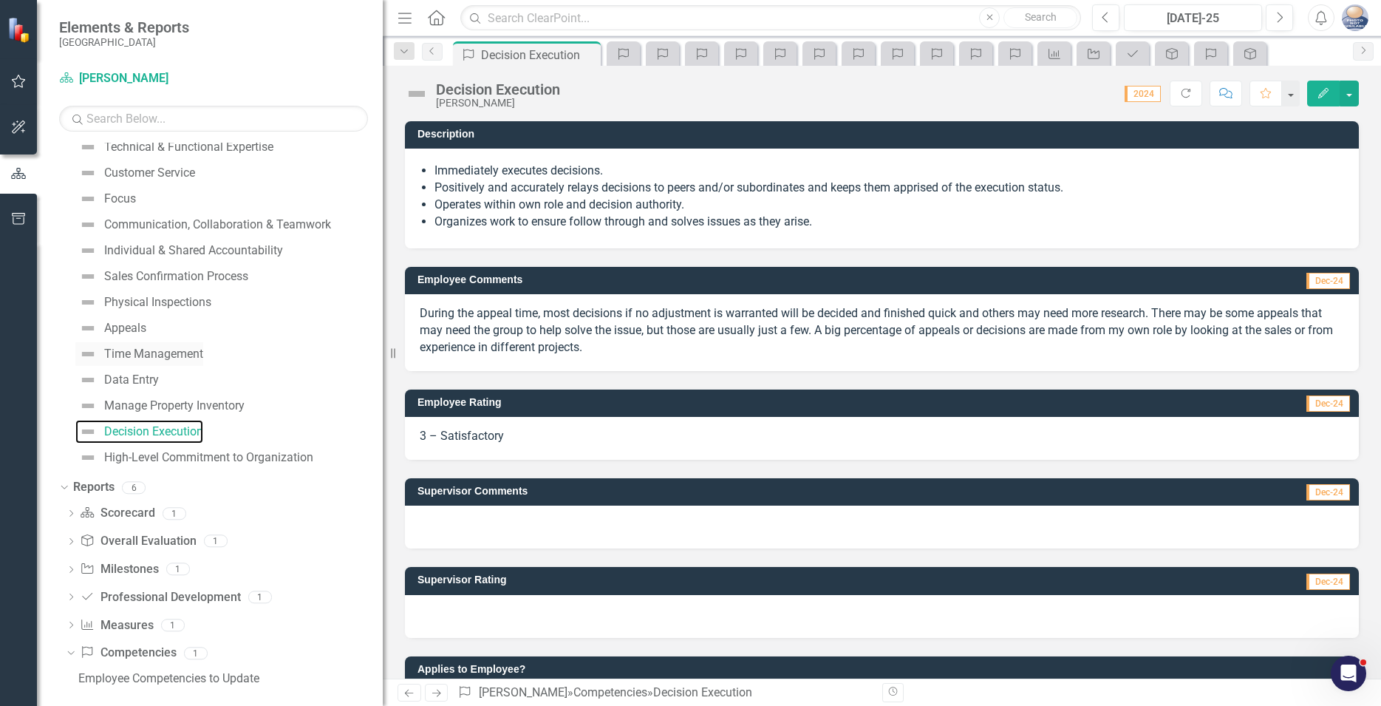
scroll to position [322, 0]
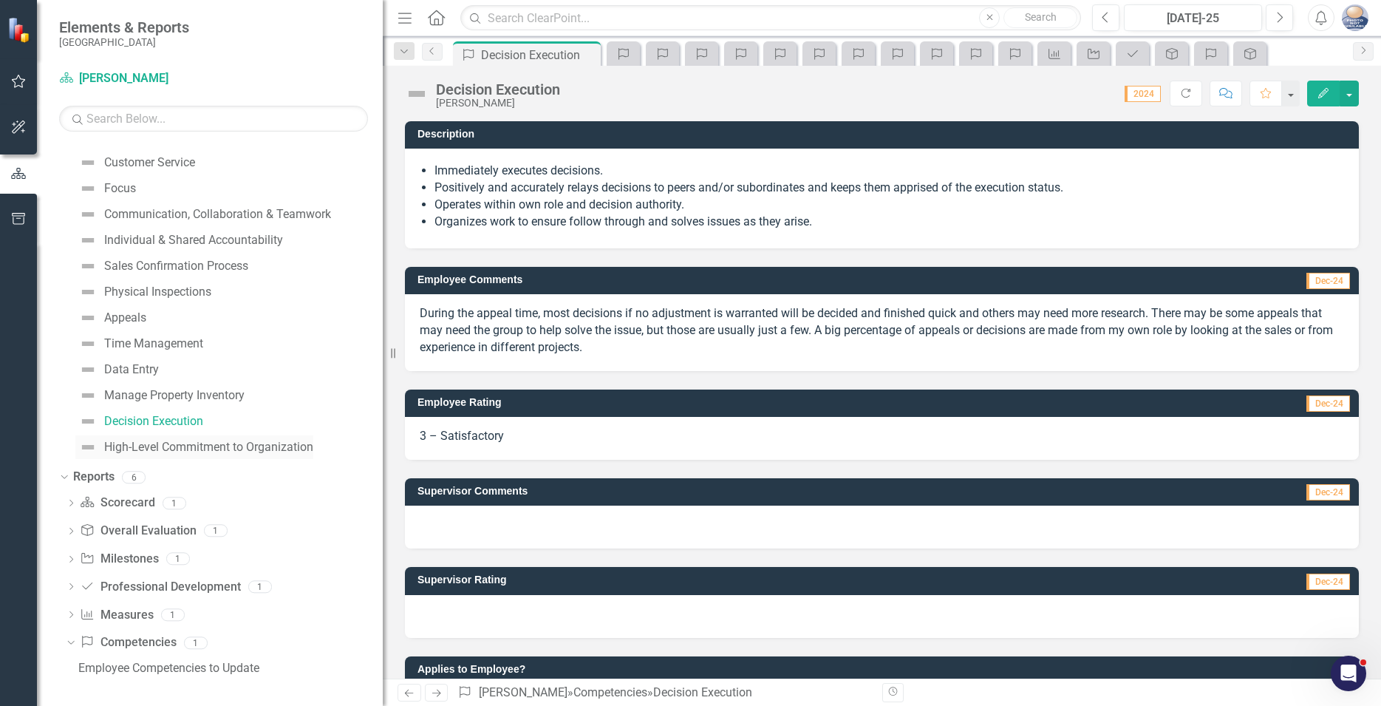
click at [112, 446] on div "High-Level Commitment to Organization" at bounding box center [208, 446] width 209 height 13
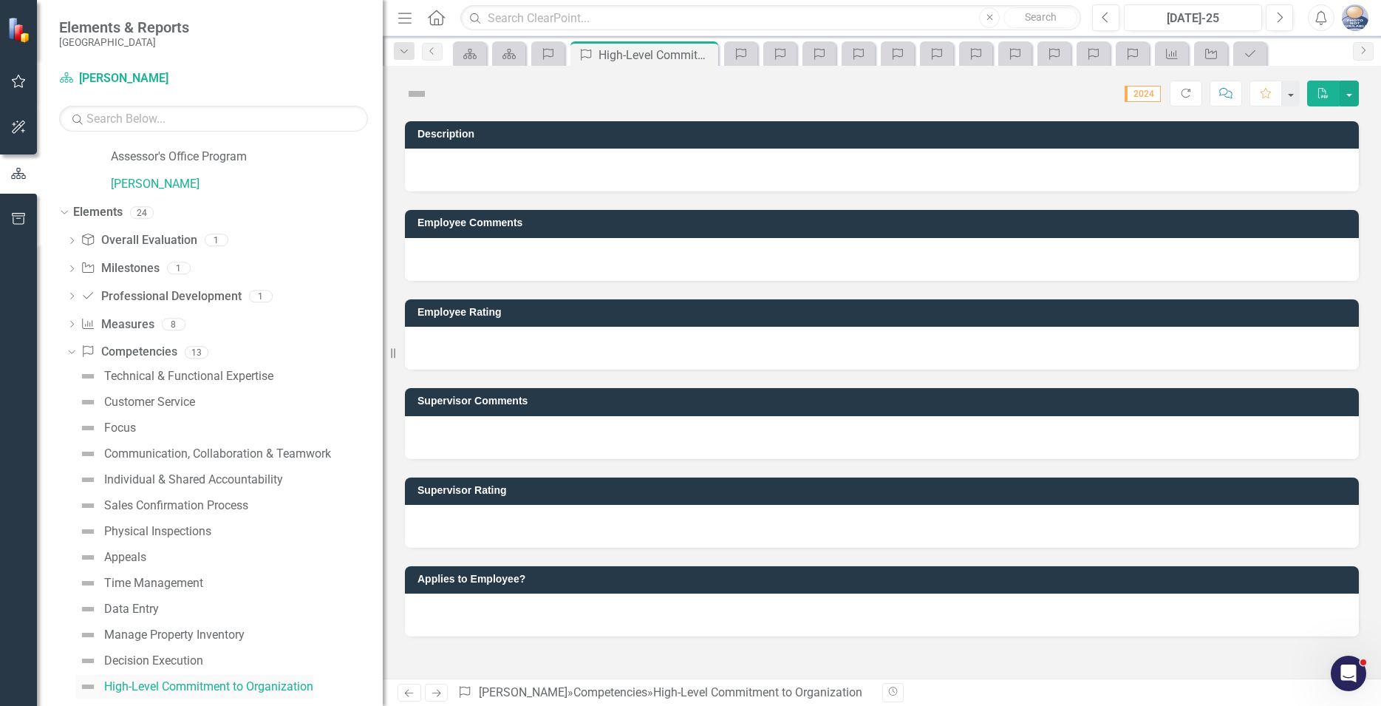
scroll to position [75, 0]
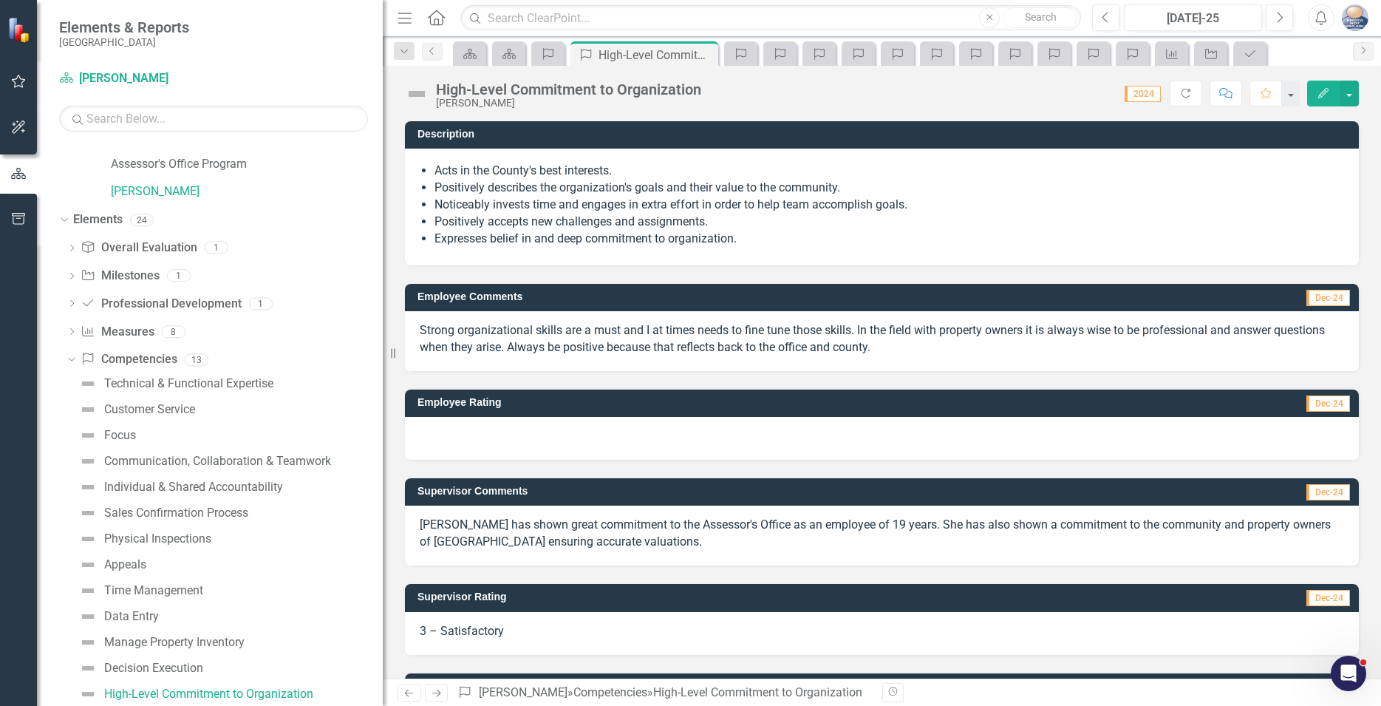
click at [1199, 445] on div at bounding box center [882, 438] width 954 height 43
click at [1310, 438] on div at bounding box center [882, 438] width 954 height 43
click at [1098, 432] on div at bounding box center [882, 438] width 954 height 43
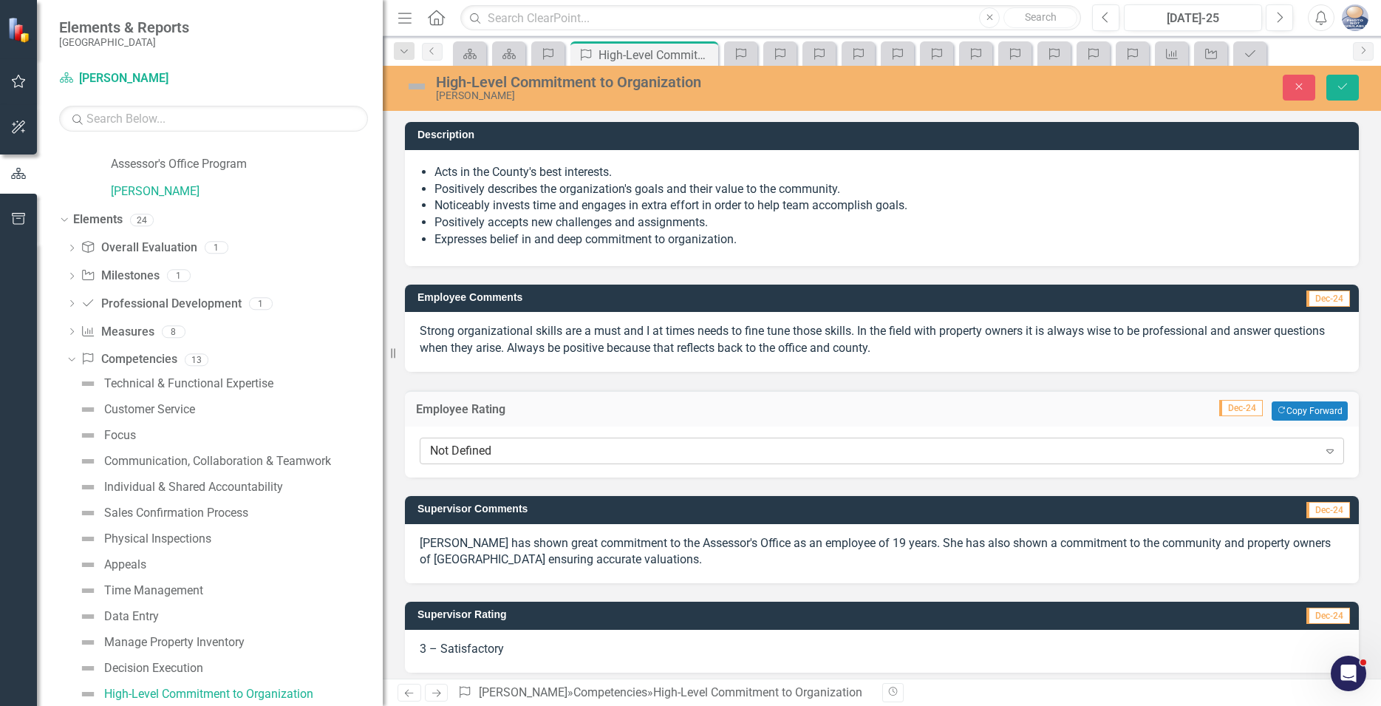
click at [1323, 451] on icon "Expand" at bounding box center [1330, 451] width 15 height 12
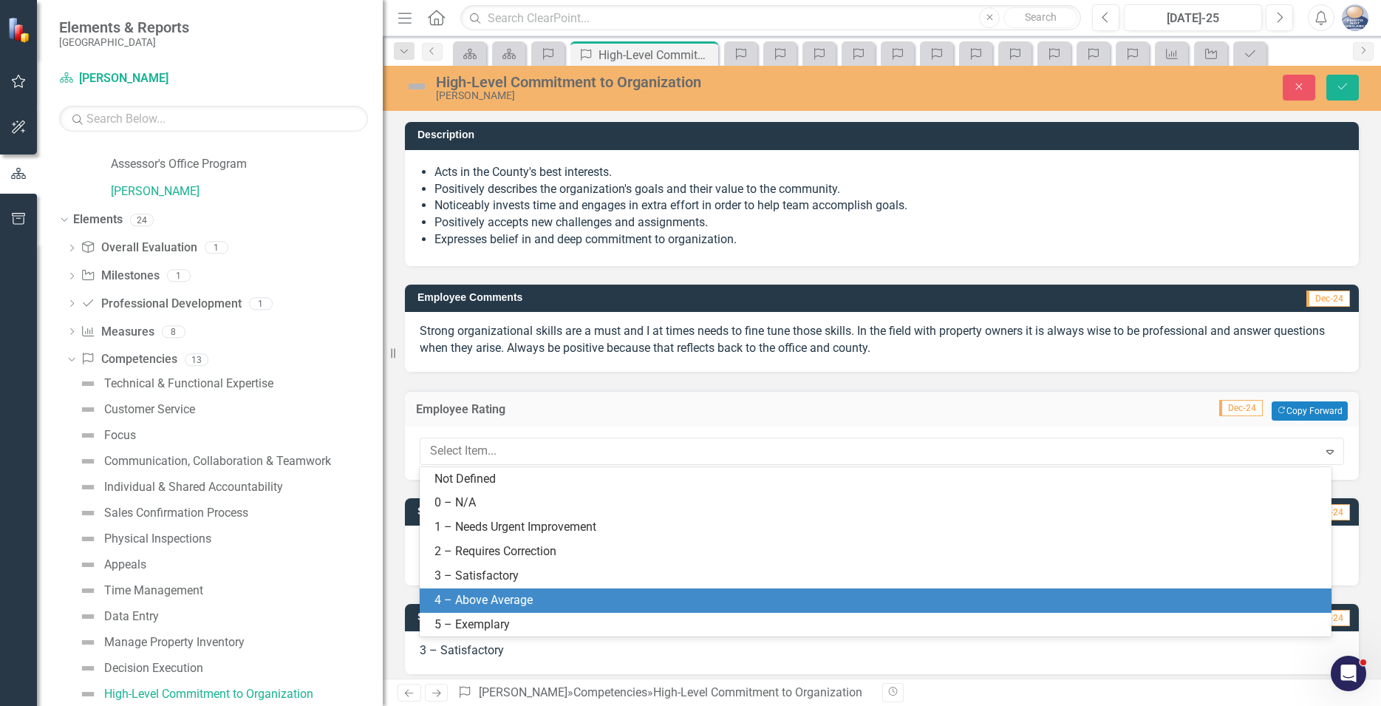
click at [446, 595] on div "4 – Above Average" at bounding box center [879, 600] width 888 height 17
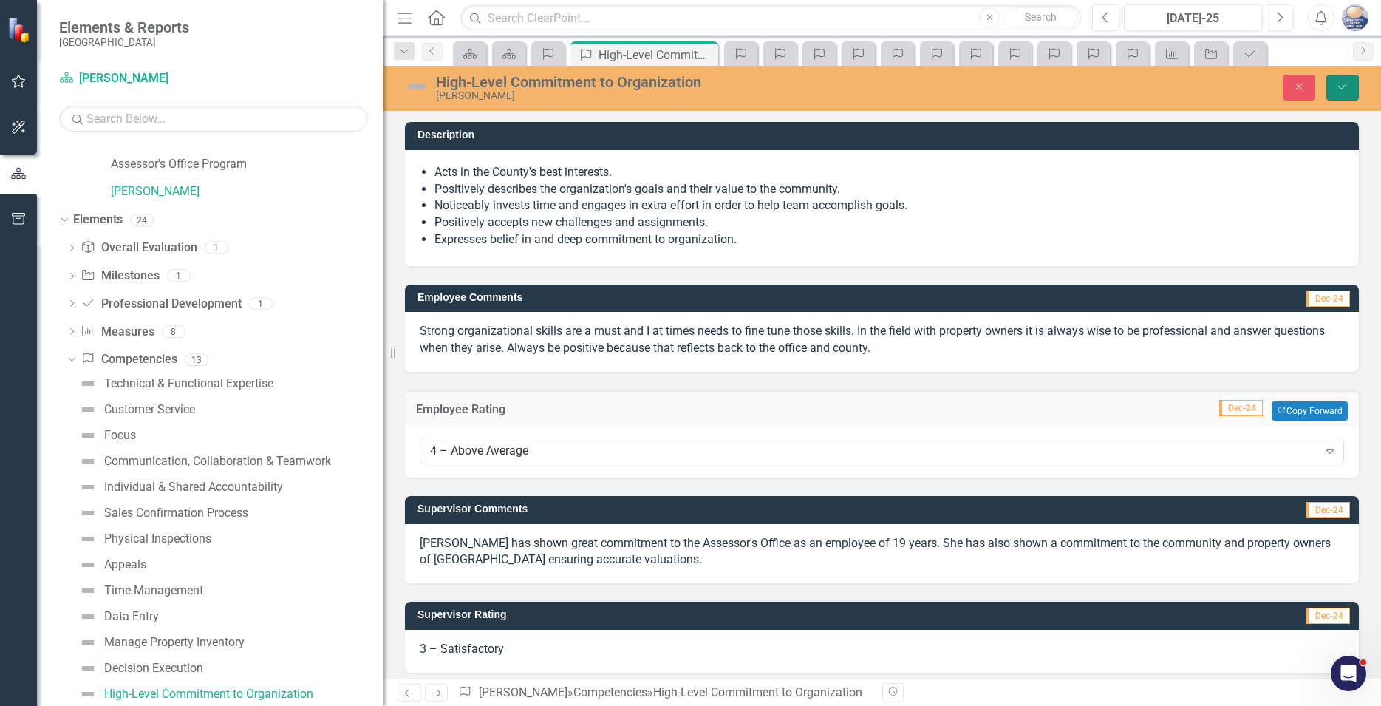
click at [1341, 89] on icon "Save" at bounding box center [1342, 86] width 13 height 10
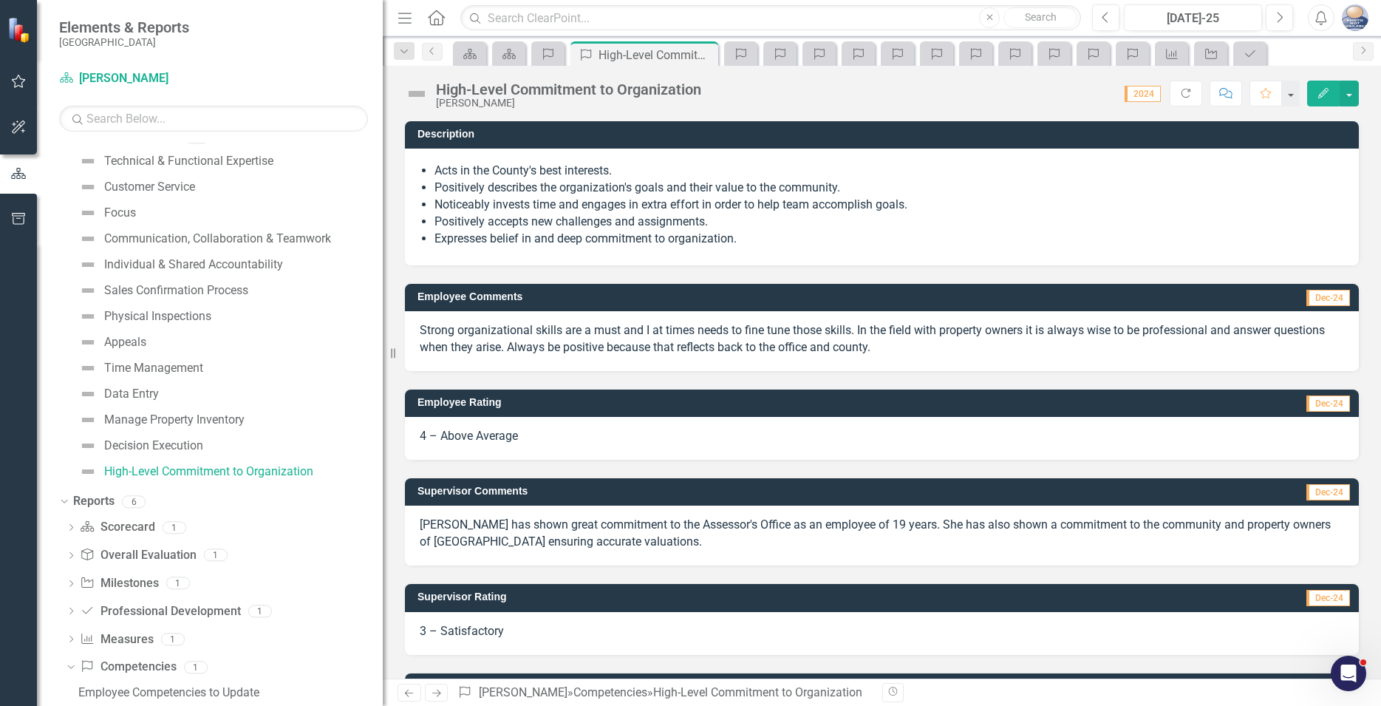
scroll to position [322, 0]
